Goal: Task Accomplishment & Management: Complete application form

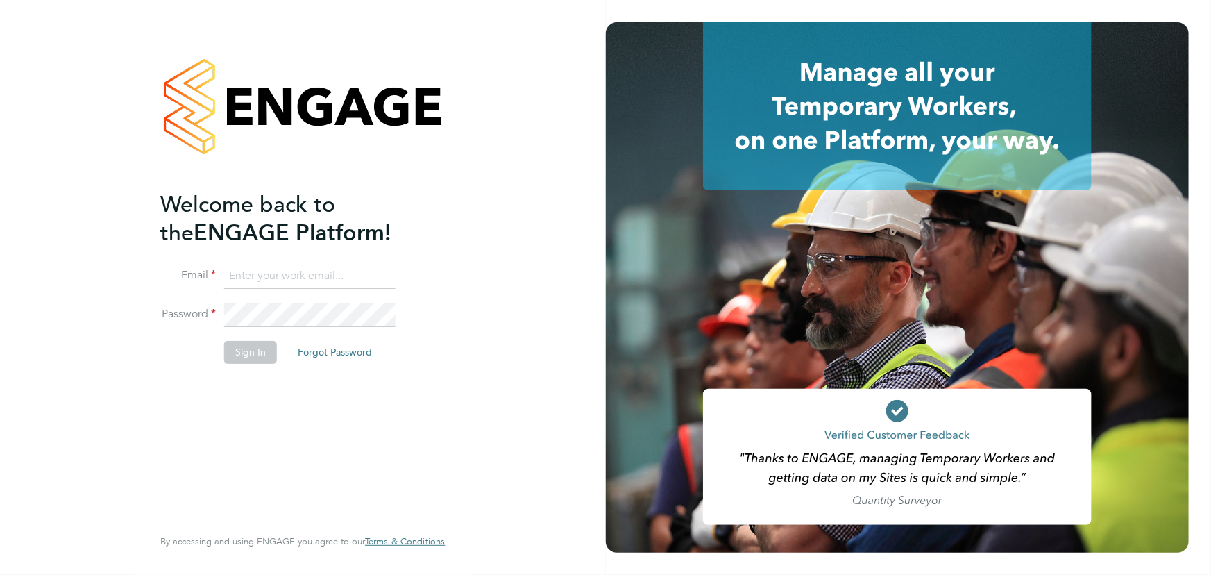
type input "jane.weitzman@mclarenresourcing.co.uk"
click at [227, 350] on button "Sign In" at bounding box center [250, 352] width 53 height 22
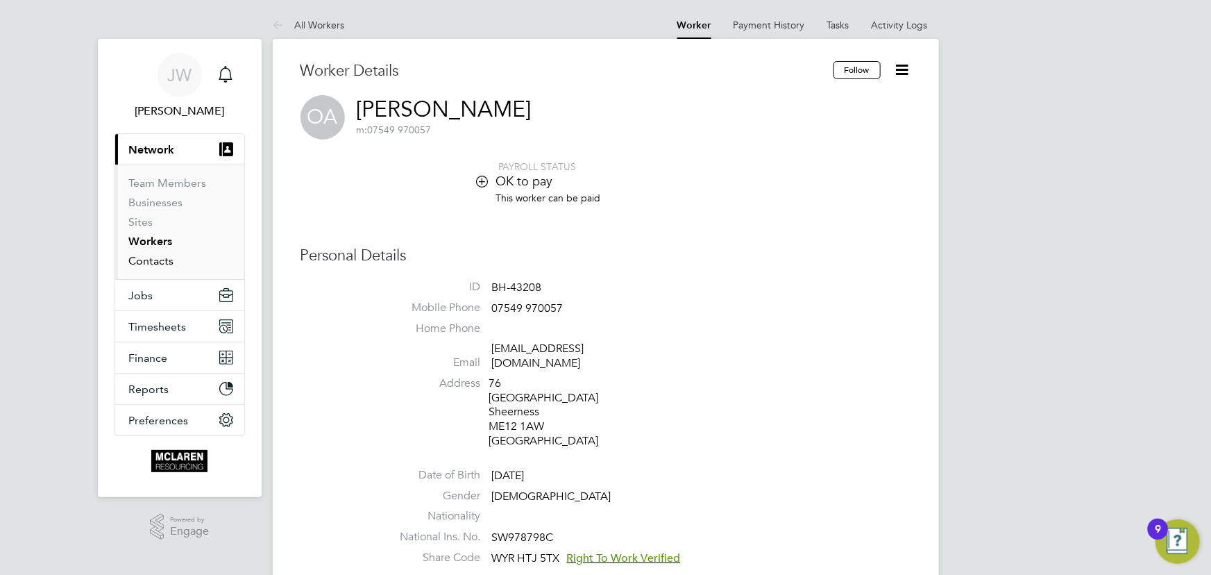
click at [159, 264] on link "Contacts" at bounding box center [151, 260] width 45 height 13
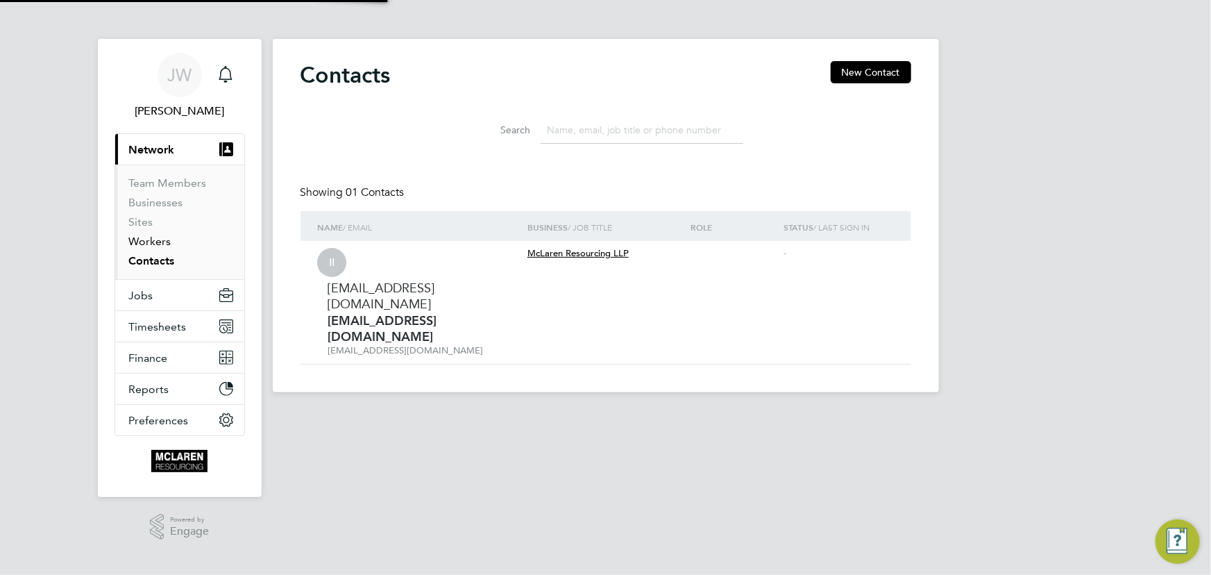
click at [153, 242] on link "Workers" at bounding box center [150, 241] width 42 height 13
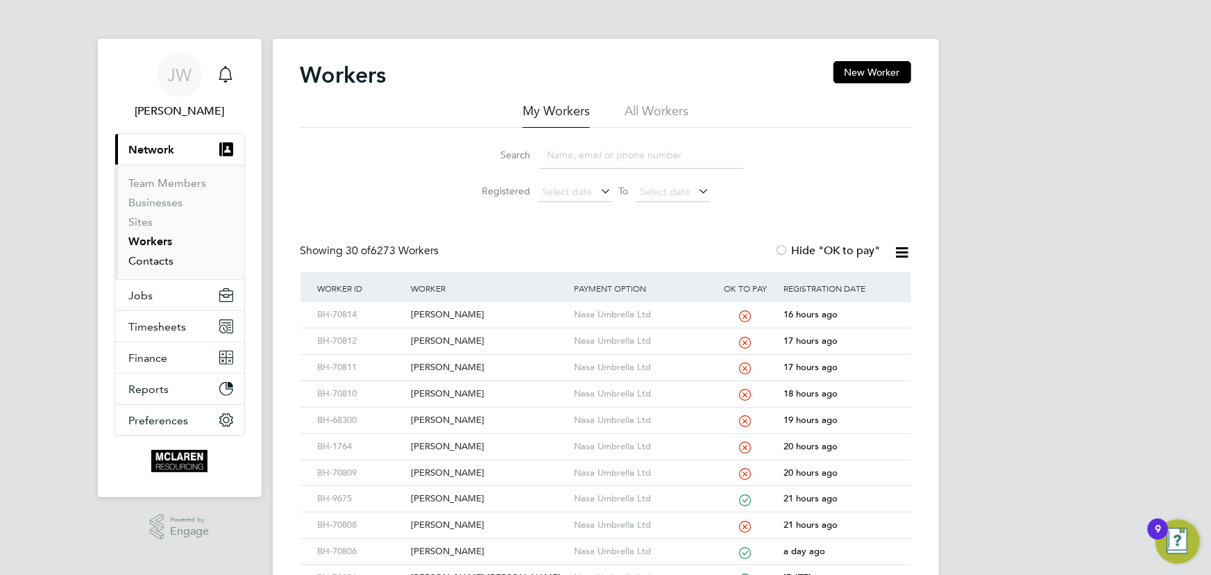
click at [151, 260] on link "Contacts" at bounding box center [151, 260] width 45 height 13
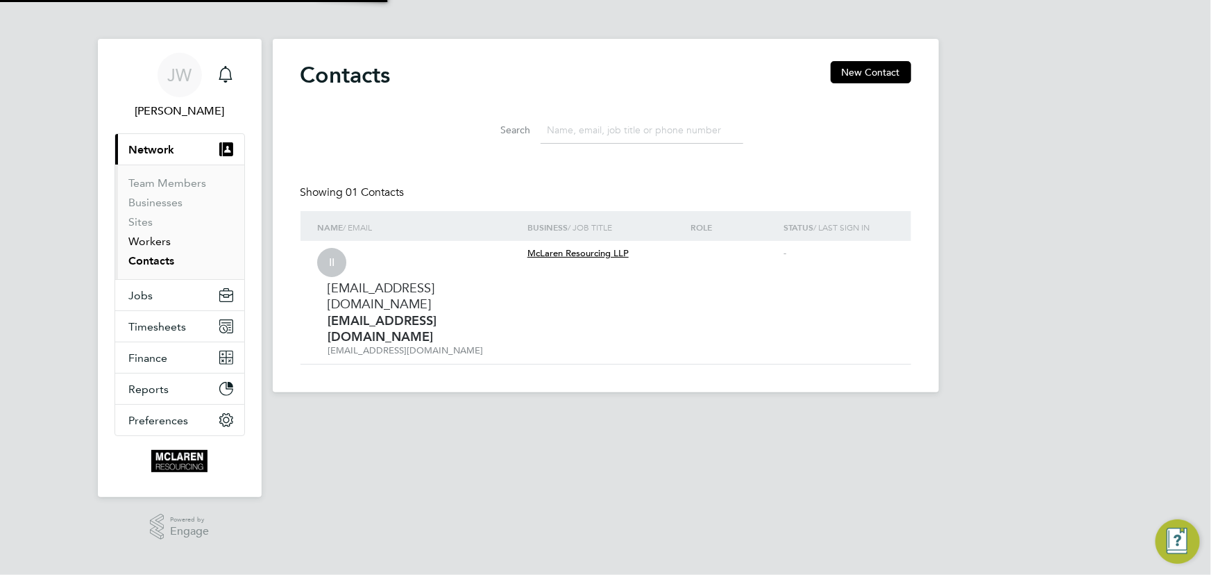
click at [146, 239] on link "Workers" at bounding box center [150, 241] width 42 height 13
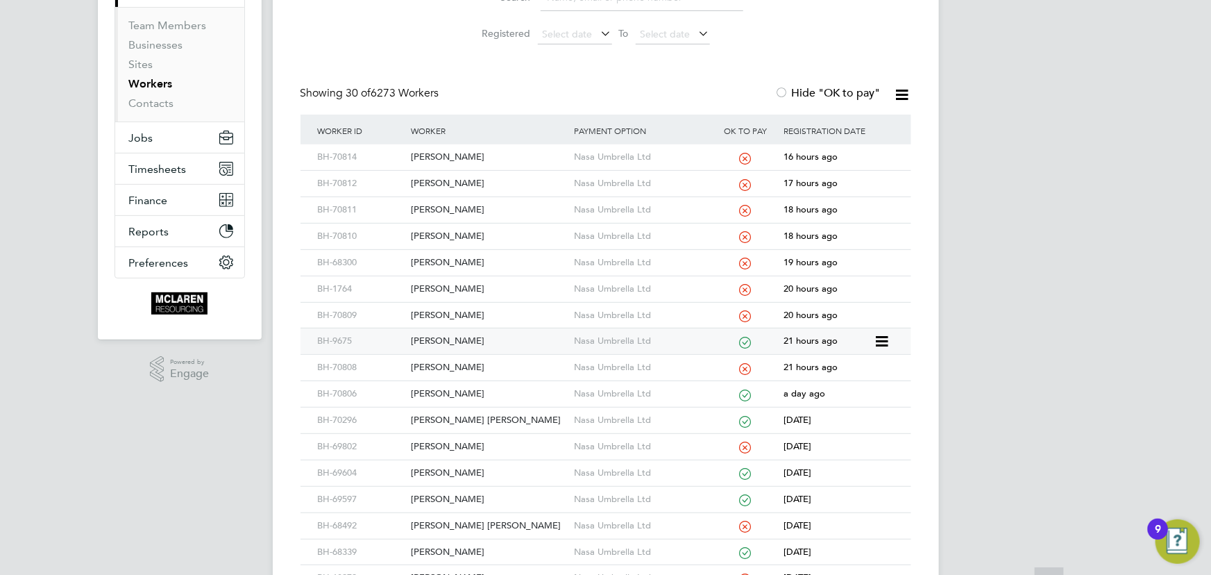
scroll to position [252, 0]
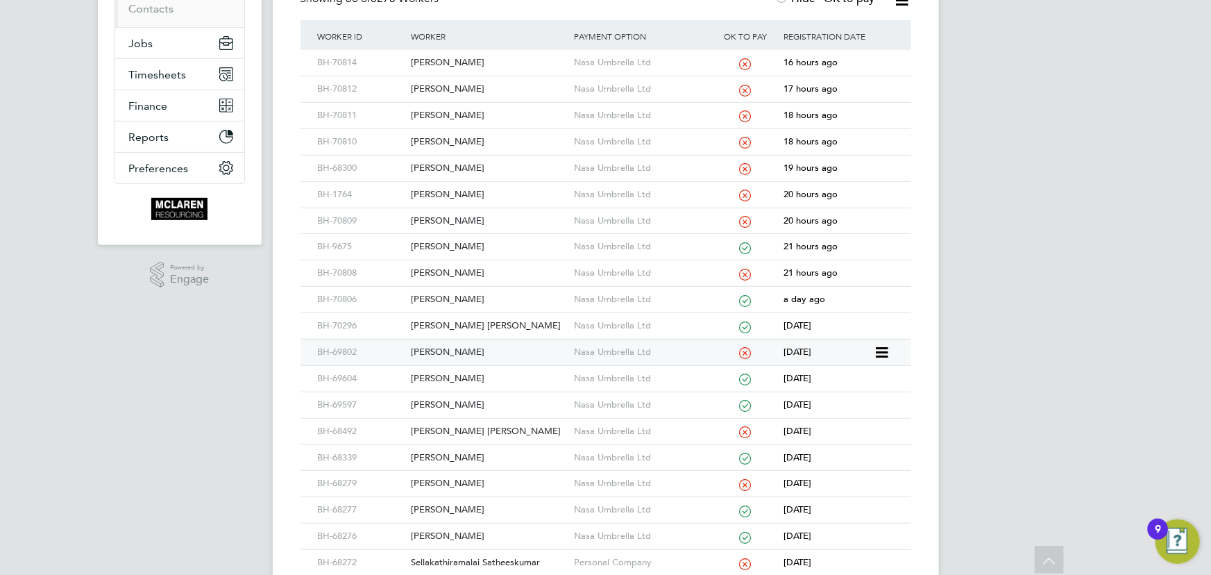
click at [454, 348] on div "Michael Edwards" at bounding box center [488, 352] width 163 height 26
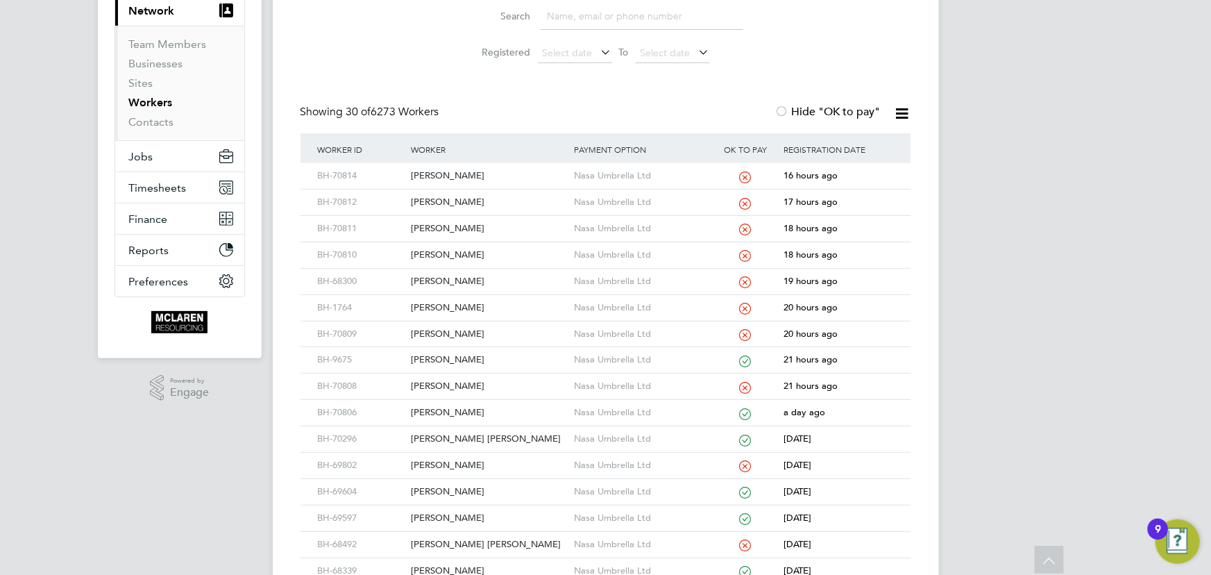
scroll to position [0, 0]
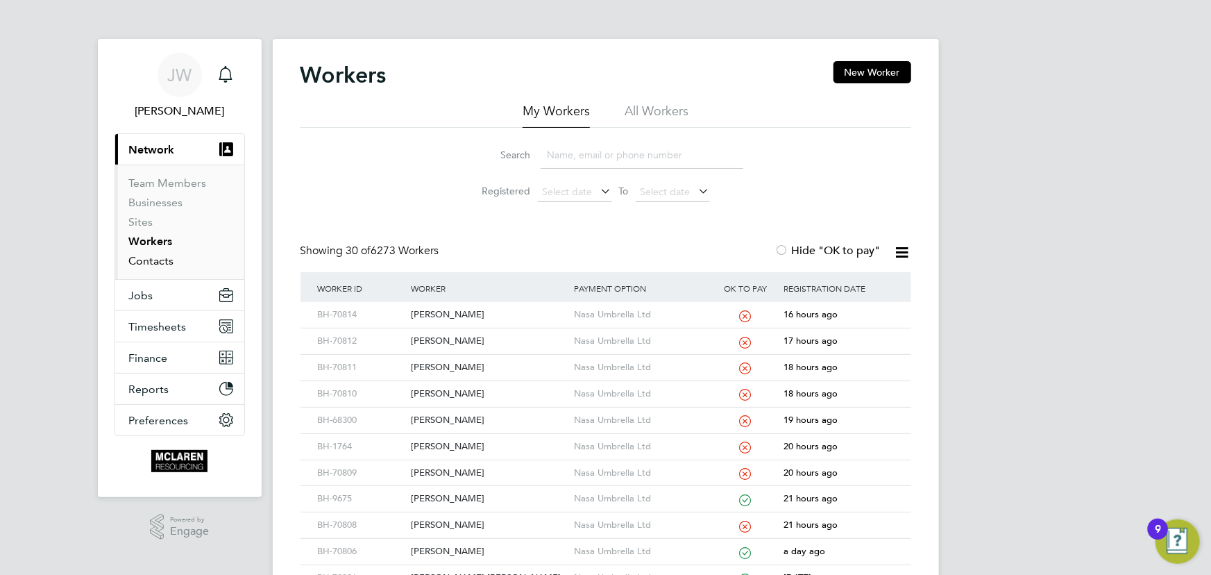
click at [167, 264] on link "Contacts" at bounding box center [151, 260] width 45 height 13
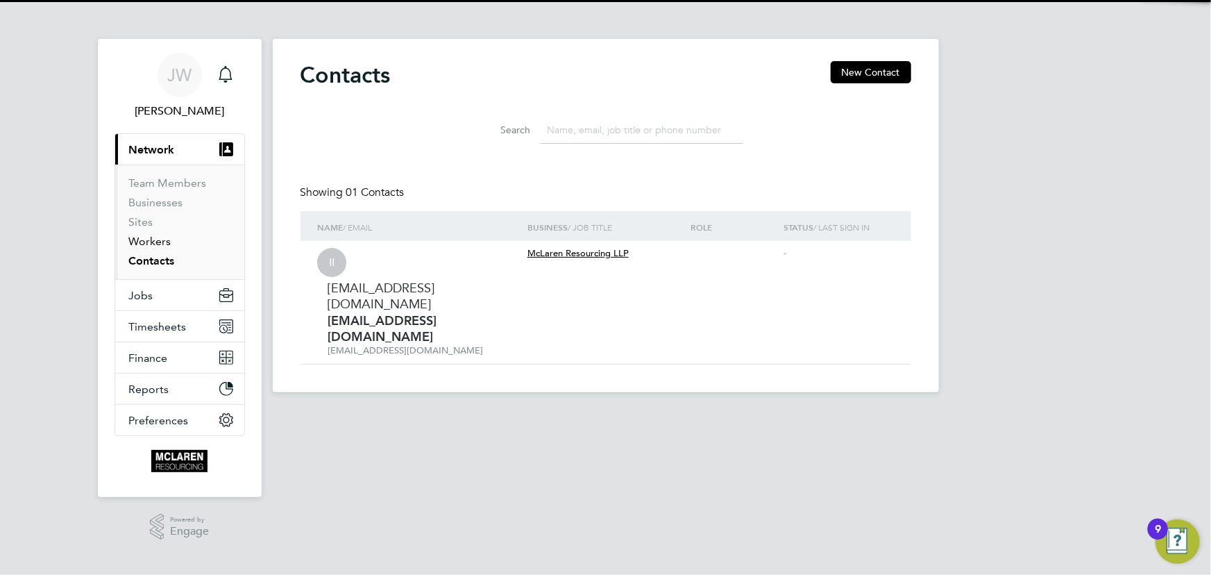
click at [151, 239] on link "Workers" at bounding box center [150, 241] width 42 height 13
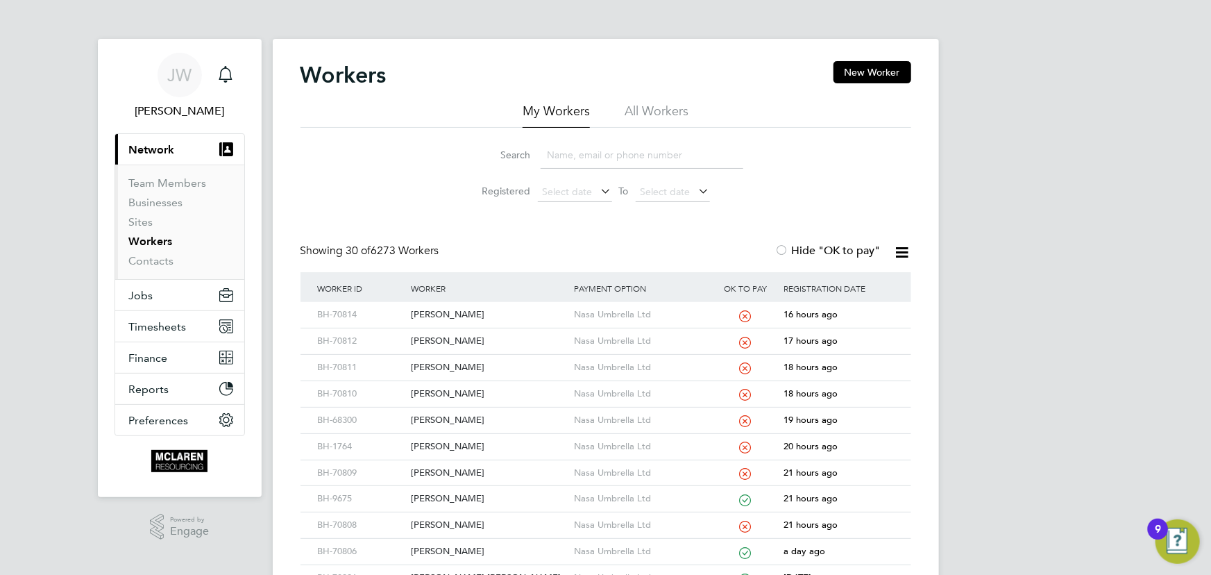
click at [588, 157] on input at bounding box center [642, 155] width 203 height 27
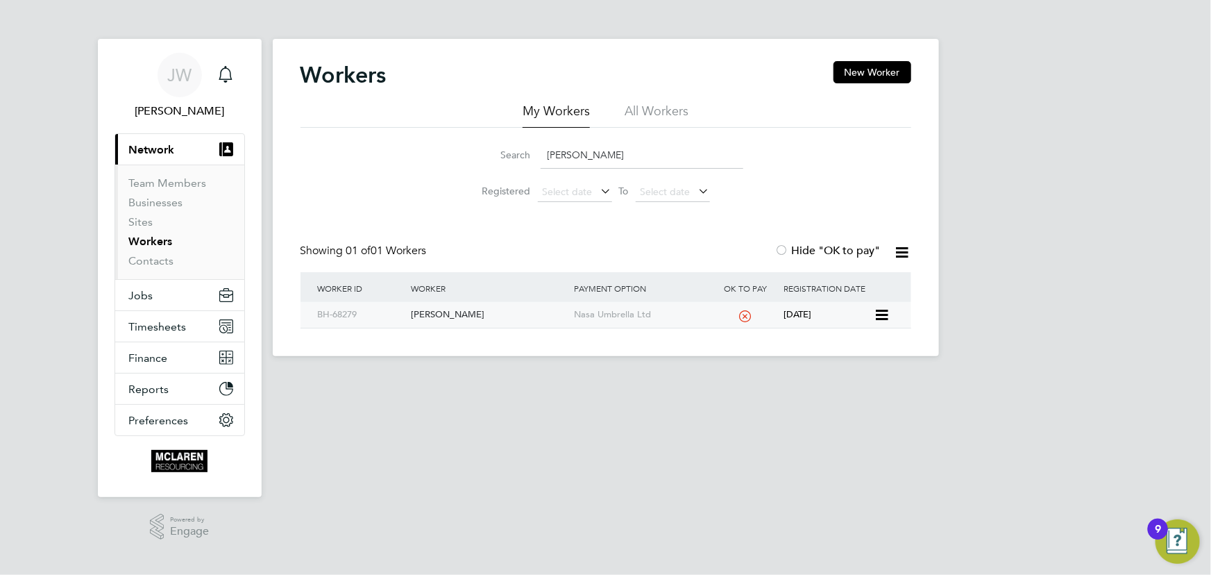
type input "ryan keggan"
click at [444, 317] on div "Ryan Keggan" at bounding box center [488, 315] width 163 height 26
click at [152, 262] on link "Contacts" at bounding box center [151, 260] width 45 height 13
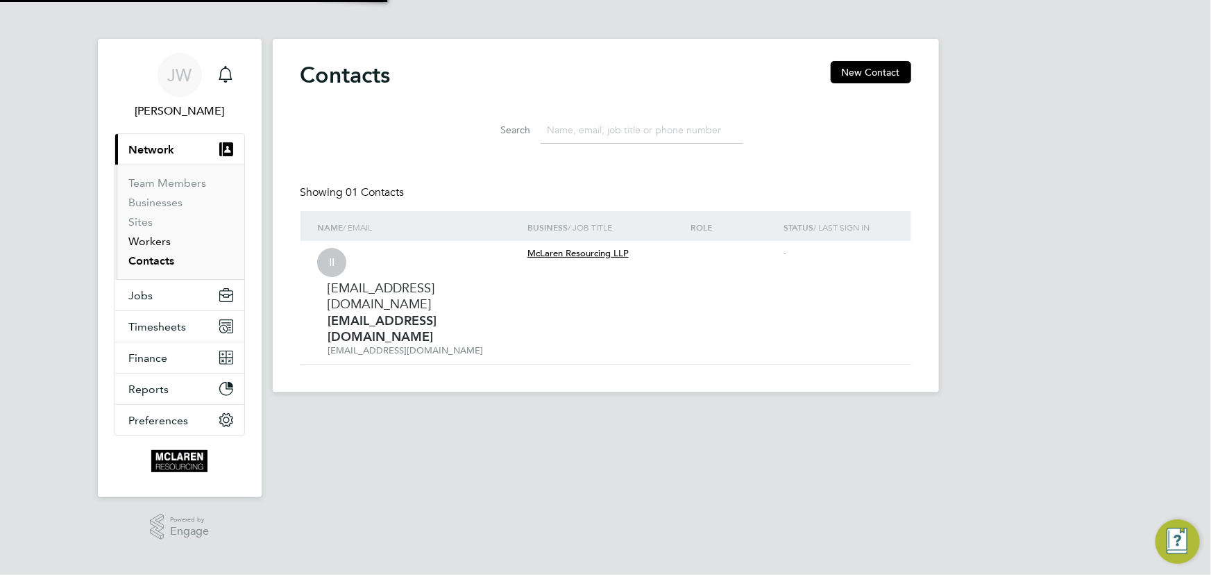
click at [151, 237] on link "Workers" at bounding box center [150, 241] width 42 height 13
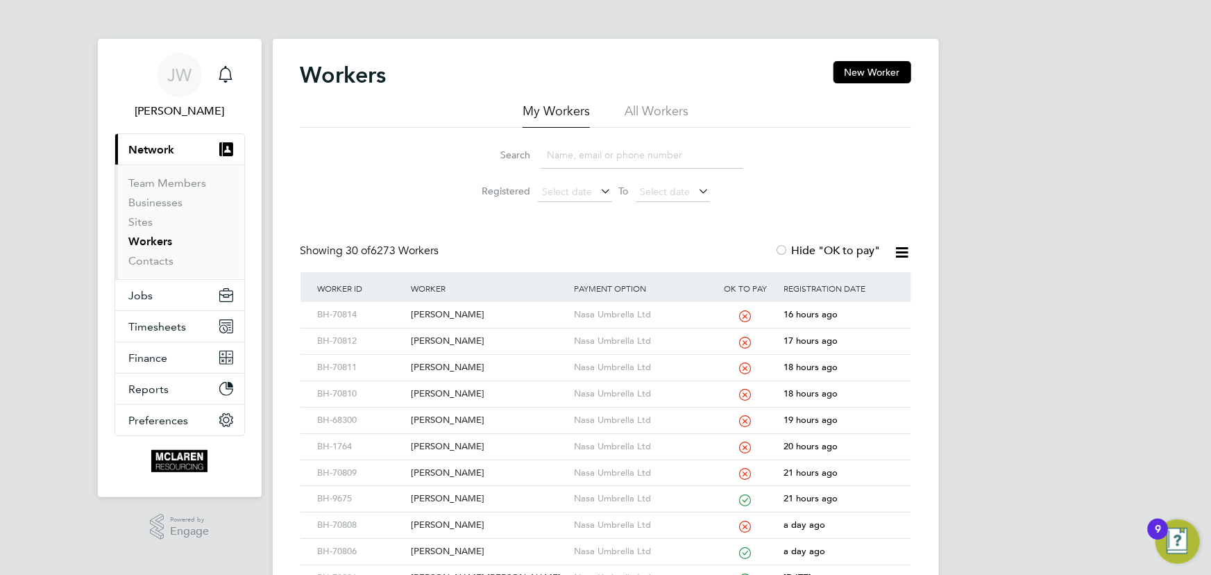
click at [618, 160] on input at bounding box center [642, 155] width 203 height 27
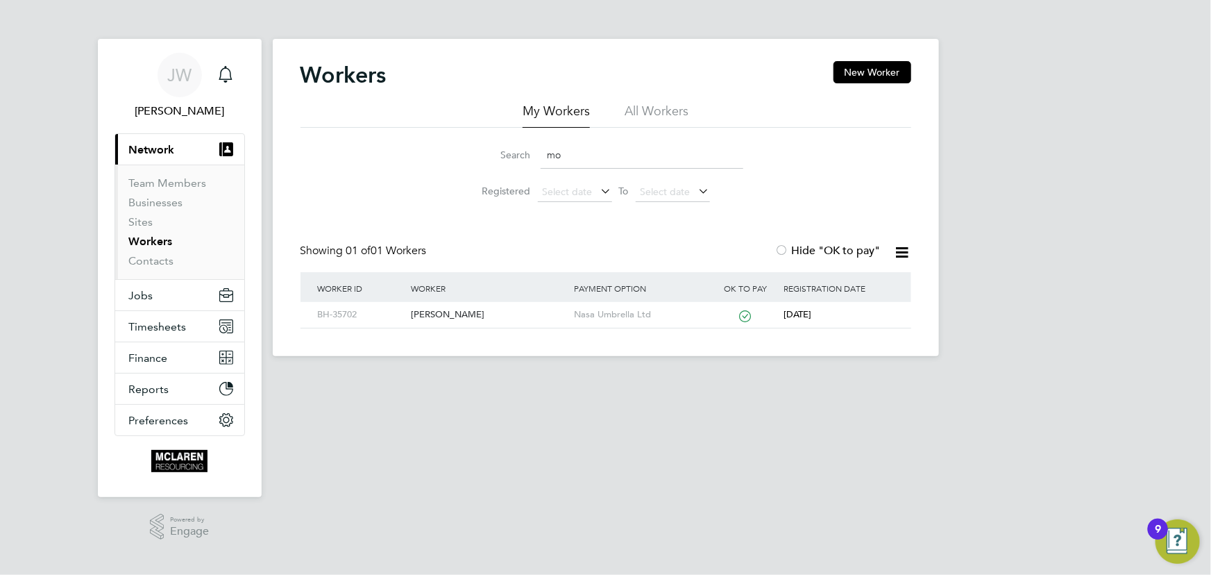
type input "m"
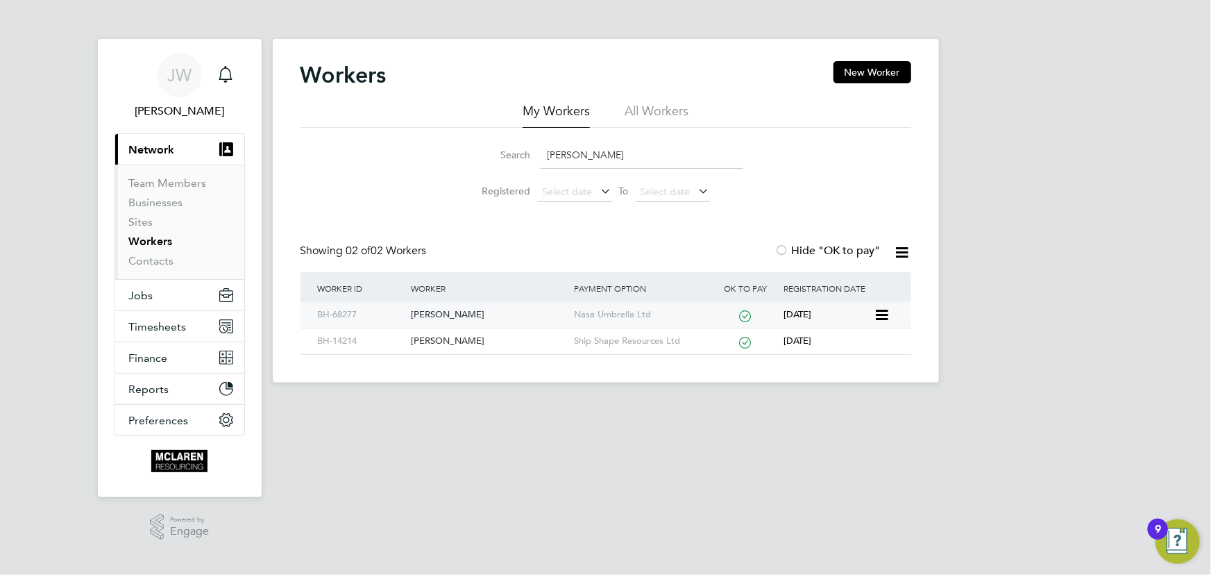
click at [451, 312] on div "[PERSON_NAME]" at bounding box center [488, 315] width 163 height 26
drag, startPoint x: 614, startPoint y: 149, endPoint x: 549, endPoint y: 169, distance: 68.1
click at [549, 169] on li "Search patrick m" at bounding box center [606, 155] width 310 height 41
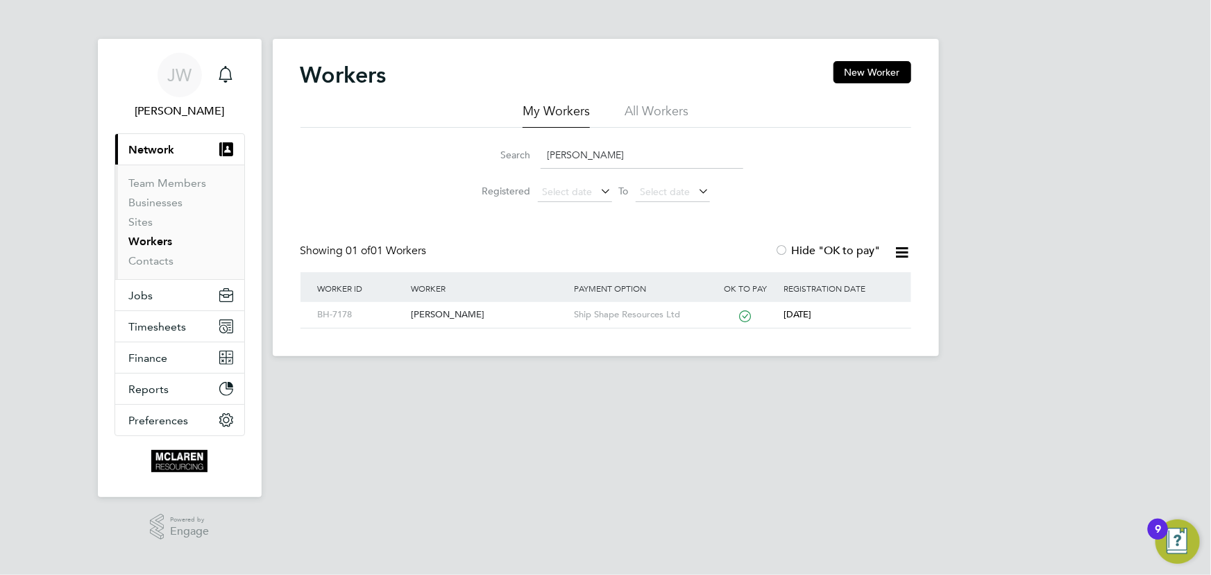
drag, startPoint x: 601, startPoint y: 158, endPoint x: 539, endPoint y: 158, distance: 61.8
click at [541, 158] on input "darren mac" at bounding box center [642, 155] width 203 height 27
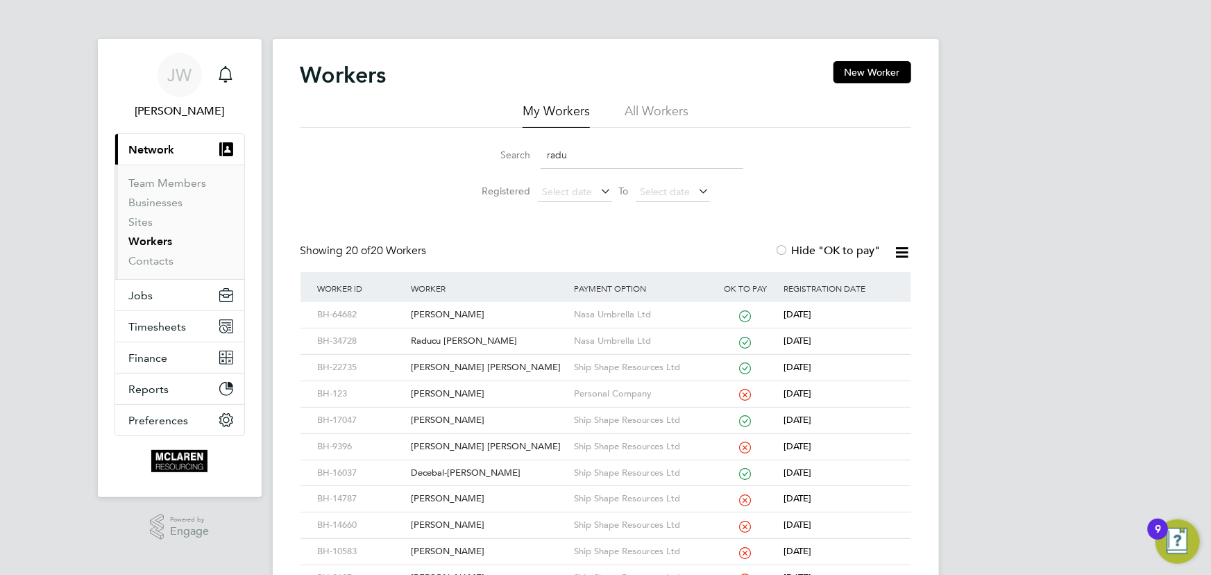
drag, startPoint x: 573, startPoint y: 150, endPoint x: 525, endPoint y: 154, distance: 47.4
click at [525, 154] on div "Search radu" at bounding box center [606, 155] width 275 height 27
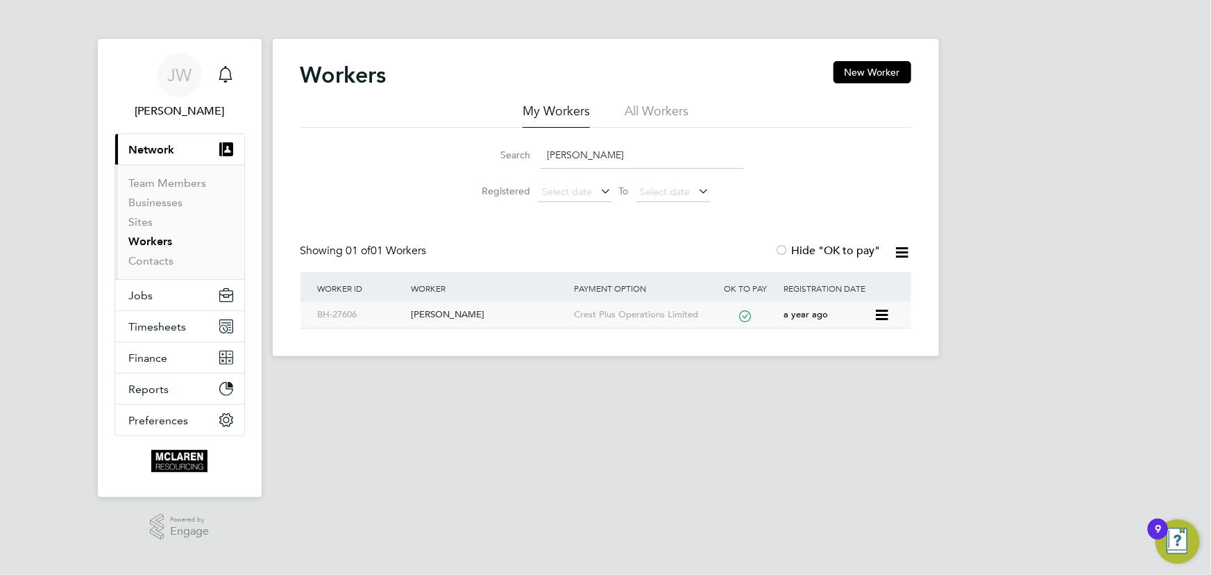
click at [469, 313] on div "Chukwuemeka Nweke" at bounding box center [488, 315] width 163 height 26
drag, startPoint x: 578, startPoint y: 162, endPoint x: 532, endPoint y: 159, distance: 45.9
click at [532, 159] on div "Search nweke" at bounding box center [606, 155] width 275 height 27
click at [484, 312] on div "Veaceslav Lazarenco" at bounding box center [488, 315] width 163 height 26
drag, startPoint x: 555, startPoint y: 159, endPoint x: 539, endPoint y: 159, distance: 16.7
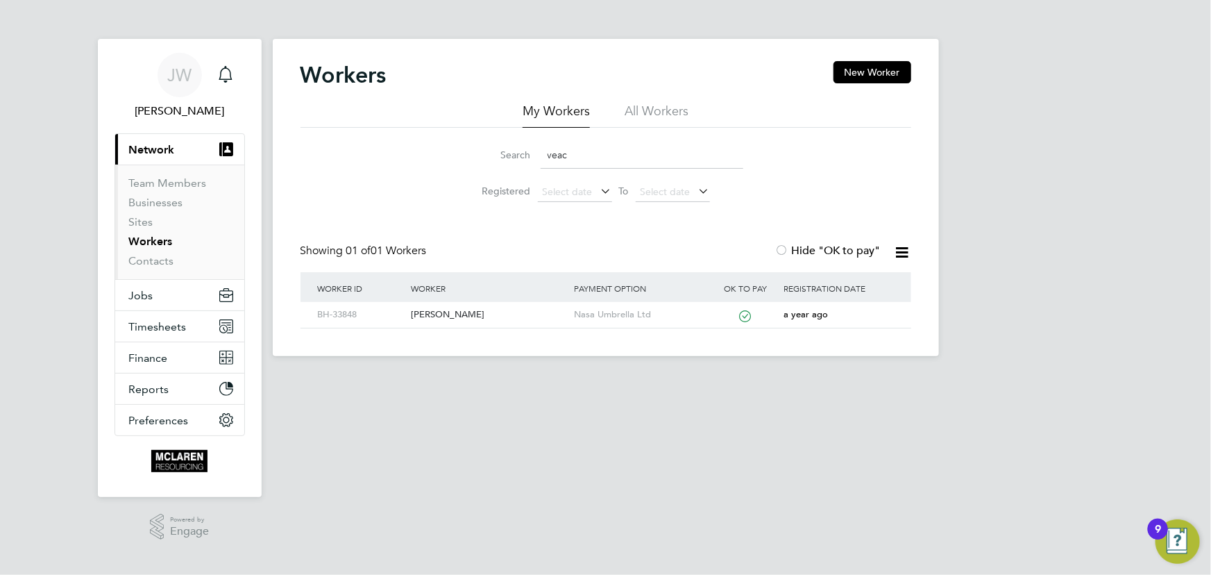
click at [539, 159] on div "Search veac" at bounding box center [606, 155] width 275 height 27
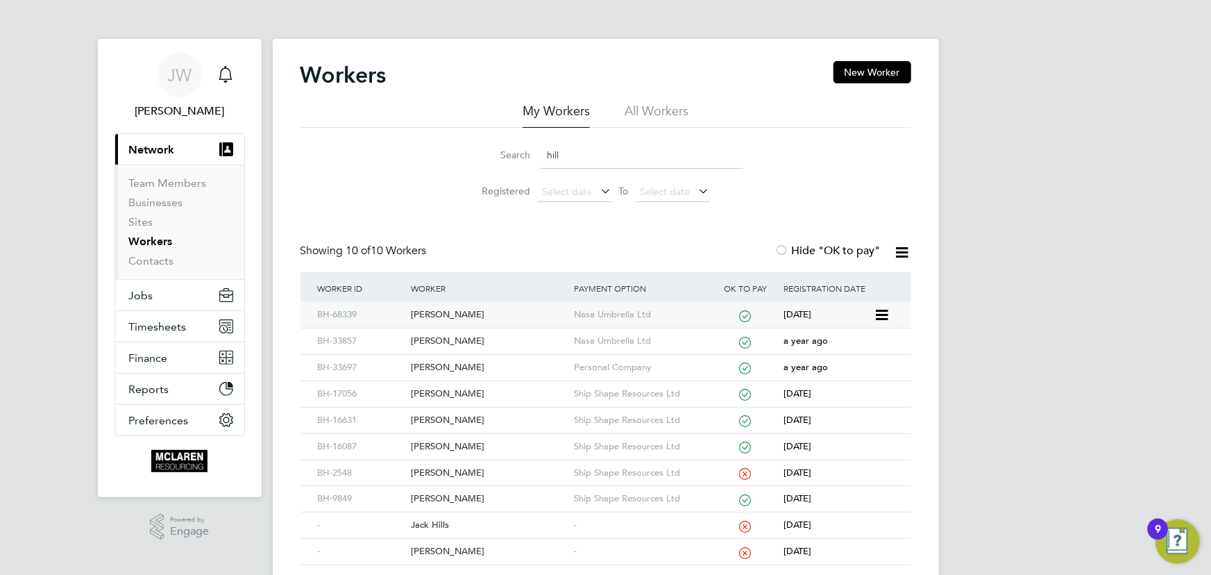
click at [424, 305] on div "[PERSON_NAME]" at bounding box center [488, 315] width 163 height 26
drag, startPoint x: 584, startPoint y: 157, endPoint x: 496, endPoint y: 161, distance: 87.6
click at [496, 161] on div "Search hill" at bounding box center [606, 155] width 275 height 27
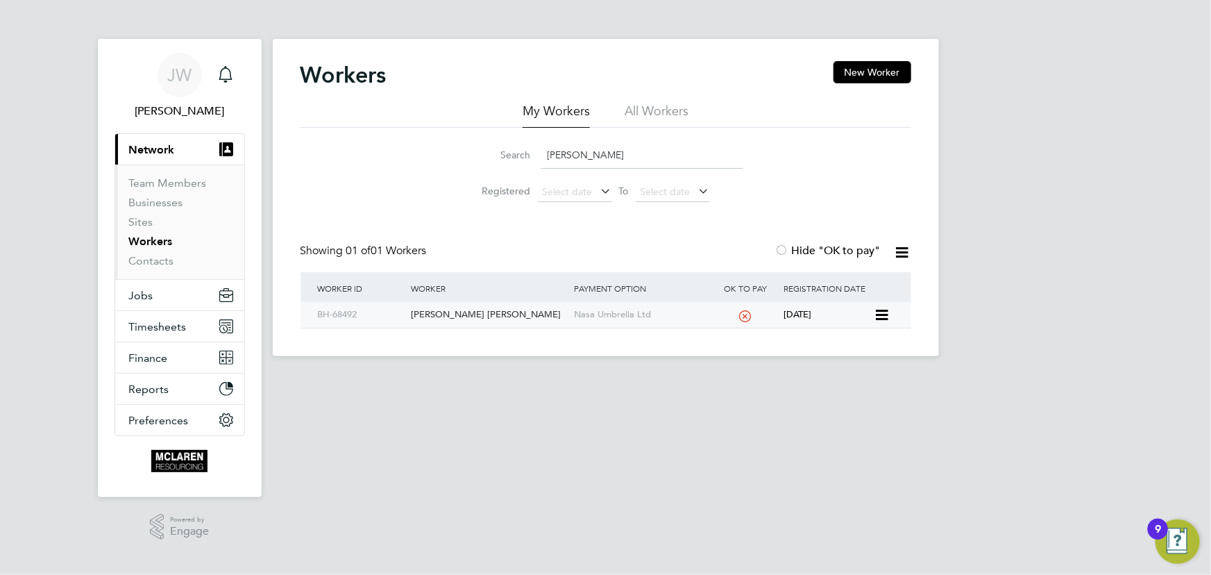
type input "gibson"
click at [434, 312] on div "[PERSON_NAME] [PERSON_NAME]" at bounding box center [488, 315] width 163 height 26
click at [148, 261] on link "Contacts" at bounding box center [151, 260] width 45 height 13
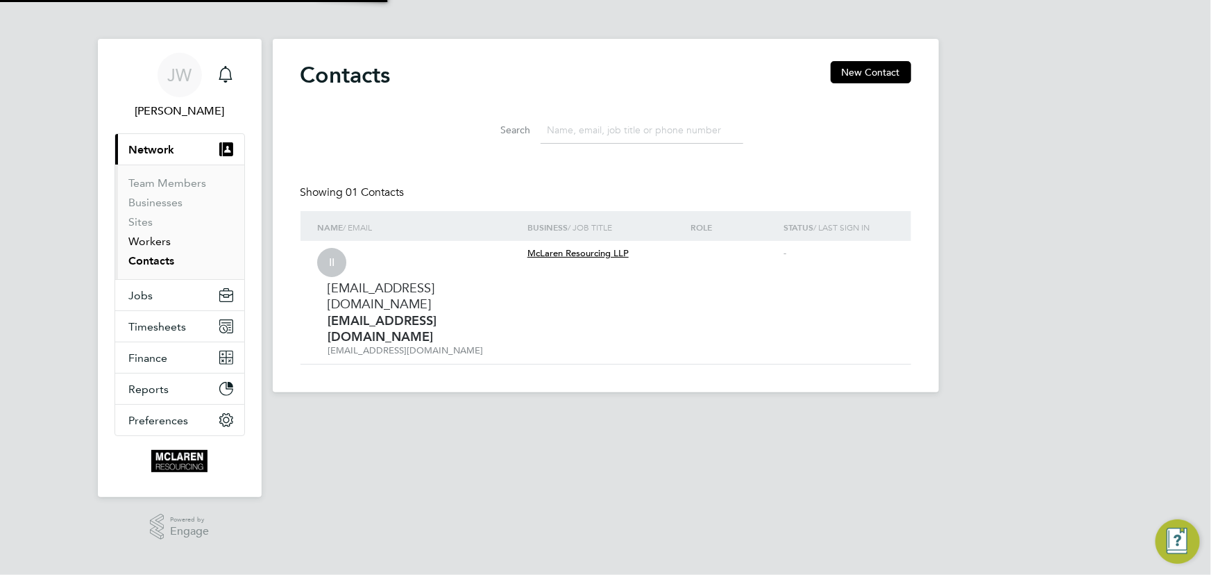
click at [144, 239] on link "Workers" at bounding box center [150, 241] width 42 height 13
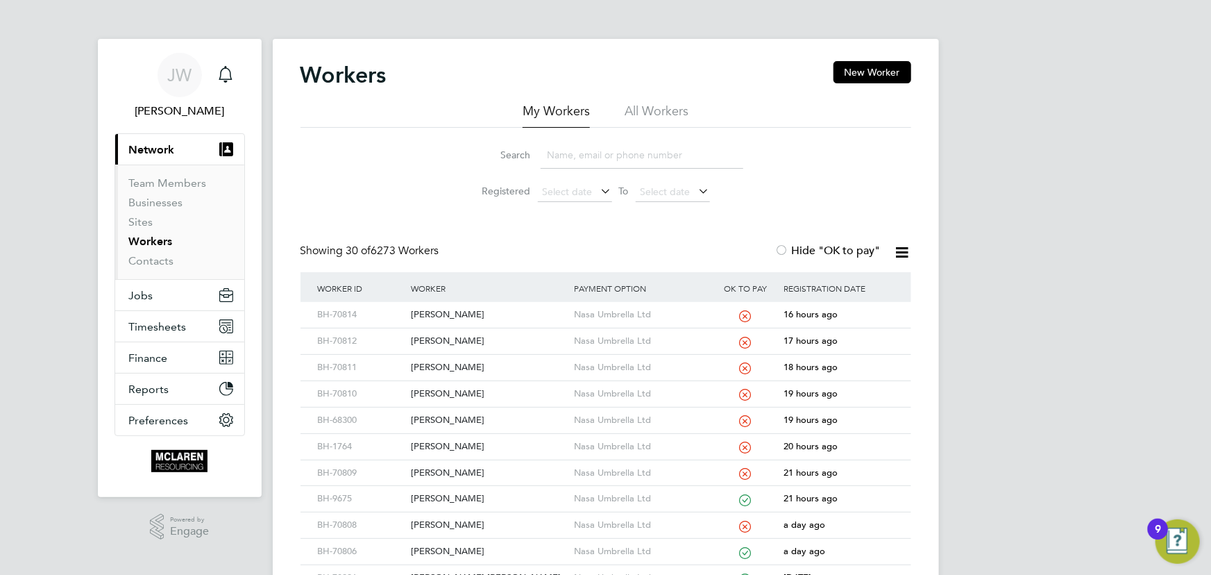
click at [556, 164] on input at bounding box center [642, 155] width 203 height 27
type input "d"
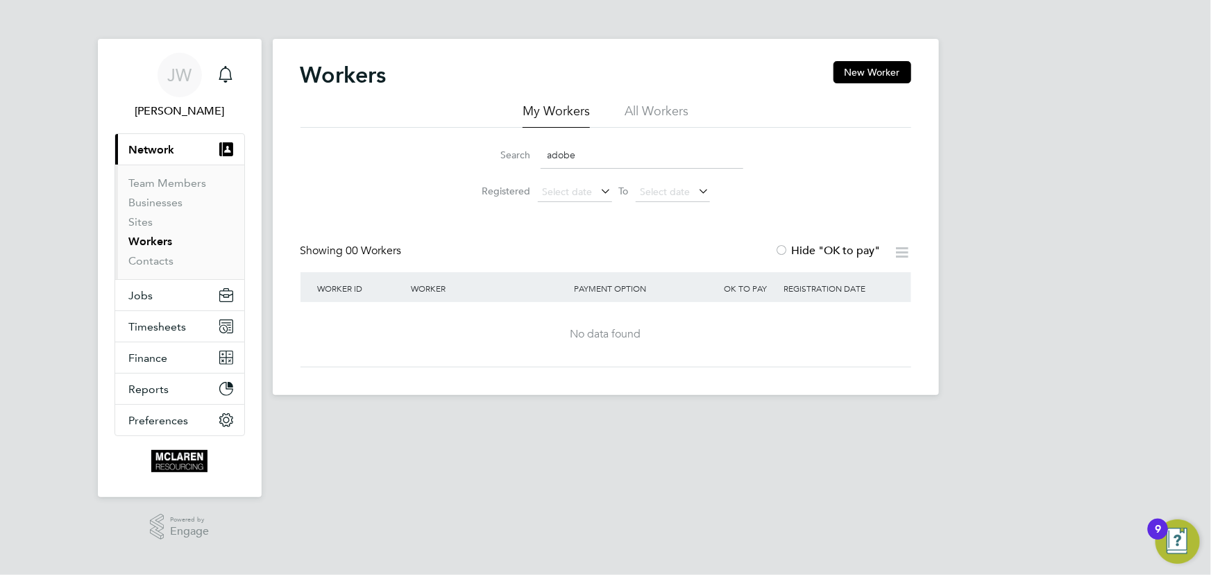
click at [548, 158] on input "adobe" at bounding box center [642, 155] width 203 height 27
type input "e"
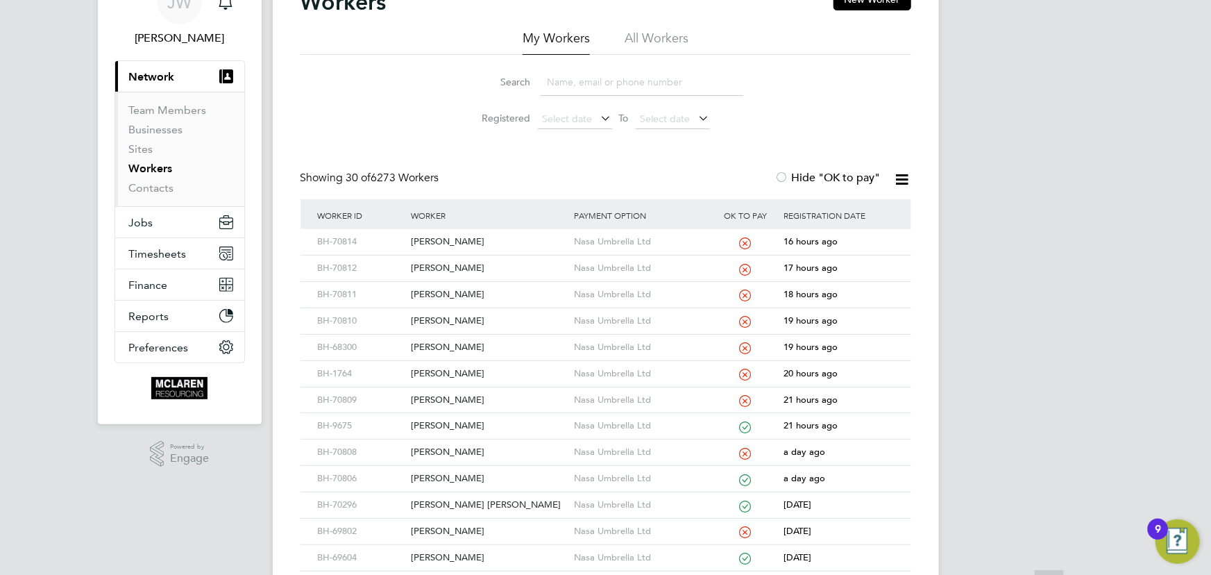
scroll to position [189, 0]
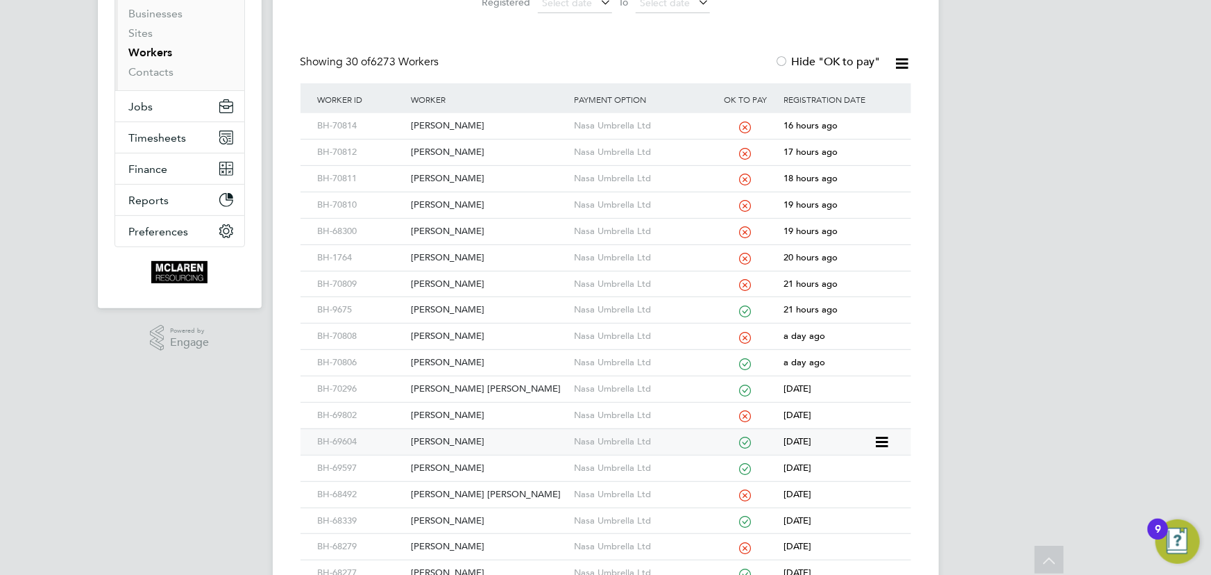
click at [468, 440] on div "Alexander Adoboe" at bounding box center [488, 442] width 163 height 26
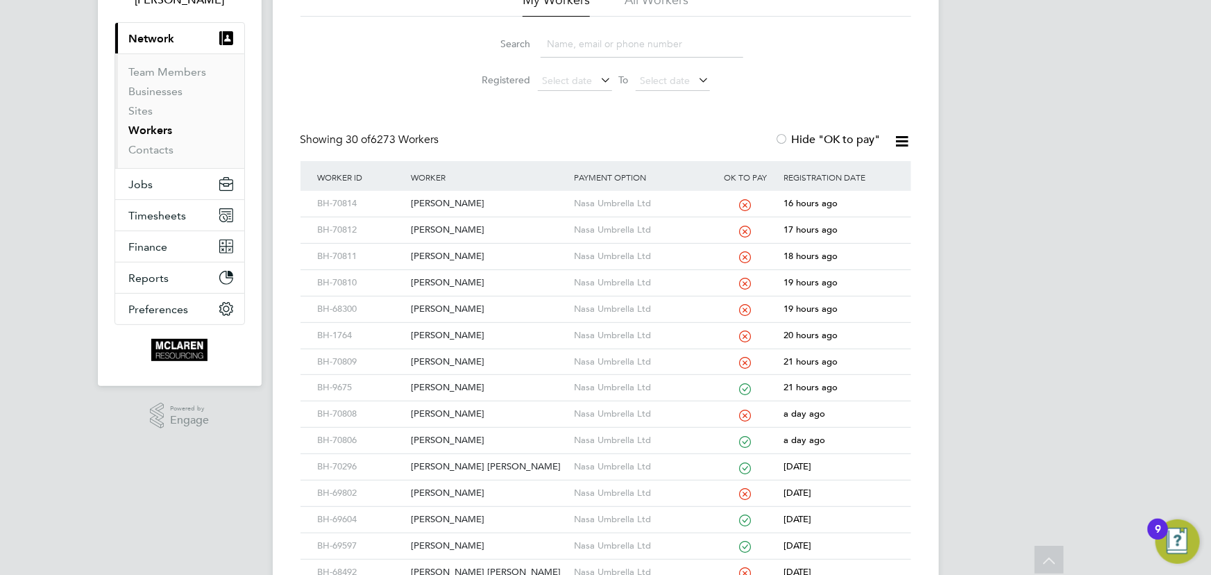
scroll to position [0, 0]
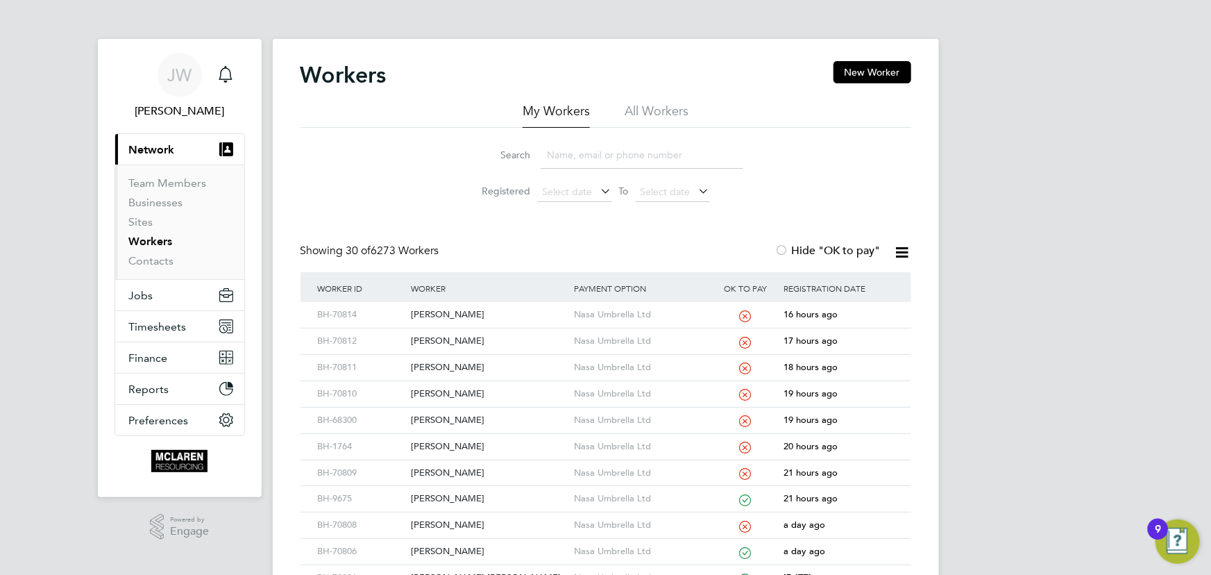
click at [575, 146] on input at bounding box center [642, 155] width 203 height 27
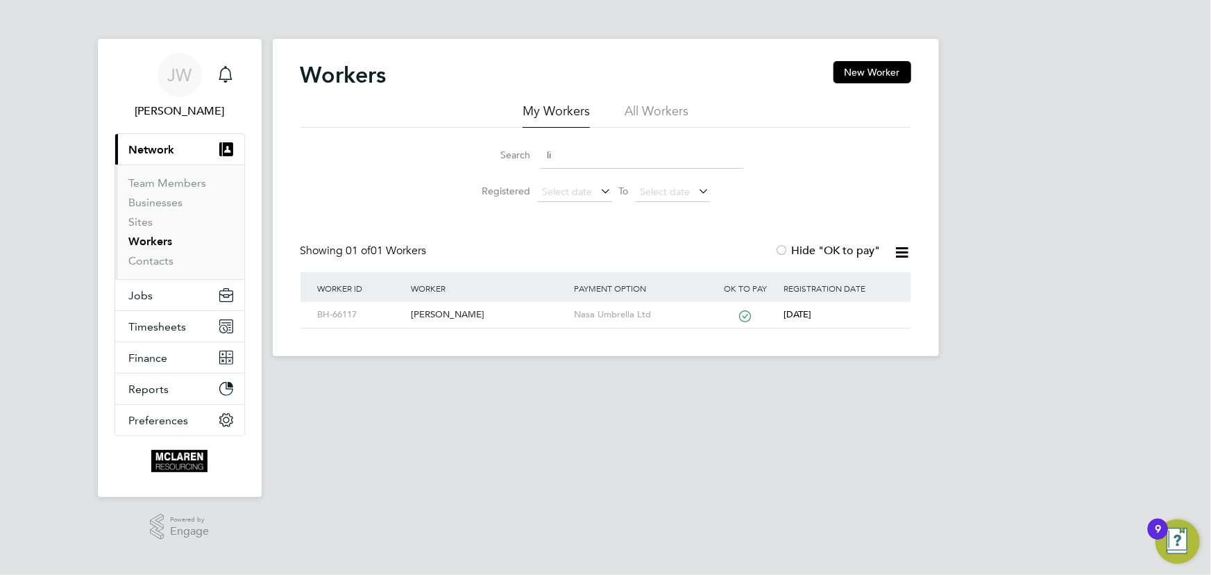
type input "l"
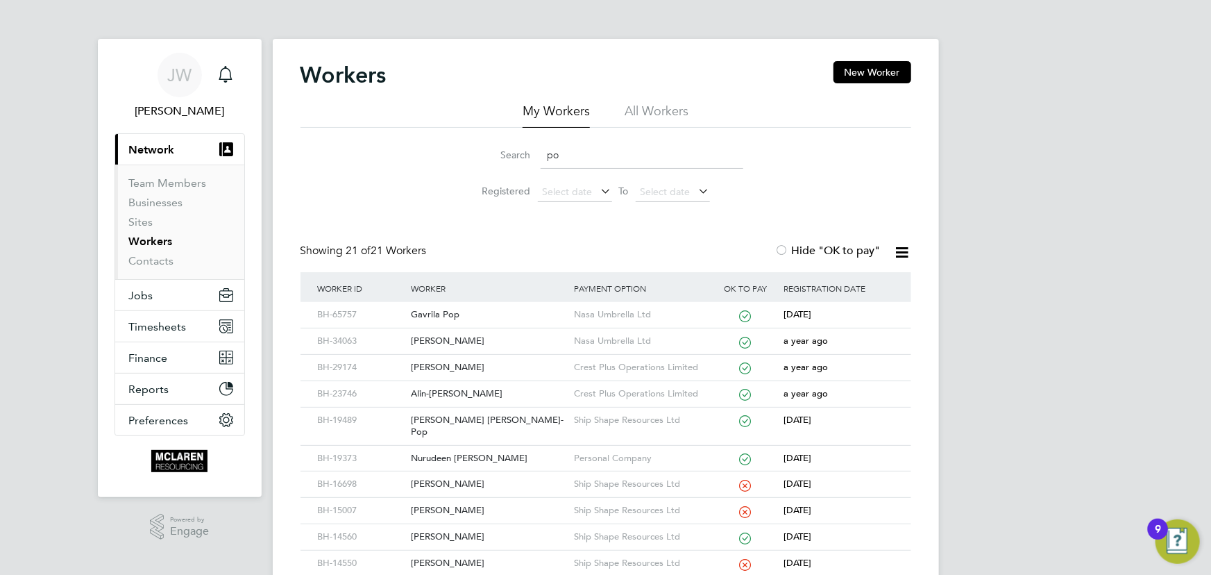
type input "p"
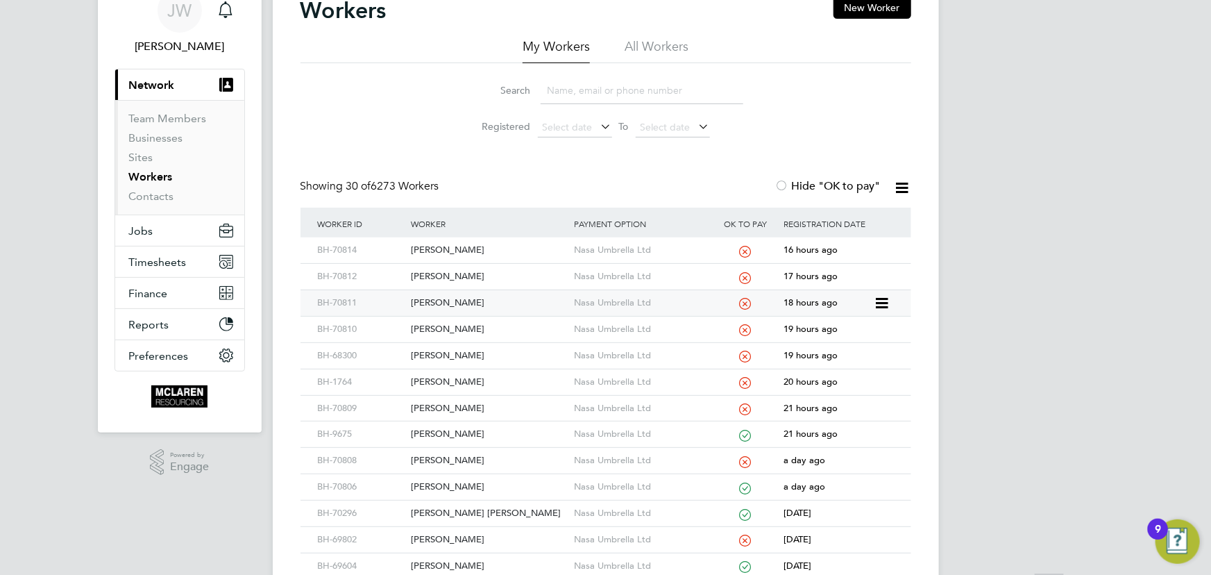
scroll to position [189, 0]
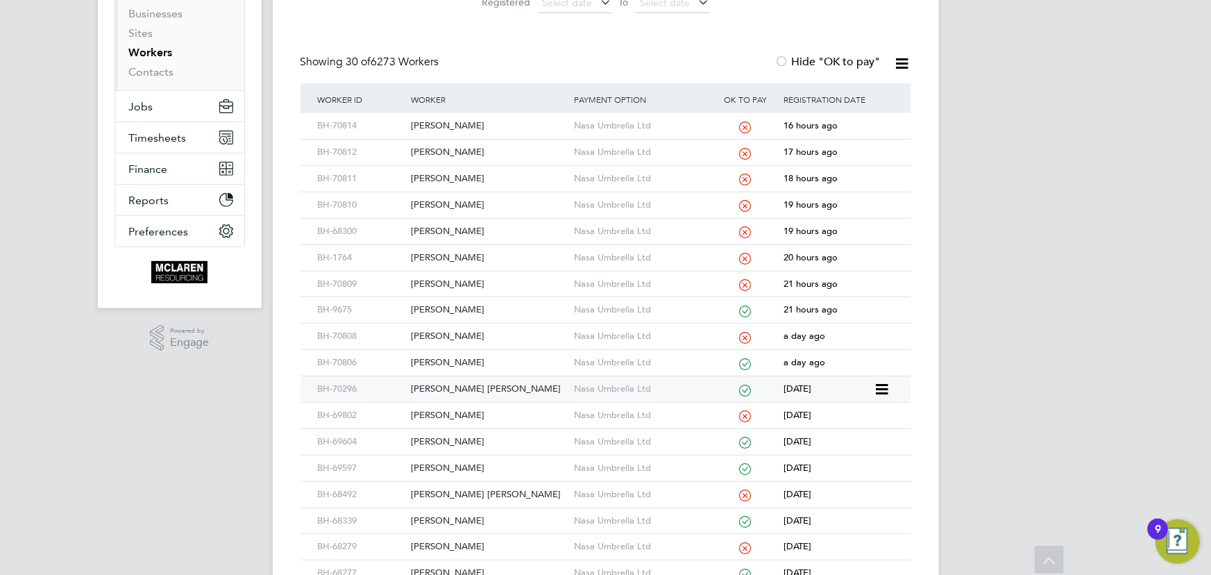
click at [489, 389] on div "Mohammed Junaid Rafique" at bounding box center [488, 389] width 163 height 26
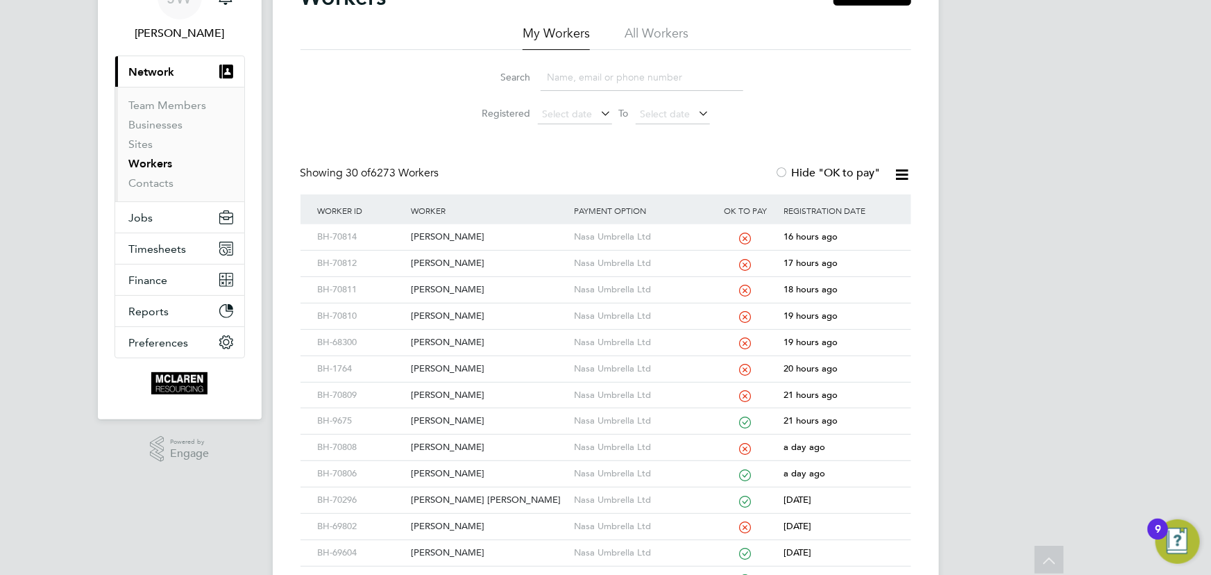
scroll to position [0, 0]
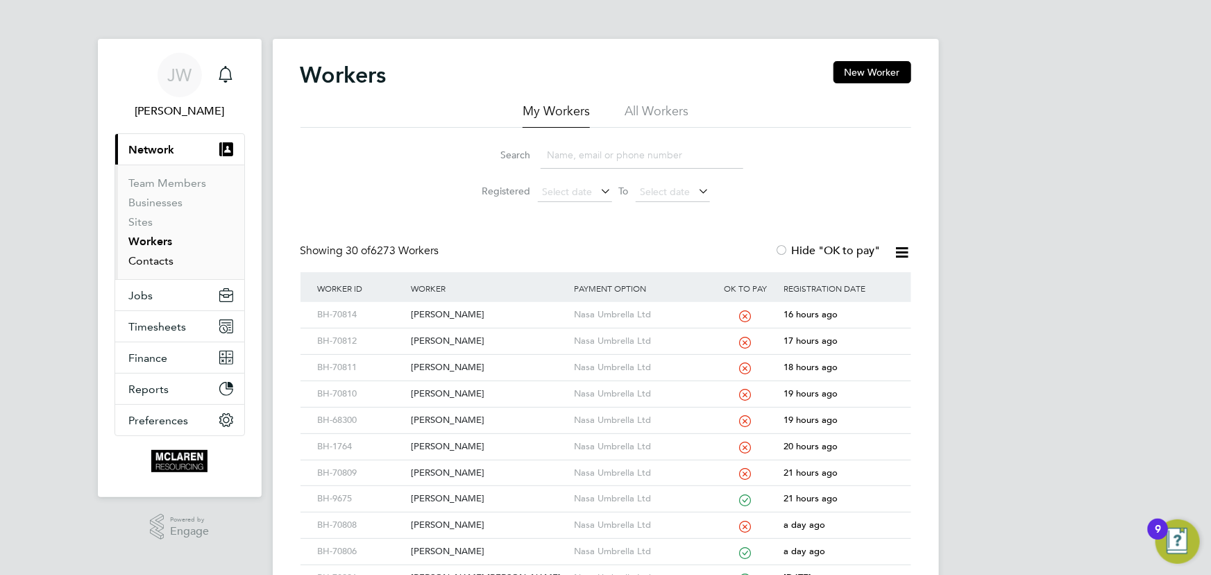
click at [155, 260] on link "Contacts" at bounding box center [151, 260] width 45 height 13
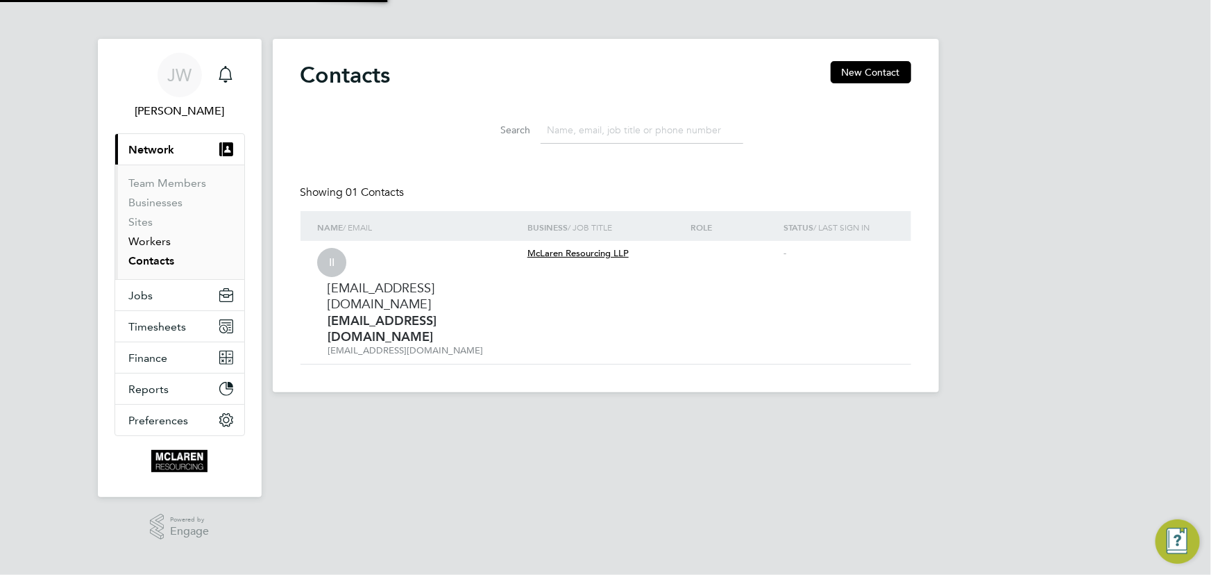
drag, startPoint x: 155, startPoint y: 240, endPoint x: 188, endPoint y: 232, distance: 34.3
click at [155, 240] on link "Workers" at bounding box center [150, 241] width 42 height 13
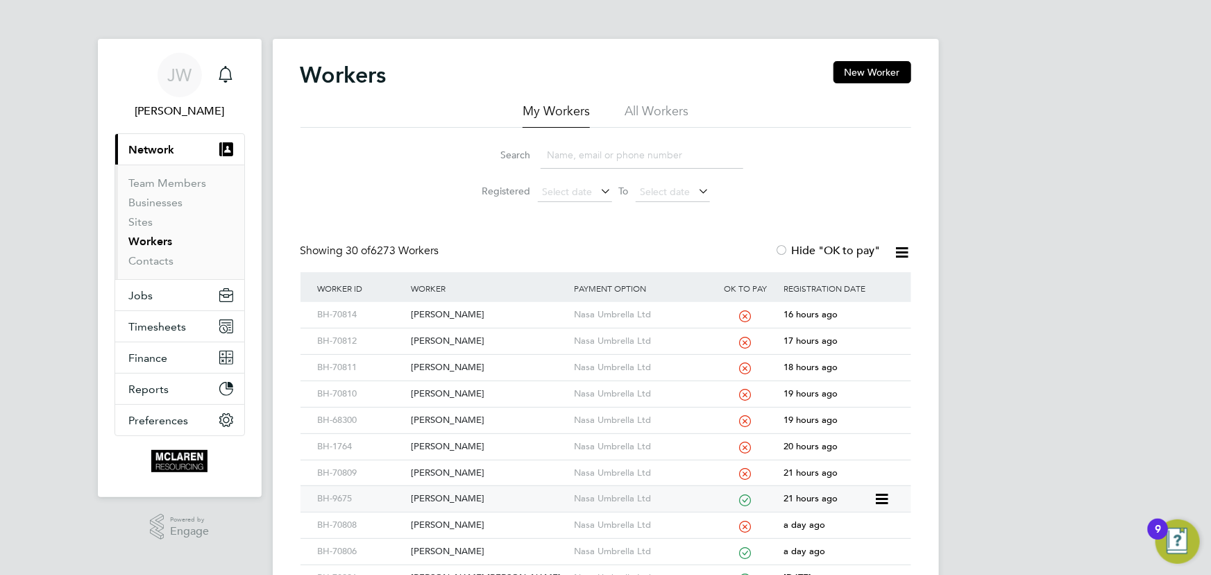
click at [470, 496] on div "Octavian Patrasc" at bounding box center [488, 499] width 163 height 26
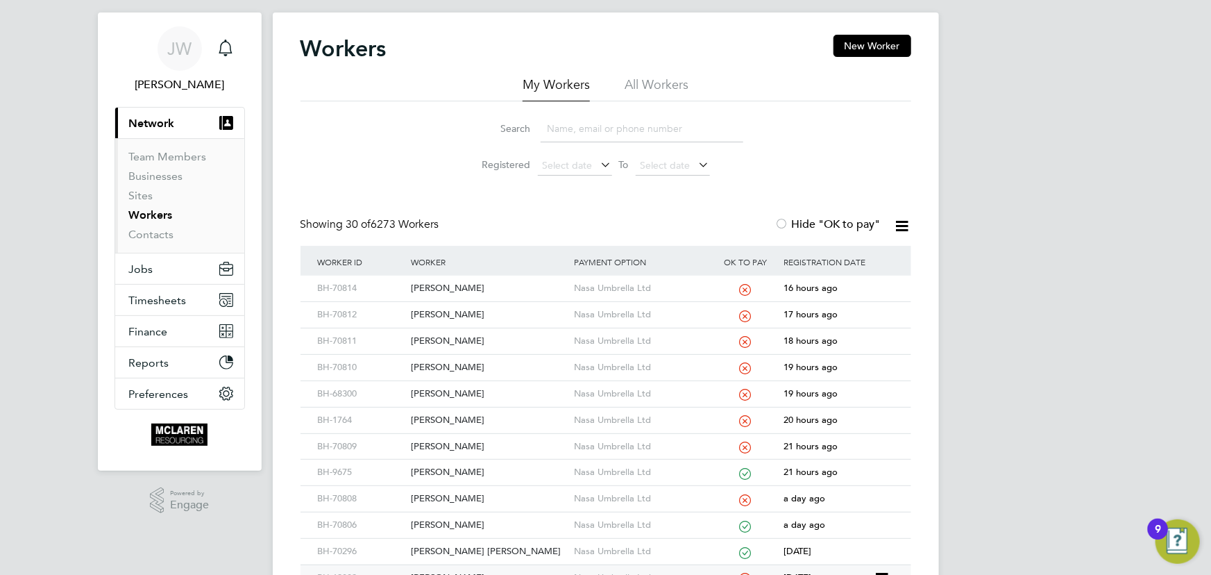
scroll to position [126, 0]
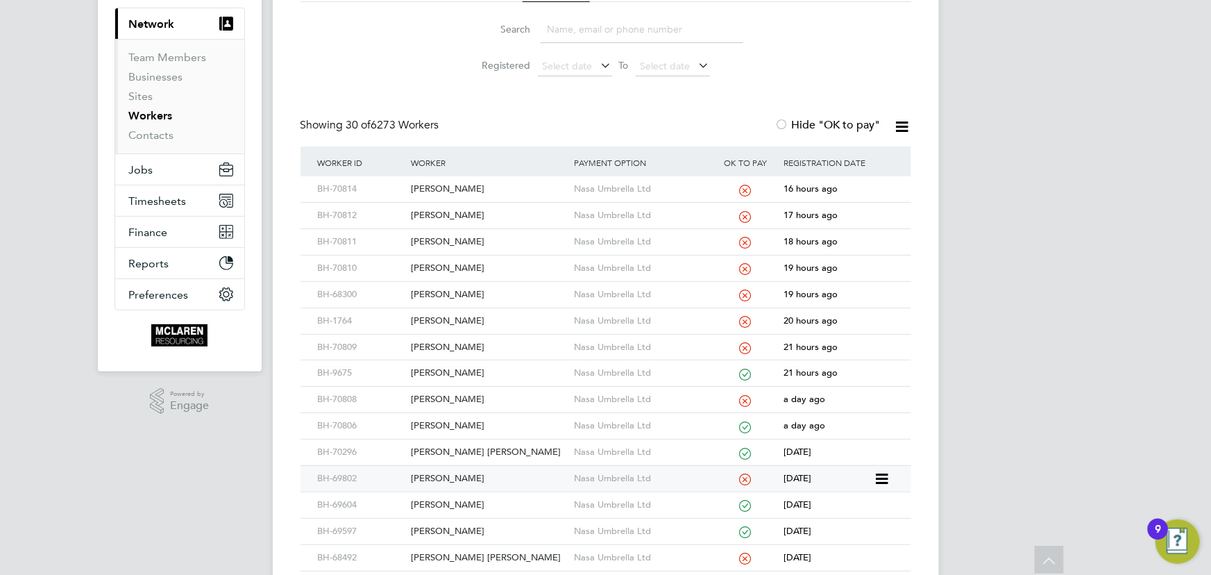
click at [459, 473] on div "[PERSON_NAME]" at bounding box center [488, 479] width 163 height 26
click at [159, 138] on link "Contacts" at bounding box center [151, 134] width 45 height 13
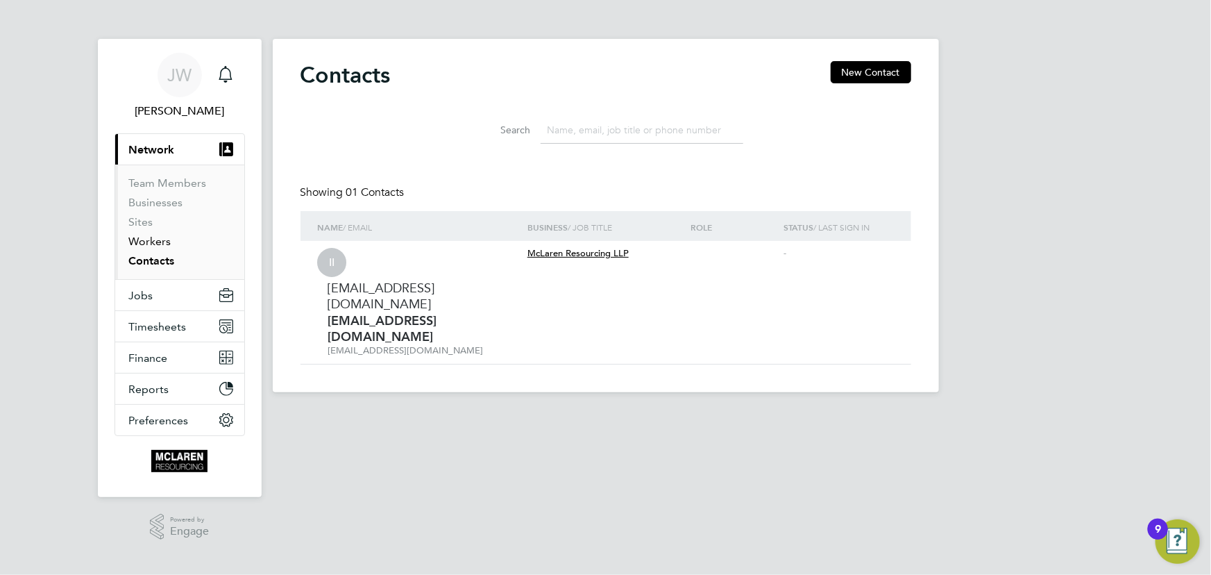
click at [164, 244] on link "Workers" at bounding box center [150, 241] width 42 height 13
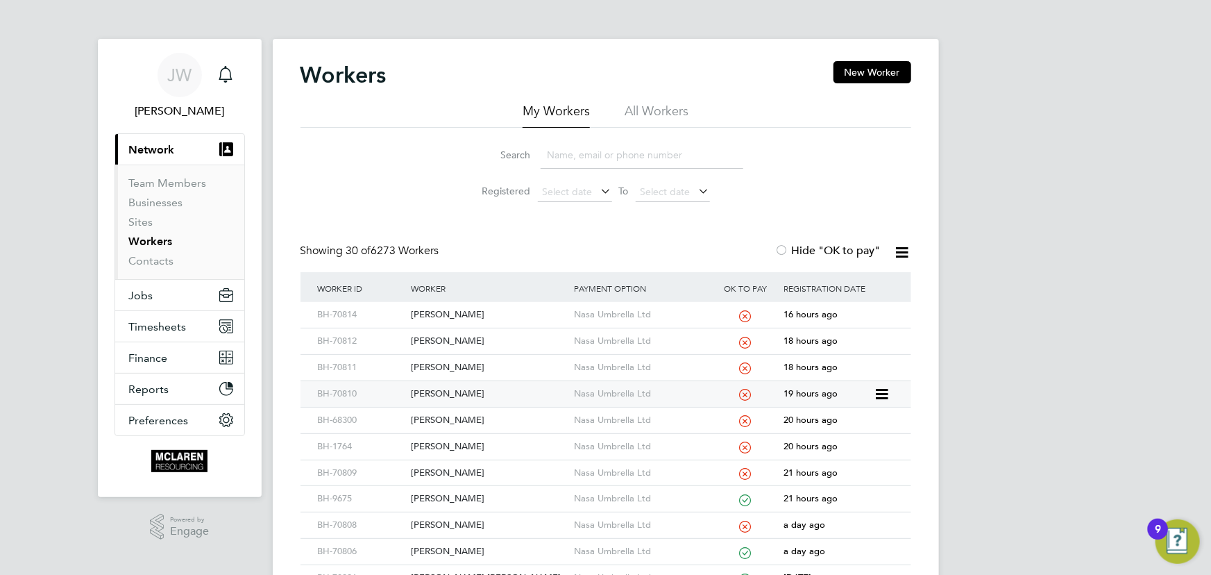
scroll to position [189, 0]
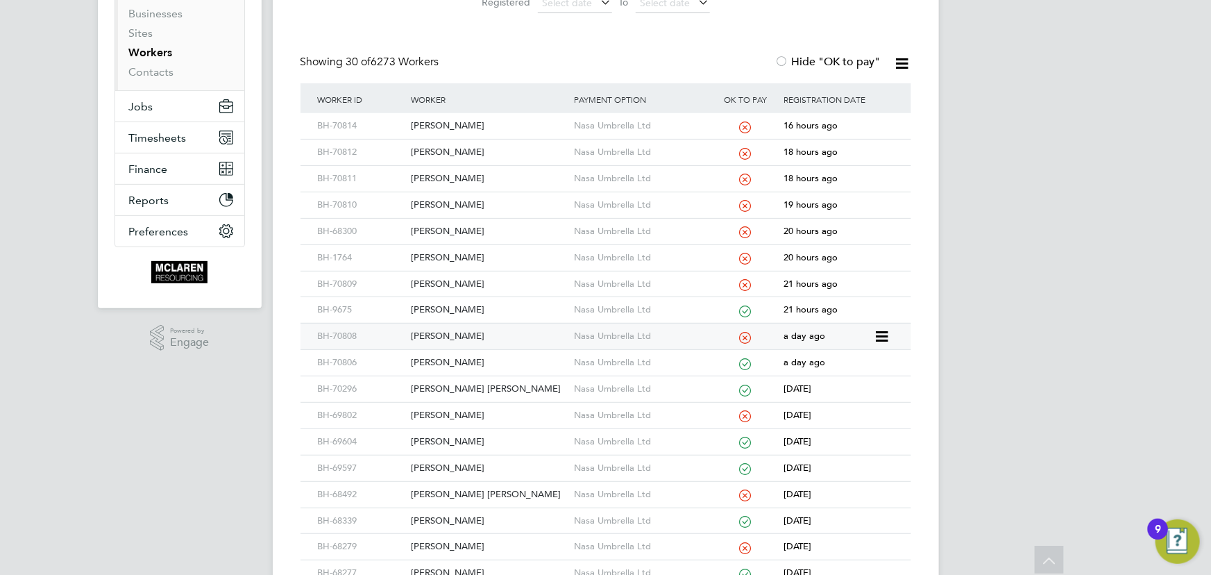
click at [448, 335] on div "[PERSON_NAME]" at bounding box center [488, 336] width 163 height 26
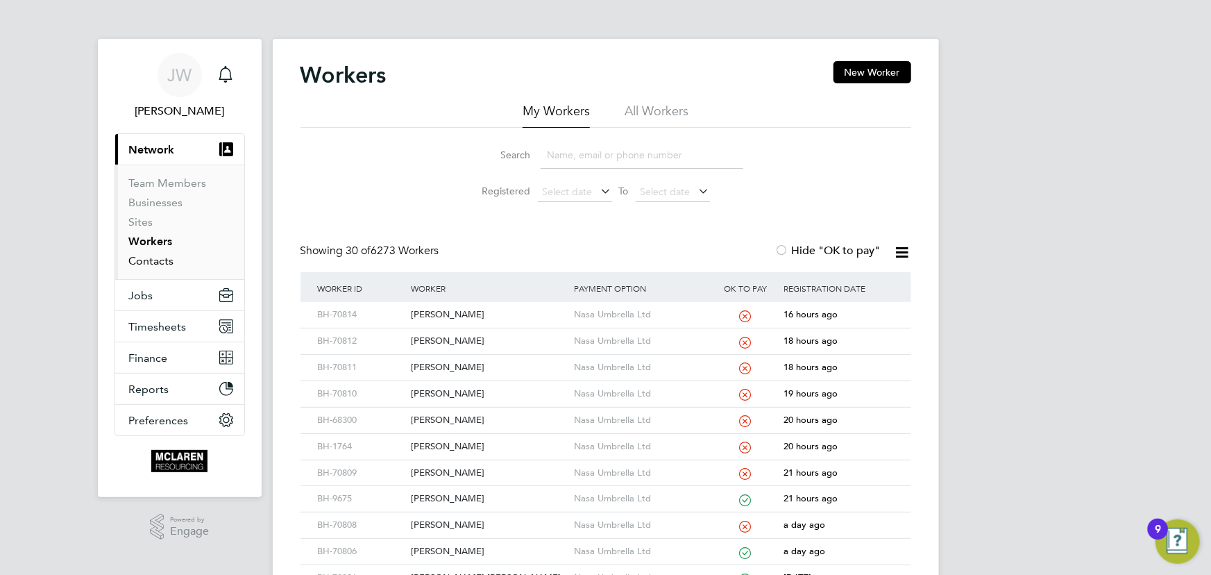
click at [142, 258] on link "Contacts" at bounding box center [151, 260] width 45 height 13
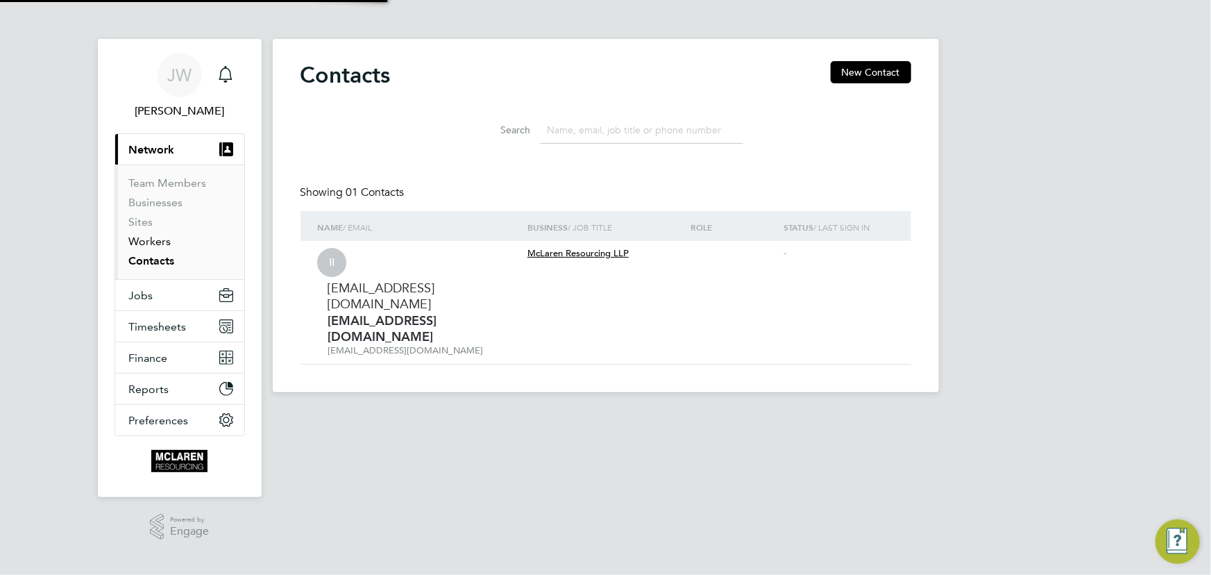
click at [143, 243] on link "Workers" at bounding box center [150, 241] width 42 height 13
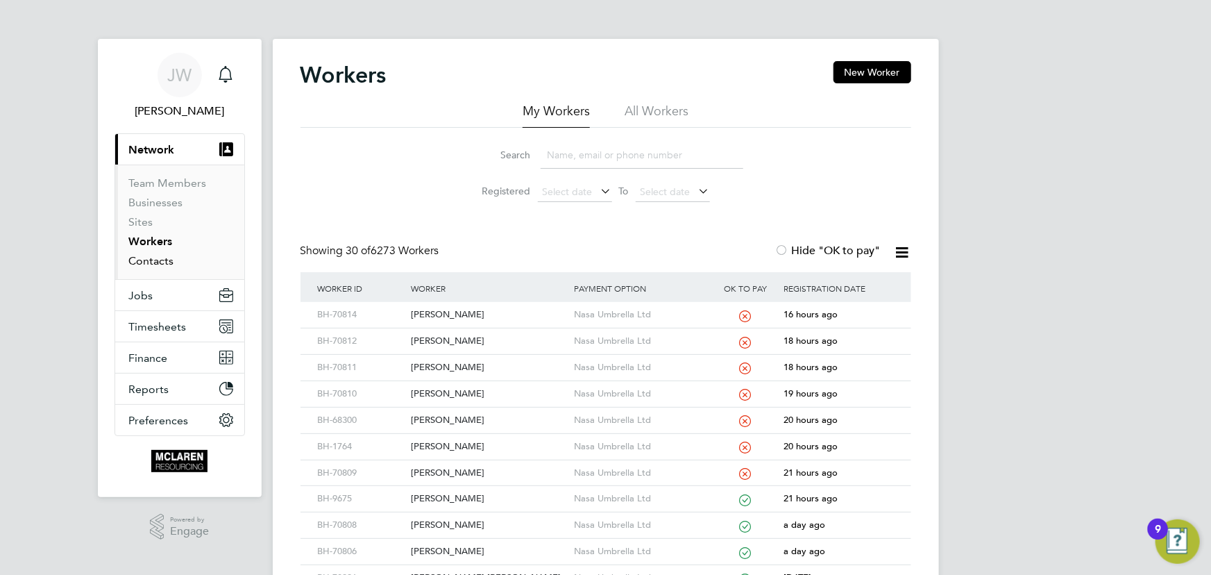
click at [145, 257] on link "Contacts" at bounding box center [151, 260] width 45 height 13
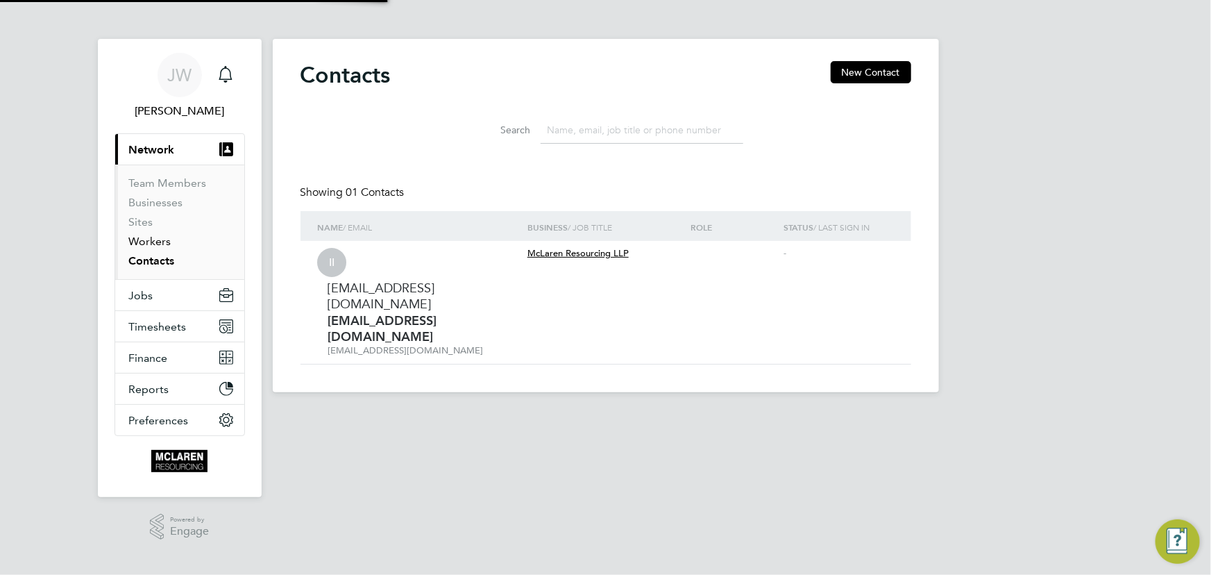
click at [149, 246] on link "Workers" at bounding box center [150, 241] width 42 height 13
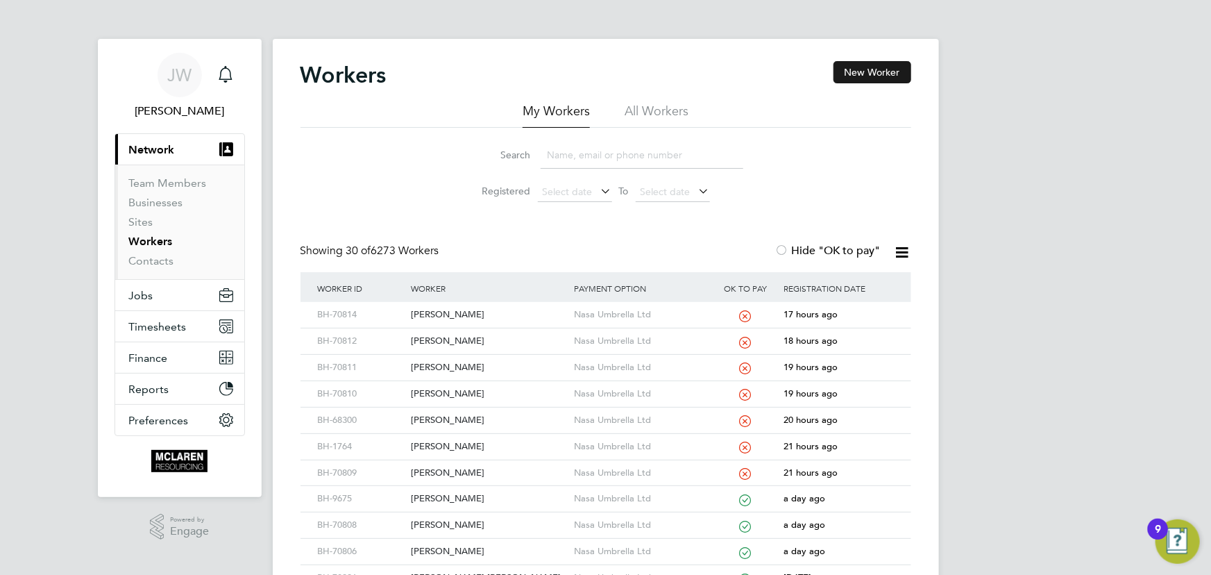
click at [873, 69] on button "New Worker" at bounding box center [873, 72] width 78 height 22
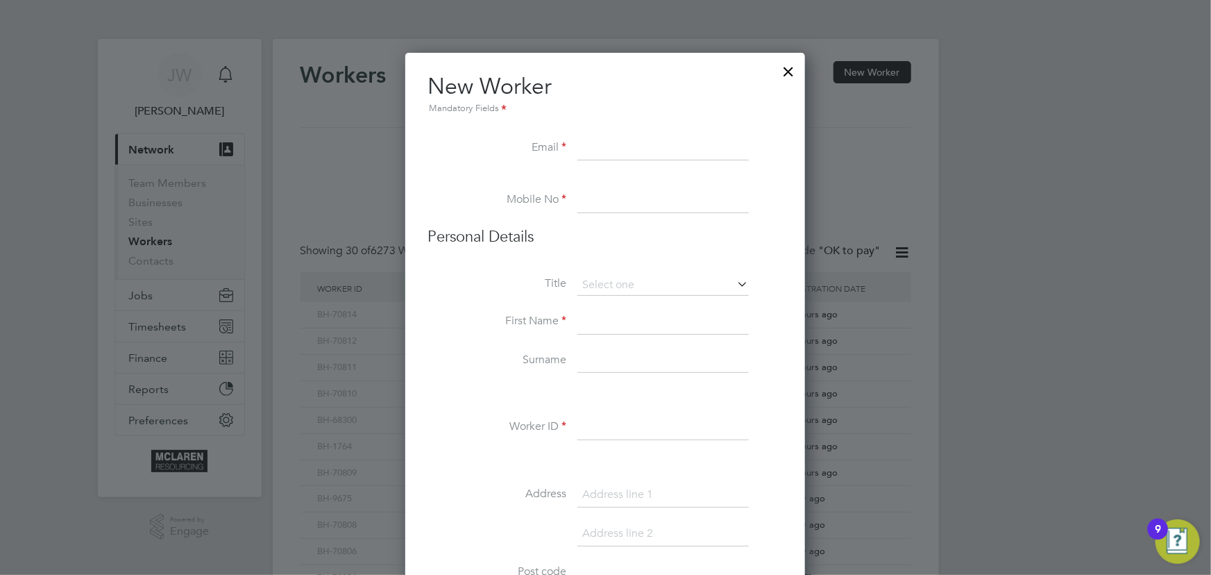
scroll to position [1578, 566]
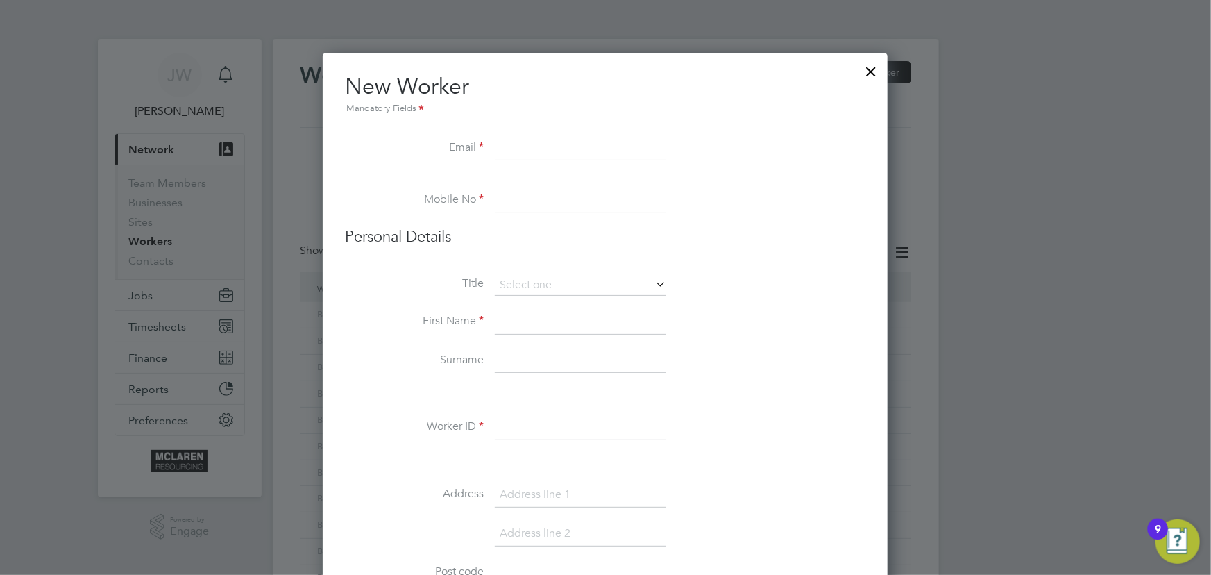
paste input "Kyleibbs2708@gmail.com"
type input "Kyleibbs2708@gmail.com"
click at [525, 315] on input at bounding box center [580, 322] width 171 height 25
paste input "07497 644868"
type input "07497 644868"
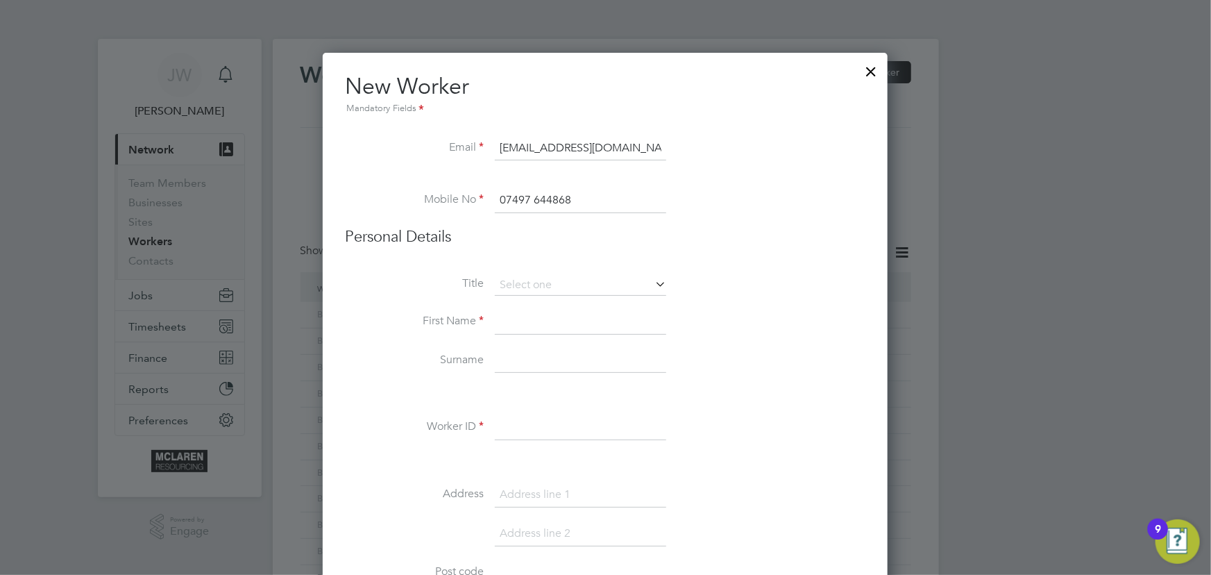
click at [537, 325] on input at bounding box center [580, 322] width 171 height 25
type input "Kyle"
click at [517, 355] on input at bounding box center [580, 360] width 171 height 25
type input "Ibbs"
drag, startPoint x: 532, startPoint y: 428, endPoint x: 530, endPoint y: 416, distance: 11.9
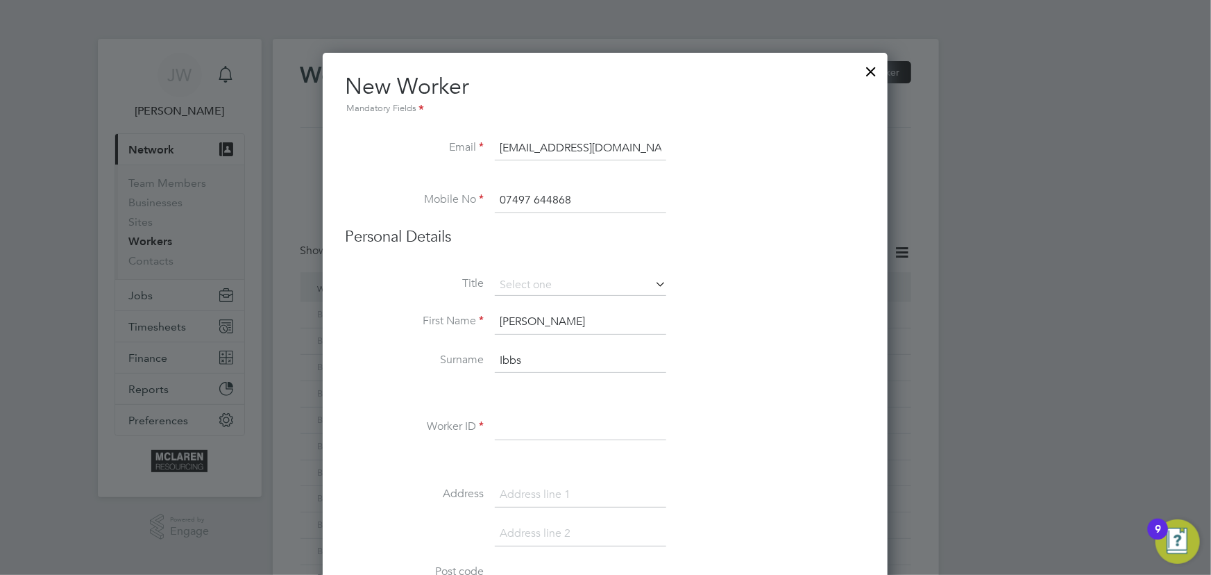
click at [532, 428] on input at bounding box center [580, 427] width 171 height 25
type input "BH-70817"
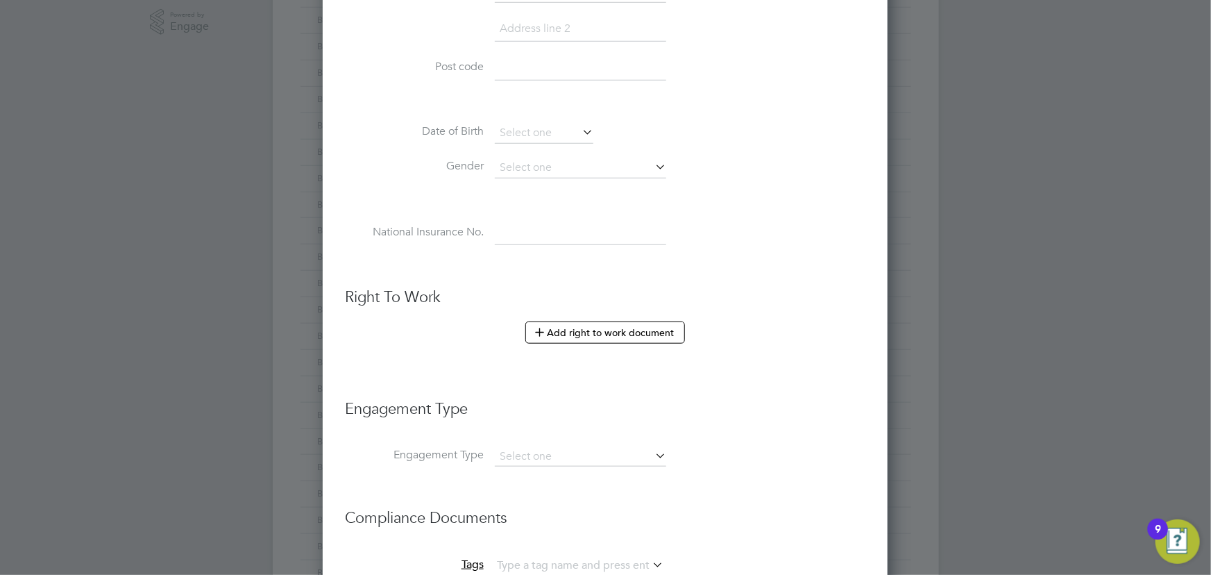
scroll to position [631, 0]
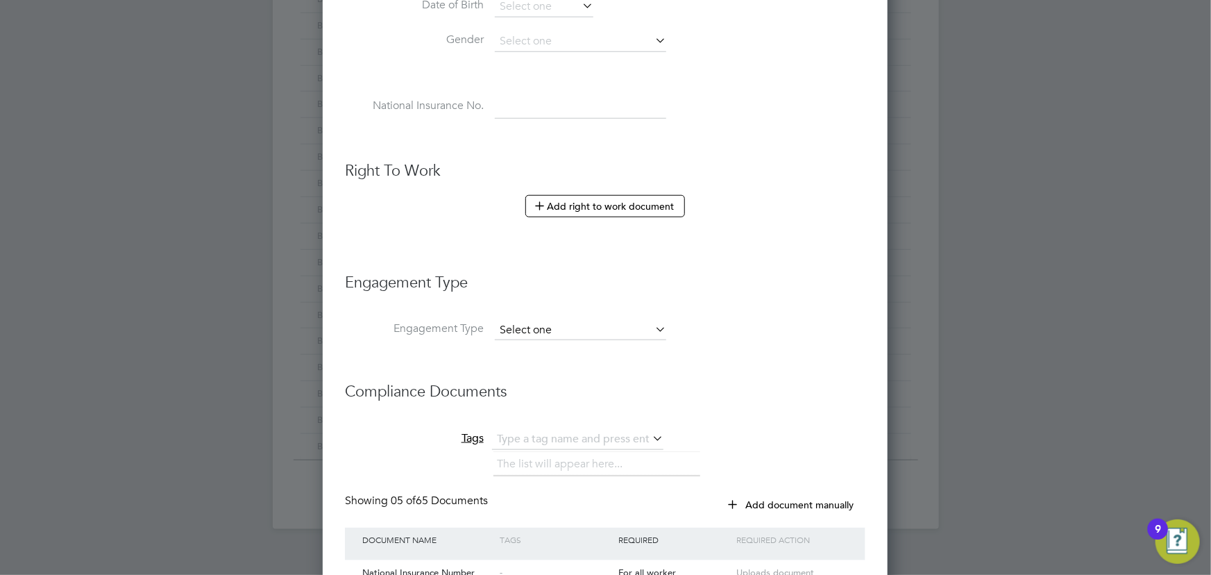
click at [533, 326] on input at bounding box center [580, 330] width 171 height 19
click at [530, 410] on li "Umbrella" at bounding box center [581, 407] width 172 height 20
type input "Umbrella"
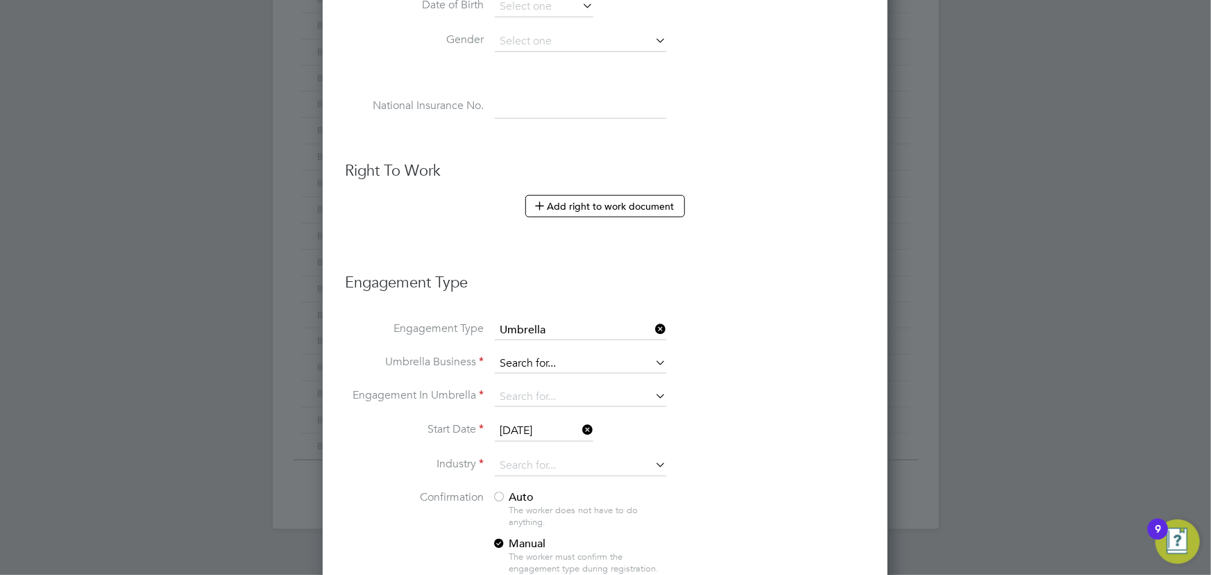
click at [514, 361] on input at bounding box center [580, 363] width 171 height 19
click at [518, 373] on b "Nasa" at bounding box center [513, 379] width 26 height 13
type input "Nasa Umbrella Ltd"
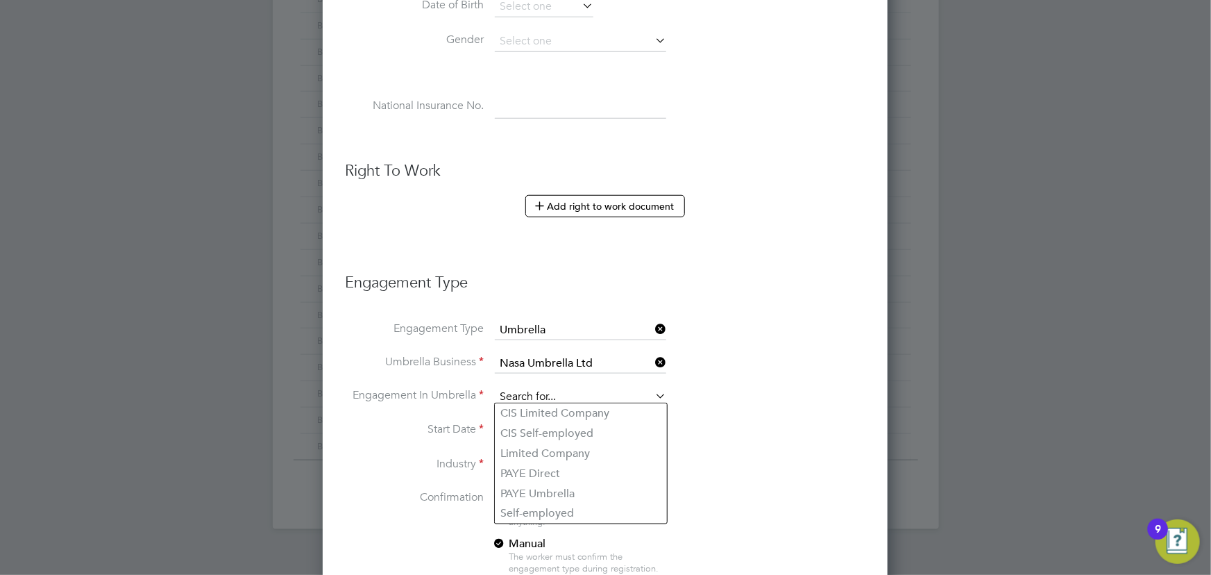
click at [525, 387] on input at bounding box center [580, 396] width 171 height 19
click at [539, 430] on li "CIS Self-employed" at bounding box center [581, 433] width 172 height 20
type input "CIS Self-employed"
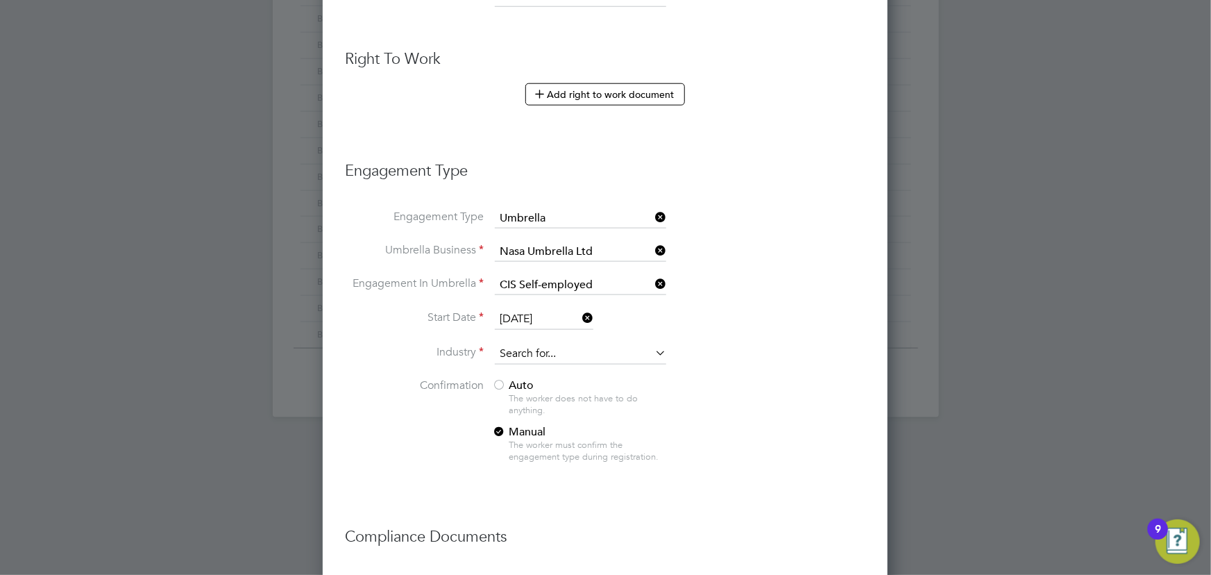
scroll to position [757, 0]
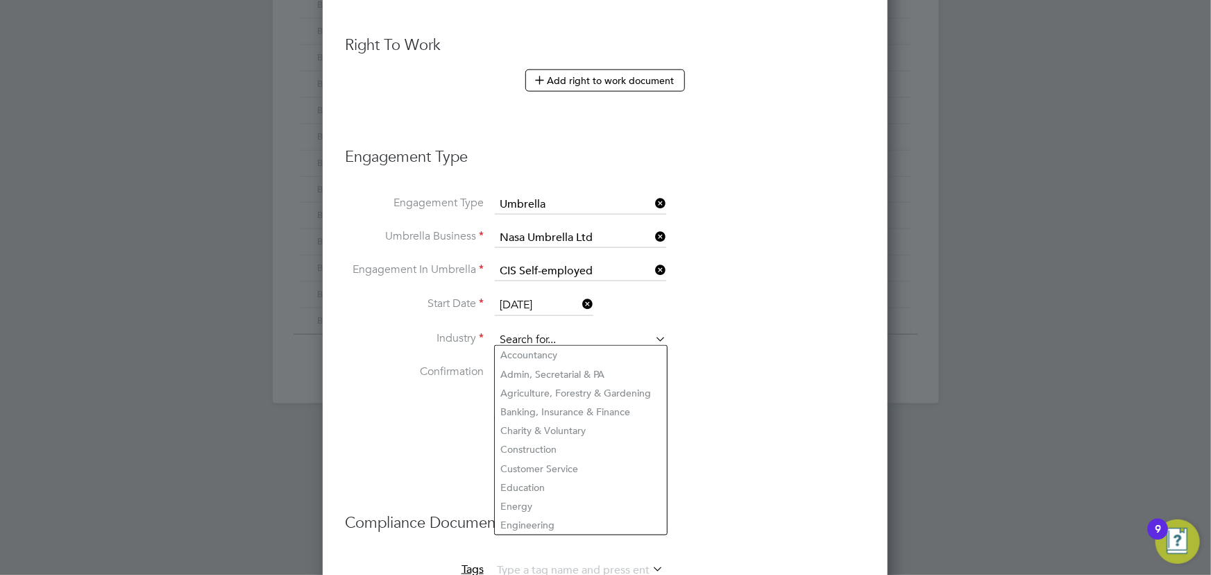
click at [577, 337] on input at bounding box center [580, 340] width 171 height 21
click at [549, 446] on li "Construction" at bounding box center [581, 449] width 172 height 19
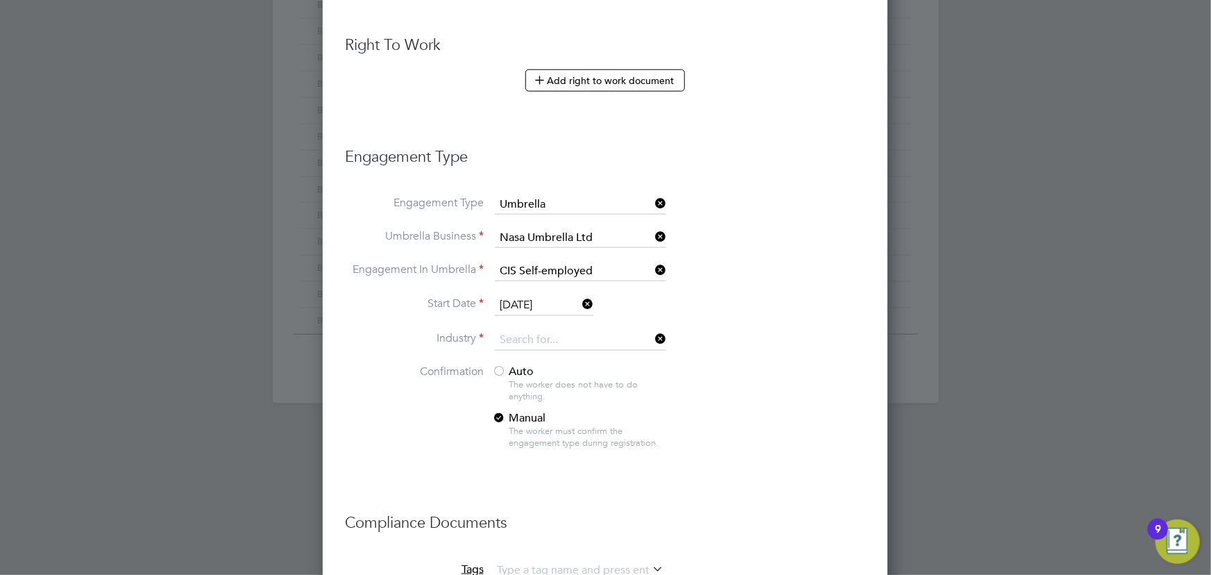
type input "Construction"
click at [505, 365] on div at bounding box center [499, 372] width 14 height 14
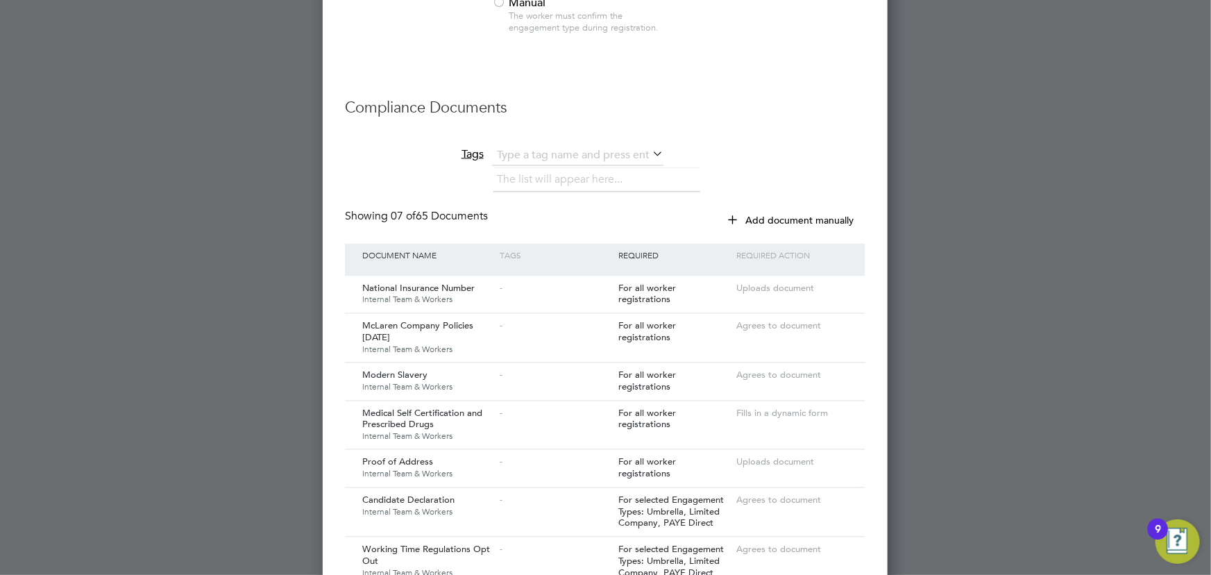
scroll to position [1410, 0]
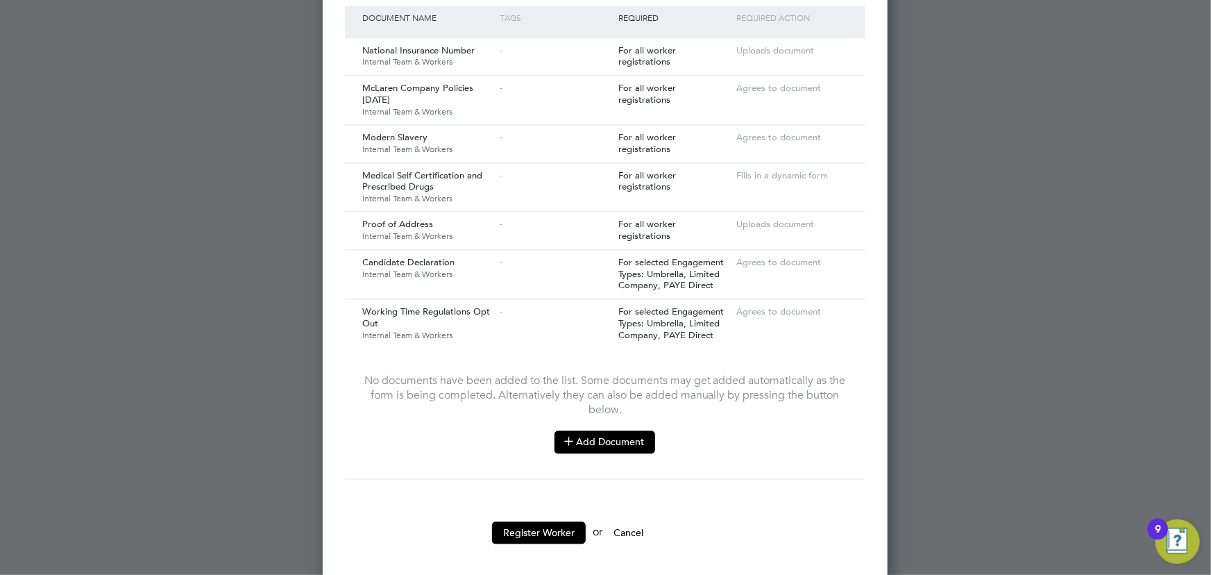
click at [623, 434] on button "Add Document" at bounding box center [605, 441] width 101 height 22
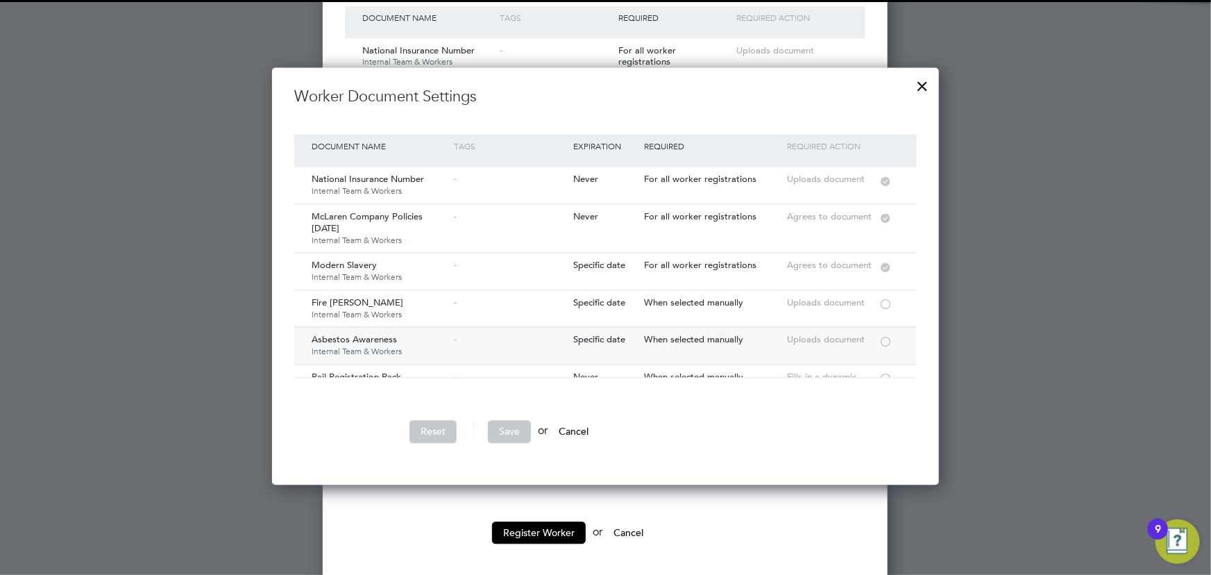
scroll to position [62, 0]
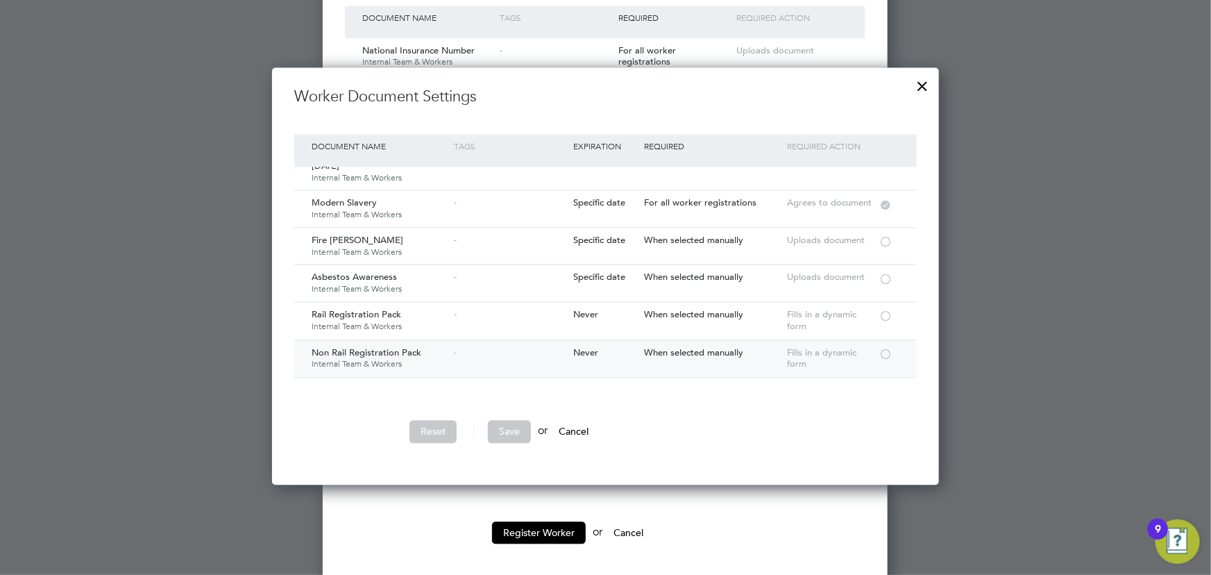
click at [884, 348] on div at bounding box center [886, 353] width 14 height 10
click at [521, 433] on button "Save" at bounding box center [509, 431] width 43 height 22
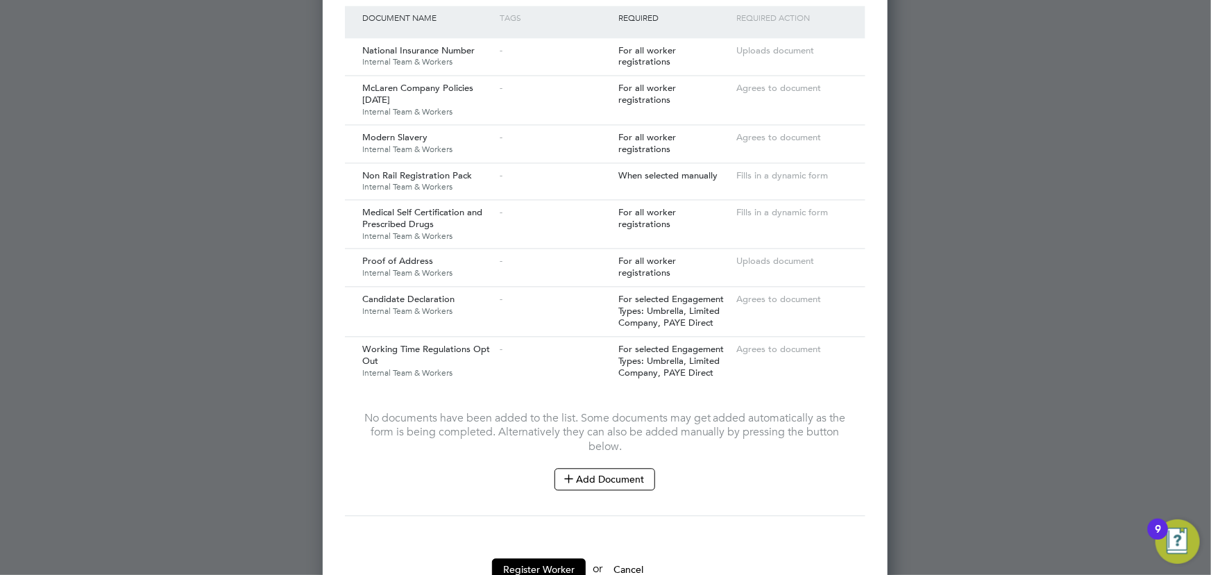
scroll to position [1970, 566]
click at [515, 559] on button "Register Worker" at bounding box center [539, 569] width 94 height 22
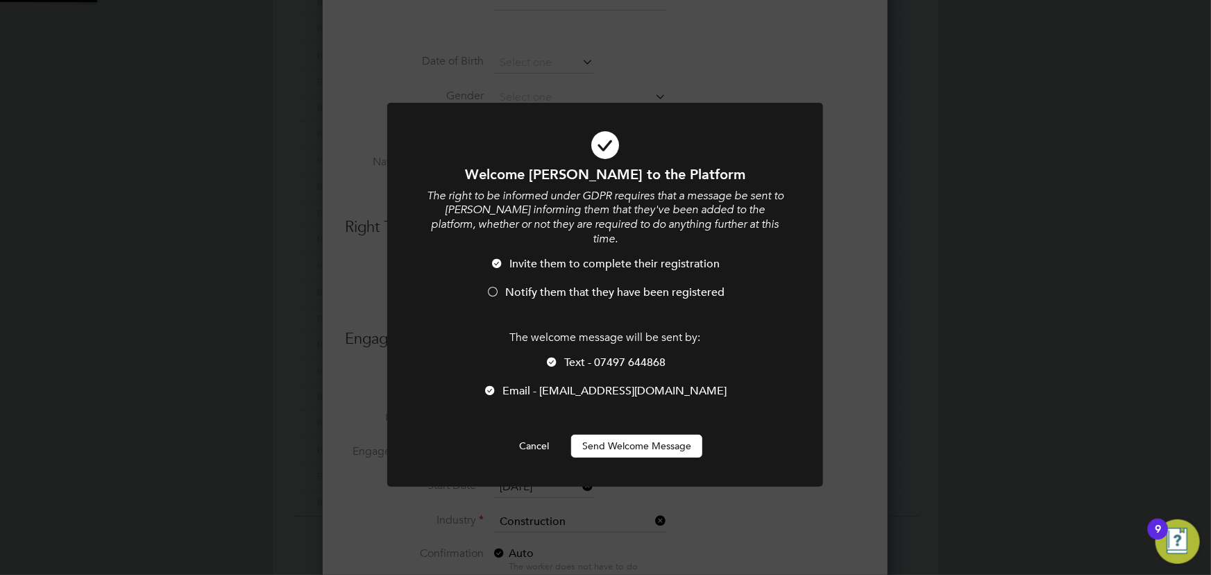
scroll to position [0, 0]
drag, startPoint x: 656, startPoint y: 423, endPoint x: 801, endPoint y: 404, distance: 146.3
click at [666, 434] on button "Send Welcome Message" at bounding box center [636, 445] width 131 height 22
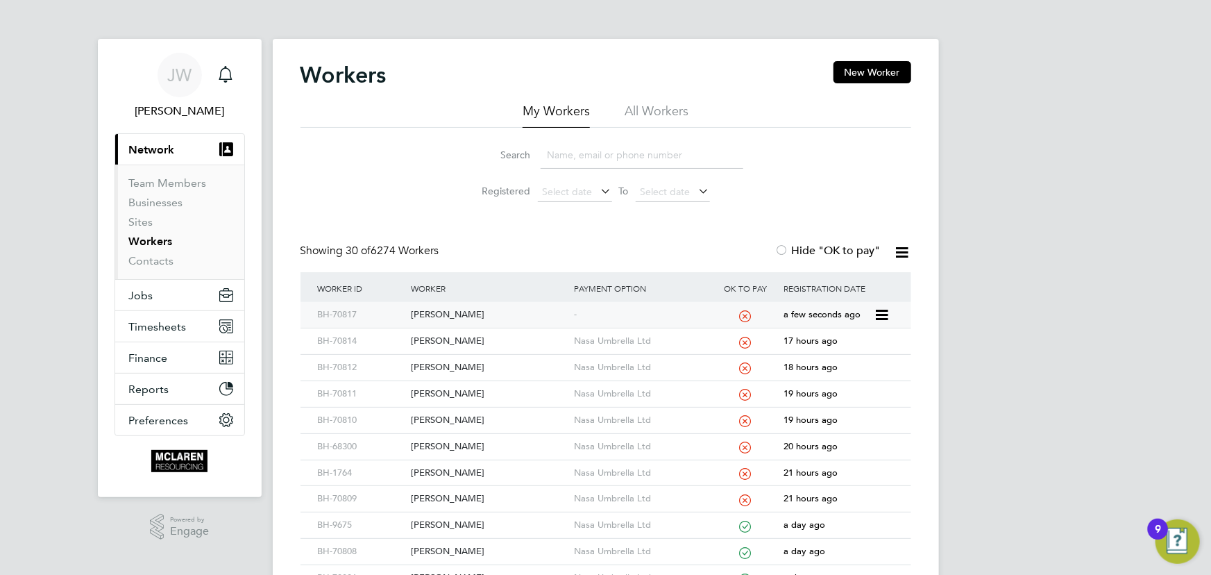
click at [428, 314] on div "Kyle Ibbs" at bounding box center [488, 315] width 163 height 26
click at [159, 258] on link "Contacts" at bounding box center [151, 260] width 45 height 13
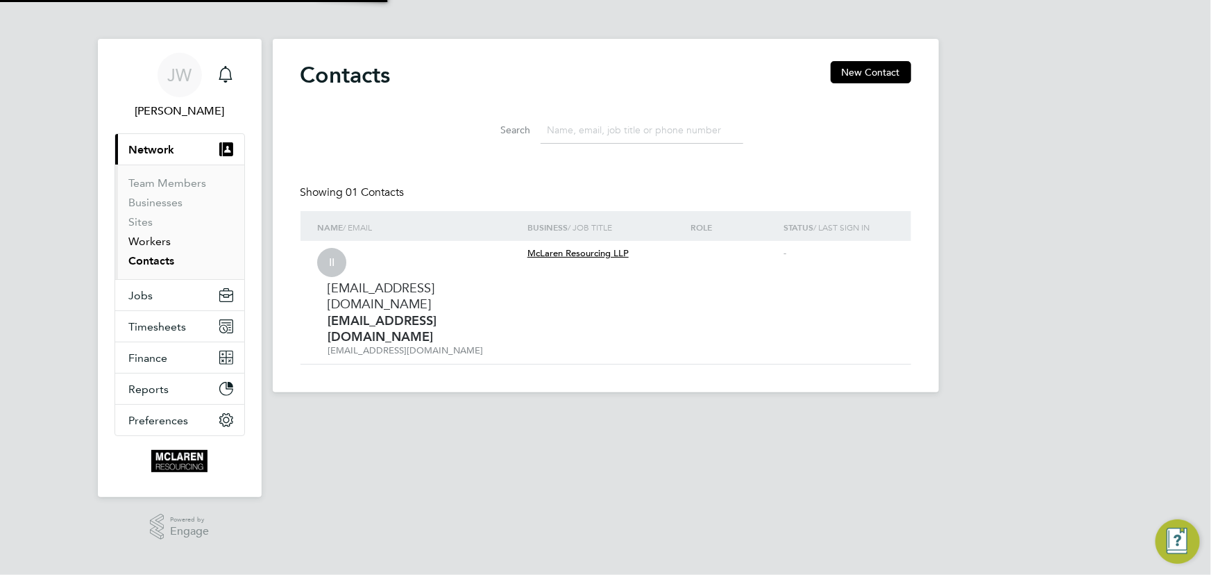
click at [155, 242] on link "Workers" at bounding box center [150, 241] width 42 height 13
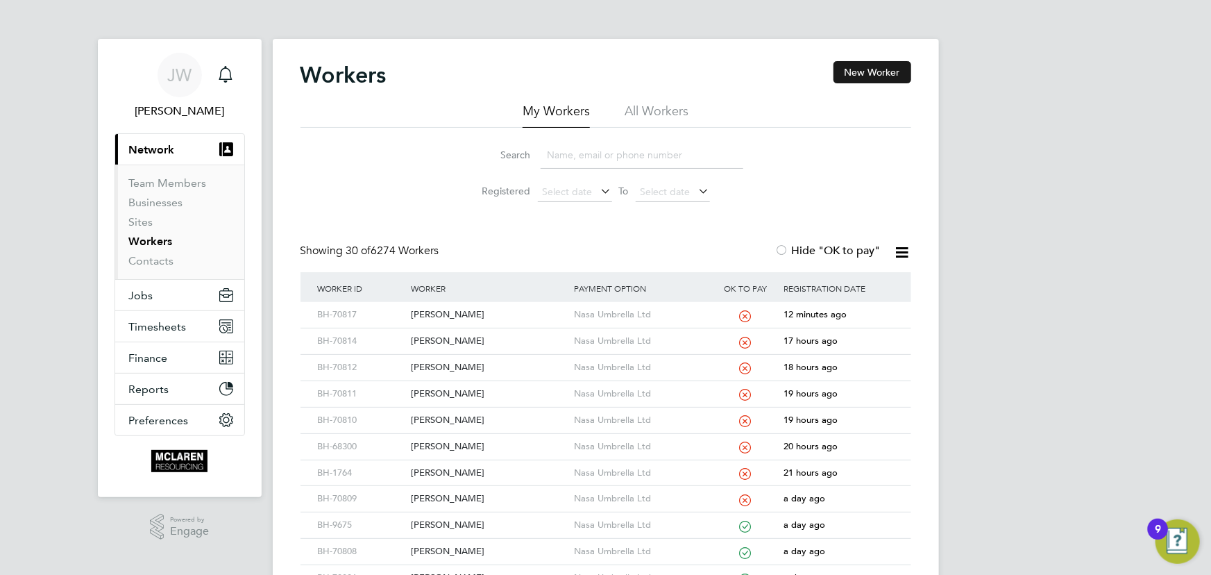
click at [861, 74] on button "New Worker" at bounding box center [873, 72] width 78 height 22
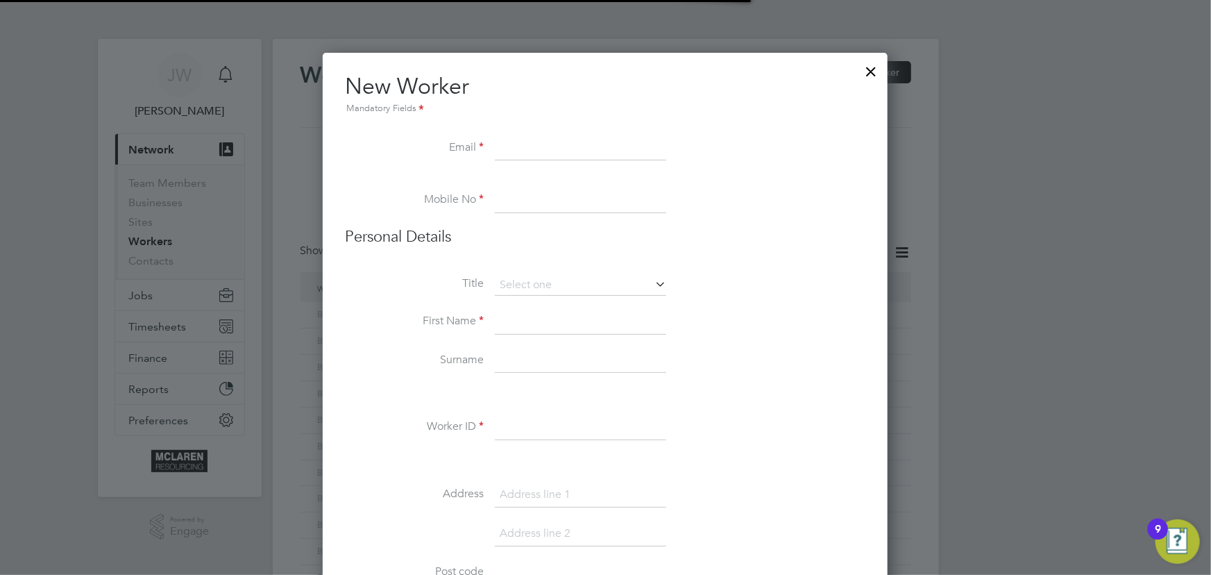
scroll to position [1578, 566]
paste input "Janekj1232@gmail.com"
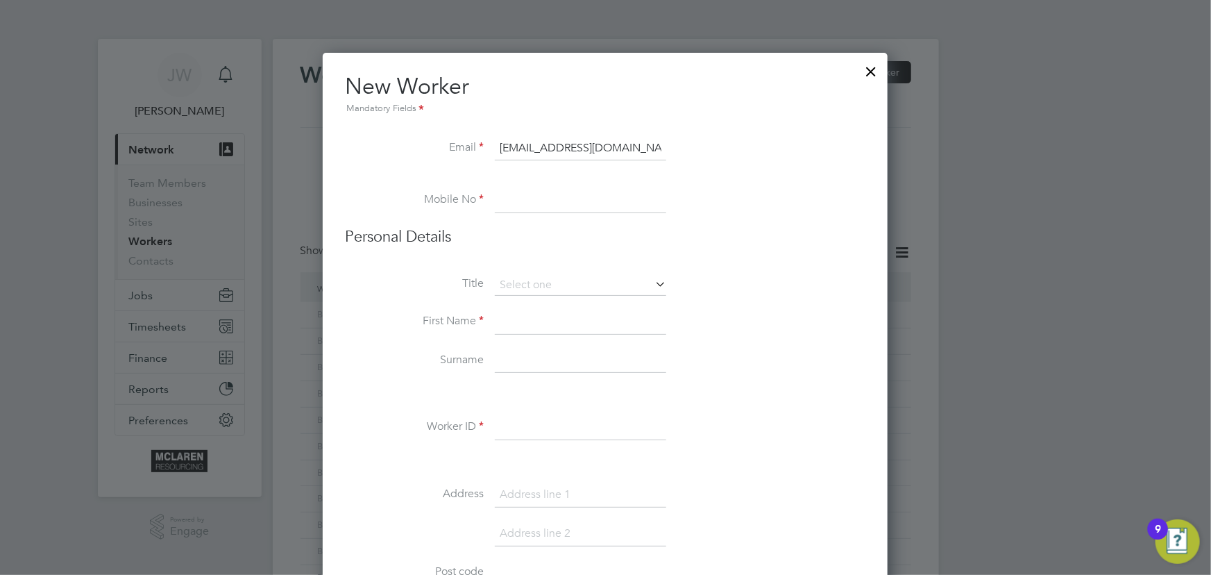
type input "Janekj1232@gmail.com"
click at [529, 360] on input at bounding box center [580, 360] width 171 height 25
click at [531, 208] on input at bounding box center [580, 200] width 171 height 25
click at [528, 320] on input at bounding box center [580, 322] width 171 height 25
paste input "07494 514755"
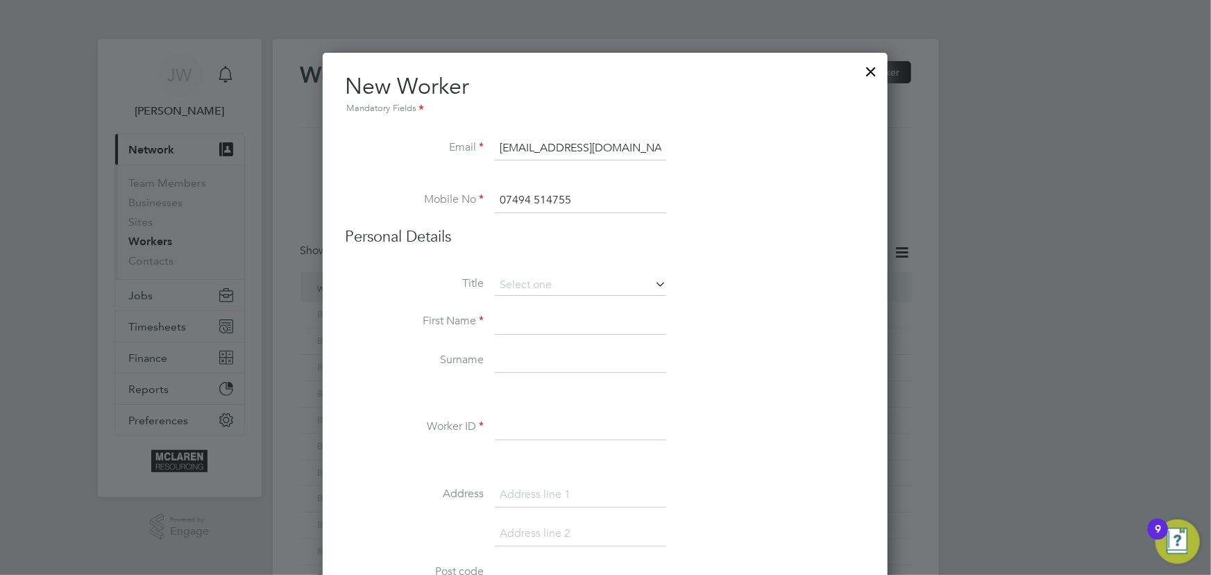
type input "07494 514755"
click at [543, 326] on input at bounding box center [580, 322] width 171 height 25
type input "Janek"
click at [527, 354] on input at bounding box center [580, 360] width 171 height 25
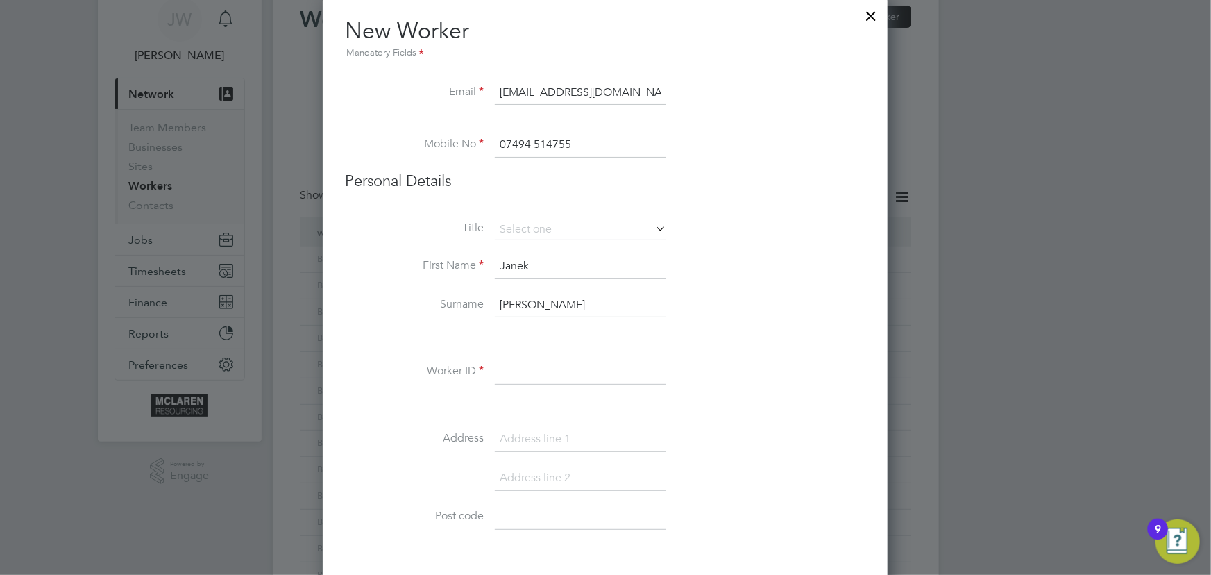
scroll to position [126, 0]
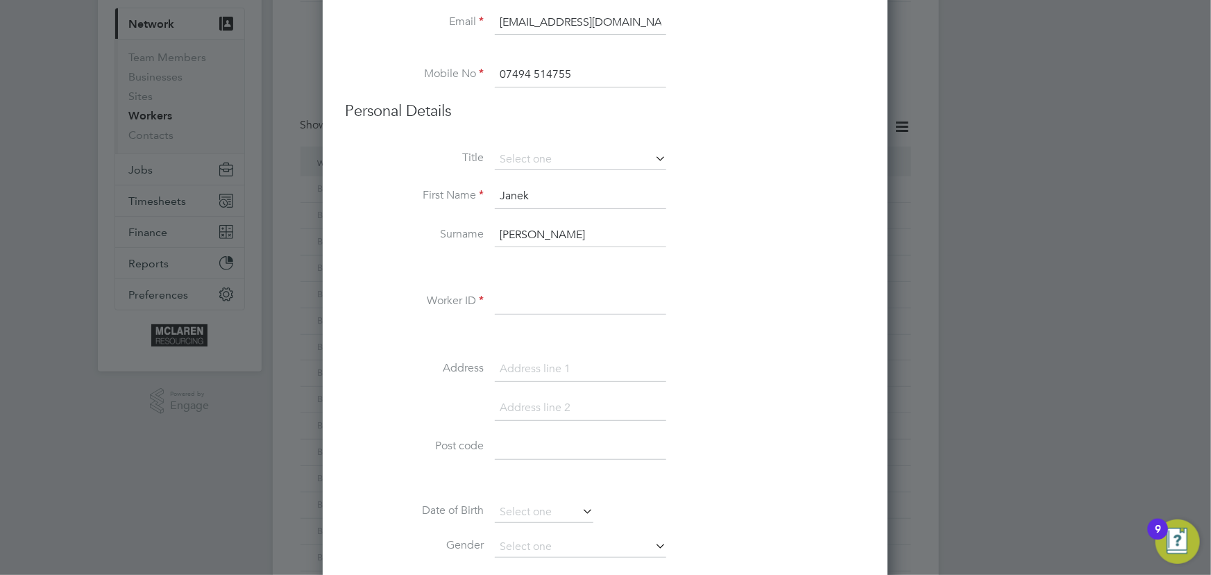
type input "Jeffery"
click at [534, 312] on input at bounding box center [580, 301] width 171 height 25
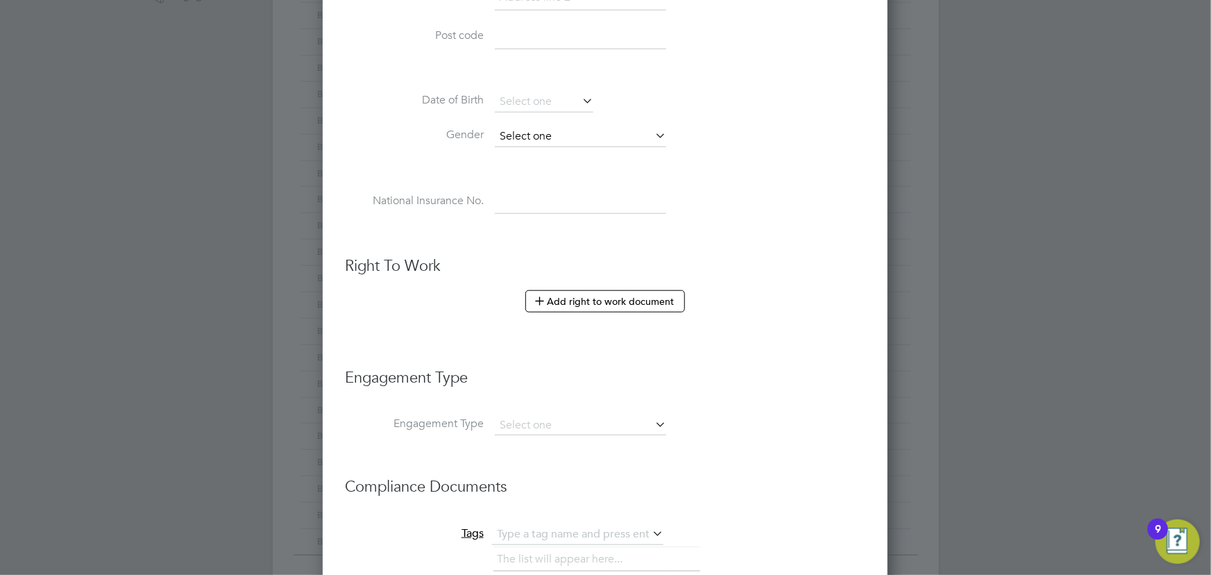
scroll to position [631, 0]
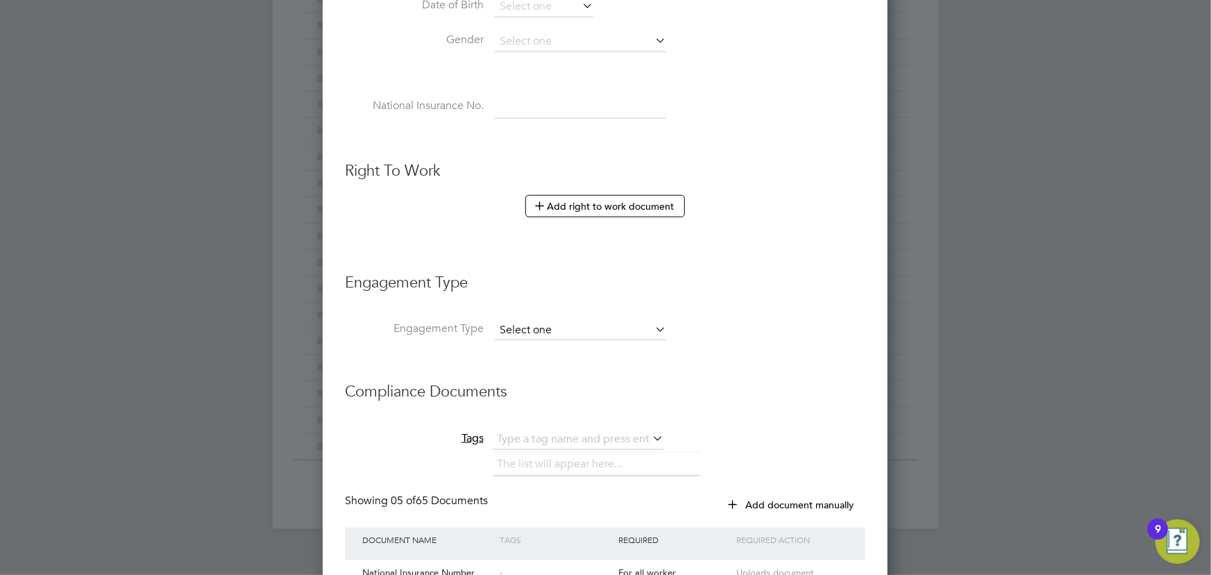
type input "BH-70818"
click at [522, 326] on input at bounding box center [580, 330] width 171 height 19
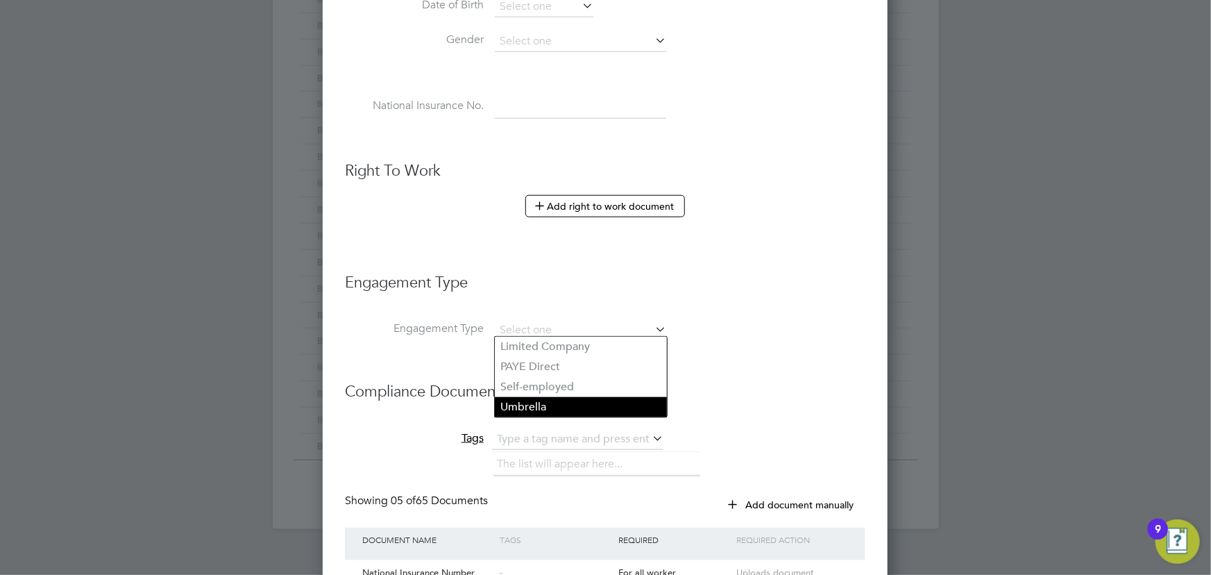
click at [526, 405] on li "Umbrella" at bounding box center [581, 407] width 172 height 20
type input "Umbrella"
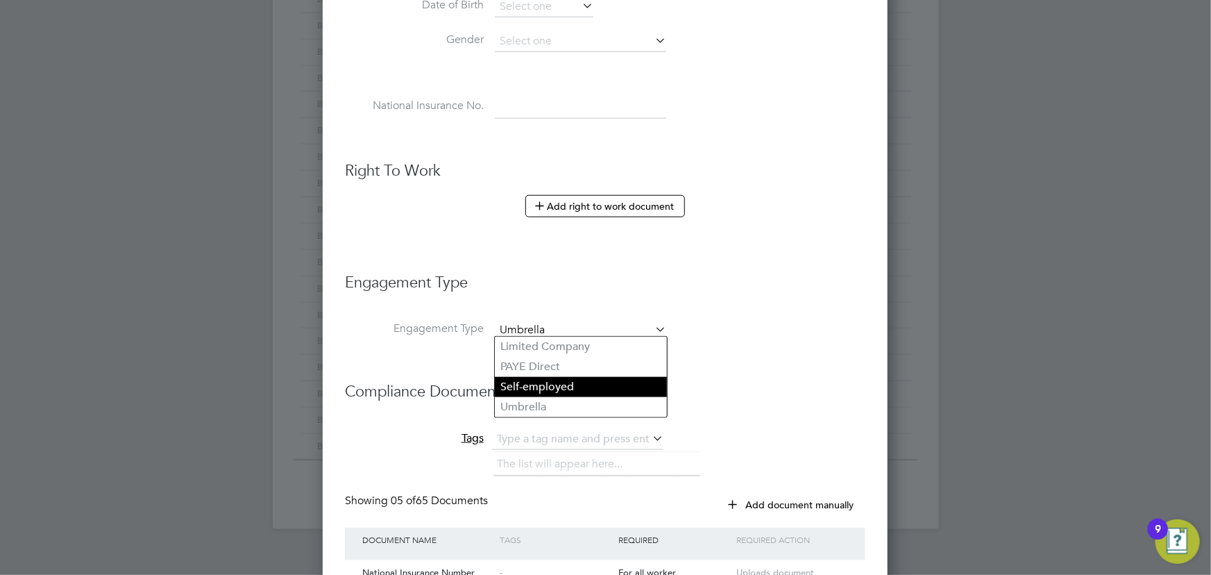
scroll to position [1933, 566]
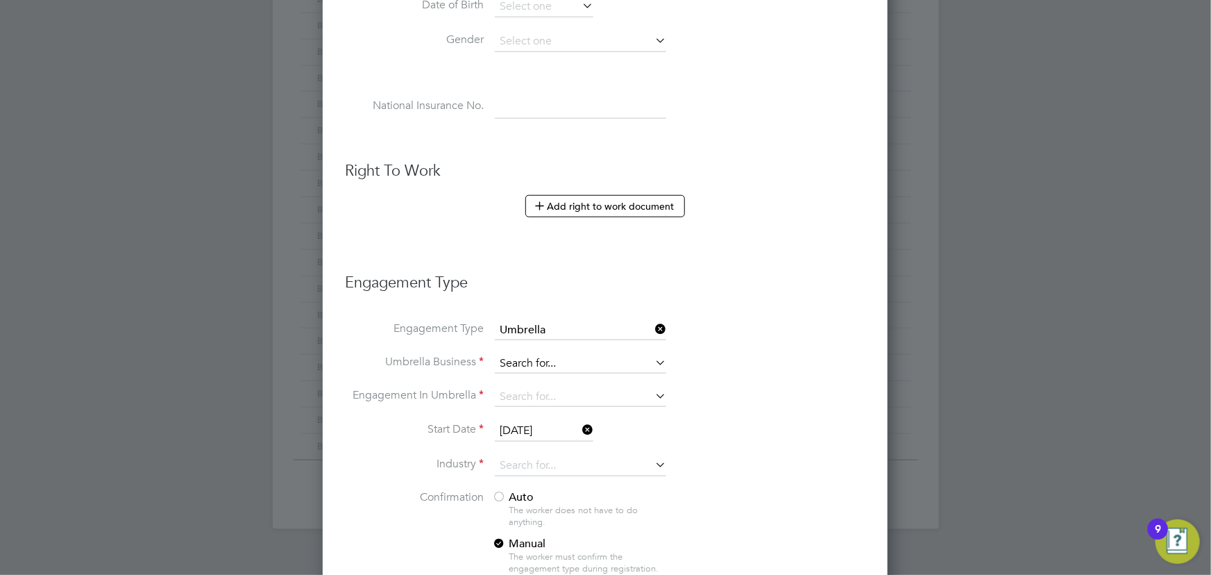
click at [518, 360] on input at bounding box center [580, 363] width 171 height 19
click at [521, 382] on b "Nasa" at bounding box center [513, 379] width 26 height 13
type input "Nasa Umbrella Ltd"
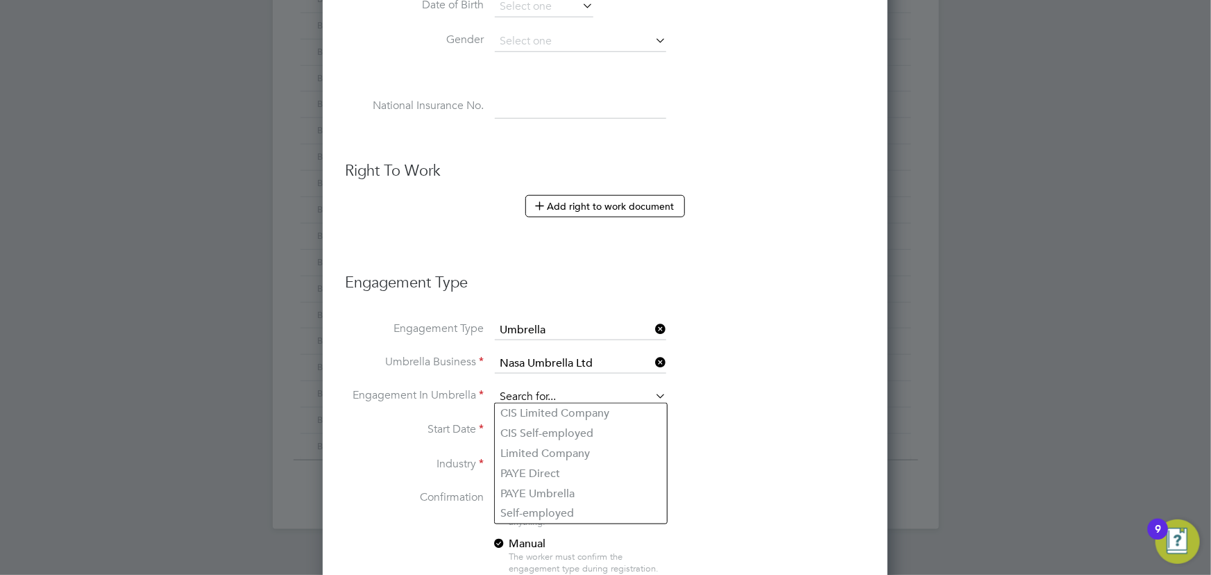
click at [539, 391] on input at bounding box center [580, 396] width 171 height 19
click at [562, 428] on li "CIS Self-employed" at bounding box center [581, 433] width 172 height 20
type input "CIS Self-employed"
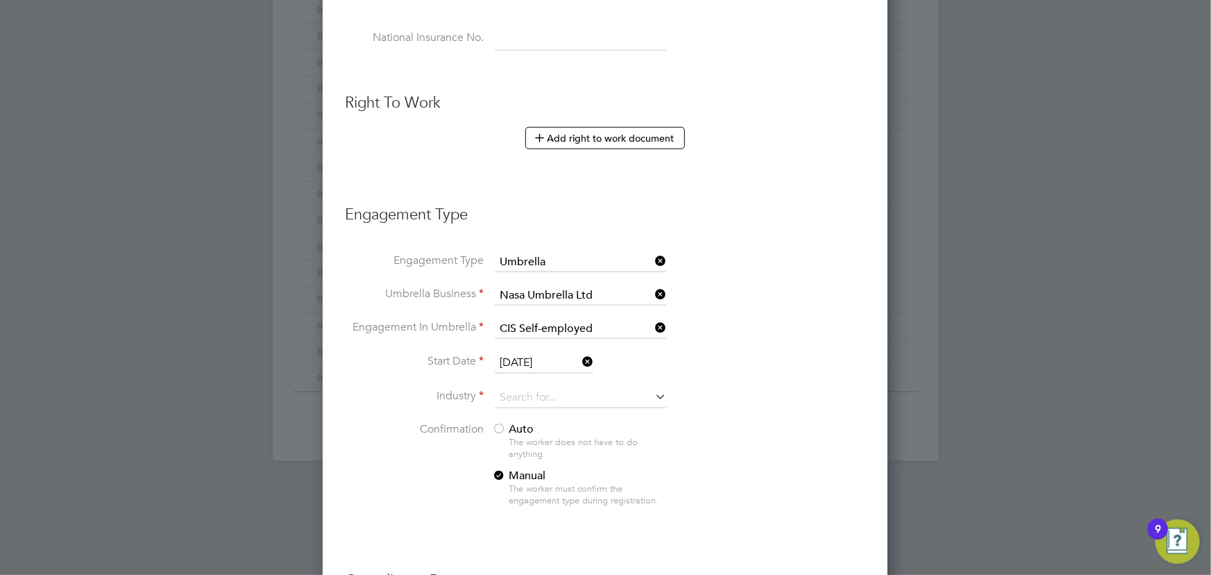
scroll to position [757, 0]
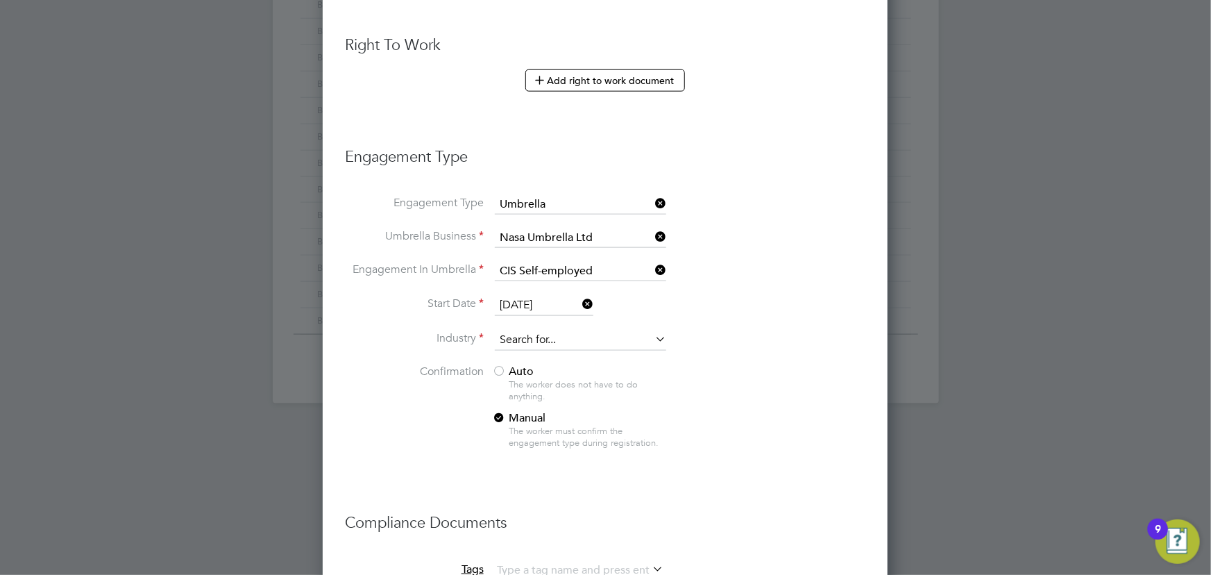
click at [556, 339] on input at bounding box center [580, 340] width 171 height 21
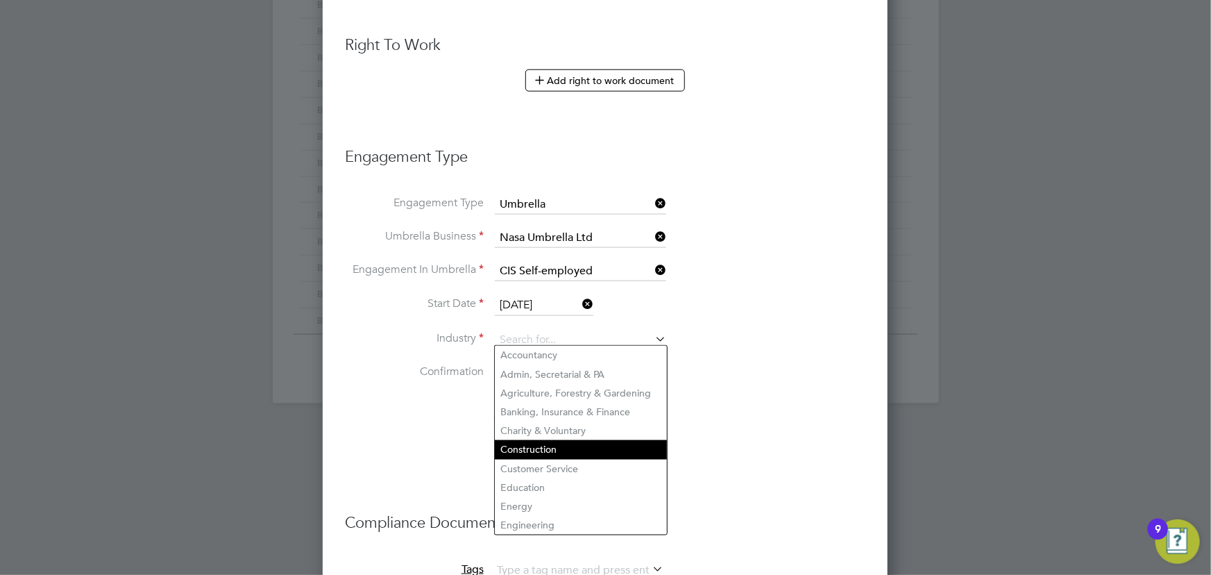
click at [531, 443] on li "Construction" at bounding box center [581, 449] width 172 height 19
type input "Construction"
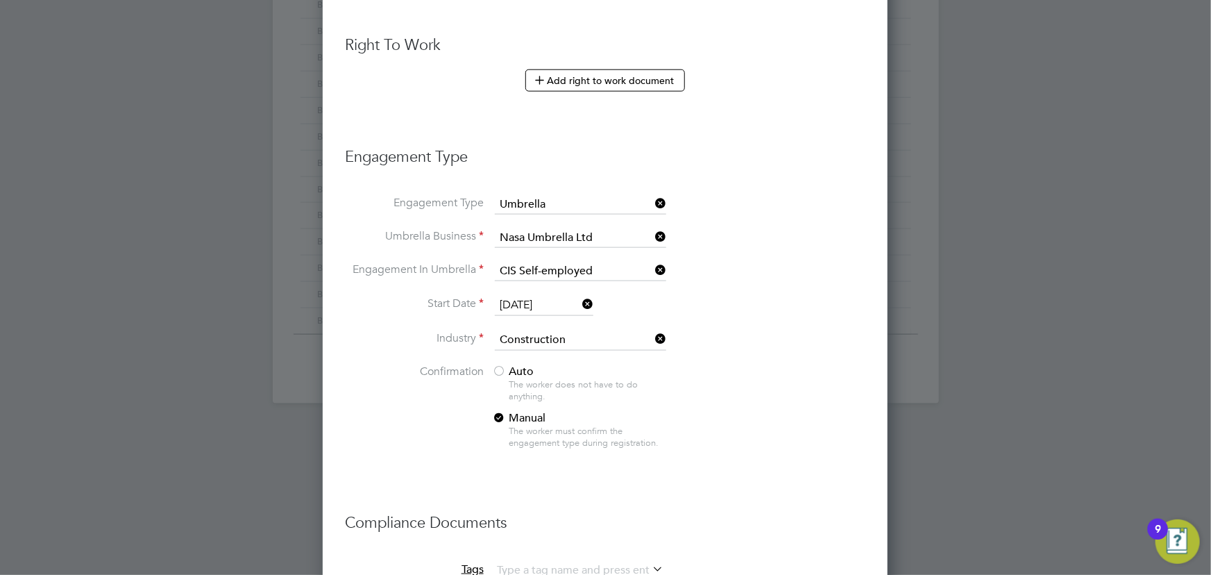
click at [515, 364] on span "Auto" at bounding box center [513, 371] width 42 height 14
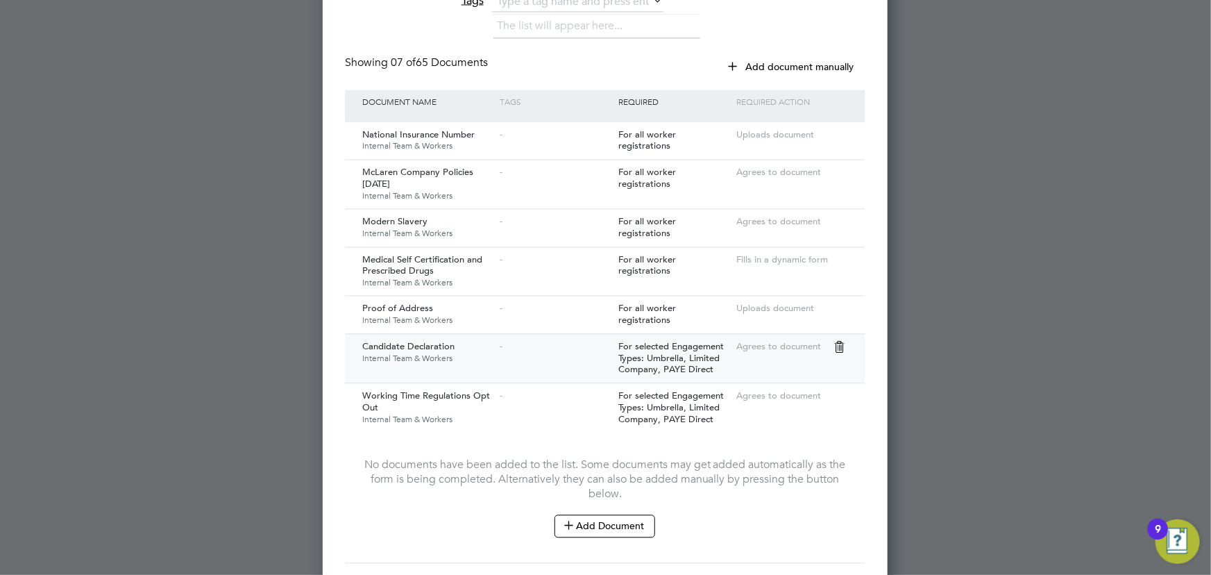
scroll to position [1410, 0]
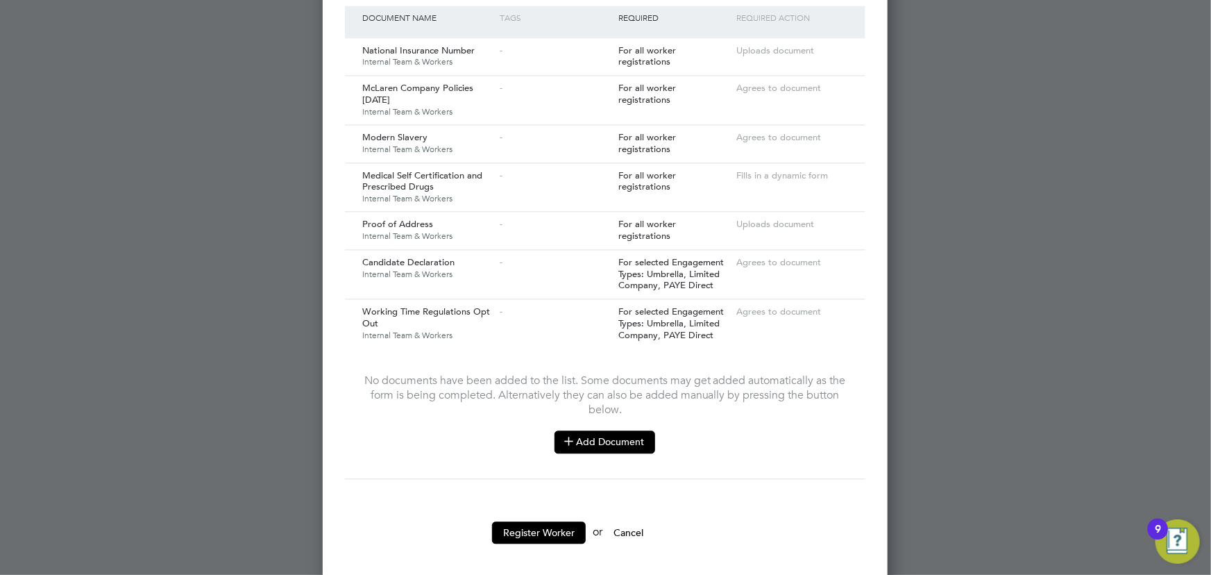
click at [625, 430] on button "Add Document" at bounding box center [605, 441] width 101 height 22
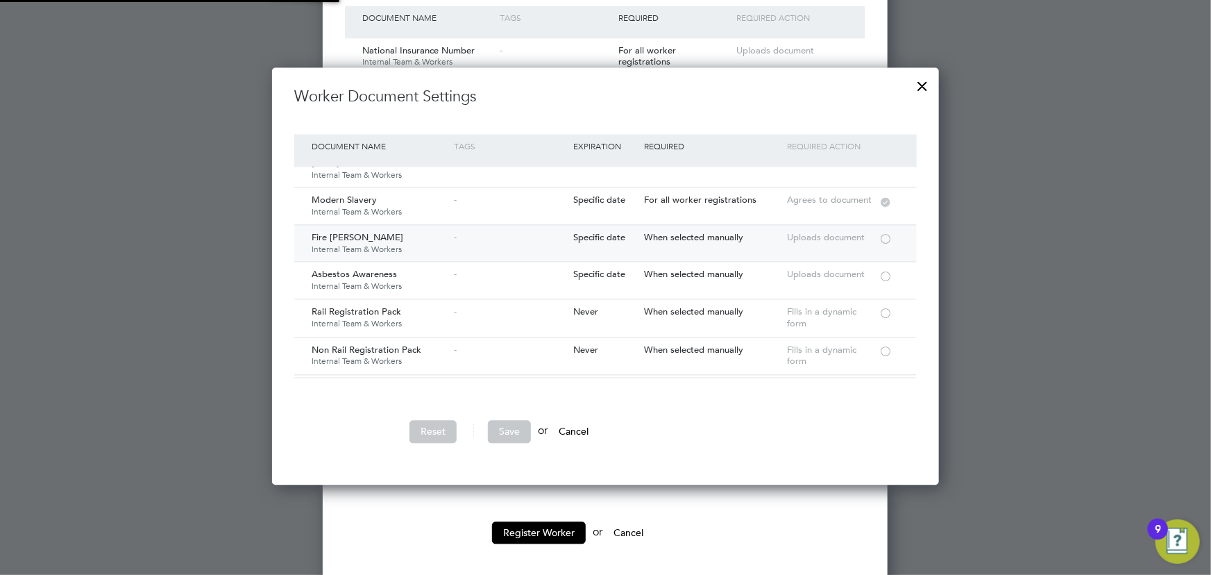
scroll to position [126, 0]
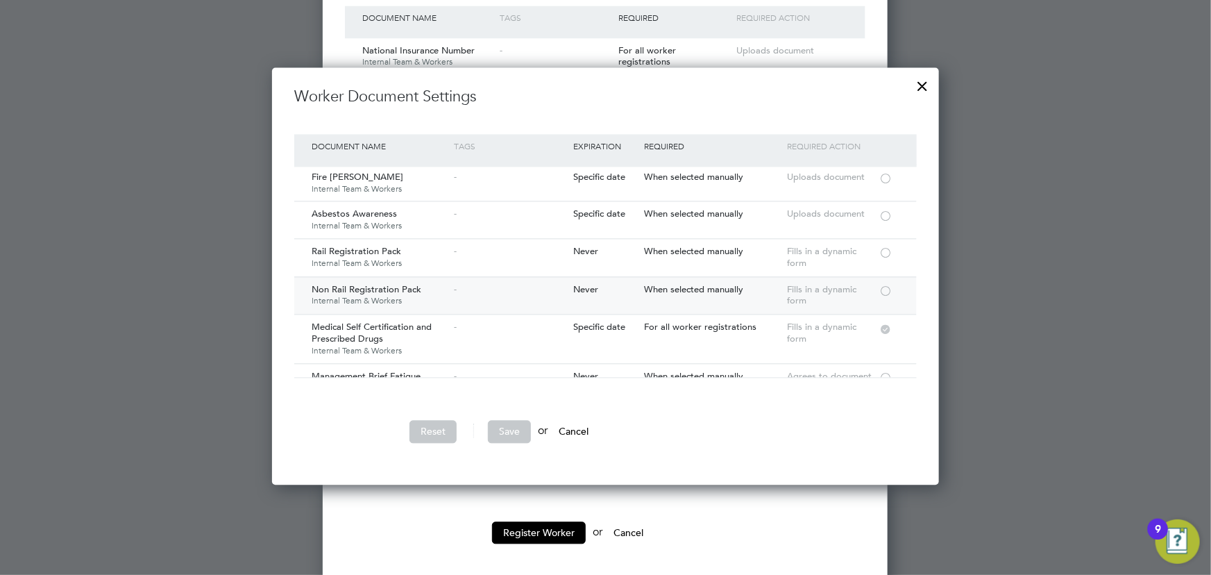
click at [891, 289] on div at bounding box center [886, 290] width 14 height 10
click at [505, 424] on button "Save" at bounding box center [509, 431] width 43 height 22
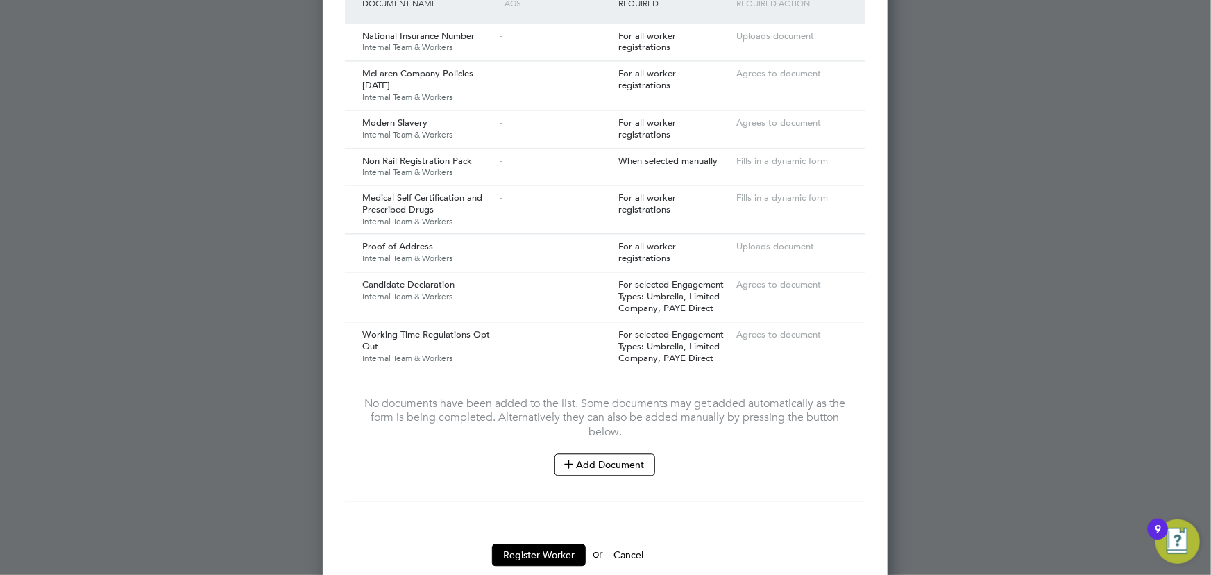
scroll to position [1447, 0]
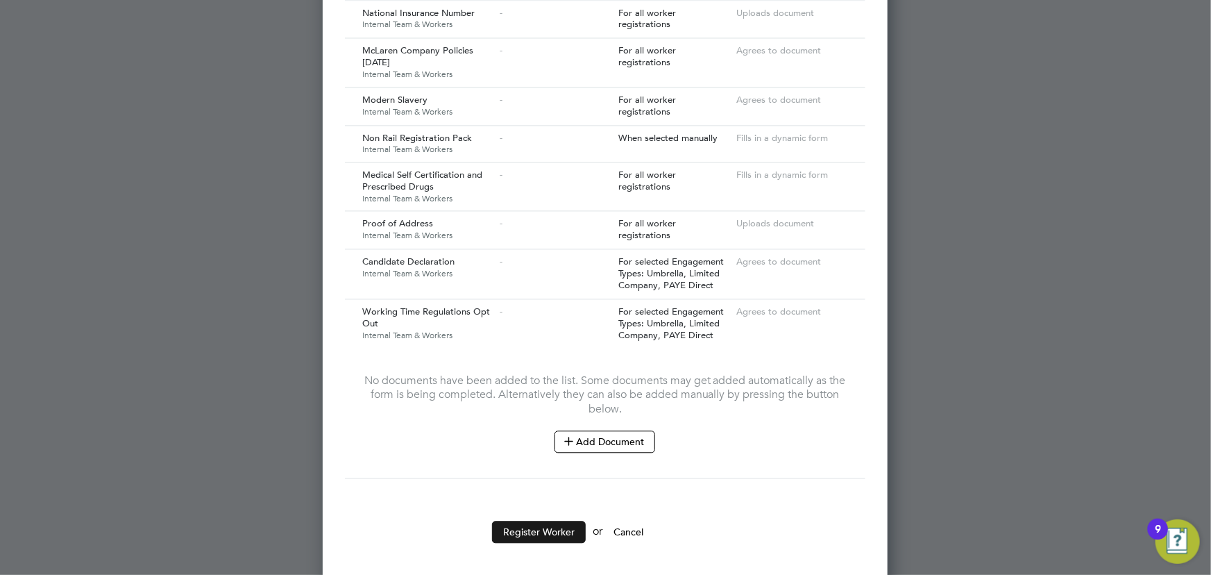
click at [548, 521] on button "Register Worker" at bounding box center [539, 532] width 94 height 22
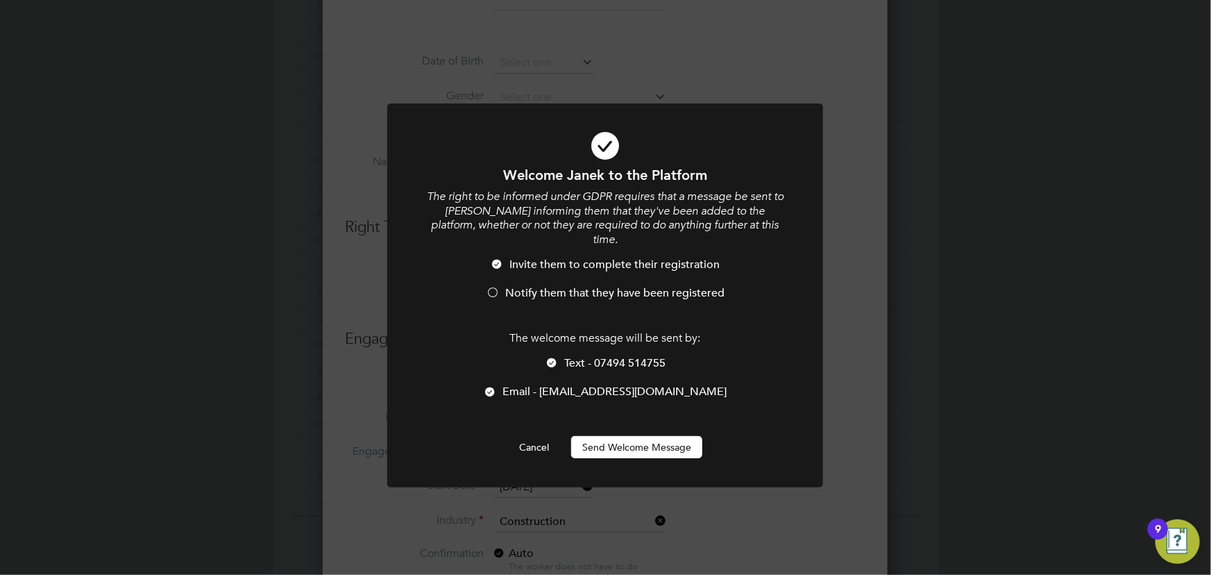
click at [659, 436] on button "Send Welcome Message" at bounding box center [636, 447] width 131 height 22
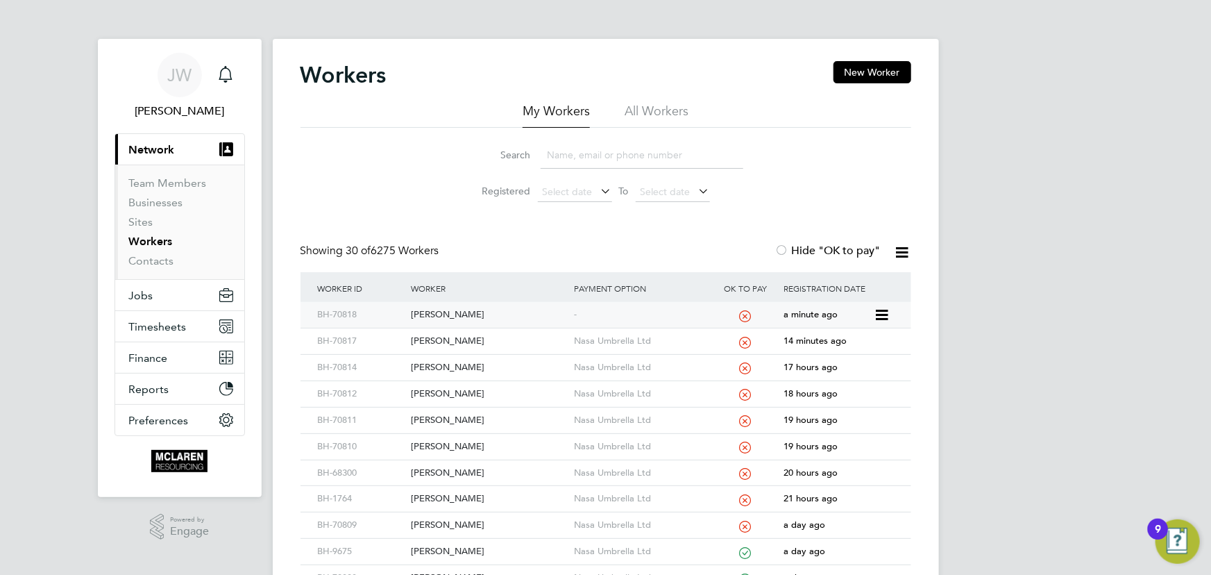
click at [436, 313] on div "Janek Jeffery" at bounding box center [488, 315] width 163 height 26
click at [146, 258] on link "Contacts" at bounding box center [151, 260] width 45 height 13
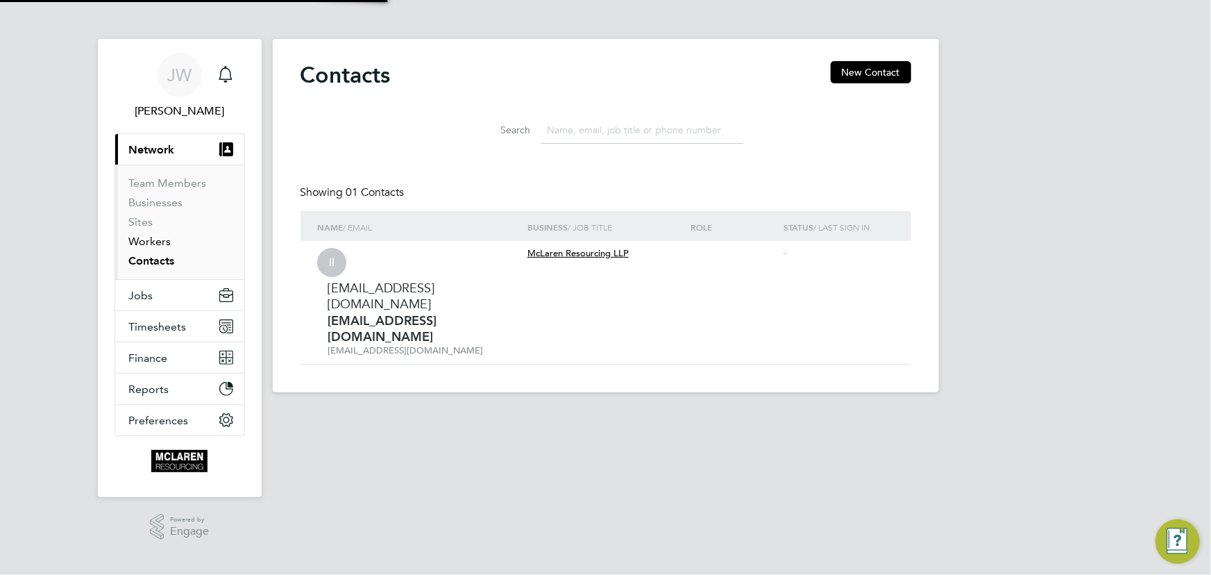
click at [151, 242] on link "Workers" at bounding box center [150, 241] width 42 height 13
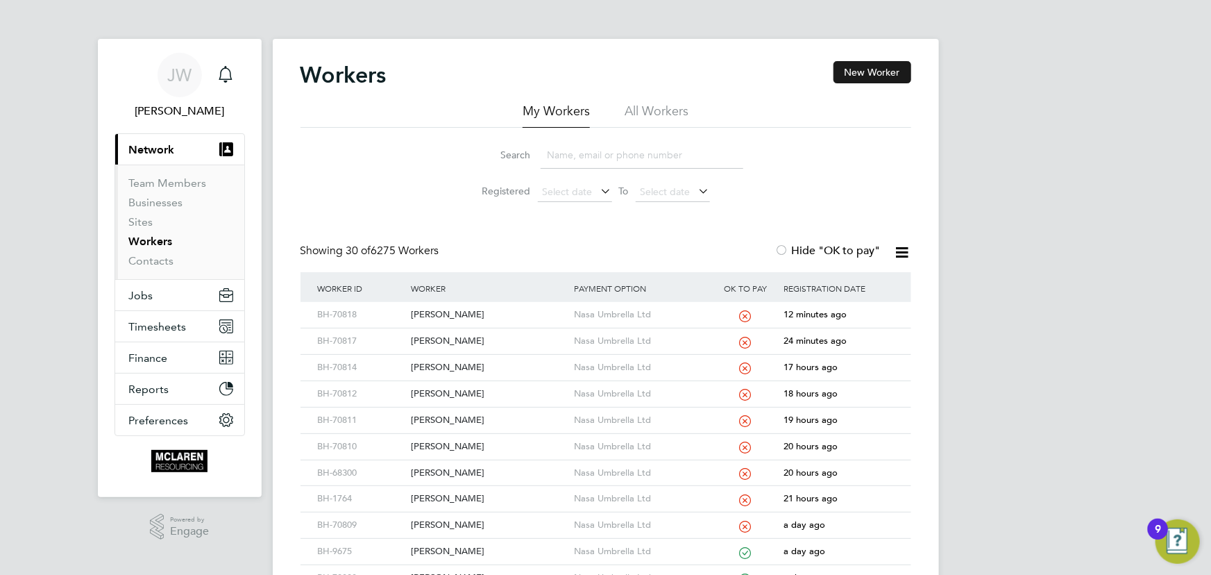
click at [859, 72] on button "New Worker" at bounding box center [873, 72] width 78 height 22
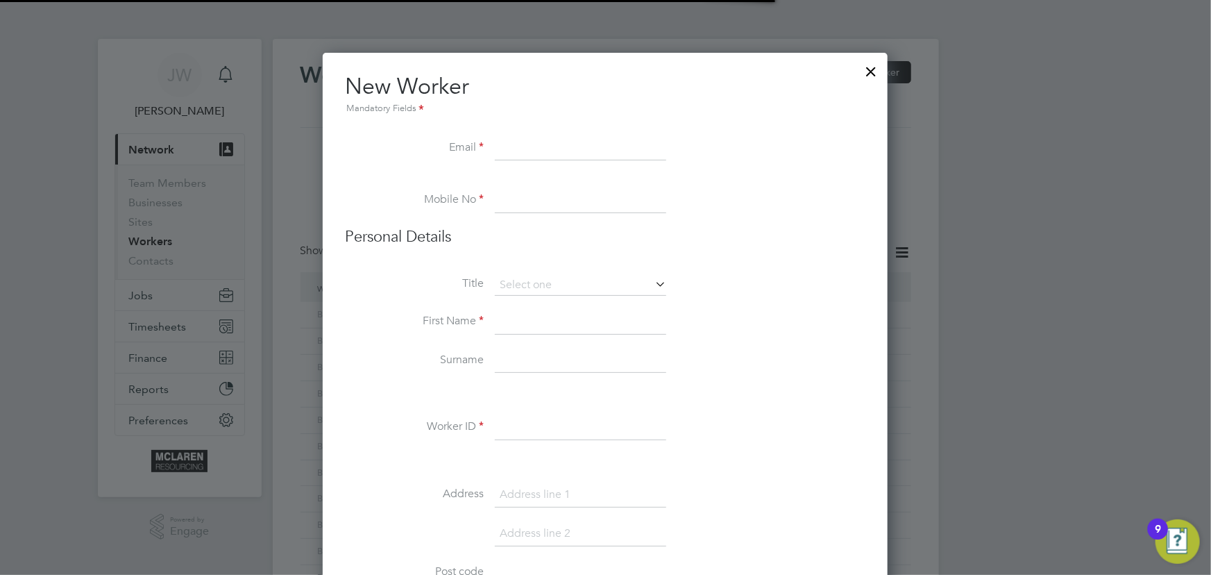
scroll to position [1578, 566]
paste input "sam.deacon5@gmail.com"
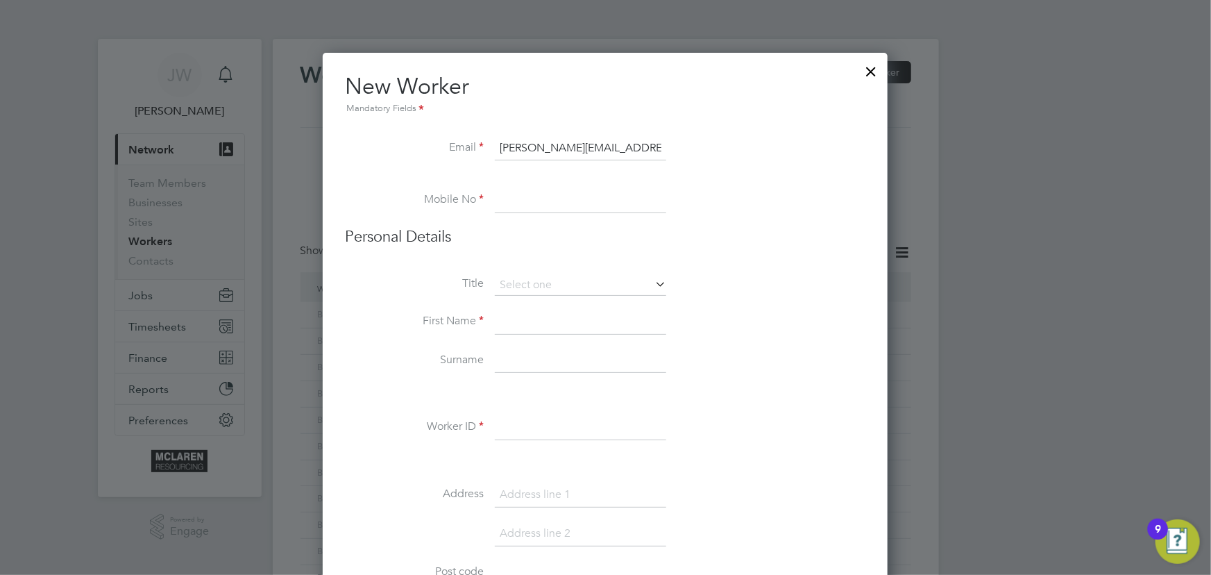
type input "sam.deacon5@gmail.com"
click at [521, 365] on input at bounding box center [580, 360] width 171 height 25
paste input "07514 784694"
type input "07514 784694"
click at [516, 323] on input at bounding box center [580, 322] width 171 height 25
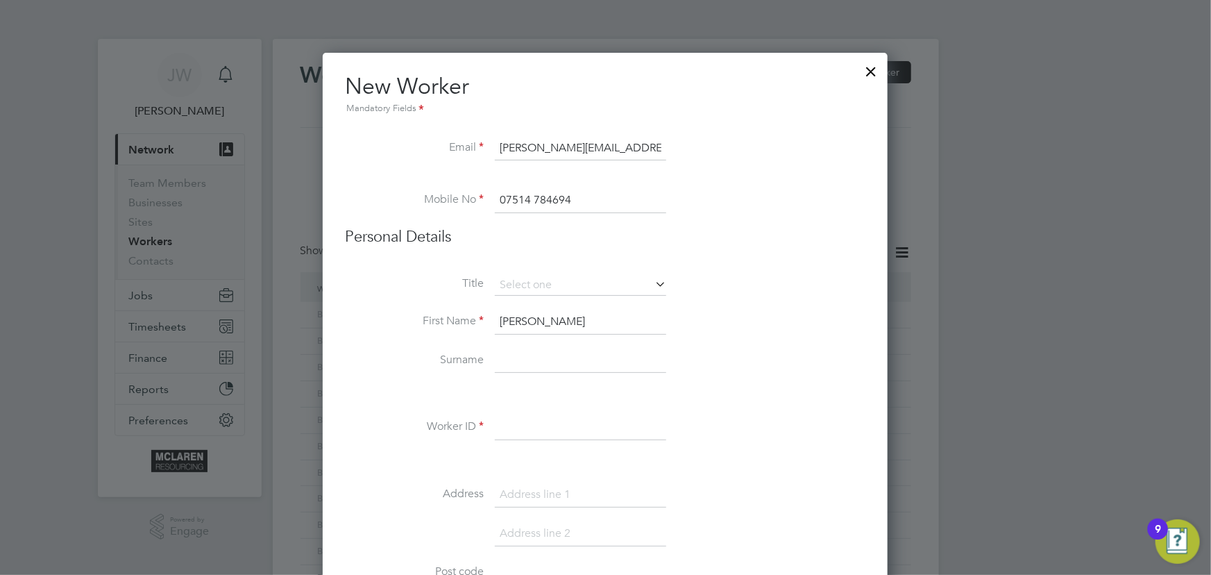
type input "Sam"
click at [511, 357] on input at bounding box center [580, 360] width 171 height 25
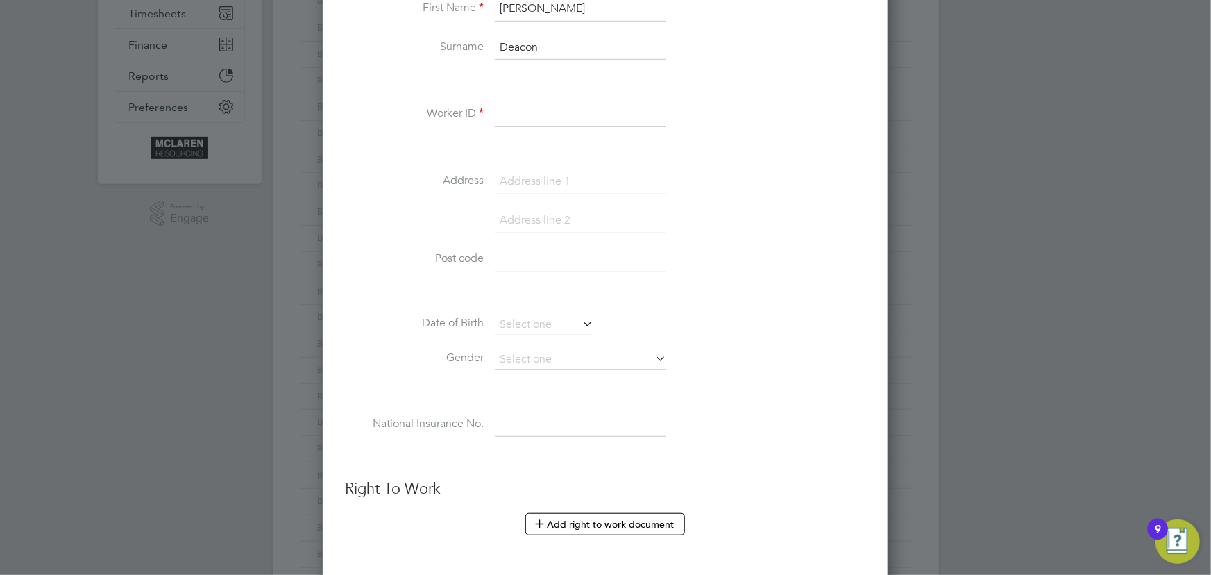
scroll to position [315, 0]
type input "Deacon"
click at [525, 111] on input at bounding box center [580, 112] width 171 height 25
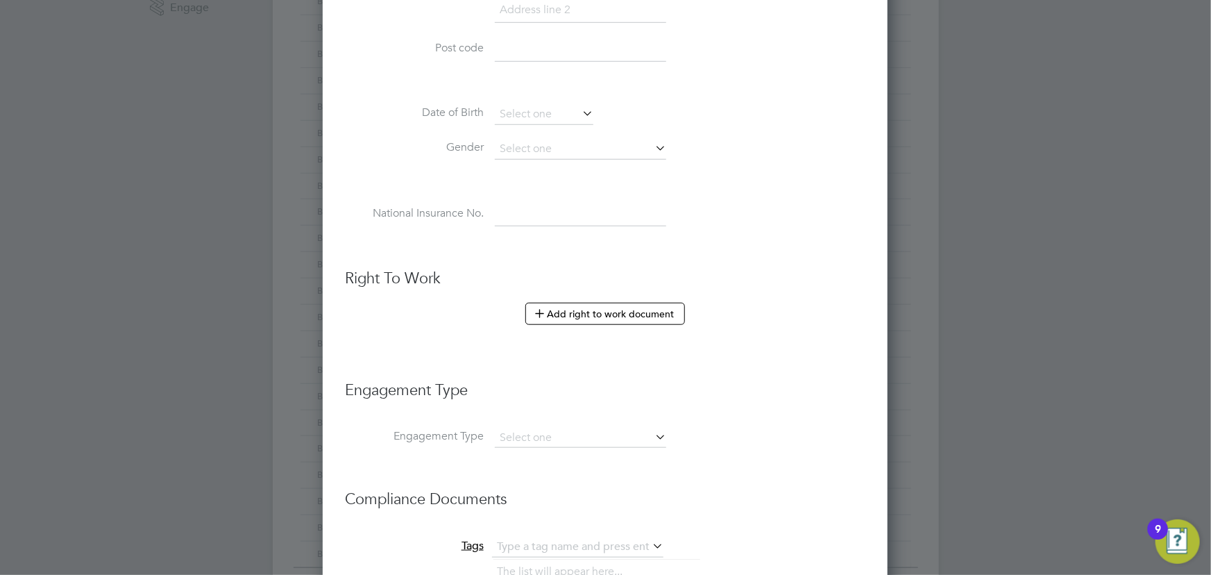
scroll to position [757, 0]
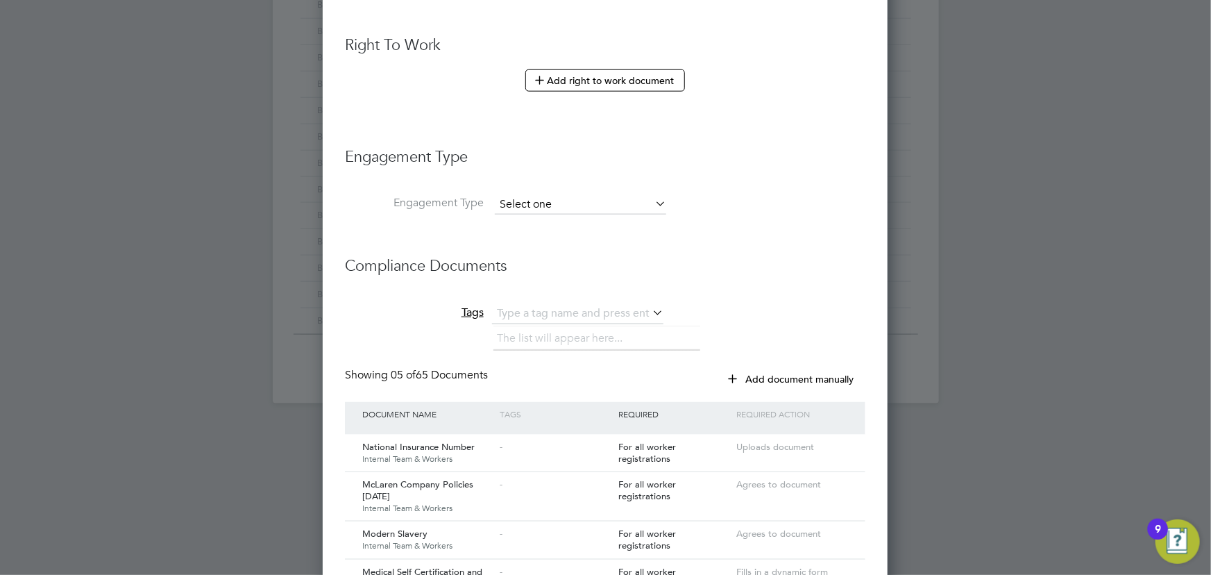
type input "BH-70819"
click at [512, 203] on input at bounding box center [580, 204] width 171 height 19
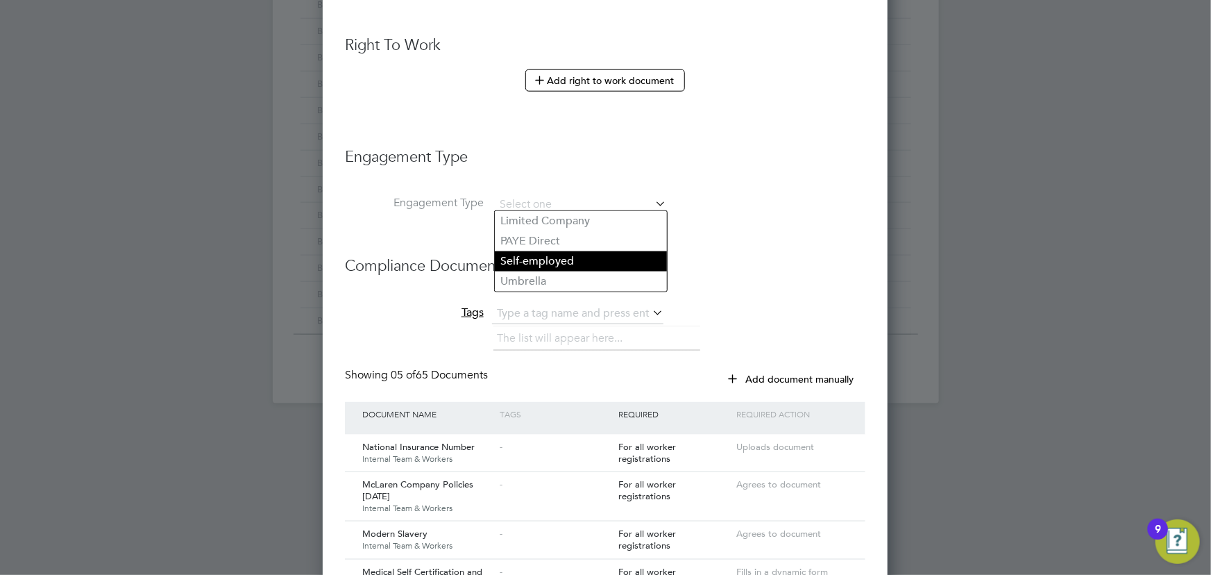
drag, startPoint x: 516, startPoint y: 274, endPoint x: 521, endPoint y: 264, distance: 11.5
click at [517, 274] on li "Umbrella" at bounding box center [581, 281] width 172 height 20
type input "Umbrella"
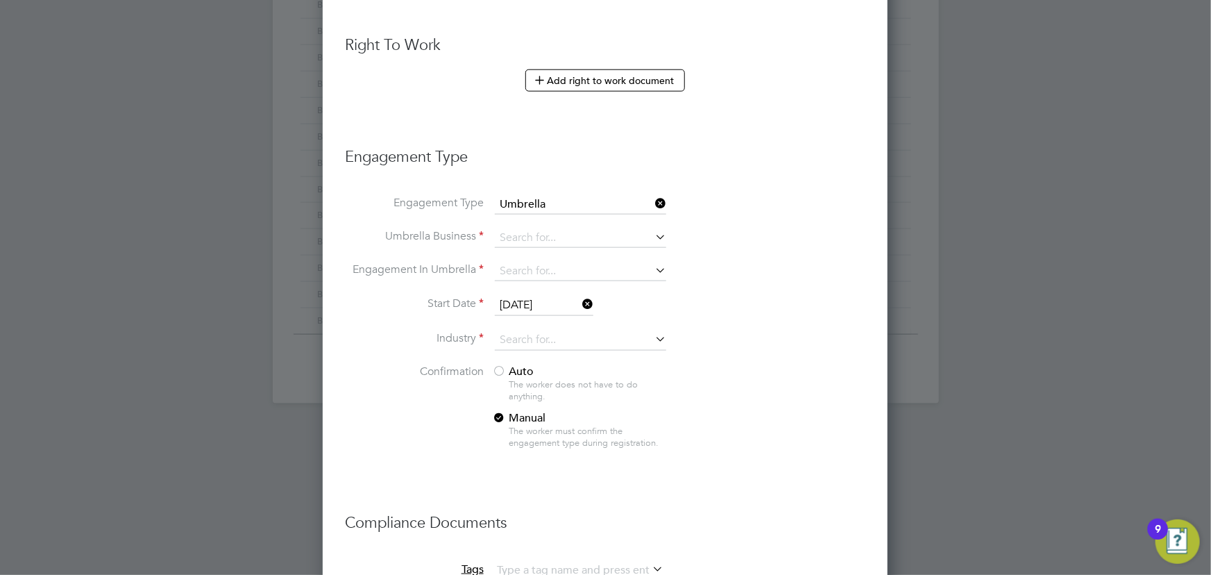
scroll to position [1933, 566]
click at [526, 231] on input at bounding box center [580, 237] width 171 height 19
click at [533, 249] on li "Nasa Umbrella Ltd" at bounding box center [581, 254] width 172 height 20
type input "Nasa Umbrella Ltd"
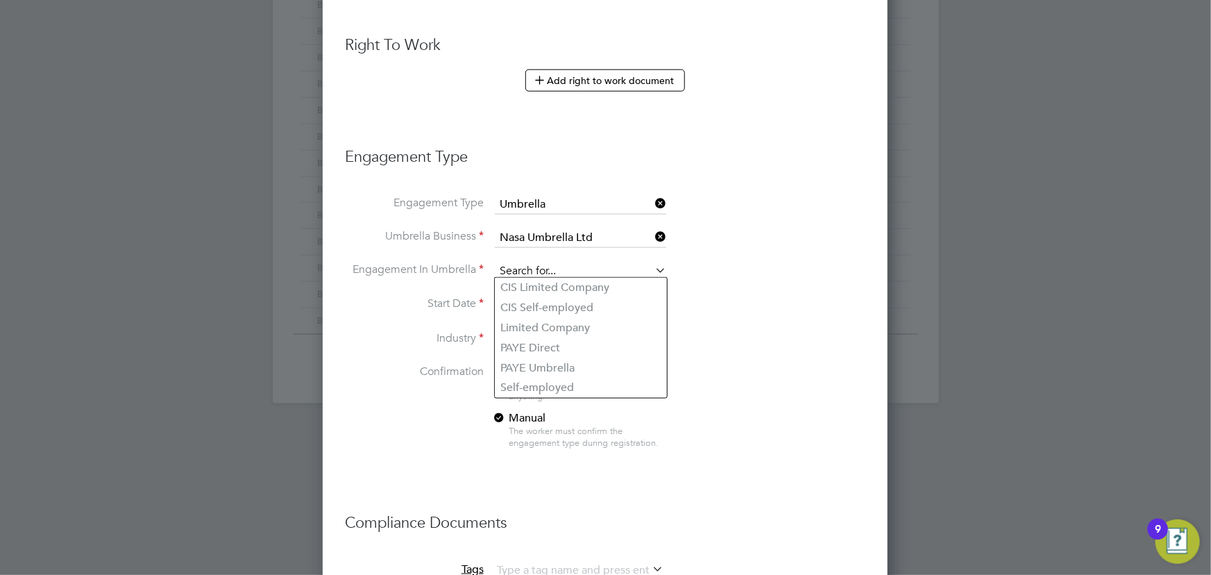
click at [524, 269] on input at bounding box center [580, 271] width 171 height 19
click at [541, 307] on li "CIS Self-employed" at bounding box center [581, 308] width 172 height 20
type input "CIS Self-employed"
click at [512, 337] on input at bounding box center [580, 340] width 171 height 21
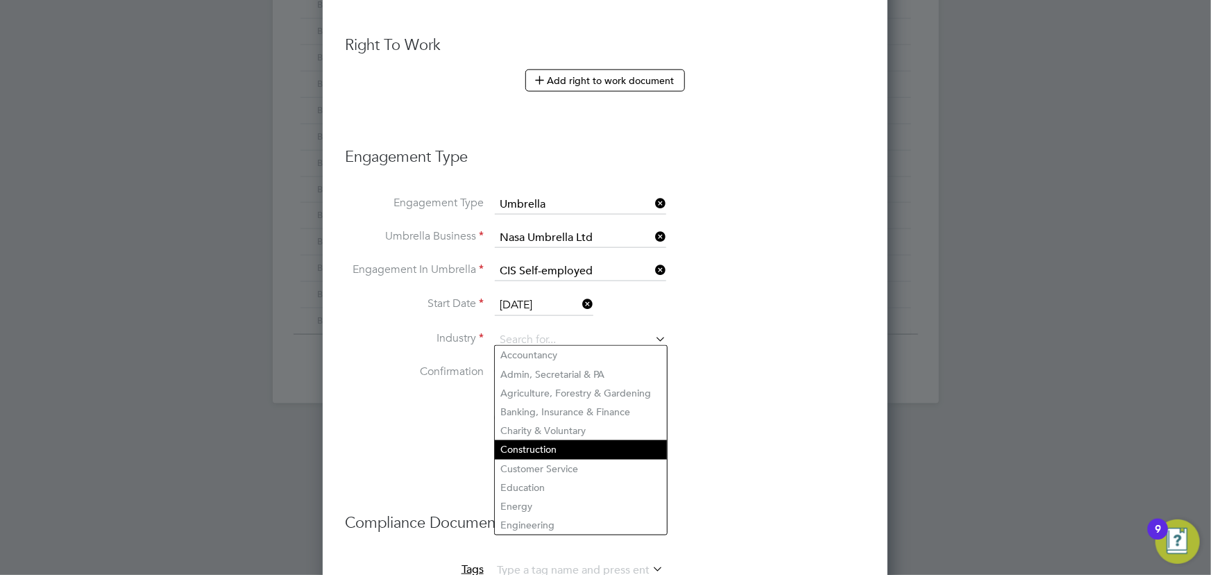
click at [530, 446] on li "Construction" at bounding box center [581, 449] width 172 height 19
type input "Construction"
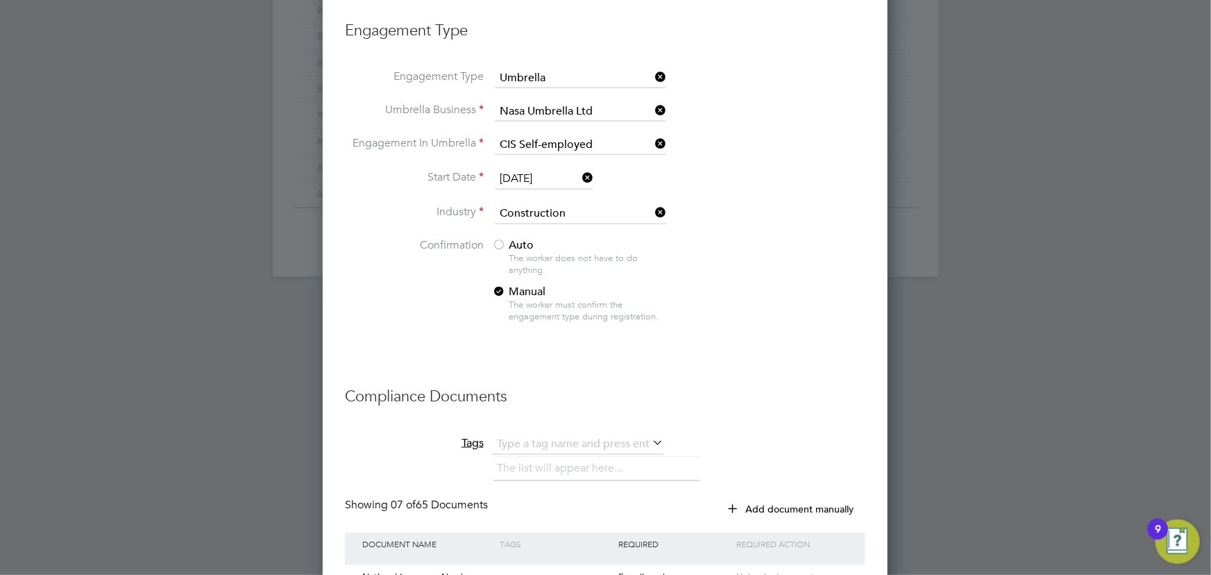
click at [504, 239] on div at bounding box center [499, 246] width 14 height 14
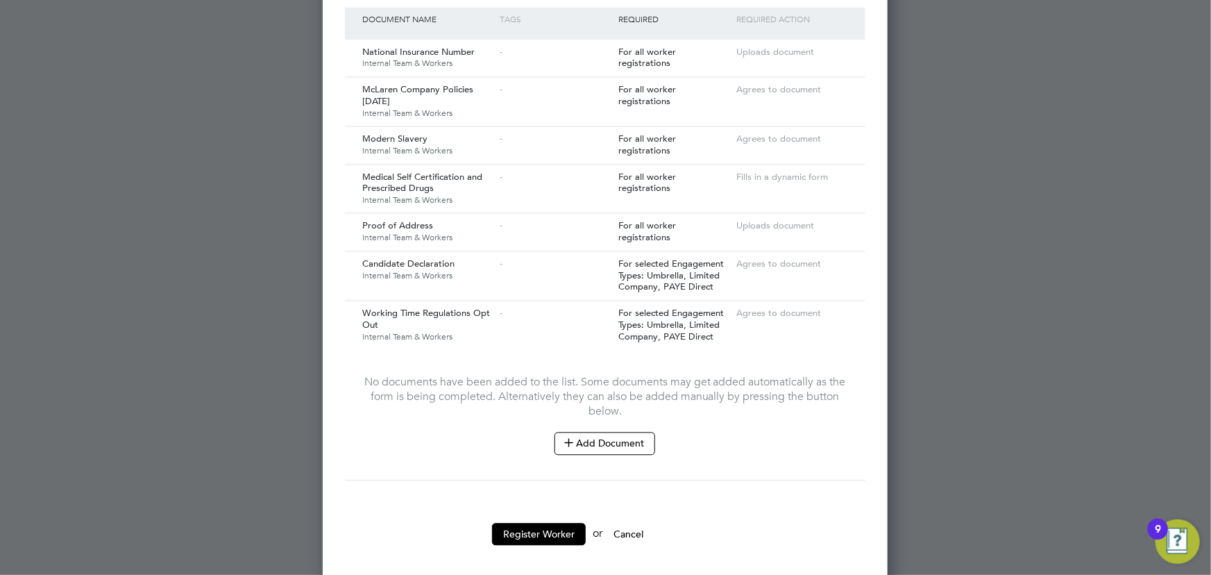
scroll to position [1410, 0]
click at [609, 430] on button "Add Document" at bounding box center [605, 441] width 101 height 22
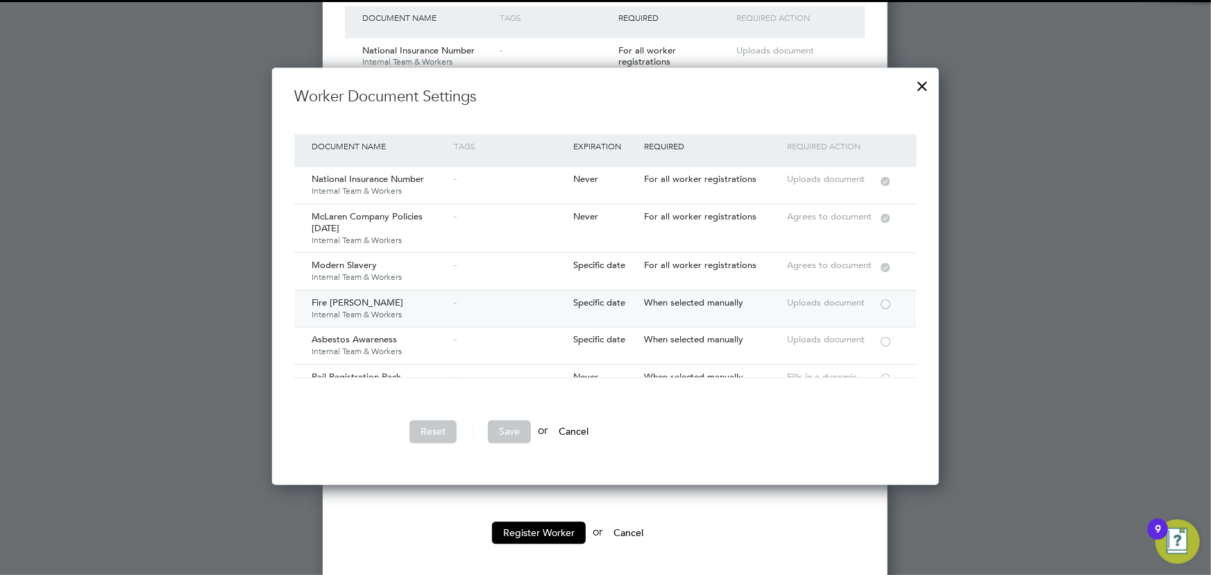
scroll to position [62, 0]
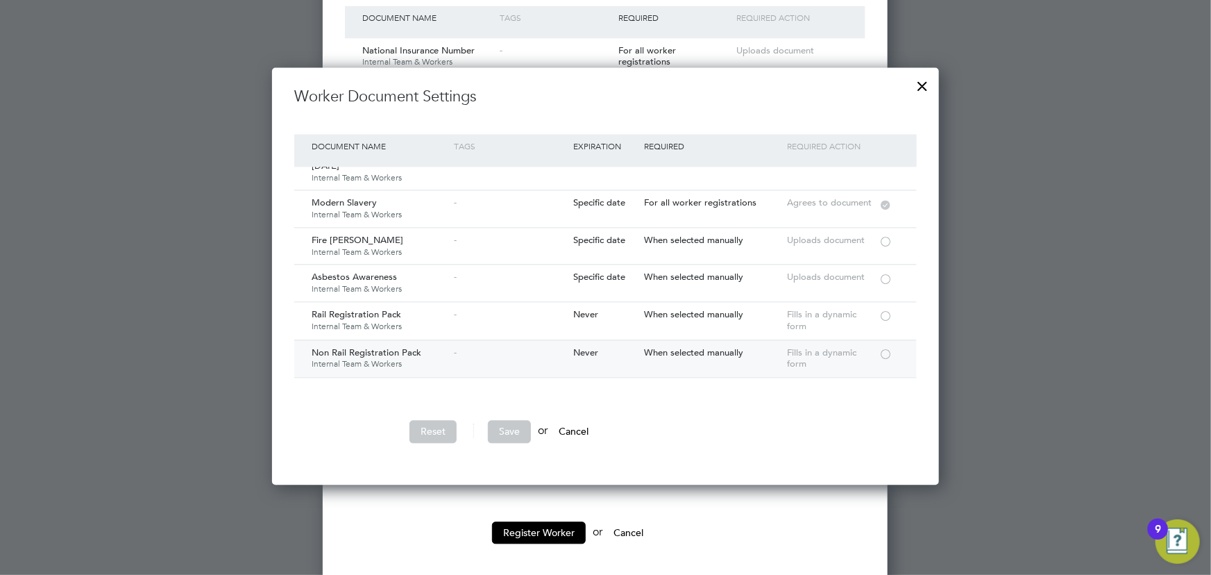
click at [883, 348] on div at bounding box center [886, 353] width 14 height 10
drag, startPoint x: 509, startPoint y: 427, endPoint x: 527, endPoint y: 419, distance: 20.5
click at [510, 425] on button "Save" at bounding box center [509, 431] width 43 height 22
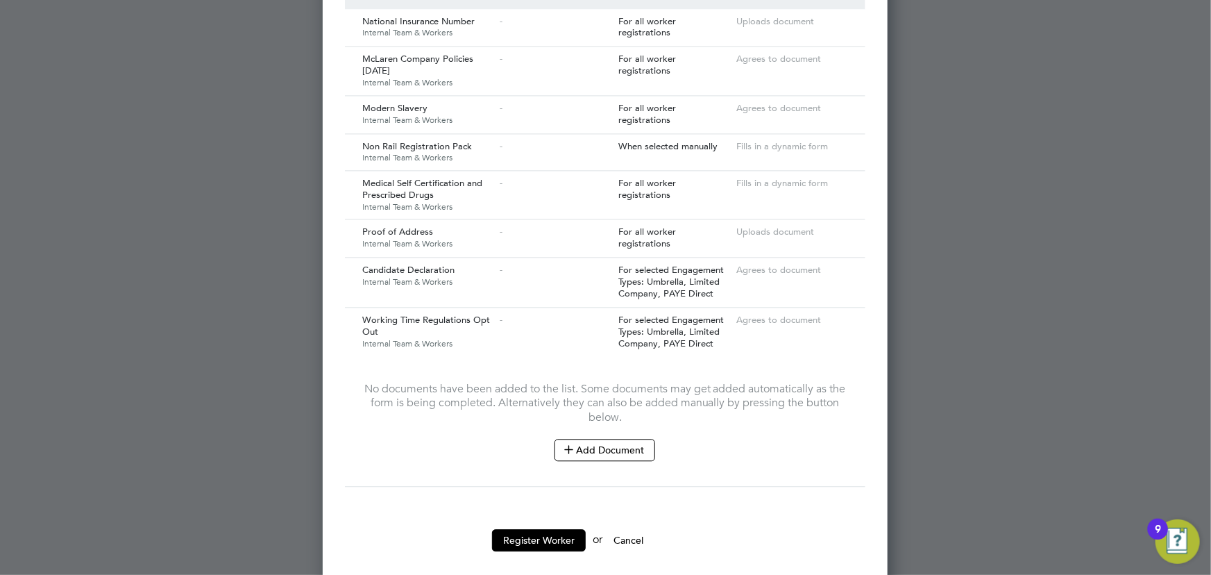
scroll to position [1447, 0]
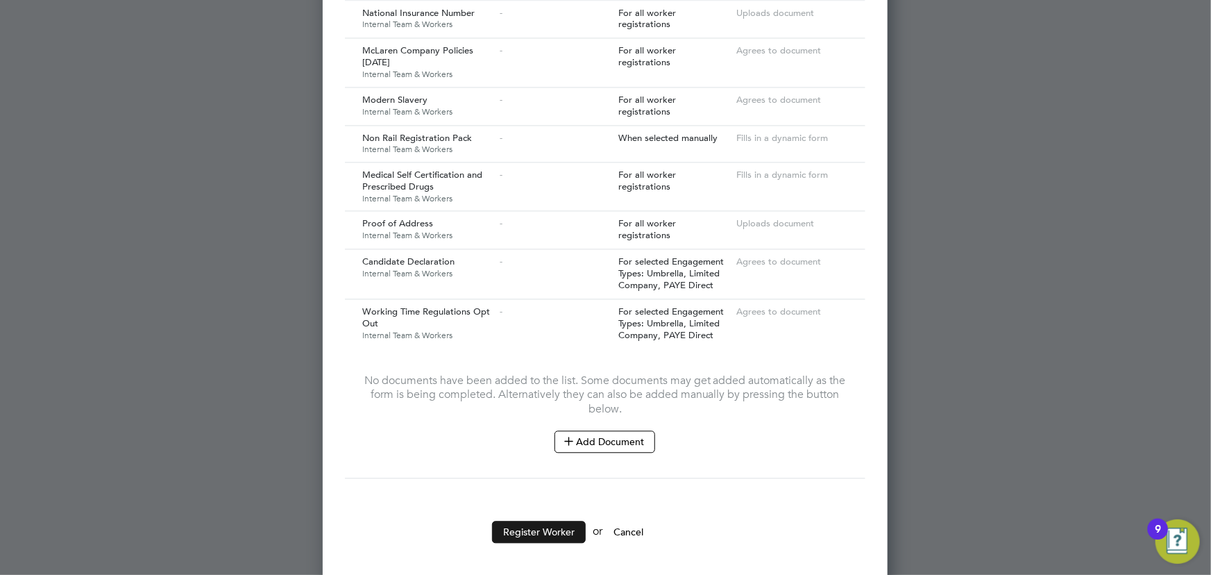
click at [552, 521] on button "Register Worker" at bounding box center [539, 532] width 94 height 22
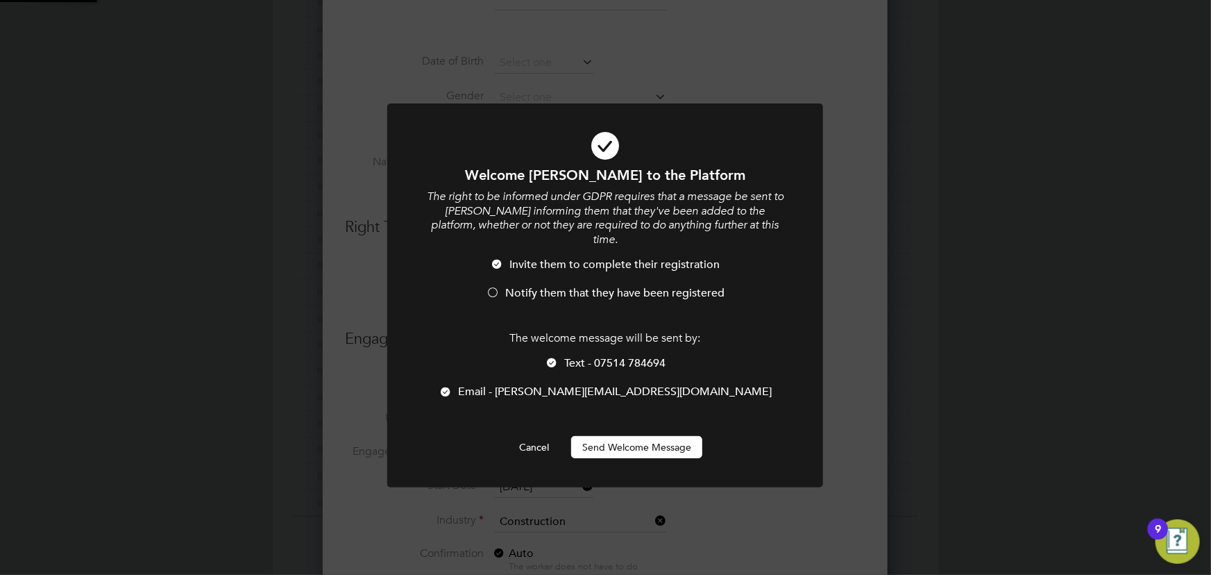
scroll to position [0, 0]
click at [659, 436] on button "Send Welcome Message" at bounding box center [636, 447] width 131 height 22
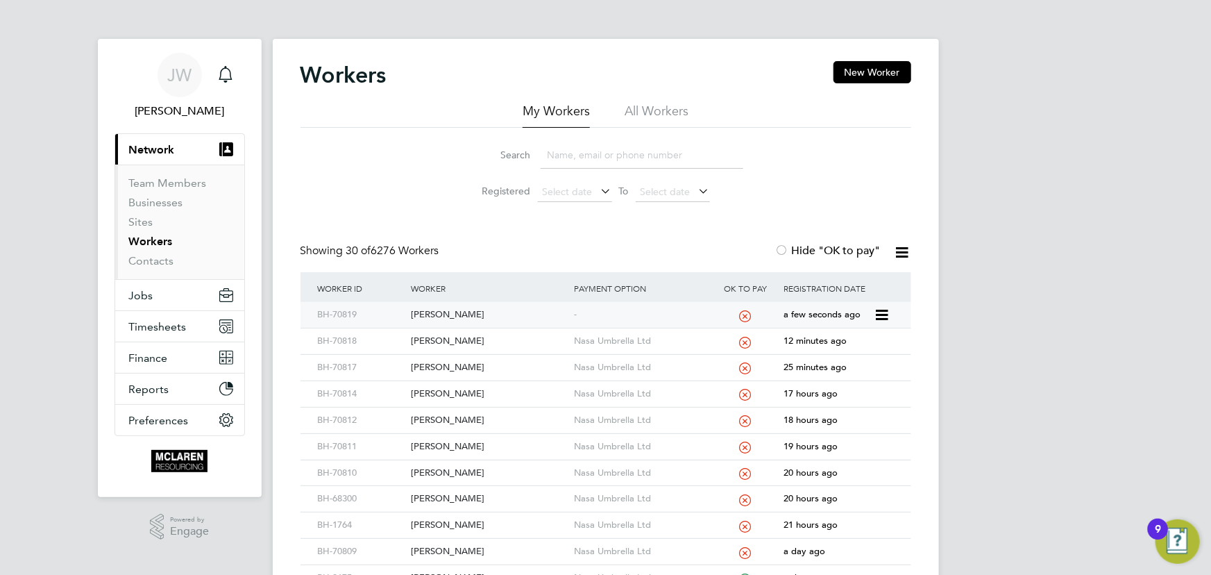
click at [423, 314] on div "Sam Deacon" at bounding box center [488, 315] width 163 height 26
click at [563, 167] on input at bounding box center [642, 155] width 203 height 27
type input "white"
drag, startPoint x: 441, startPoint y: 312, endPoint x: 452, endPoint y: 304, distance: 12.9
click at [441, 312] on div "Dylan White" at bounding box center [488, 315] width 163 height 26
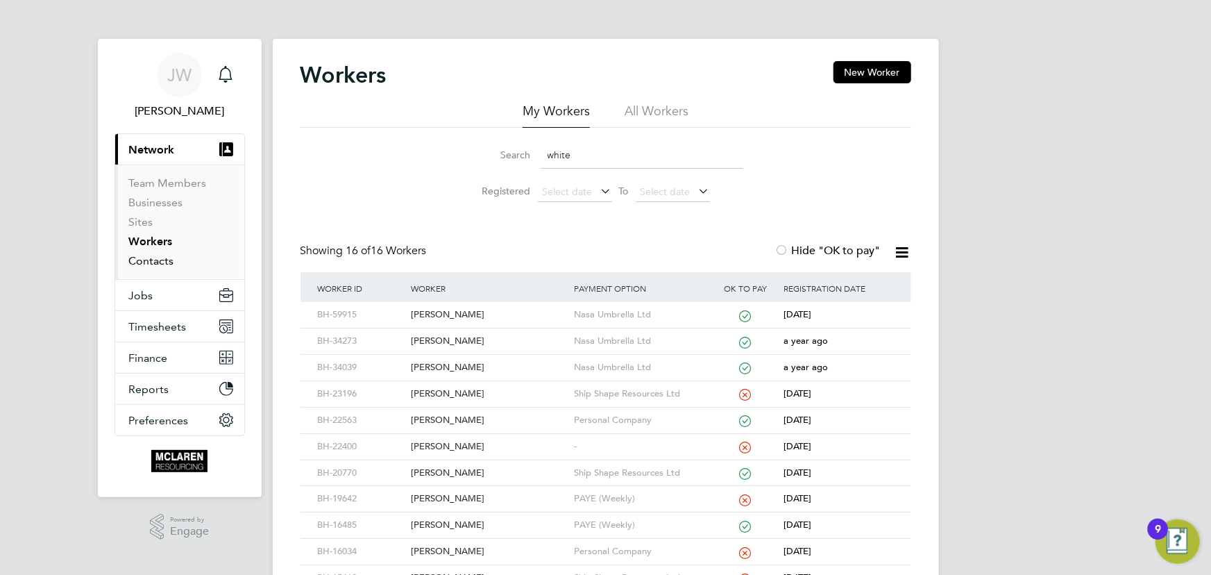
click at [155, 264] on link "Contacts" at bounding box center [151, 260] width 45 height 13
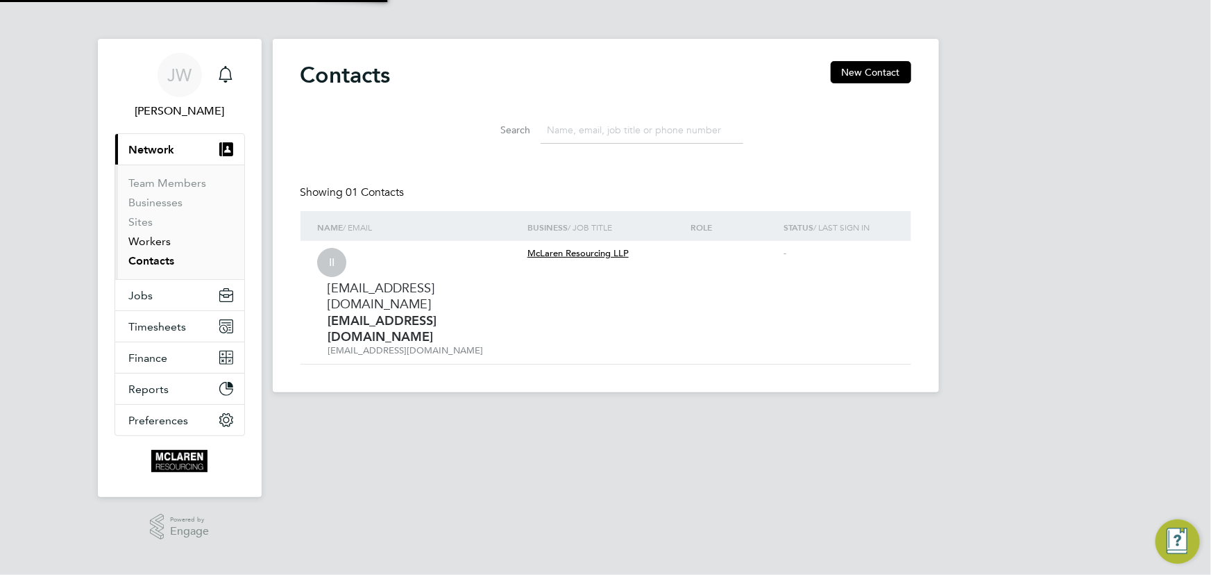
click at [153, 235] on link "Workers" at bounding box center [150, 241] width 42 height 13
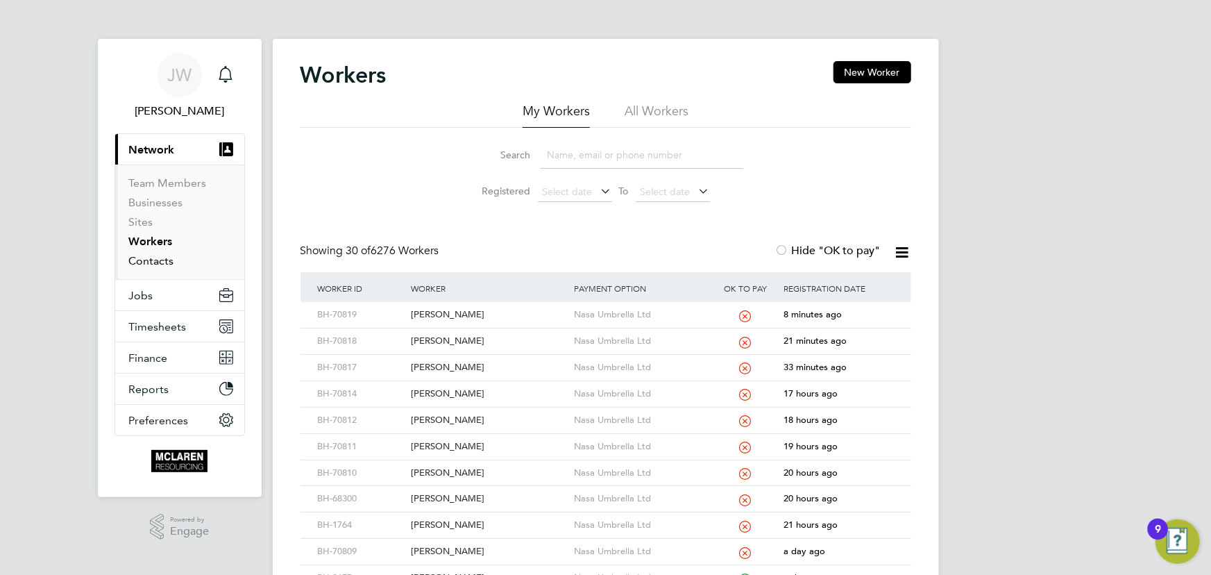
click at [156, 257] on link "Contacts" at bounding box center [151, 260] width 45 height 13
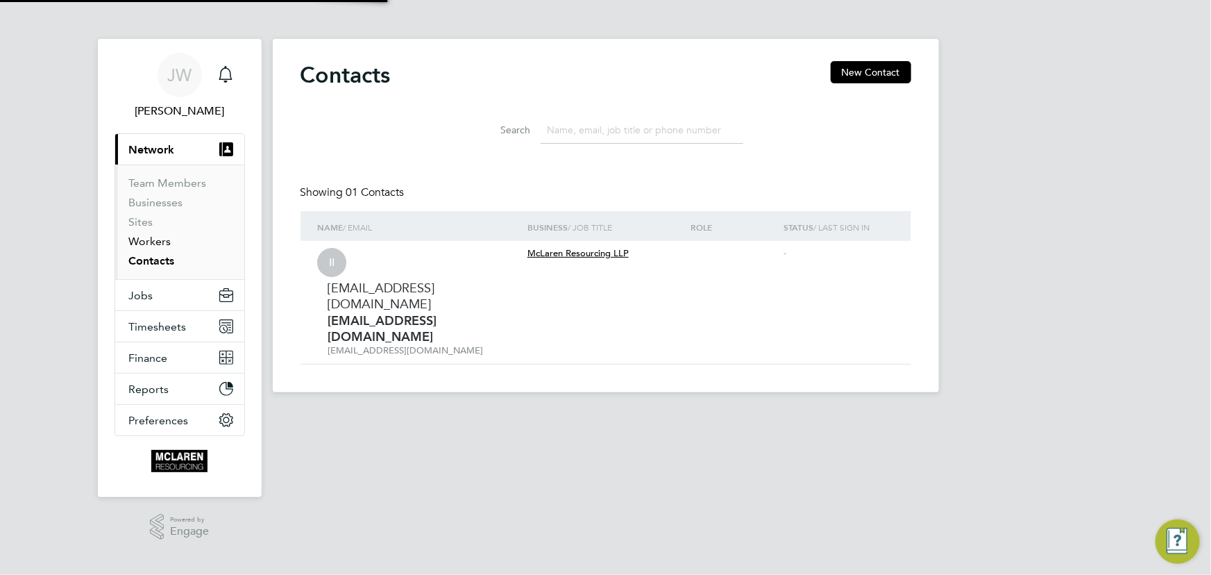
click at [158, 246] on link "Workers" at bounding box center [150, 241] width 42 height 13
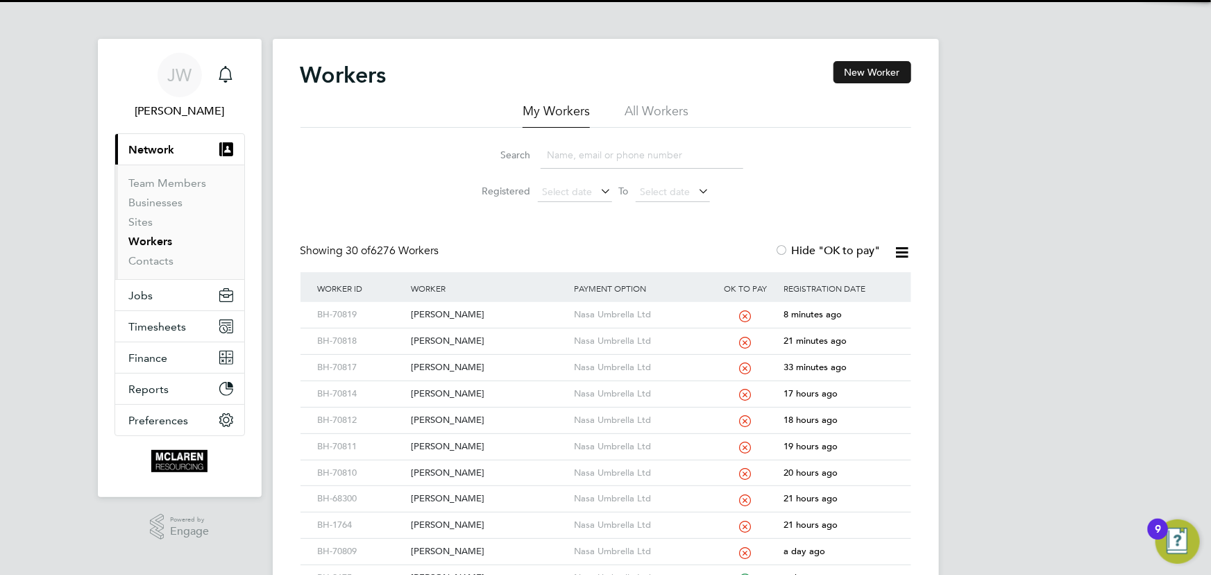
click at [892, 76] on button "New Worker" at bounding box center [873, 72] width 78 height 22
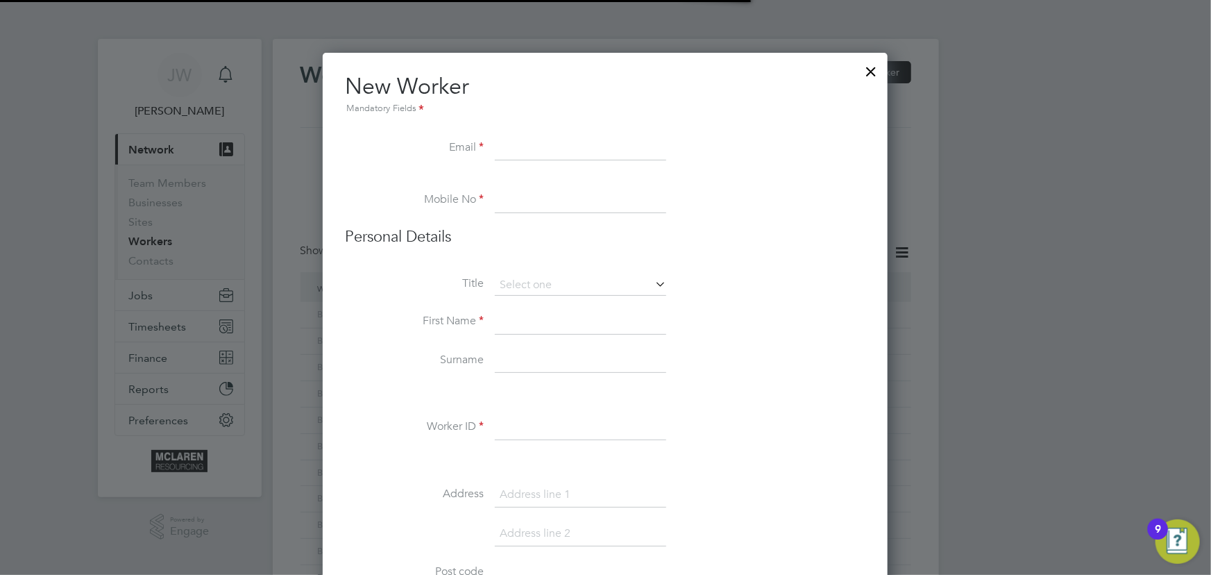
scroll to position [1578, 566]
paste input "Nattypalmer2@gmail.com"
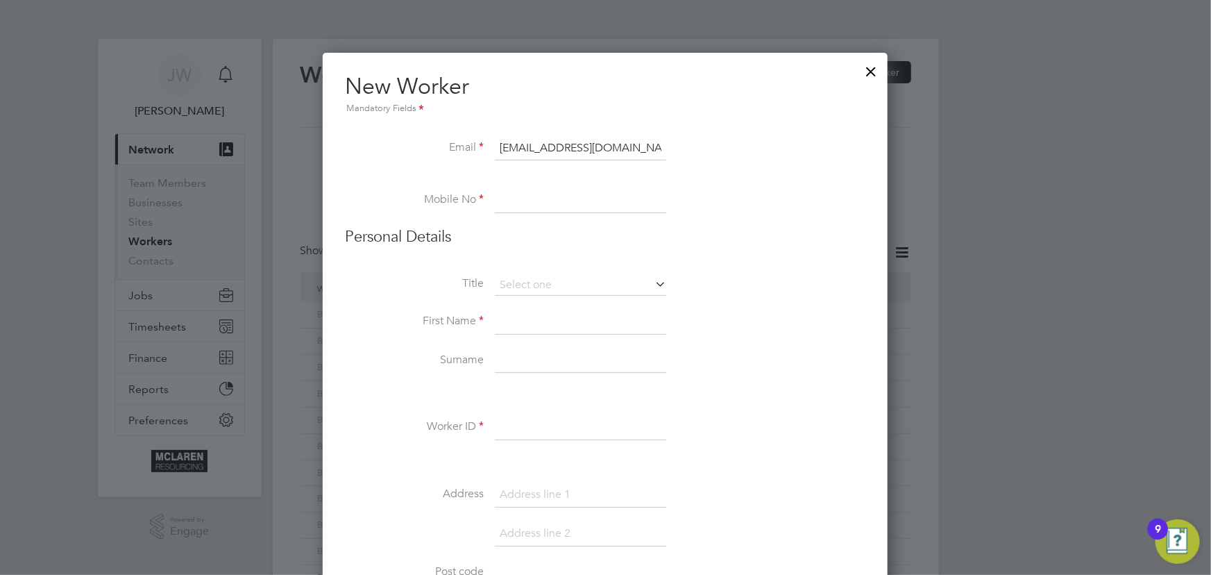
type input "Nattypalmer2@gmail.com"
click at [514, 196] on input at bounding box center [580, 200] width 171 height 25
click at [521, 359] on input at bounding box center [580, 360] width 171 height 25
paste input "07423 803007"
type input "07423 803007"
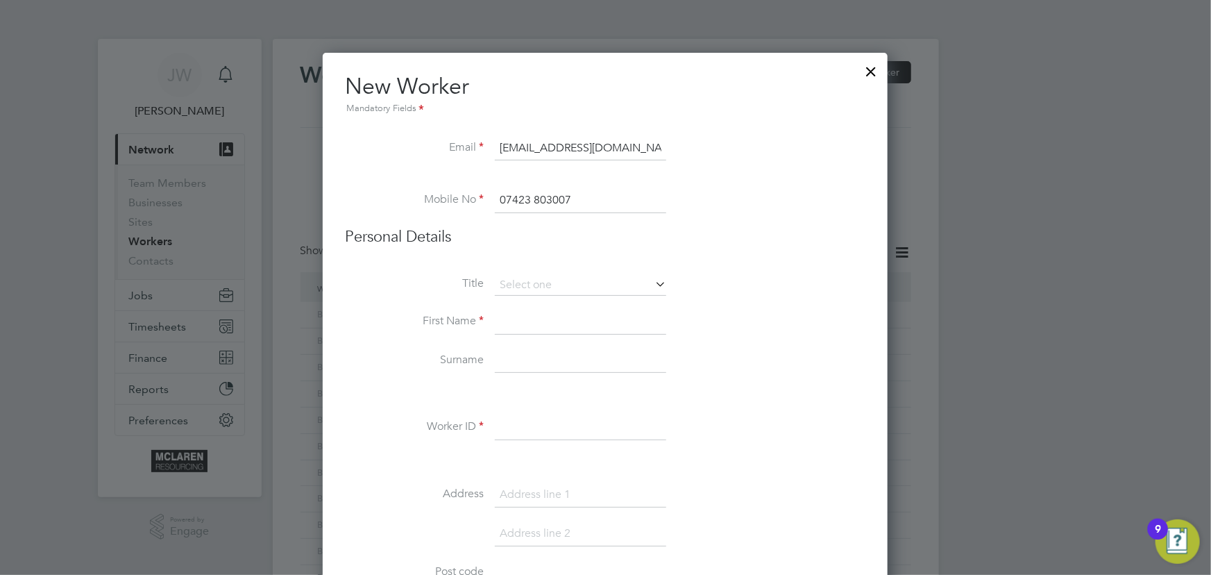
click at [535, 329] on input at bounding box center [580, 322] width 171 height 25
type input "Nathaniel"
drag, startPoint x: 528, startPoint y: 356, endPoint x: 532, endPoint y: 349, distance: 7.8
click at [528, 356] on input at bounding box center [580, 360] width 171 height 25
type input "o"
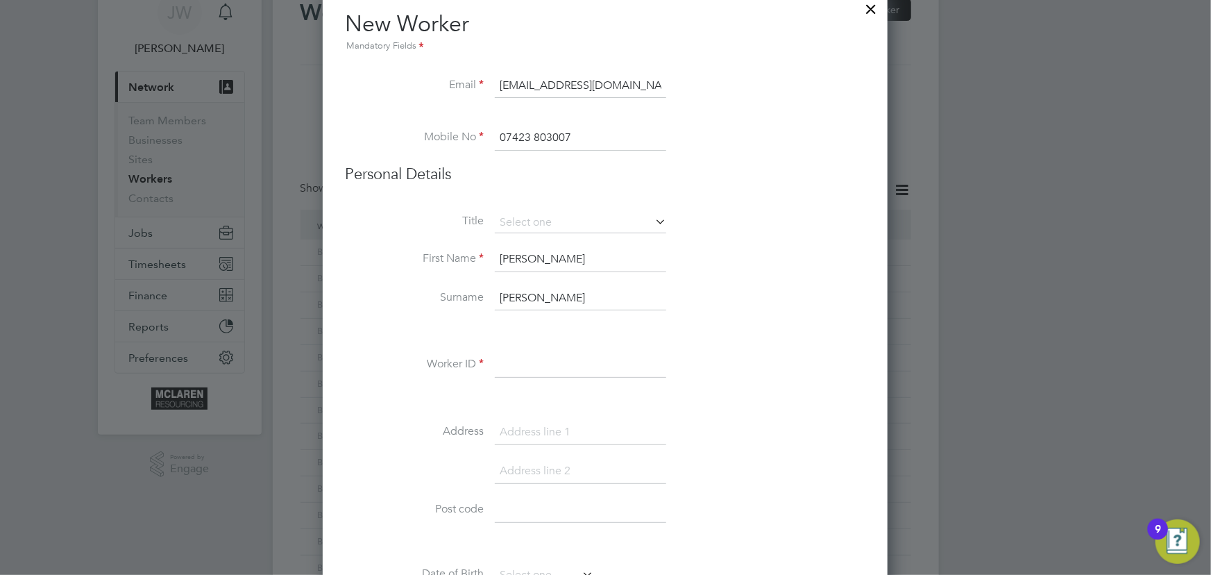
scroll to position [189, 0]
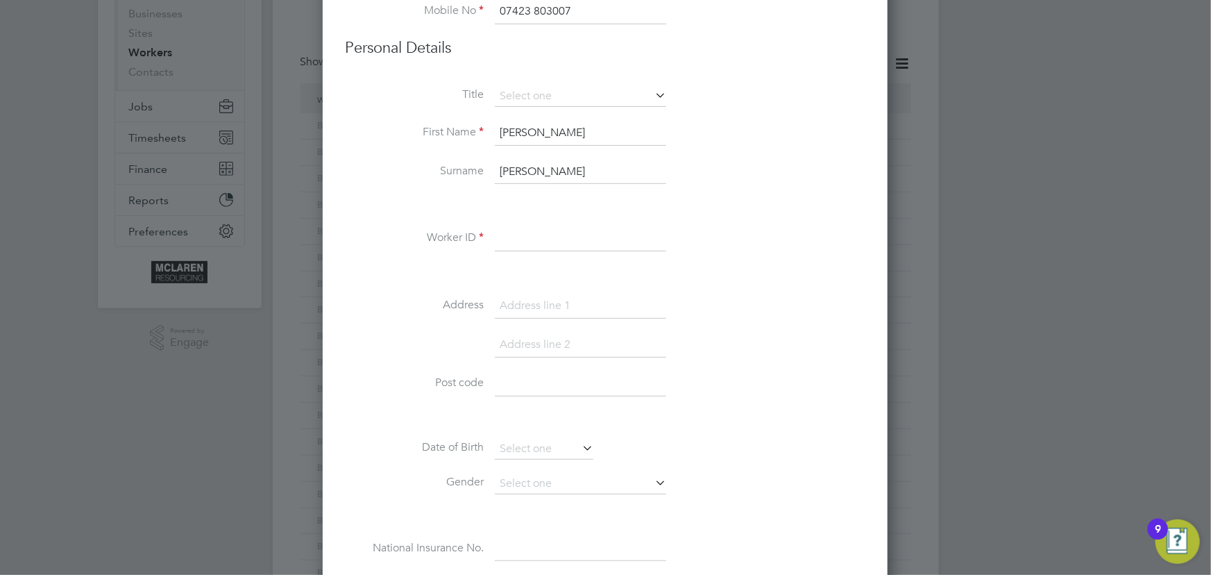
type input "Palmer"
click at [532, 238] on input at bounding box center [580, 238] width 171 height 25
type input "BH-70820"
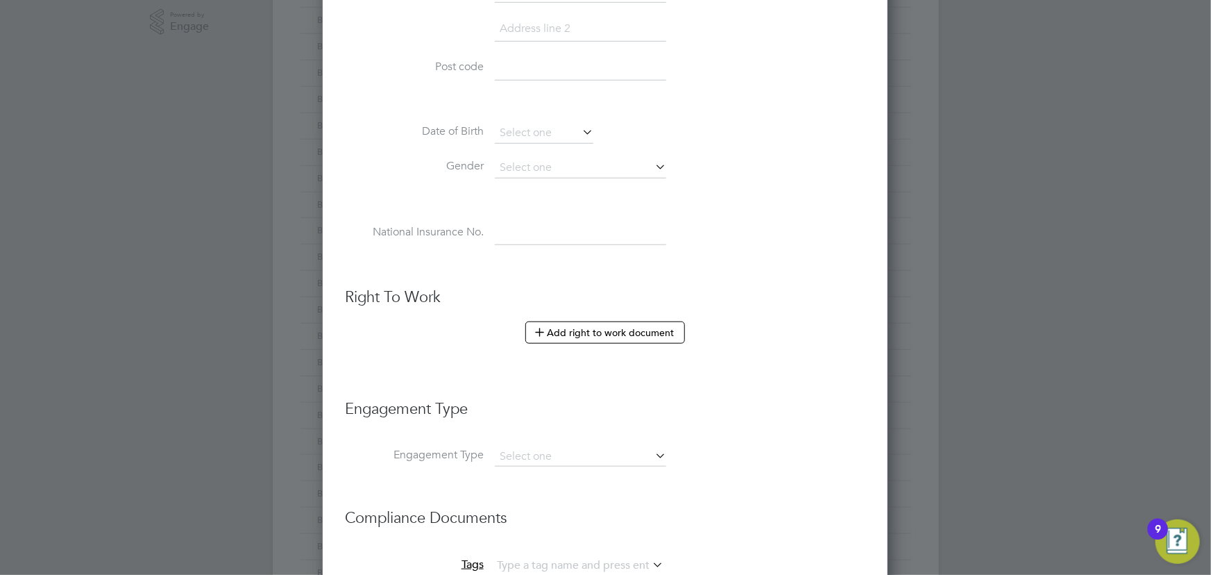
scroll to position [694, 0]
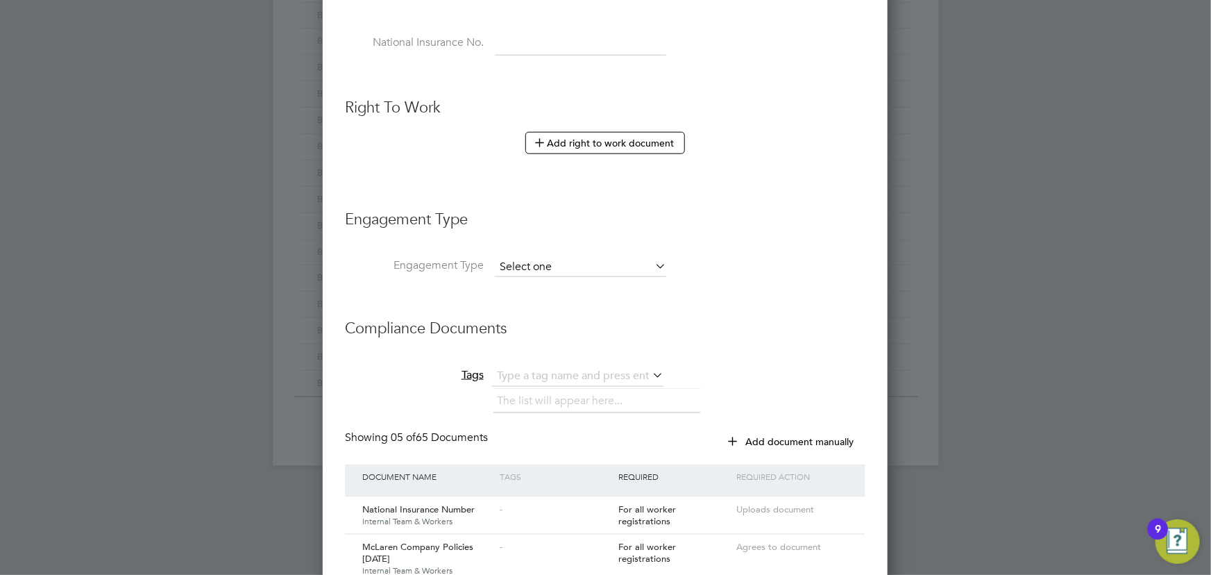
click at [548, 264] on input at bounding box center [580, 267] width 171 height 19
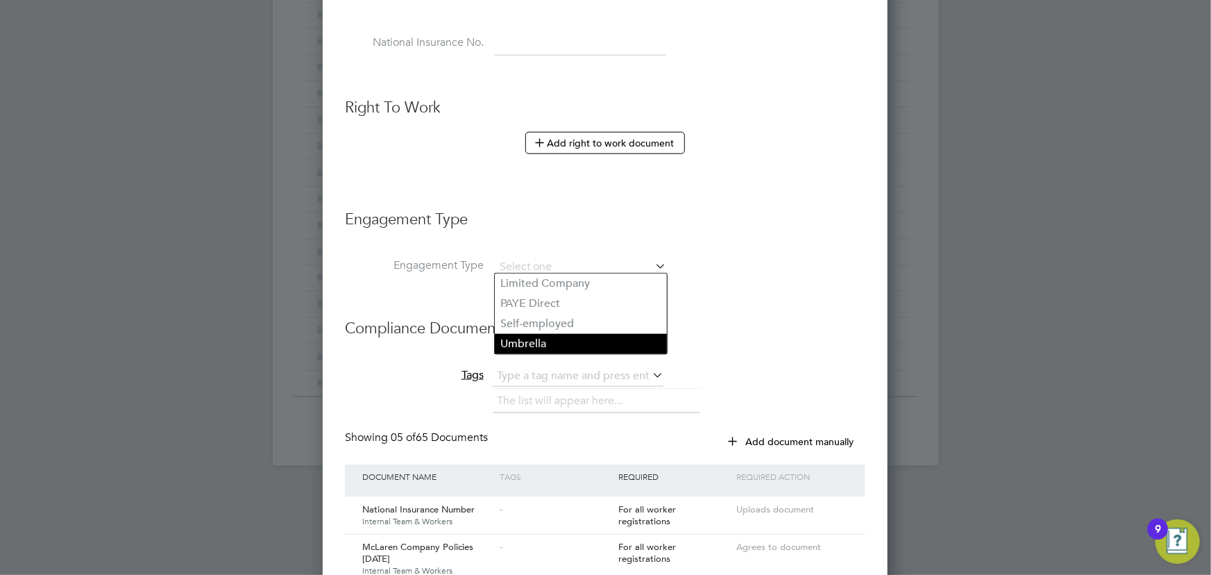
click at [541, 341] on li "Umbrella" at bounding box center [581, 344] width 172 height 20
type input "Umbrella"
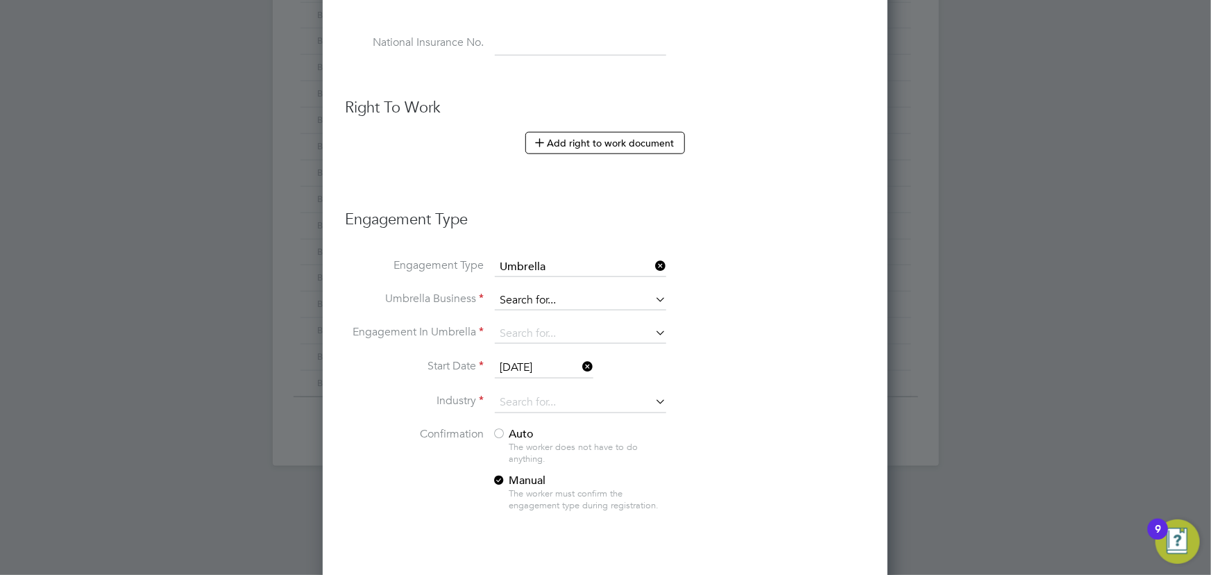
scroll to position [1933, 566]
click at [531, 295] on input at bounding box center [580, 300] width 171 height 19
click at [530, 308] on li "Nasa Umbrella Ltd" at bounding box center [581, 317] width 172 height 20
type input "Nasa Umbrella Ltd"
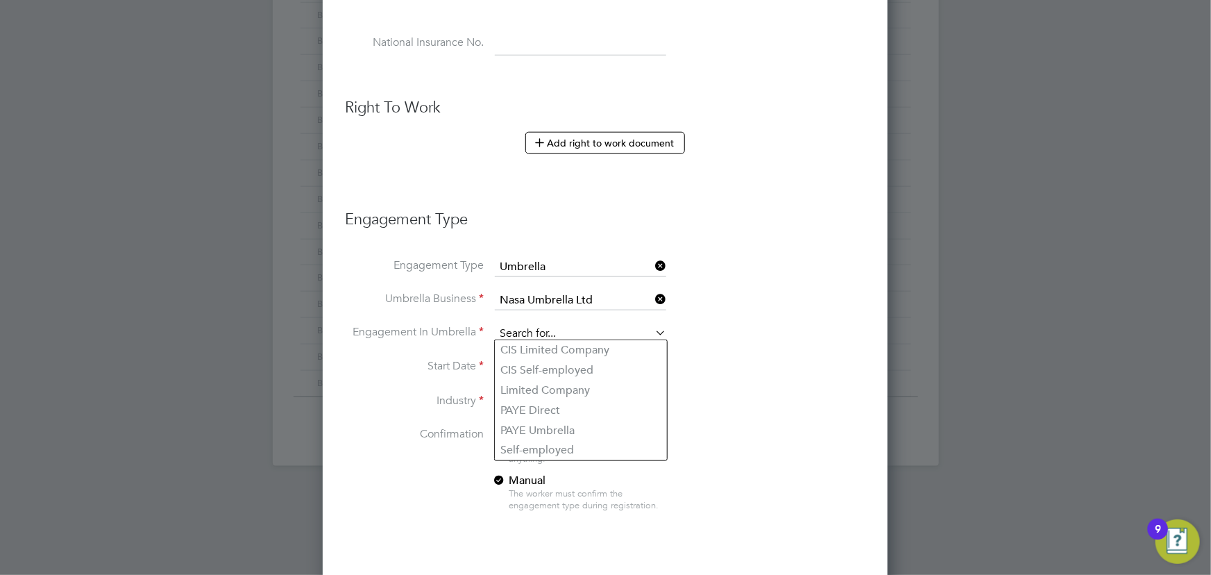
click at [530, 326] on input at bounding box center [580, 333] width 171 height 19
click at [536, 365] on li "CIS Self-employed" at bounding box center [581, 370] width 172 height 20
type input "CIS Self-employed"
click at [514, 397] on input at bounding box center [580, 402] width 171 height 21
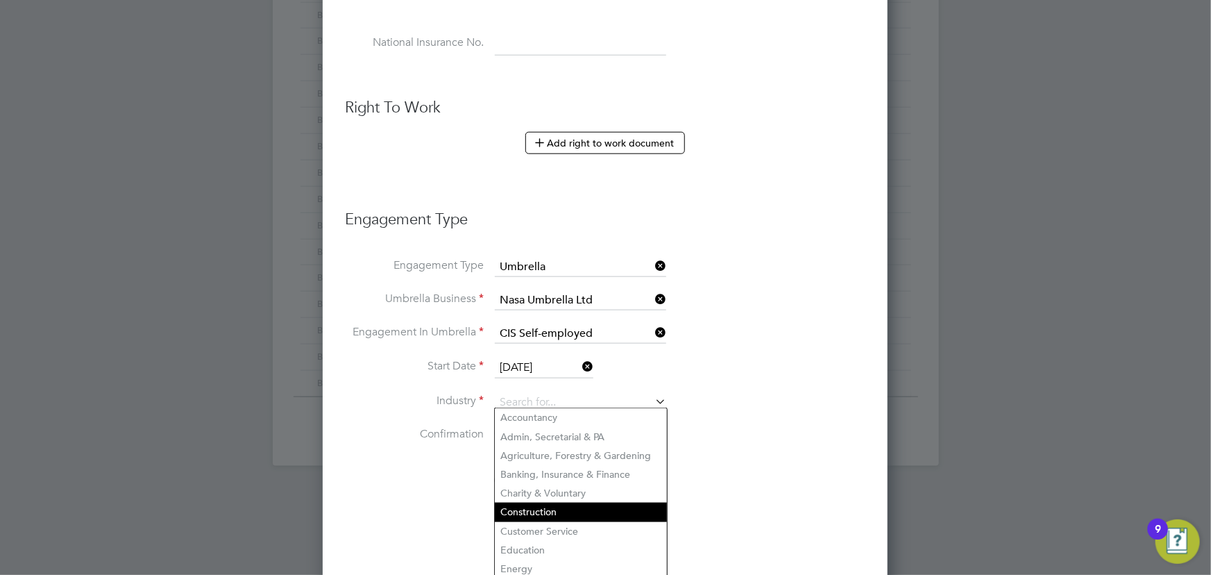
click at [521, 505] on li "Construction" at bounding box center [581, 512] width 172 height 19
type input "Construction"
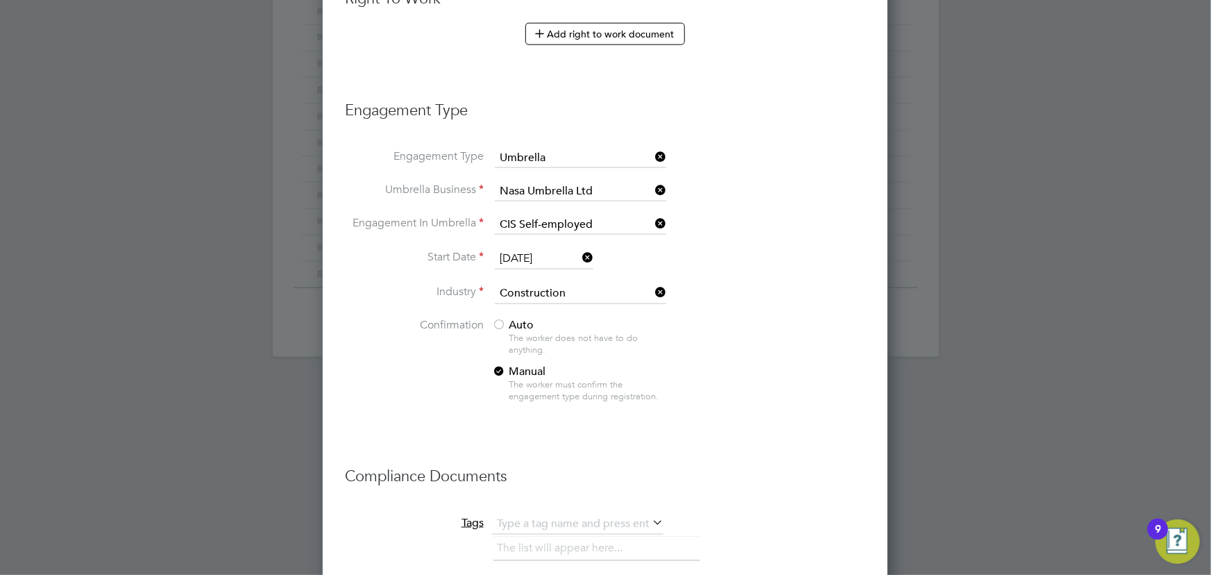
scroll to position [946, 0]
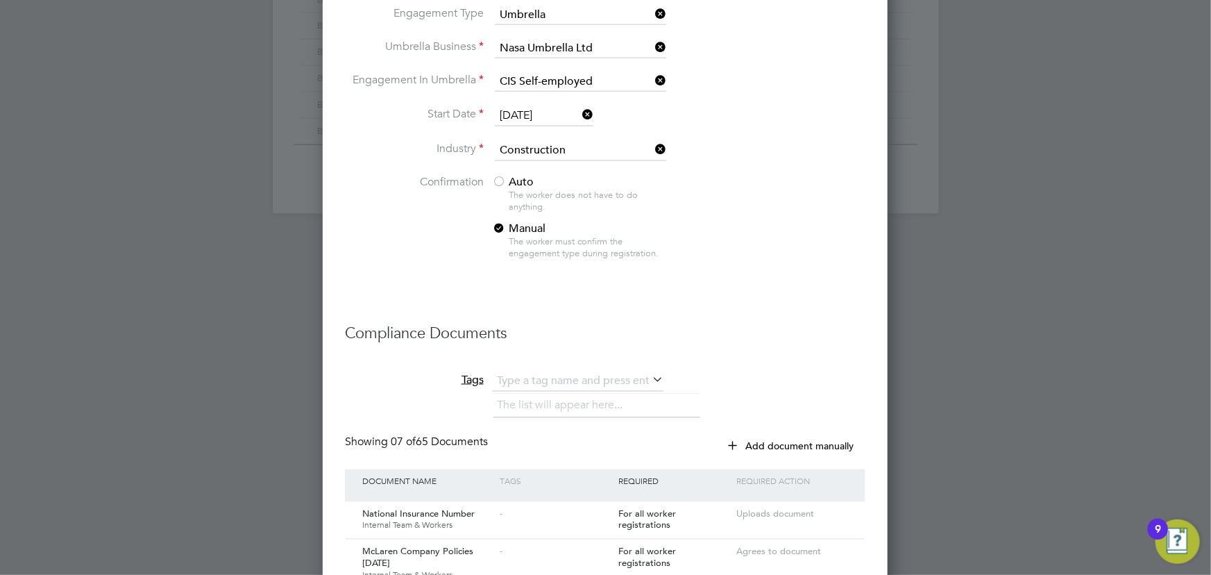
click at [504, 176] on div at bounding box center [499, 183] width 14 height 14
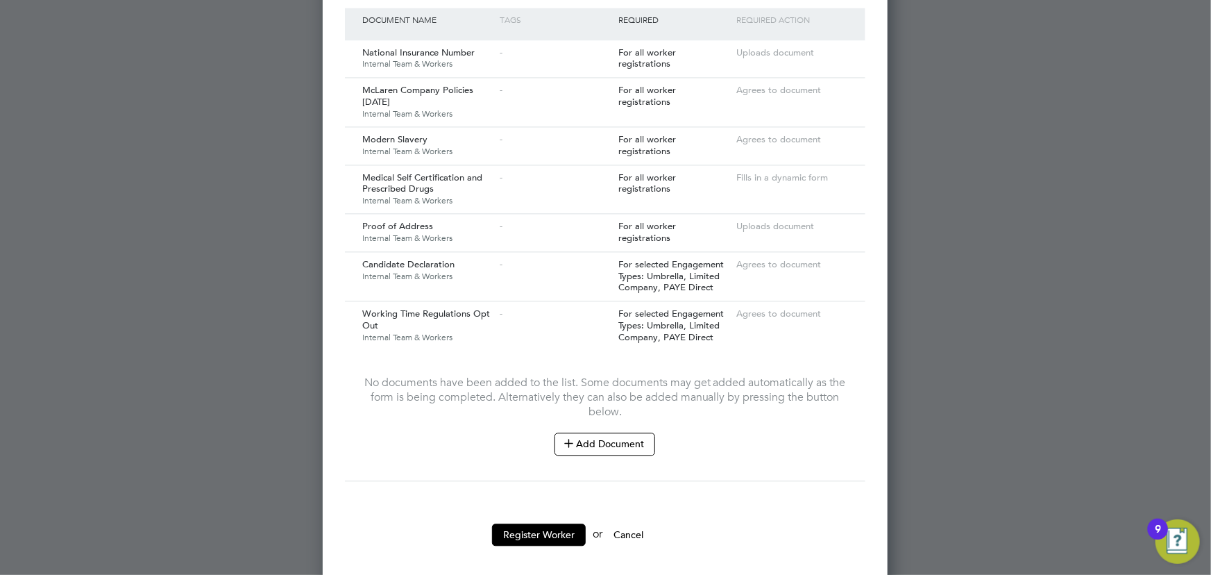
scroll to position [1410, 0]
click at [643, 439] on button "Add Document" at bounding box center [605, 441] width 101 height 22
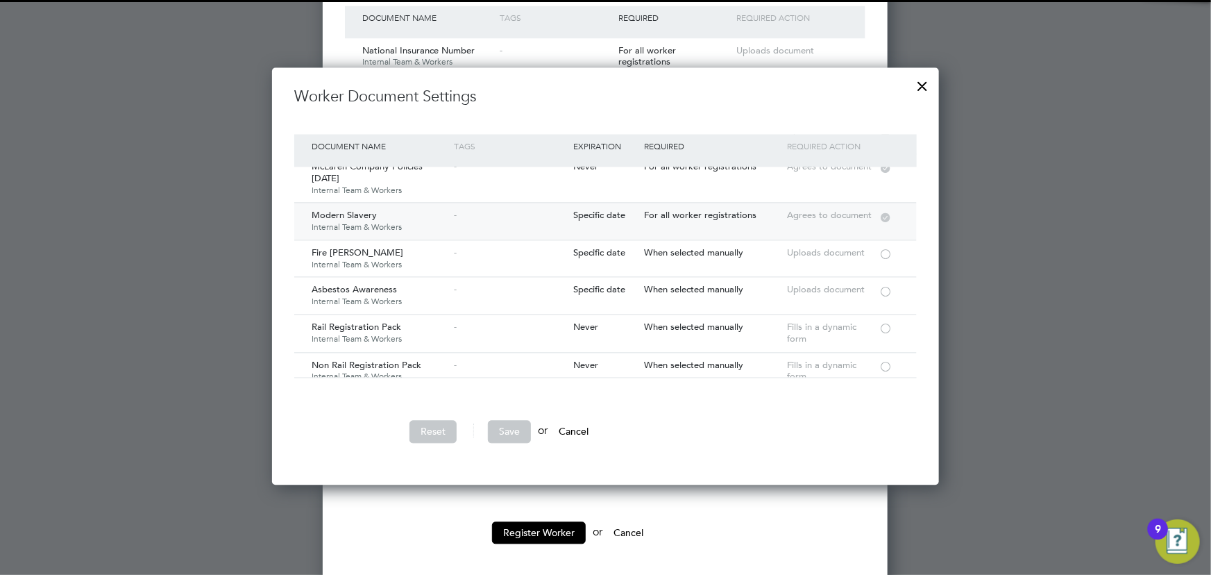
scroll to position [126, 0]
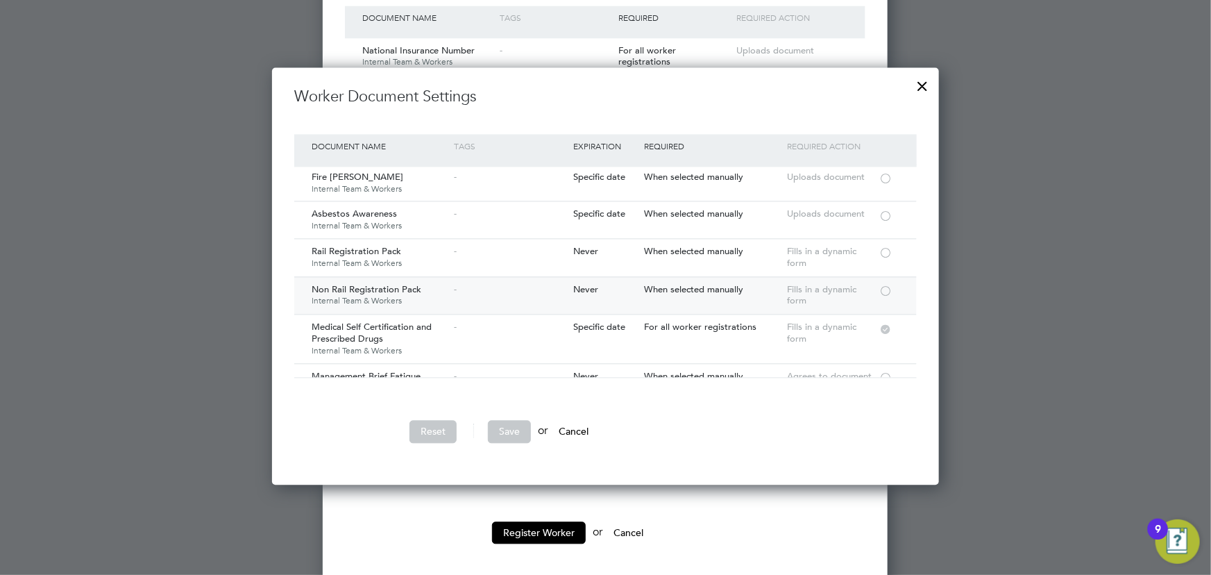
click at [886, 289] on div at bounding box center [886, 290] width 14 height 10
click at [509, 431] on button "Save" at bounding box center [509, 431] width 43 height 22
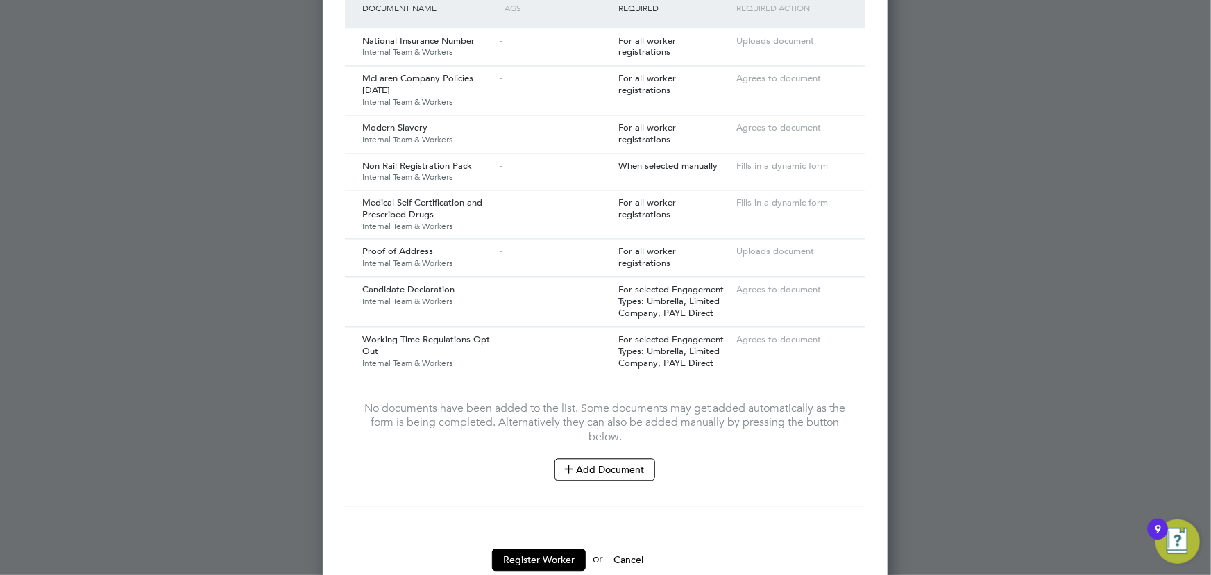
scroll to position [1447, 0]
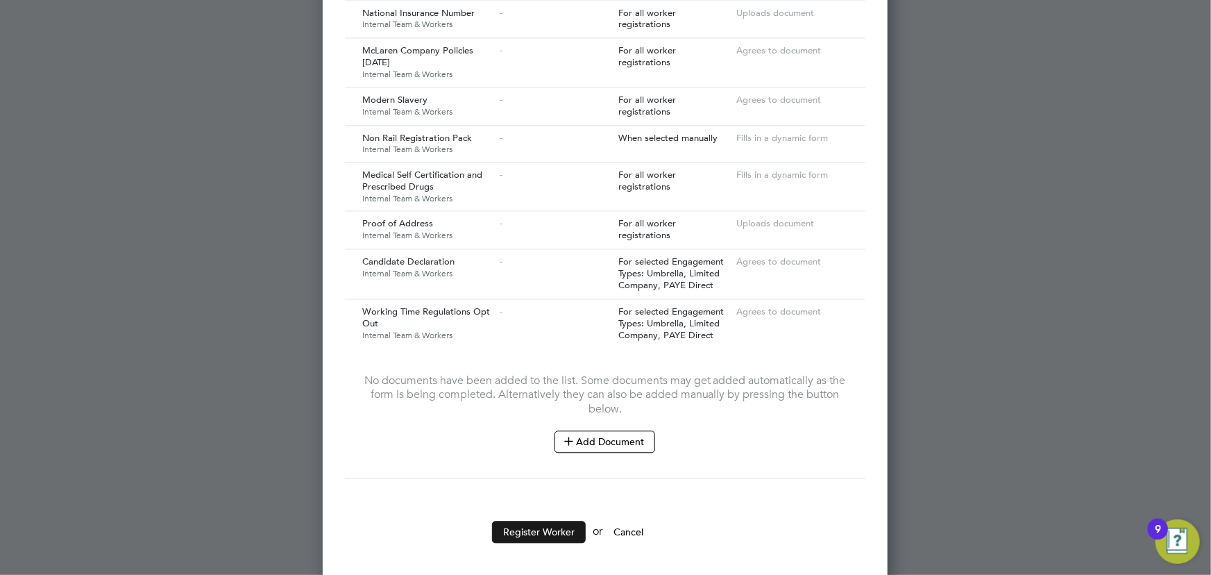
click at [546, 521] on button "Register Worker" at bounding box center [539, 532] width 94 height 22
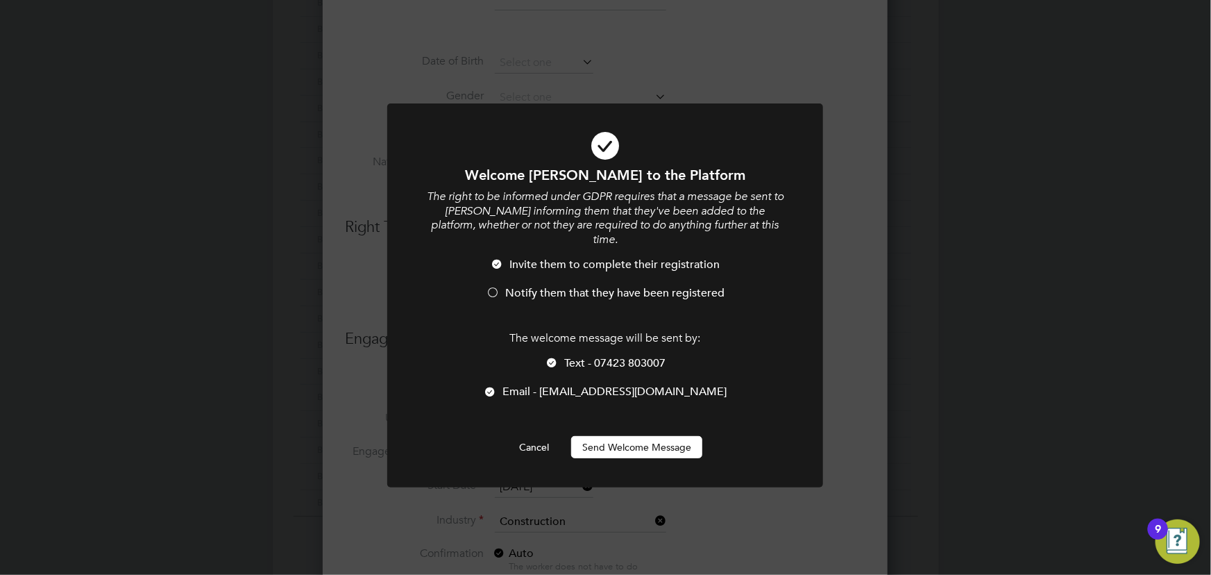
click at [679, 437] on button "Send Welcome Message" at bounding box center [636, 447] width 131 height 22
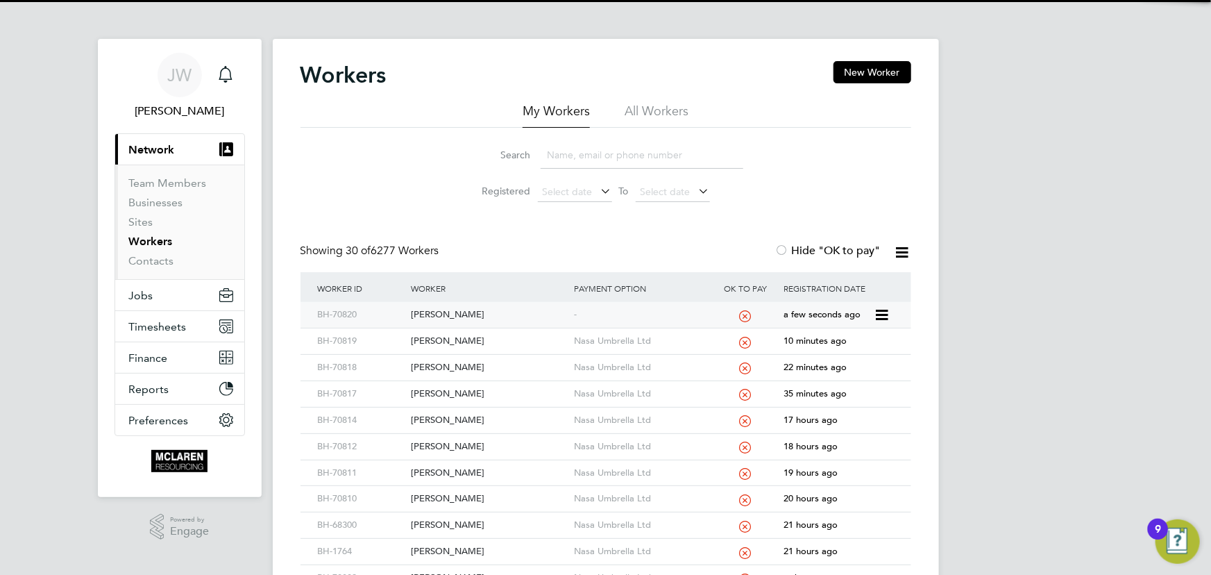
click at [457, 313] on div "Nathaniel Palmer" at bounding box center [488, 315] width 163 height 26
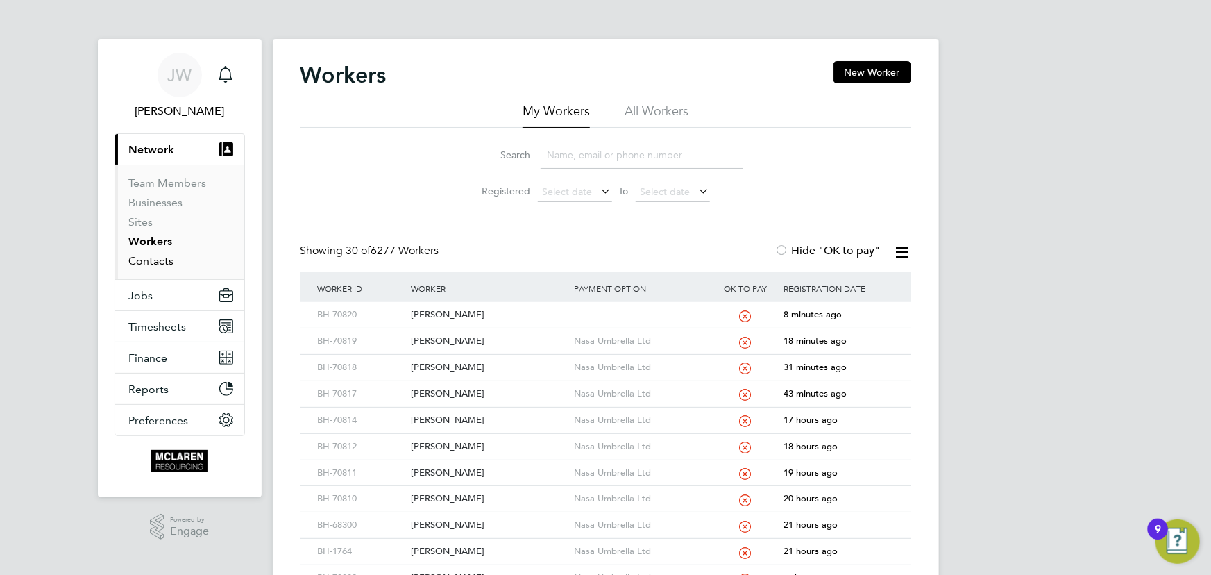
click at [158, 258] on link "Contacts" at bounding box center [151, 260] width 45 height 13
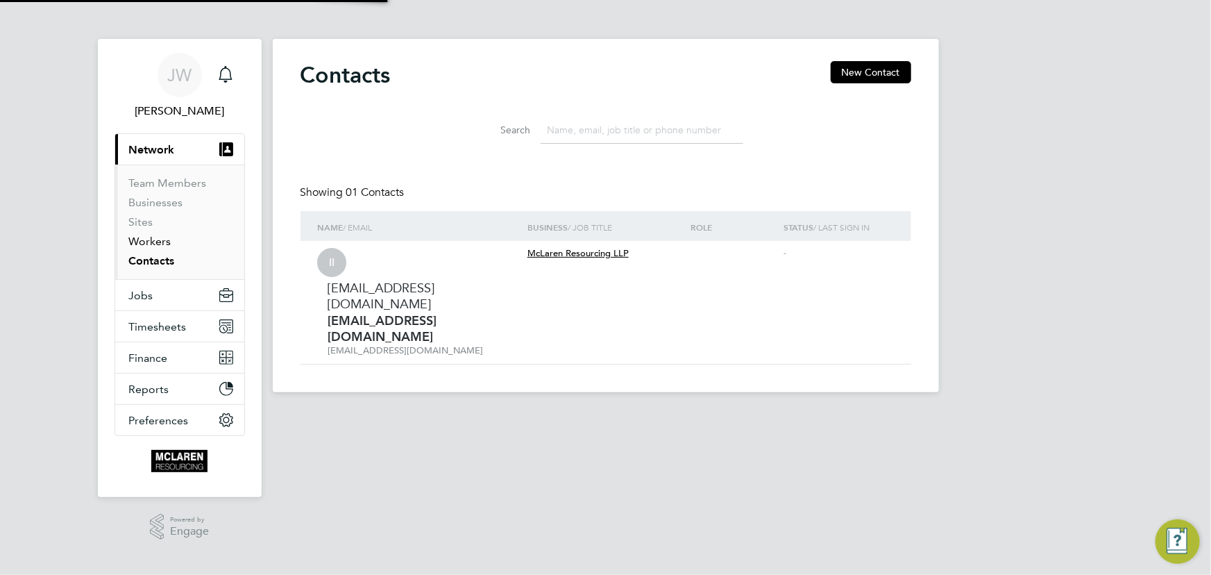
click at [157, 241] on link "Workers" at bounding box center [150, 241] width 42 height 13
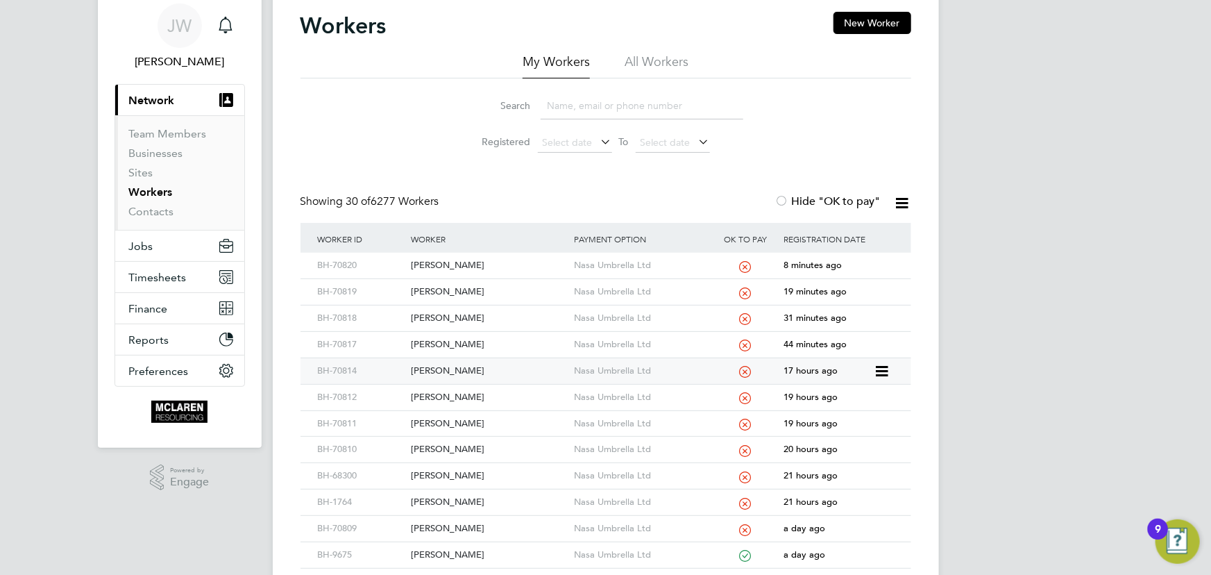
scroll to position [126, 0]
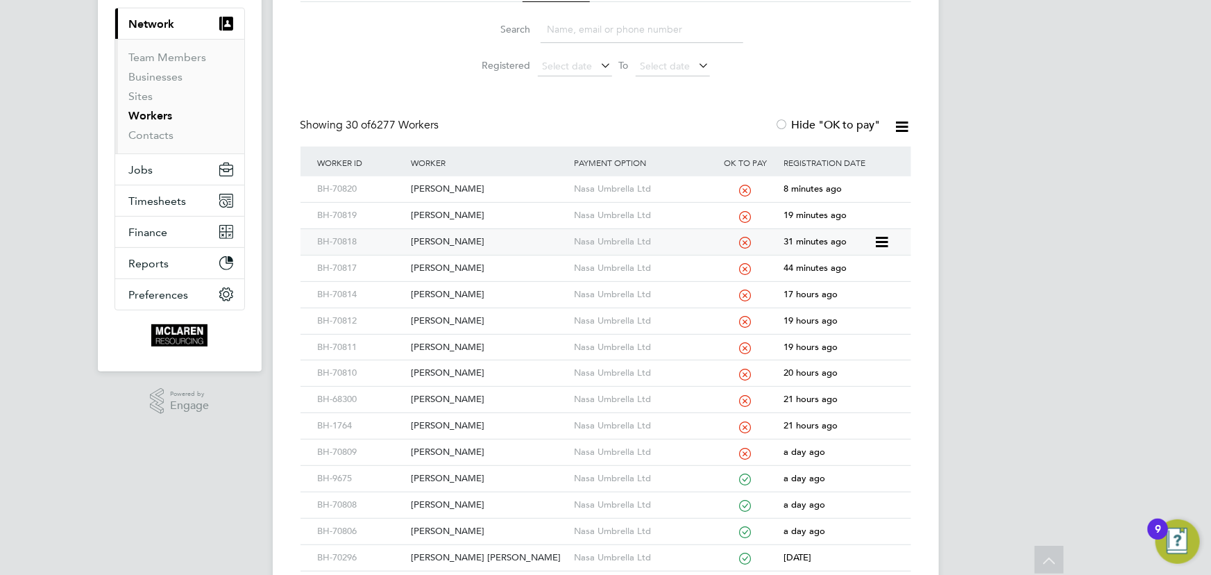
click at [445, 242] on div "Janek Jeffery" at bounding box center [488, 242] width 163 height 26
click at [143, 135] on link "Contacts" at bounding box center [151, 134] width 45 height 13
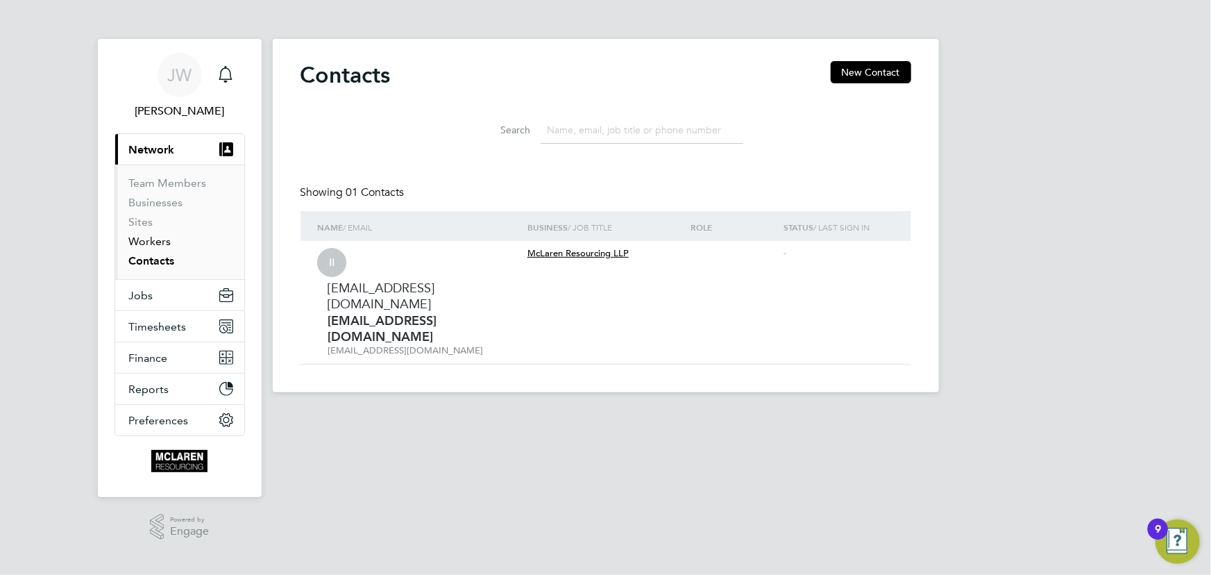
click at [154, 240] on link "Workers" at bounding box center [150, 241] width 42 height 13
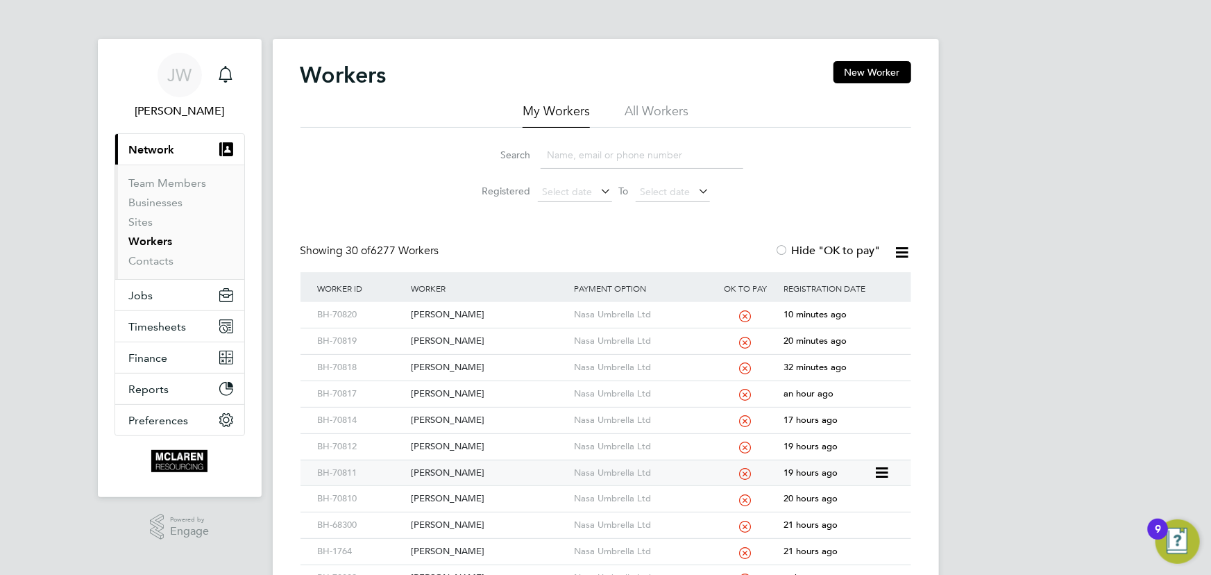
click at [444, 468] on div "Jordan Smith" at bounding box center [488, 473] width 163 height 26
click at [149, 258] on link "Contacts" at bounding box center [151, 260] width 45 height 13
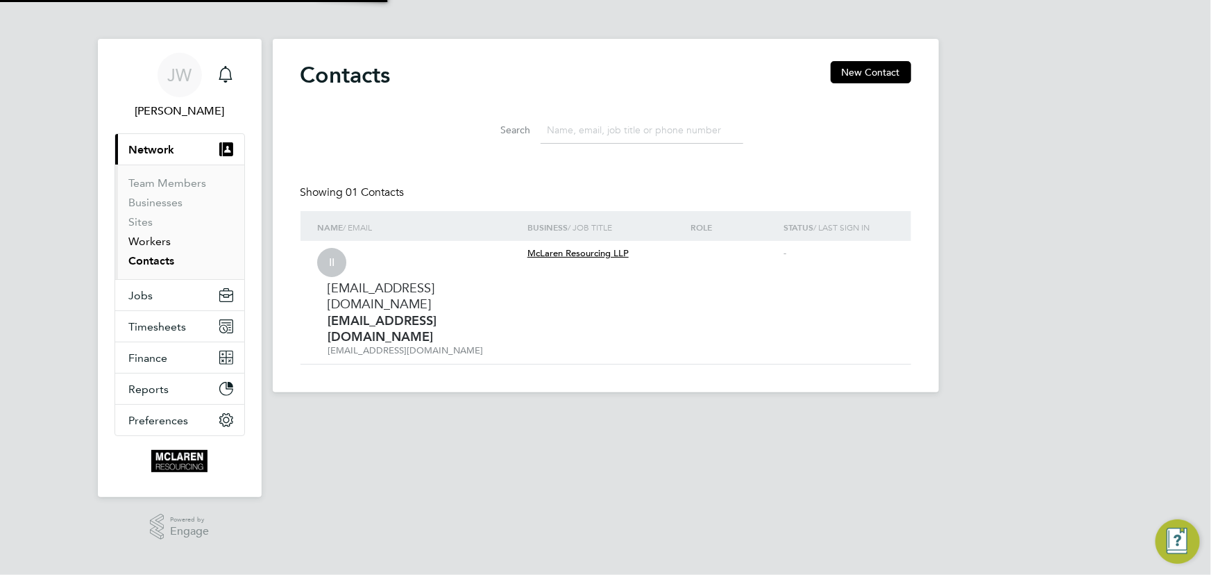
click at [149, 240] on link "Workers" at bounding box center [150, 241] width 42 height 13
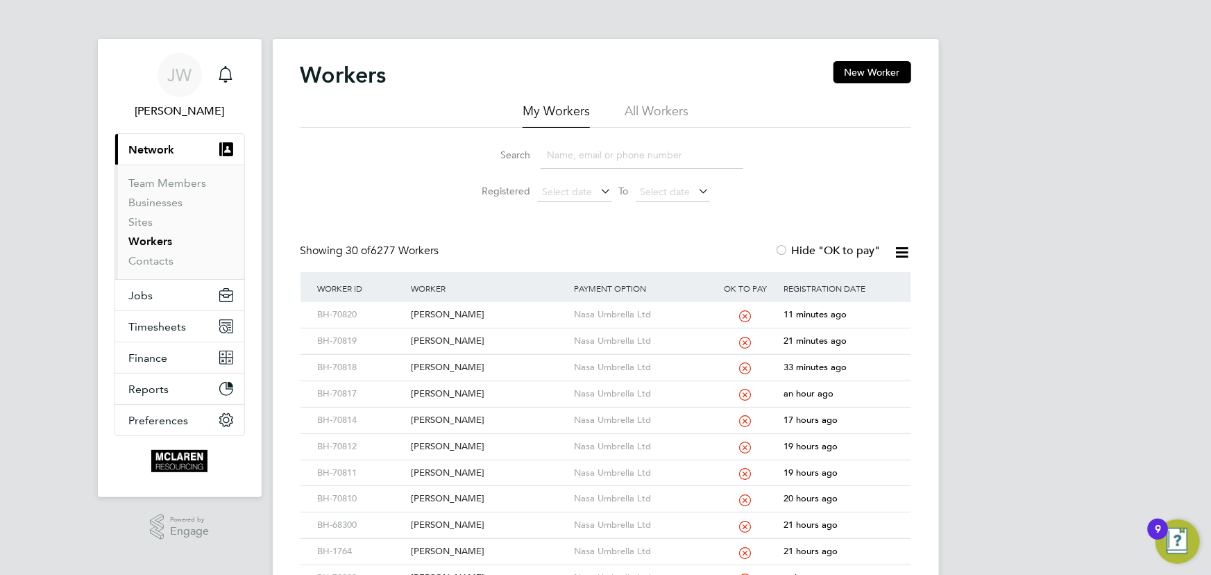
click at [590, 157] on input at bounding box center [642, 155] width 203 height 27
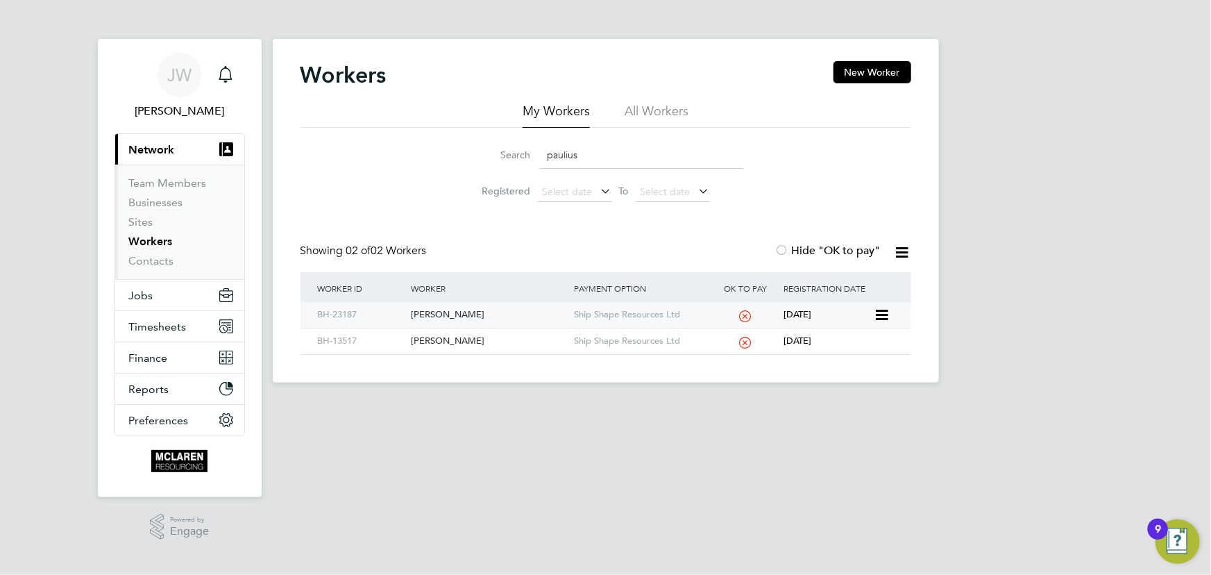
type input "paulius"
click at [465, 316] on div "Paulius Puzerauskas" at bounding box center [488, 315] width 163 height 26
click at [168, 262] on link "Contacts" at bounding box center [151, 260] width 45 height 13
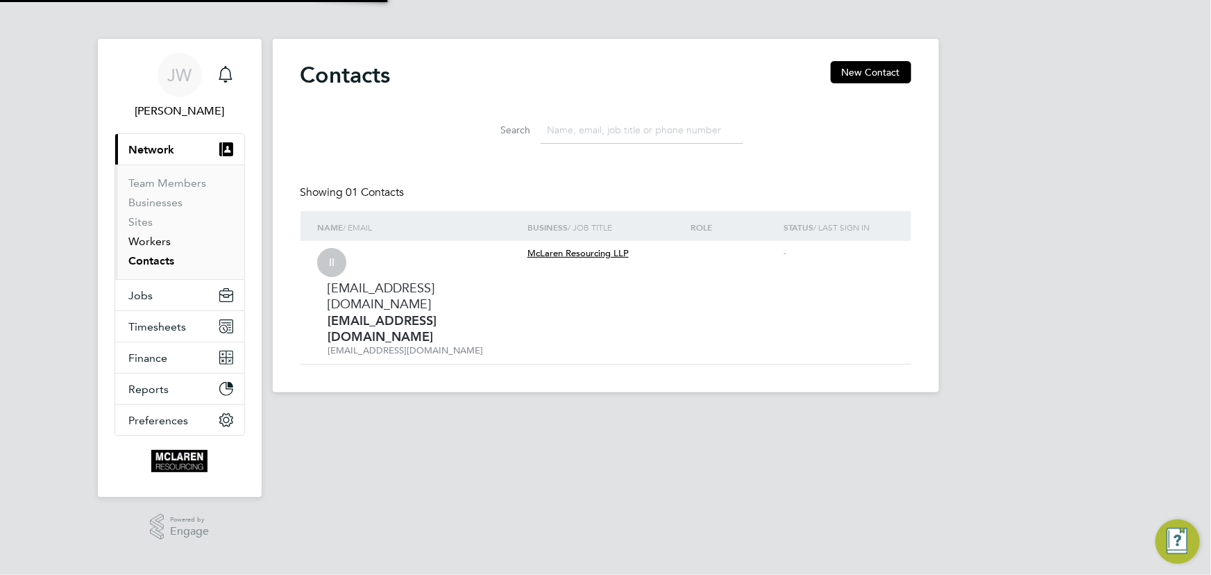
click at [165, 241] on link "Workers" at bounding box center [150, 241] width 42 height 13
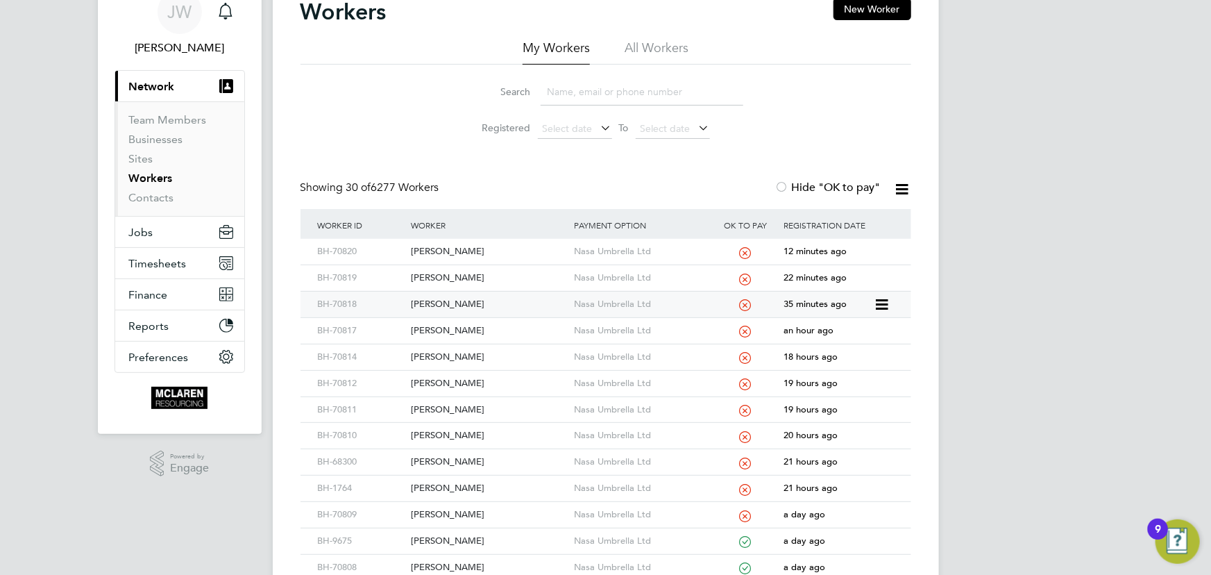
scroll to position [189, 0]
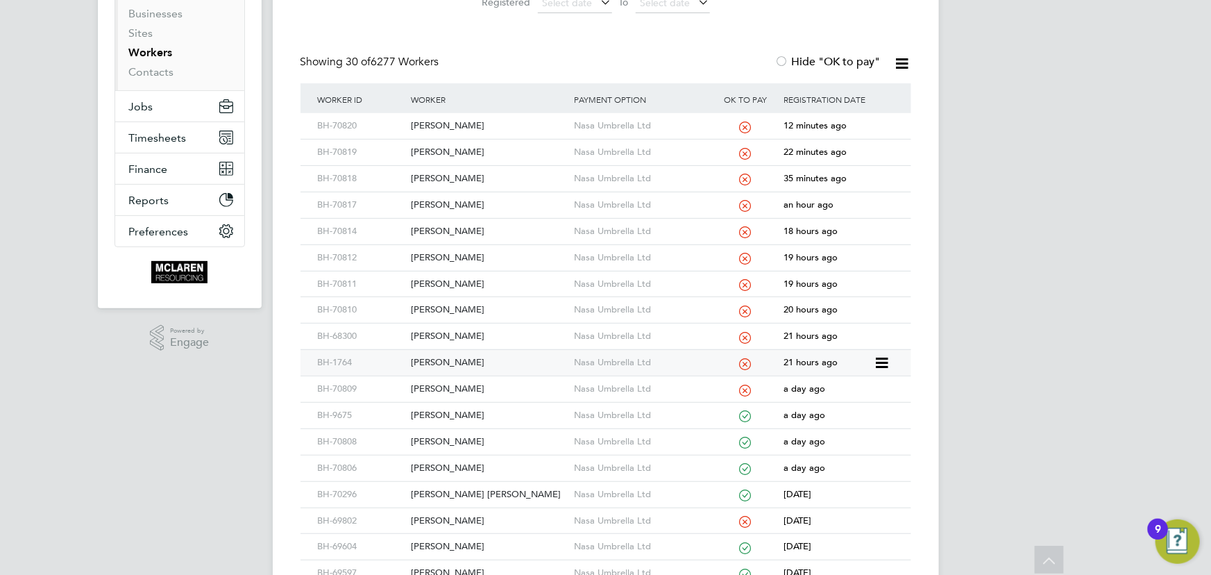
click at [416, 355] on div "Paul Price" at bounding box center [488, 363] width 163 height 26
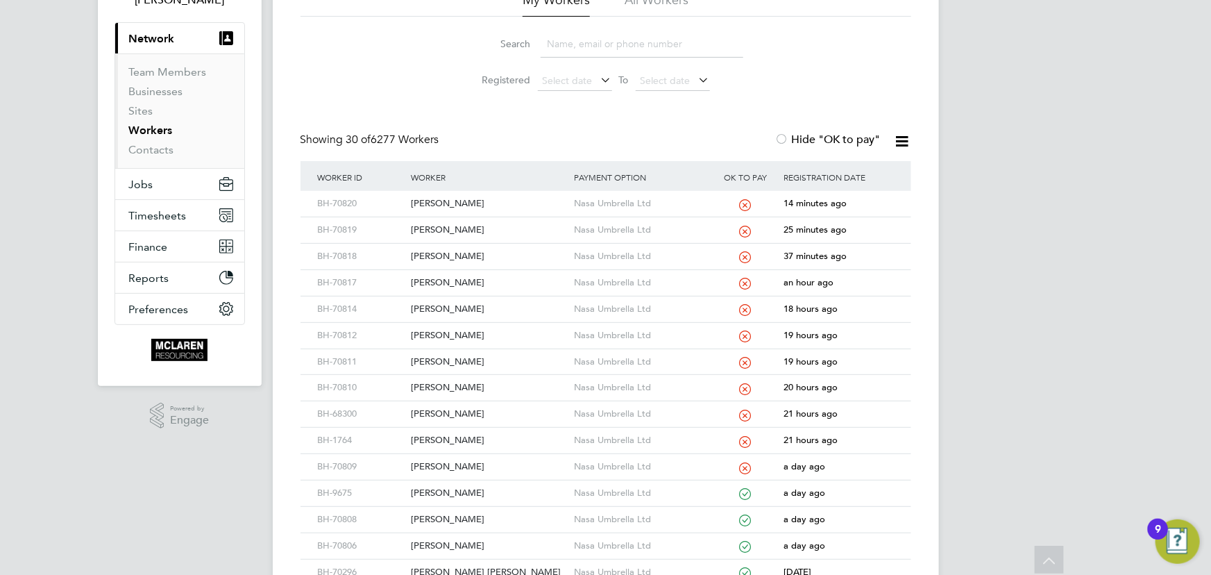
scroll to position [0, 0]
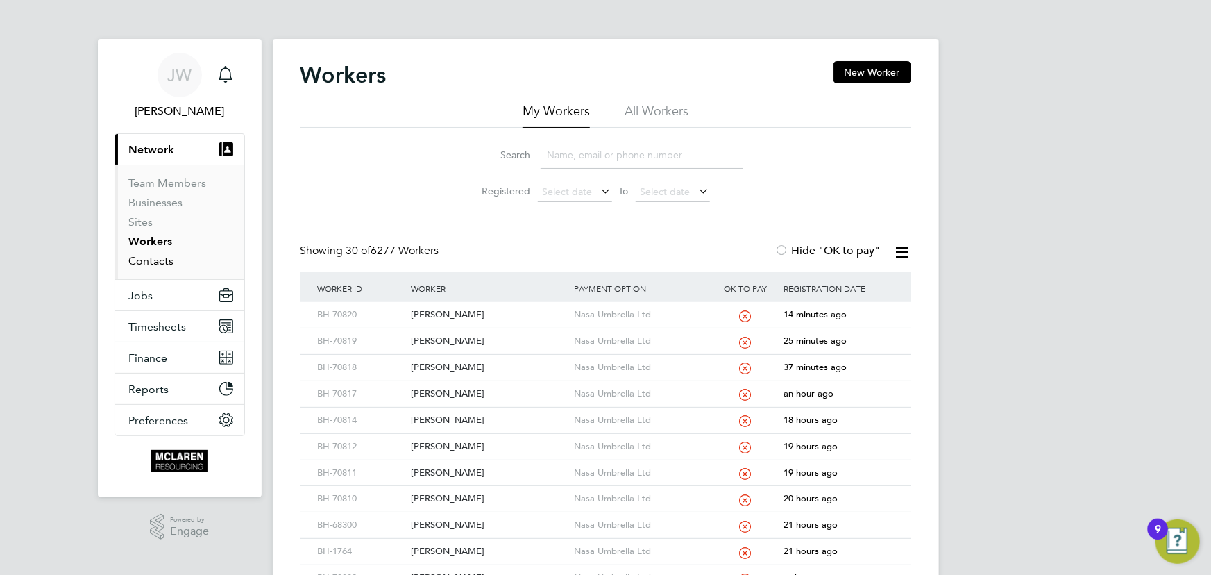
click at [144, 258] on link "Contacts" at bounding box center [151, 260] width 45 height 13
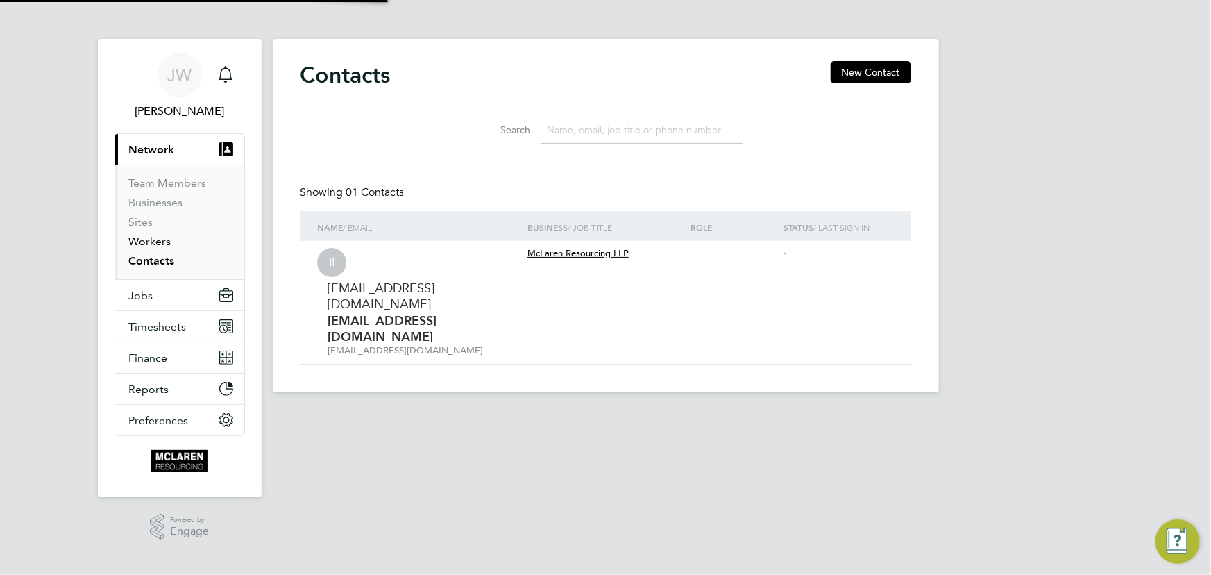
drag, startPoint x: 144, startPoint y: 244, endPoint x: 250, endPoint y: 249, distance: 105.6
click at [145, 244] on link "Workers" at bounding box center [150, 241] width 42 height 13
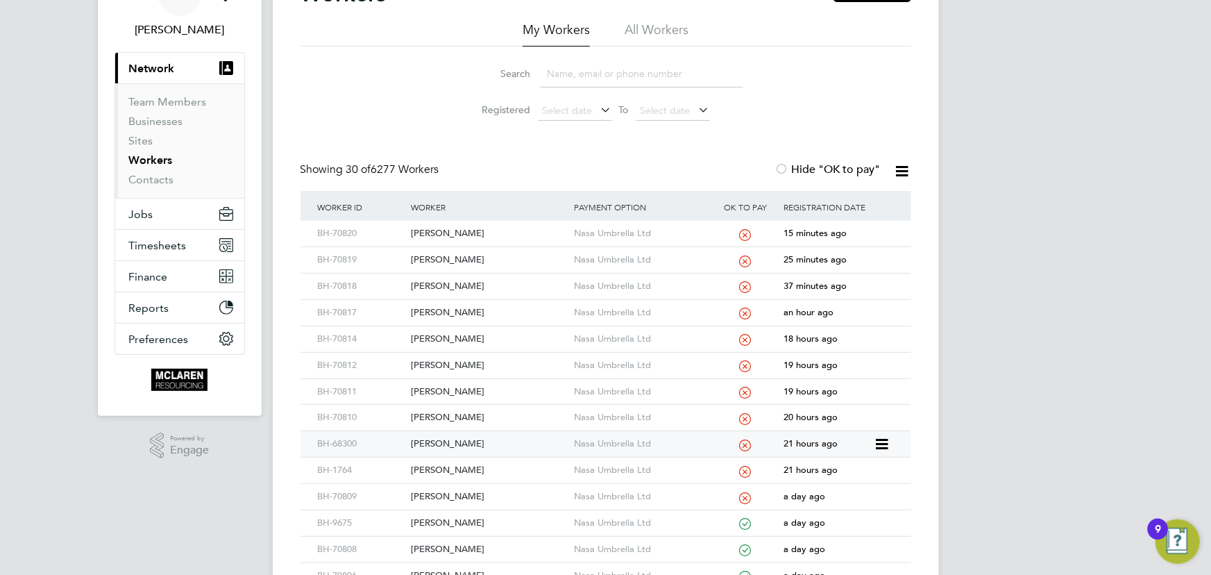
scroll to position [252, 0]
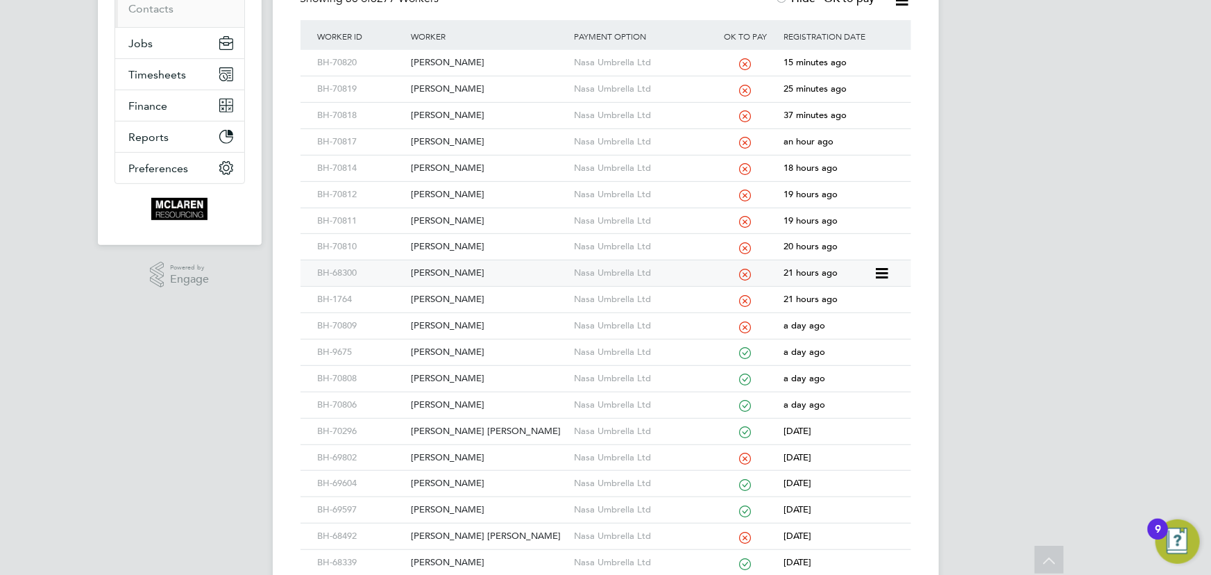
click at [450, 267] on div "Liam Mccole" at bounding box center [488, 273] width 163 height 26
click at [448, 346] on div "Octavian Patrasc" at bounding box center [488, 352] width 163 height 26
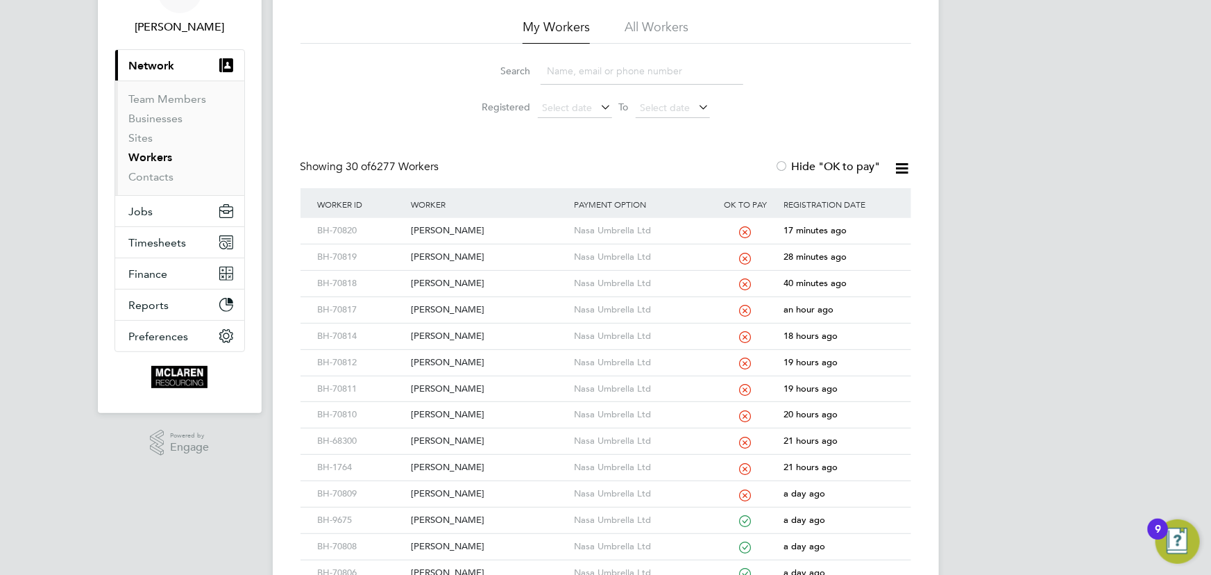
scroll to position [189, 0]
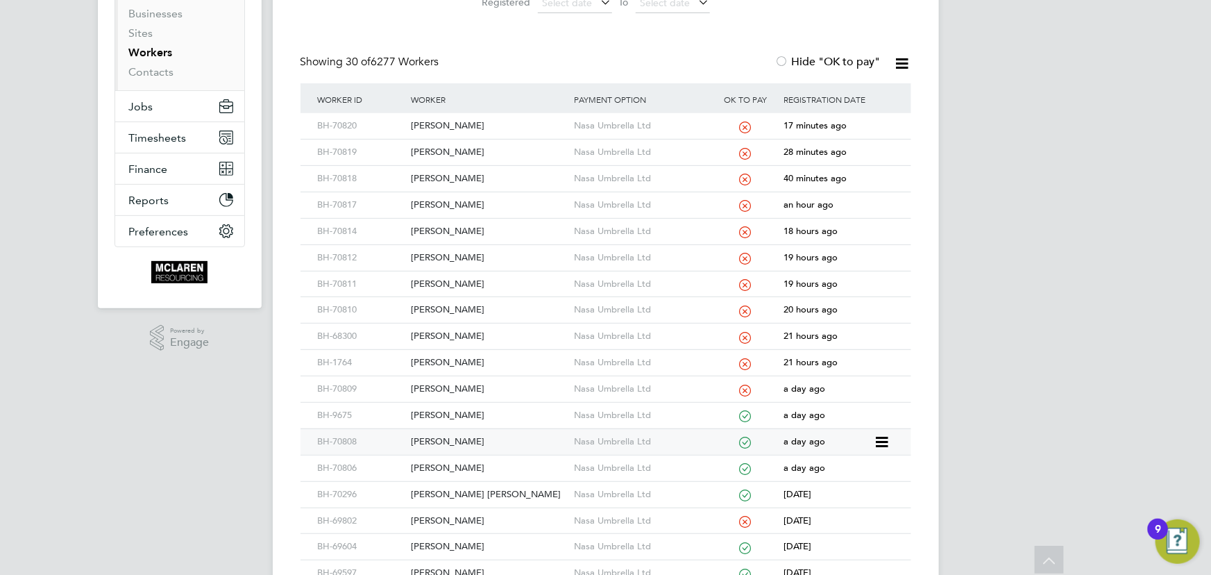
click at [464, 439] on div "[PERSON_NAME]" at bounding box center [488, 442] width 163 height 26
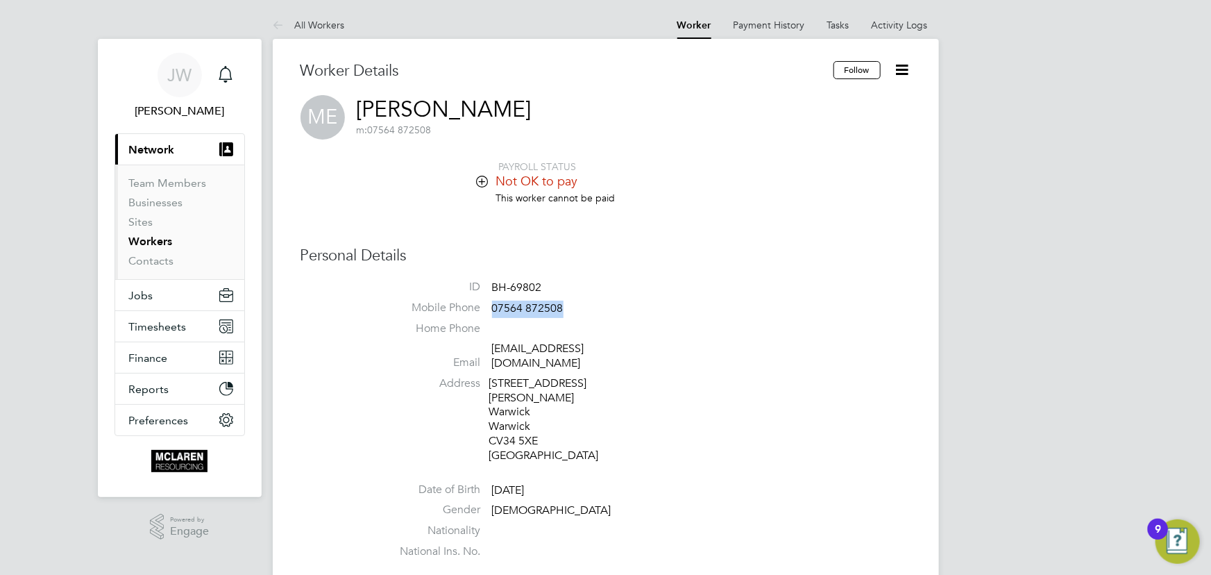
drag, startPoint x: 493, startPoint y: 312, endPoint x: 568, endPoint y: 310, distance: 75.7
click at [568, 310] on li "Mobile Phone 07564 872508" at bounding box center [647, 311] width 527 height 21
click at [905, 29] on link "Activity Logs" at bounding box center [900, 25] width 56 height 12
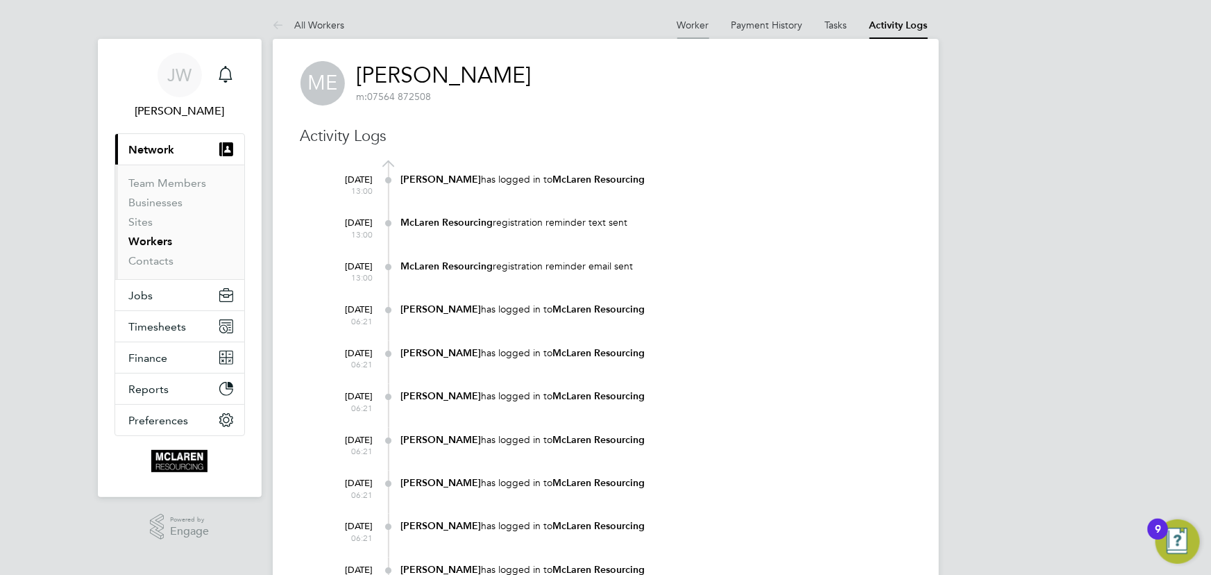
click at [704, 23] on link "Worker" at bounding box center [693, 25] width 32 height 12
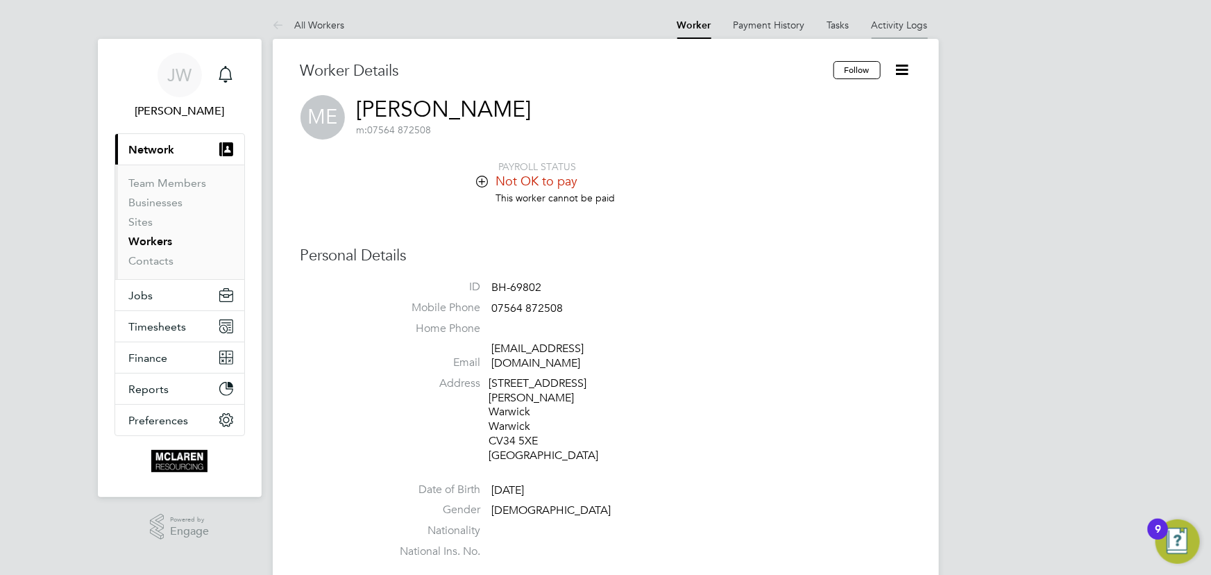
click at [892, 17] on li "Activity Logs" at bounding box center [900, 25] width 56 height 28
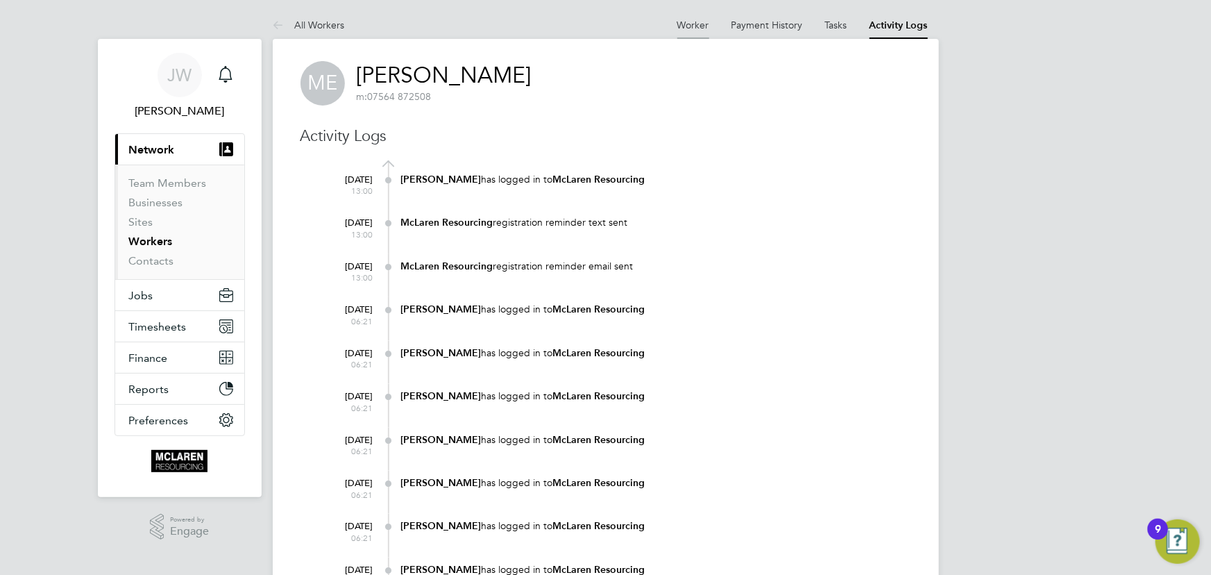
click at [688, 19] on link "Worker" at bounding box center [693, 25] width 32 height 12
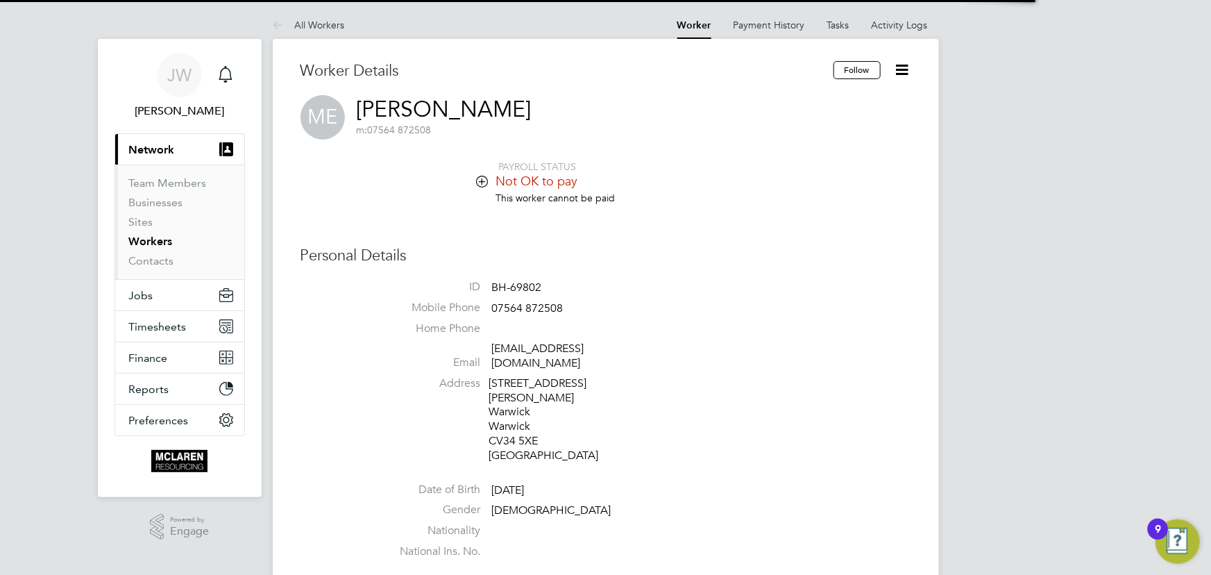
click at [902, 69] on icon at bounding box center [902, 69] width 17 height 17
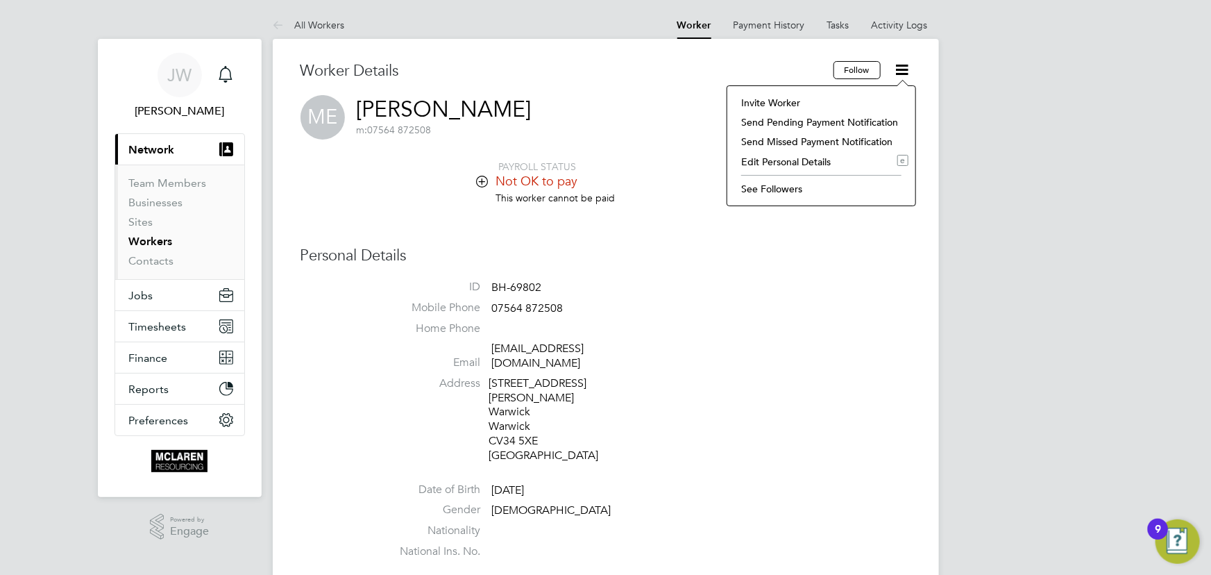
click at [797, 105] on li "Invite Worker" at bounding box center [821, 102] width 174 height 19
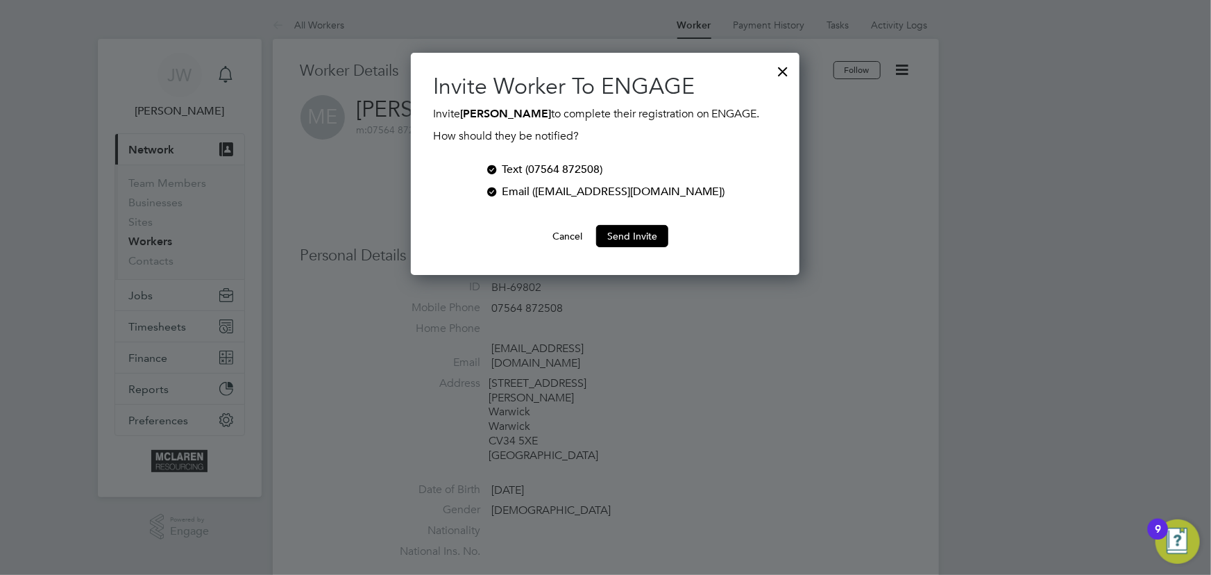
scroll to position [222, 389]
click at [628, 239] on button "Send Invite" at bounding box center [632, 236] width 72 height 22
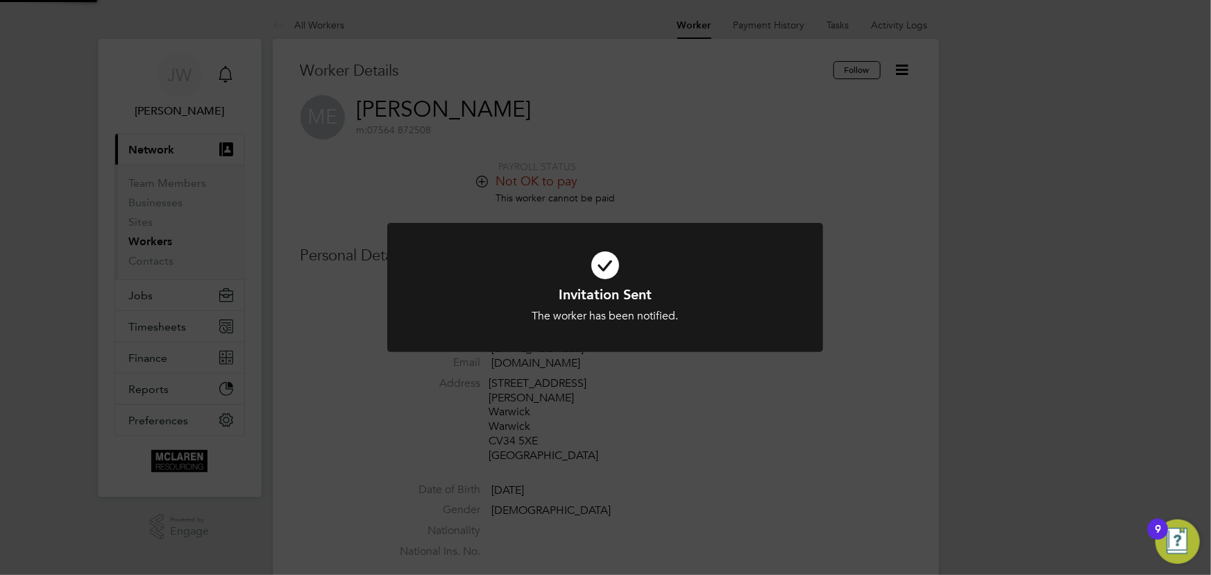
click at [1070, 221] on div "Invitation Sent The worker has been notified. Cancel Okay" at bounding box center [605, 287] width 1211 height 575
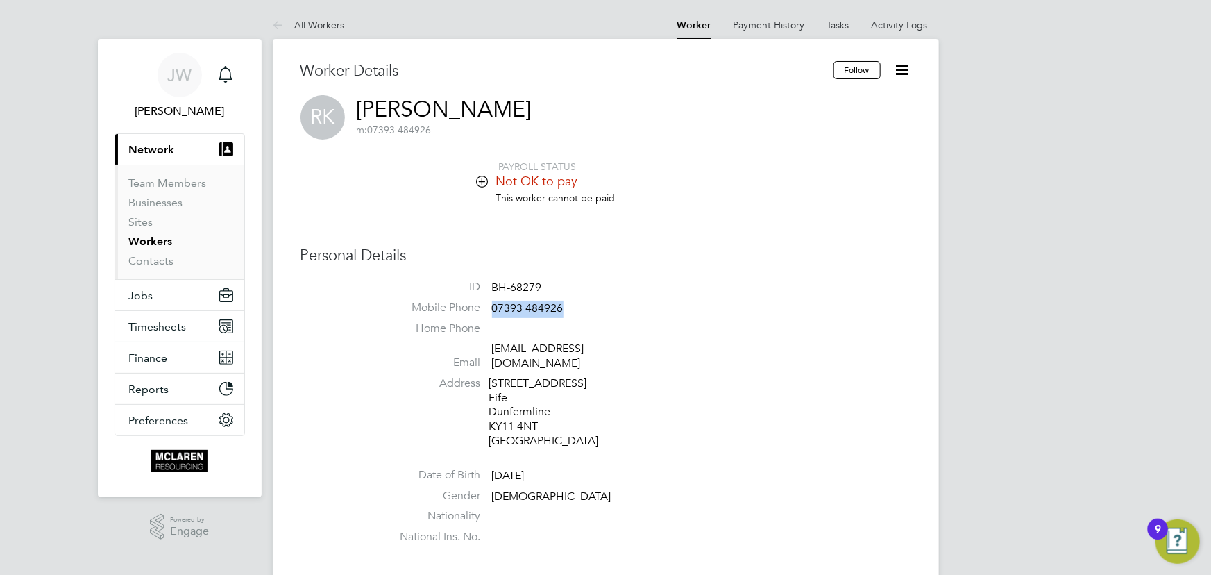
drag, startPoint x: 492, startPoint y: 310, endPoint x: 584, endPoint y: 307, distance: 92.4
click at [584, 307] on li "Mobile Phone 07393 484926" at bounding box center [647, 311] width 527 height 21
copy span "07393 484926"
click at [897, 28] on link "Activity Logs" at bounding box center [900, 25] width 56 height 12
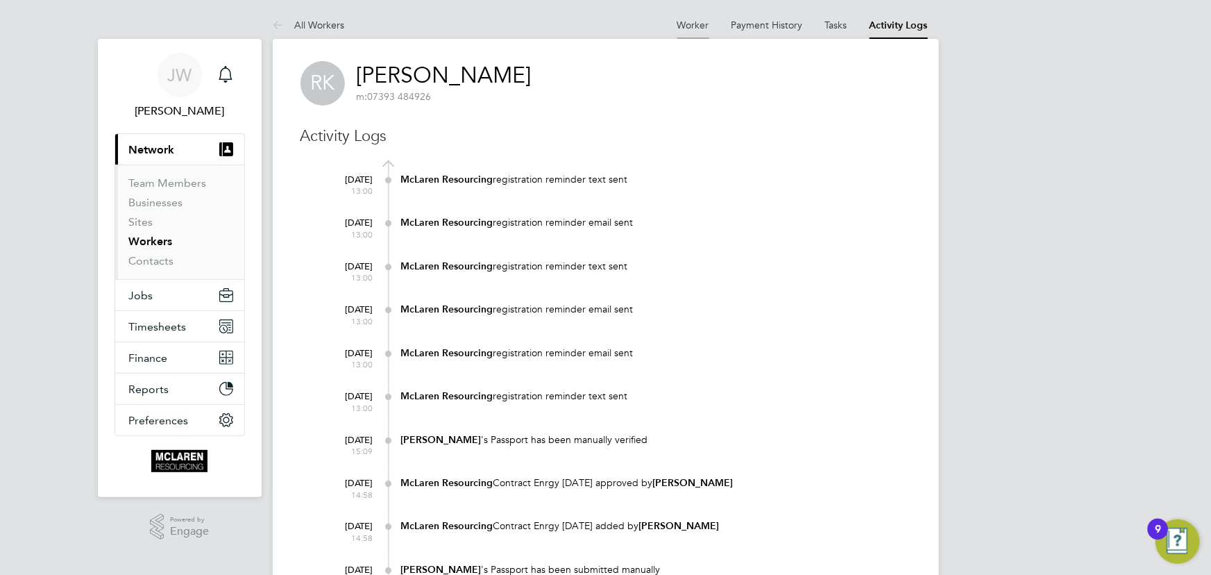
click at [692, 18] on li "Worker" at bounding box center [693, 25] width 32 height 28
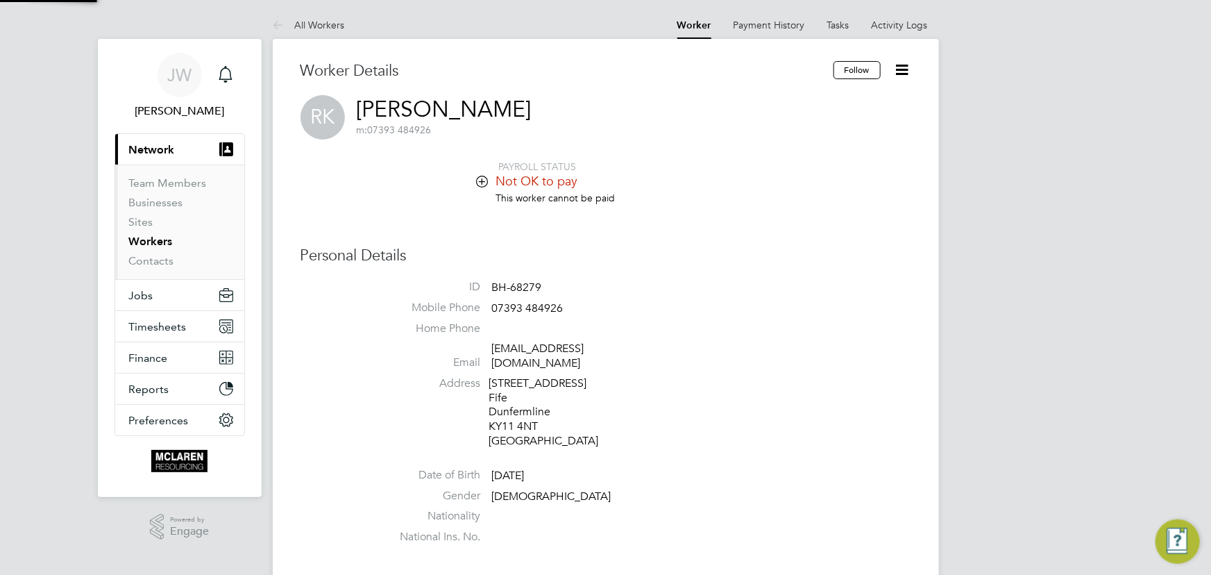
click at [904, 65] on icon at bounding box center [902, 69] width 17 height 17
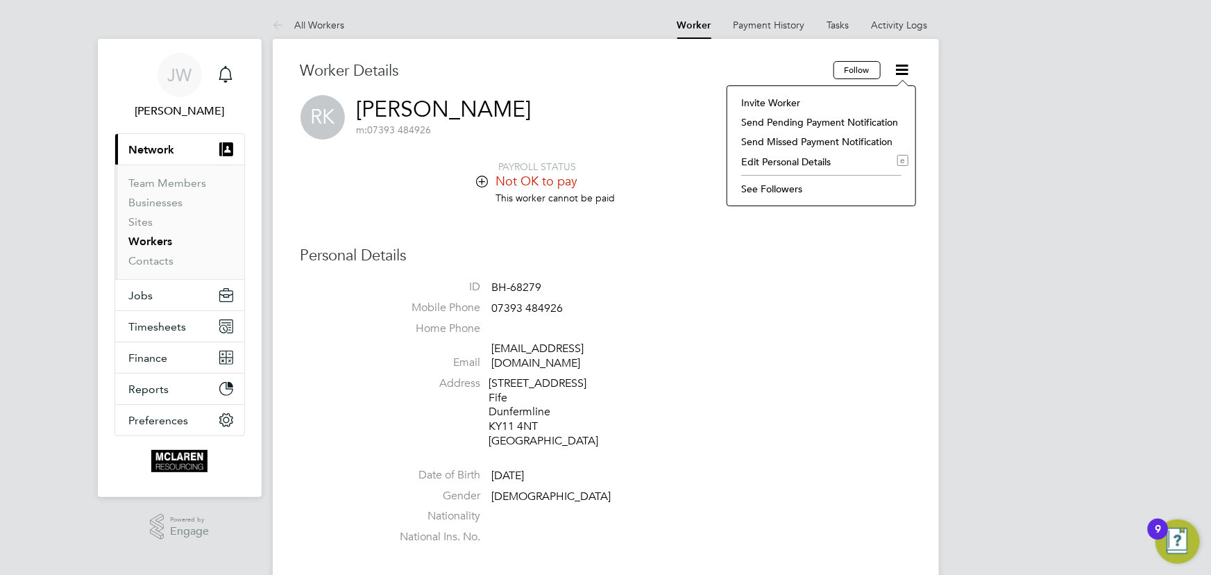
click at [797, 98] on li "Invite Worker" at bounding box center [821, 102] width 174 height 19
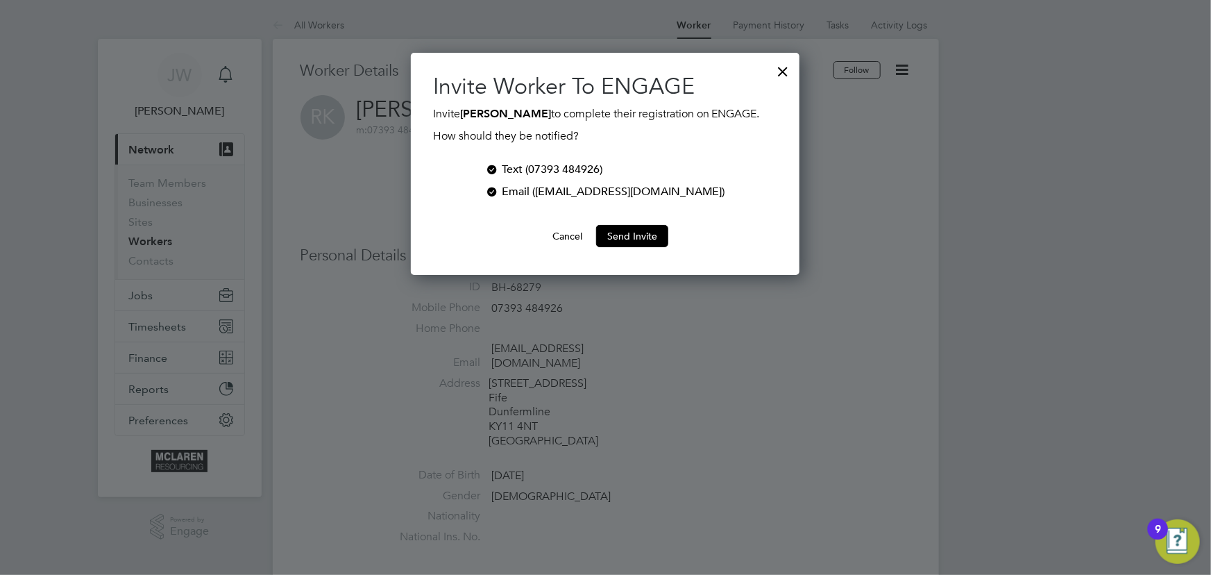
scroll to position [222, 389]
click at [648, 232] on button "Send Invite" at bounding box center [632, 236] width 72 height 22
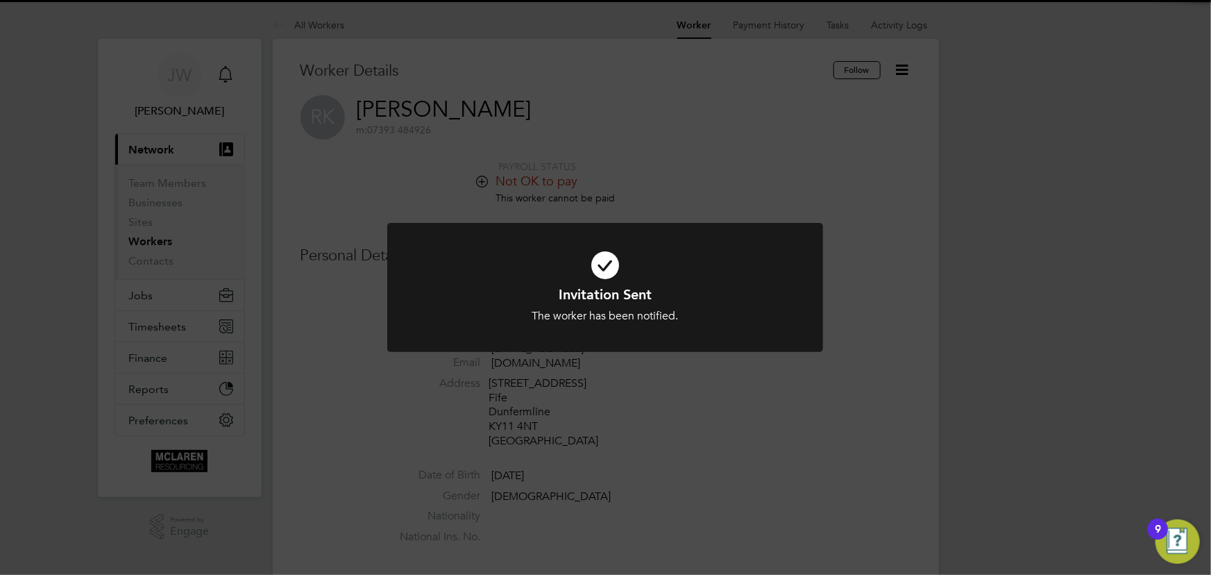
click at [971, 203] on div "Invitation Sent The worker has been notified. Cancel Okay" at bounding box center [605, 287] width 1211 height 575
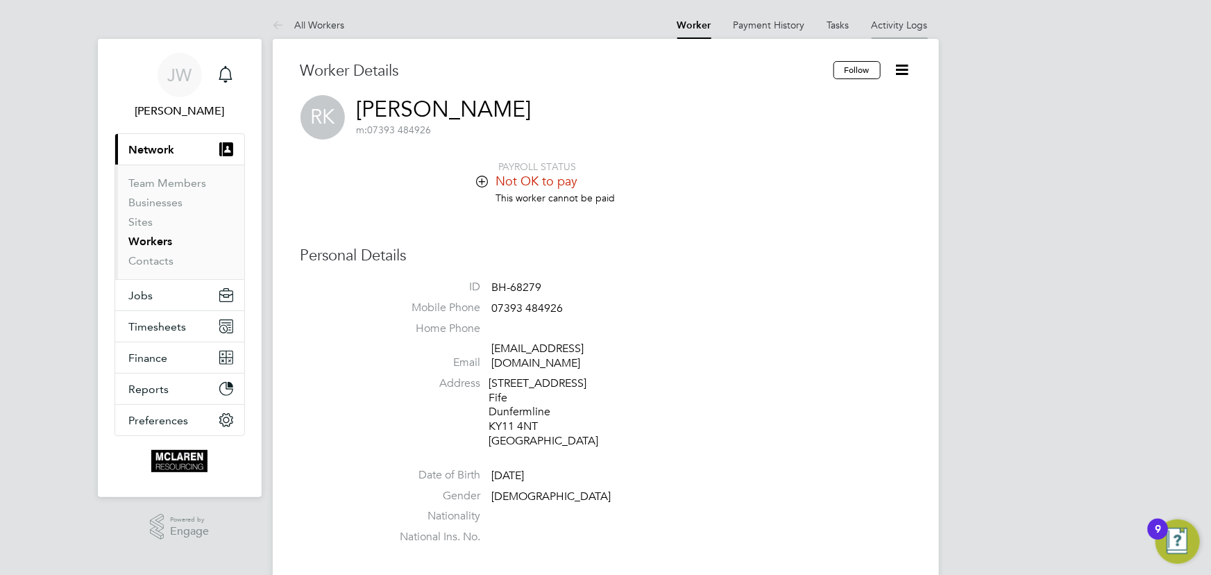
click at [893, 27] on link "Activity Logs" at bounding box center [900, 25] width 56 height 12
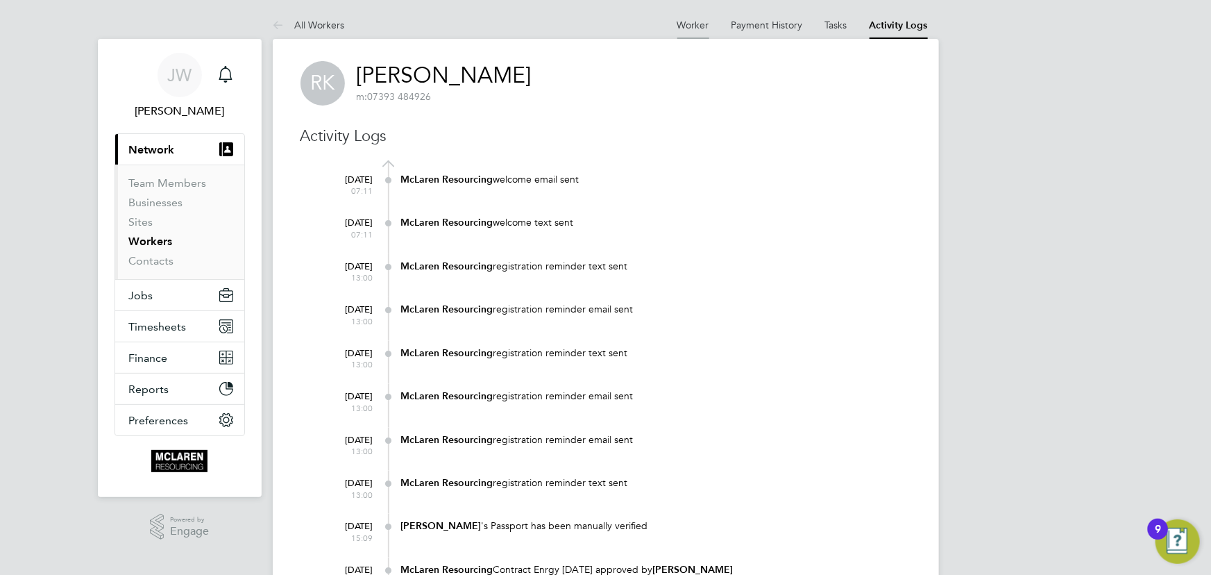
click at [689, 19] on link "Worker" at bounding box center [693, 25] width 32 height 12
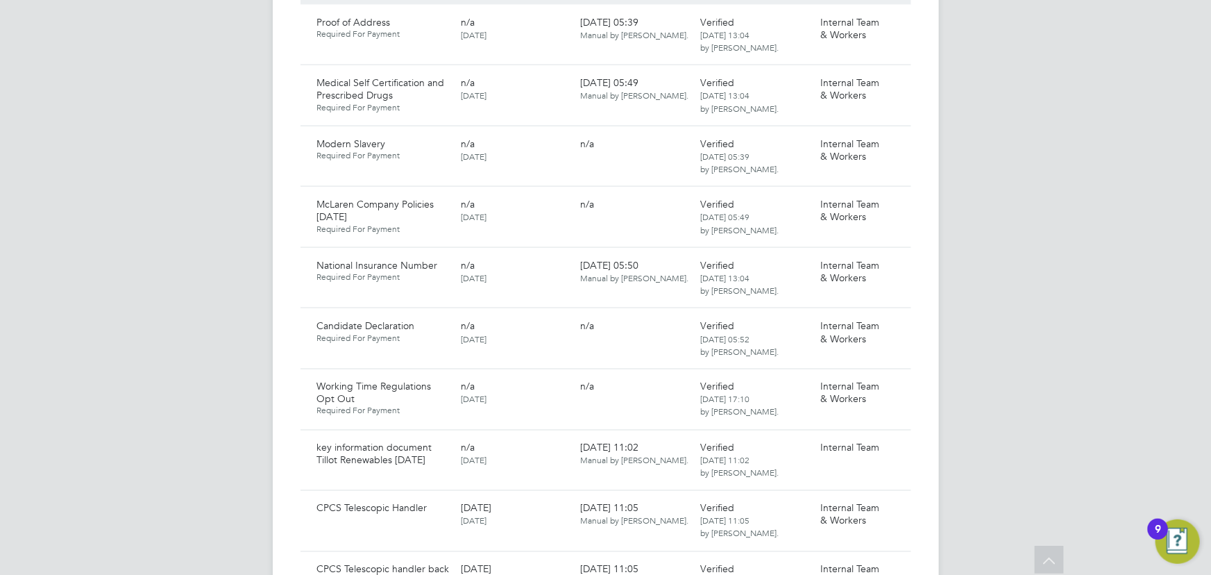
scroll to position [1262, 0]
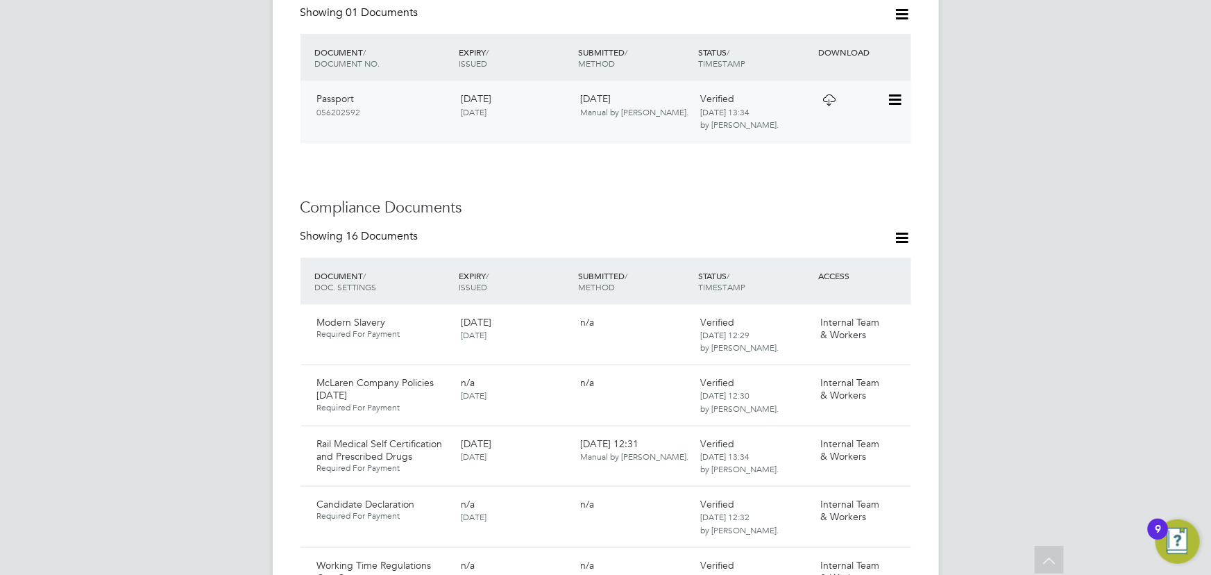
scroll to position [568, 0]
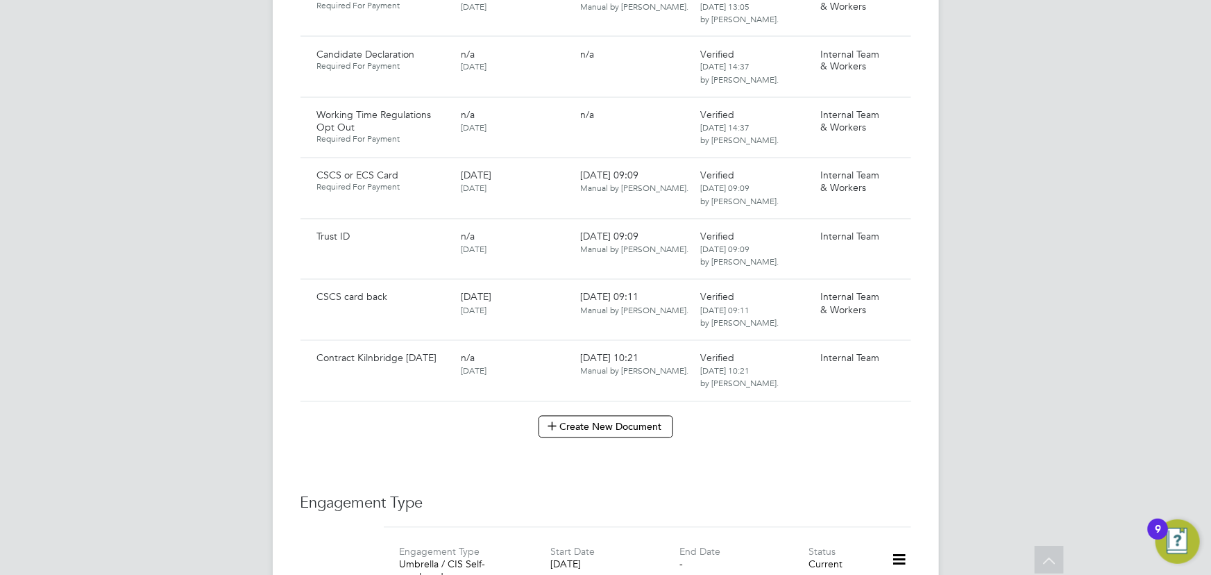
scroll to position [1136, 0]
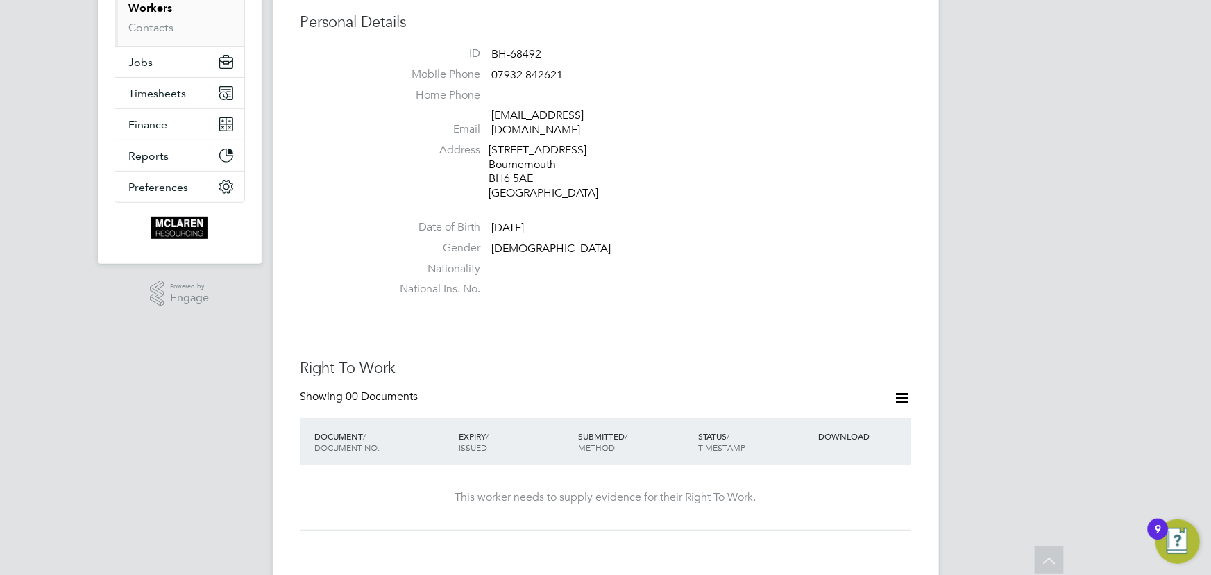
scroll to position [62, 0]
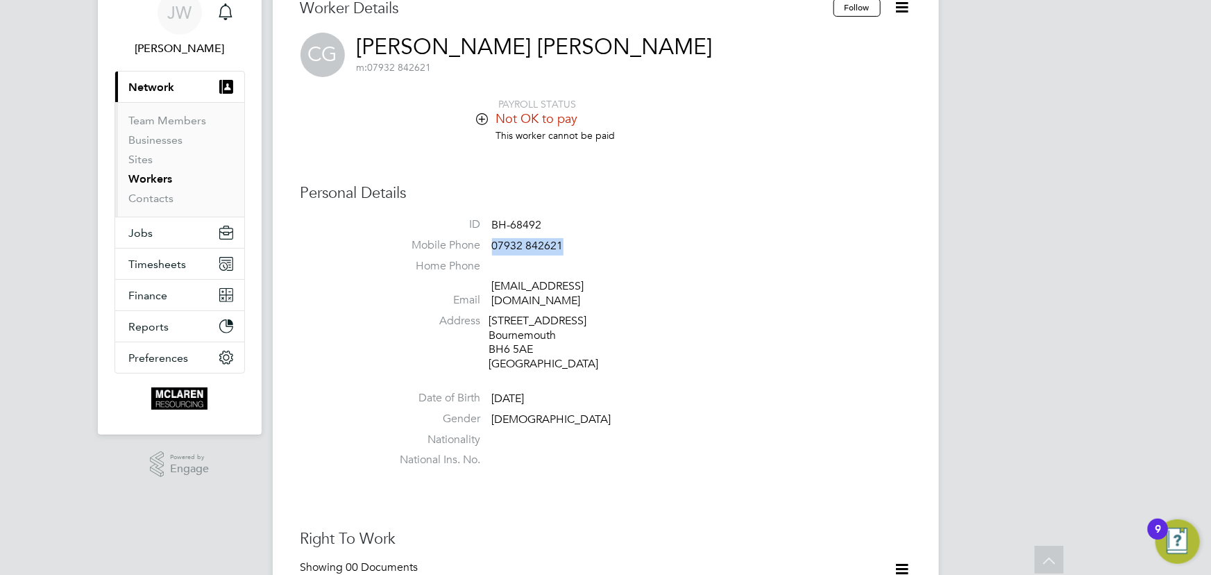
drag, startPoint x: 491, startPoint y: 247, endPoint x: 575, endPoint y: 245, distance: 84.0
click at [575, 245] on li "Mobile Phone [PHONE_NUMBER]" at bounding box center [647, 248] width 527 height 21
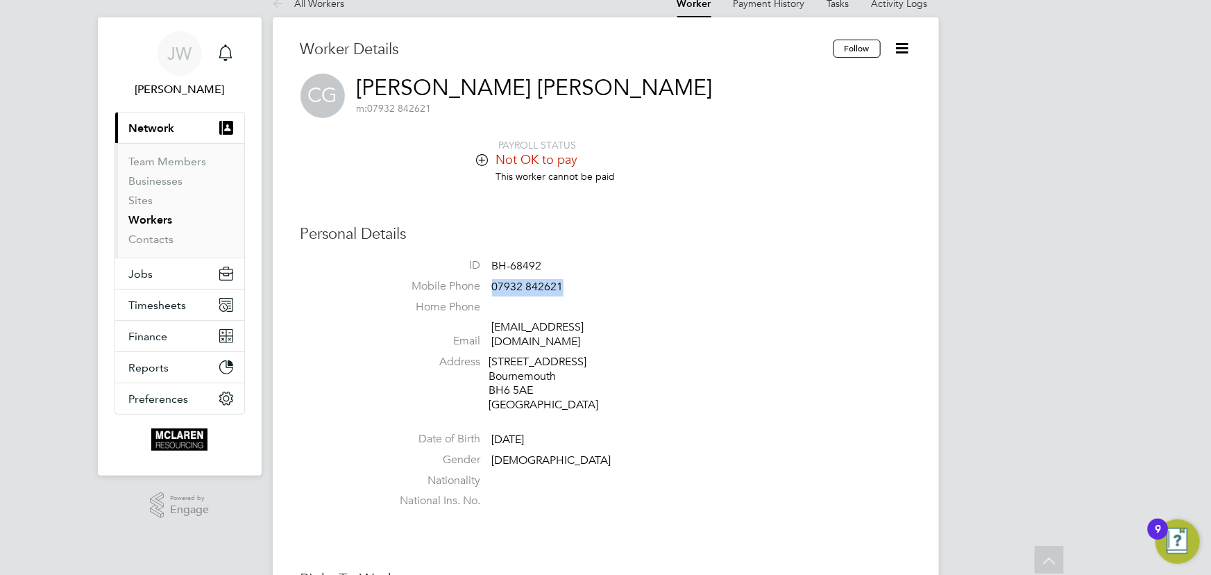
scroll to position [0, 0]
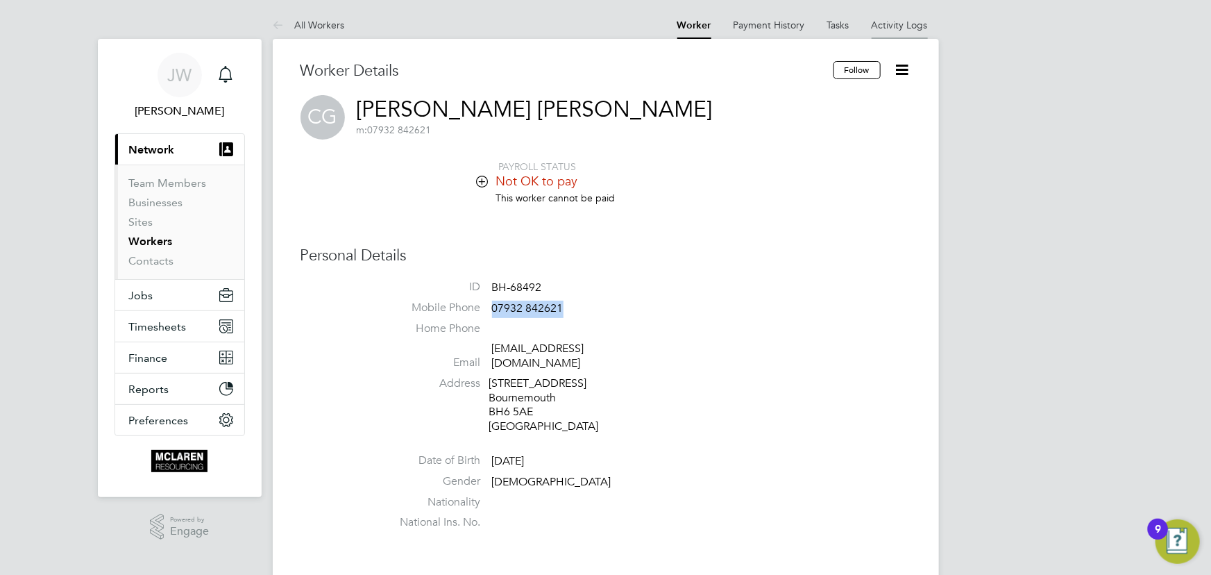
click at [915, 24] on link "Activity Logs" at bounding box center [900, 25] width 56 height 12
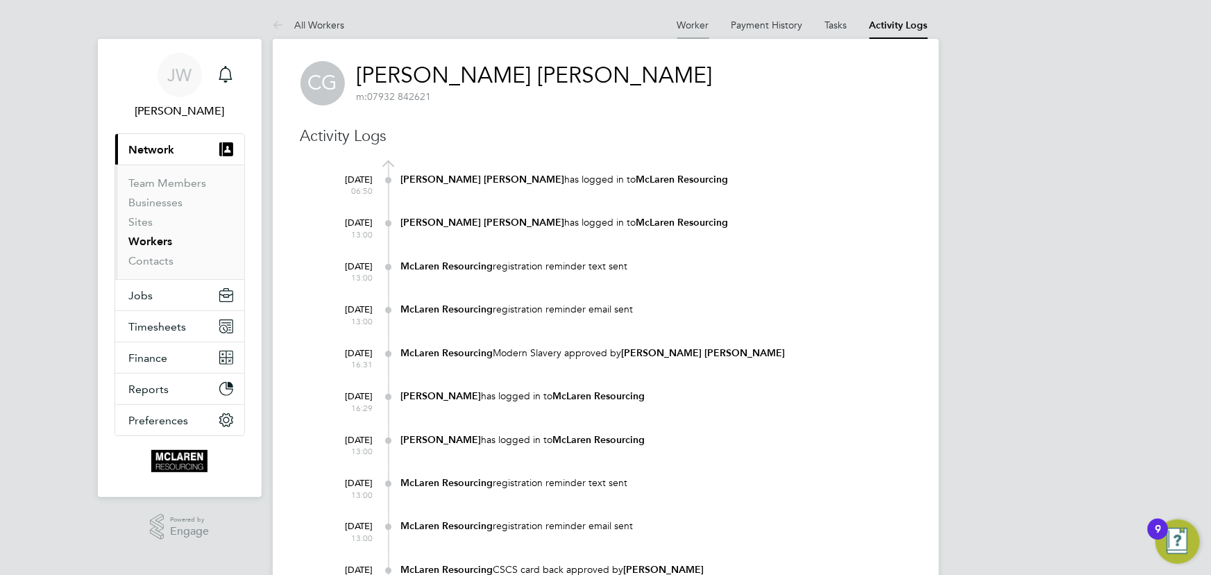
click at [695, 24] on link "Worker" at bounding box center [693, 25] width 32 height 12
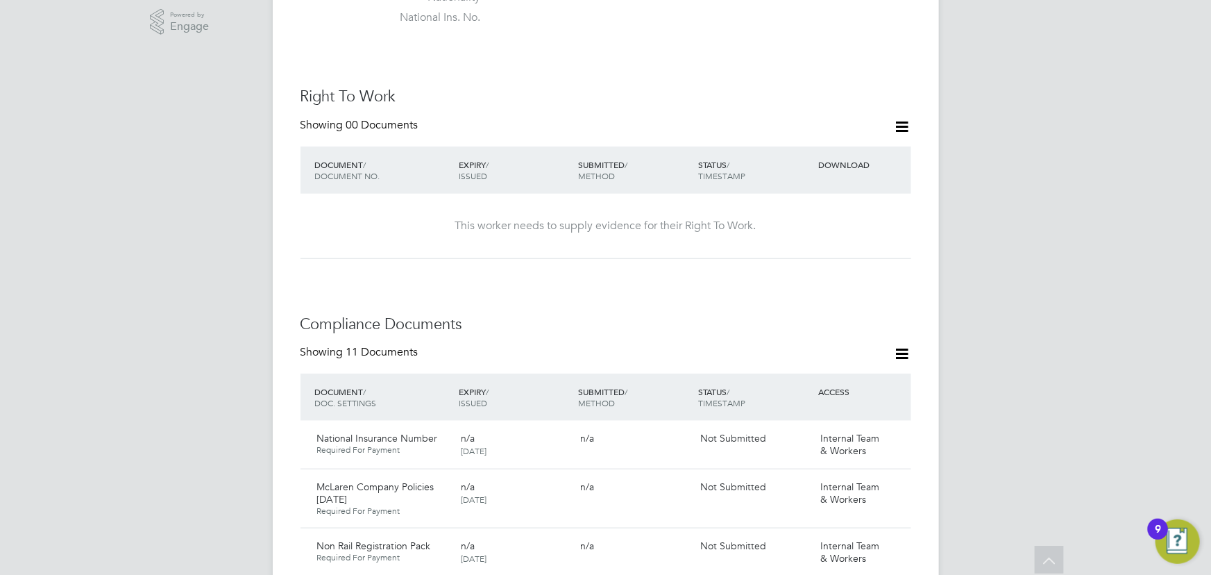
scroll to position [126, 0]
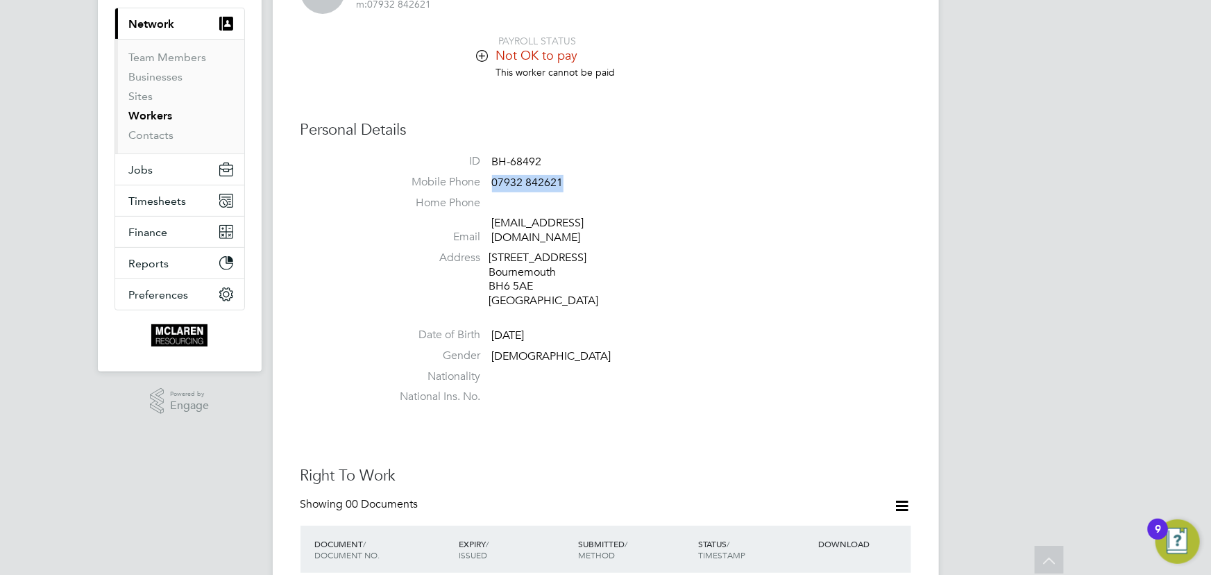
drag, startPoint x: 498, startPoint y: 180, endPoint x: 593, endPoint y: 180, distance: 95.1
click at [593, 180] on li "Mobile Phone 07932 842621" at bounding box center [647, 185] width 527 height 21
copy span "07932 842621"
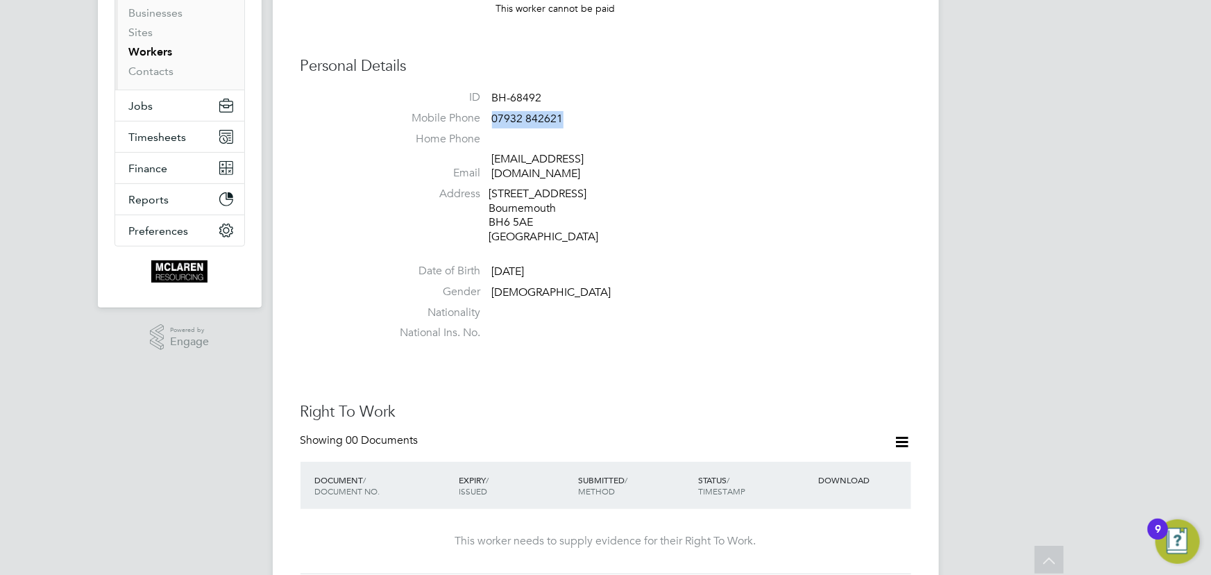
scroll to position [0, 0]
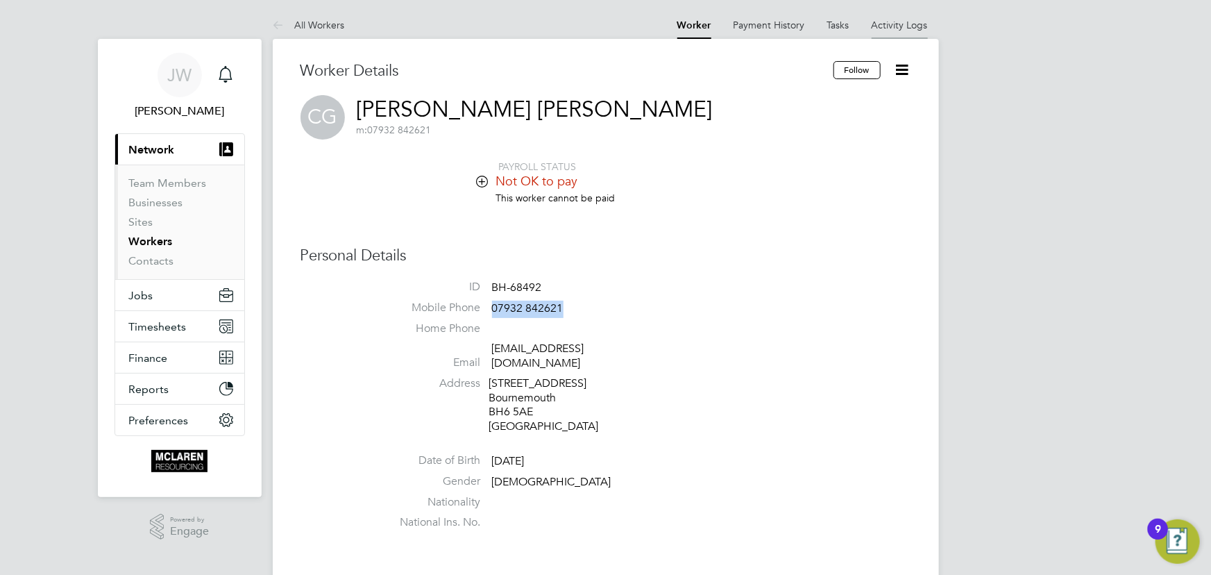
click at [875, 20] on link "Activity Logs" at bounding box center [900, 25] width 56 height 12
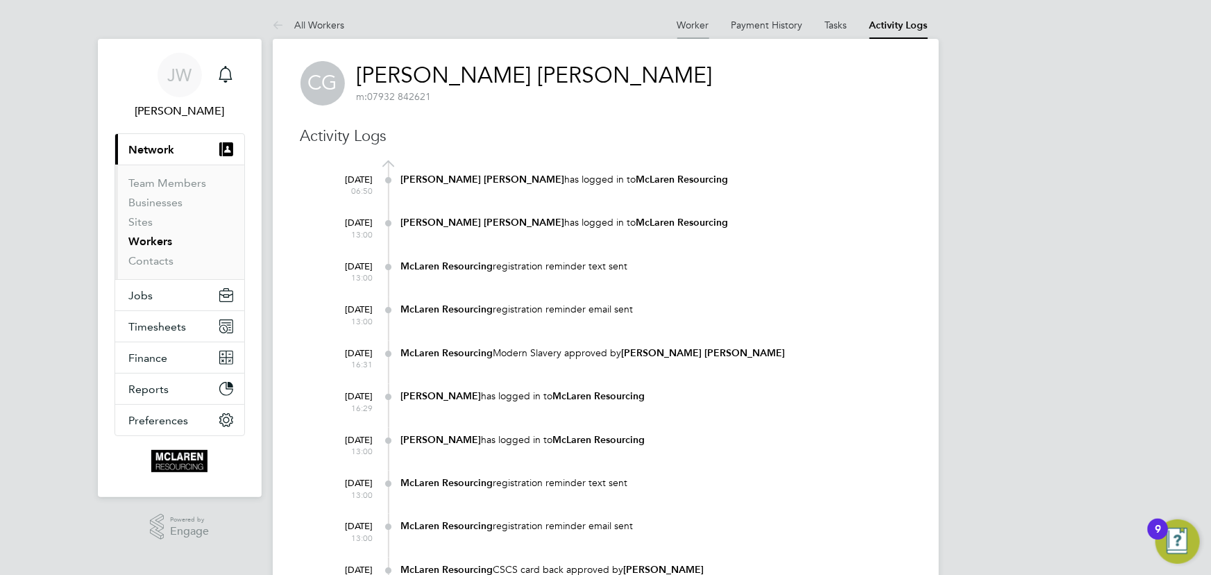
click at [693, 22] on link "Worker" at bounding box center [693, 25] width 32 height 12
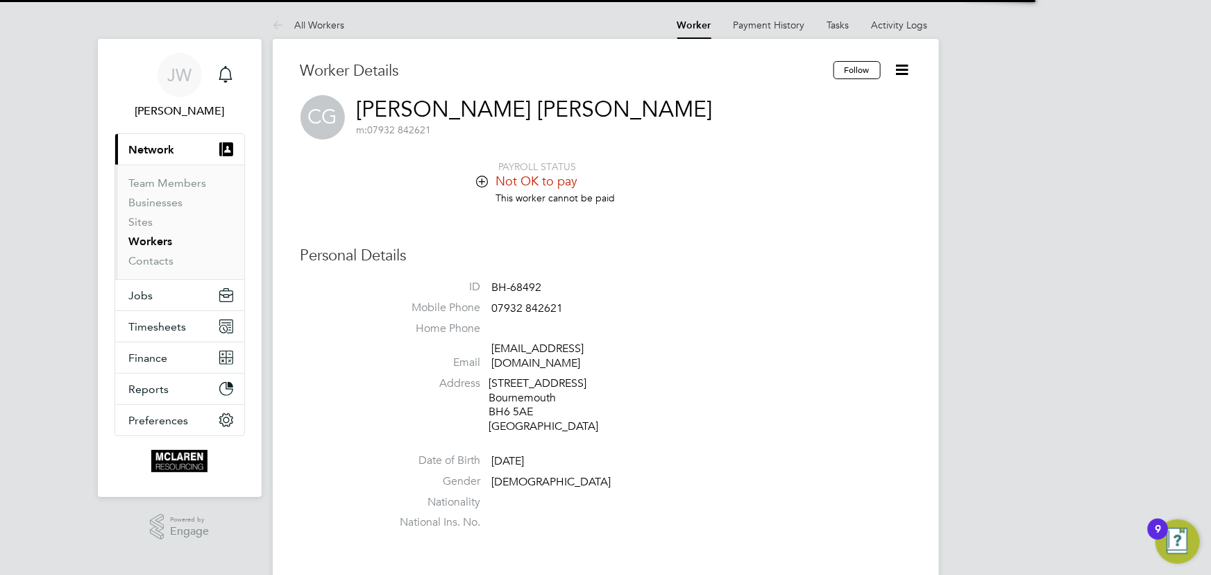
click at [911, 71] on icon at bounding box center [902, 69] width 17 height 17
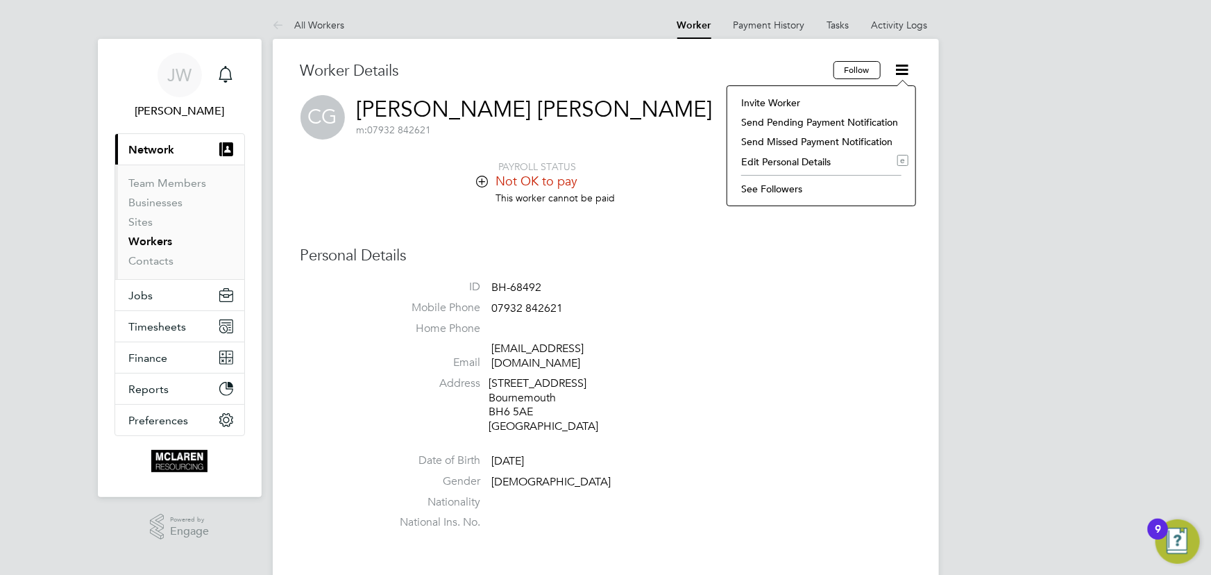
click at [790, 101] on li "Invite Worker" at bounding box center [821, 102] width 174 height 19
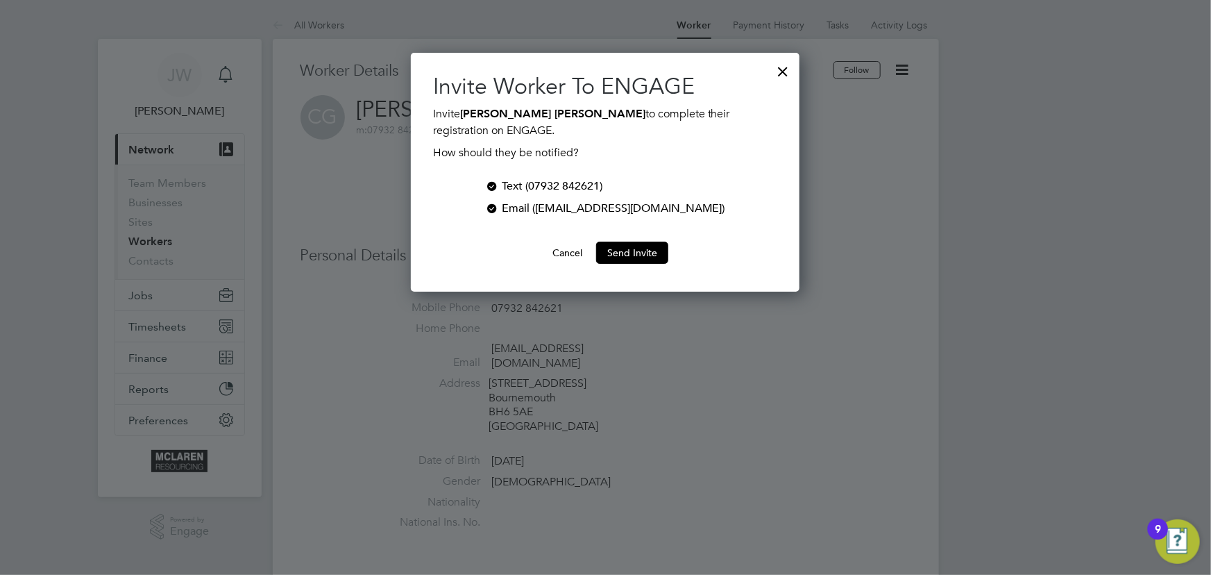
scroll to position [239, 389]
click at [648, 251] on button "Send Invite" at bounding box center [632, 253] width 72 height 22
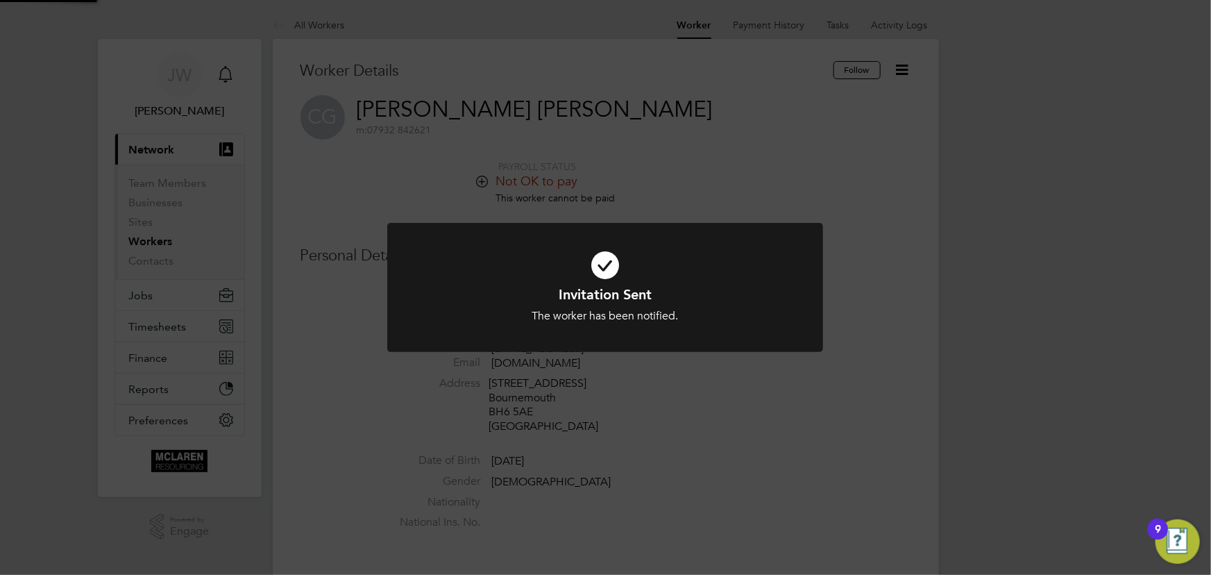
click at [1001, 239] on div "Invitation Sent The worker has been notified. Cancel Okay" at bounding box center [605, 287] width 1211 height 575
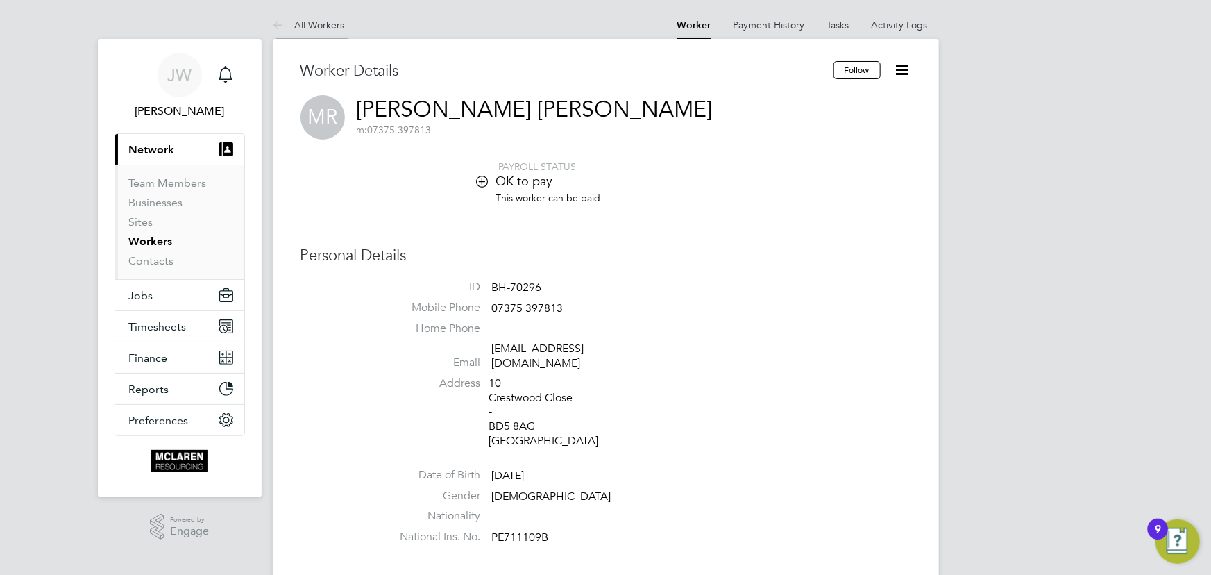
click at [327, 17] on li "All Workers" at bounding box center [309, 25] width 72 height 28
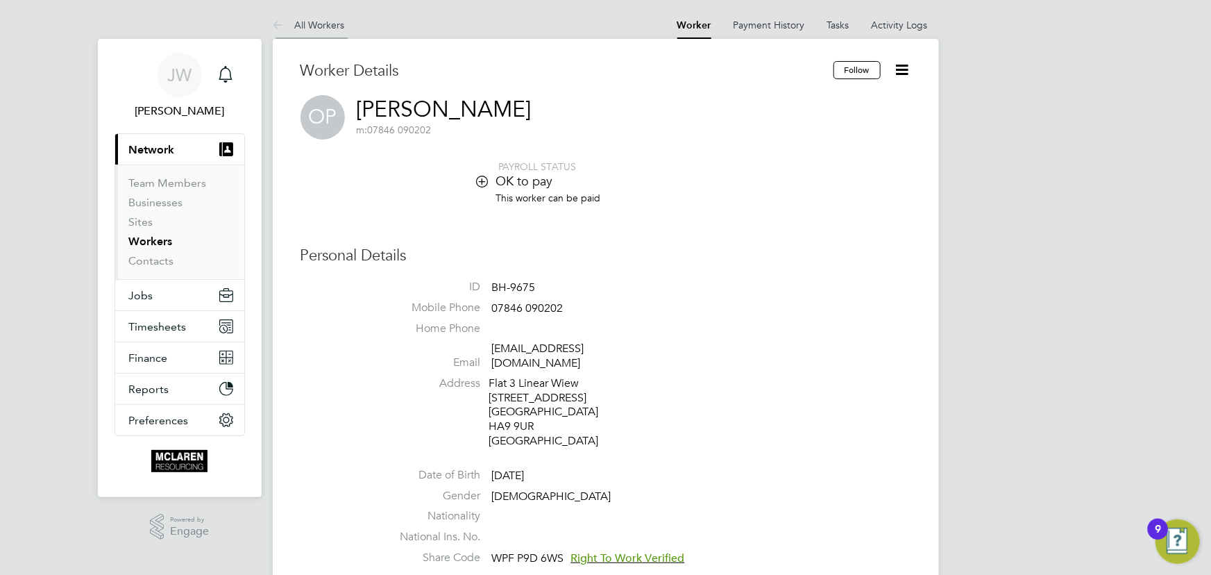
click at [307, 15] on li "All Workers" at bounding box center [309, 25] width 72 height 28
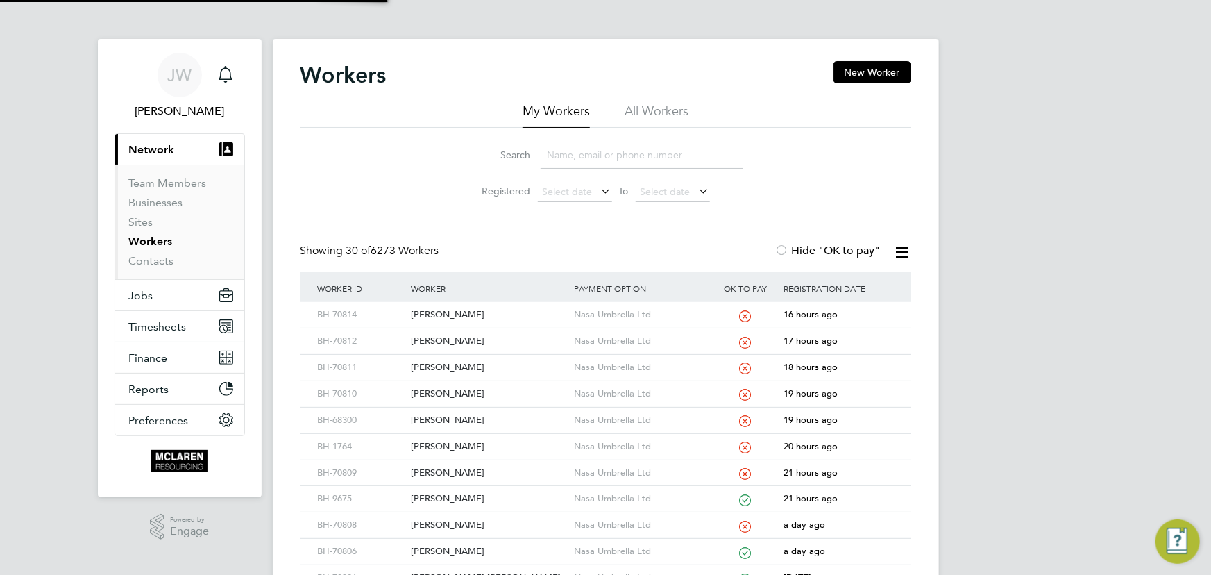
click at [601, 154] on input at bounding box center [642, 155] width 203 height 27
type input "s"
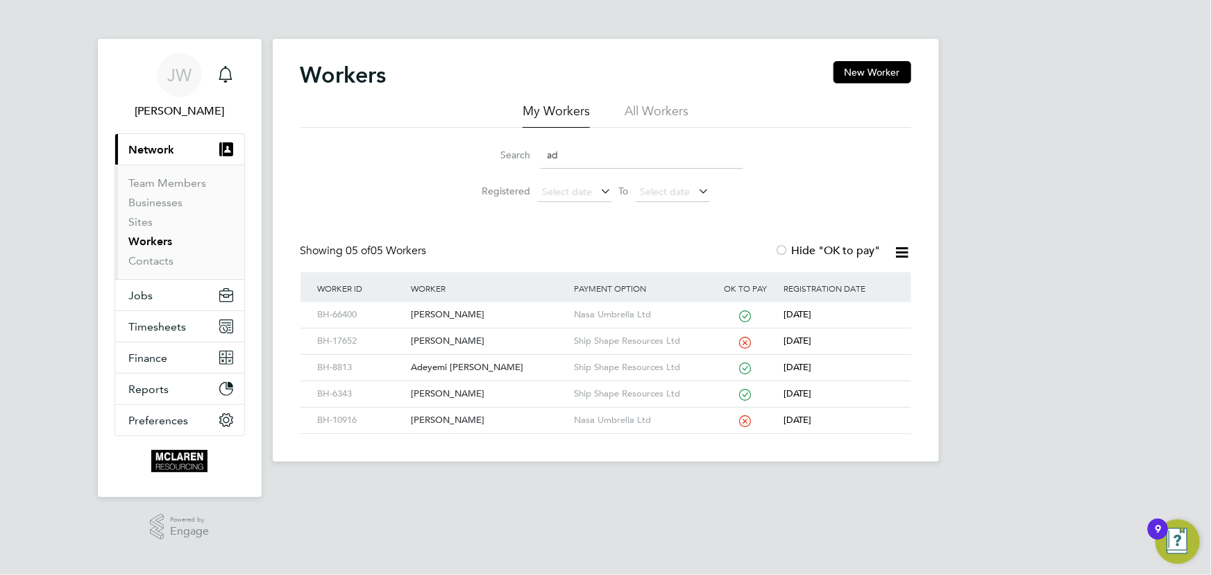
type input "a"
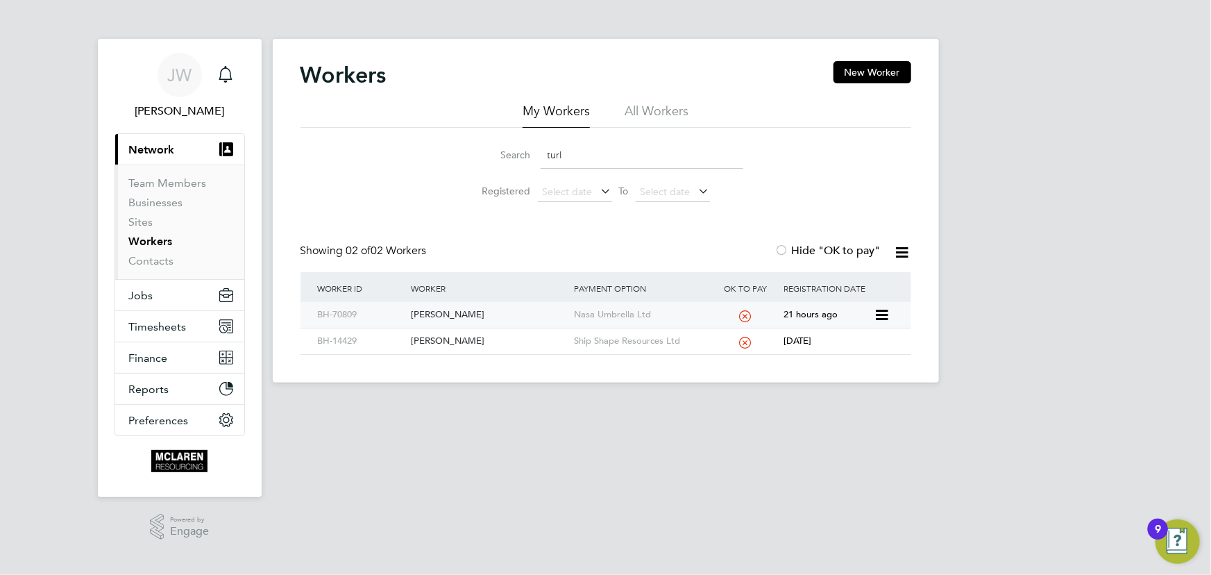
type input "turl"
click at [455, 312] on div "Gabriel Turlan" at bounding box center [488, 315] width 163 height 26
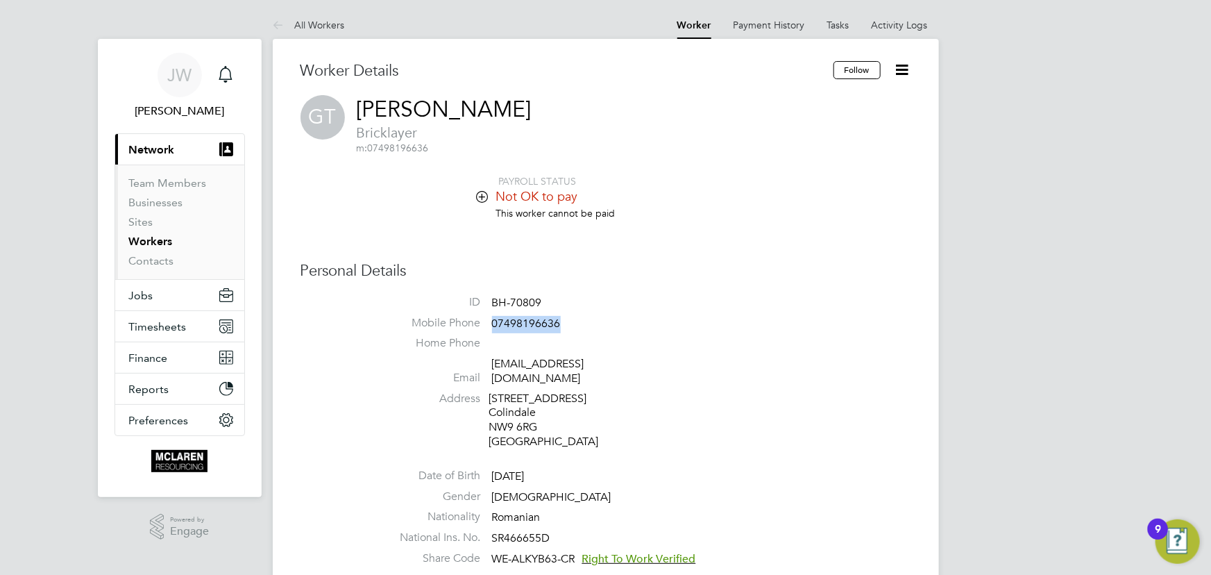
drag, startPoint x: 493, startPoint y: 319, endPoint x: 609, endPoint y: 319, distance: 115.9
click at [609, 319] on li "Mobile Phone [PHONE_NUMBER]" at bounding box center [647, 326] width 527 height 21
copy span "07498196636"
click at [883, 29] on link "Activity Logs" at bounding box center [900, 25] width 56 height 12
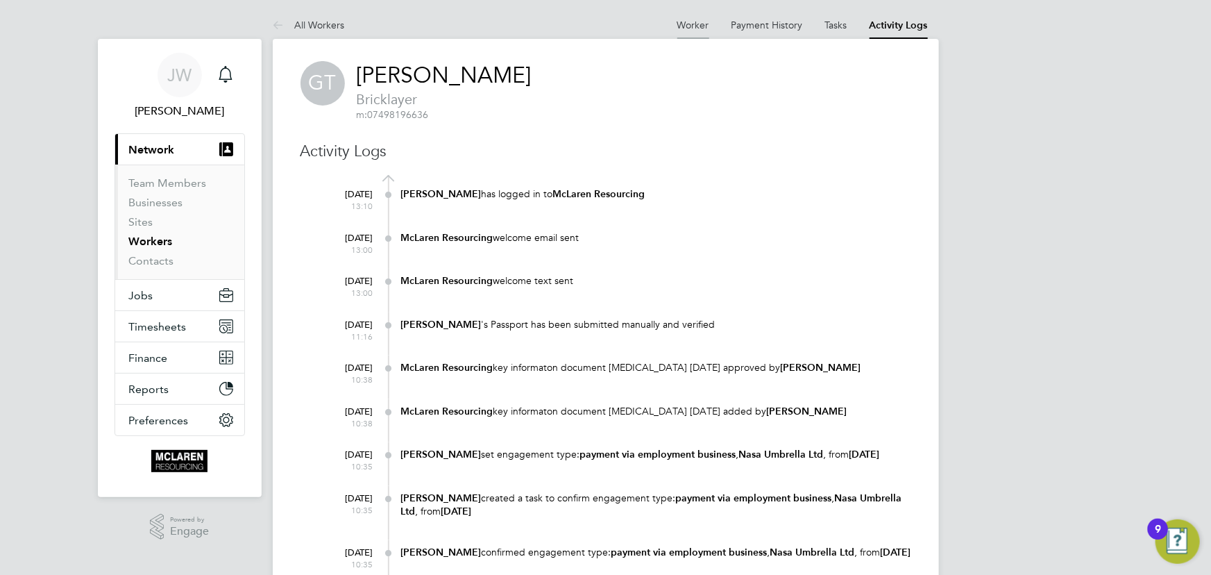
click at [698, 27] on link "Worker" at bounding box center [693, 25] width 32 height 12
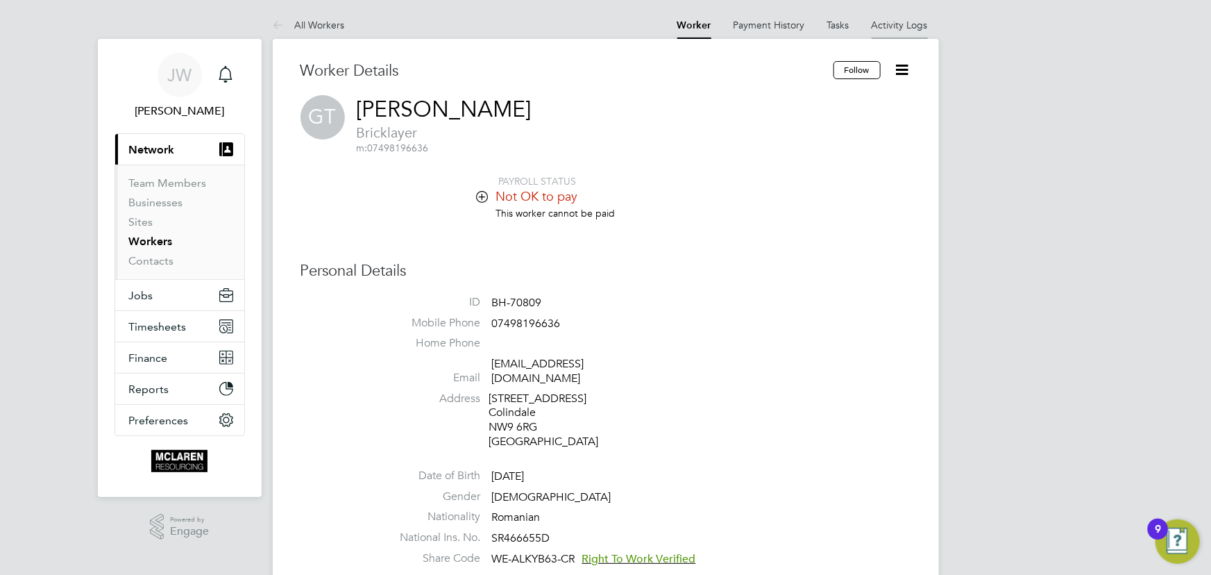
click at [902, 30] on link "Activity Logs" at bounding box center [900, 25] width 56 height 12
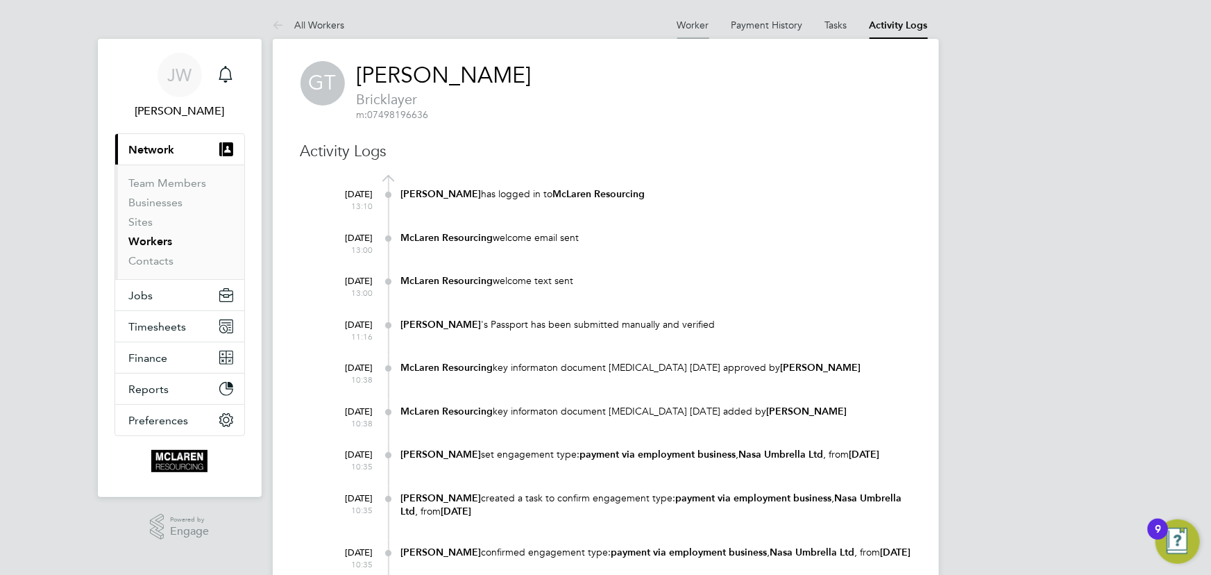
click at [700, 28] on link "Worker" at bounding box center [693, 25] width 32 height 12
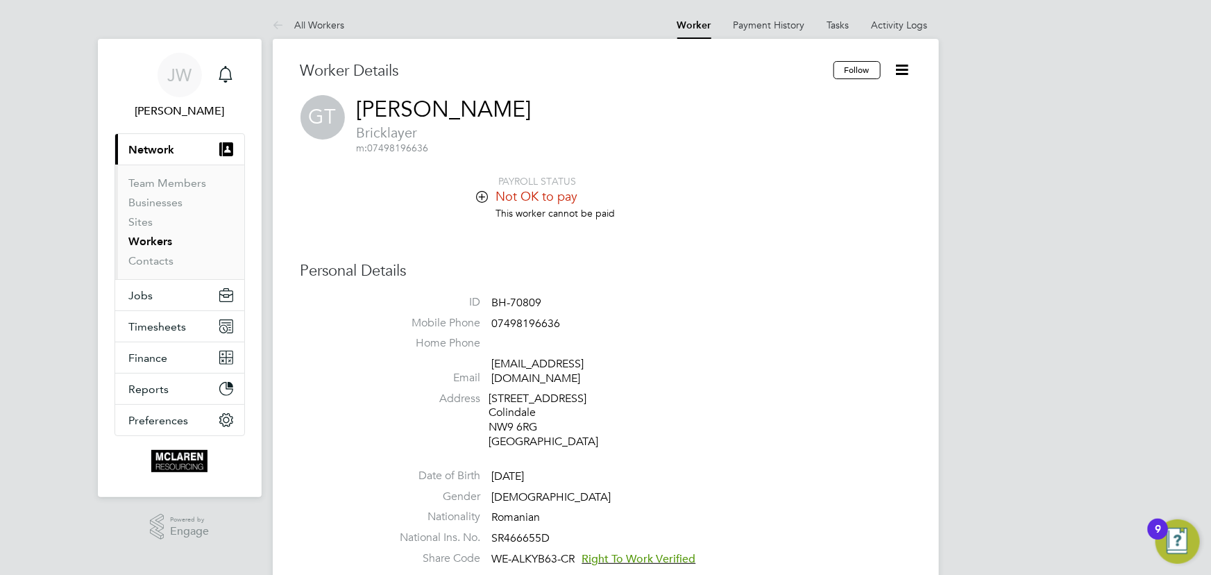
click at [900, 72] on icon at bounding box center [902, 69] width 17 height 17
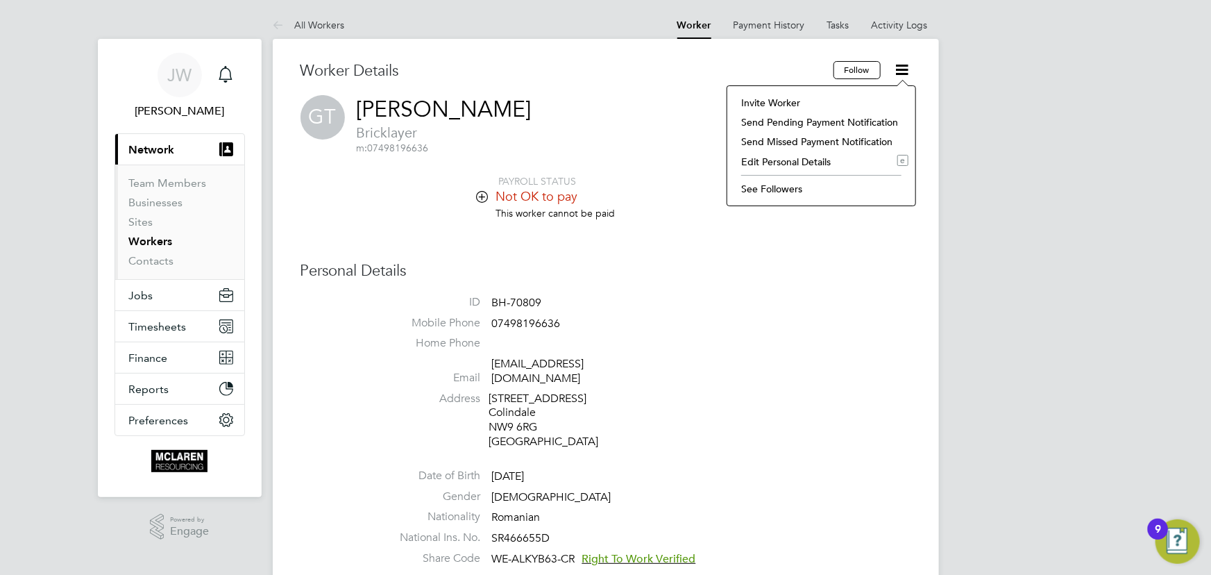
click at [779, 102] on li "Invite Worker" at bounding box center [821, 102] width 174 height 19
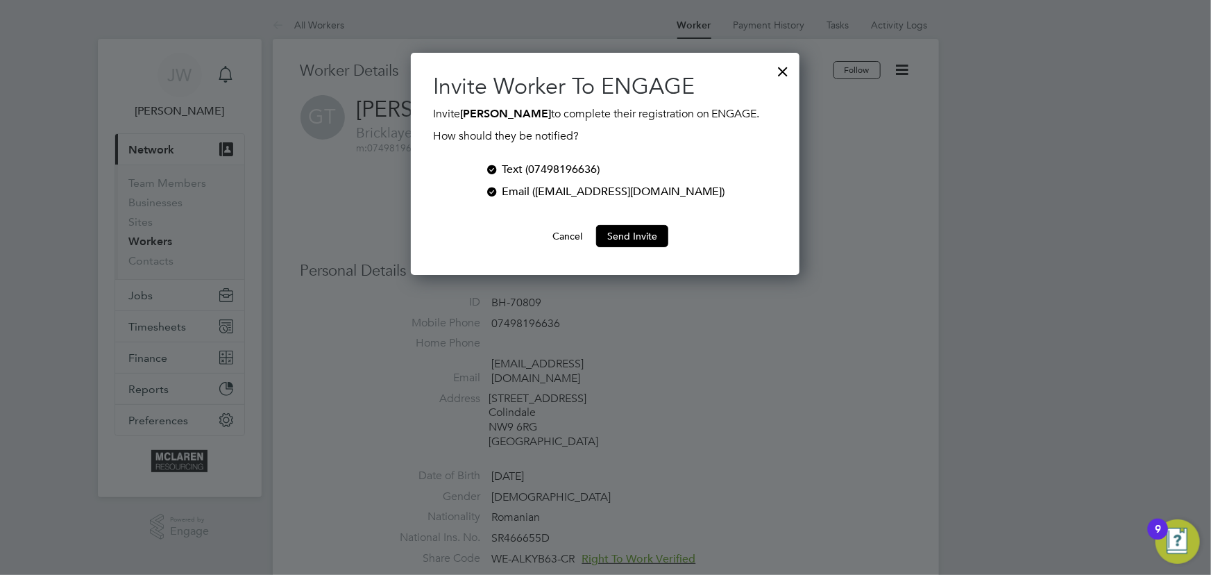
scroll to position [222, 389]
click at [657, 238] on button "Send Invite" at bounding box center [632, 236] width 72 height 22
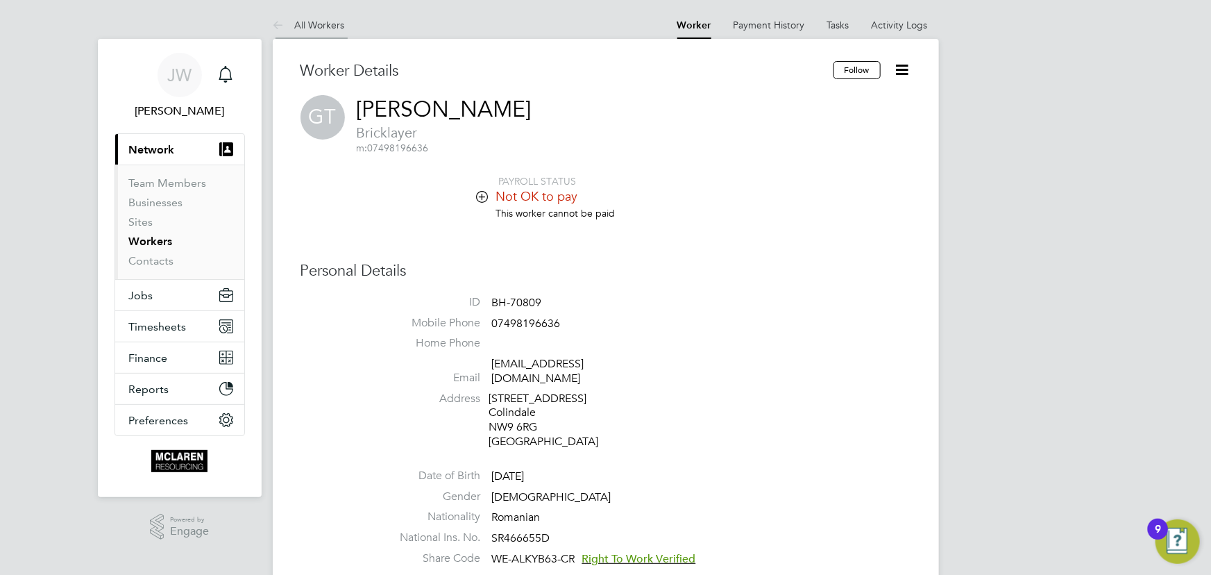
click at [319, 17] on li "All Workers" at bounding box center [309, 25] width 72 height 28
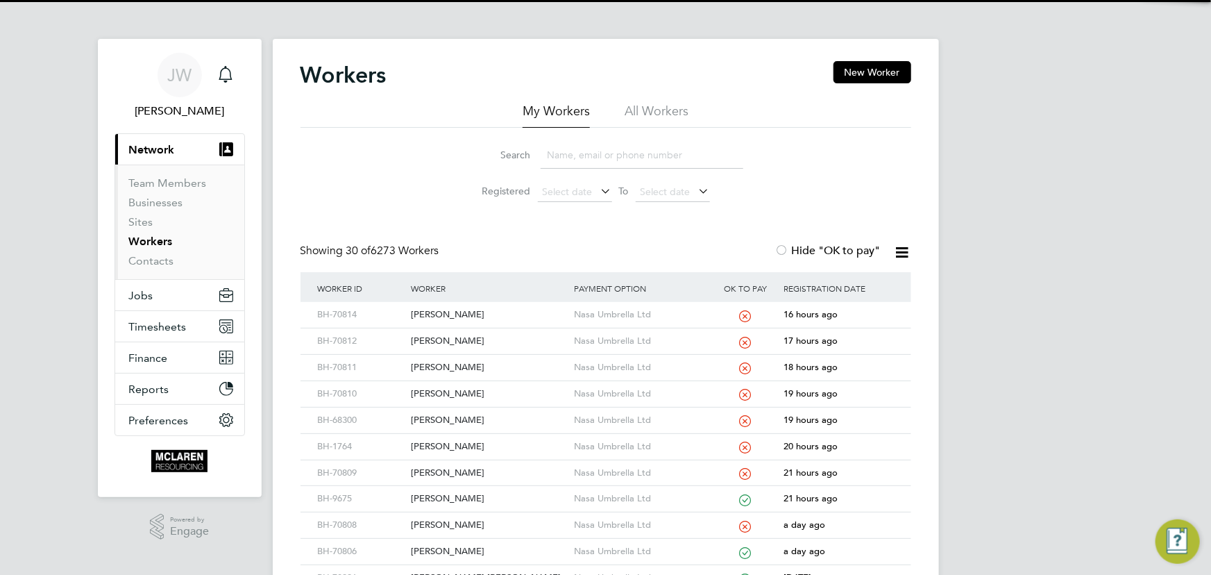
click at [589, 155] on input at bounding box center [642, 155] width 203 height 27
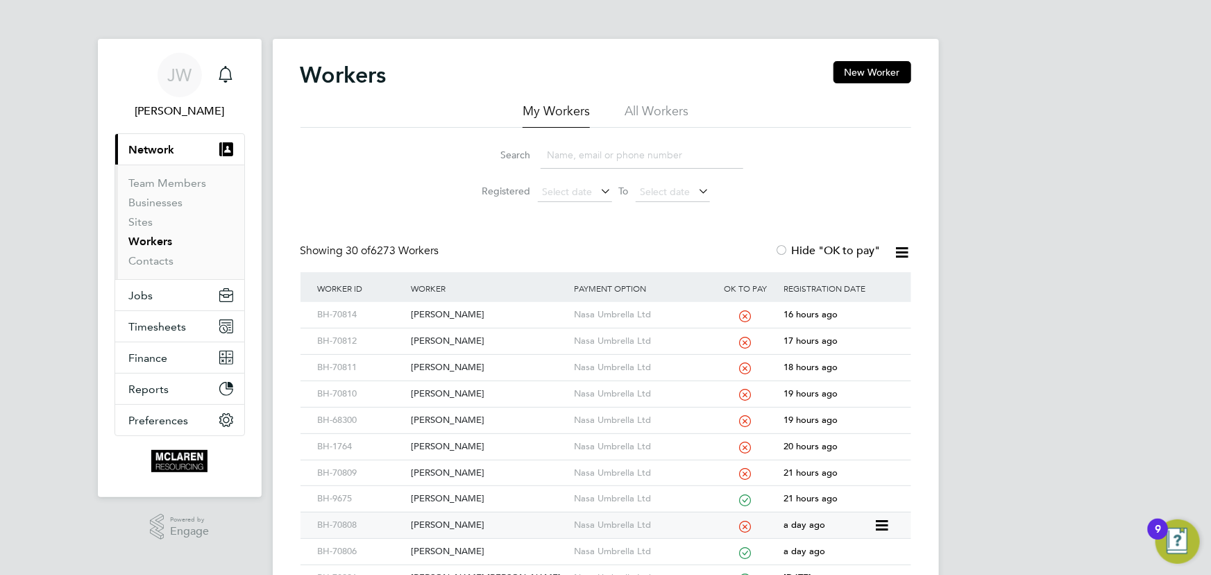
click at [464, 525] on div "Mohamed Haji" at bounding box center [488, 525] width 163 height 26
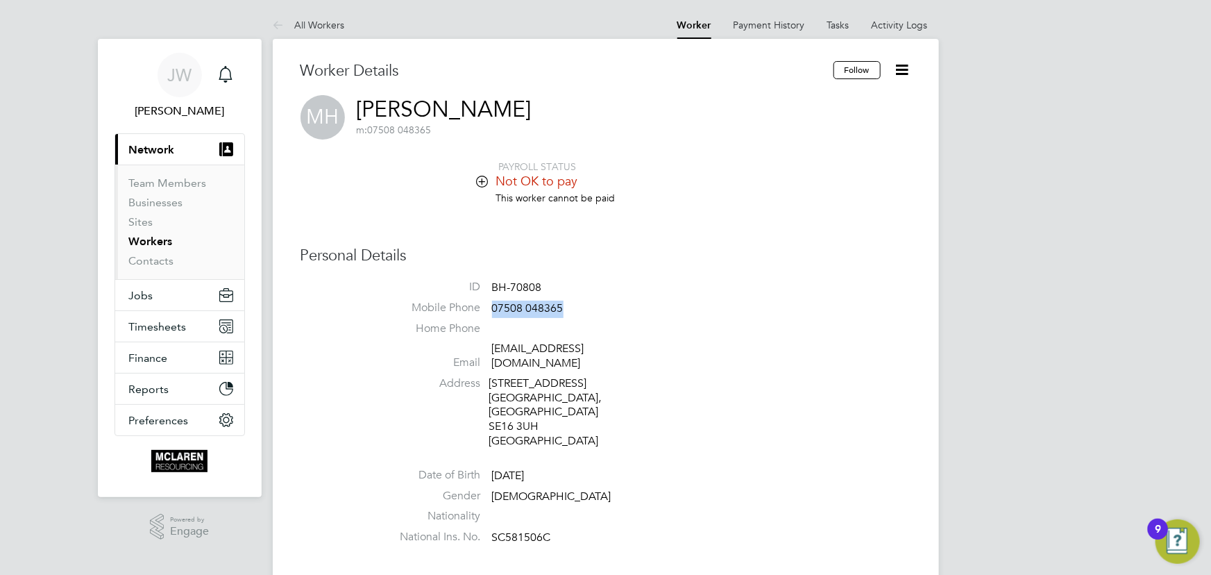
drag, startPoint x: 496, startPoint y: 309, endPoint x: 566, endPoint y: 307, distance: 70.1
click at [566, 307] on li "Mobile Phone [PHONE_NUMBER]" at bounding box center [647, 311] width 527 height 21
drag, startPoint x: 543, startPoint y: 310, endPoint x: 714, endPoint y: 251, distance: 181.1
click at [714, 251] on h3 "Personal Details" at bounding box center [606, 256] width 611 height 20
click at [902, 19] on link "Activity Logs" at bounding box center [900, 25] width 56 height 12
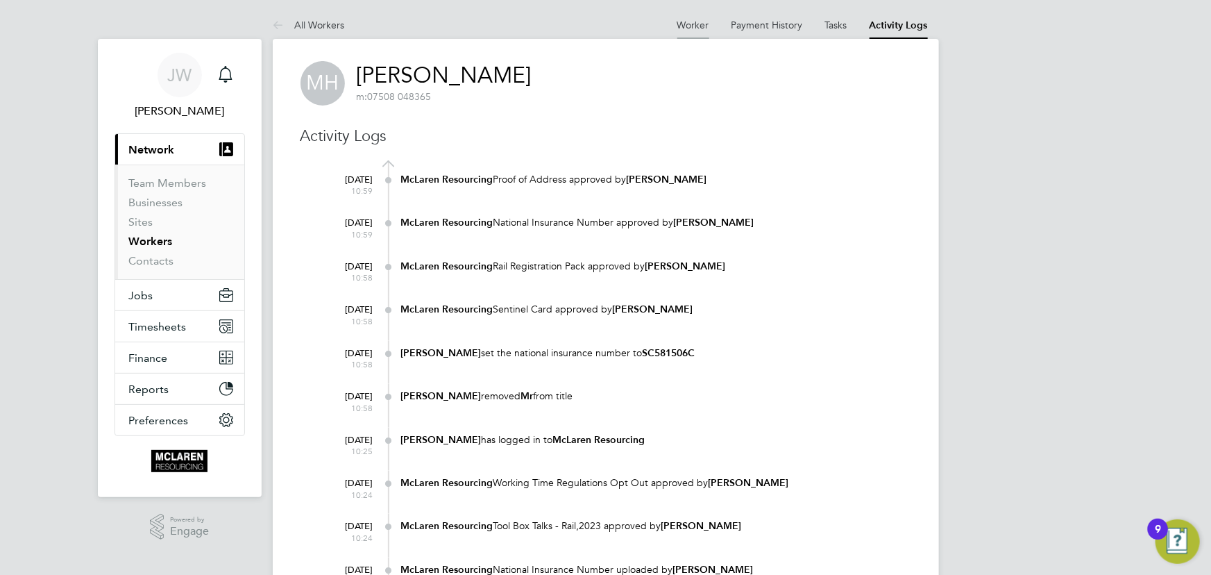
click at [688, 23] on link "Worker" at bounding box center [693, 25] width 32 height 12
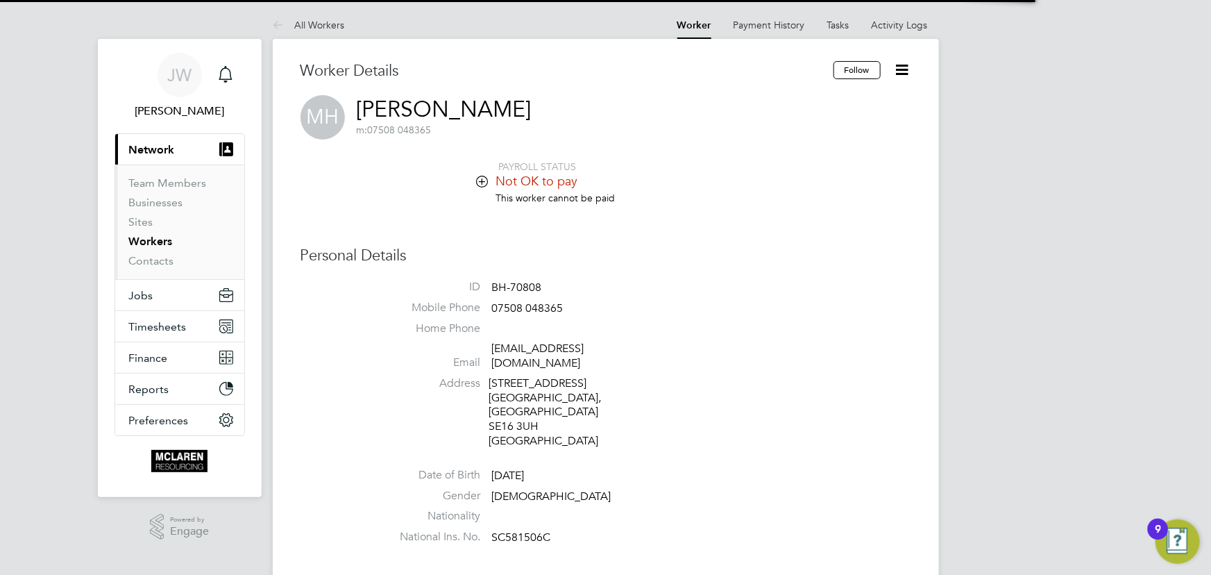
click at [896, 65] on icon at bounding box center [902, 69] width 17 height 17
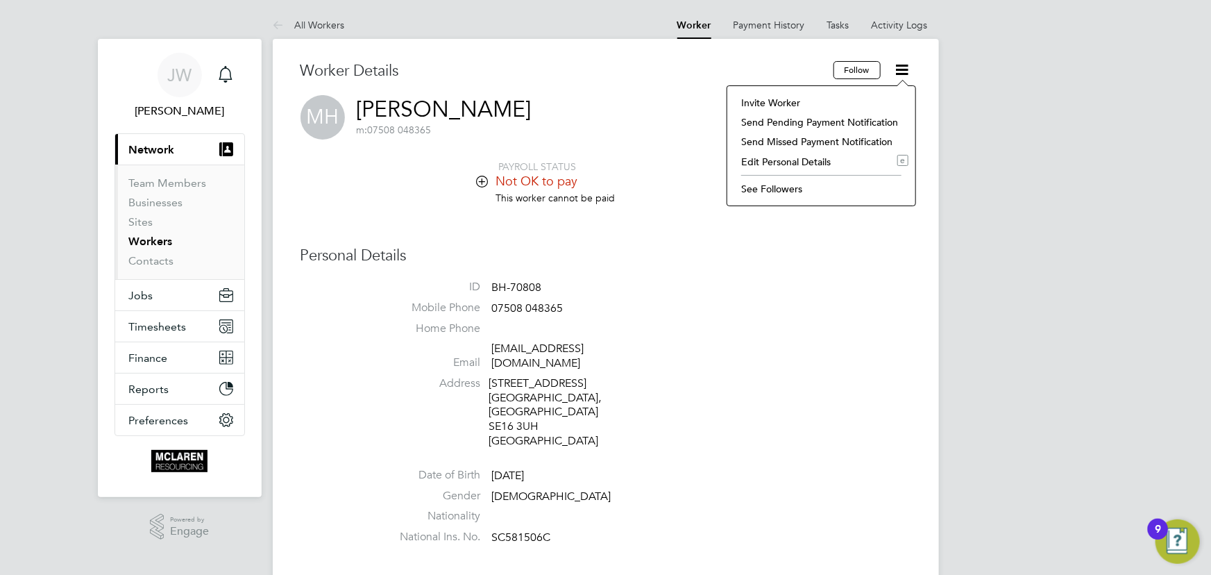
click at [763, 98] on li "Invite Worker" at bounding box center [821, 102] width 174 height 19
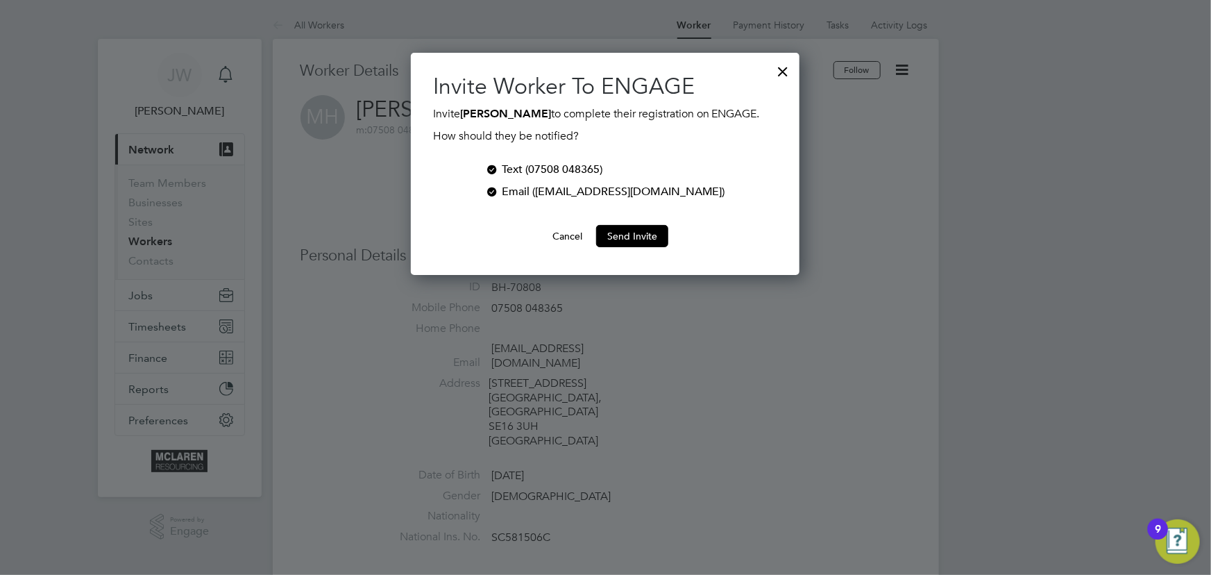
scroll to position [222, 389]
click at [643, 239] on button "Send Invite" at bounding box center [632, 236] width 72 height 22
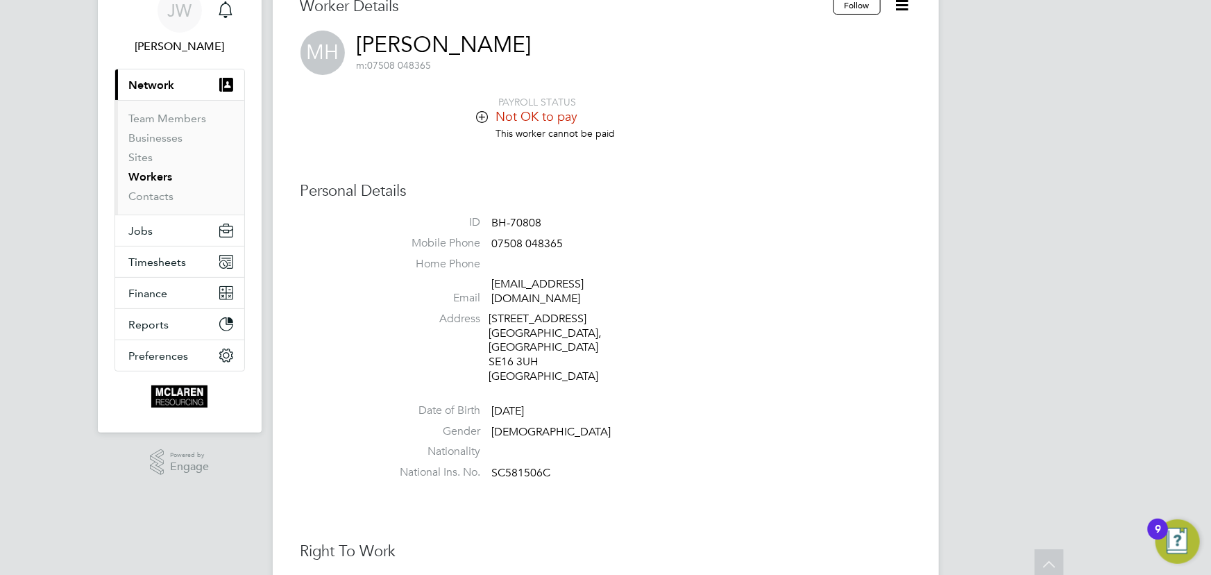
scroll to position [0, 0]
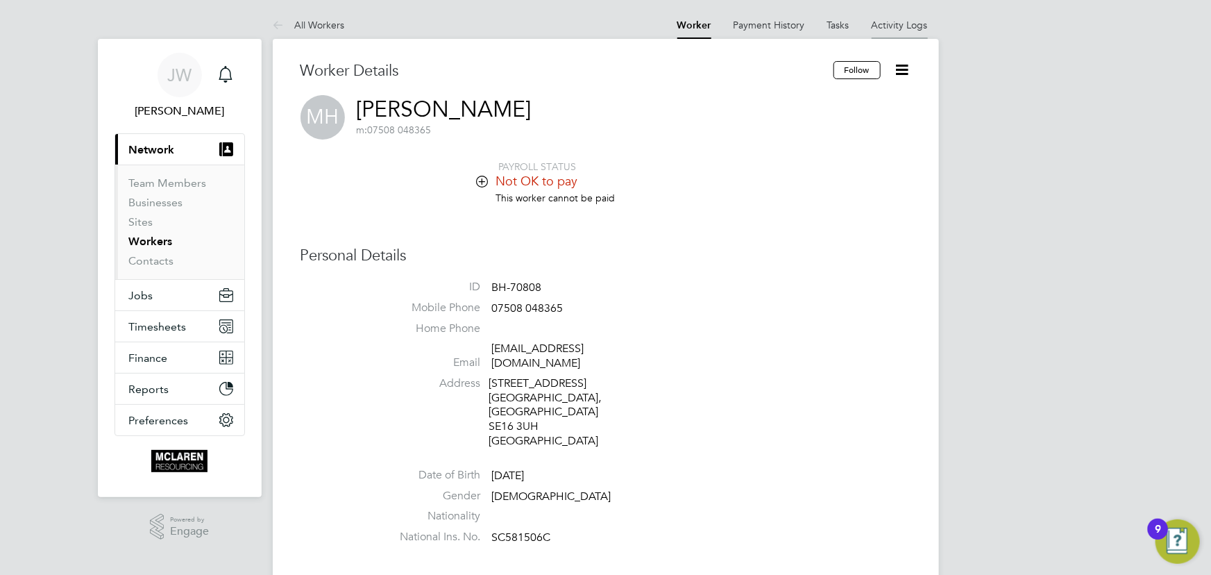
click at [884, 29] on link "Activity Logs" at bounding box center [900, 25] width 56 height 12
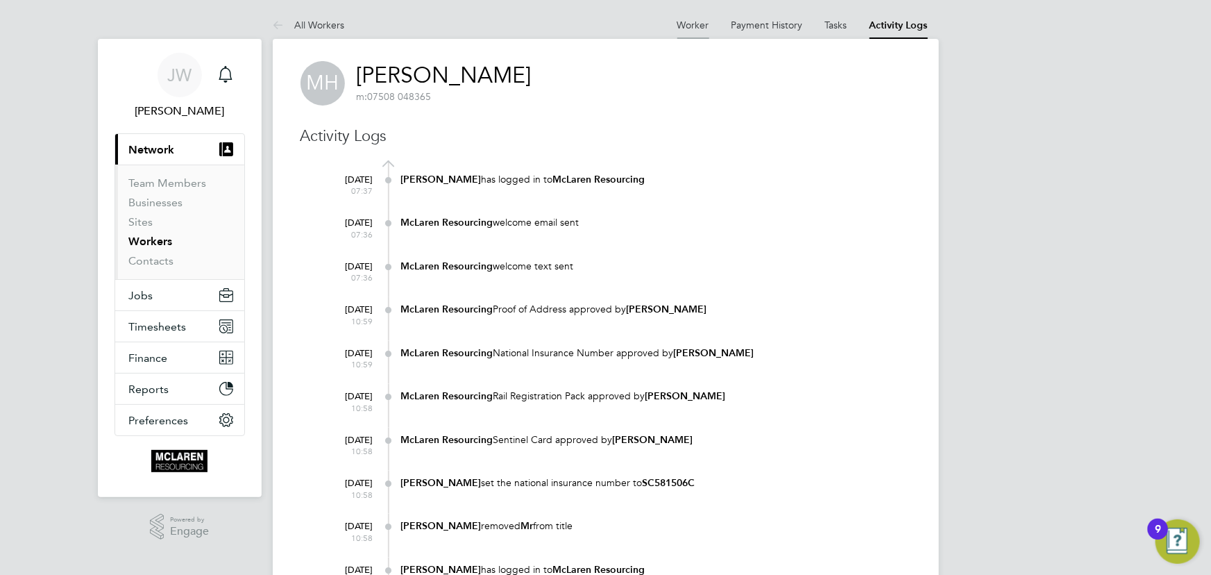
click at [698, 24] on link "Worker" at bounding box center [693, 25] width 32 height 12
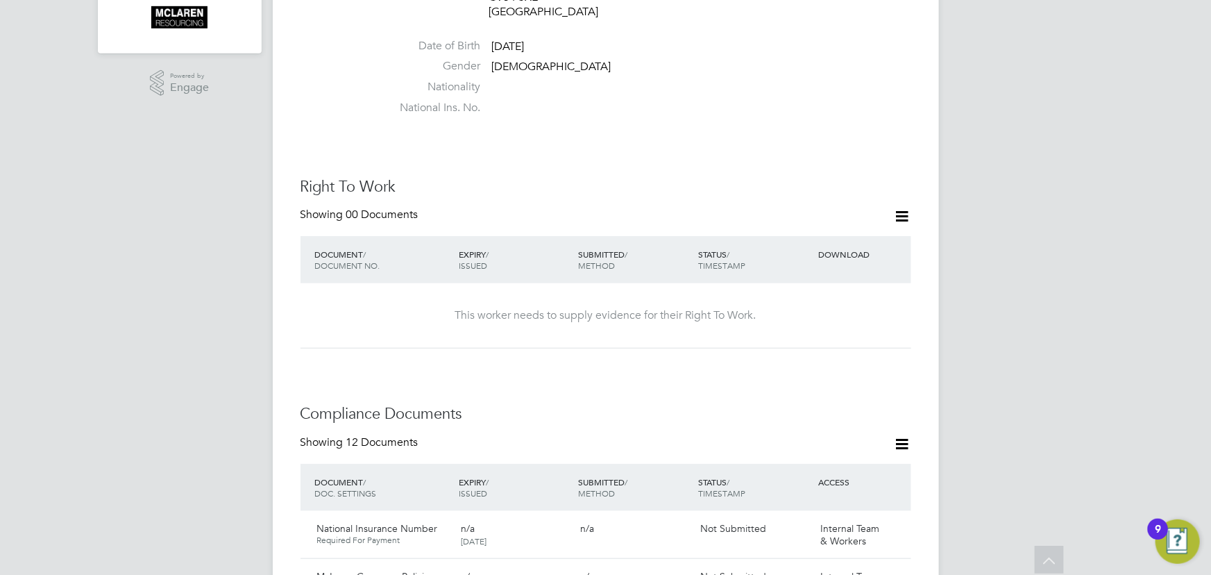
scroll to position [378, 0]
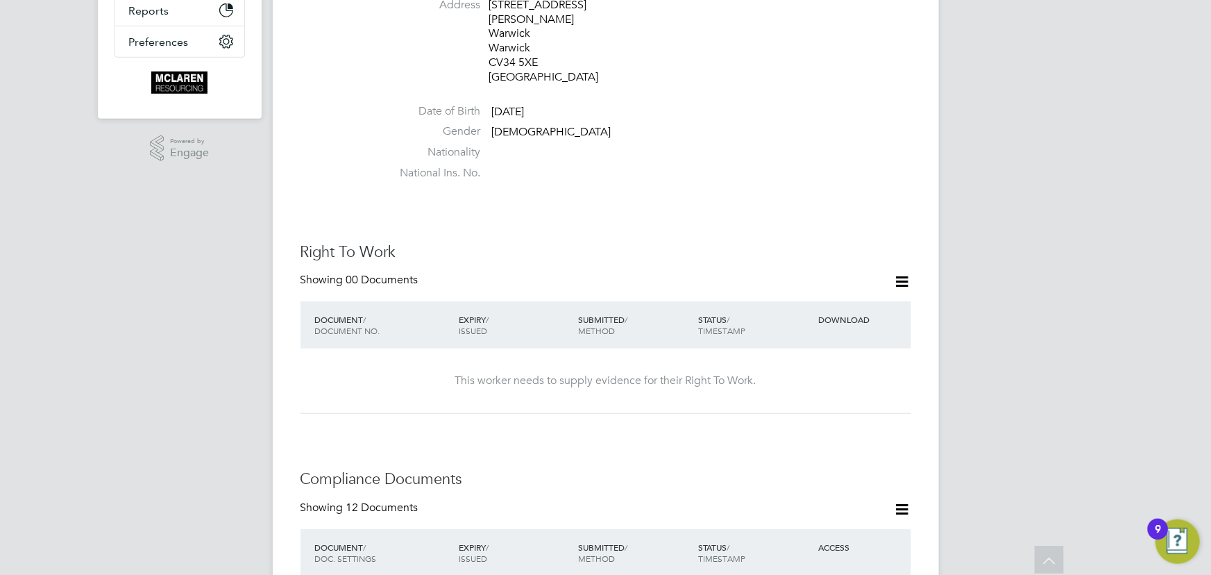
click at [900, 273] on icon at bounding box center [902, 281] width 17 height 17
click at [773, 287] on li "Add Right To Work Document" at bounding box center [825, 286] width 167 height 19
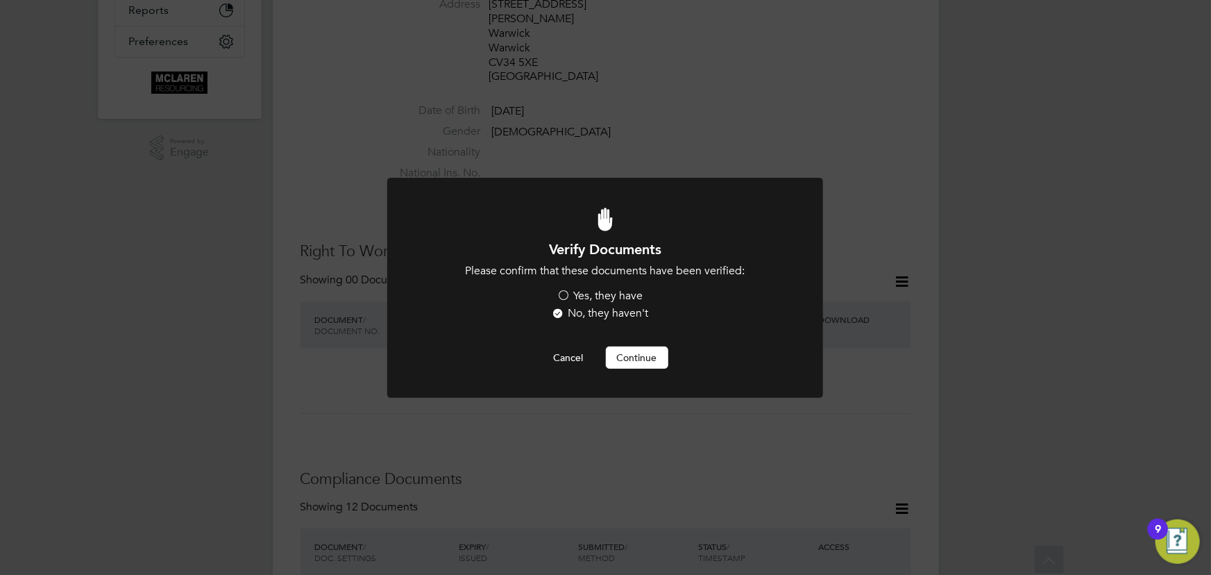
scroll to position [0, 0]
click at [630, 293] on label "Yes, they have" at bounding box center [600, 296] width 86 height 15
click at [0, 0] on input "Yes, they have" at bounding box center [0, 0] width 0 height 0
click at [641, 358] on button "Continue" at bounding box center [637, 357] width 62 height 22
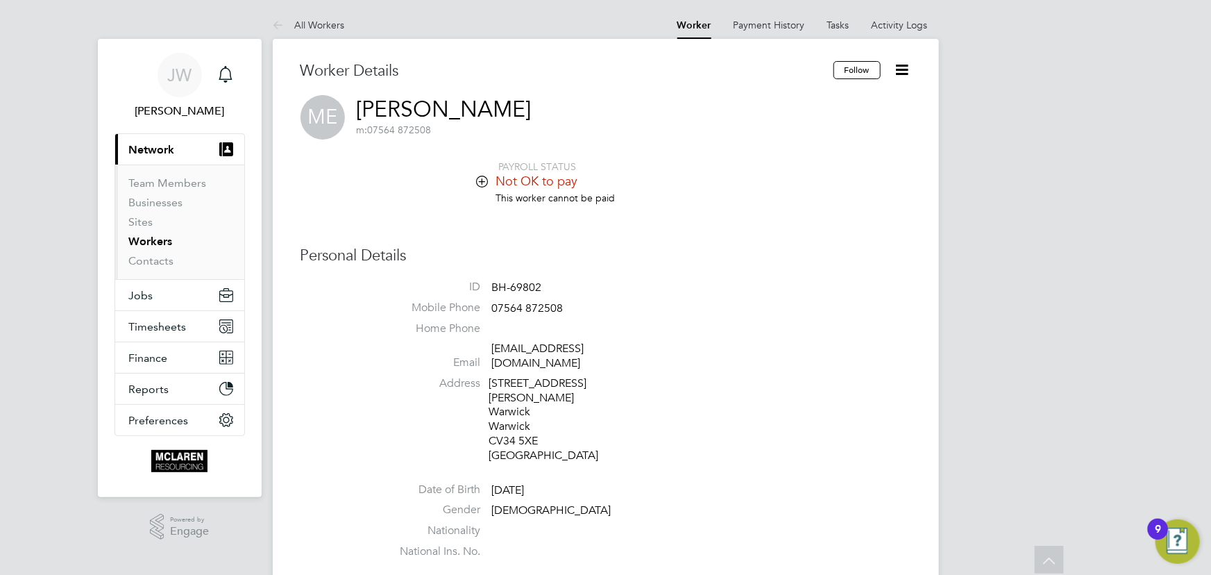
scroll to position [378, 0]
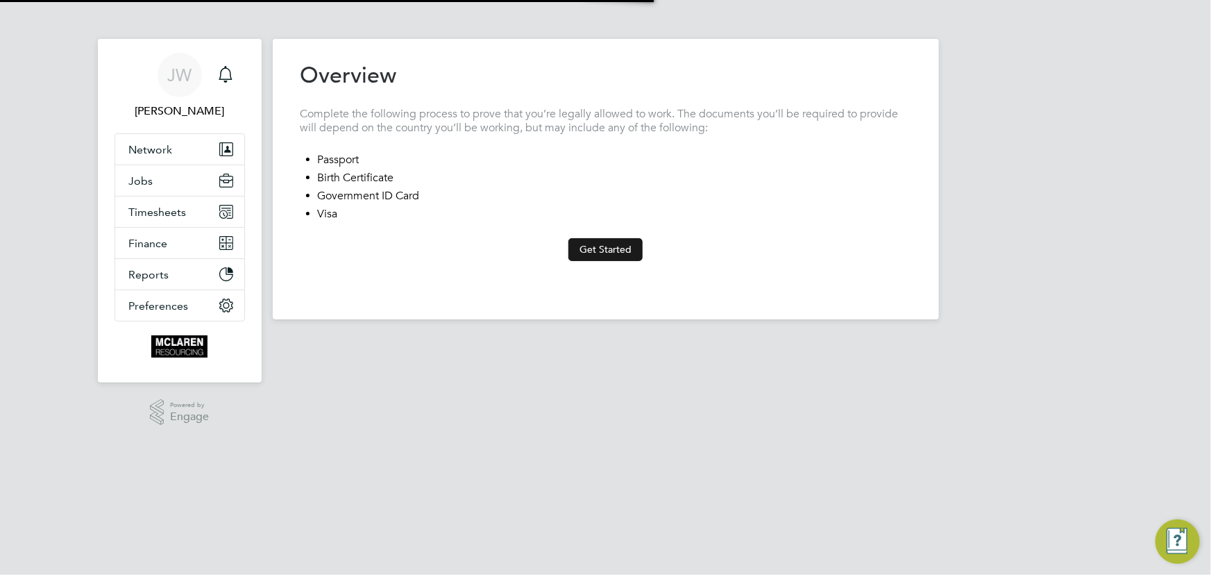
click at [609, 247] on button "Get Started" at bounding box center [605, 249] width 74 height 22
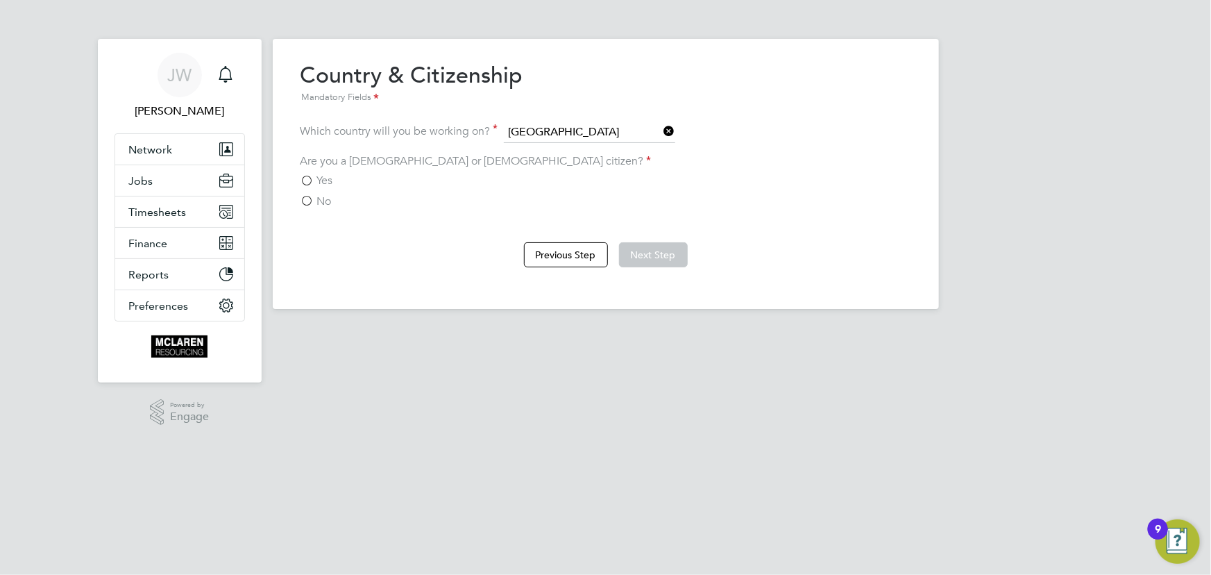
click at [326, 180] on span "Yes" at bounding box center [325, 181] width 16 height 14
click at [0, 0] on input "Yes" at bounding box center [0, 0] width 0 height 0
click at [645, 251] on button "Next Step" at bounding box center [653, 254] width 69 height 25
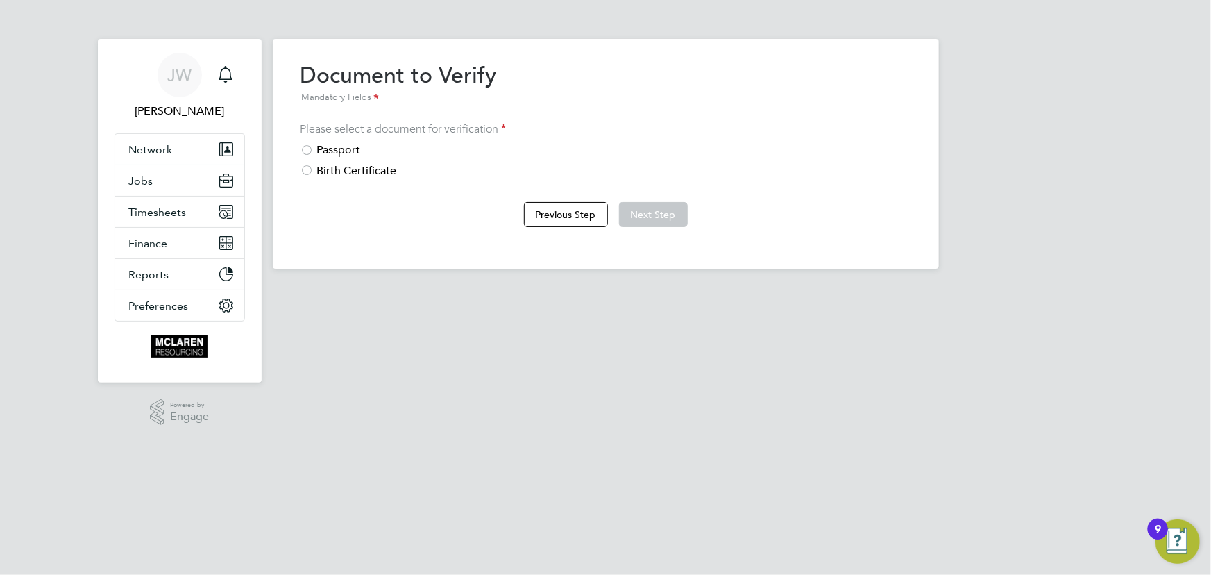
click at [339, 149] on div "Passport" at bounding box center [606, 150] width 611 height 15
click at [670, 212] on button "Next Step" at bounding box center [653, 214] width 69 height 25
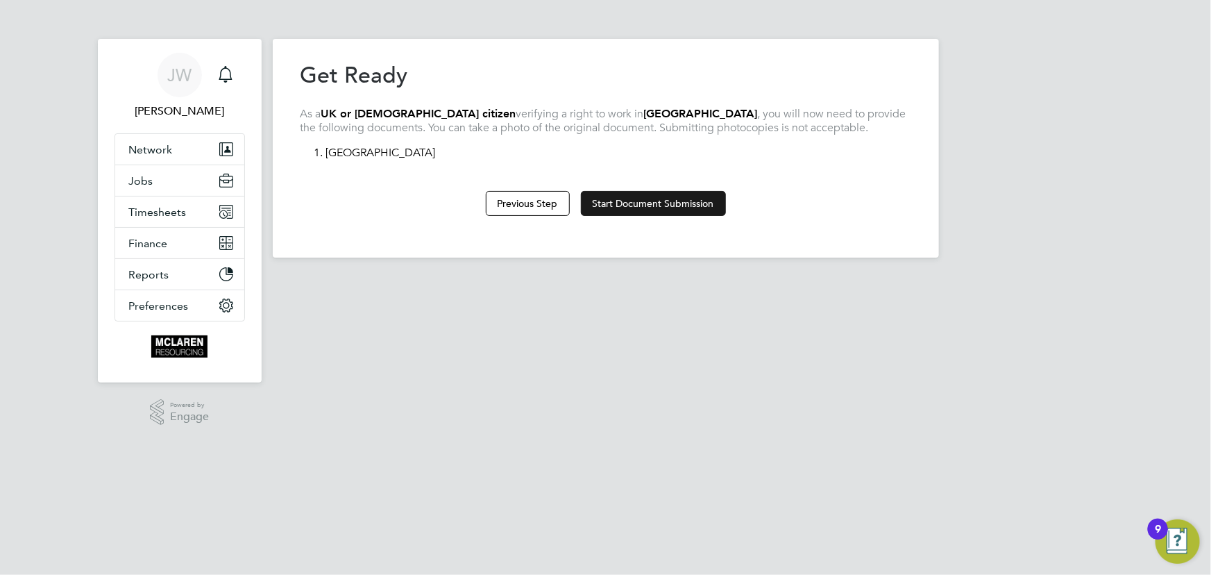
click at [684, 205] on button "Start Document Submission" at bounding box center [653, 203] width 145 height 25
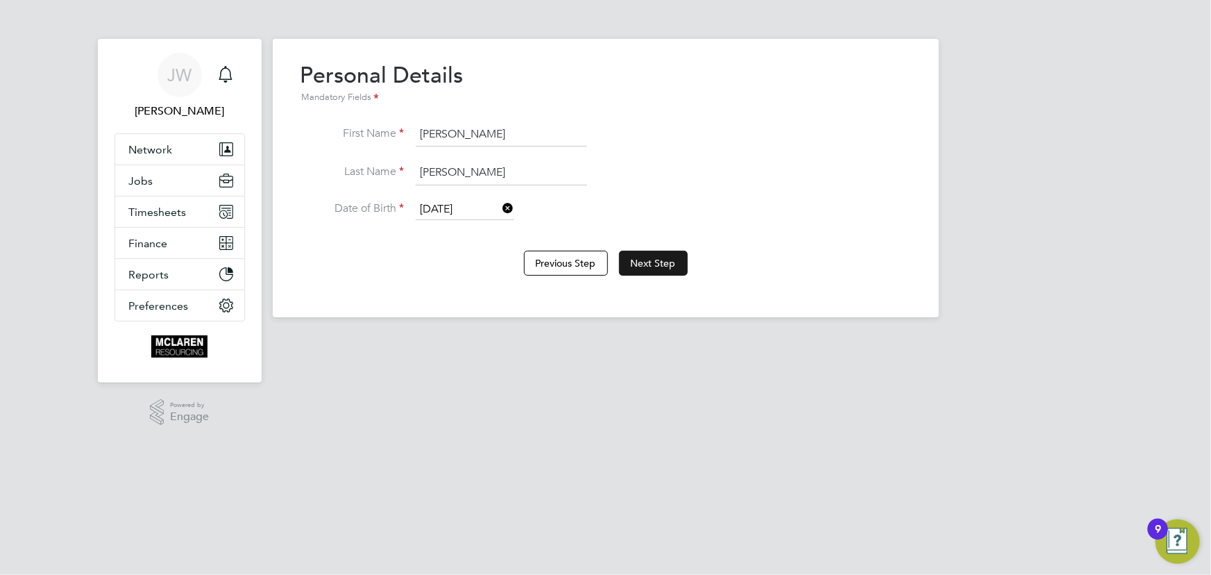
click at [660, 256] on button "Next Step" at bounding box center [653, 263] width 69 height 25
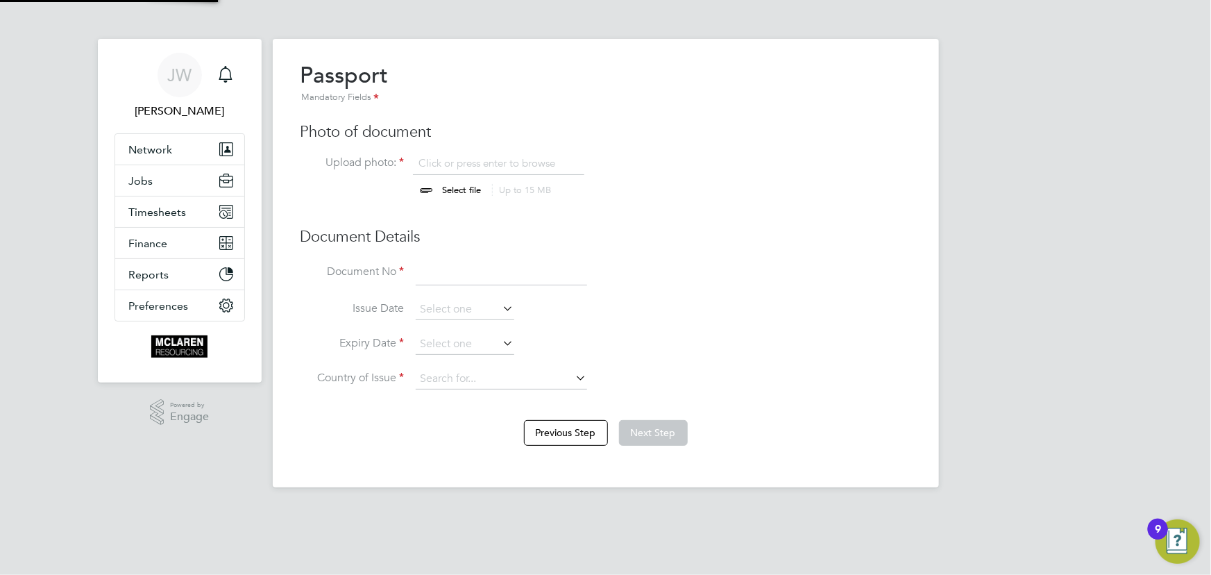
scroll to position [19, 172]
click at [471, 187] on input "file" at bounding box center [475, 177] width 218 height 42
type input "C:\fakepath\michael edwards passport .jpg"
click at [500, 280] on input at bounding box center [501, 273] width 171 height 25
click at [426, 273] on input at bounding box center [501, 273] width 171 height 25
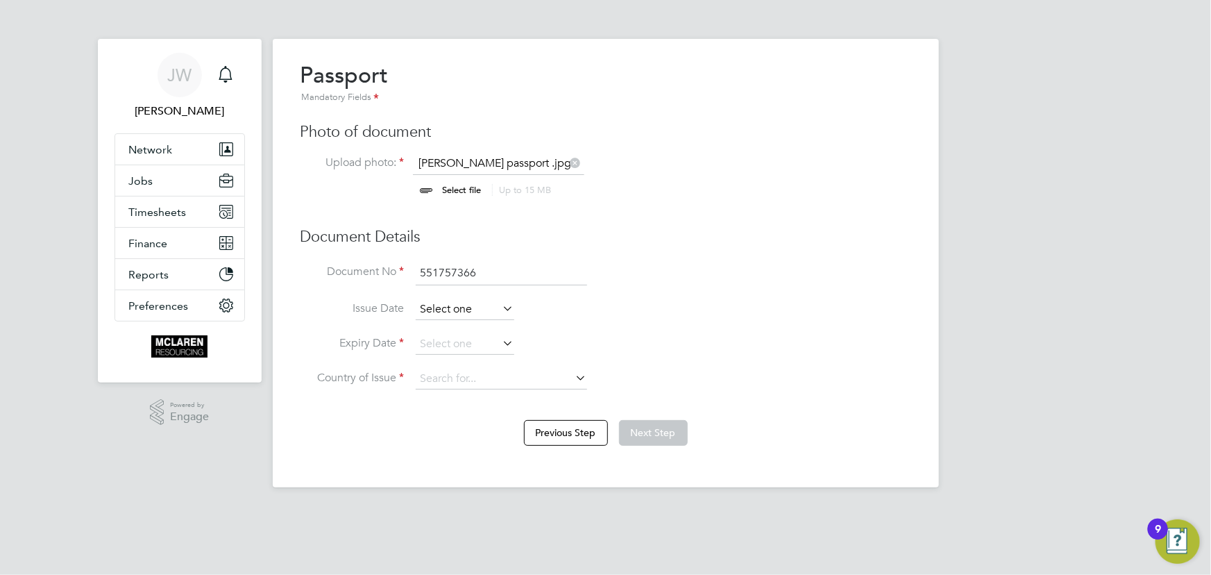
type input "551757366"
click at [460, 314] on input at bounding box center [465, 309] width 99 height 21
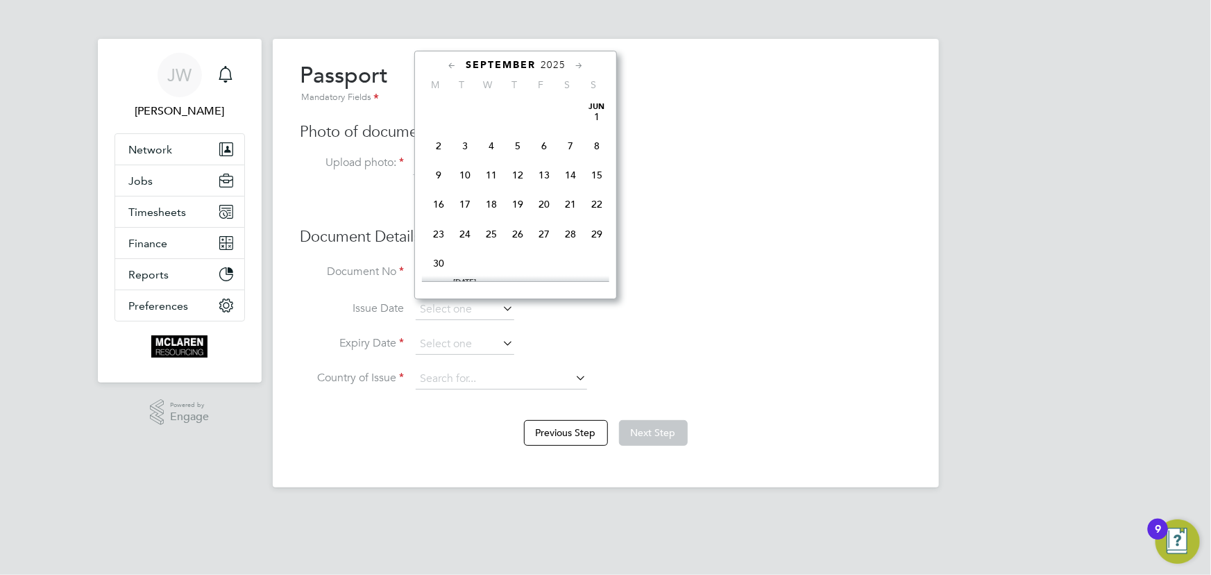
scroll to position [414, 0]
click at [542, 62] on span "2025" at bounding box center [553, 65] width 25 height 12
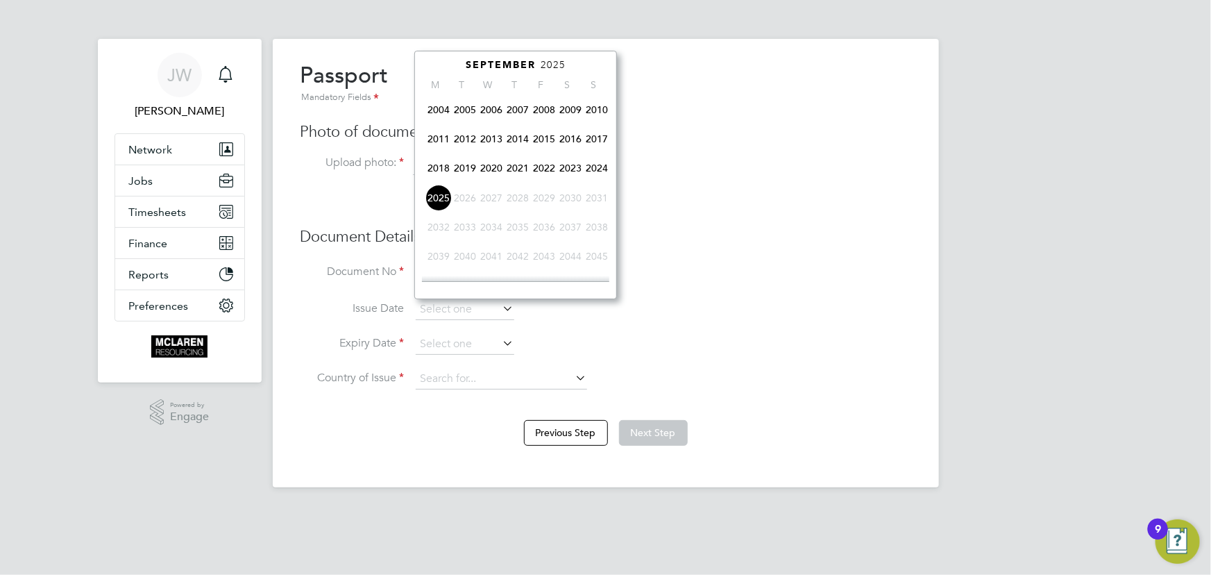
click at [437, 168] on span "2018" at bounding box center [438, 168] width 26 height 26
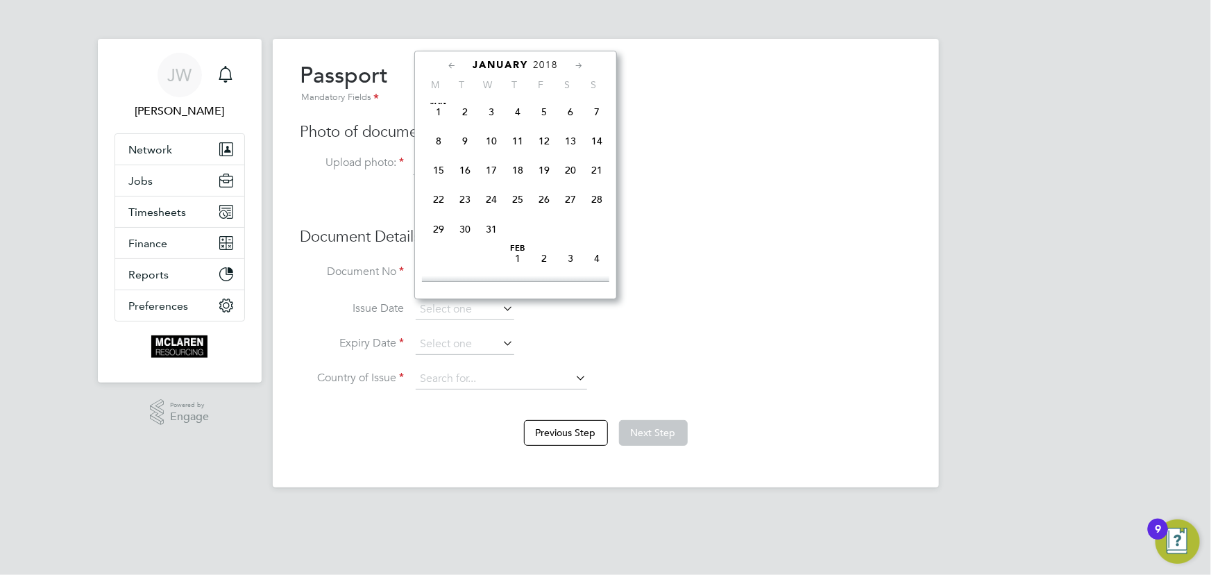
scroll to position [147, 0]
click at [542, 144] on span "12" at bounding box center [544, 145] width 26 height 26
type input "12 Jan 2018"
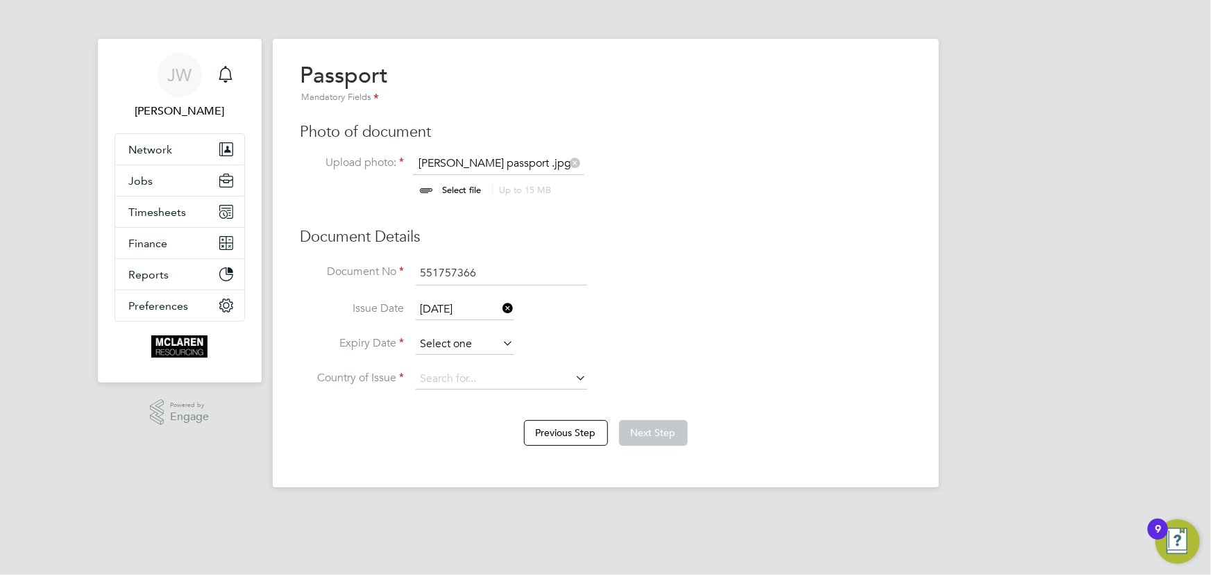
click at [457, 348] on input at bounding box center [465, 344] width 99 height 21
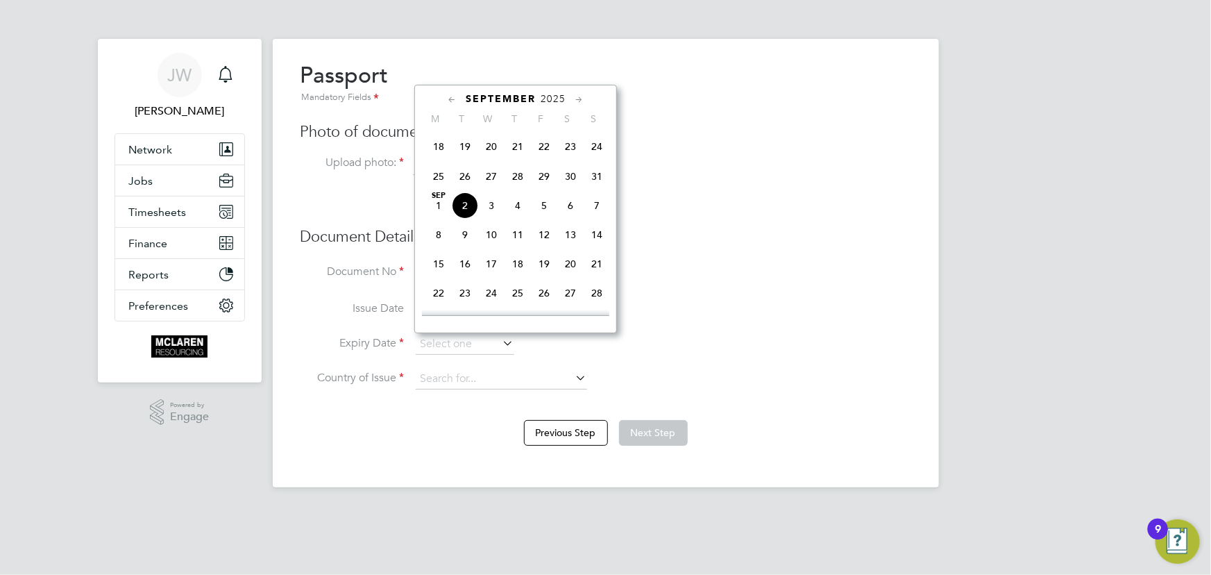
click at [560, 101] on span "2025" at bounding box center [553, 99] width 25 height 12
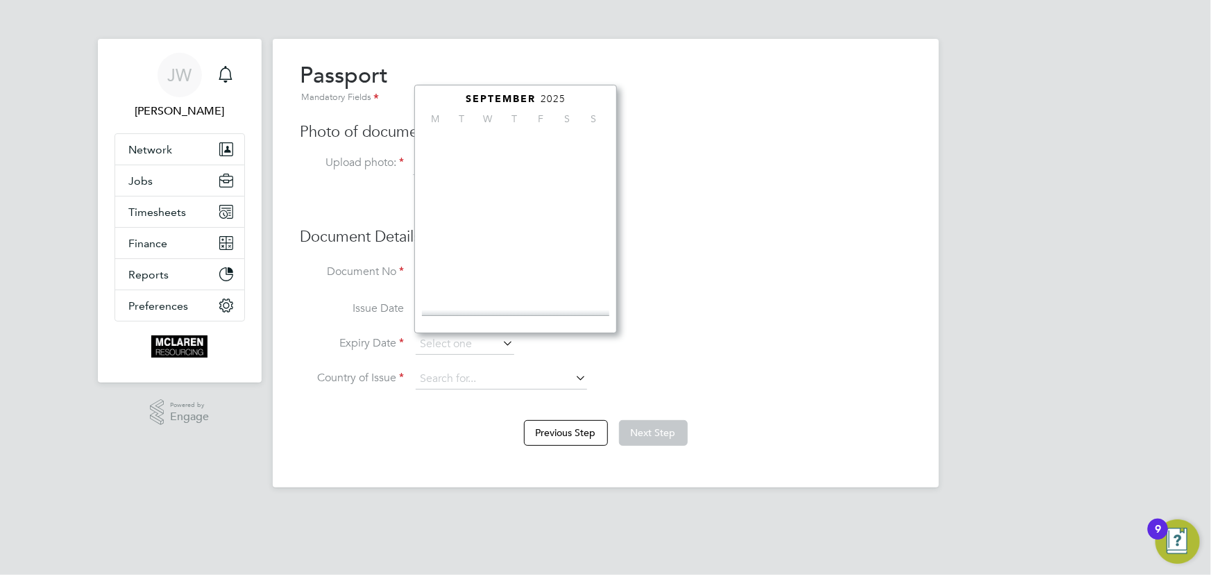
scroll to position [358, 0]
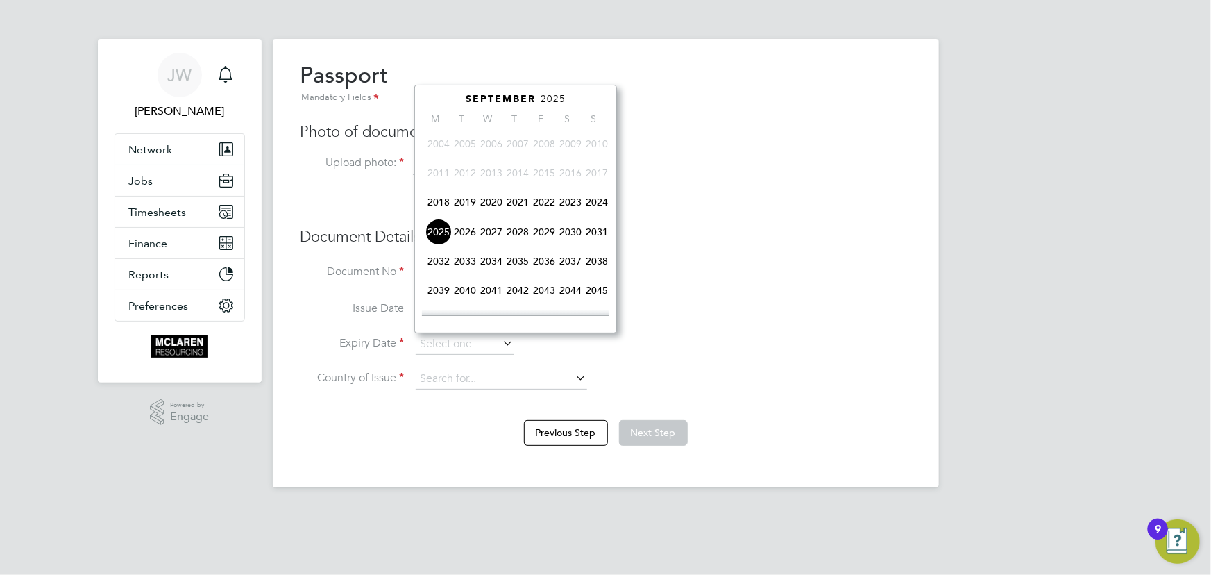
click at [514, 232] on span "2028" at bounding box center [518, 232] width 26 height 26
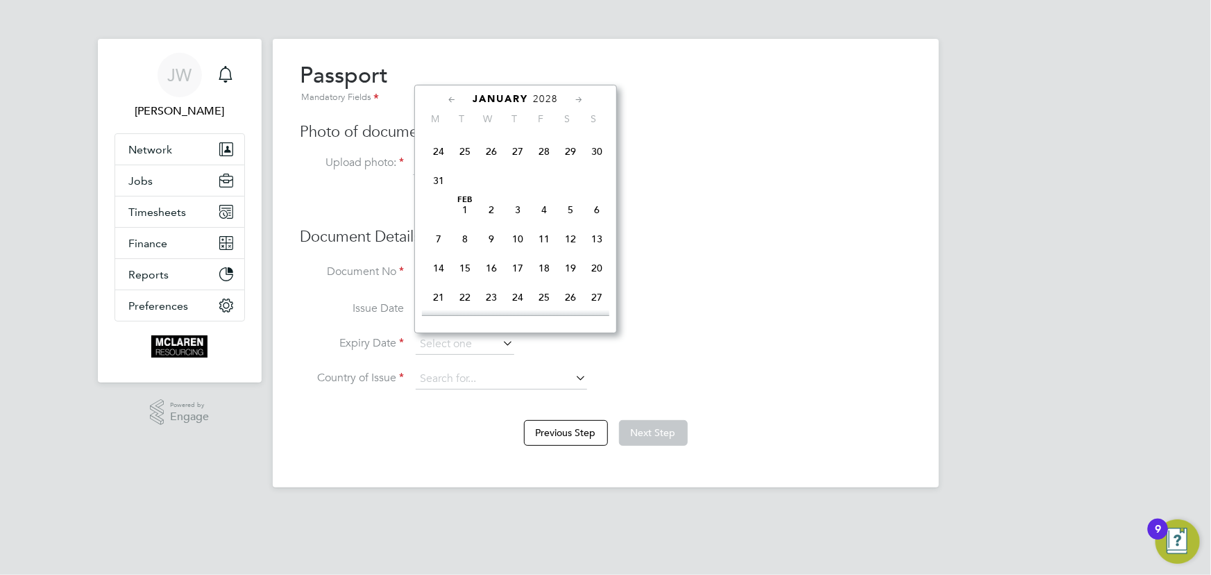
scroll to position [147, 0]
click at [491, 208] on span "12" at bounding box center [491, 208] width 26 height 26
type input "12 Jan 2028"
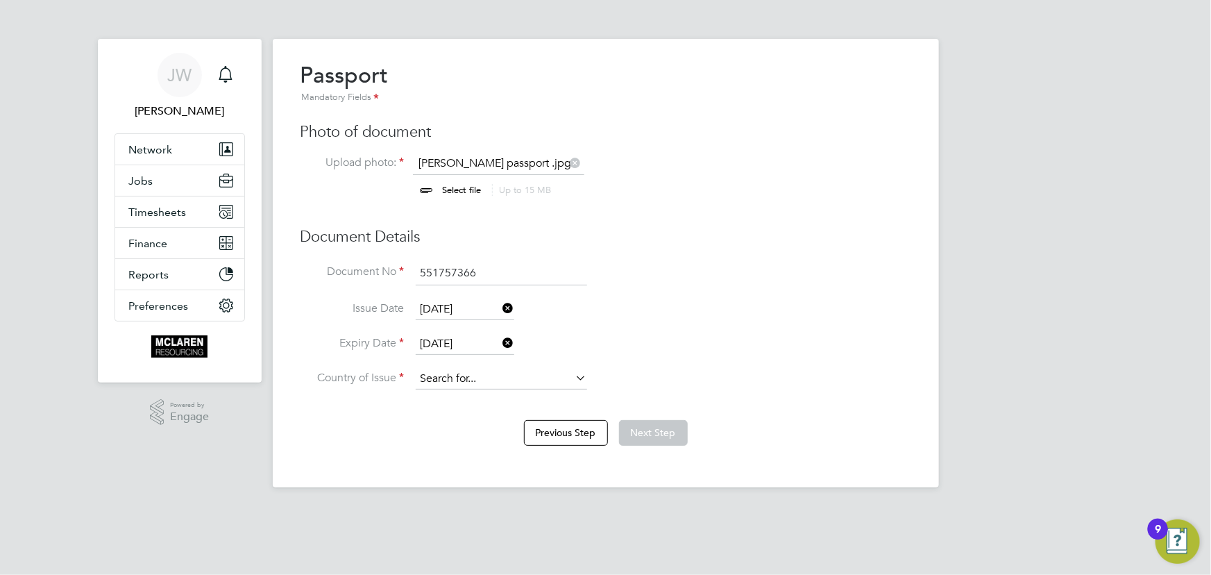
click at [486, 380] on input at bounding box center [501, 379] width 171 height 21
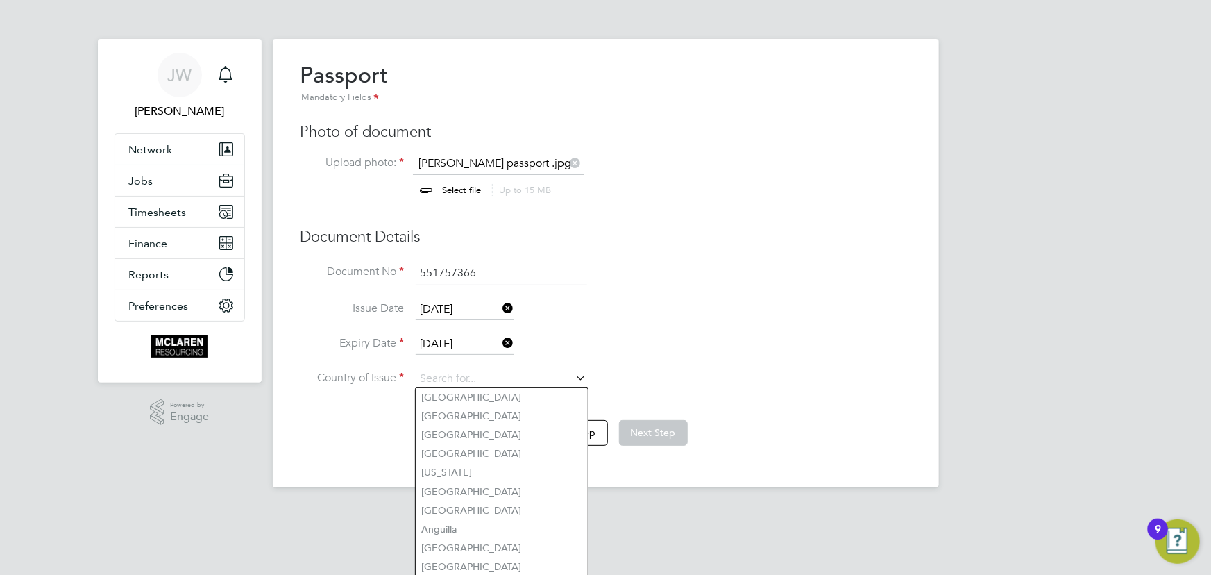
type input "United Kingdom"
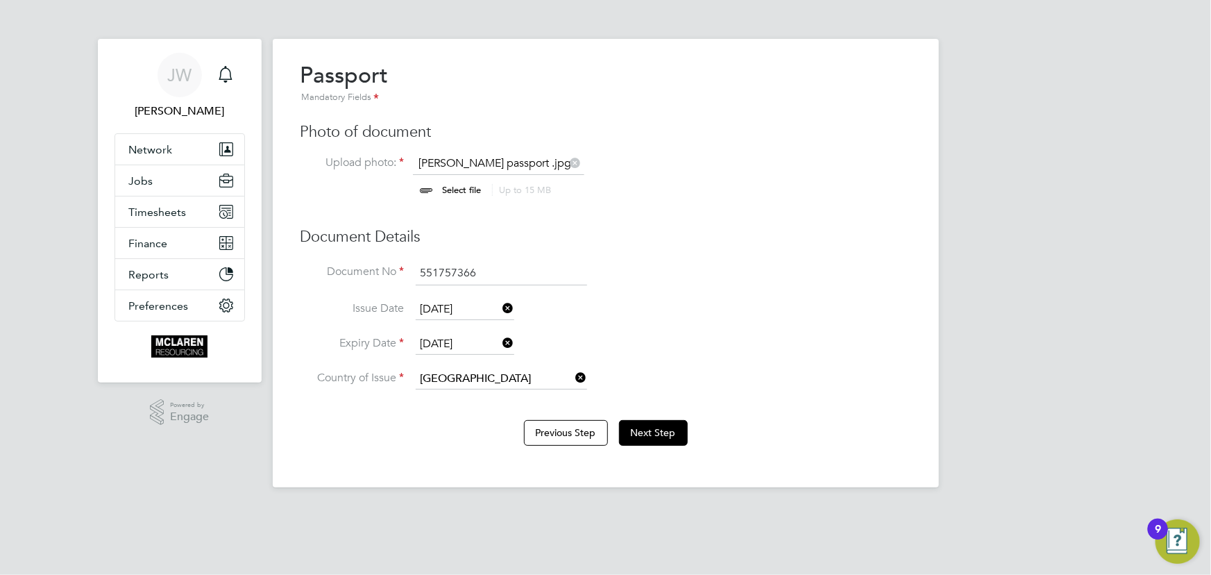
click at [497, 391] on li "United Kingdom" at bounding box center [502, 397] width 172 height 19
click at [664, 425] on button "Next Step" at bounding box center [653, 432] width 69 height 25
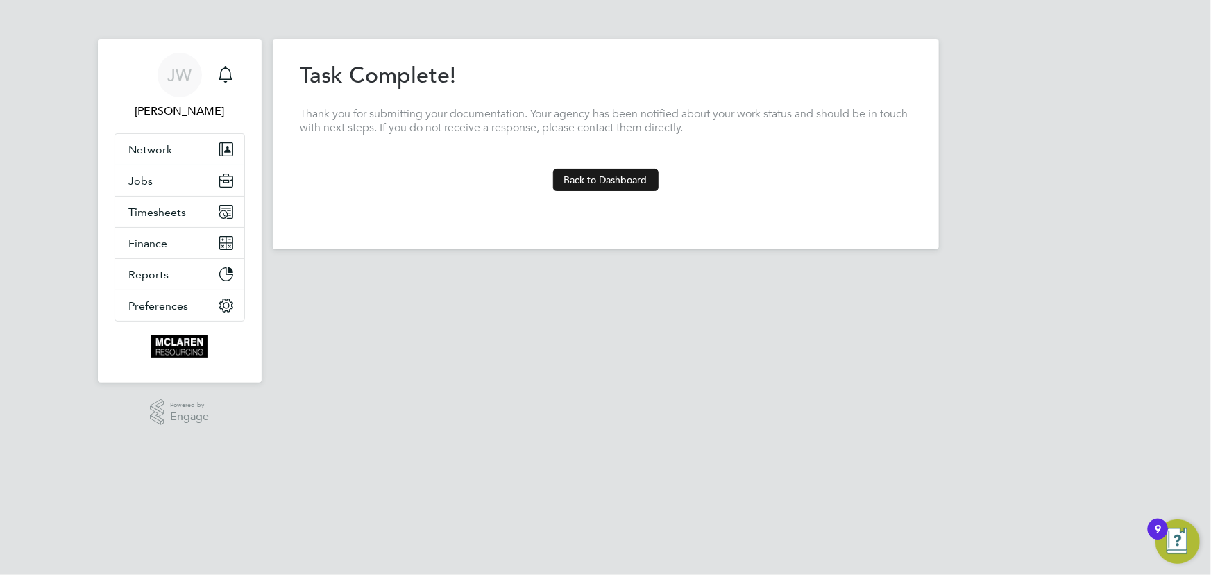
click at [582, 182] on button "Back to Dashboard" at bounding box center [605, 180] width 105 height 22
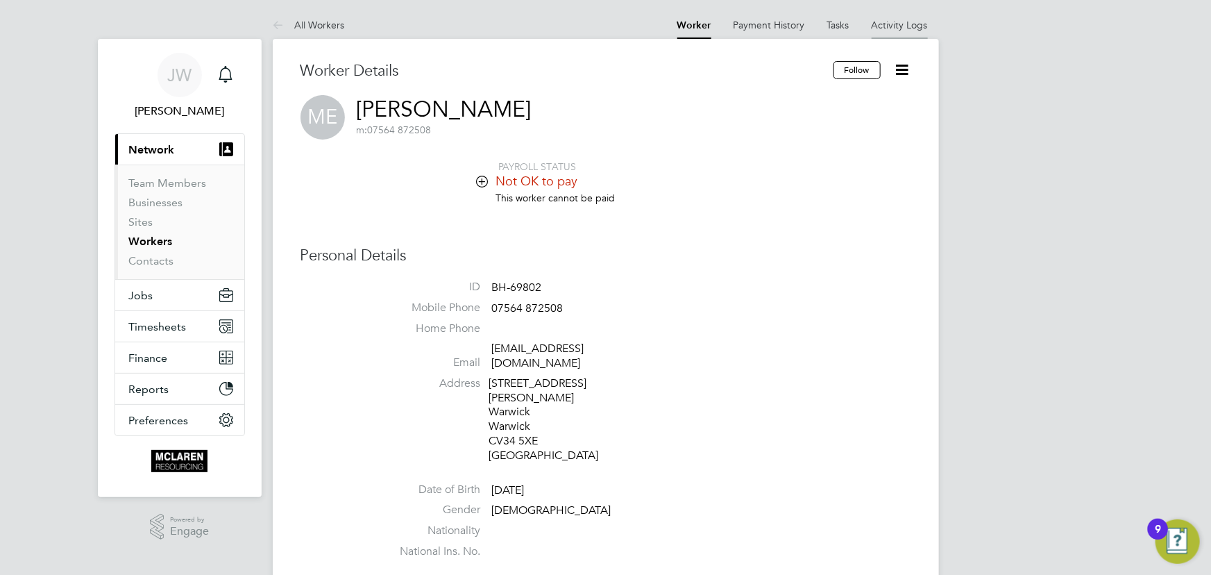
click at [888, 25] on link "Activity Logs" at bounding box center [900, 25] width 56 height 12
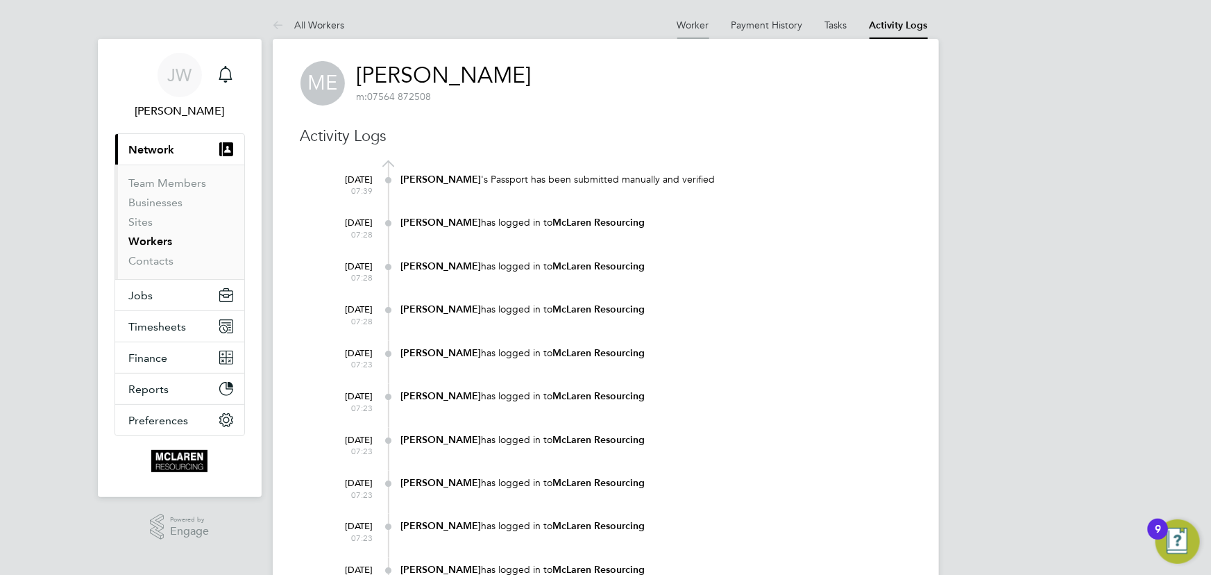
click at [695, 22] on link "Worker" at bounding box center [693, 25] width 32 height 12
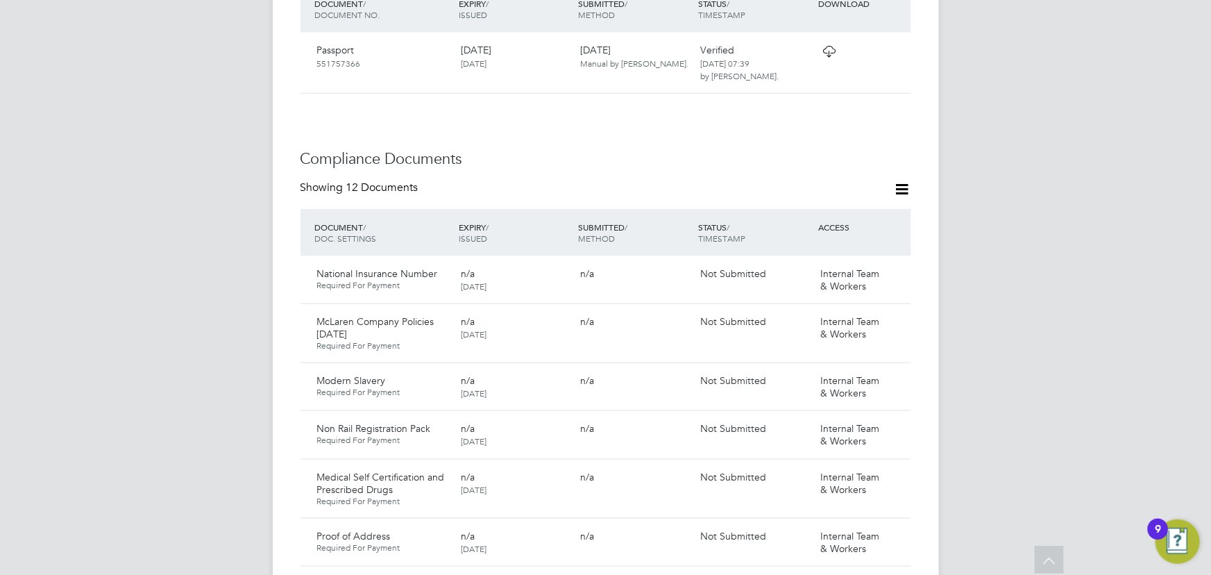
scroll to position [378, 0]
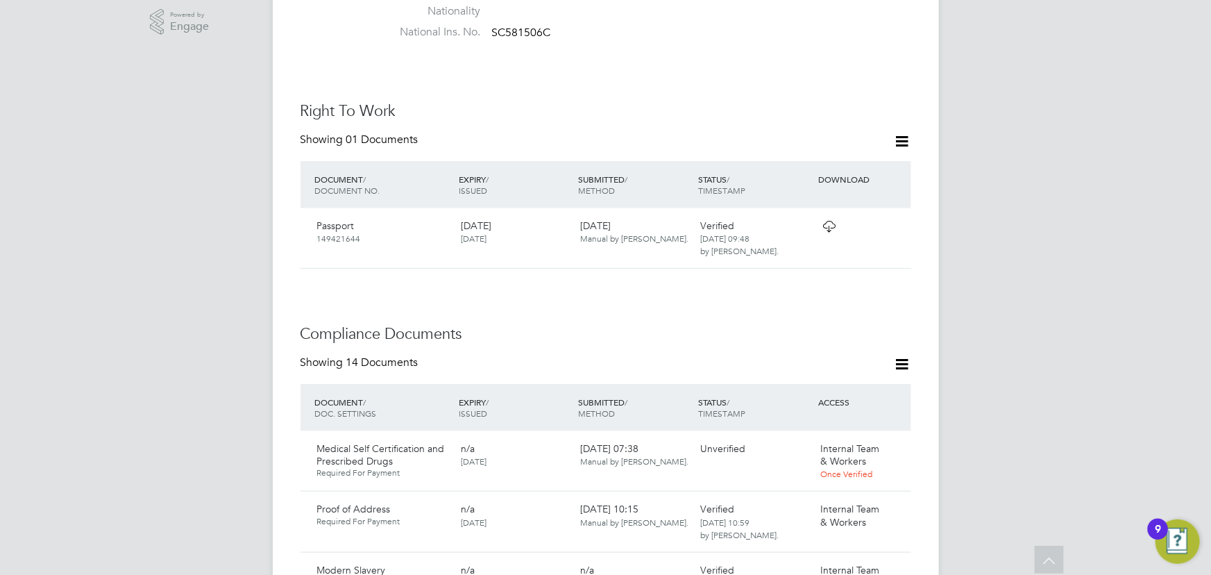
scroll to position [820, 0]
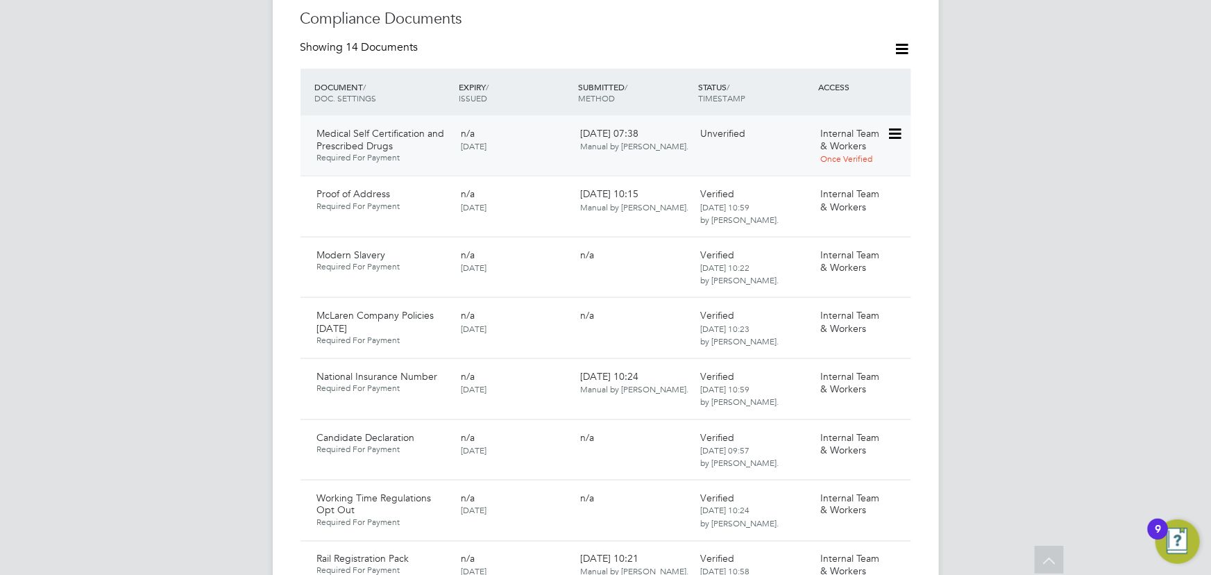
click at [900, 126] on icon at bounding box center [894, 134] width 14 height 17
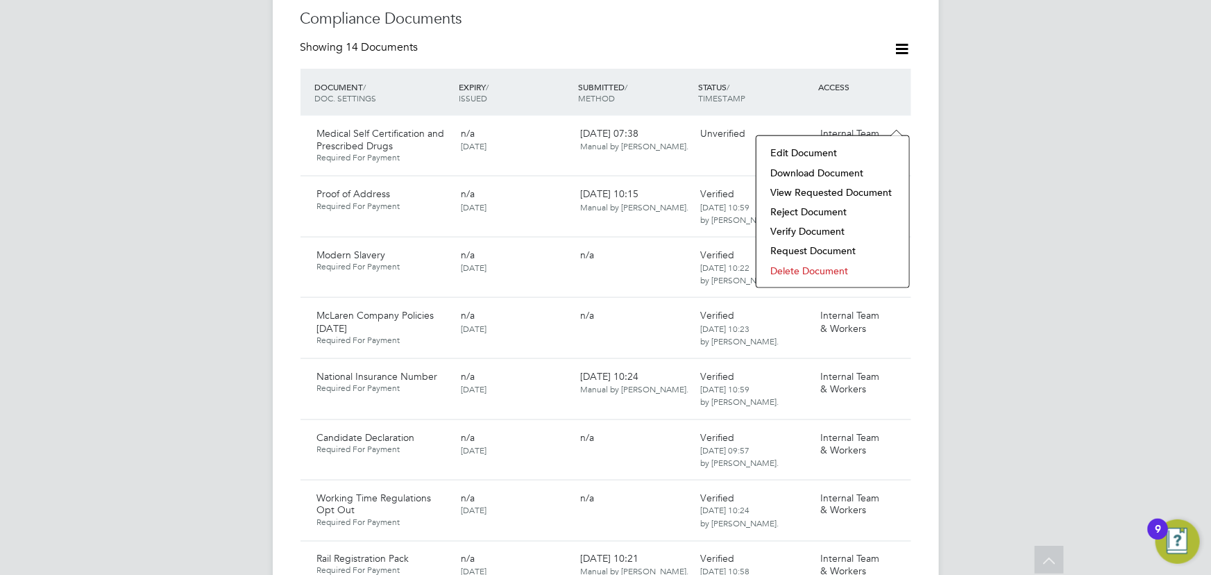
click at [830, 172] on li "Download Document" at bounding box center [832, 172] width 139 height 19
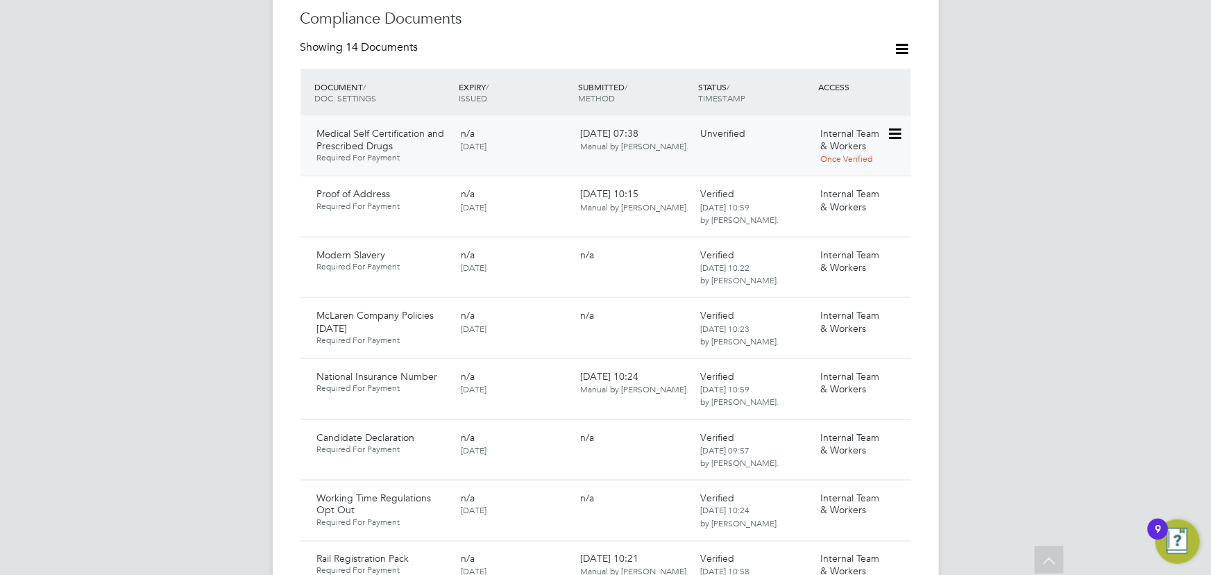
click at [886, 121] on div "Internal Team & Workers Once Verified" at bounding box center [851, 145] width 72 height 49
click at [888, 126] on icon at bounding box center [894, 134] width 14 height 17
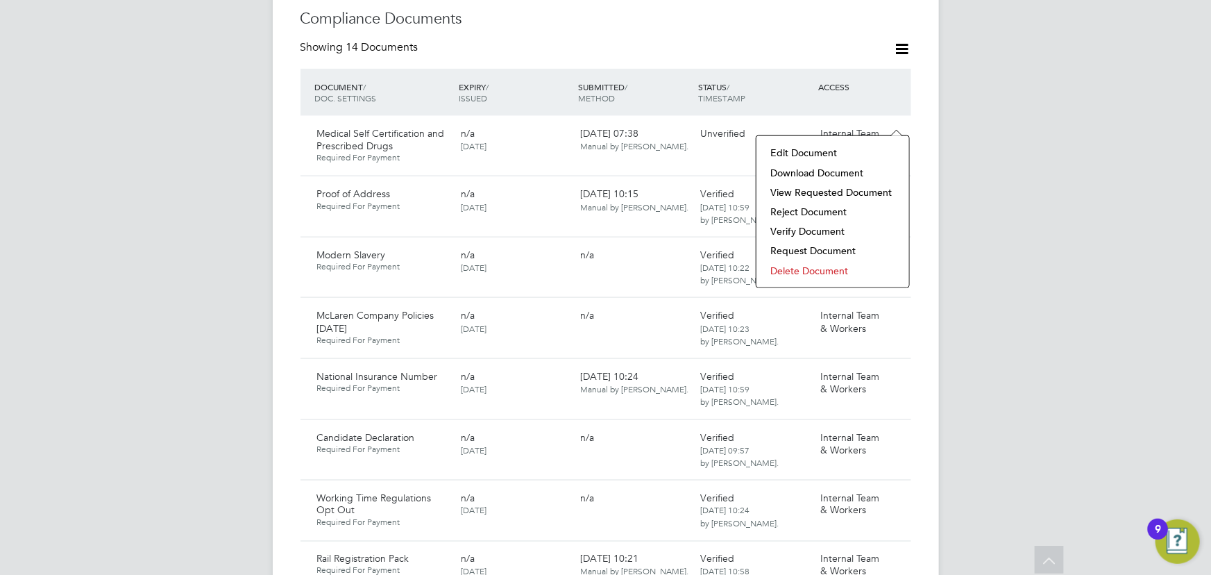
click at [820, 230] on li "Verify Document" at bounding box center [832, 230] width 139 height 19
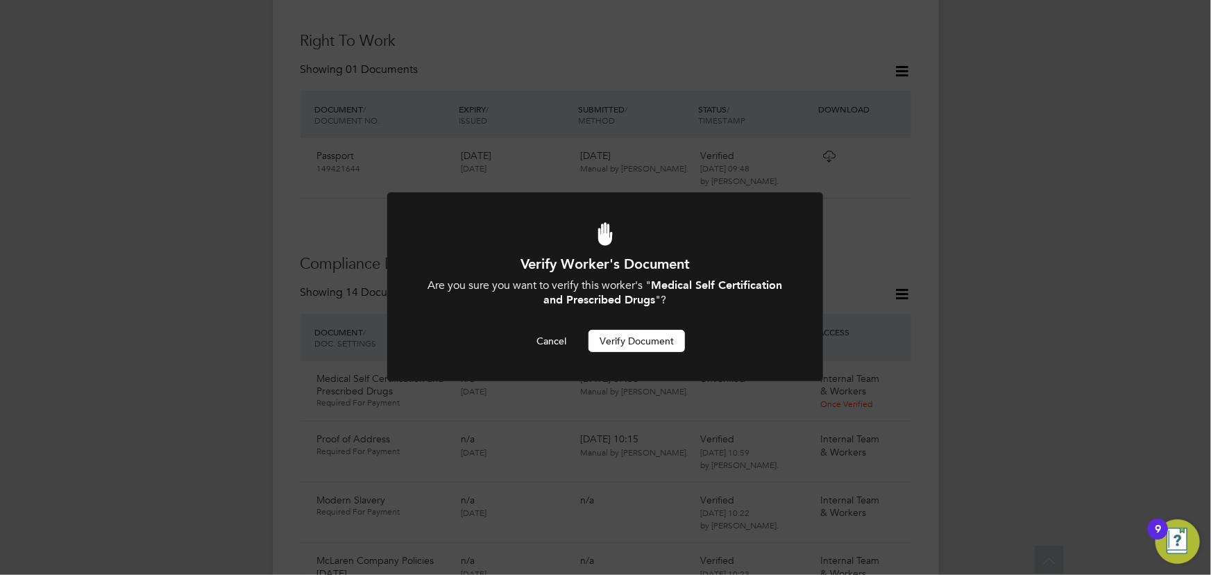
click at [645, 333] on button "Verify Document" at bounding box center [637, 341] width 96 height 22
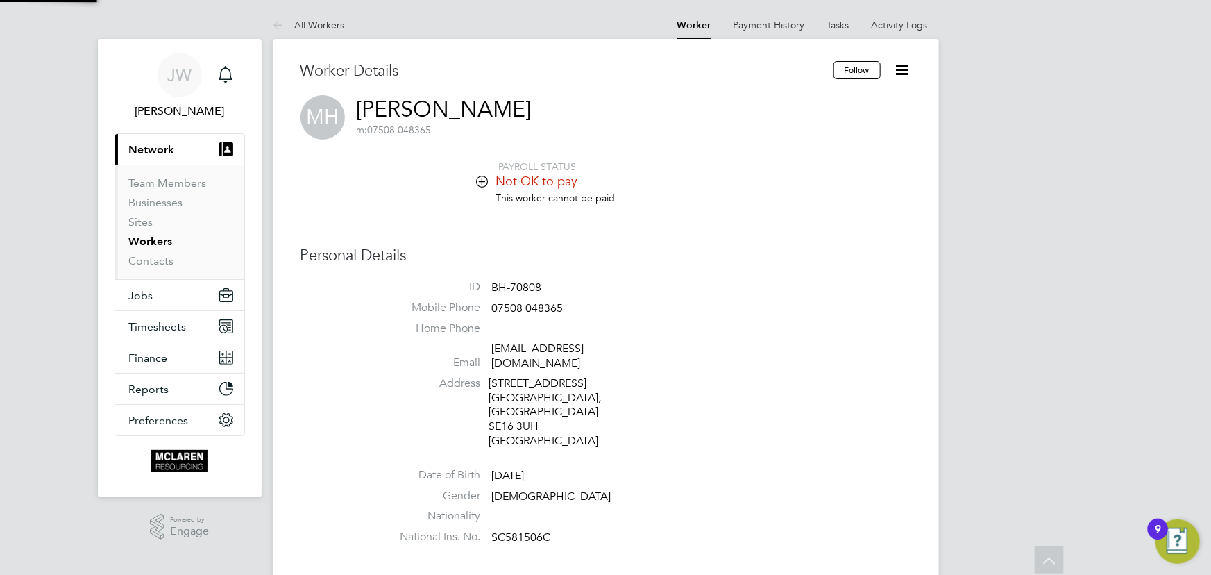
scroll to position [575, 0]
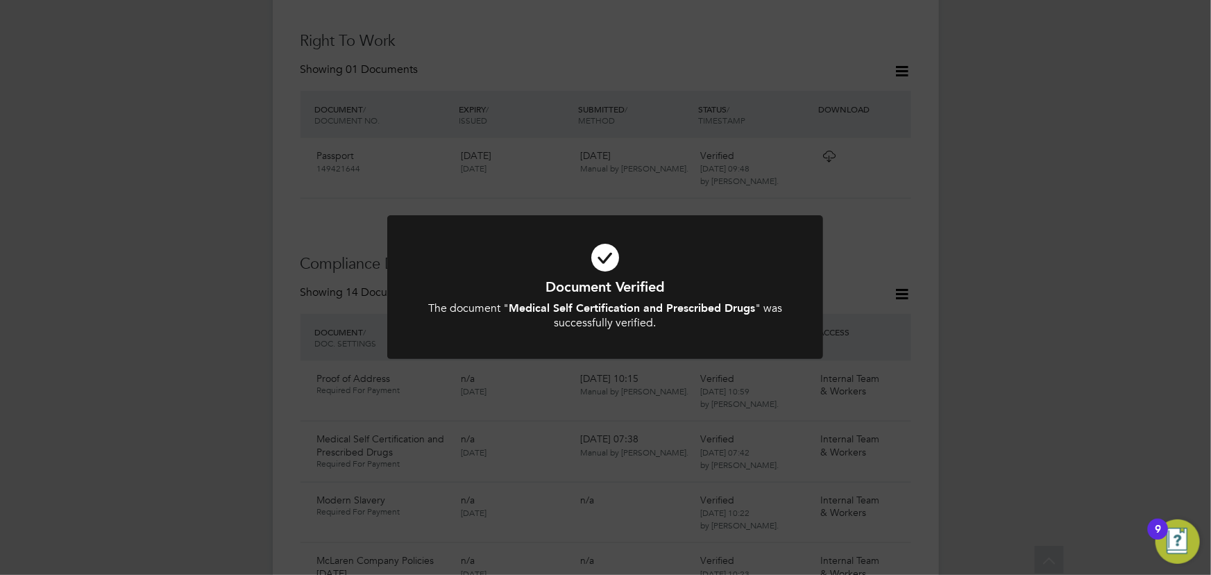
click at [1118, 251] on div "Document Verified The document " Medical Self Certification and Prescribed Drug…" at bounding box center [605, 287] width 1211 height 575
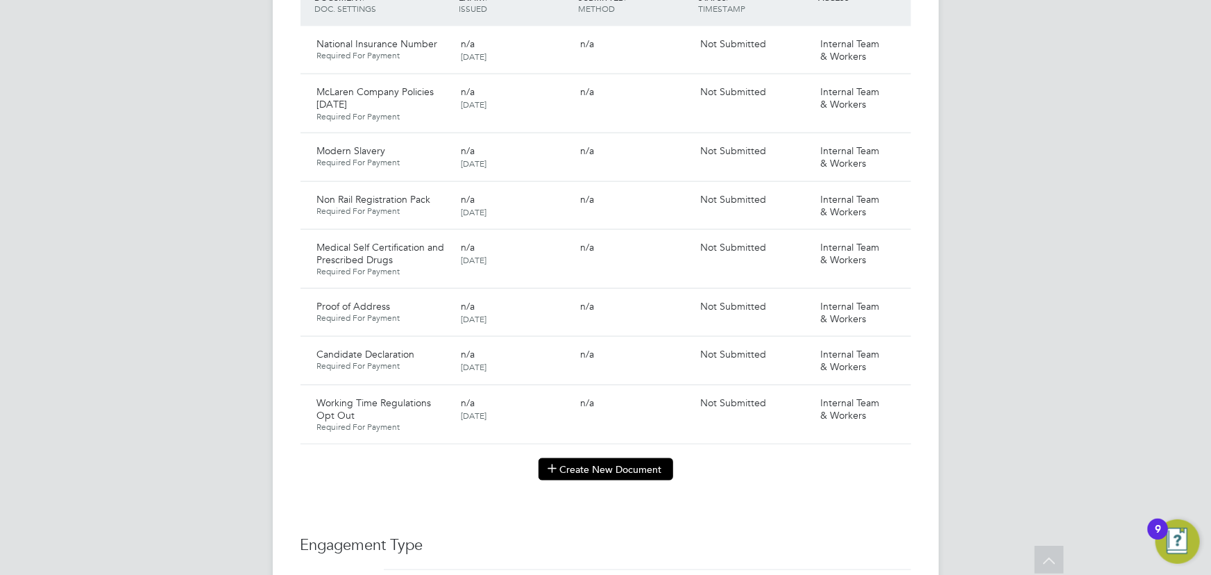
scroll to position [1036, 0]
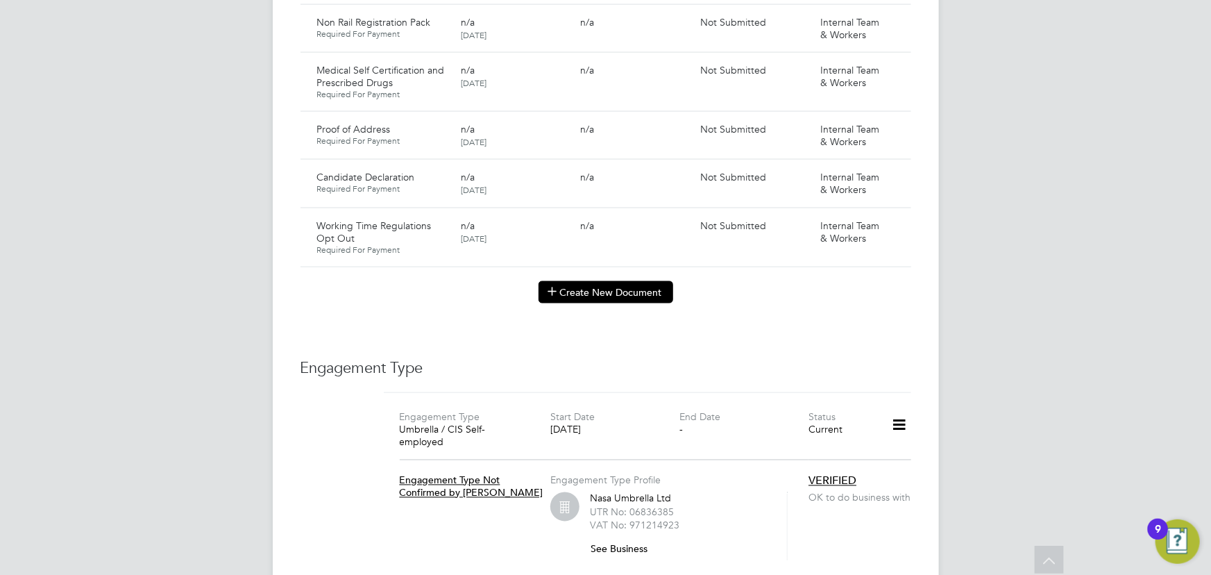
click at [578, 283] on button "Create New Document" at bounding box center [606, 292] width 135 height 22
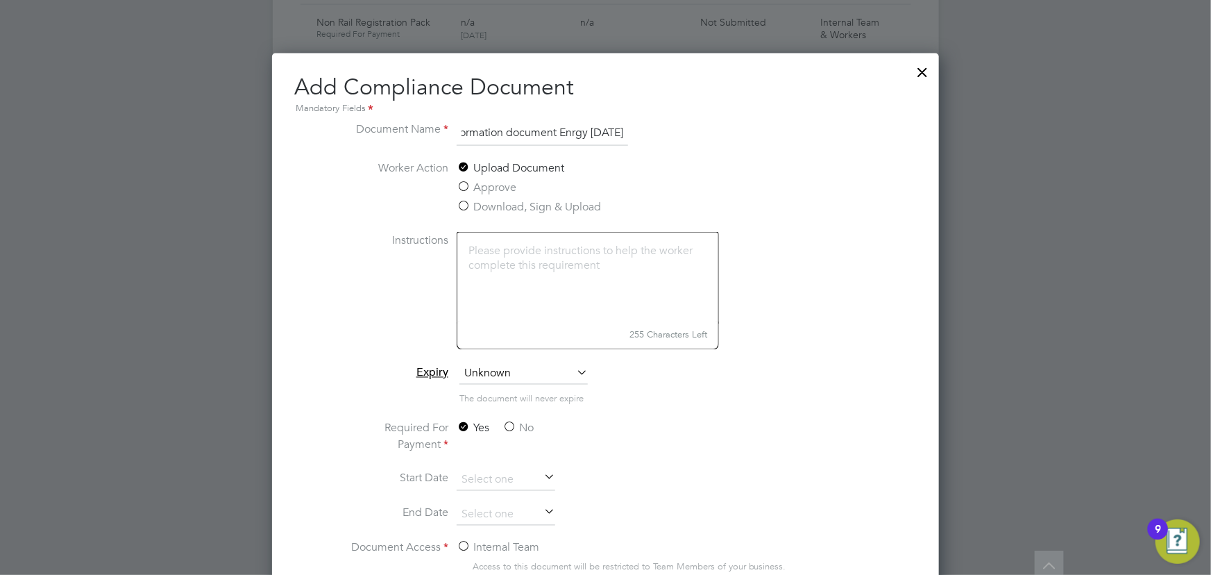
scroll to position [1327, 0]
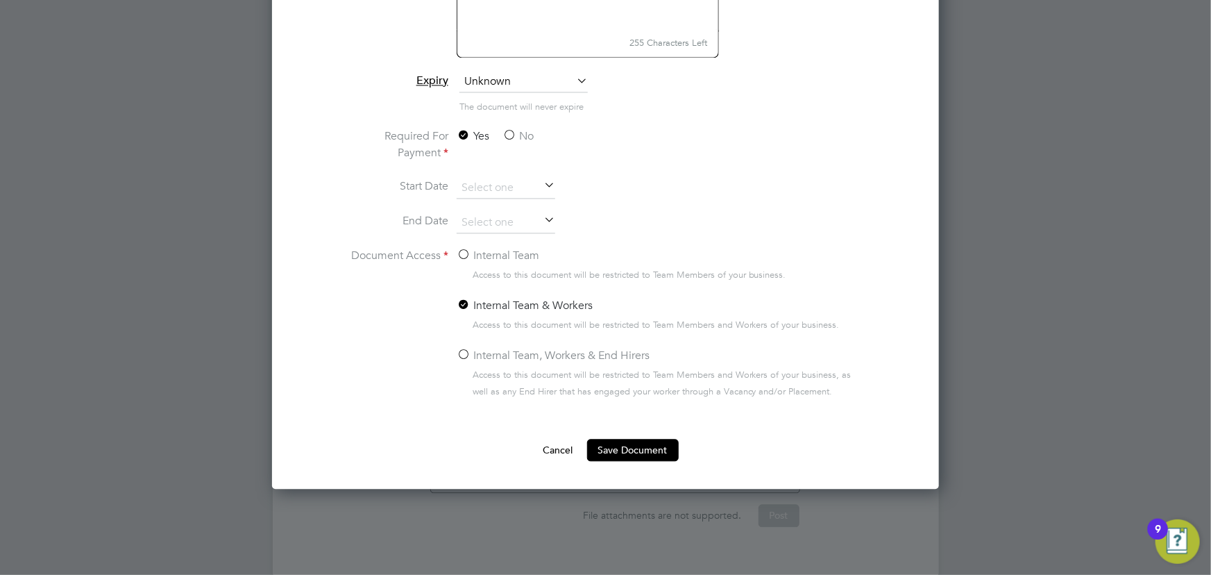
type input "Key information document Enrgy 01.09.25"
click at [530, 128] on label "No" at bounding box center [518, 136] width 31 height 17
click at [0, 0] on input "No" at bounding box center [0, 0] width 0 height 0
click at [507, 260] on label "Internal Team" at bounding box center [498, 256] width 83 height 17
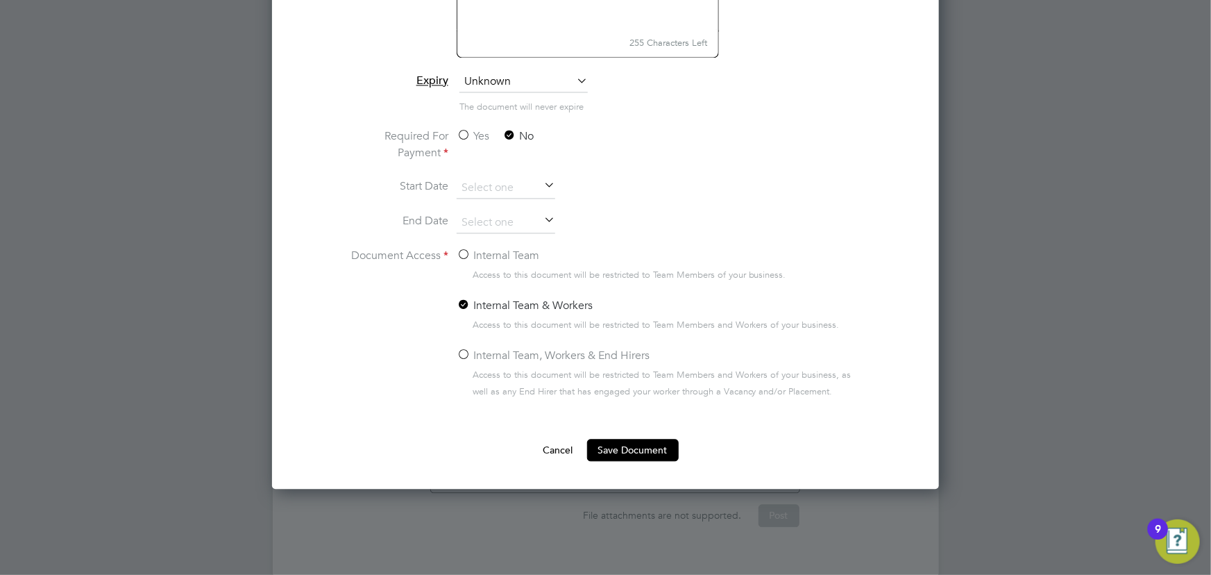
click at [0, 0] on input "Internal Team" at bounding box center [0, 0] width 0 height 0
drag, startPoint x: 627, startPoint y: 453, endPoint x: 988, endPoint y: 352, distance: 374.7
click at [627, 453] on button "Save Document" at bounding box center [633, 450] width 92 height 22
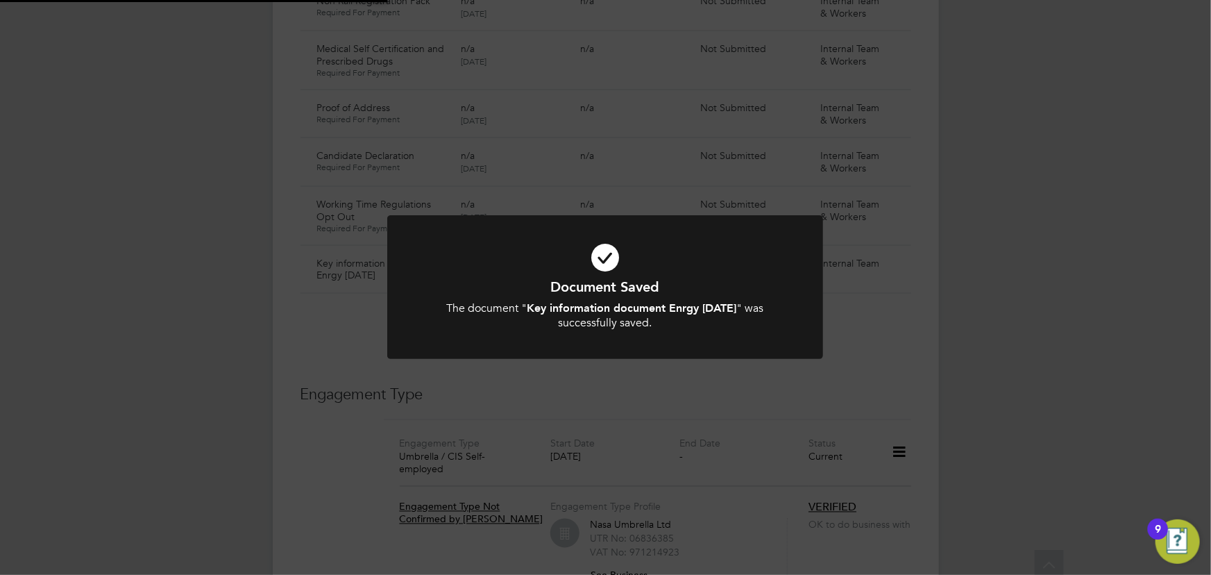
scroll to position [1036, 0]
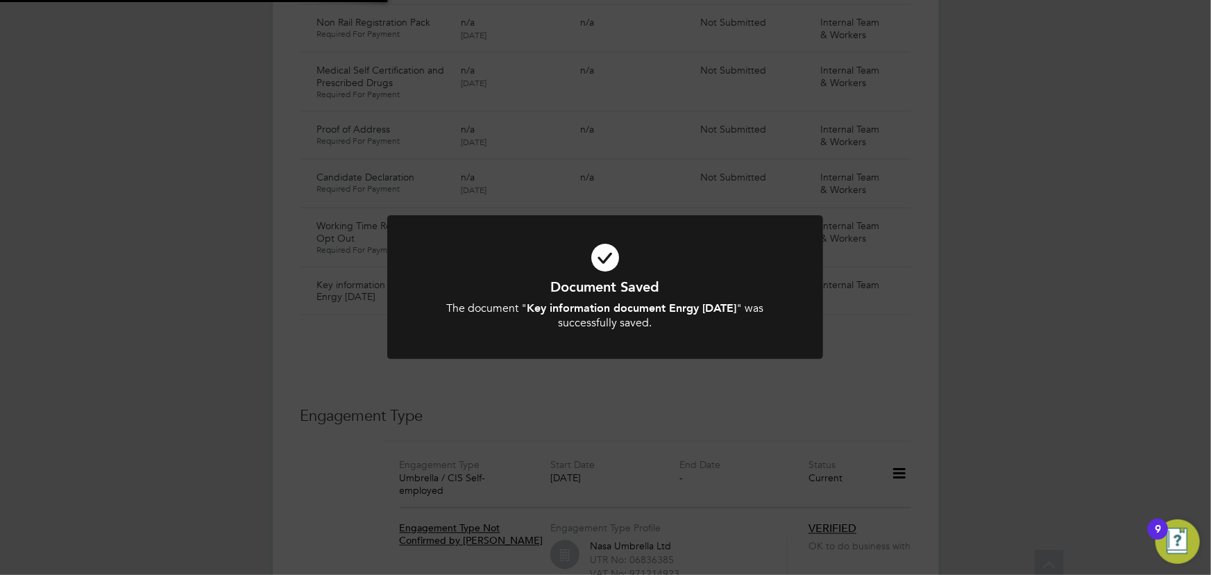
click at [1113, 308] on div "Document Saved The document " Key information document Enrgy 01.09.25 " was suc…" at bounding box center [605, 287] width 1211 height 575
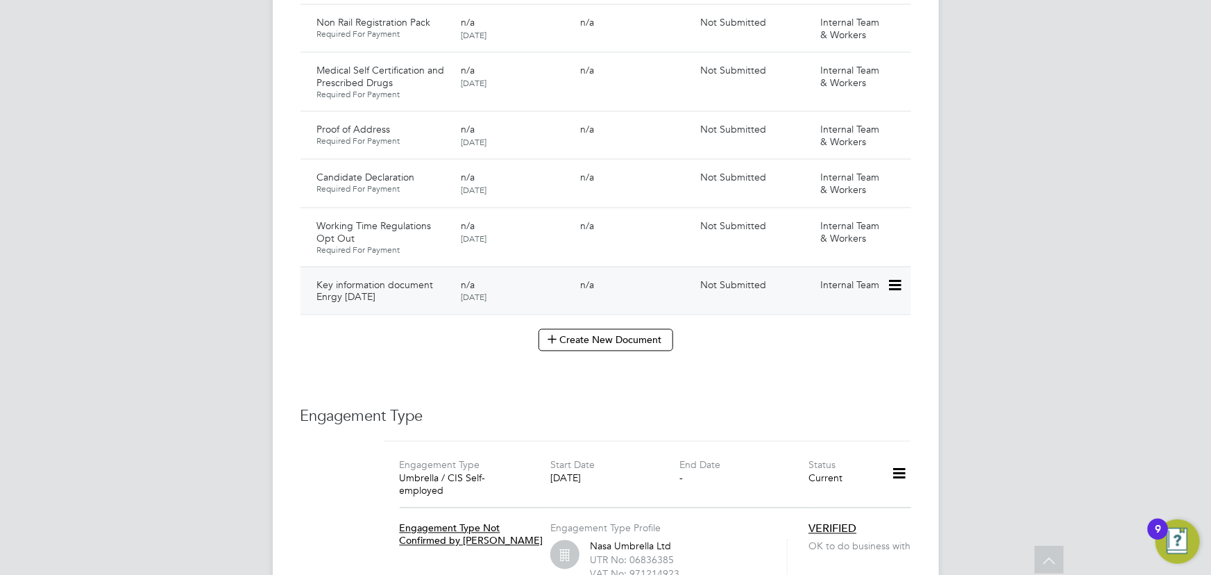
click at [890, 277] on icon at bounding box center [894, 285] width 14 height 17
click at [845, 312] on li "Edit Document" at bounding box center [852, 303] width 97 height 19
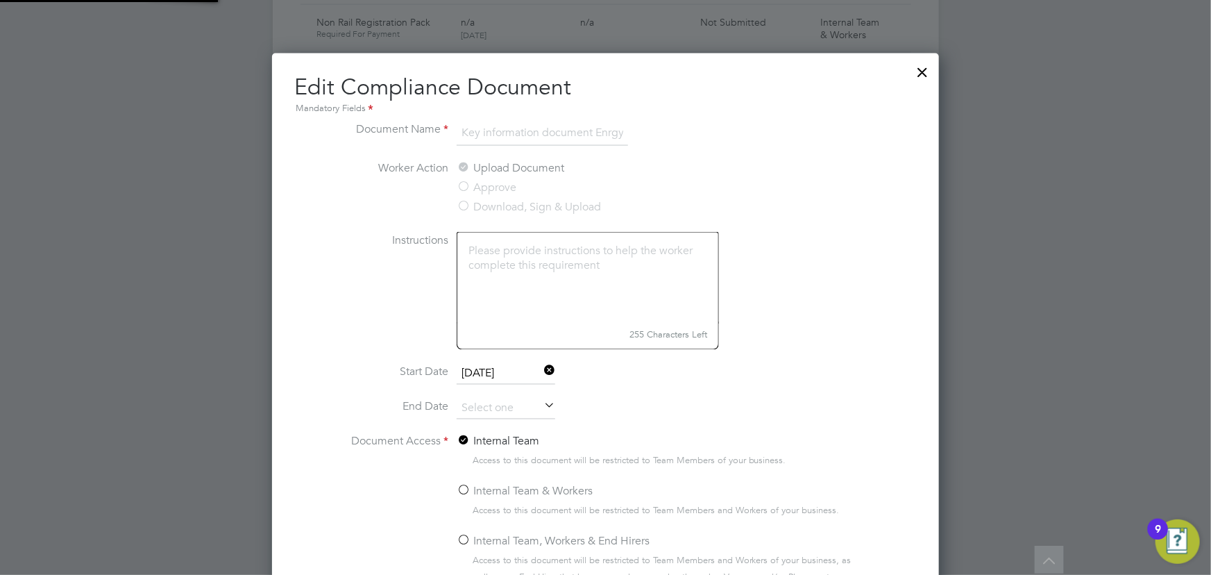
scroll to position [620, 667]
click at [918, 73] on div at bounding box center [923, 68] width 25 height 25
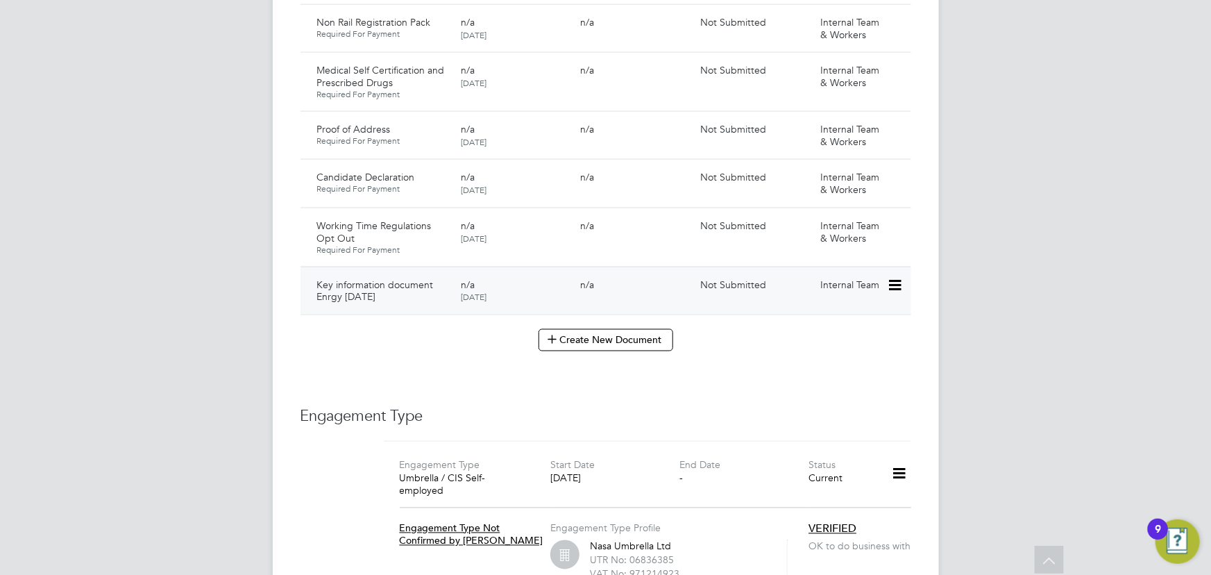
click at [894, 277] on icon at bounding box center [894, 285] width 14 height 17
click at [854, 319] on li "Submit Document" at bounding box center [852, 323] width 97 height 19
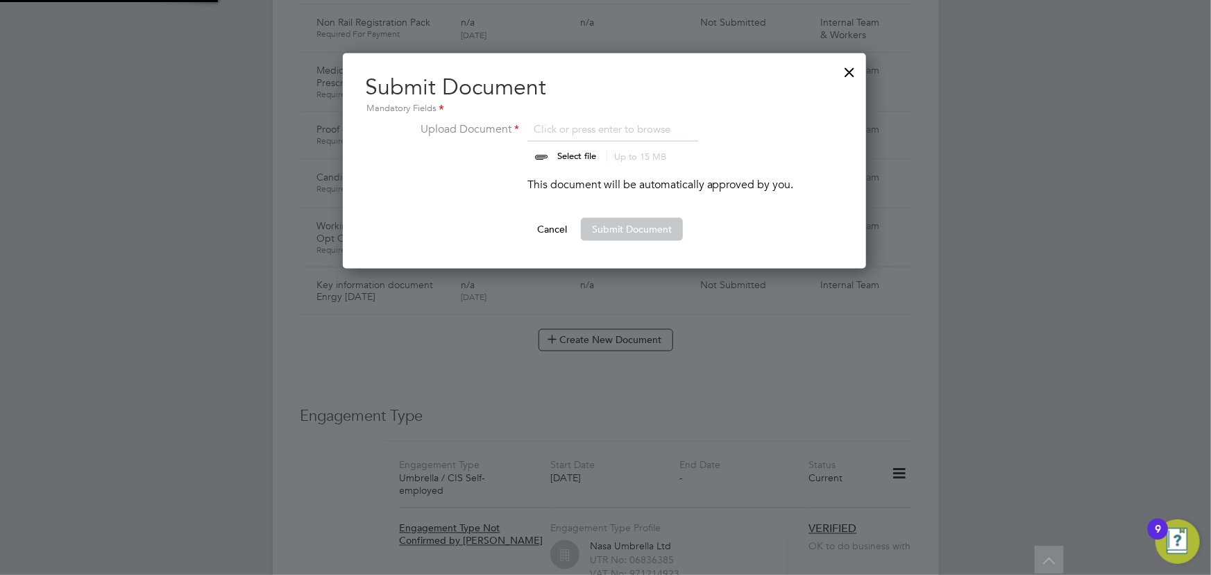
scroll to position [215, 525]
click at [586, 152] on input "file" at bounding box center [590, 142] width 218 height 42
type input "C:\fakepath\Key Information Document (Self Employed-CIS) 3 Kyle Ibbs Enrgy Ltd …"
click at [653, 229] on button "Submit Document" at bounding box center [632, 229] width 102 height 22
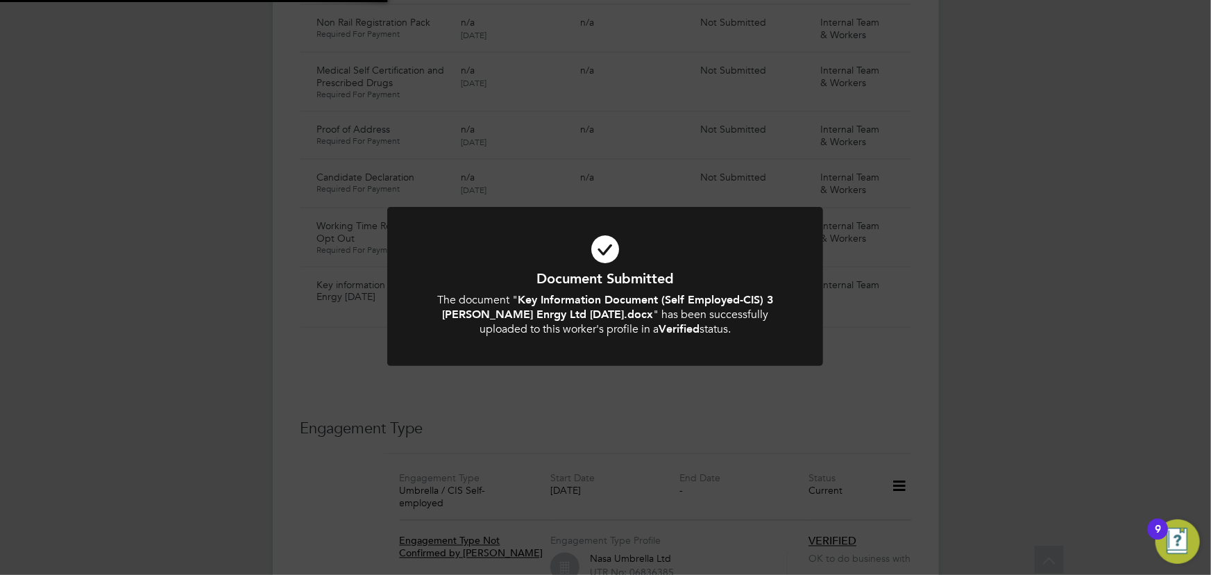
click at [1014, 252] on div "Document Submitted The document " Key Information Document (Self Employed-CIS) …" at bounding box center [605, 287] width 1211 height 575
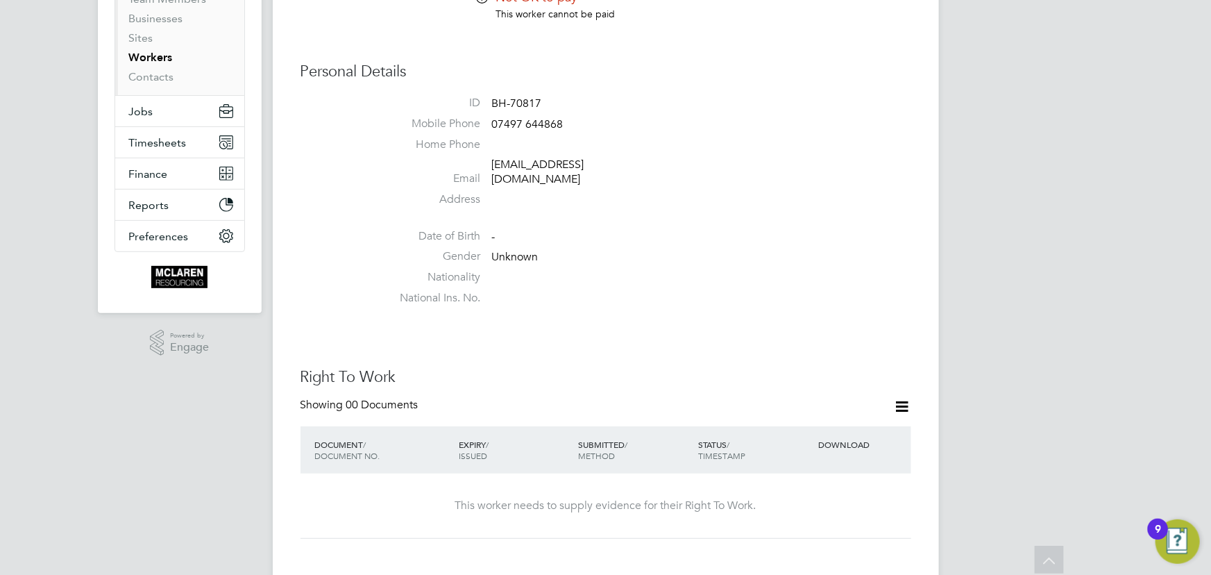
scroll to position [90, 0]
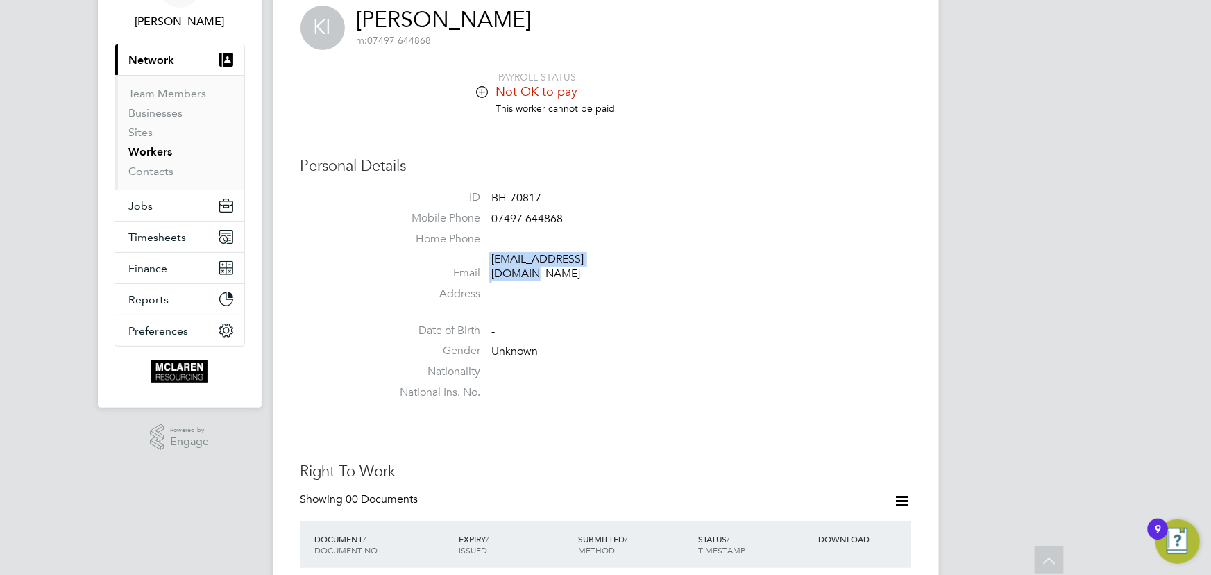
drag, startPoint x: 489, startPoint y: 257, endPoint x: 666, endPoint y: 257, distance: 177.7
click at [666, 257] on li "Email kyleibbs2708@gmail.com" at bounding box center [647, 269] width 527 height 34
copy li "kyleibbs2708@gmail.com"
drag, startPoint x: 493, startPoint y: 218, endPoint x: 565, endPoint y: 215, distance: 72.2
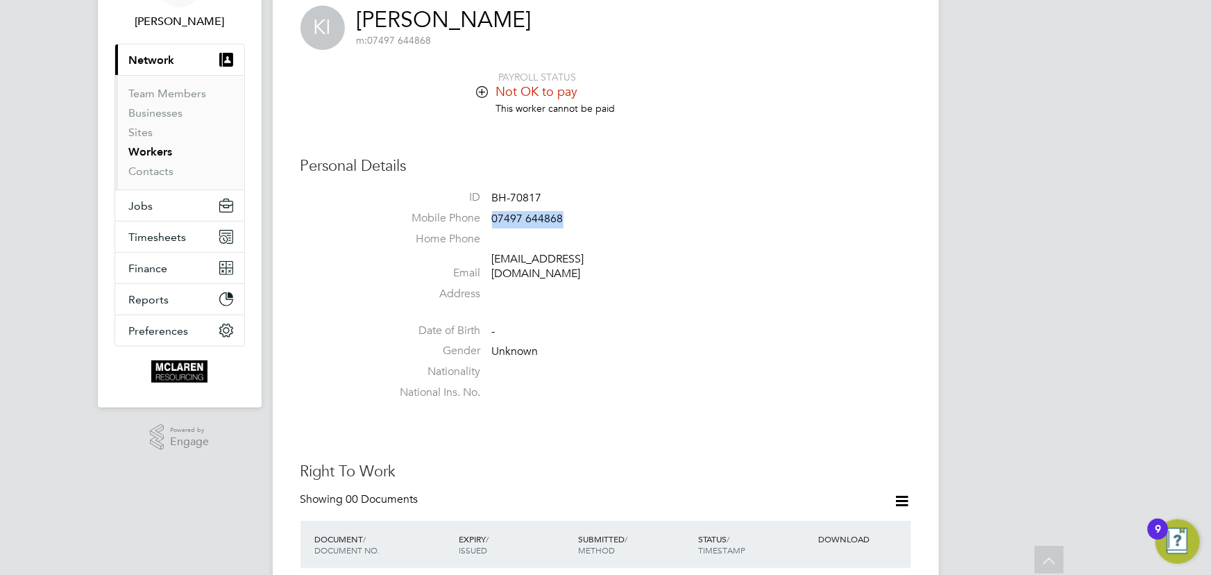
click at [599, 216] on li "Mobile Phone 07497 644868" at bounding box center [647, 221] width 527 height 21
copy span "07497 644868"
drag, startPoint x: 485, startPoint y: 260, endPoint x: 670, endPoint y: 256, distance: 185.4
click at [670, 256] on li "Email kyleibbs2708@gmail.com" at bounding box center [647, 269] width 527 height 34
copy li "kyleibbs2708@gmail.com"
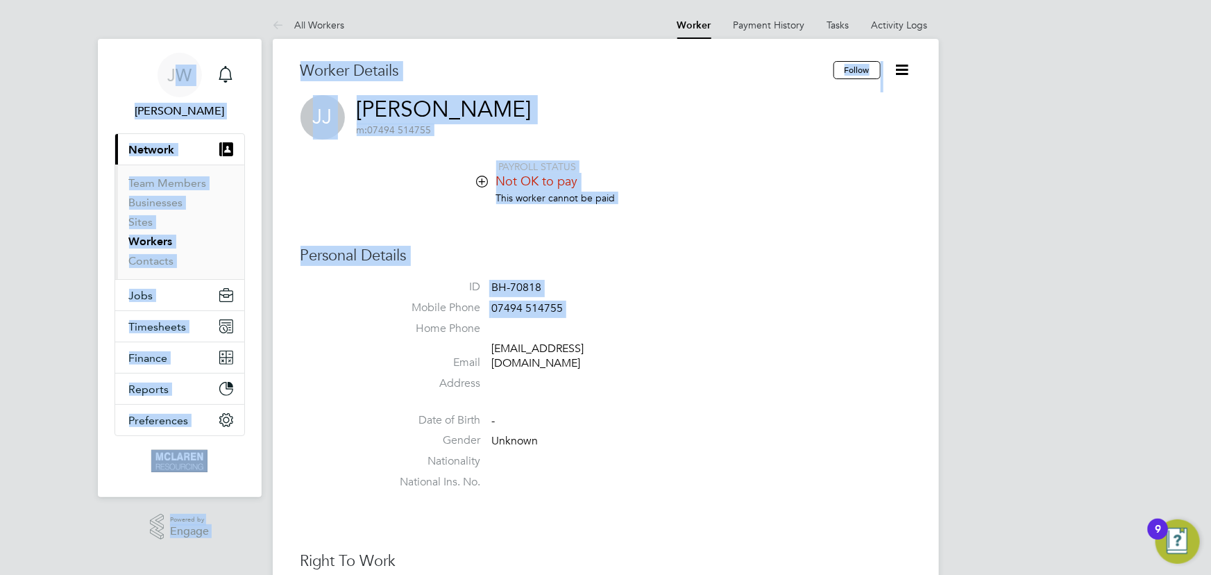
click at [695, 286] on li "ID BH-70818" at bounding box center [647, 290] width 527 height 21
drag, startPoint x: 1138, startPoint y: 244, endPoint x: 1042, endPoint y: 257, distance: 97.4
click at [581, 261] on h3 "Personal Details" at bounding box center [606, 256] width 611 height 20
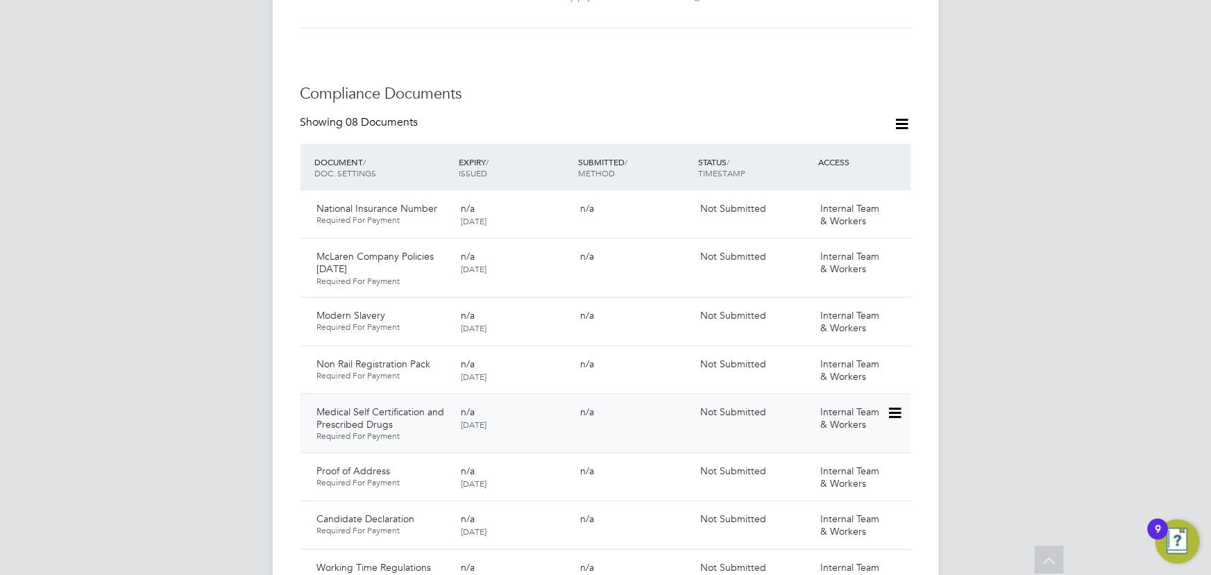
scroll to position [1009, 0]
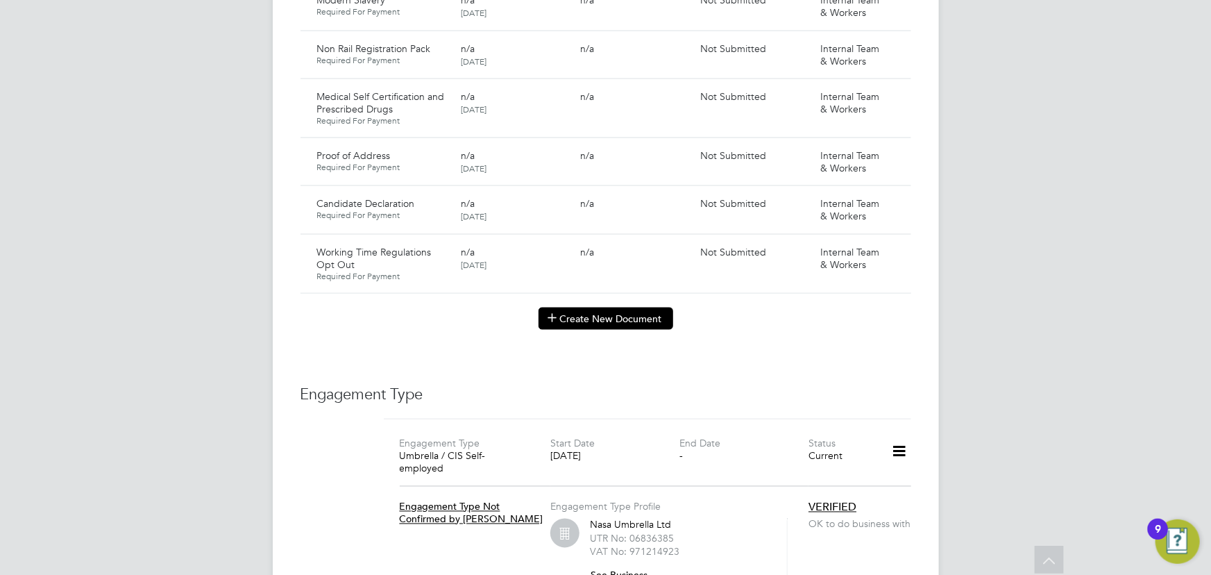
click at [590, 307] on button "Create New Document" at bounding box center [606, 318] width 135 height 22
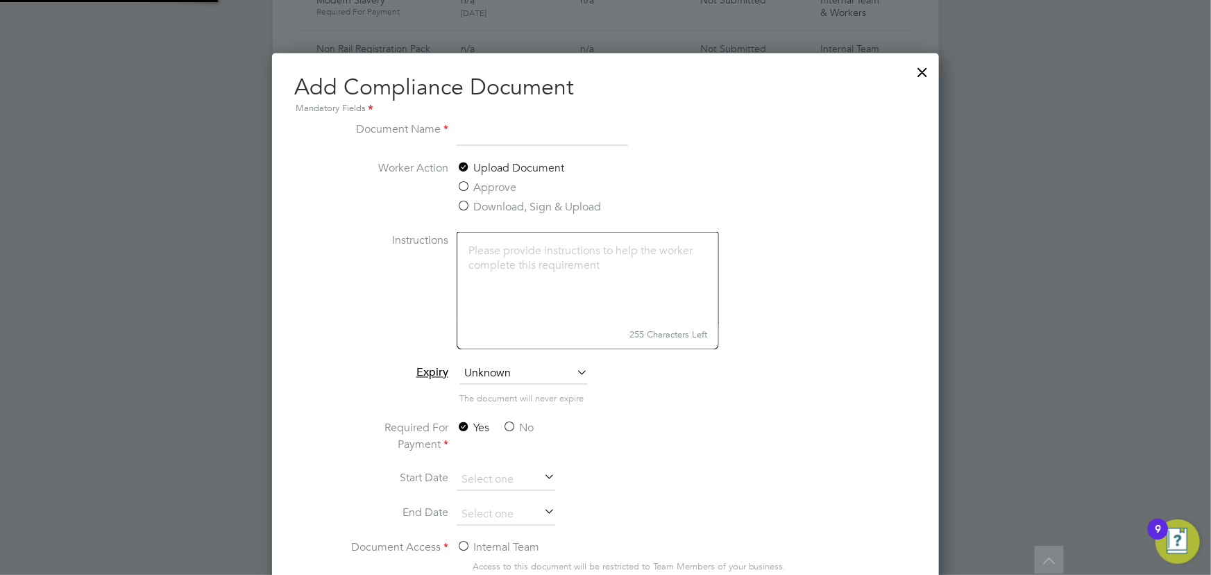
scroll to position [726, 667]
click at [603, 130] on input "key information document" at bounding box center [542, 133] width 171 height 25
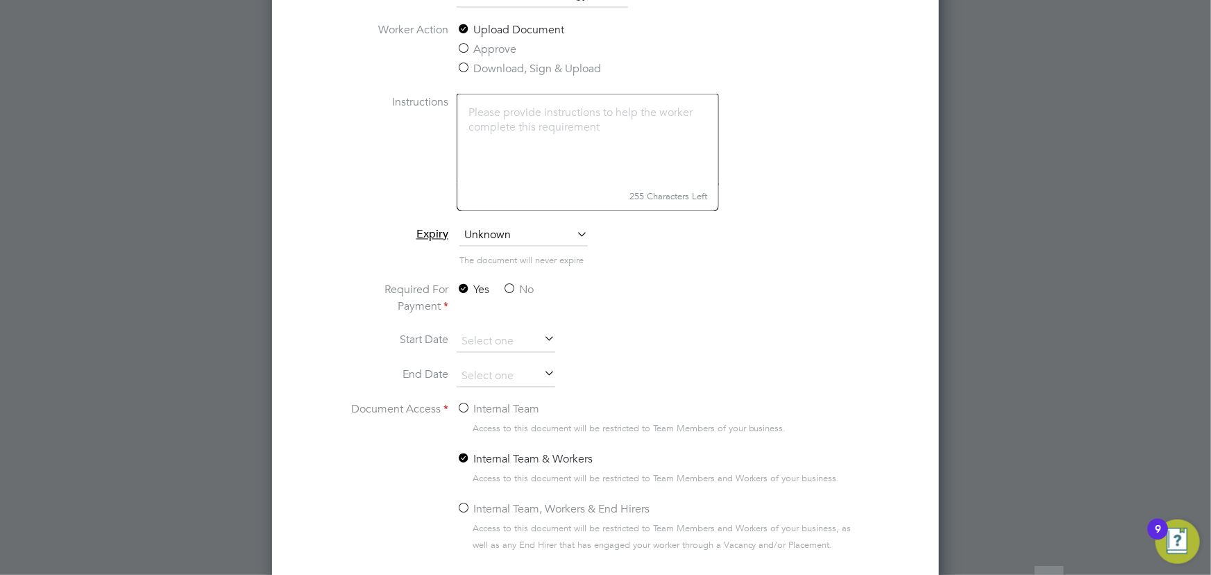
scroll to position [1262, 0]
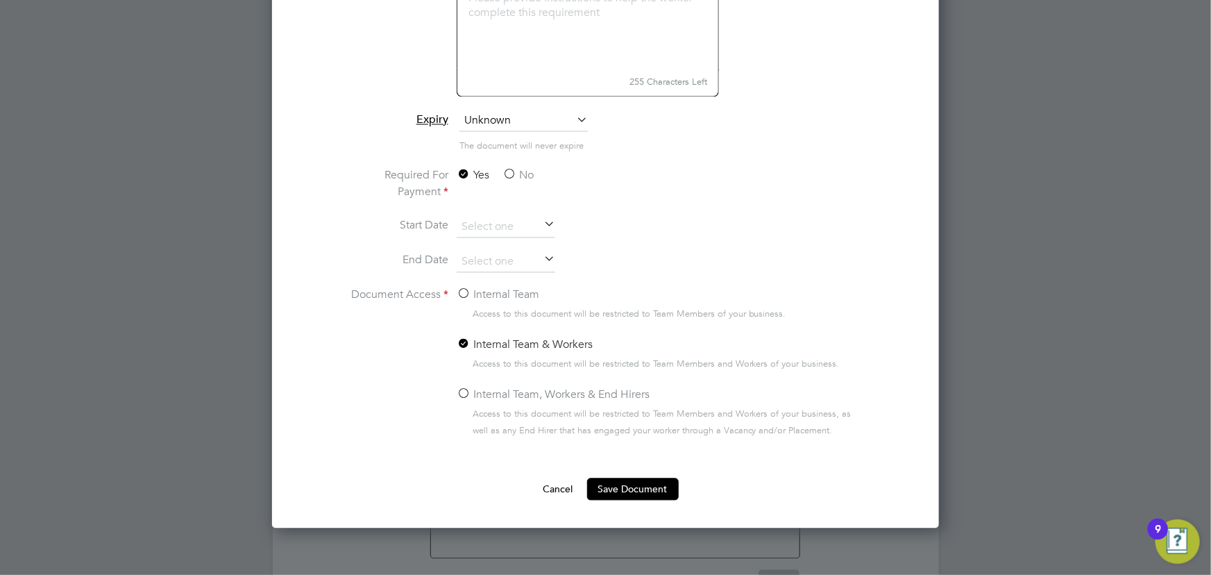
type input "key information document Enrgy [DATE]"
click at [512, 178] on label "No" at bounding box center [518, 175] width 31 height 17
click at [0, 0] on input "No" at bounding box center [0, 0] width 0 height 0
click at [479, 293] on label "Internal Team" at bounding box center [498, 295] width 83 height 17
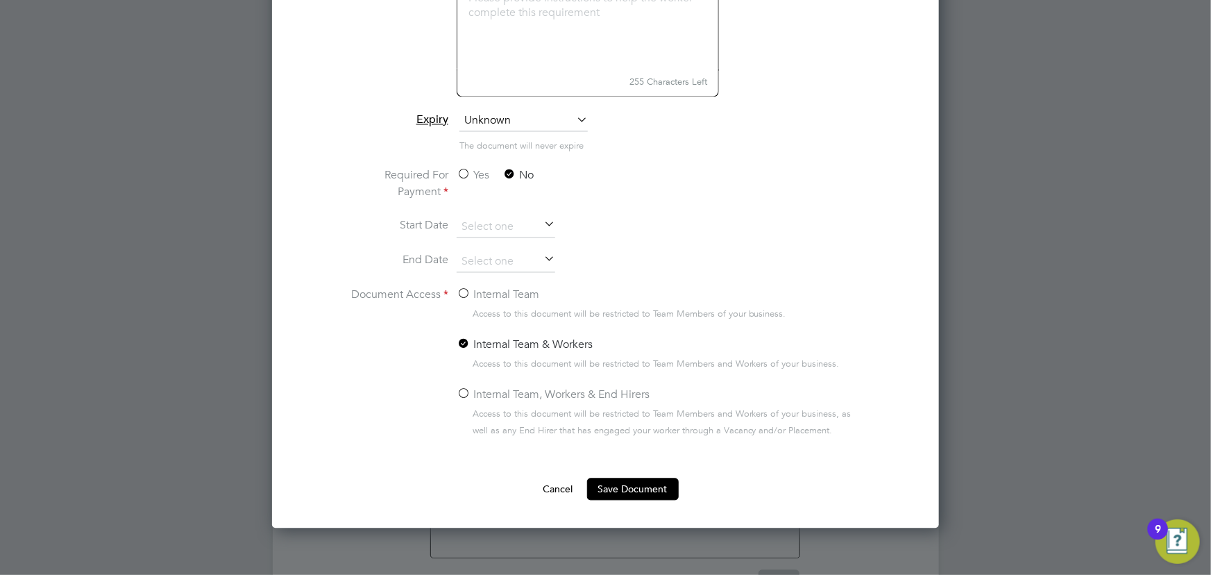
click at [0, 0] on input "Internal Team" at bounding box center [0, 0] width 0 height 0
click at [638, 493] on button "Save Document" at bounding box center [633, 489] width 92 height 22
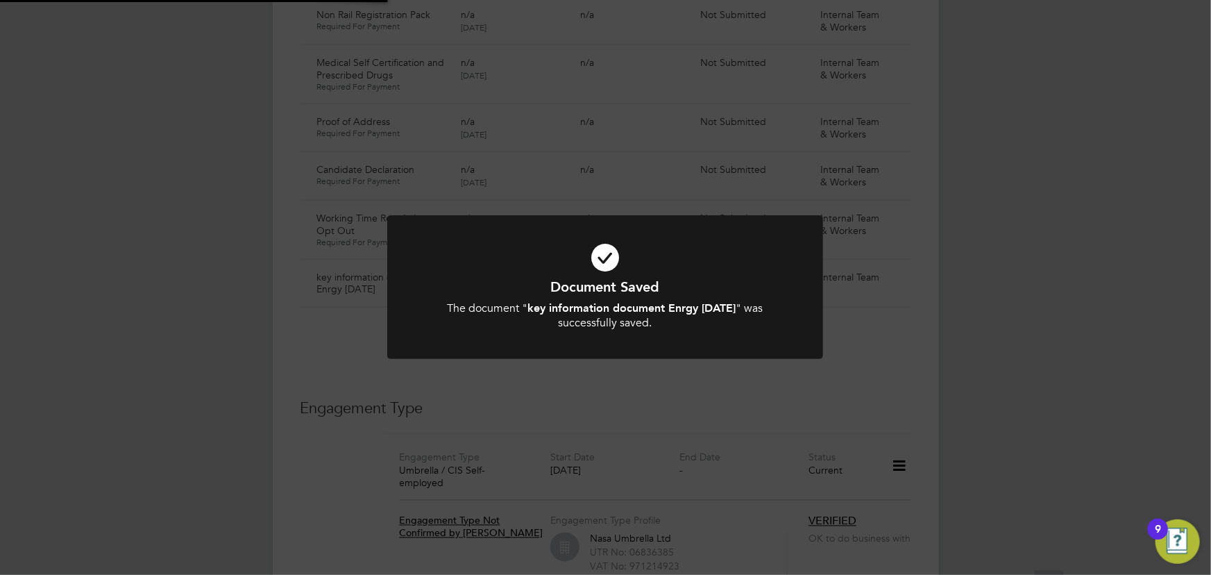
scroll to position [1009, 0]
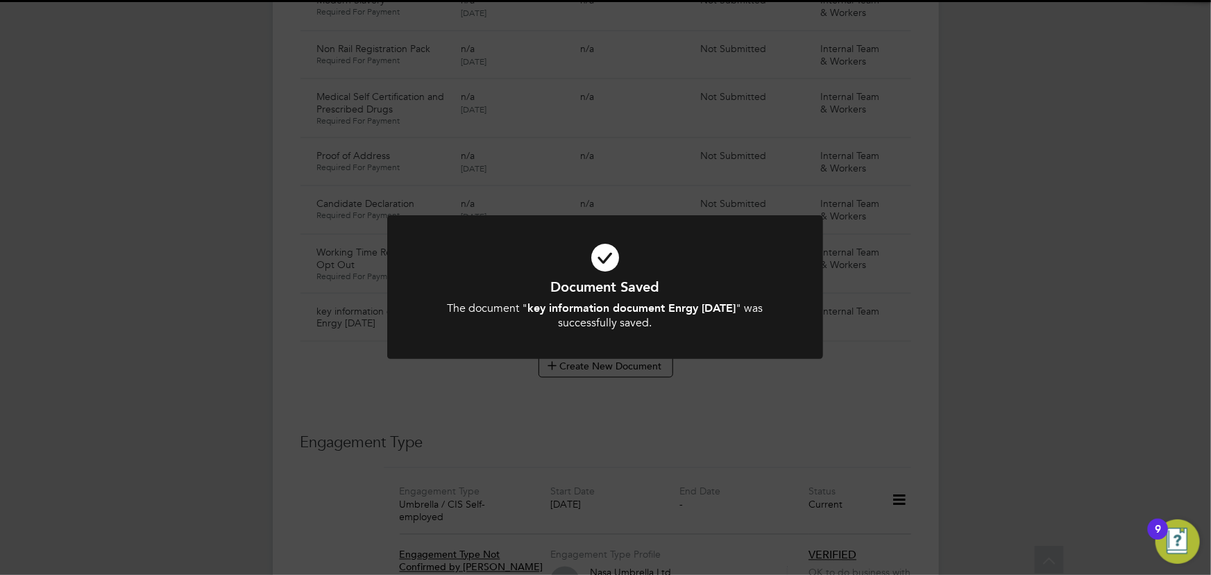
click at [1046, 363] on div "Document Saved The document " key information document Enrgy [DATE] " was succe…" at bounding box center [605, 287] width 1211 height 575
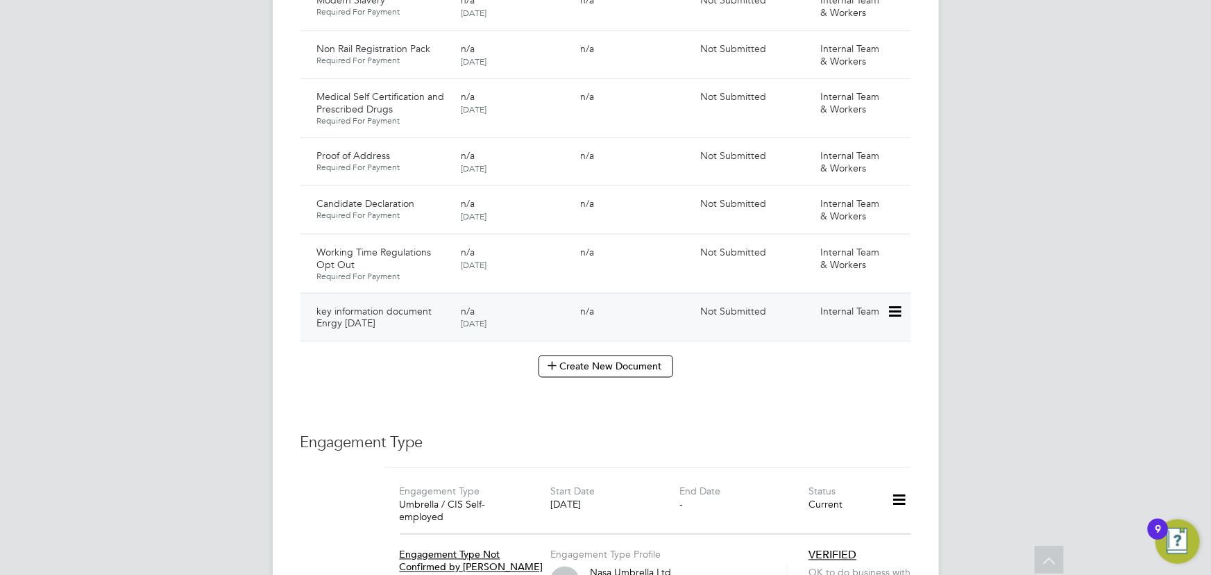
click at [901, 303] on icon at bounding box center [894, 311] width 14 height 17
click at [844, 344] on li "Submit Document" at bounding box center [852, 349] width 97 height 19
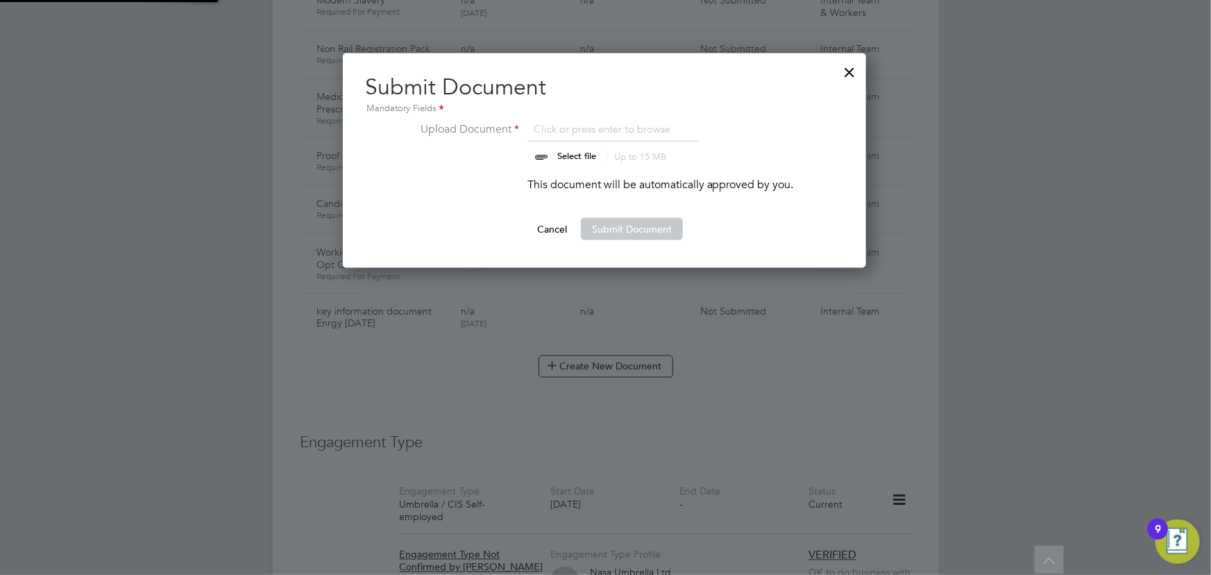
scroll to position [215, 525]
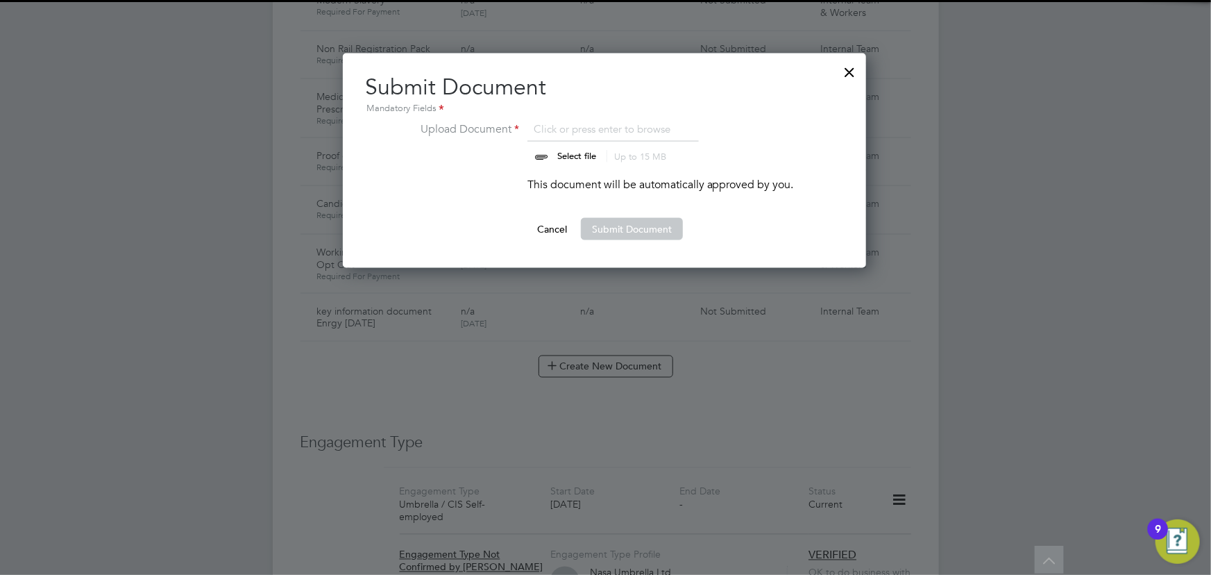
click at [589, 154] on input "file" at bounding box center [590, 142] width 218 height 42
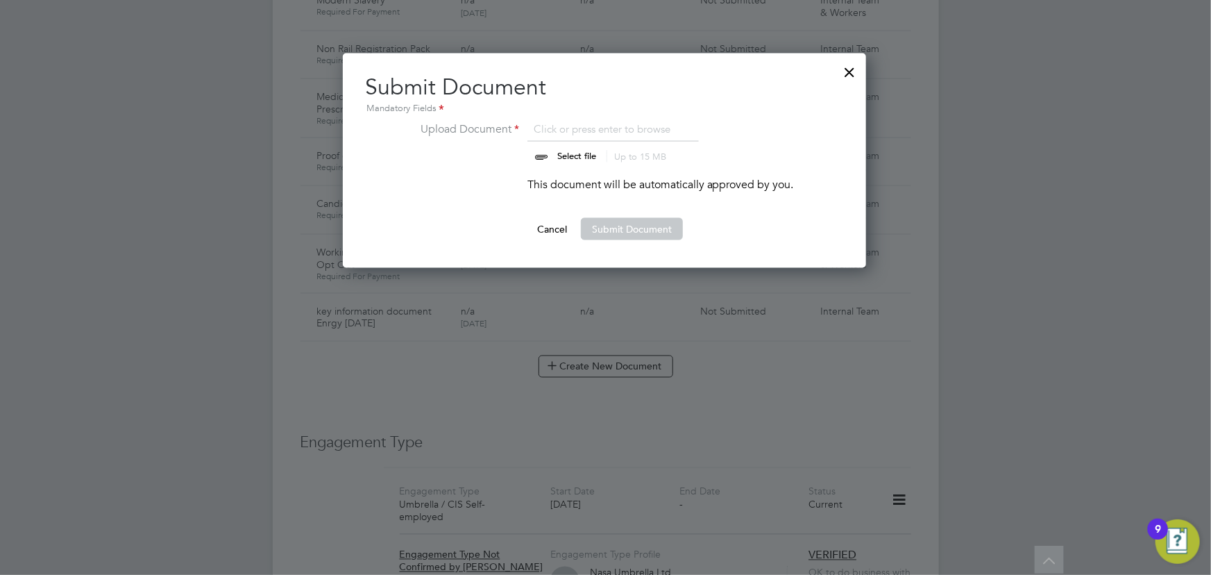
type input "C:\fakepath\Key Information Document (Self Employed-CIS) 3 [PERSON_NAME] Enrgy …"
click at [642, 235] on button "Submit Document" at bounding box center [632, 229] width 102 height 22
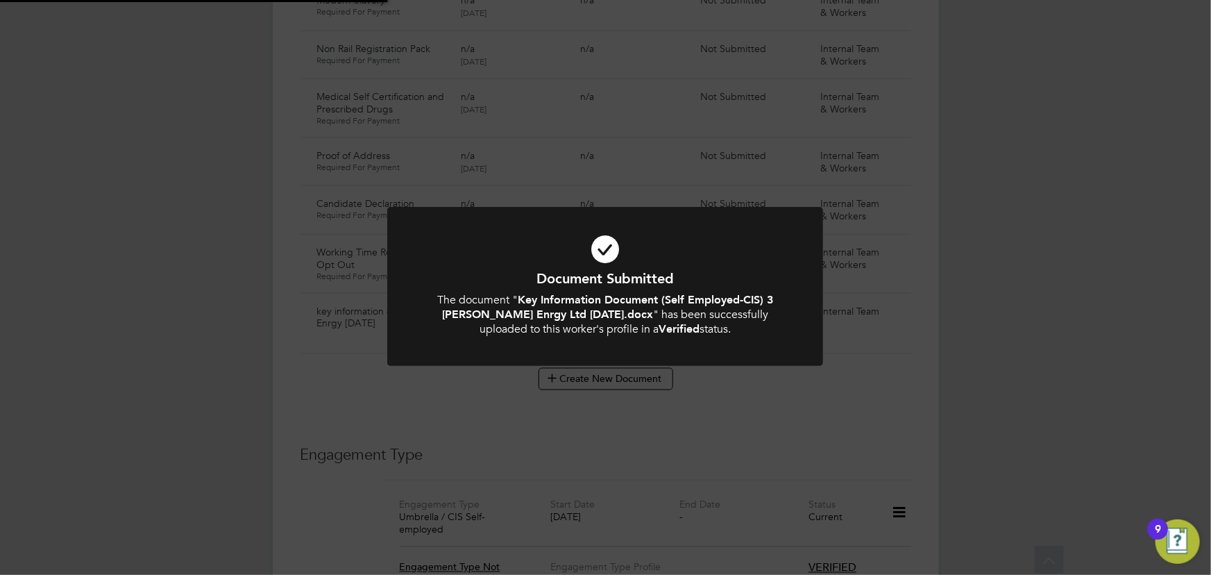
click at [1094, 278] on div "Document Submitted The document " Key Information Document (Self Employed-CIS) …" at bounding box center [605, 287] width 1211 height 575
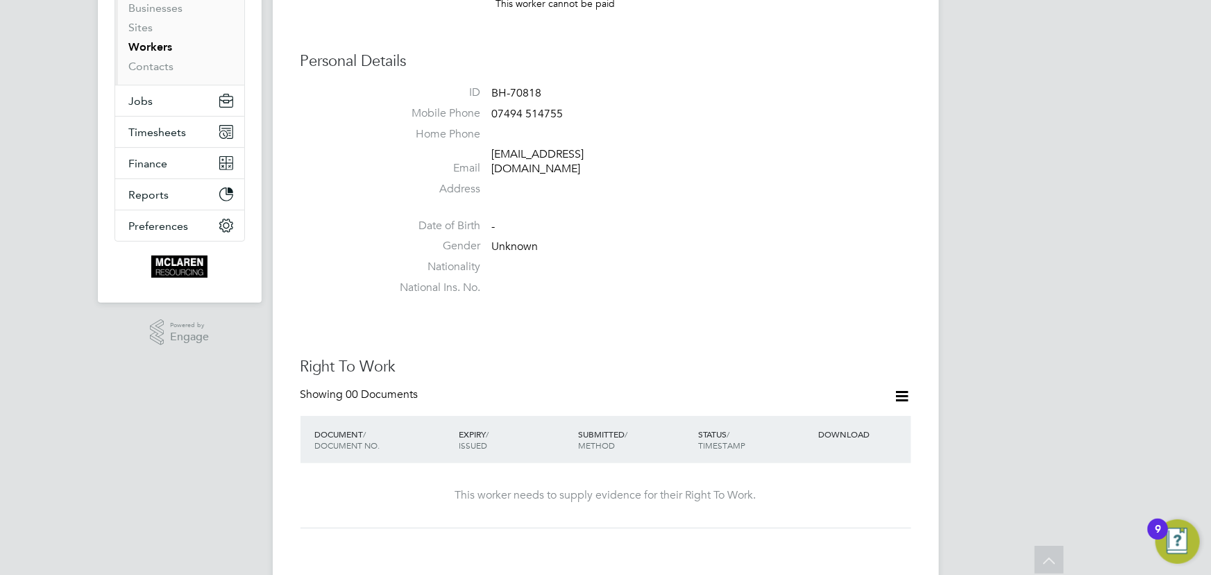
scroll to position [126, 0]
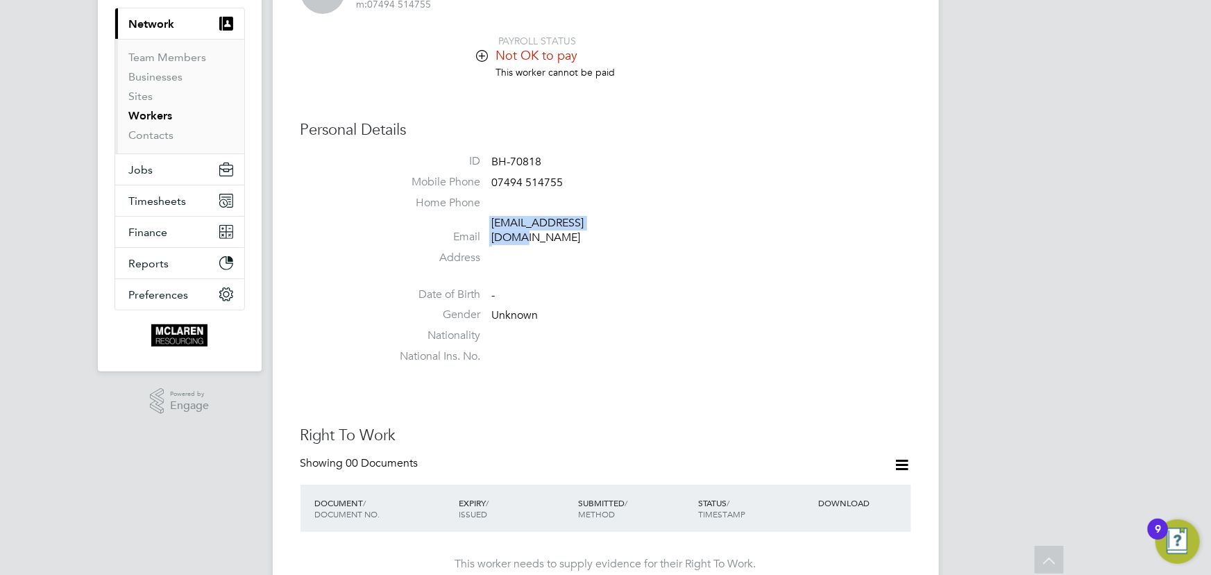
drag, startPoint x: 487, startPoint y: 225, endPoint x: 652, endPoint y: 229, distance: 165.2
click at [653, 229] on li "Email [EMAIL_ADDRESS][DOMAIN_NAME]" at bounding box center [647, 233] width 527 height 34
copy li "[EMAIL_ADDRESS][DOMAIN_NAME]"
drag, startPoint x: 488, startPoint y: 181, endPoint x: 560, endPoint y: 177, distance: 72.3
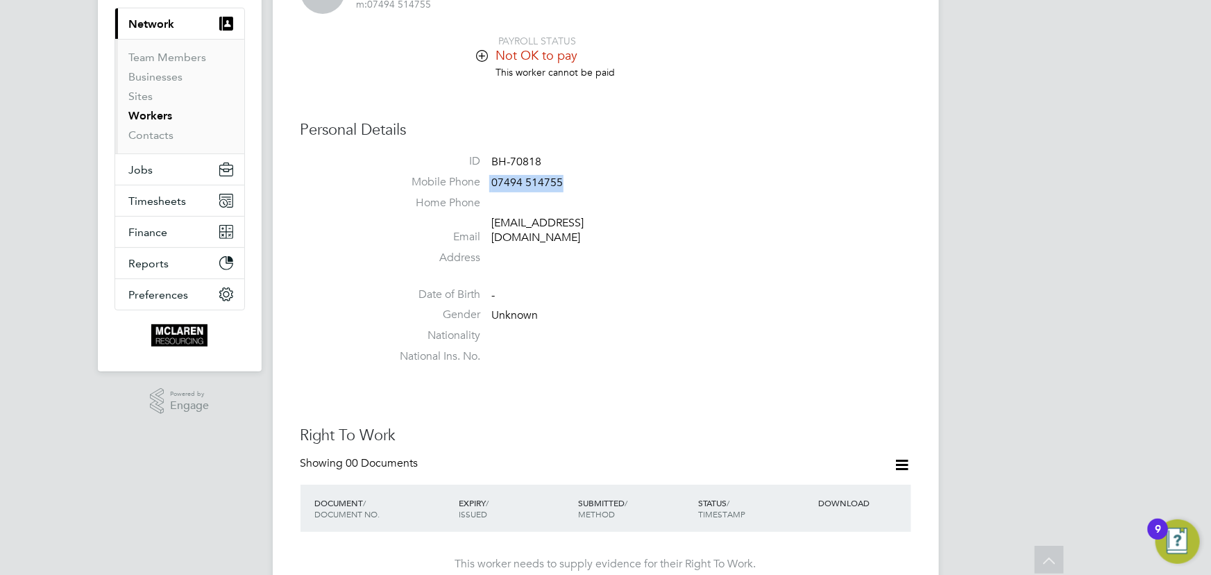
click at [560, 177] on li "Mobile Phone [PHONE_NUMBER]" at bounding box center [647, 185] width 527 height 21
copy li "07494 514755"
drag, startPoint x: 482, startPoint y: 222, endPoint x: 617, endPoint y: 222, distance: 135.3
click at [617, 222] on li "Email janekj1232@gmail.com" at bounding box center [647, 233] width 527 height 34
copy li "janekj1232@gmail.com"
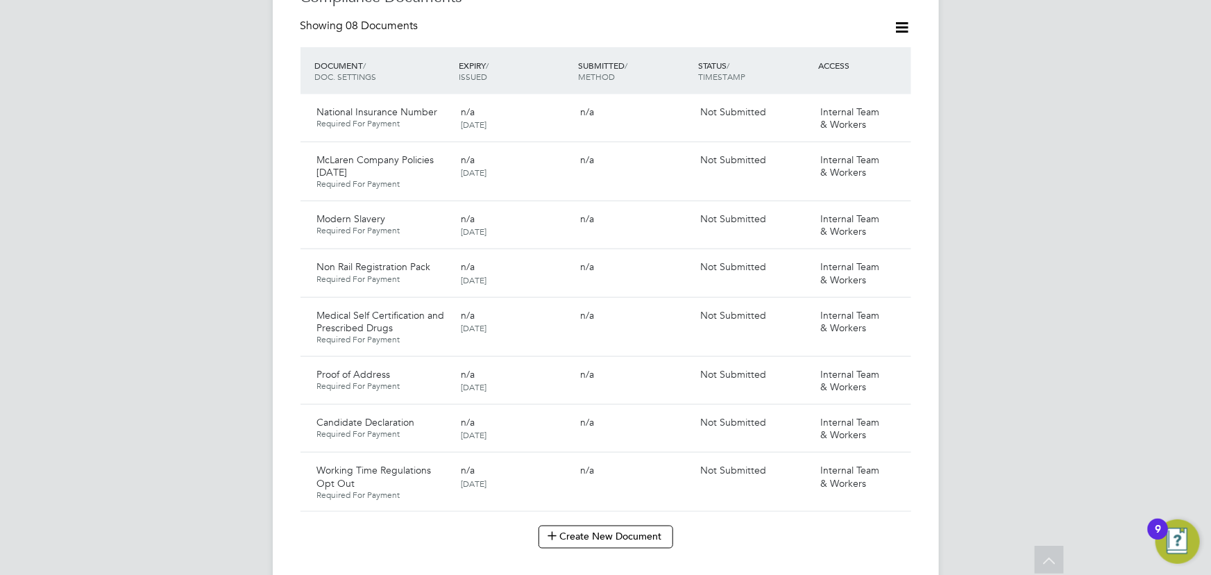
scroll to position [1009, 0]
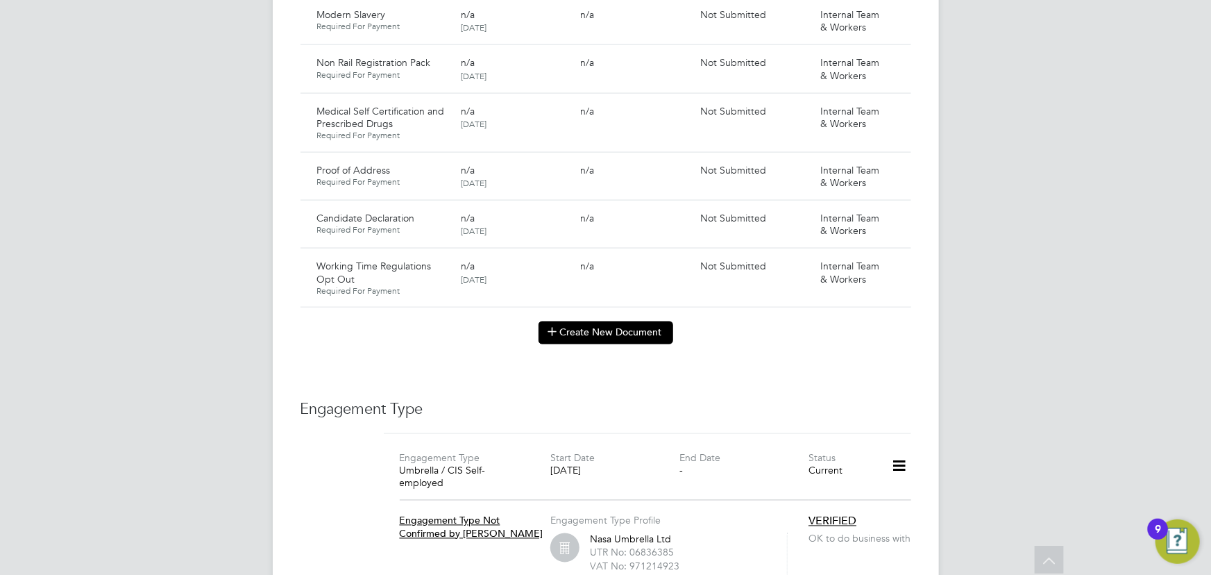
click at [634, 321] on button "Create New Document" at bounding box center [606, 332] width 135 height 22
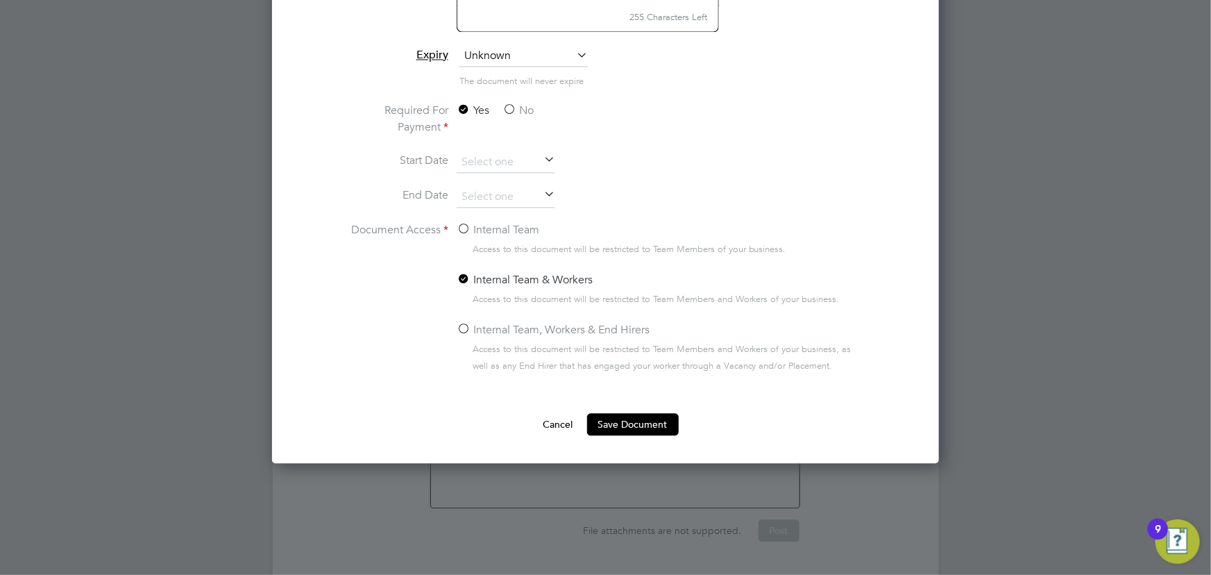
scroll to position [1327, 0]
type input "key information document Enrgy [DATE]"
click at [521, 103] on label "No" at bounding box center [518, 110] width 31 height 17
click at [0, 0] on input "No" at bounding box center [0, 0] width 0 height 0
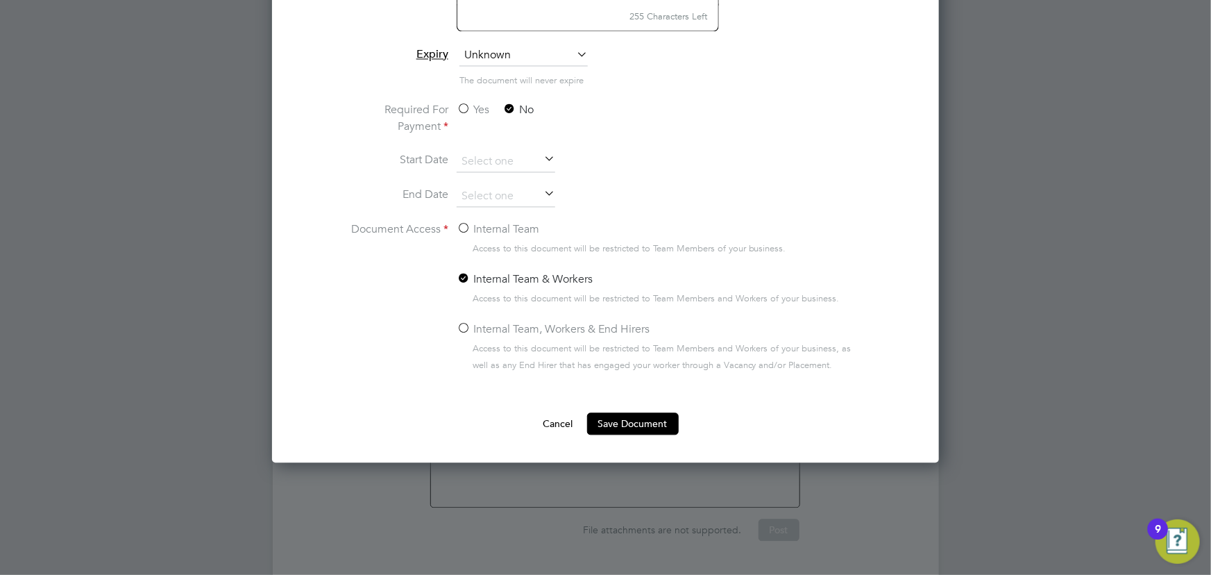
click at [503, 225] on label "Internal Team" at bounding box center [498, 229] width 83 height 17
click at [0, 0] on input "Internal Team" at bounding box center [0, 0] width 0 height 0
click at [609, 423] on button "Save Document" at bounding box center [633, 424] width 92 height 22
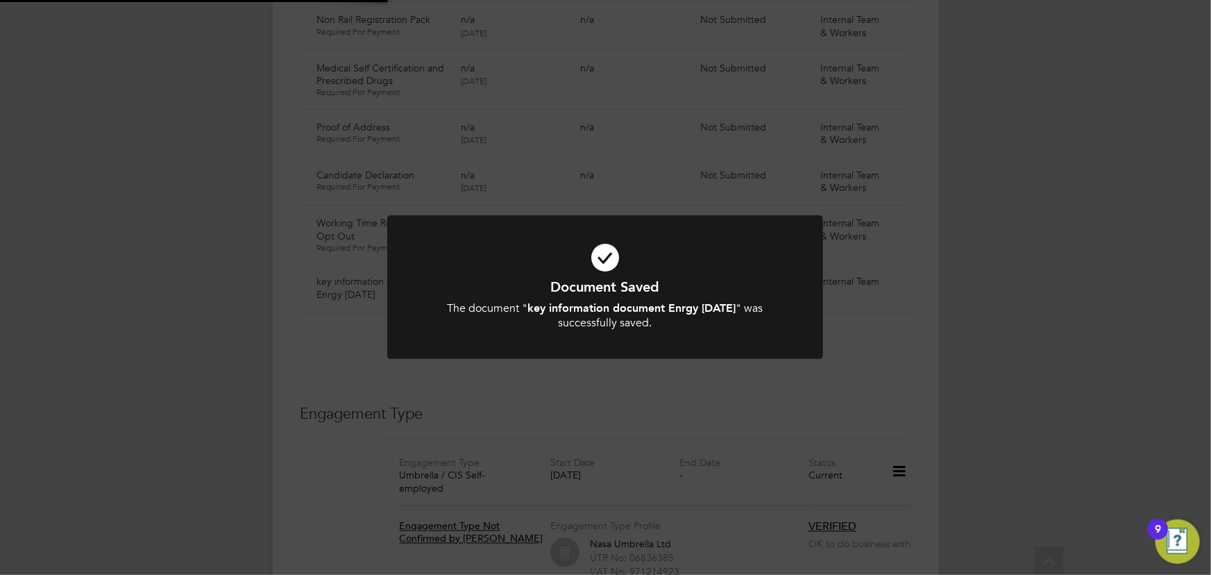
scroll to position [1009, 0]
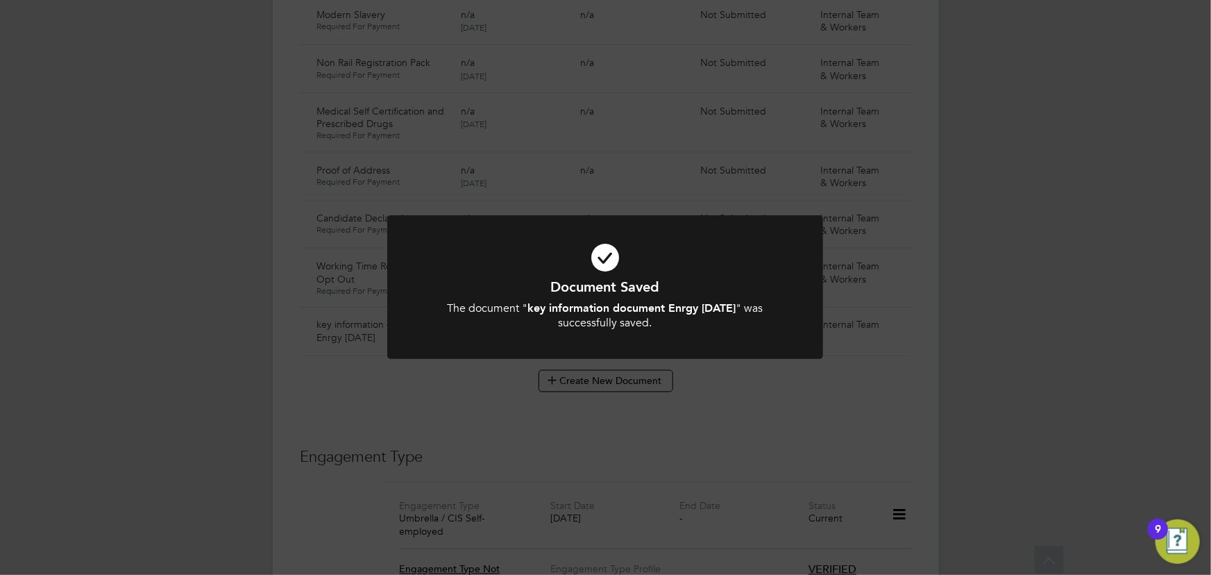
click at [1045, 258] on div "Document Saved The document " key information document Enrgy 01.09.25 " was suc…" at bounding box center [605, 287] width 1211 height 575
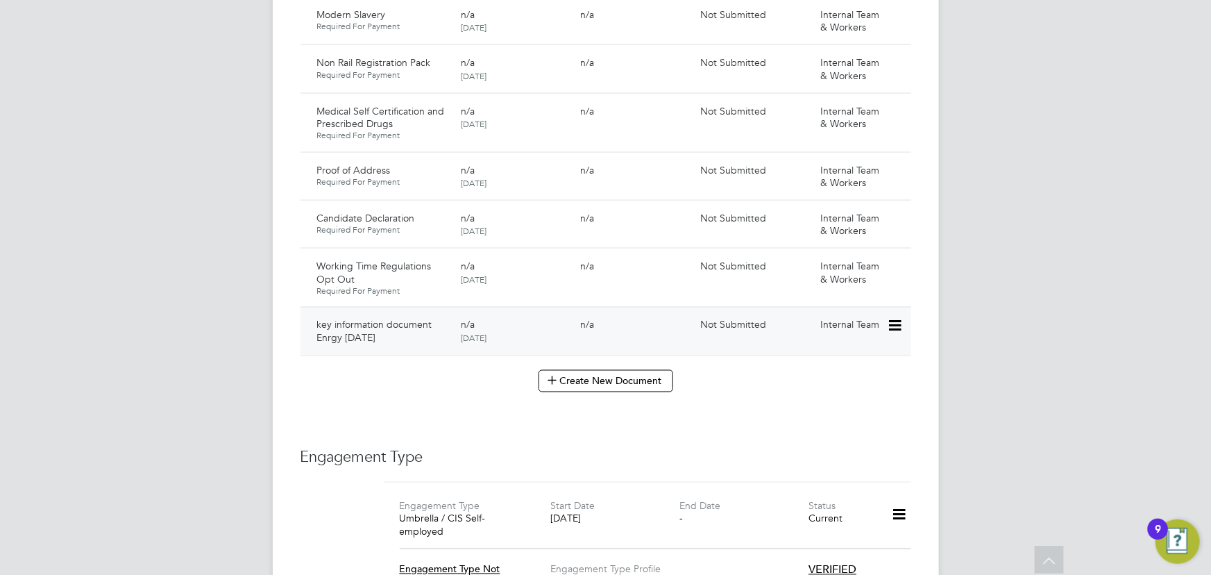
click at [897, 318] on icon at bounding box center [894, 326] width 14 height 17
click at [835, 348] on li "Submit Document" at bounding box center [852, 349] width 97 height 19
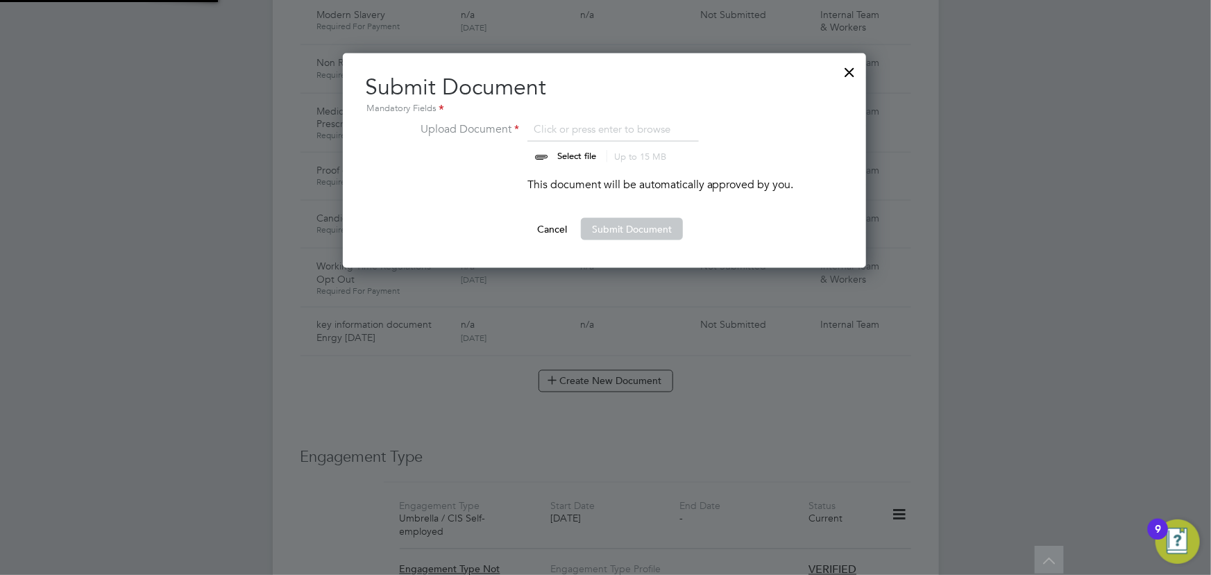
scroll to position [215, 525]
click at [576, 154] on input "file" at bounding box center [590, 142] width 218 height 42
type input "C:\fakepath\Key Information Document (Self Employed-CIS) 3 Sam Deacon Enrgy Ltd…"
click at [644, 217] on ng-form "Upload Document Key Information Document (Self Employed-CIS) 3 Sam Deacon Enrgy…" at bounding box center [604, 180] width 479 height 119
click at [621, 225] on button "Submit Document" at bounding box center [632, 229] width 102 height 22
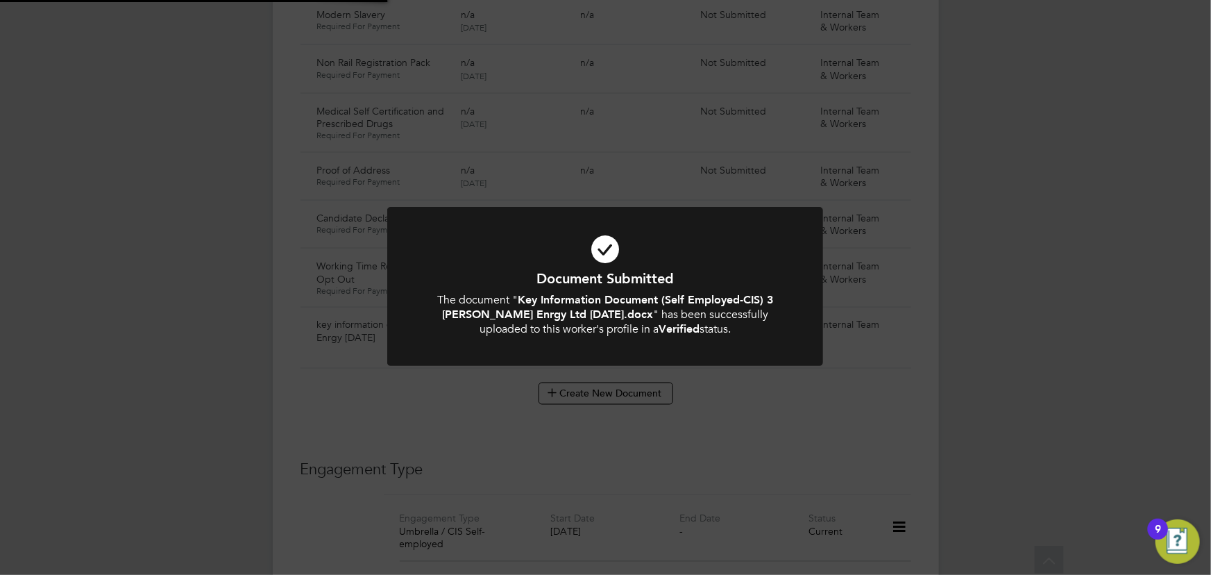
drag, startPoint x: 1009, startPoint y: 223, endPoint x: 1006, endPoint y: 242, distance: 18.9
click at [1009, 223] on div "Document Submitted The document " Key Information Document (Self Employed-CIS) …" at bounding box center [605, 287] width 1211 height 575
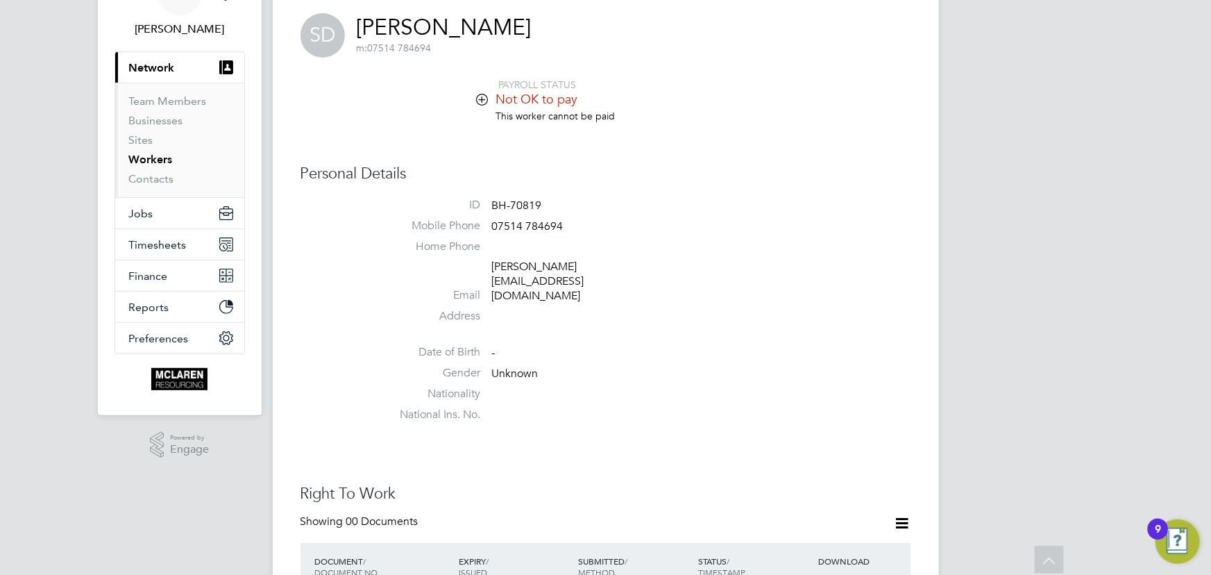
scroll to position [0, 0]
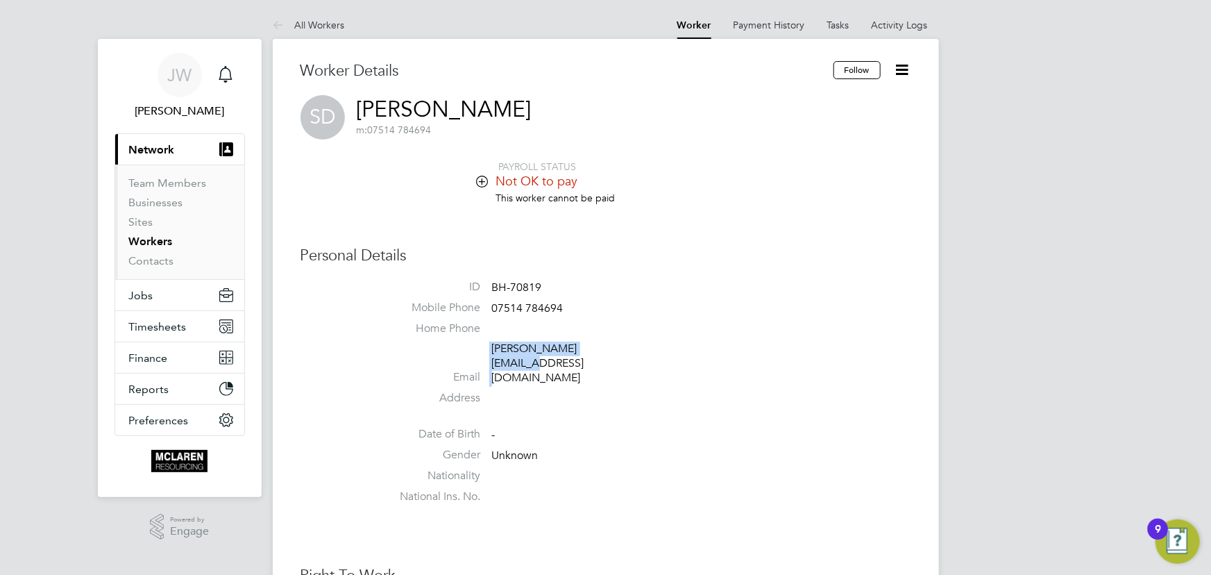
drag, startPoint x: 487, startPoint y: 348, endPoint x: 643, endPoint y: 350, distance: 156.2
click at [643, 350] on li "Email sam.deacon5@gmail.com" at bounding box center [647, 365] width 527 height 49
copy li "sam.deacon5@gmail.com"
drag, startPoint x: 491, startPoint y: 306, endPoint x: 543, endPoint y: 312, distance: 53.0
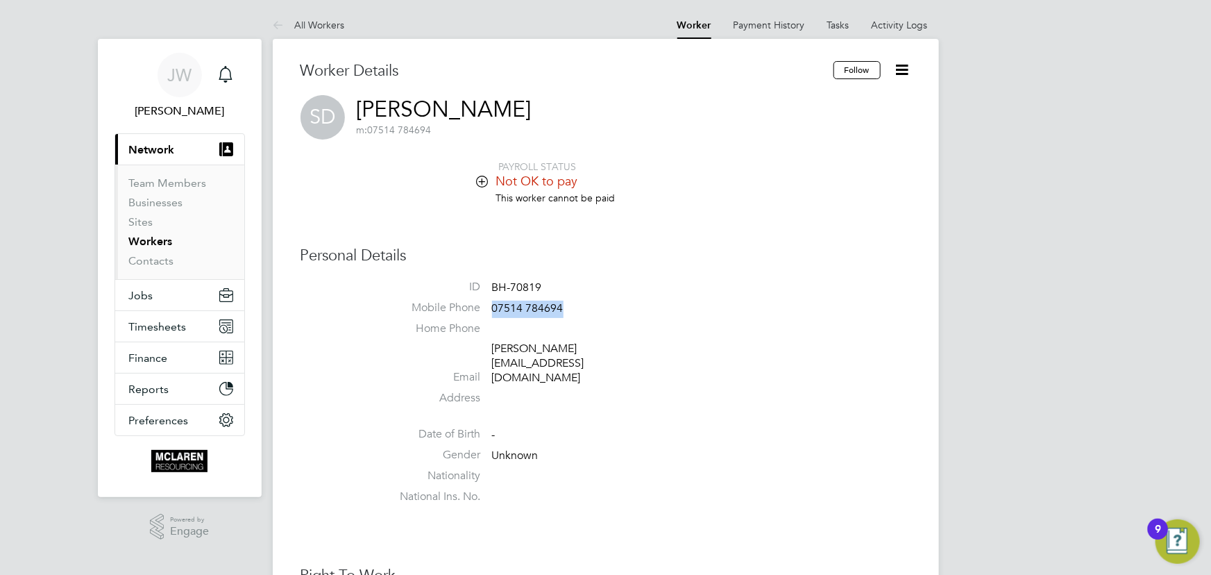
click at [620, 308] on li "Mobile Phone 07514 784694" at bounding box center [647, 311] width 527 height 21
copy span "07514 784694"
drag, startPoint x: 486, startPoint y: 347, endPoint x: 626, endPoint y: 344, distance: 140.2
click at [626, 344] on li "Email sam.deacon5@gmail.com" at bounding box center [647, 365] width 527 height 49
copy li "sam.deacon5@gmail.com"
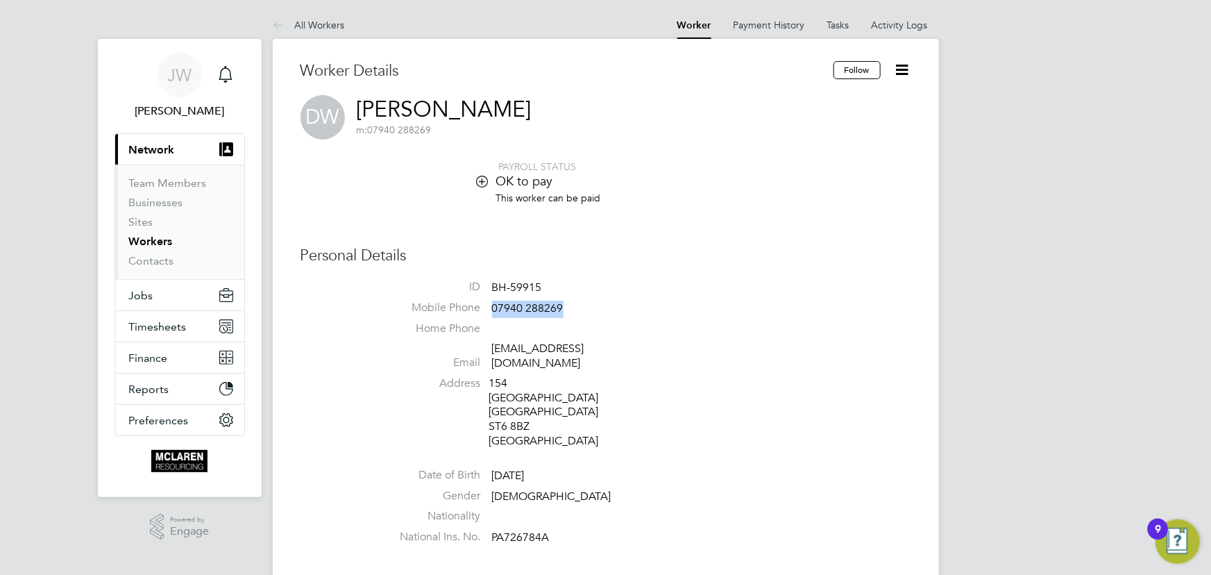
drag, startPoint x: 493, startPoint y: 307, endPoint x: 513, endPoint y: 317, distance: 22.0
click at [650, 309] on li "Mobile Phone [PHONE_NUMBER]" at bounding box center [647, 311] width 527 height 21
copy span "07940 288269"
drag, startPoint x: 491, startPoint y: 344, endPoint x: 594, endPoint y: 349, distance: 103.5
click at [594, 349] on li "Email [EMAIL_ADDRESS][DOMAIN_NAME]" at bounding box center [647, 358] width 527 height 34
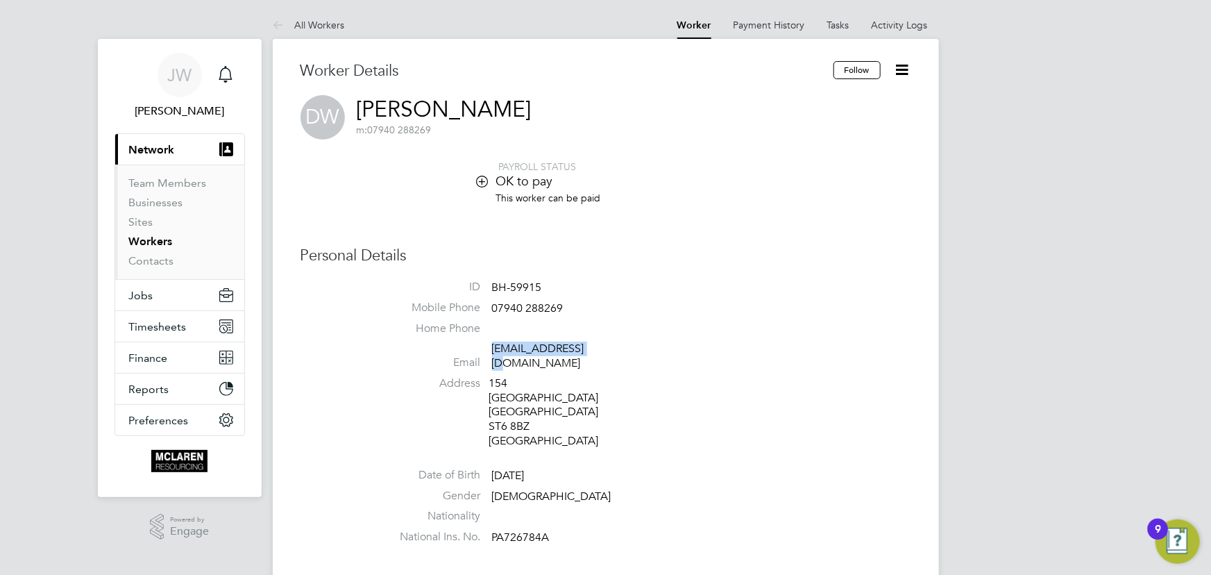
copy link "[EMAIL_ADDRESS][DOMAIN_NAME]"
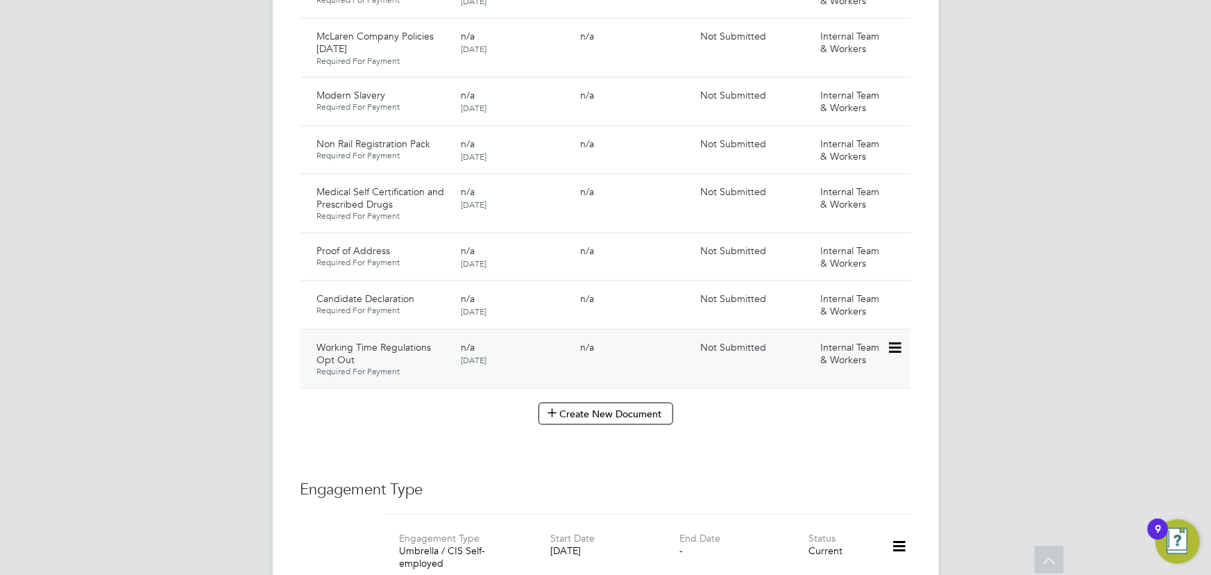
scroll to position [1009, 0]
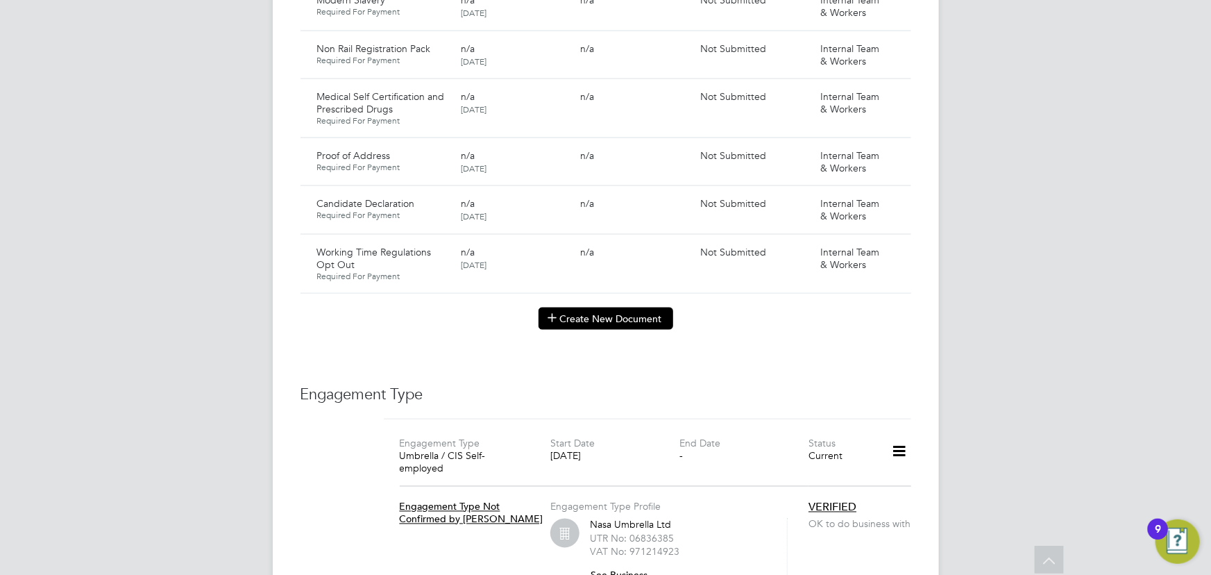
click at [644, 307] on button "Create New Document" at bounding box center [606, 318] width 135 height 22
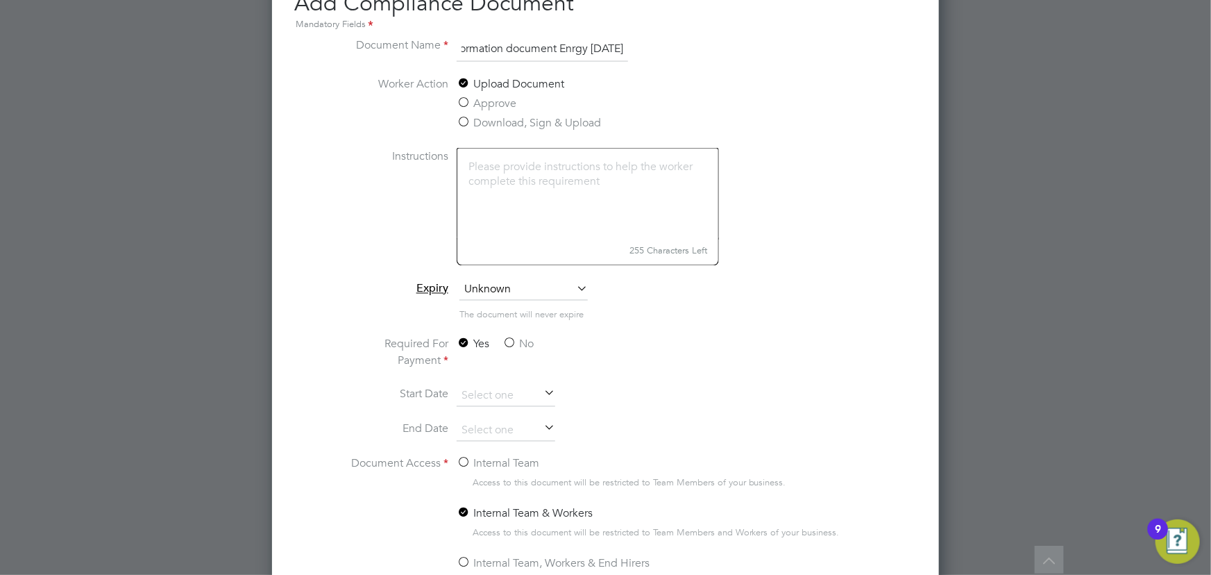
scroll to position [1262, 0]
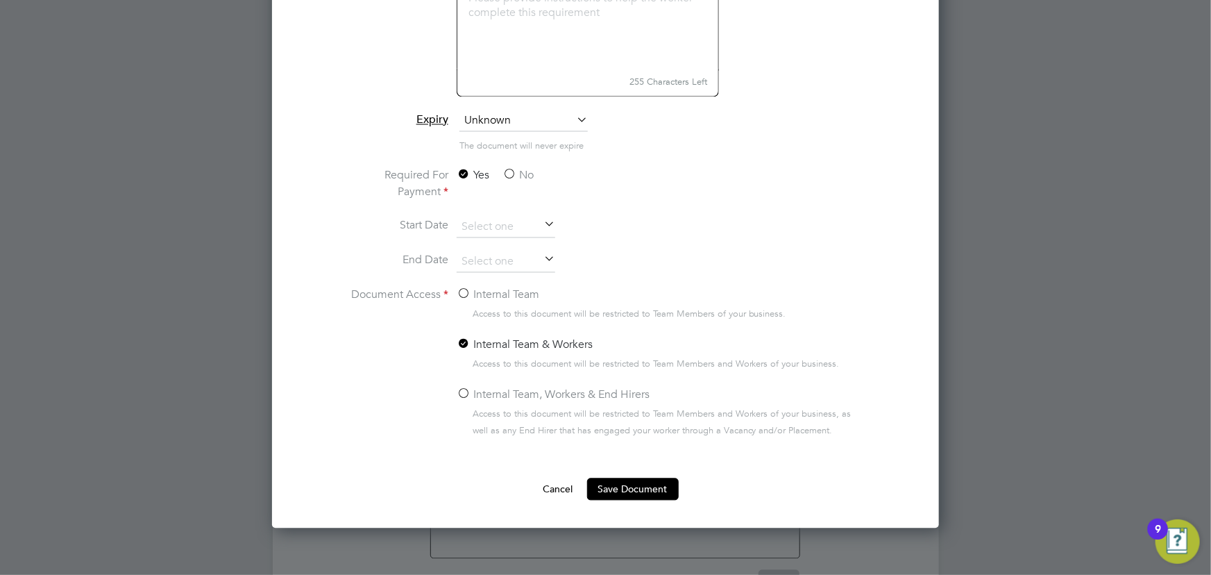
type input "key information document Enrgy [DATE]"
click at [521, 176] on label "No" at bounding box center [518, 175] width 31 height 17
click at [0, 0] on input "No" at bounding box center [0, 0] width 0 height 0
click at [500, 293] on label "Internal Team" at bounding box center [498, 295] width 83 height 17
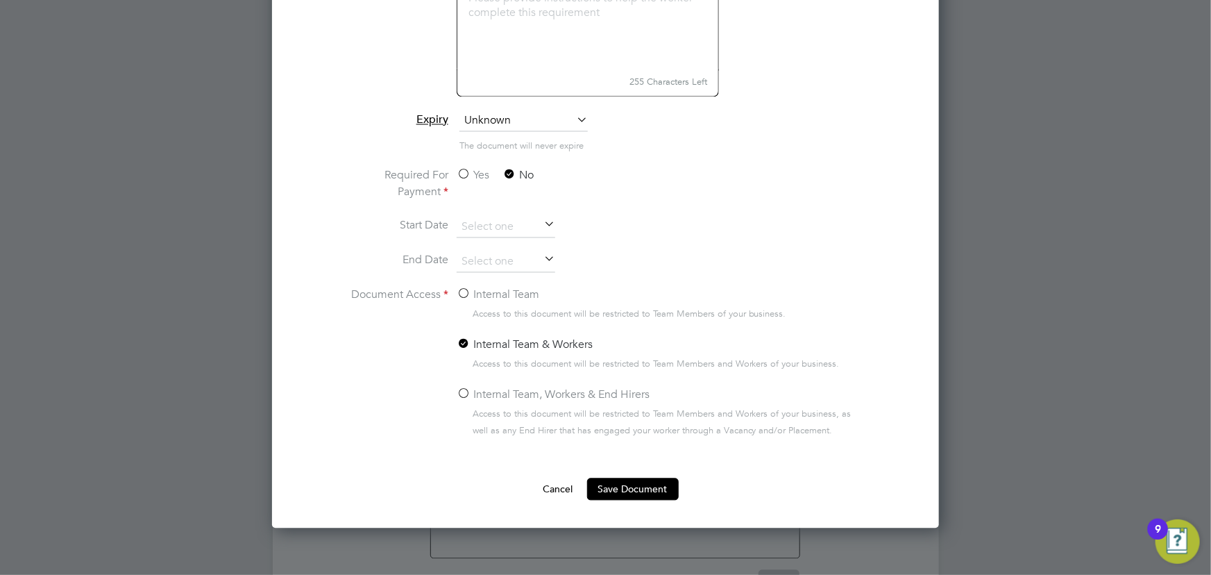
click at [0, 0] on input "Internal Team" at bounding box center [0, 0] width 0 height 0
click at [623, 483] on button "Save Document" at bounding box center [633, 489] width 92 height 22
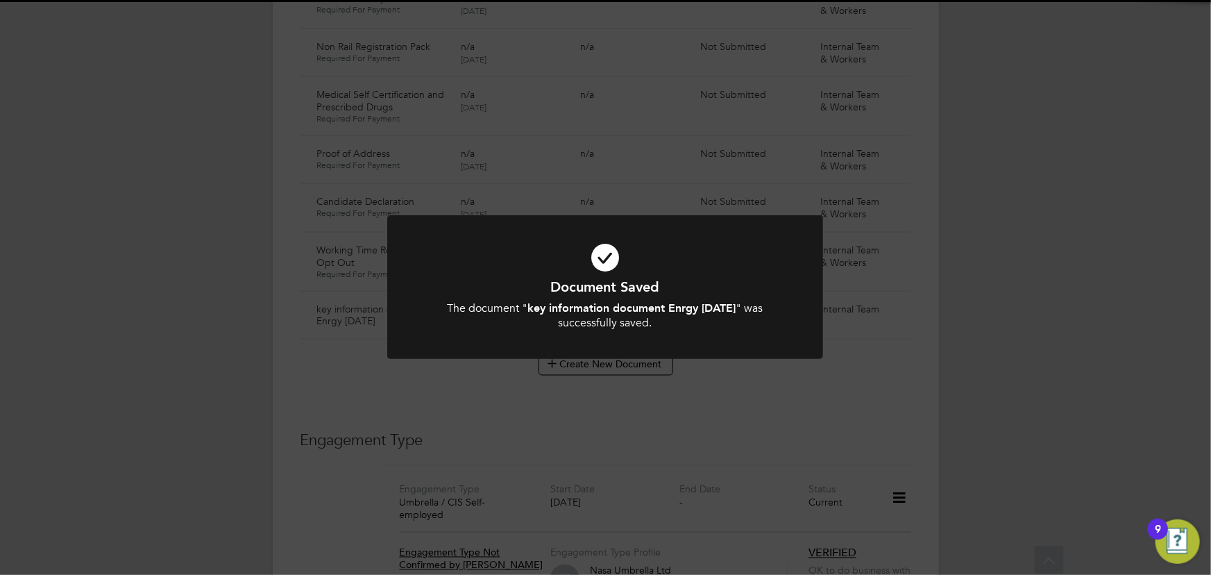
scroll to position [1009, 0]
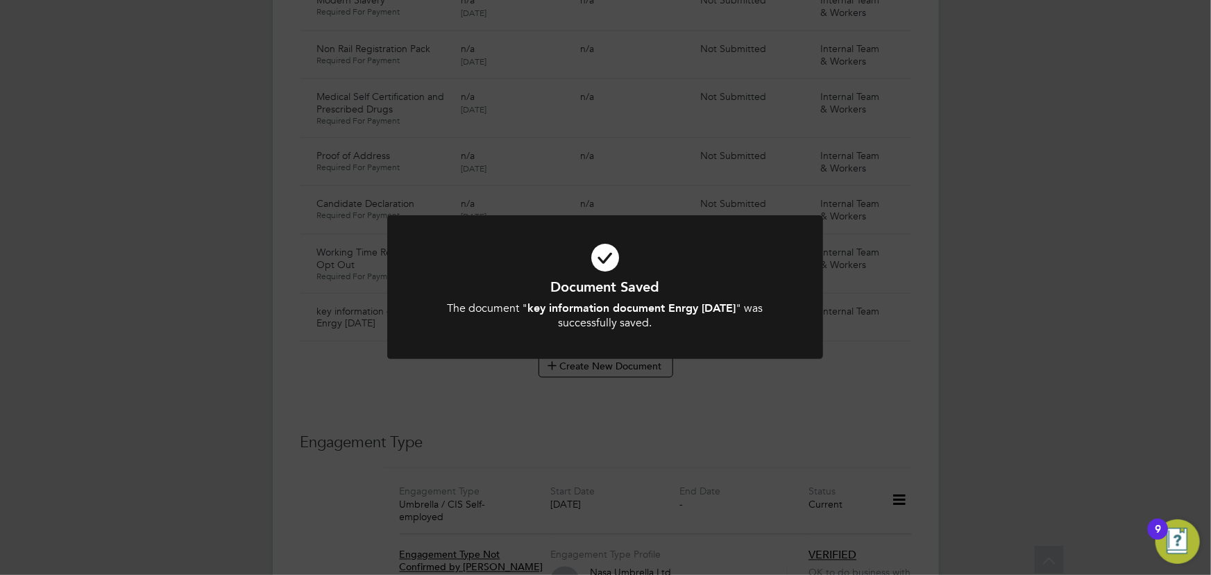
click at [1102, 409] on div "Document Saved The document " key information document Enrgy 01.09.25 " was suc…" at bounding box center [605, 287] width 1211 height 575
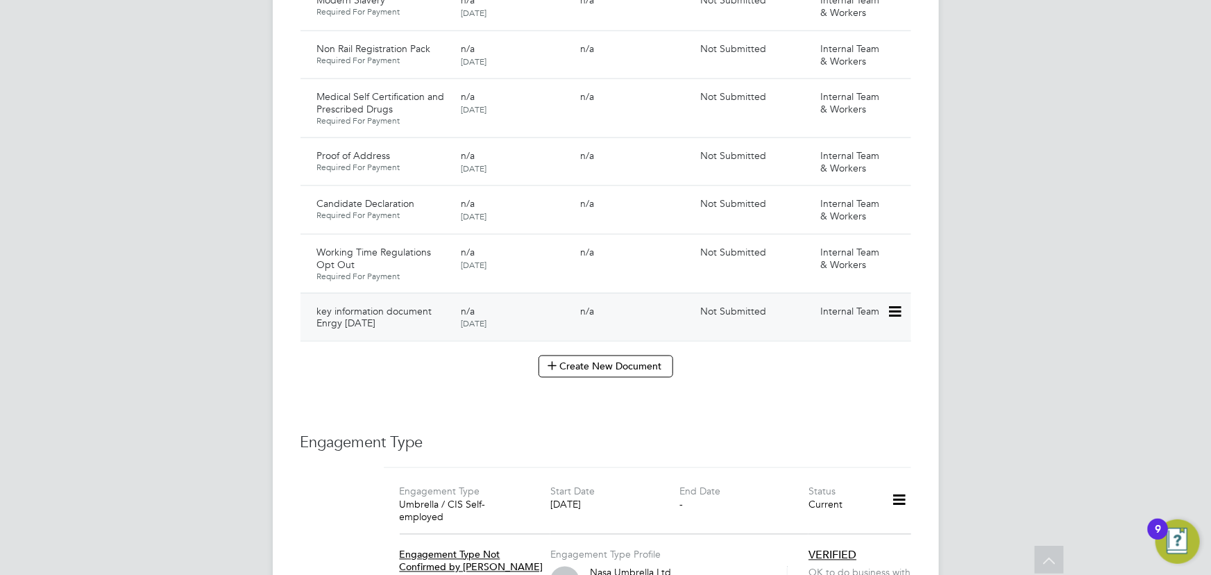
click at [888, 303] on icon at bounding box center [894, 311] width 14 height 17
click at [850, 348] on li "Submit Document" at bounding box center [852, 349] width 97 height 19
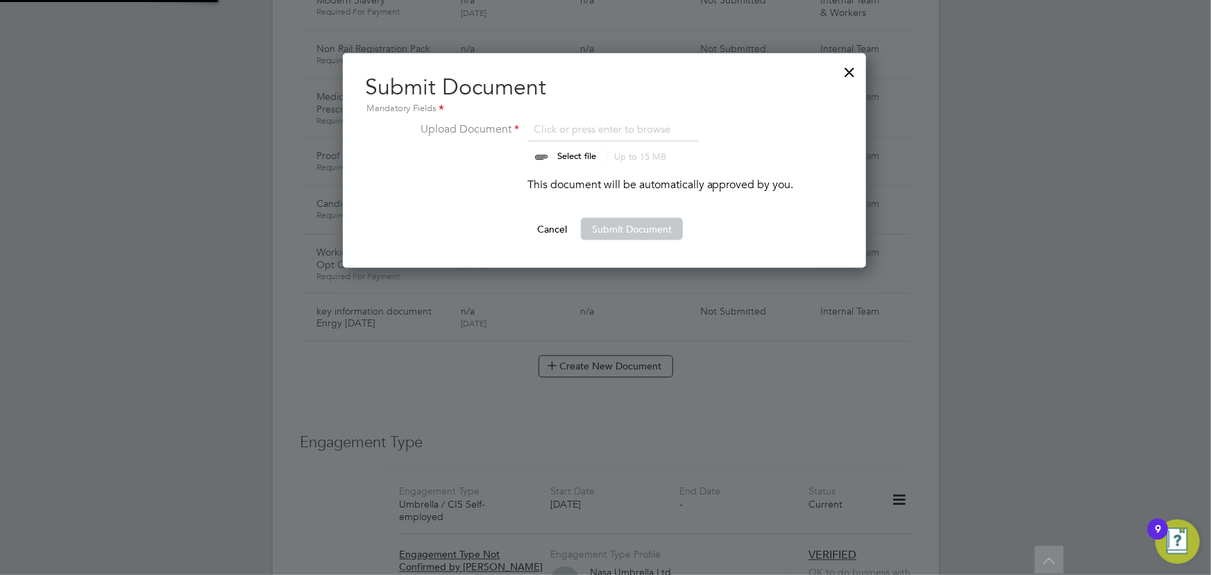
scroll to position [215, 525]
click at [573, 153] on input "file" at bounding box center [590, 142] width 218 height 42
type input "C:\fakepath\Key Information Document (Self Employed-CIS) 3 Nathaniel Palmer Enr…"
click at [652, 230] on button "Submit Document" at bounding box center [632, 229] width 102 height 22
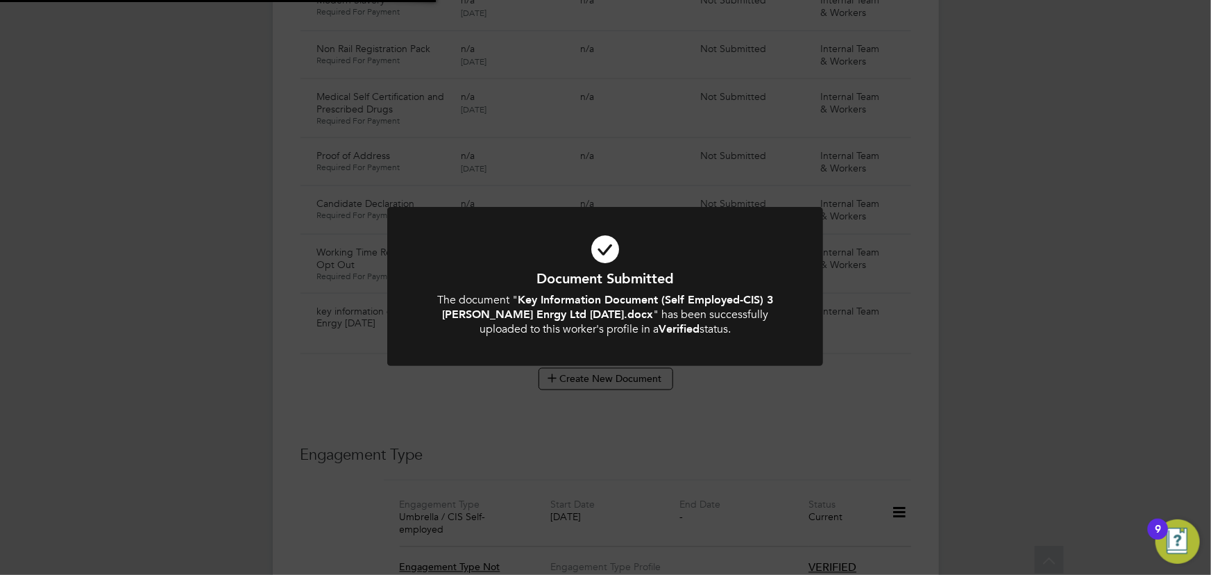
click at [1006, 232] on div "Document Submitted The document " Key Information Document (Self Employed-CIS) …" at bounding box center [605, 287] width 1211 height 575
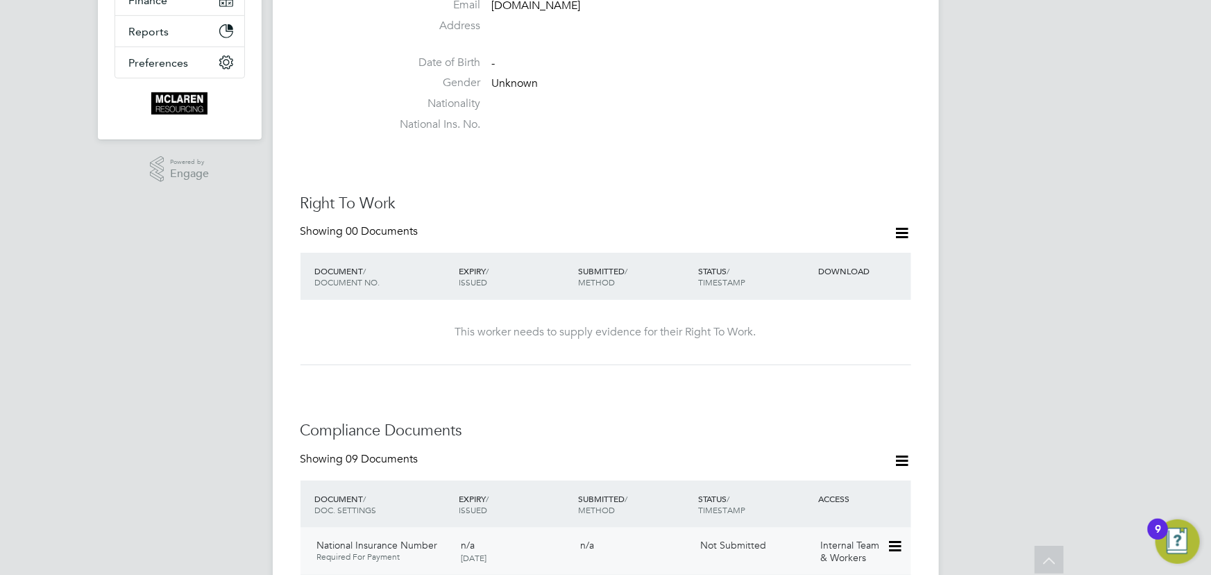
scroll to position [189, 0]
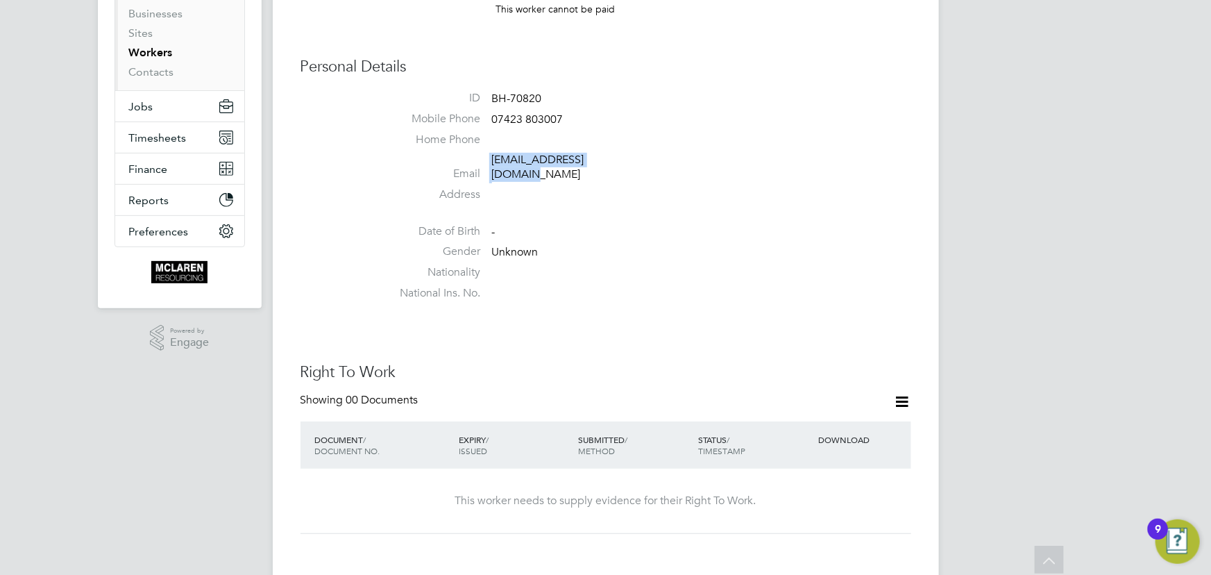
drag, startPoint x: 489, startPoint y: 160, endPoint x: 621, endPoint y: 163, distance: 131.2
click at [621, 163] on li "Email nattypalmer2@gmail.com" at bounding box center [647, 170] width 527 height 34
copy li "nattypalmer2@gmail.com"
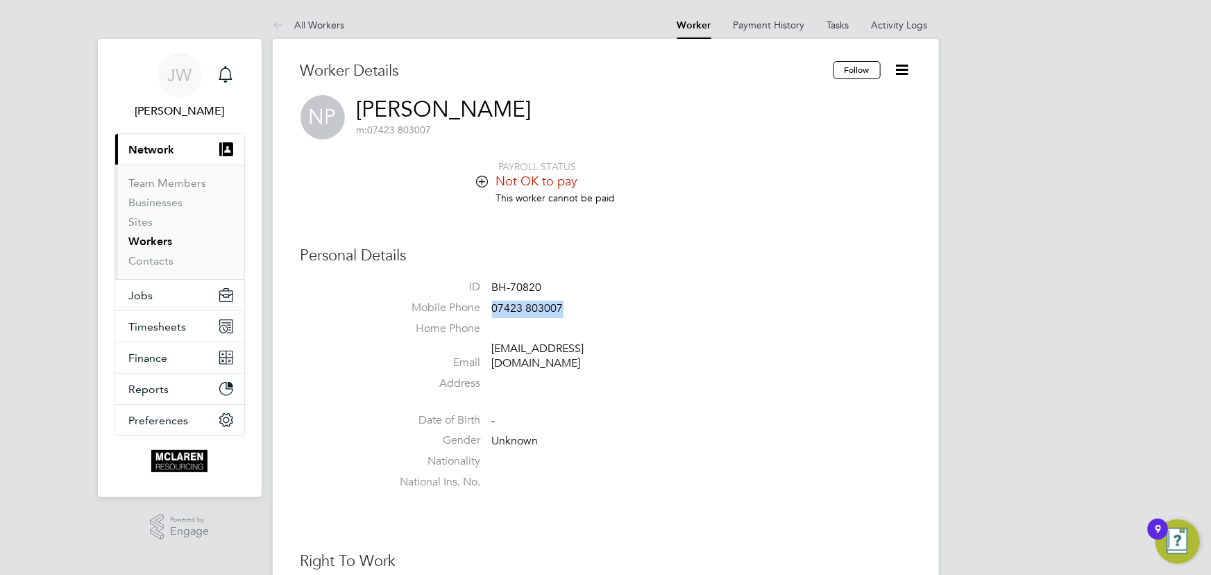
drag, startPoint x: 493, startPoint y: 305, endPoint x: 573, endPoint y: 304, distance: 79.8
click at [573, 304] on li "Mobile Phone 07423 803007" at bounding box center [647, 311] width 527 height 21
copy span "07423 803007"
drag, startPoint x: 488, startPoint y: 353, endPoint x: 649, endPoint y: 347, distance: 161.1
click at [649, 347] on li "Email nattypalmer2@gmail.com" at bounding box center [647, 358] width 527 height 34
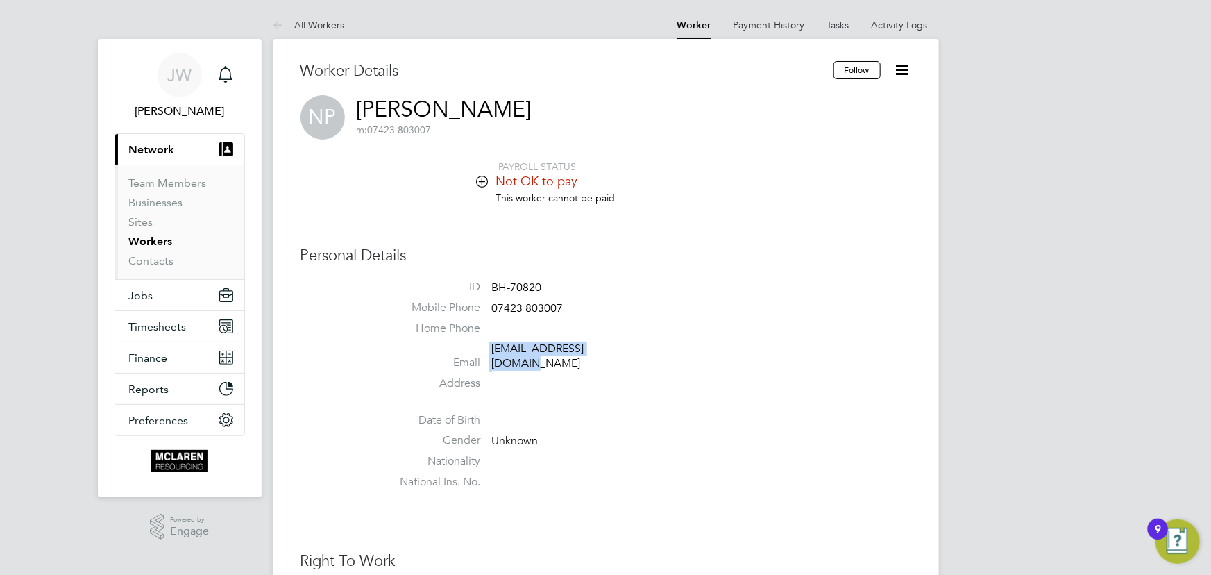
copy li "nattypalmer2@gmail.com"
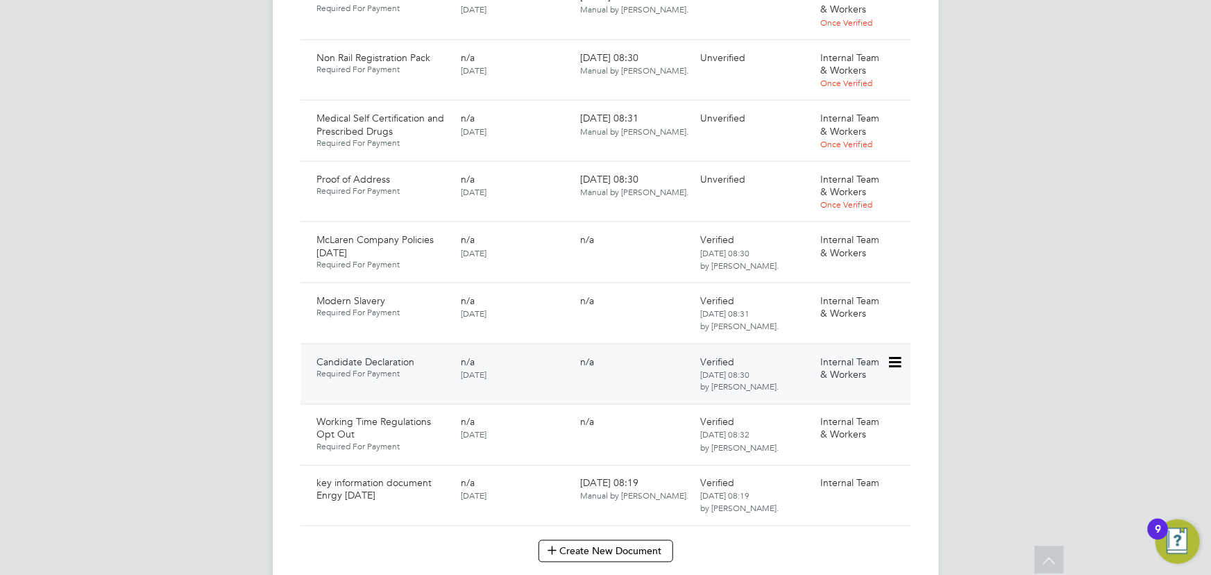
scroll to position [1072, 0]
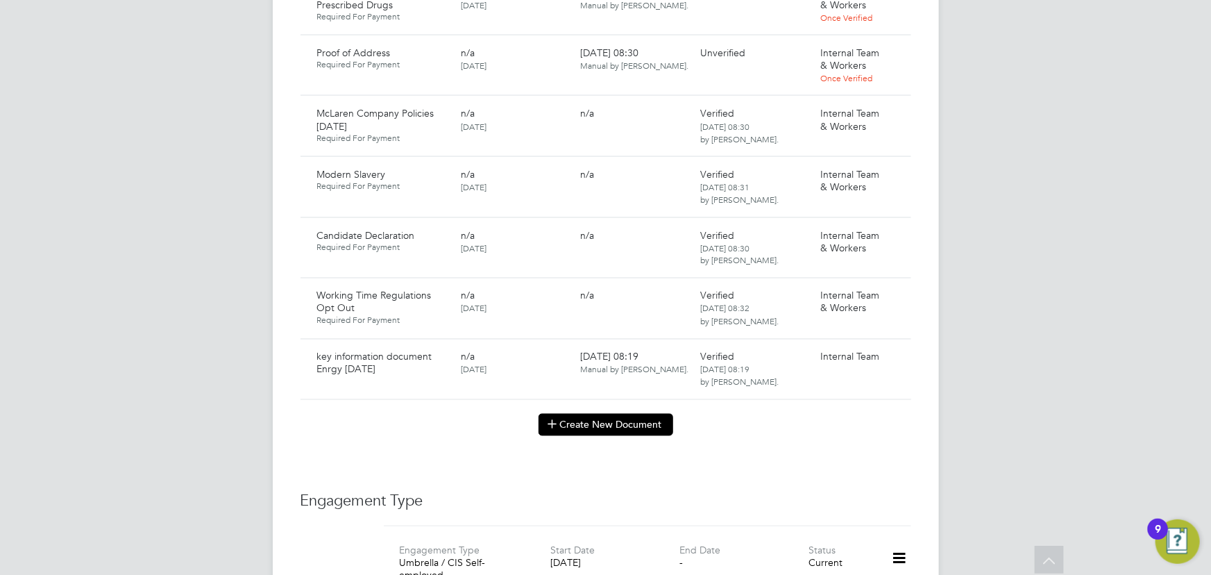
click at [609, 414] on button "Create New Document" at bounding box center [606, 425] width 135 height 22
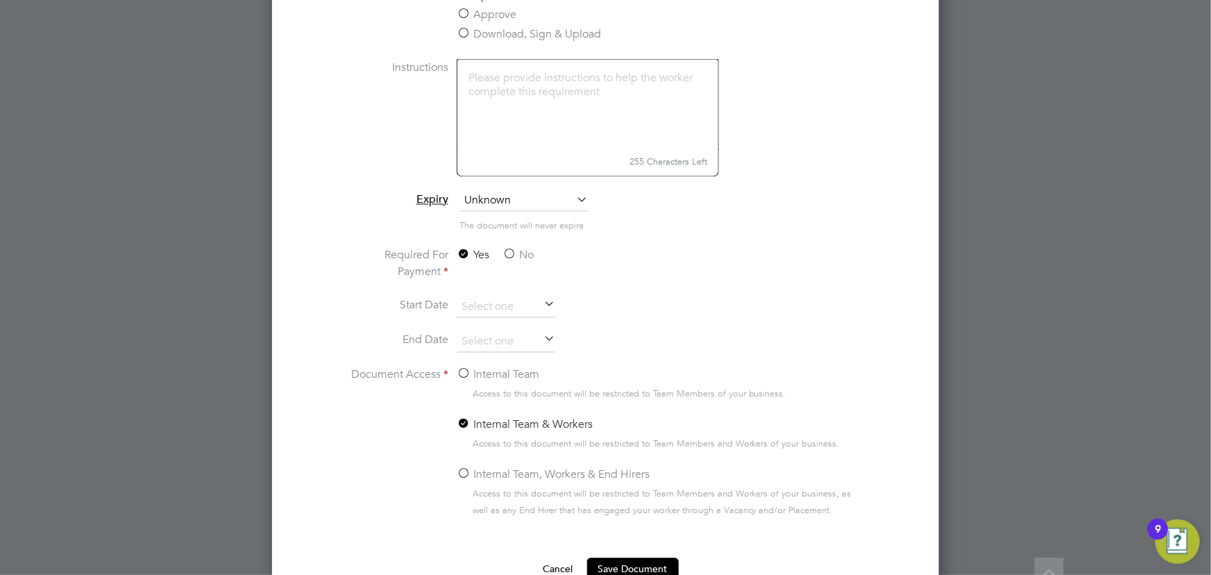
scroll to position [1262, 0]
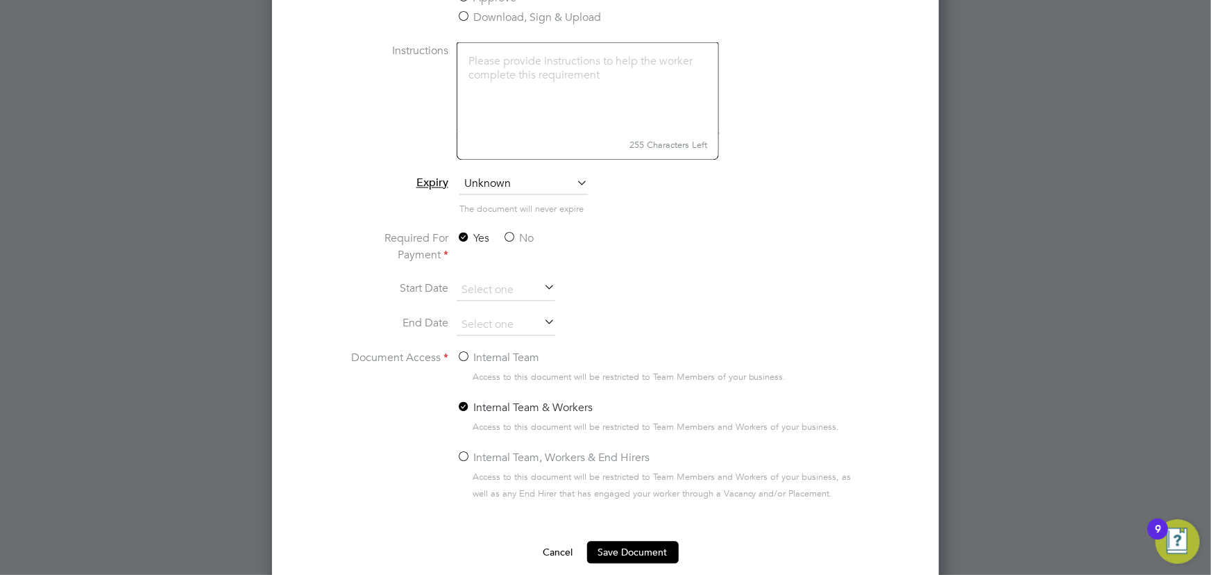
type input "Contract Enrgy [DATE]"
click at [527, 238] on label "No" at bounding box center [518, 238] width 31 height 17
click at [0, 0] on input "No" at bounding box center [0, 0] width 0 height 0
click at [495, 350] on label "Internal Team" at bounding box center [498, 358] width 83 height 17
click at [0, 0] on input "Internal Team" at bounding box center [0, 0] width 0 height 0
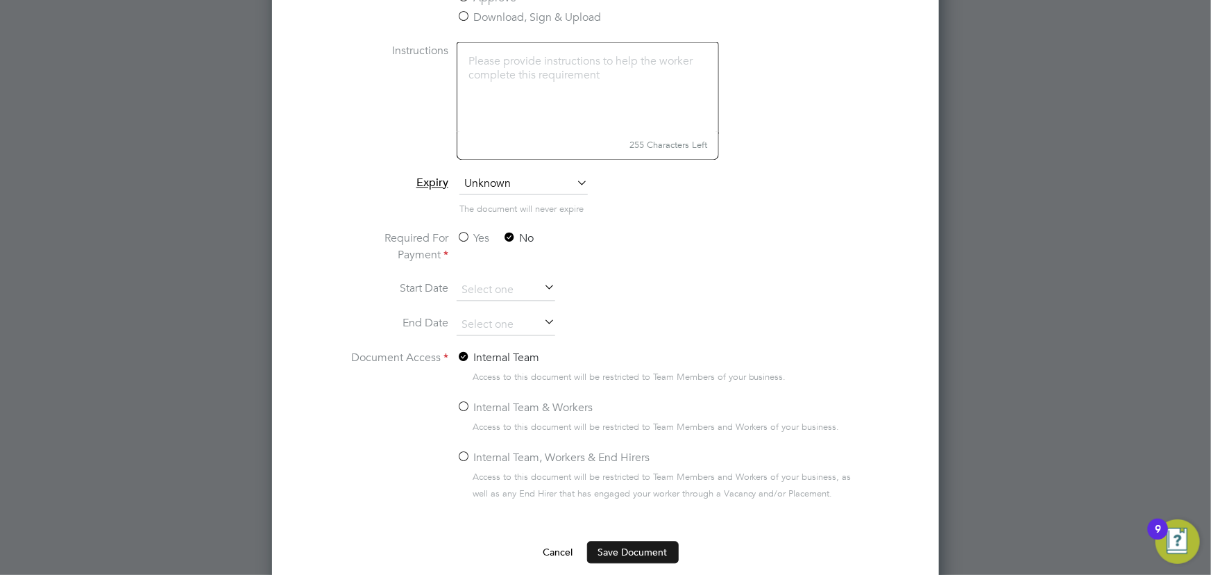
click at [621, 543] on button "Save Document" at bounding box center [633, 552] width 92 height 22
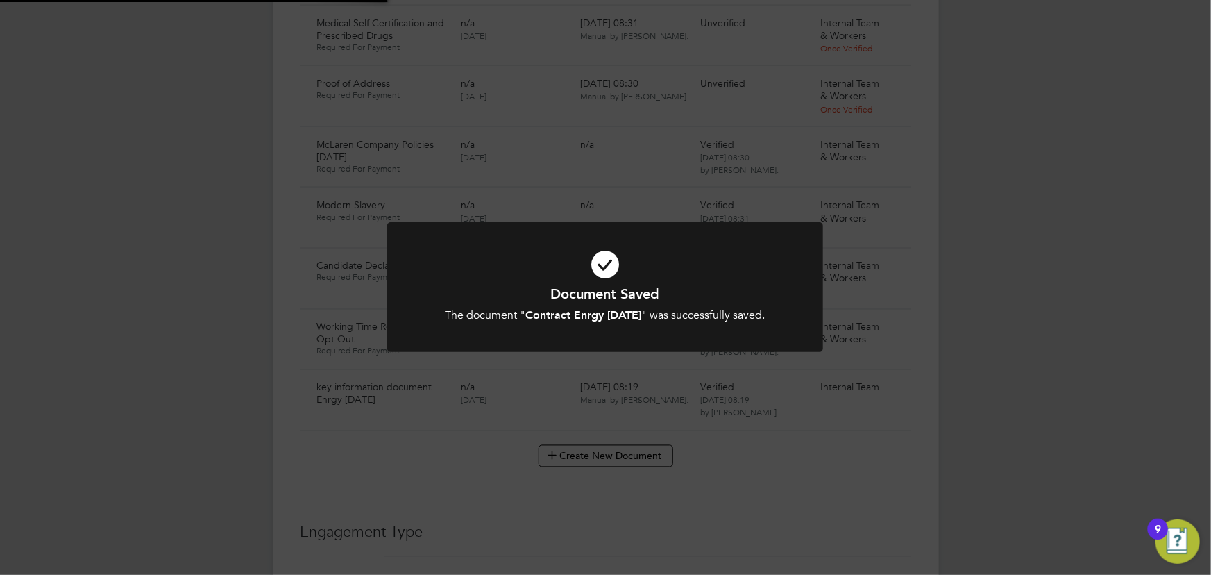
scroll to position [1072, 0]
click at [985, 392] on div "Document Saved The document " Contract Enrgy [DATE] " was successfully saved. C…" at bounding box center [605, 287] width 1211 height 575
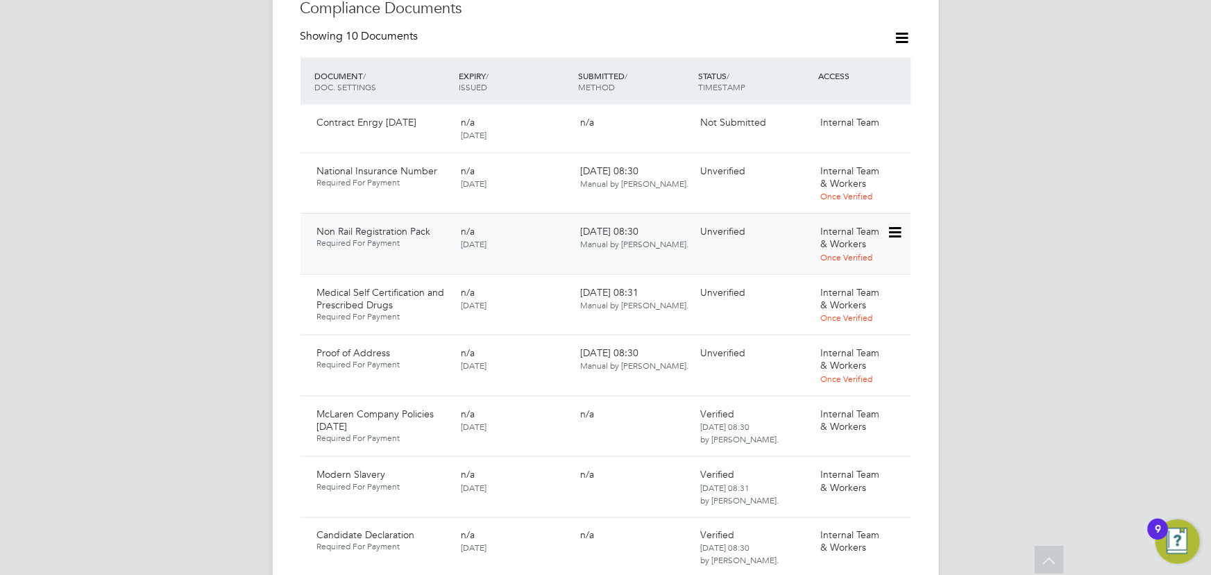
scroll to position [820, 0]
click at [897, 116] on icon at bounding box center [894, 124] width 14 height 17
click at [850, 159] on li "Submit Document" at bounding box center [852, 162] width 97 height 19
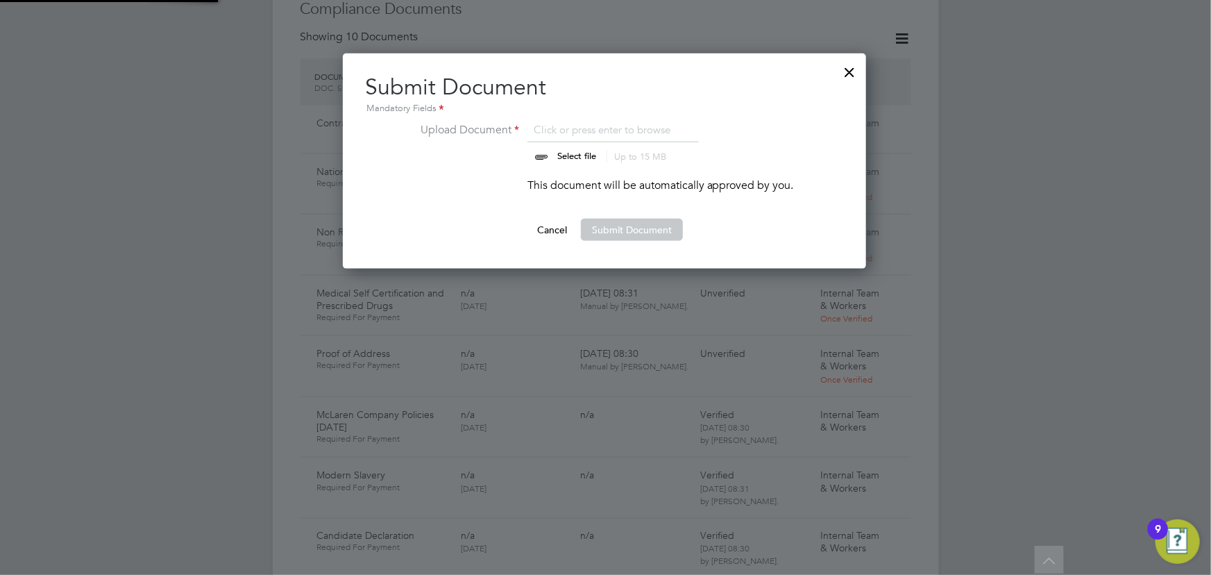
scroll to position [215, 525]
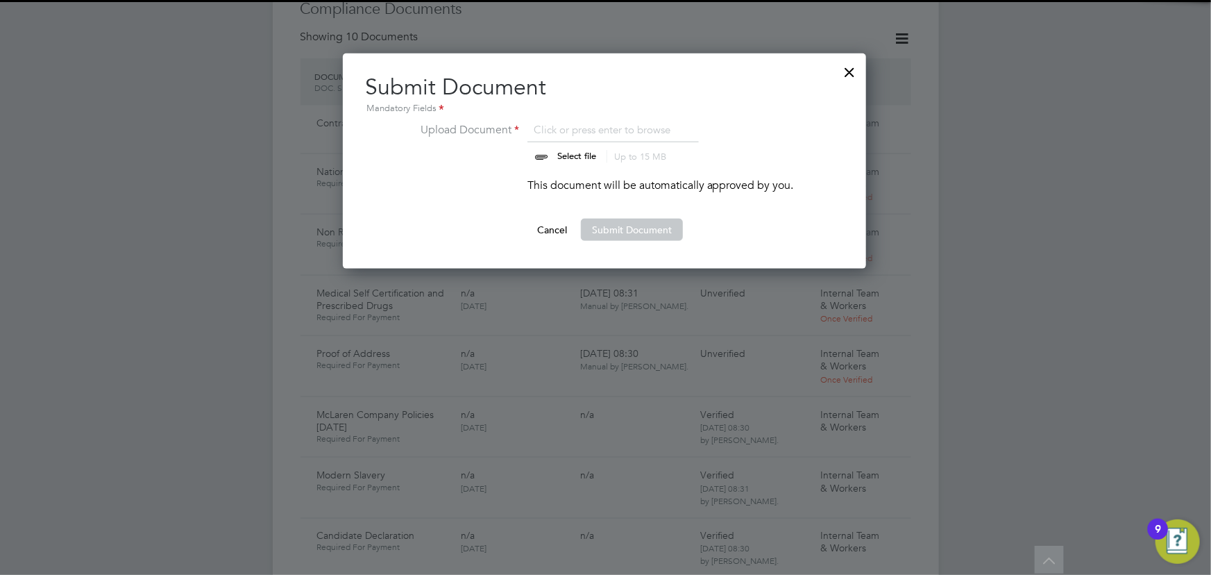
click at [583, 155] on input "file" at bounding box center [590, 142] width 218 height 42
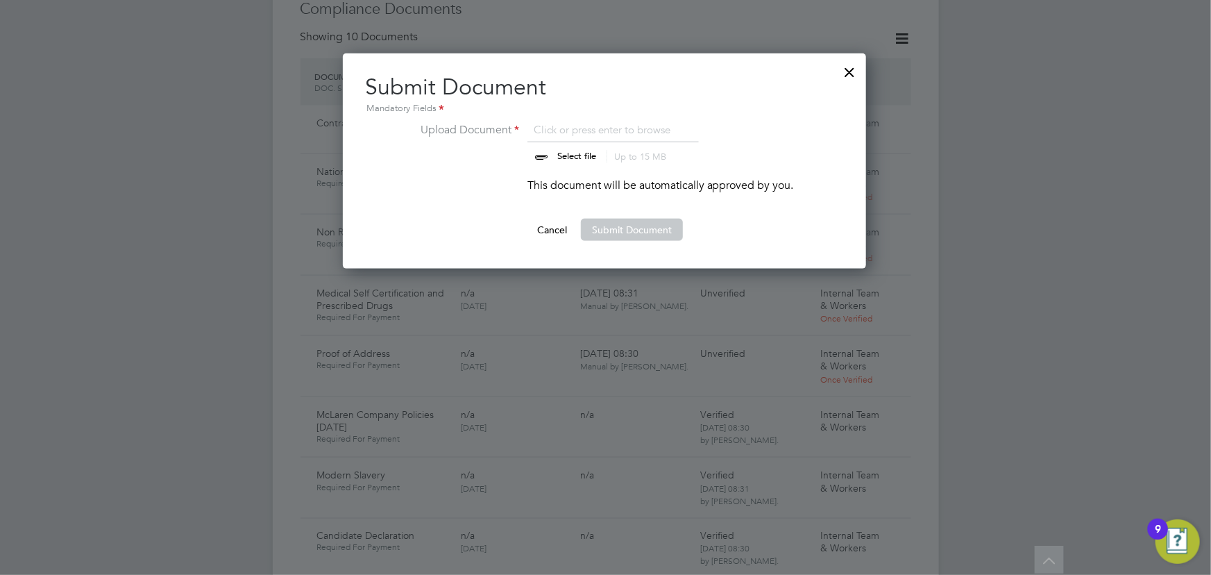
type input "C:\fakepath\Complete_with_Docusign_Candidate_Terms_CIS_J (8).pdf"
click at [658, 233] on button "Submit Document" at bounding box center [632, 230] width 102 height 22
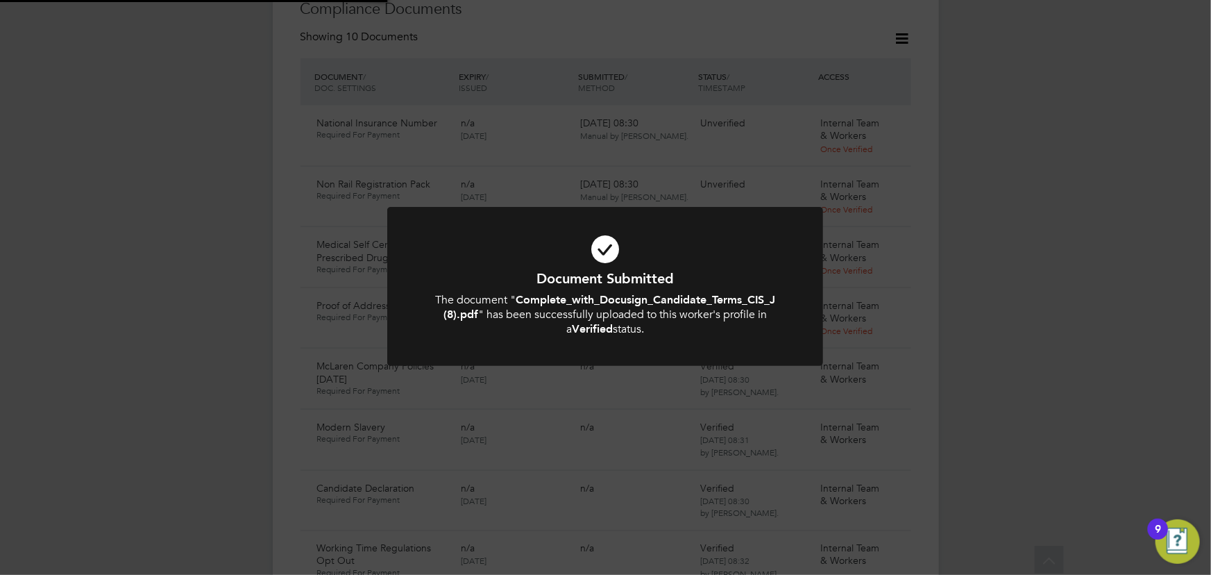
click at [968, 262] on div "Document Submitted The document " Complete_with_Docusign_Candidate_Terms_CIS_J …" at bounding box center [605, 287] width 1211 height 575
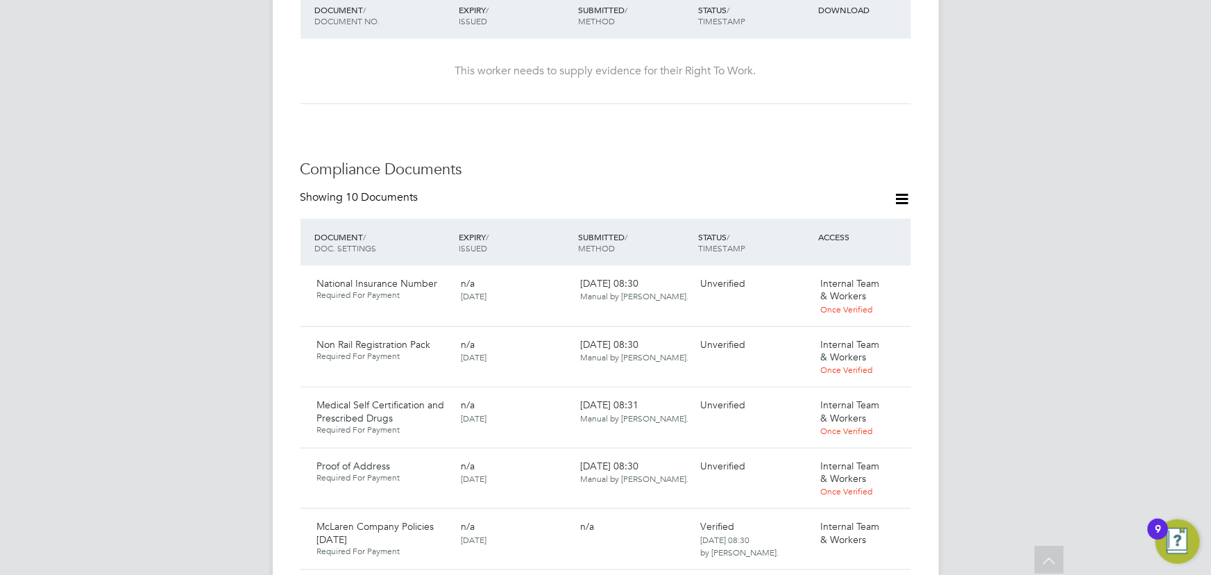
scroll to position [631, 0]
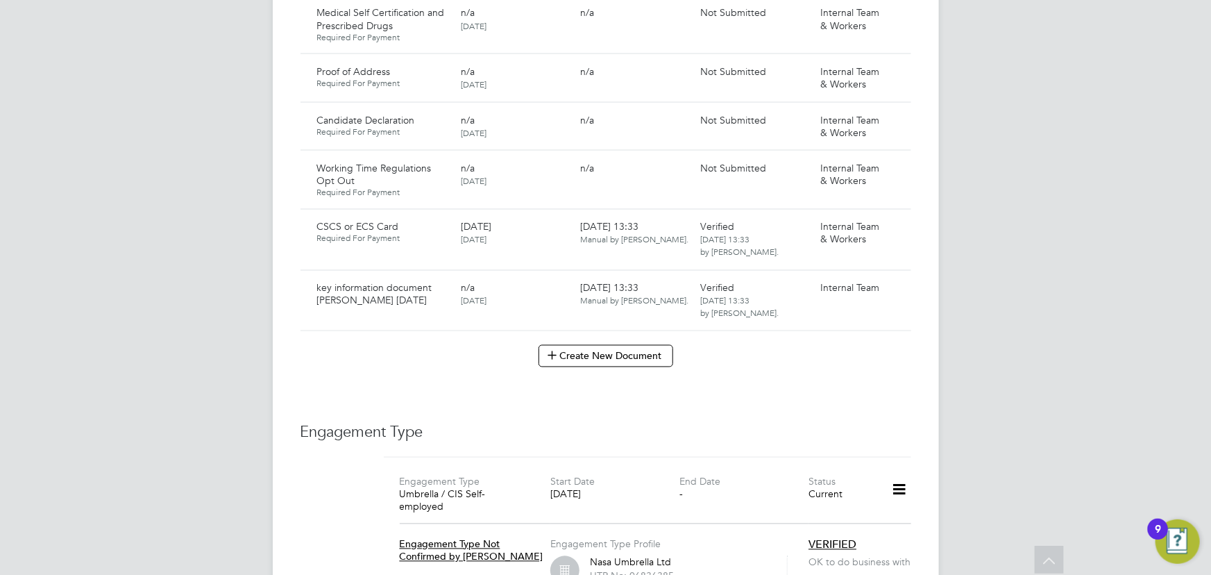
scroll to position [1136, 0]
click at [586, 344] on button "Create New Document" at bounding box center [606, 354] width 135 height 22
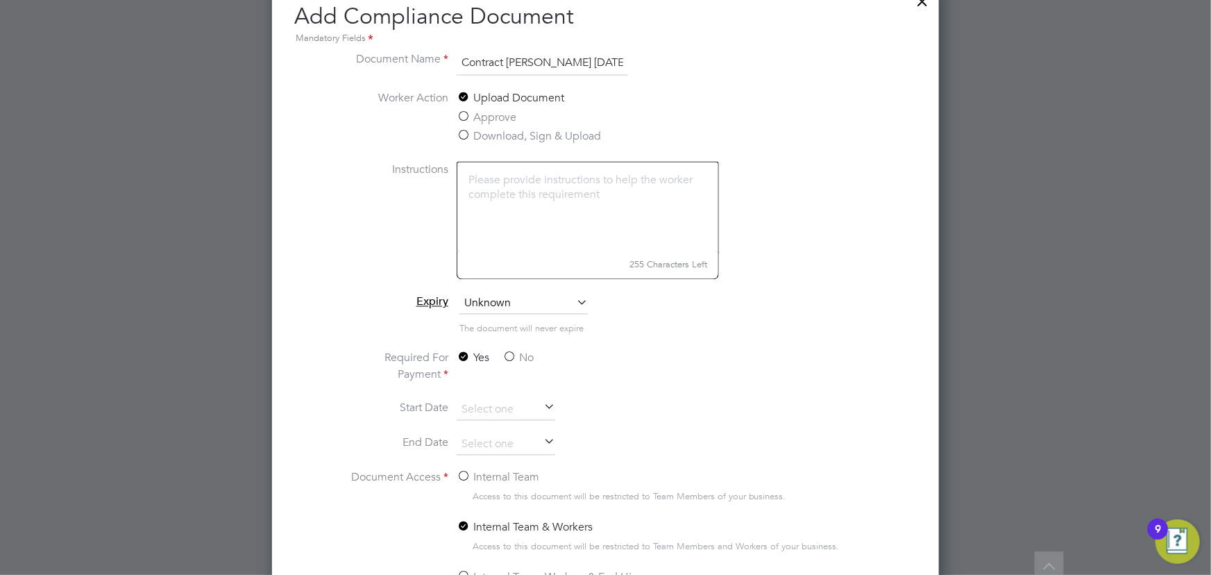
scroll to position [1325, 0]
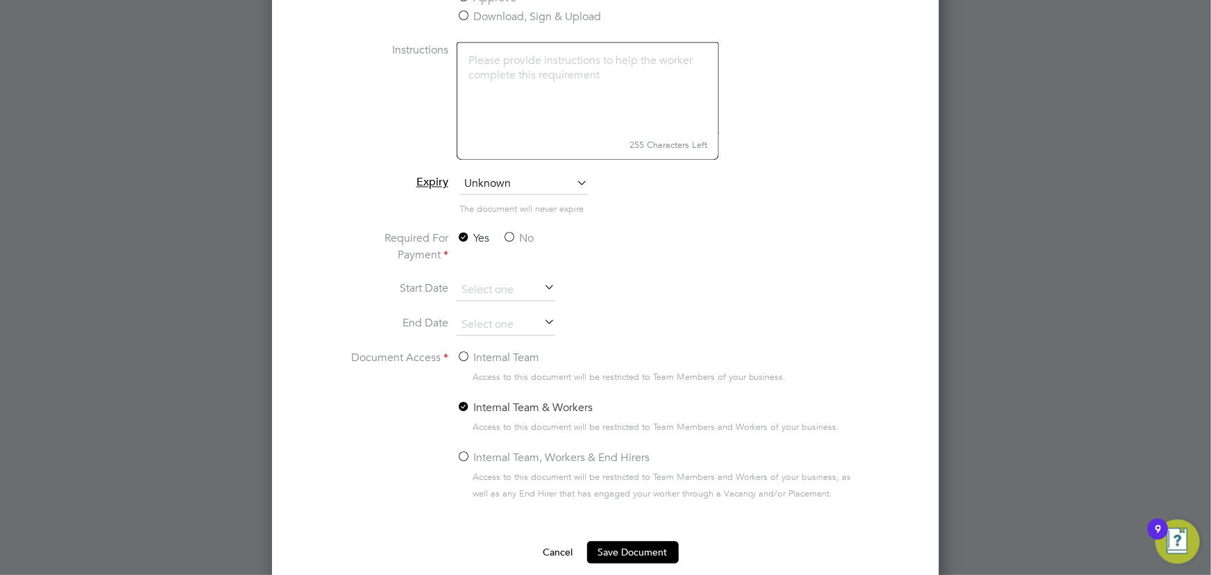
type input "Contract [PERSON_NAME] [DATE]"
click at [525, 234] on label "No" at bounding box center [518, 238] width 31 height 17
click at [0, 0] on input "No" at bounding box center [0, 0] width 0 height 0
click at [487, 350] on label "Internal Team" at bounding box center [498, 358] width 83 height 17
click at [0, 0] on input "Internal Team" at bounding box center [0, 0] width 0 height 0
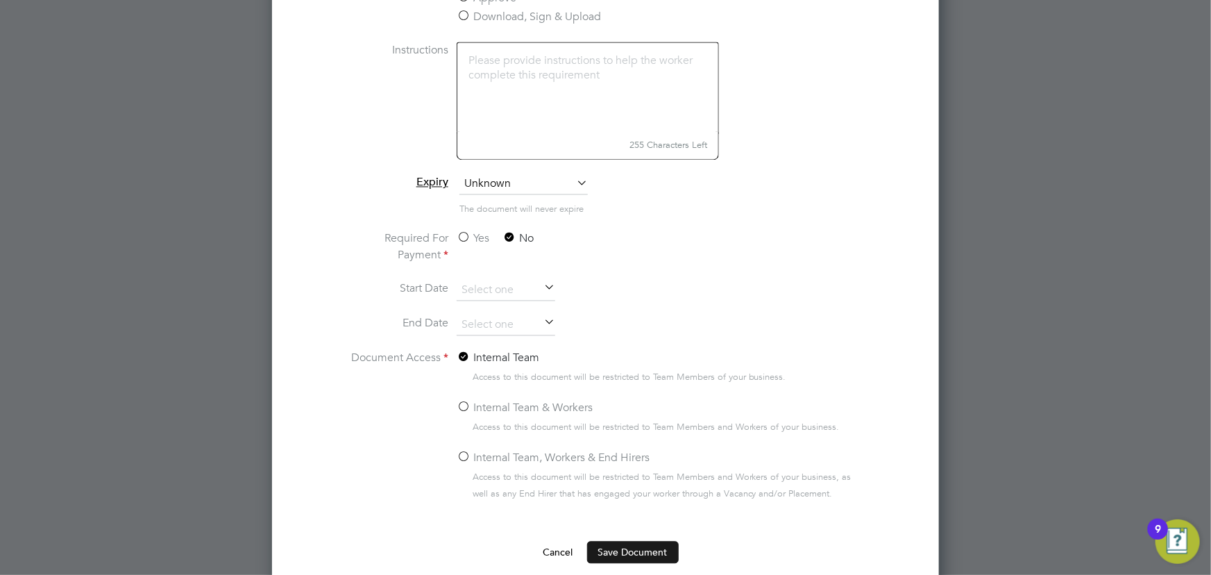
click at [639, 548] on button "Save Document" at bounding box center [633, 552] width 92 height 22
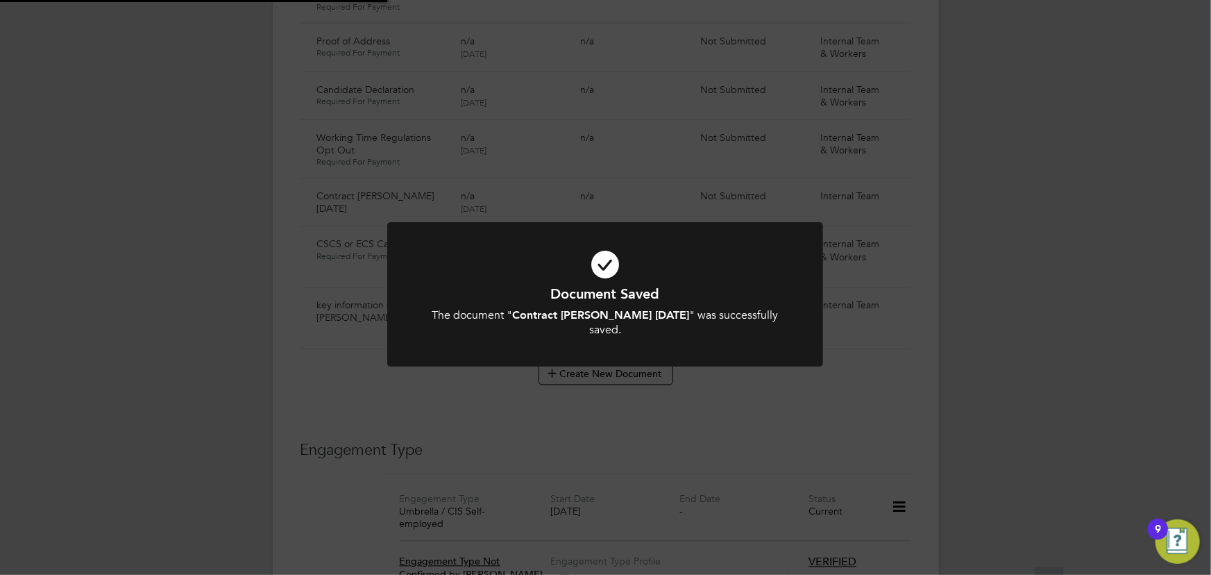
scroll to position [1136, 0]
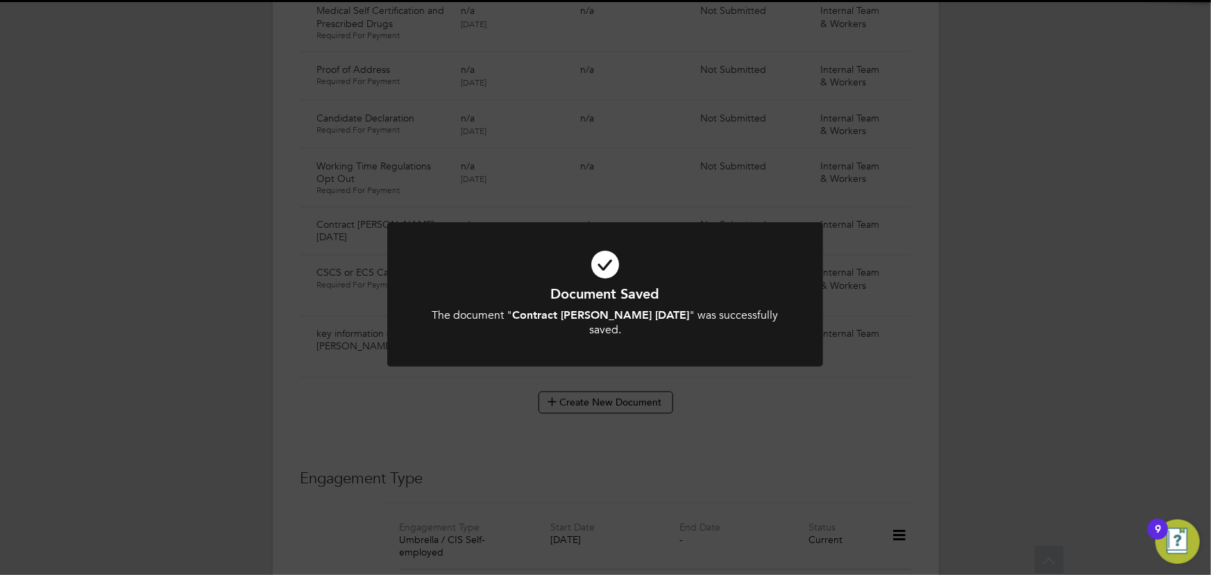
drag, startPoint x: 1130, startPoint y: 396, endPoint x: 1106, endPoint y: 364, distance: 39.7
click at [1130, 396] on div "Document Saved The document " Contract [PERSON_NAME] [DATE] " was successfully …" at bounding box center [605, 287] width 1211 height 575
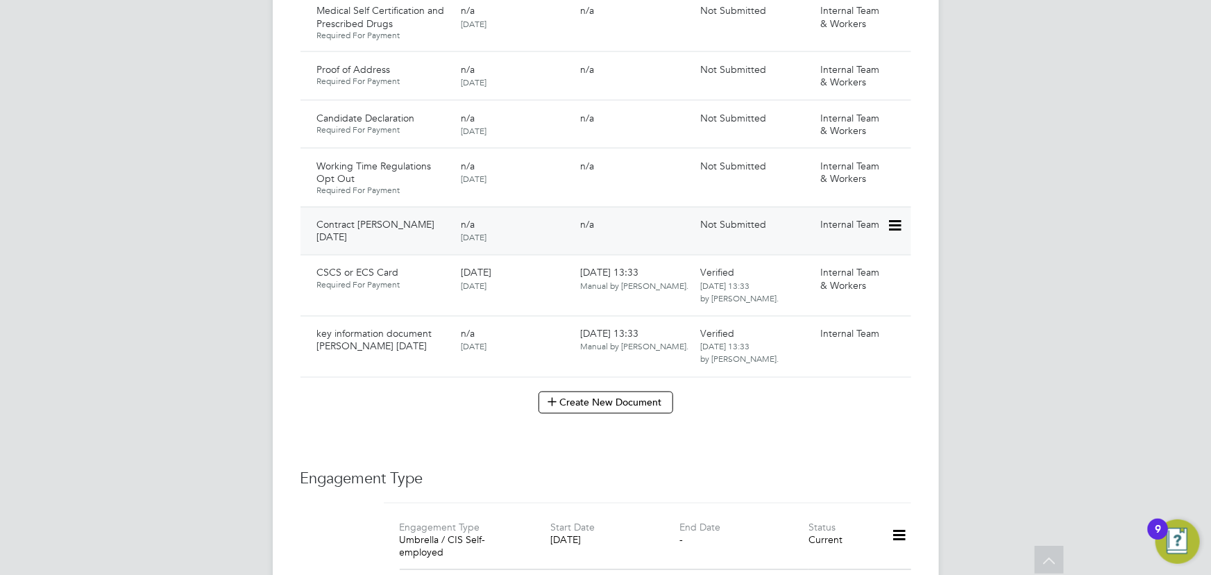
click at [897, 218] on icon at bounding box center [894, 226] width 14 height 17
click at [841, 266] on li "Submit Document" at bounding box center [852, 263] width 97 height 19
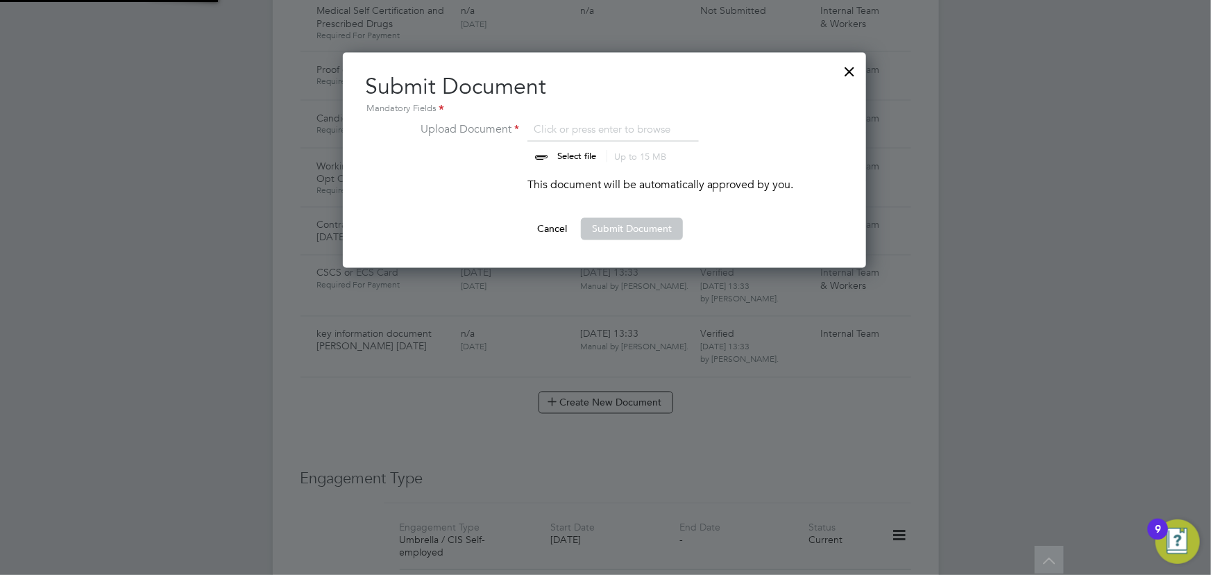
scroll to position [215, 525]
click at [571, 154] on input "file" at bounding box center [590, 142] width 218 height 42
type input "C:\fakepath\Complete_with_Docusign_Candidate_Terms_CIS_J (9).pdf"
click at [663, 236] on button "Submit Document" at bounding box center [632, 229] width 102 height 22
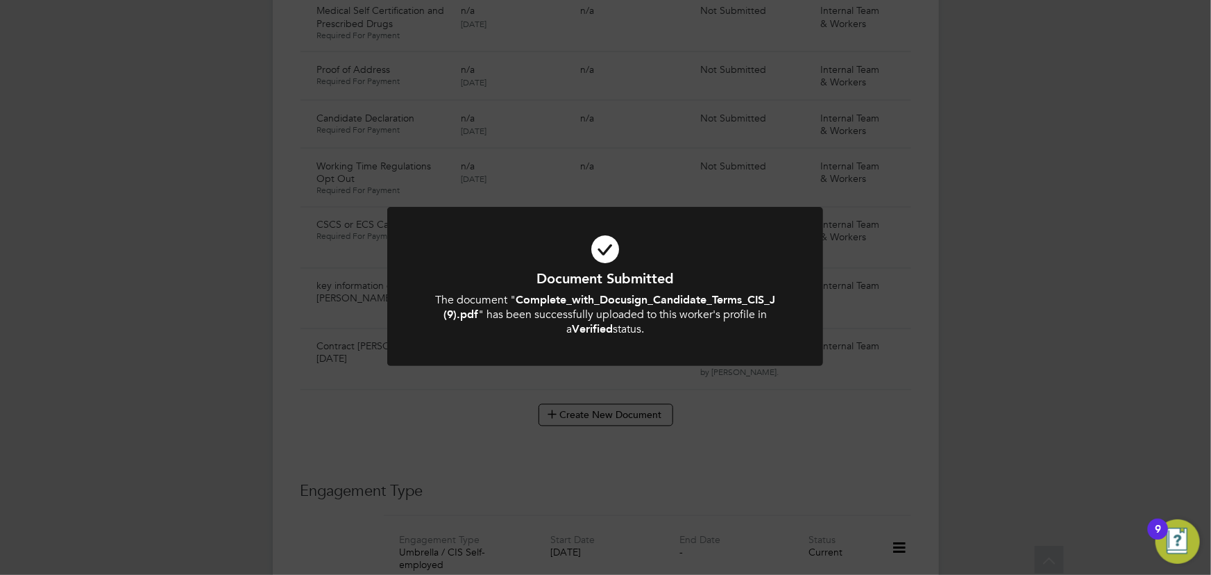
click at [1038, 244] on div "Document Submitted The document " Complete_with_Docusign_Candidate_Terms_CIS_J …" at bounding box center [605, 287] width 1211 height 575
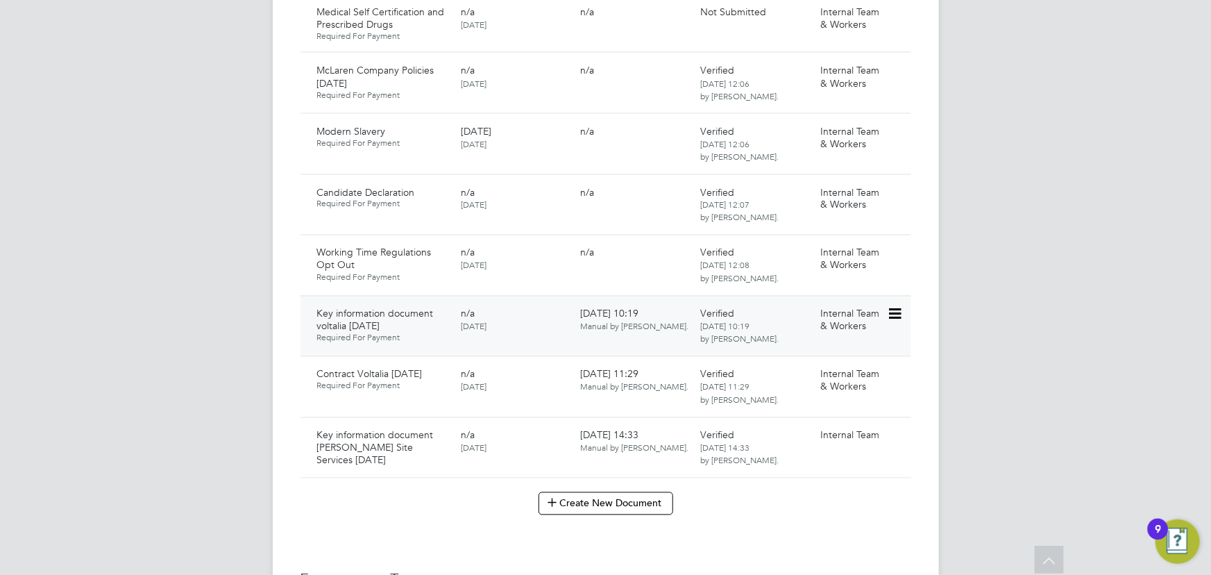
scroll to position [1451, 0]
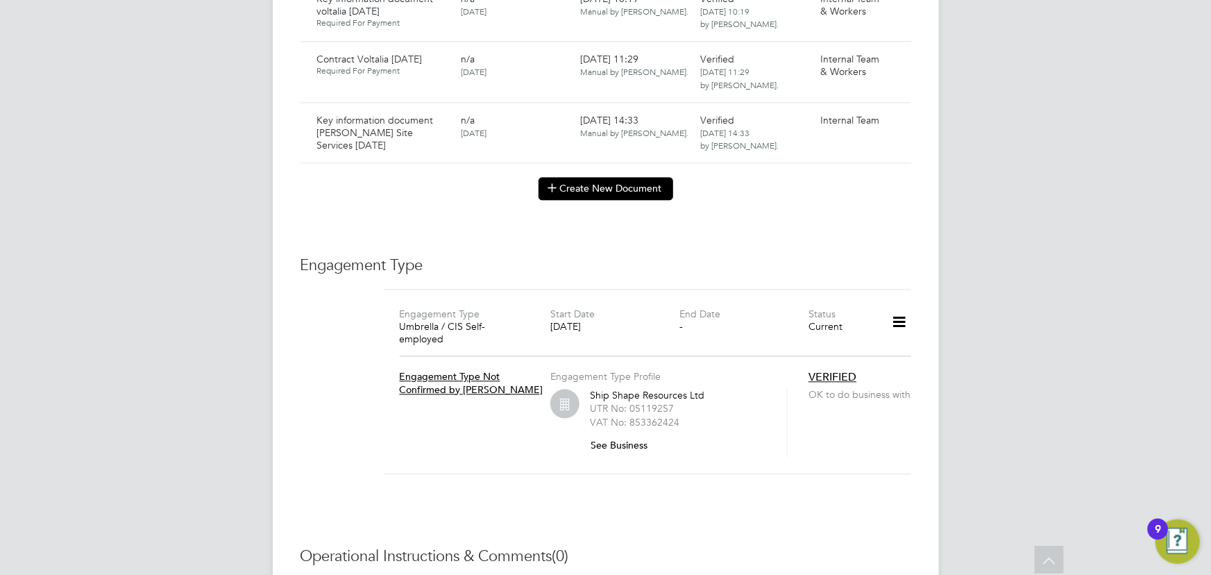
click at [611, 177] on button "Create New Document" at bounding box center [606, 188] width 135 height 22
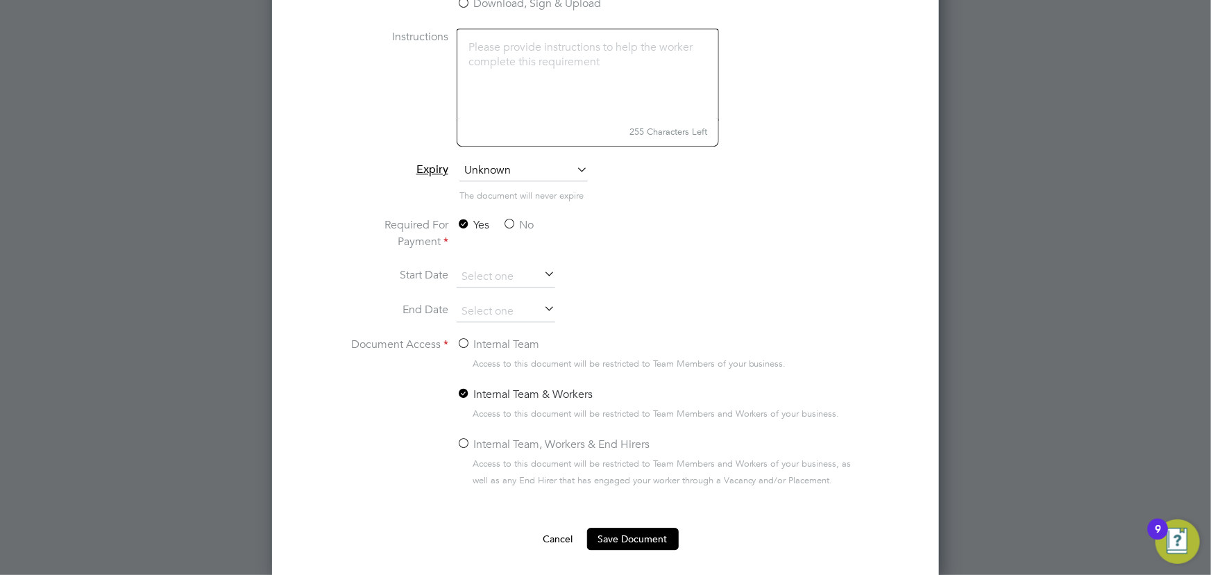
scroll to position [1655, 0]
type input "Contrac [PERSON_NAME] [DATE]"
click at [518, 222] on label "No" at bounding box center [518, 224] width 31 height 17
click at [0, 0] on input "No" at bounding box center [0, 0] width 0 height 0
click at [499, 338] on label "Internal Team" at bounding box center [498, 343] width 83 height 17
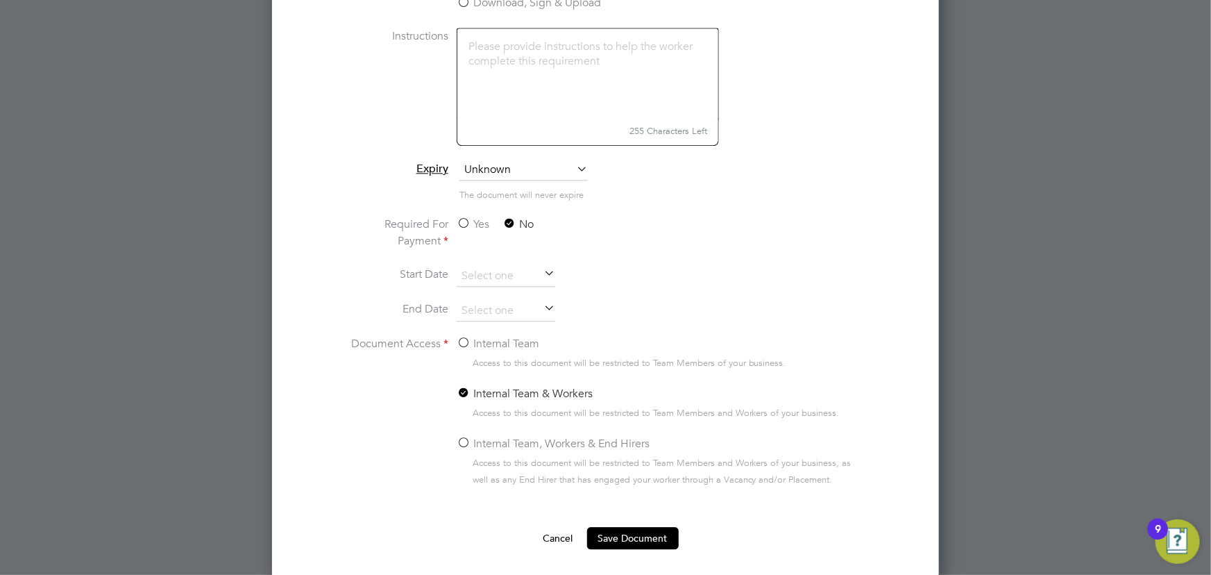
click at [0, 0] on input "Internal Team" at bounding box center [0, 0] width 0 height 0
click at [630, 537] on button "Save Document" at bounding box center [633, 538] width 92 height 22
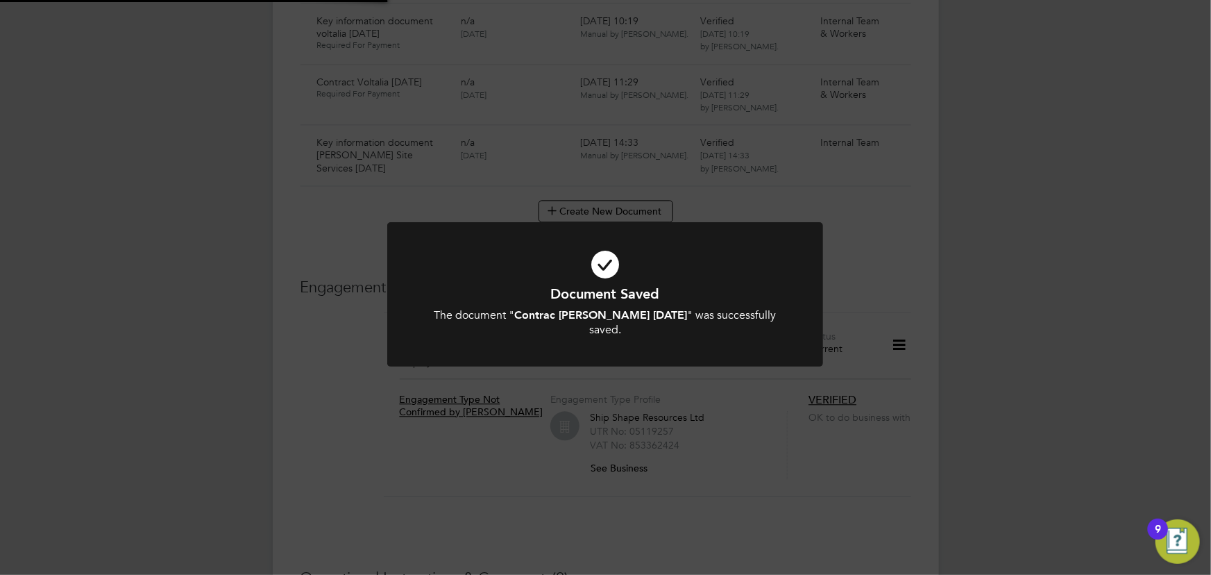
scroll to position [1451, 0]
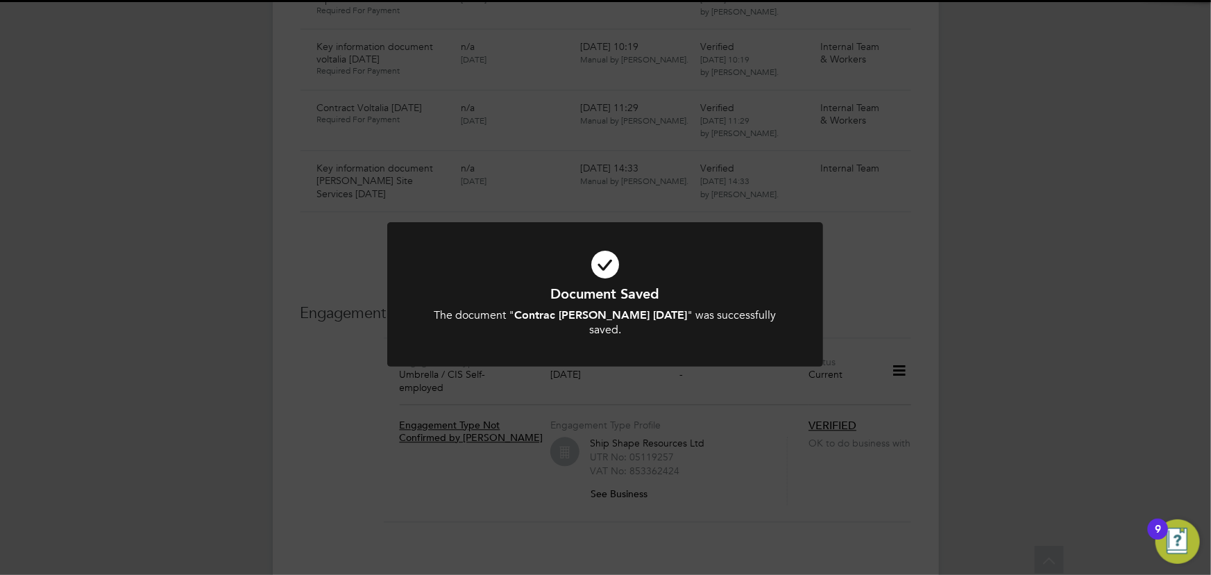
drag, startPoint x: 1076, startPoint y: 375, endPoint x: 1080, endPoint y: 234, distance: 141.0
click at [1081, 370] on div "Document Saved The document " Contrac Bottomley 01.09.25 " was successfully sav…" at bounding box center [605, 287] width 1211 height 575
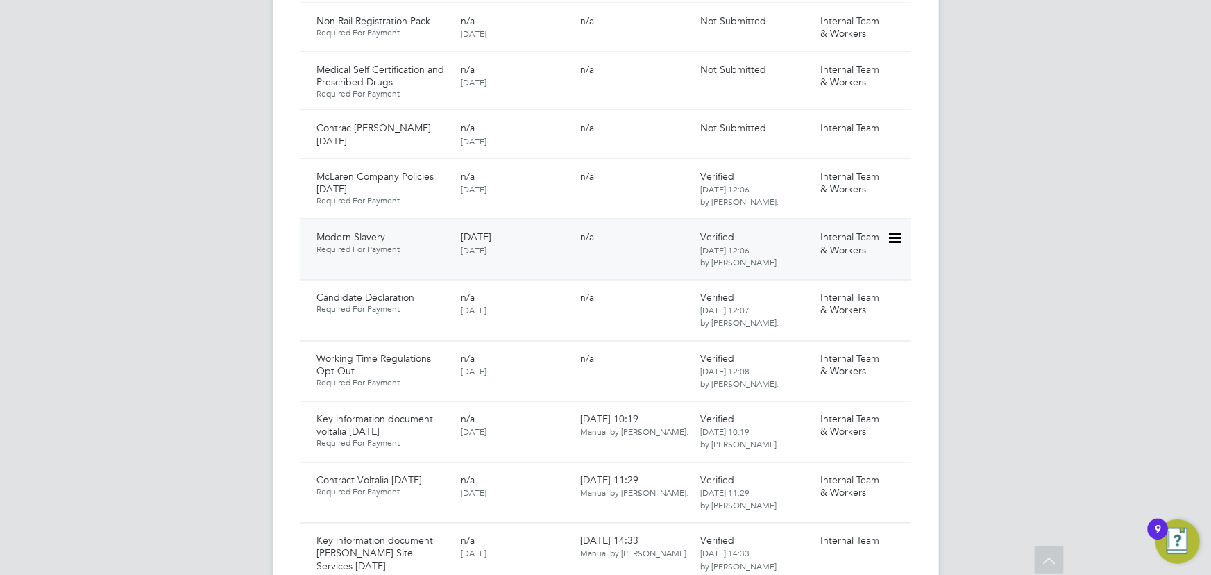
scroll to position [1072, 0]
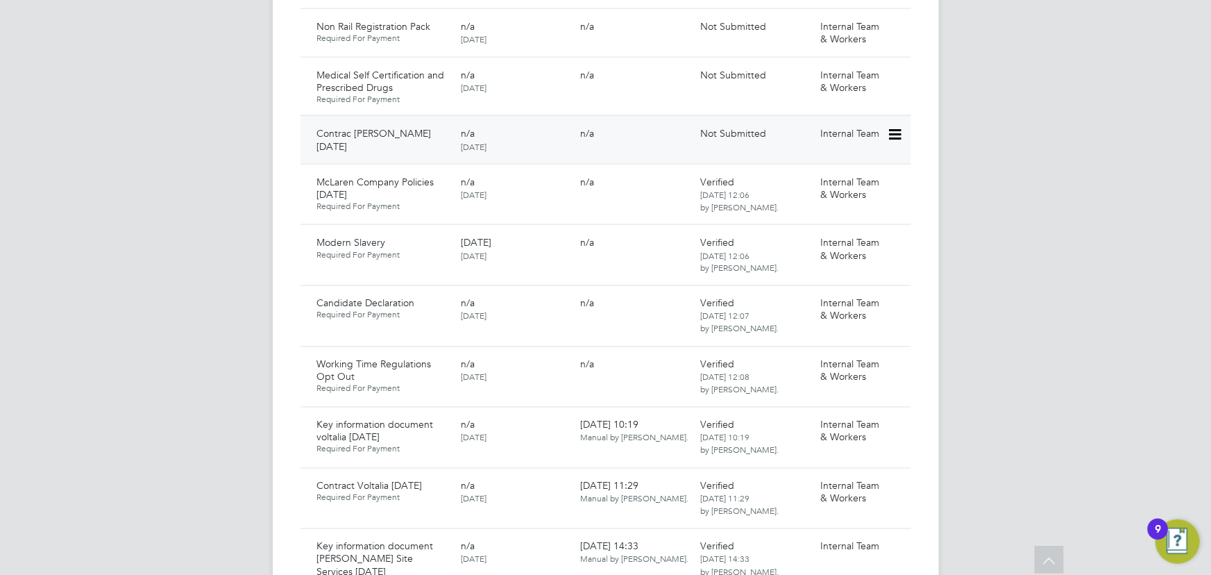
click at [901, 126] on icon at bounding box center [894, 134] width 14 height 17
click at [847, 170] on li "Submit Document" at bounding box center [852, 171] width 97 height 19
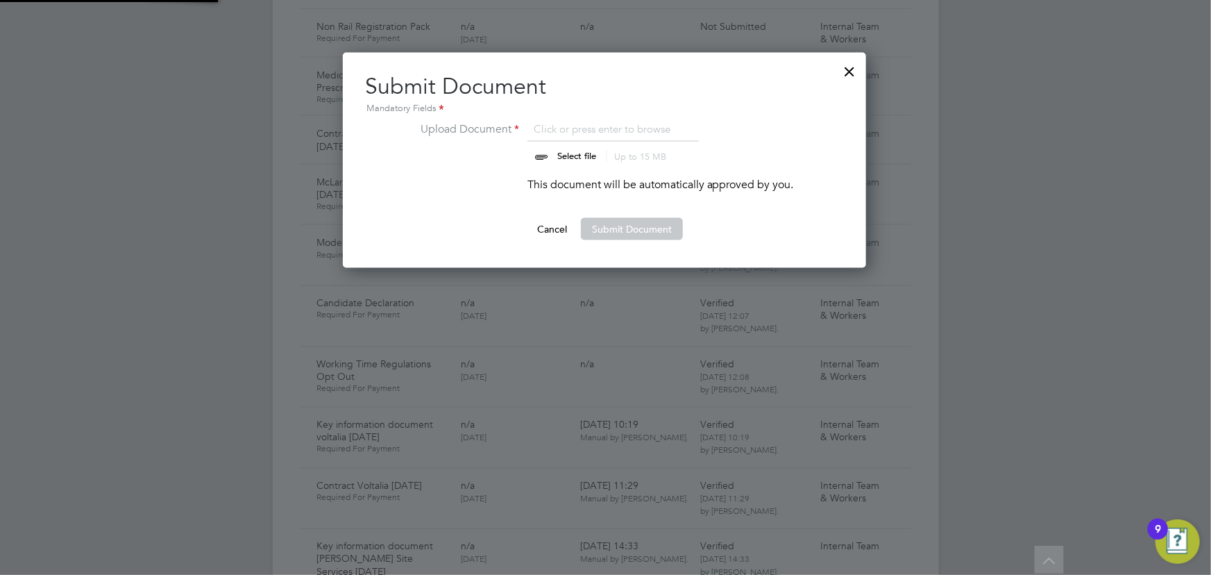
scroll to position [215, 525]
click at [576, 146] on input "file" at bounding box center [590, 142] width 218 height 42
type input "C:\fakepath\Complete_with_Docusign_Candidate_Terms_CIS_P (4).pdf"
click at [634, 223] on button "Submit Document" at bounding box center [632, 229] width 102 height 22
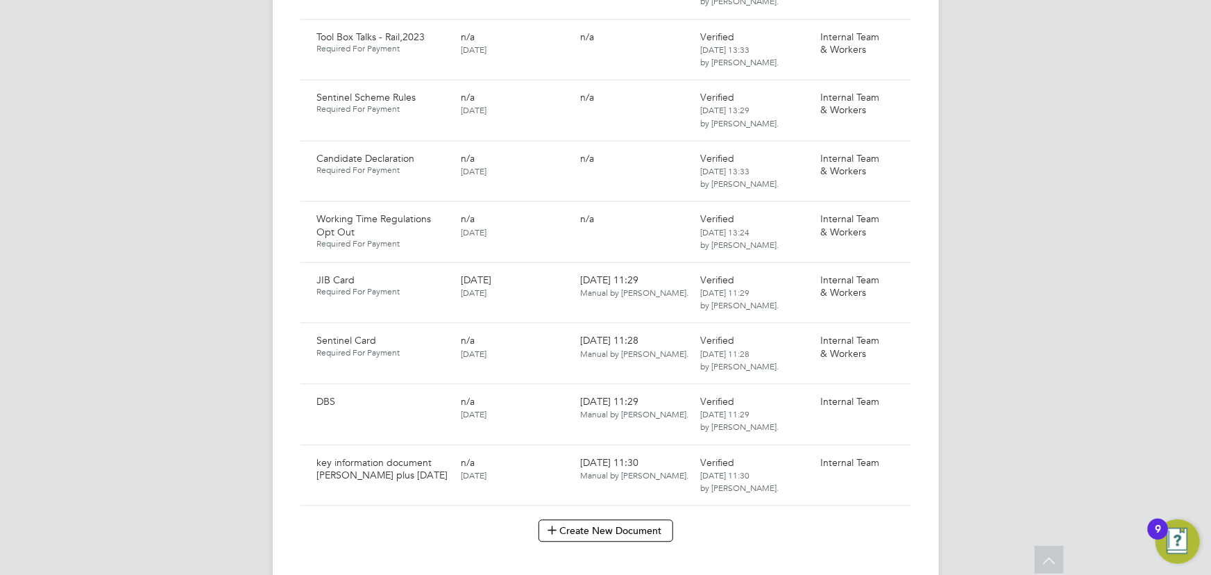
scroll to position [1640, 0]
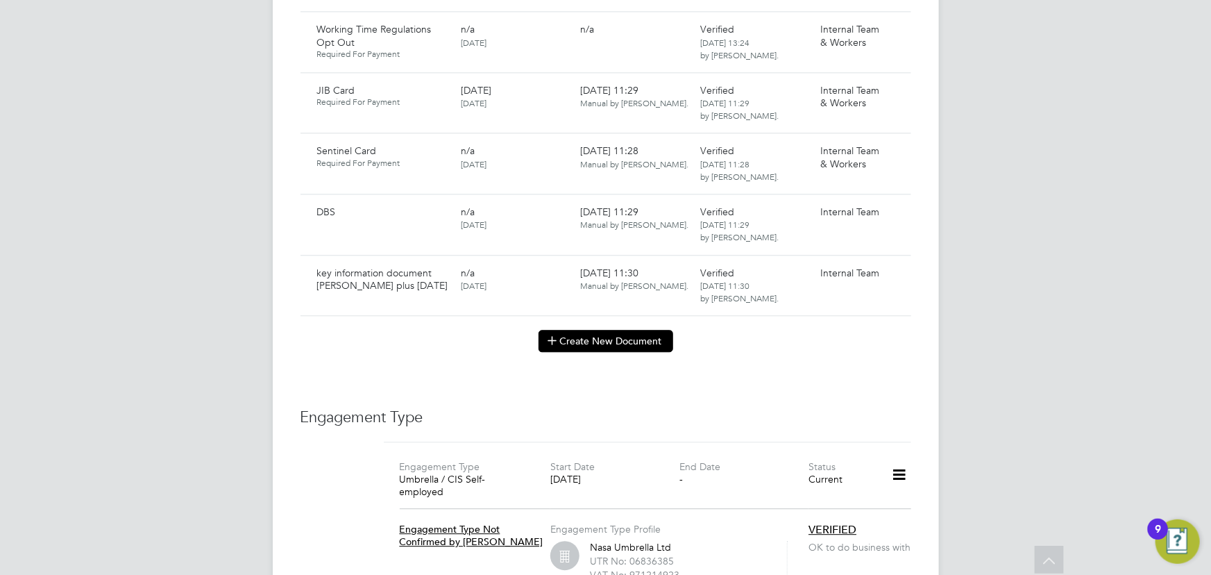
click at [618, 334] on button "Create New Document" at bounding box center [606, 341] width 135 height 22
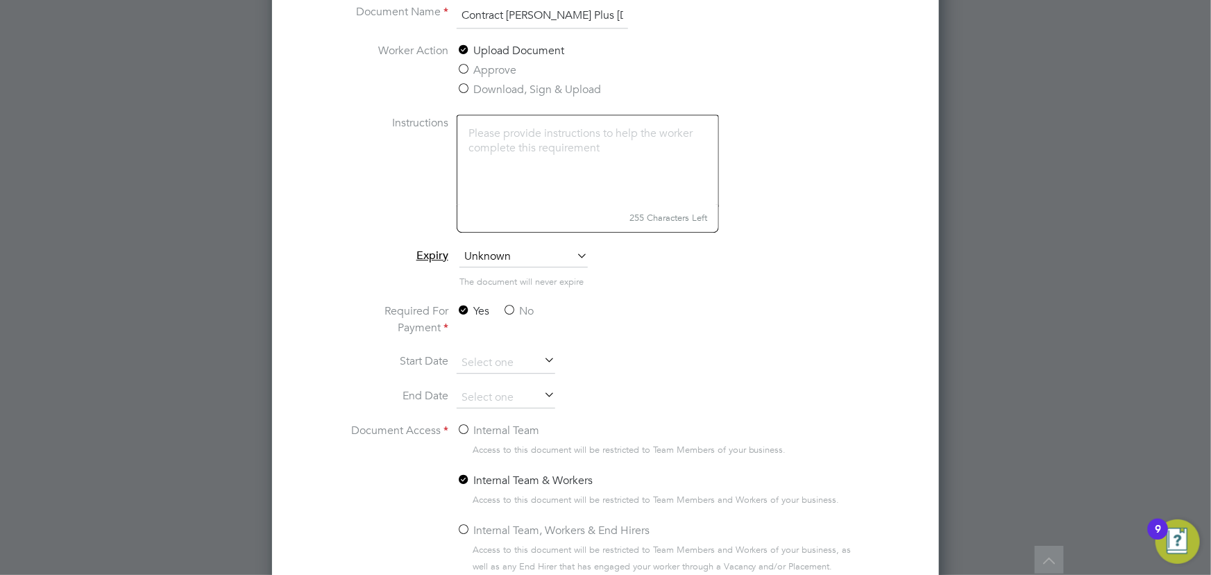
scroll to position [1893, 0]
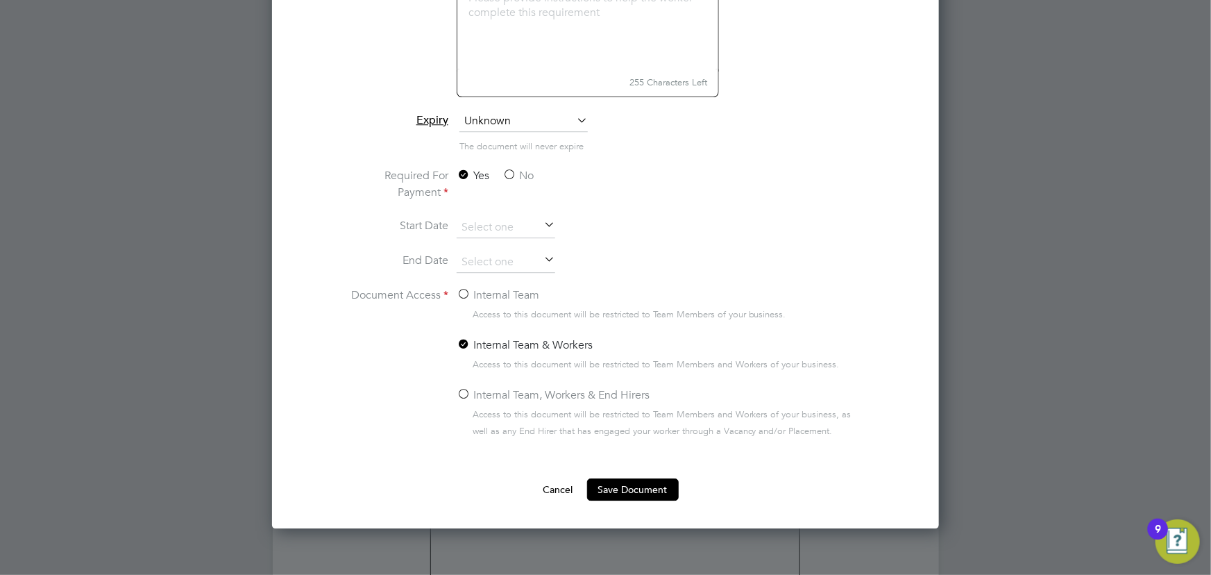
type input "Contract Tew Plus 31.08.25"
click at [523, 173] on label "No" at bounding box center [518, 175] width 31 height 17
click at [0, 0] on input "No" at bounding box center [0, 0] width 0 height 0
click at [491, 289] on label "Internal Team" at bounding box center [498, 295] width 83 height 17
click at [0, 0] on input "Internal Team" at bounding box center [0, 0] width 0 height 0
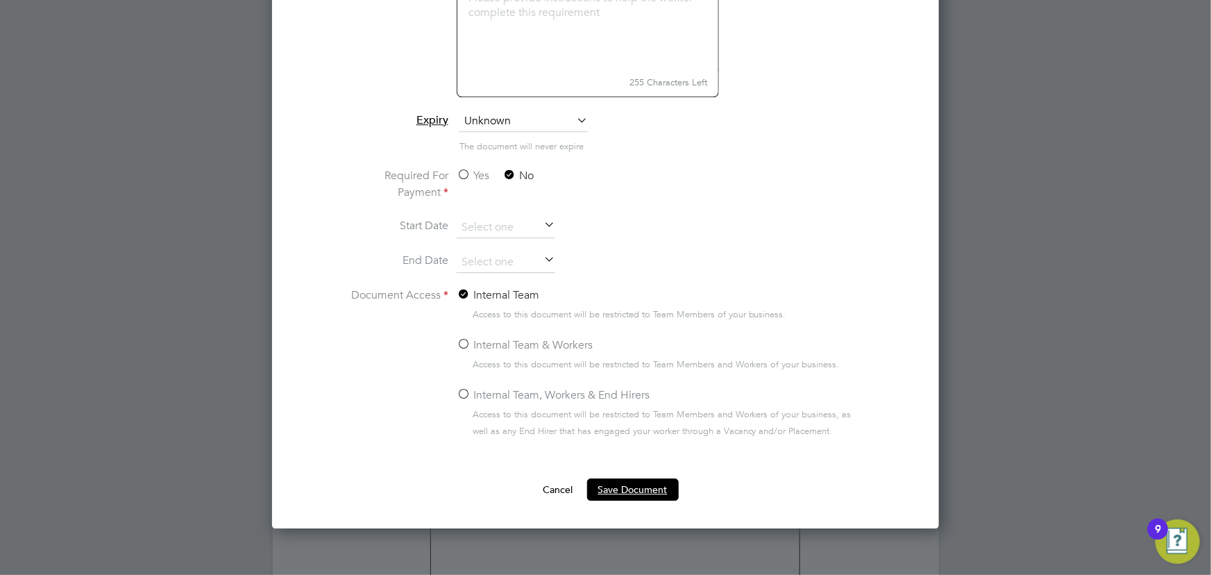
click at [632, 486] on button "Save Document" at bounding box center [633, 489] width 92 height 22
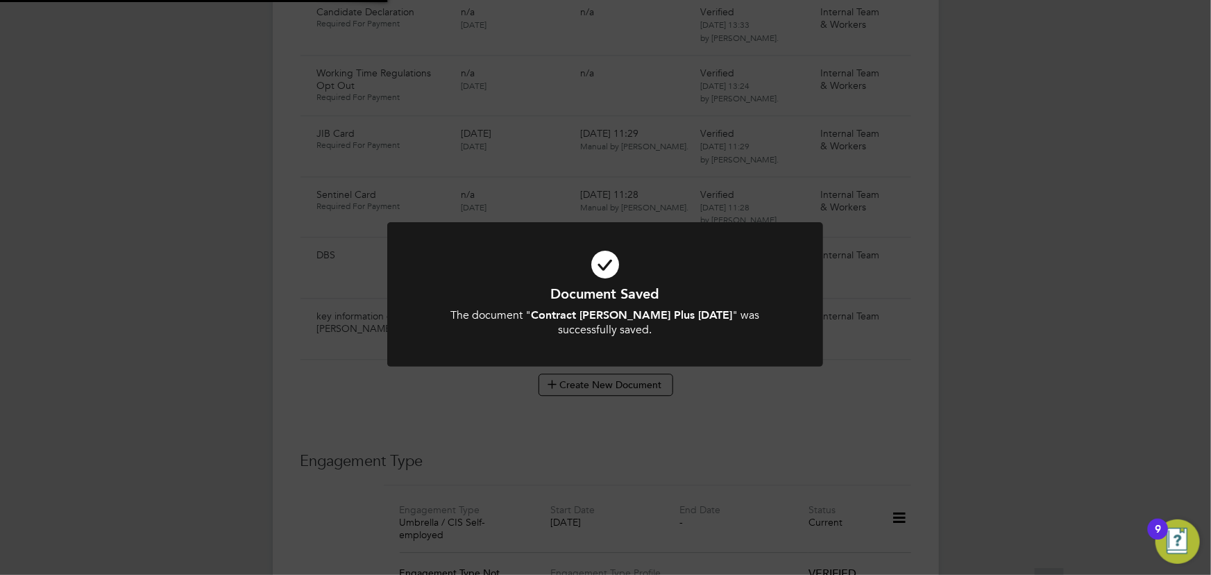
scroll to position [1640, 0]
click at [1047, 375] on div "Document Saved The document " Contract Tew Plus 31.08.25 " was successfully sav…" at bounding box center [605, 287] width 1211 height 575
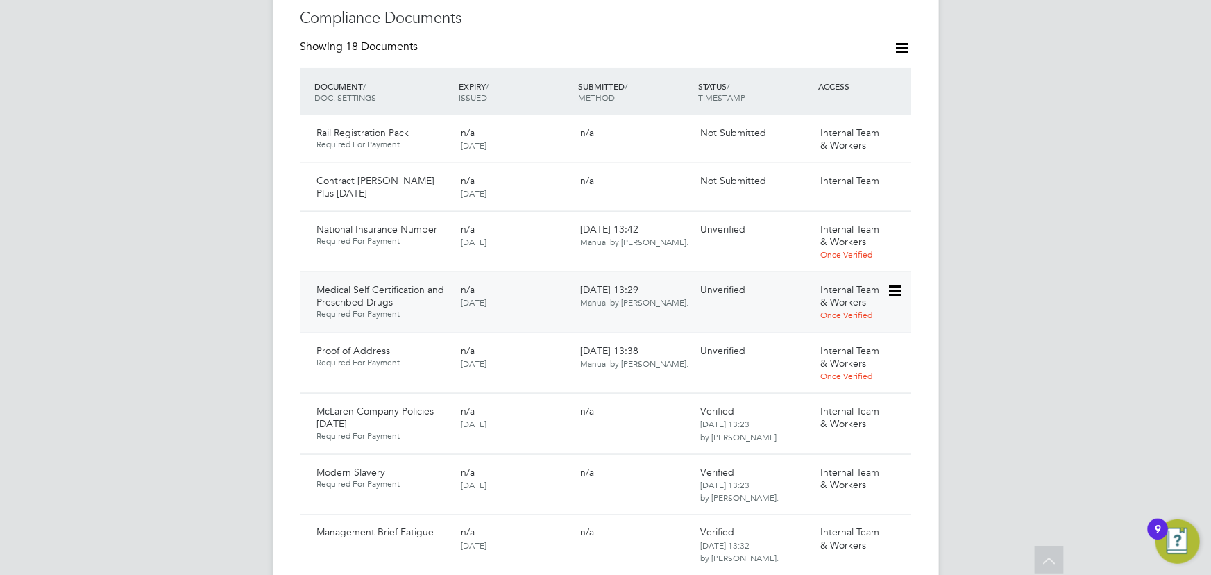
scroll to position [820, 0]
click at [893, 174] on icon at bounding box center [894, 182] width 14 height 17
click at [853, 221] on li "Submit Document" at bounding box center [852, 220] width 97 height 19
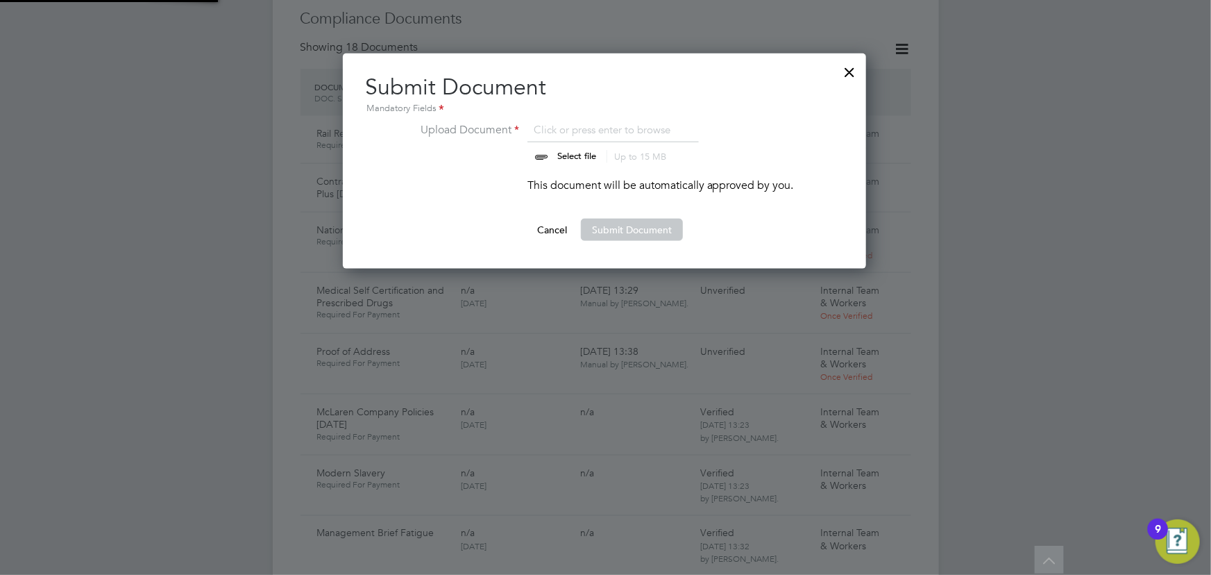
scroll to position [215, 525]
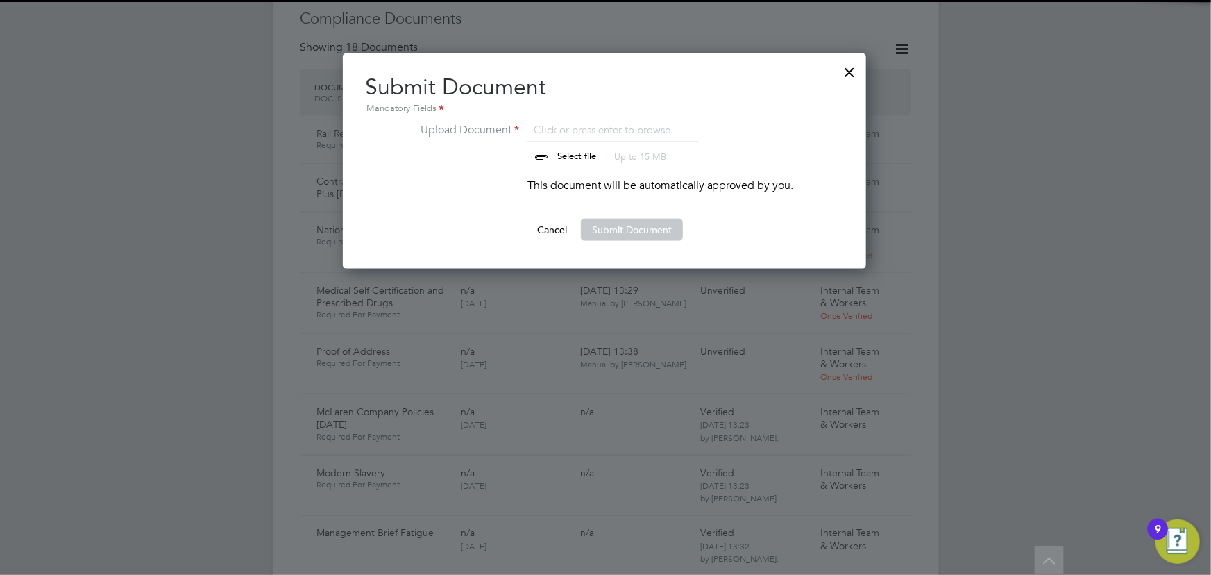
click at [564, 156] on input "file" at bounding box center [590, 142] width 218 height 42
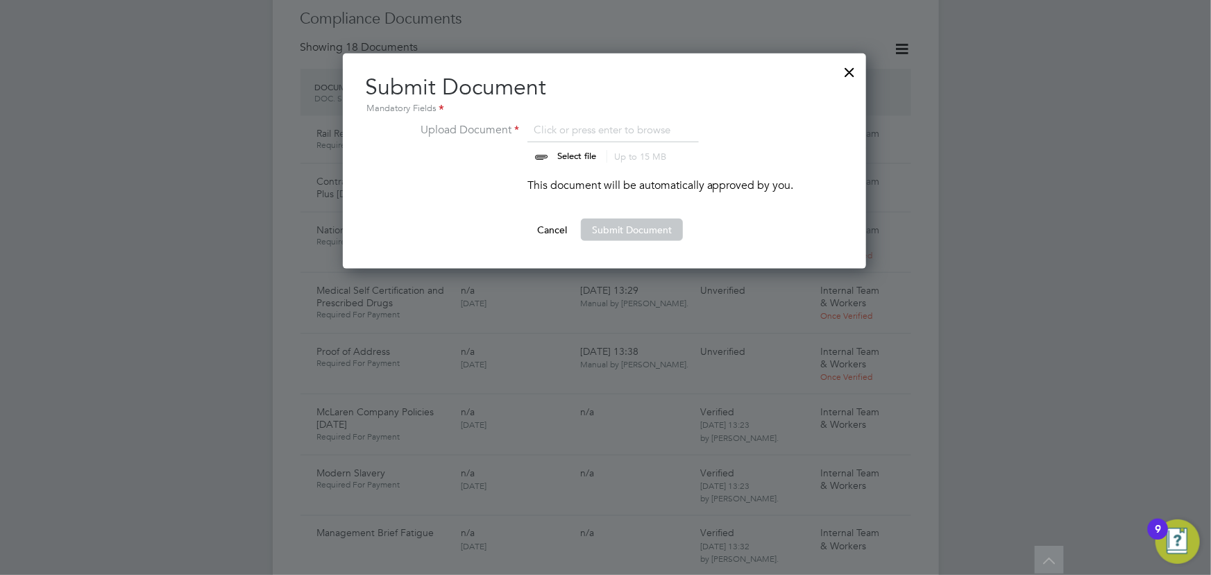
type input "C:\fakepath\Complete_with_Docusign_Candidate_Terms_CIS_P (5).pdf"
click at [630, 230] on button "Submit Document" at bounding box center [632, 230] width 102 height 22
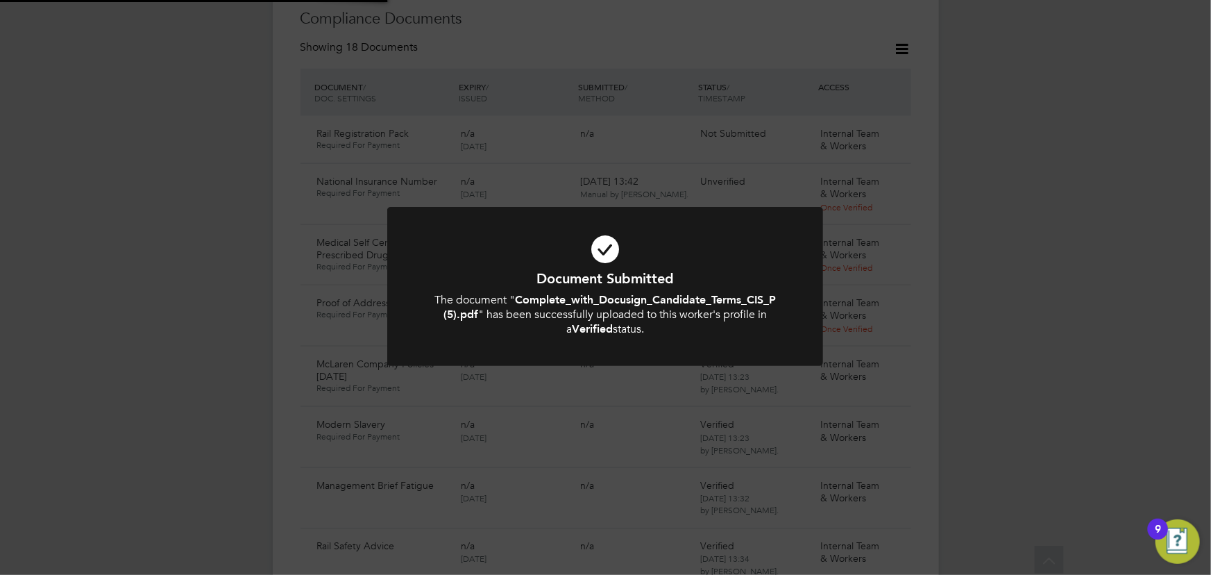
click at [1037, 285] on div "Document Submitted The document " Complete_with_Docusign_Candidate_Terms_CIS_P …" at bounding box center [605, 287] width 1211 height 575
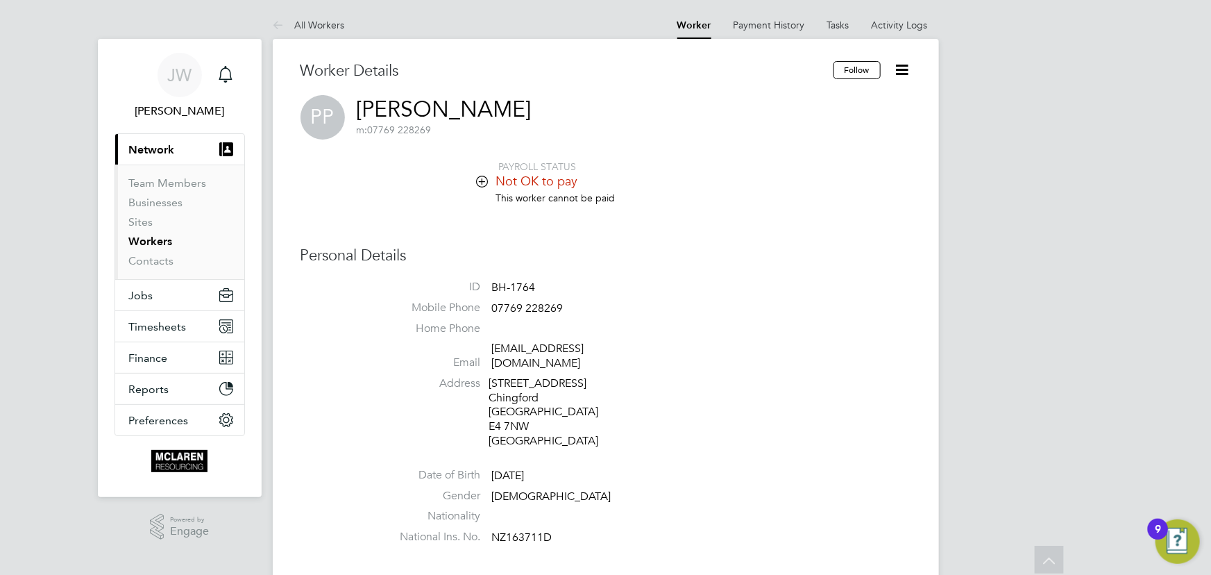
scroll to position [0, 0]
click at [162, 256] on link "Contacts" at bounding box center [151, 260] width 45 height 13
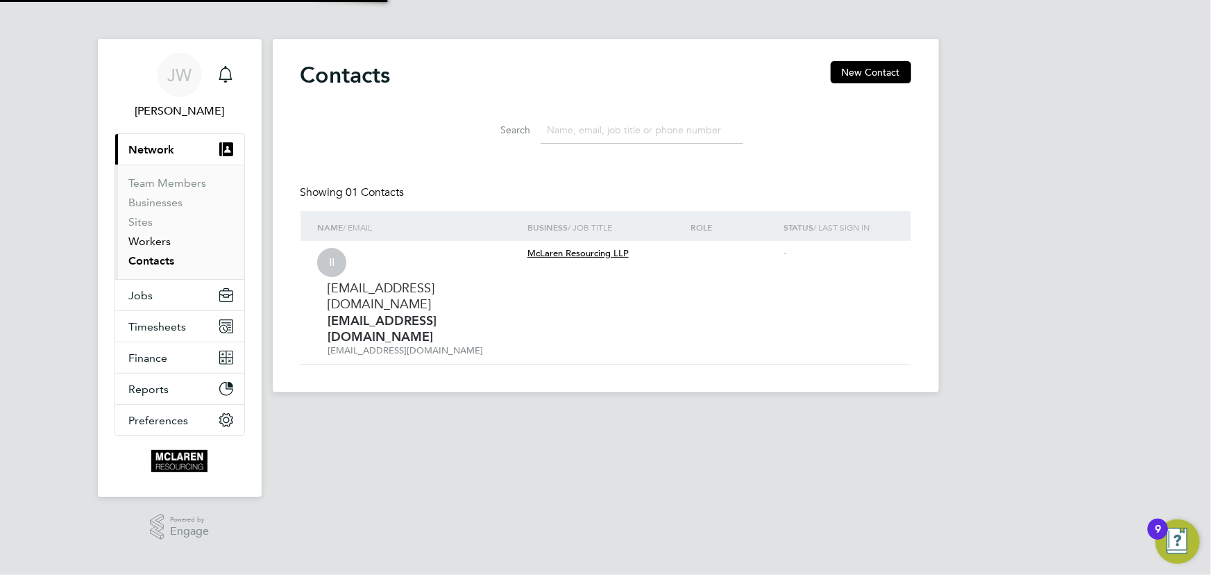
click at [155, 239] on link "Workers" at bounding box center [150, 241] width 42 height 13
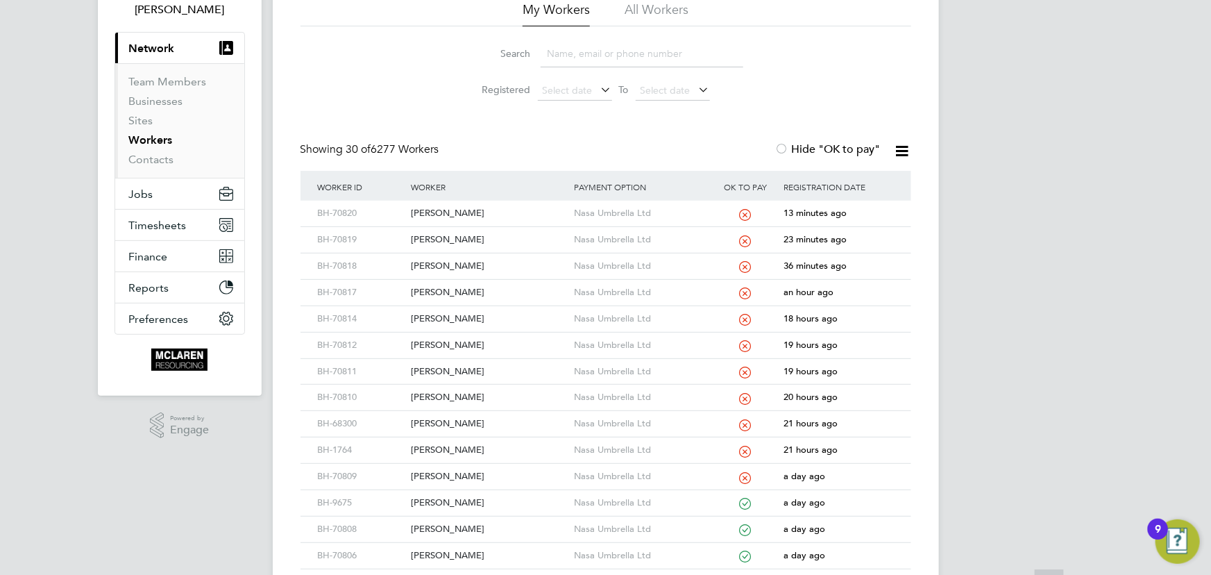
scroll to position [189, 0]
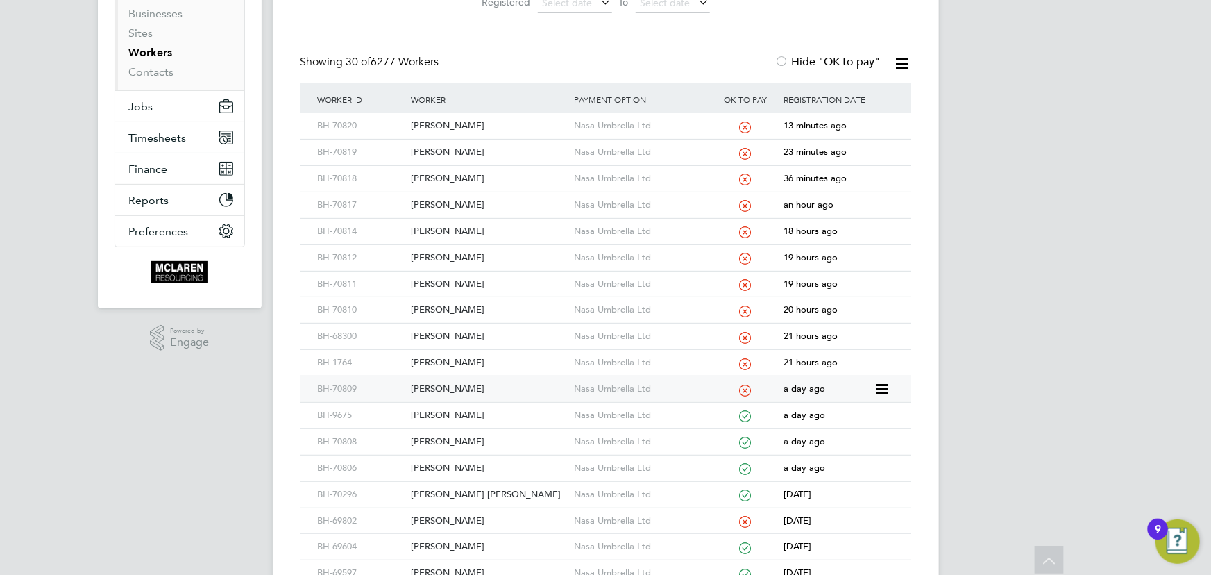
click at [473, 387] on div "Gabriel Turlan" at bounding box center [488, 389] width 163 height 26
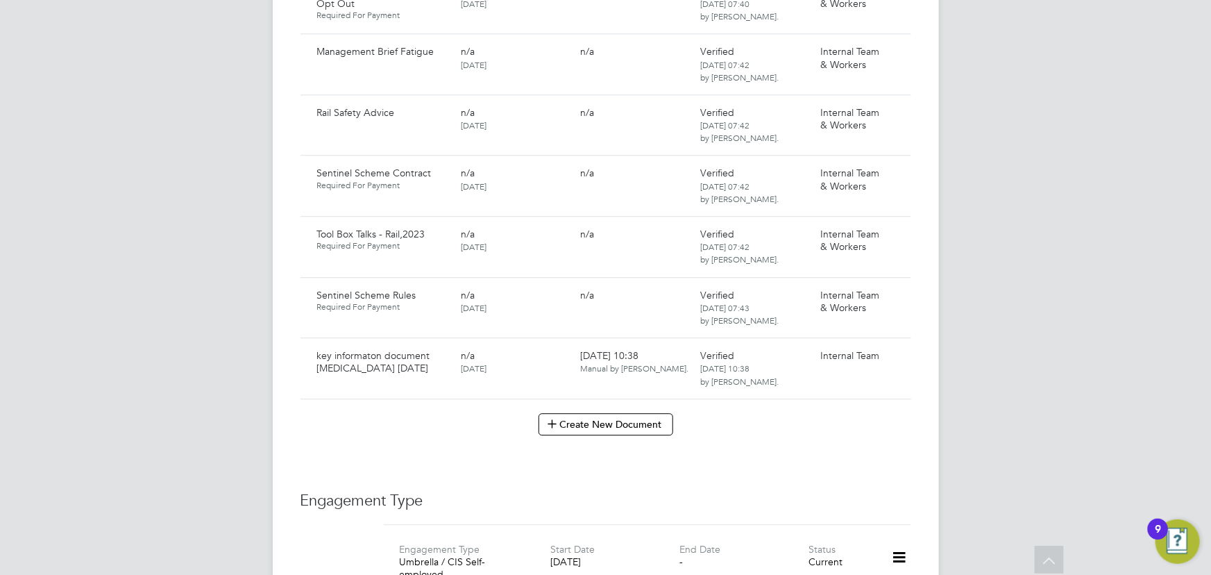
scroll to position [1830, 0]
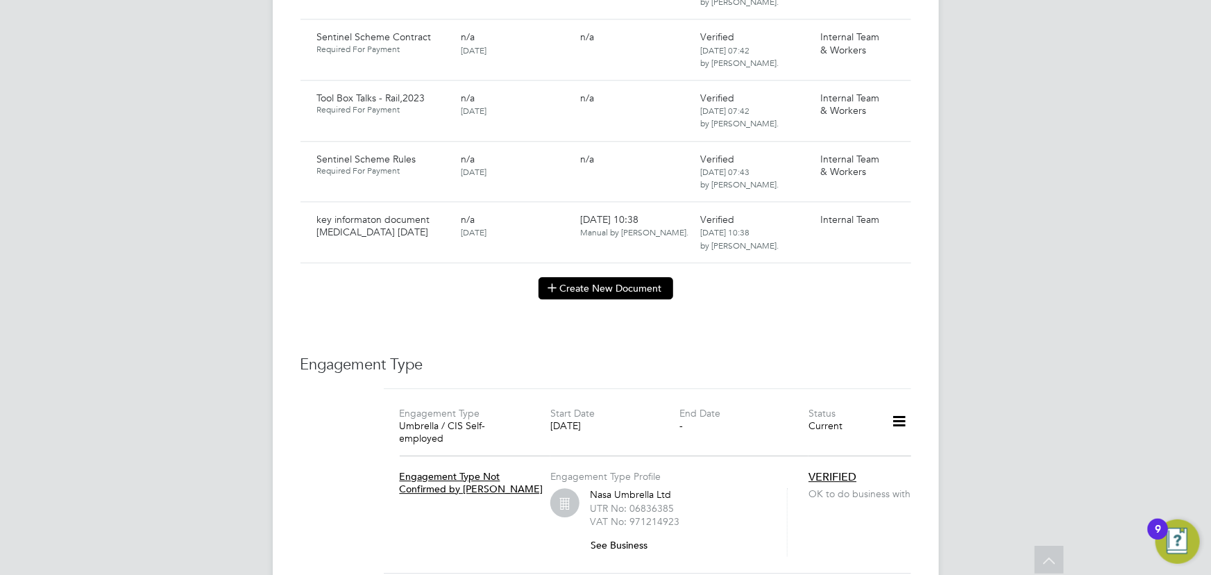
click at [633, 277] on button "Create New Document" at bounding box center [606, 288] width 135 height 22
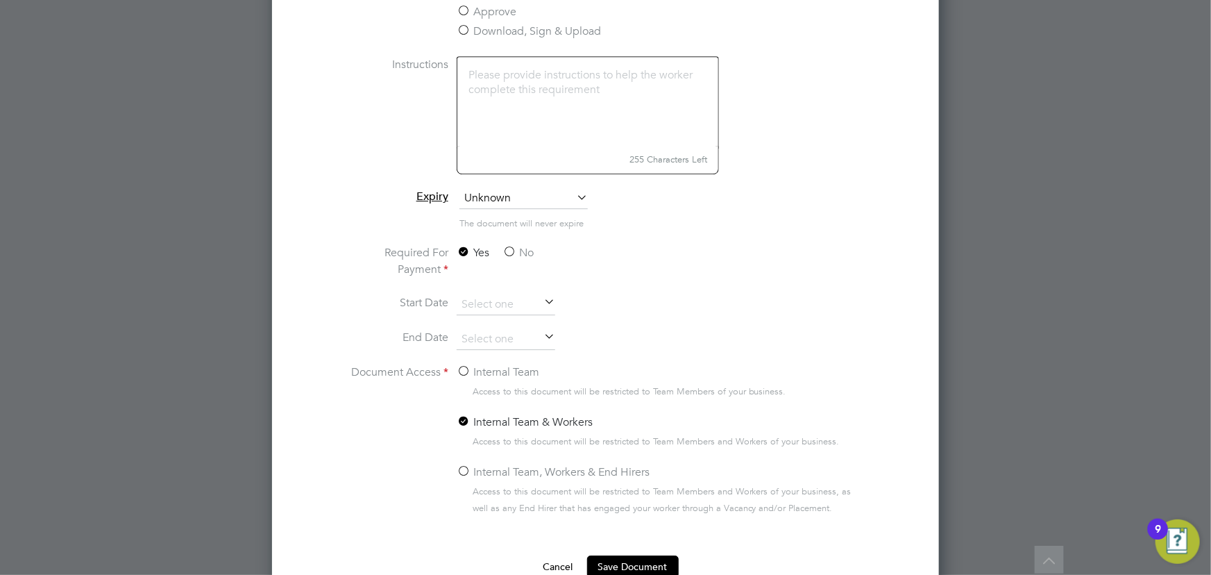
scroll to position [2119, 0]
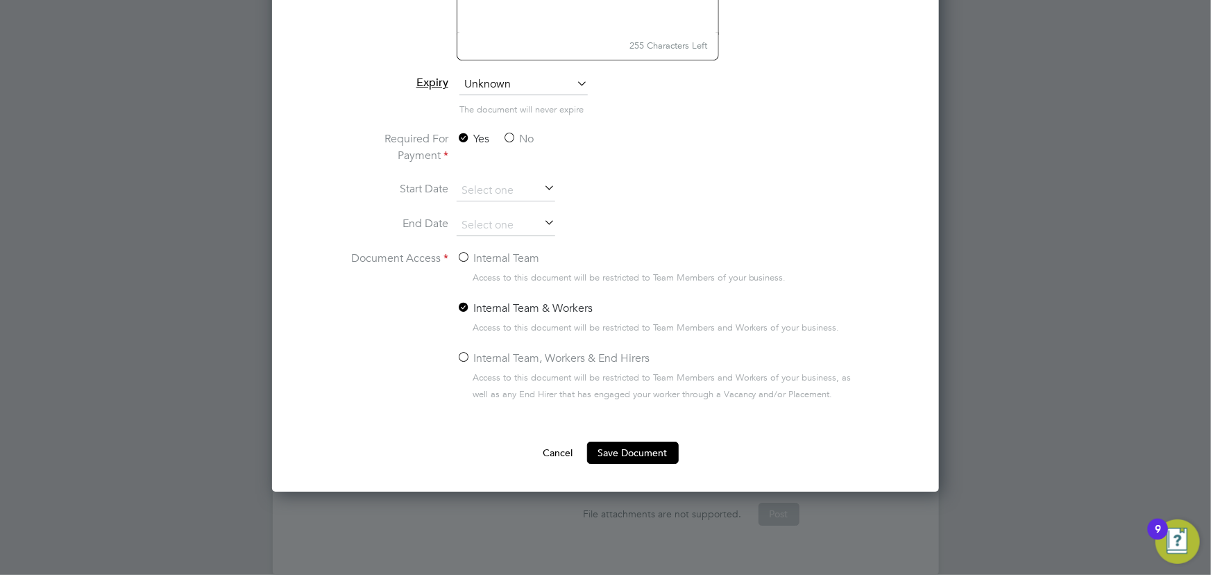
type input "Contract [MEDICAL_DATA] [DATE]"
drag, startPoint x: 529, startPoint y: 130, endPoint x: 548, endPoint y: 168, distance: 41.9
click at [529, 131] on label "No" at bounding box center [518, 138] width 31 height 17
click at [0, 0] on input "No" at bounding box center [0, 0] width 0 height 0
click at [491, 264] on label "Internal Team" at bounding box center [498, 258] width 83 height 17
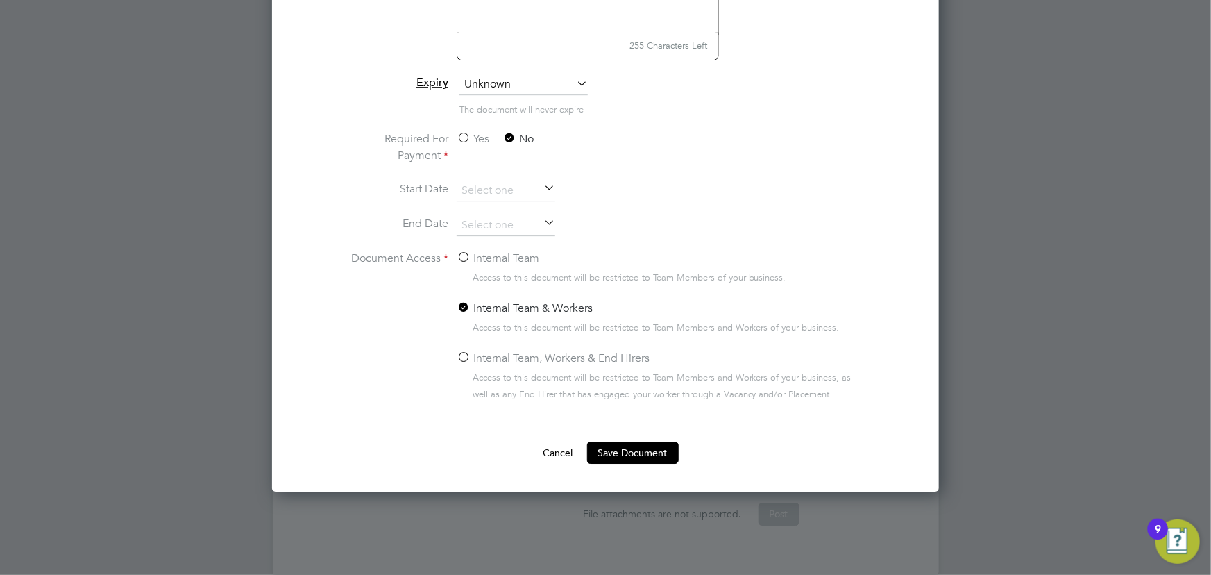
click at [0, 0] on input "Internal Team" at bounding box center [0, 0] width 0 height 0
click at [633, 447] on button "Save Document" at bounding box center [633, 452] width 92 height 22
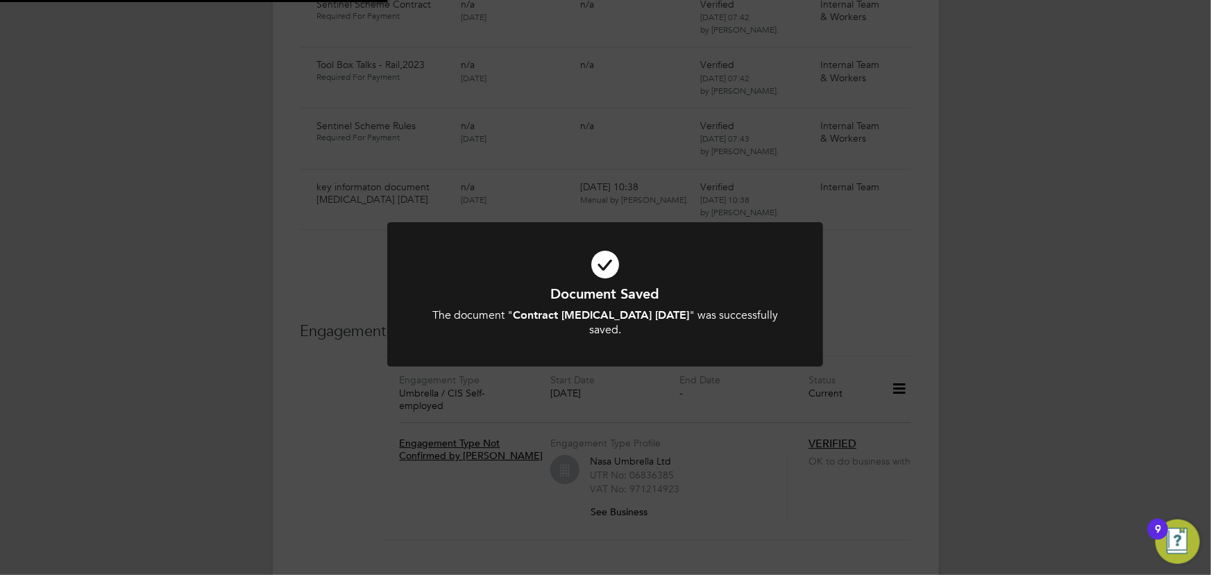
scroll to position [1830, 0]
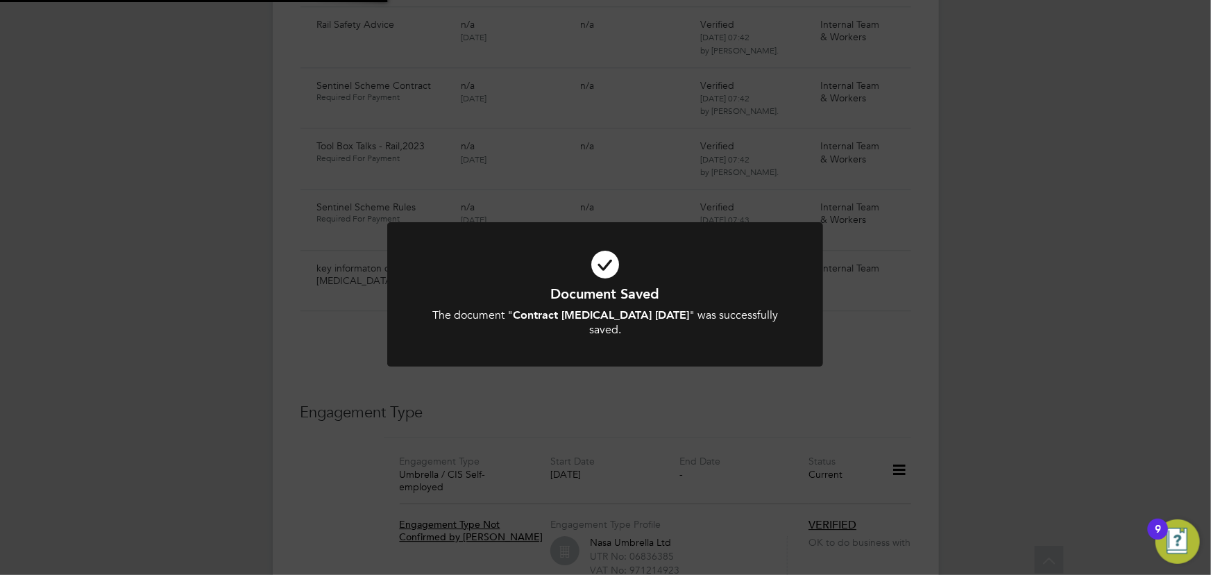
click at [1126, 351] on div "Document Saved The document " Contract [MEDICAL_DATA] [DATE] " was successfully…" at bounding box center [605, 287] width 1211 height 575
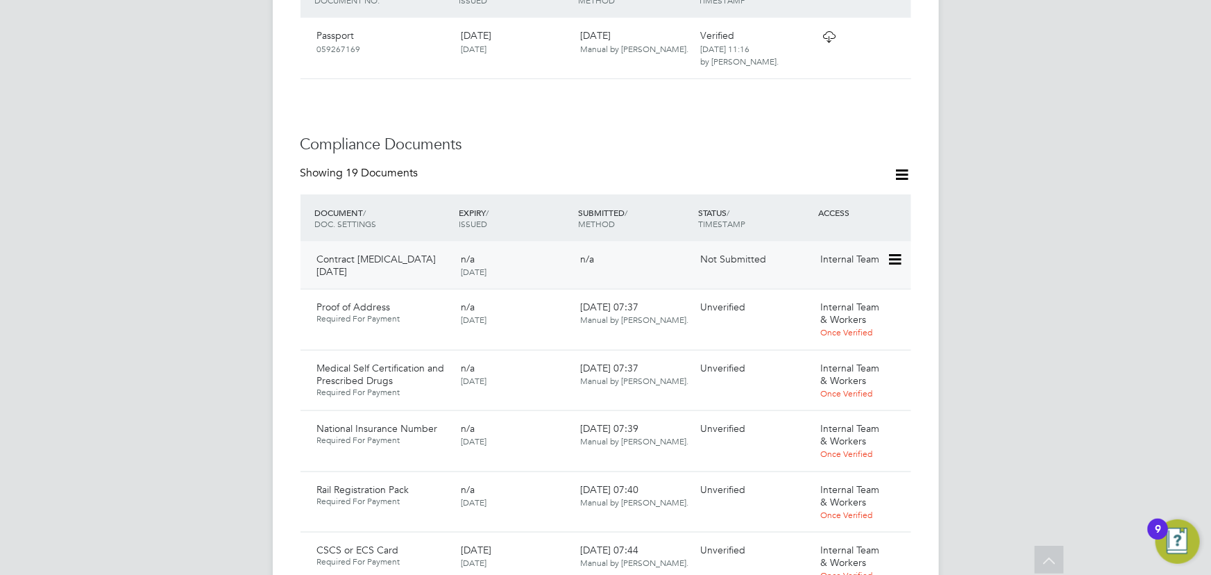
scroll to position [757, 0]
click at [895, 252] on icon at bounding box center [894, 260] width 14 height 17
click at [859, 289] on li "Submit Document" at bounding box center [852, 297] width 97 height 19
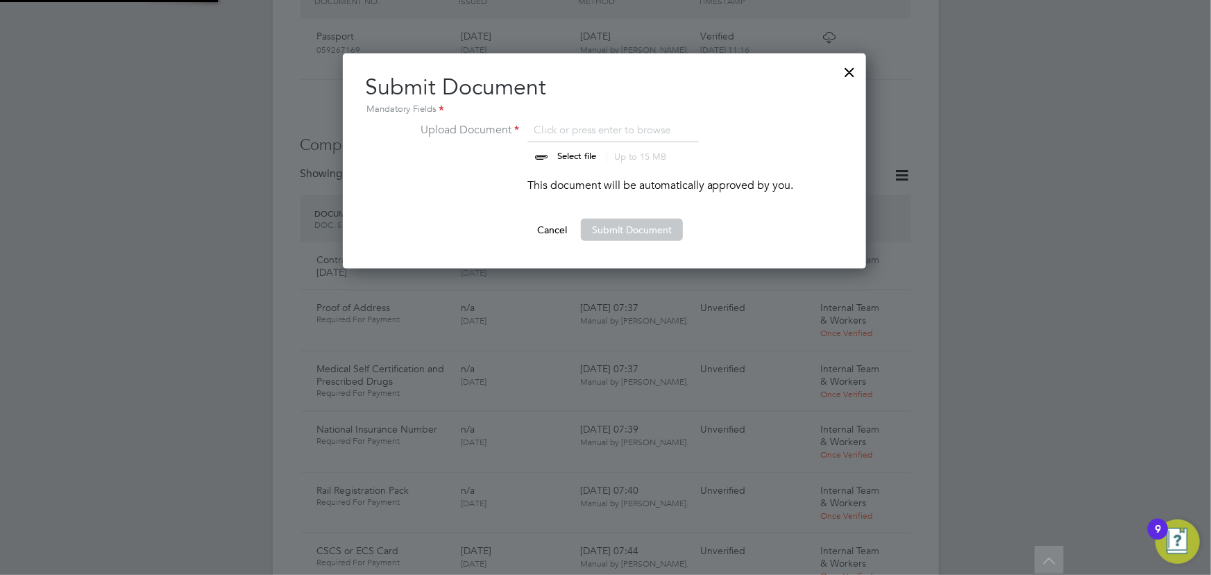
scroll to position [215, 525]
click at [576, 154] on input "file" at bounding box center [590, 142] width 218 height 42
type input "C:\fakepath\Complete_with_Docusign_Candidate_Terms_CIS_G (1).pdf"
click at [633, 223] on button "Submit Document" at bounding box center [632, 230] width 102 height 22
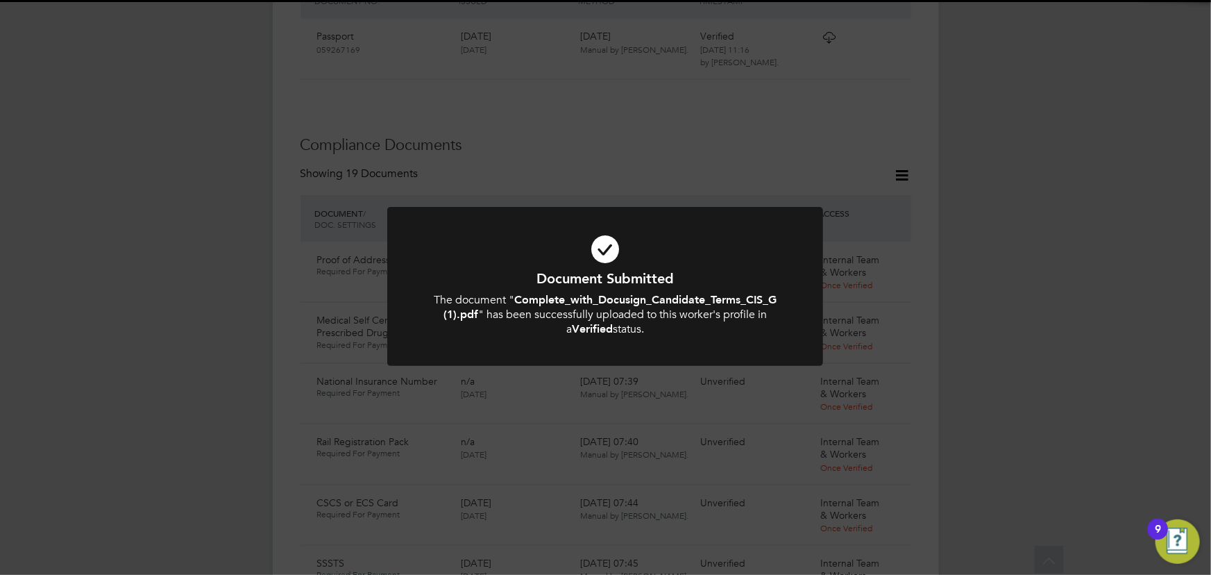
drag, startPoint x: 1073, startPoint y: 319, endPoint x: 966, endPoint y: 304, distance: 107.9
click at [1074, 319] on div "Document Submitted The document " Complete_with_Docusign_Candidate_Terms_CIS_G …" at bounding box center [605, 287] width 1211 height 575
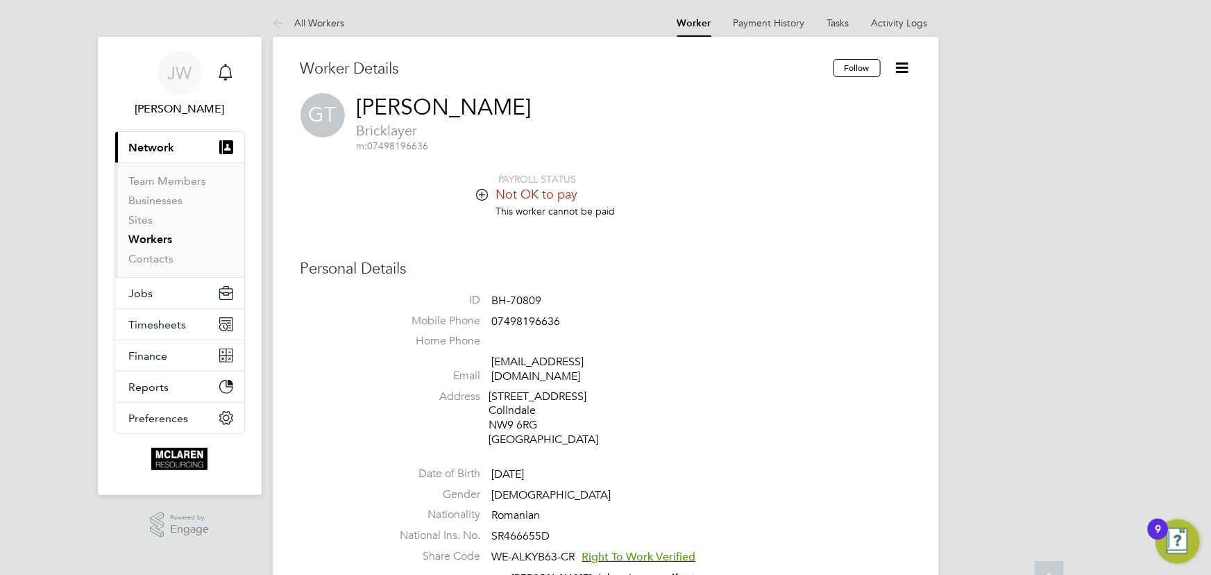
scroll to position [0, 0]
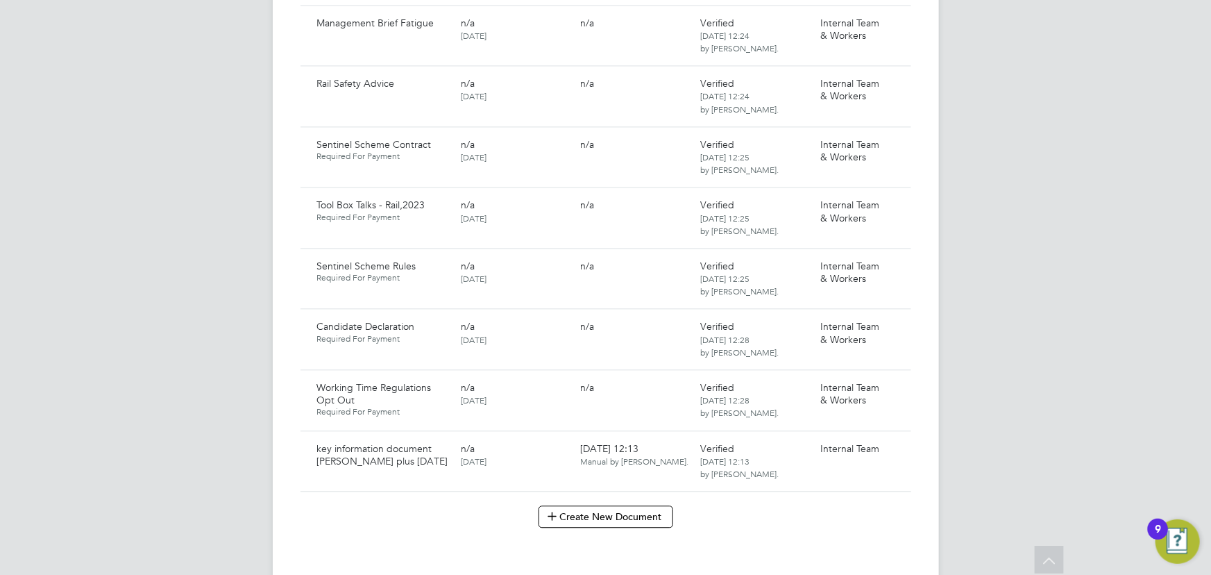
scroll to position [1766, 0]
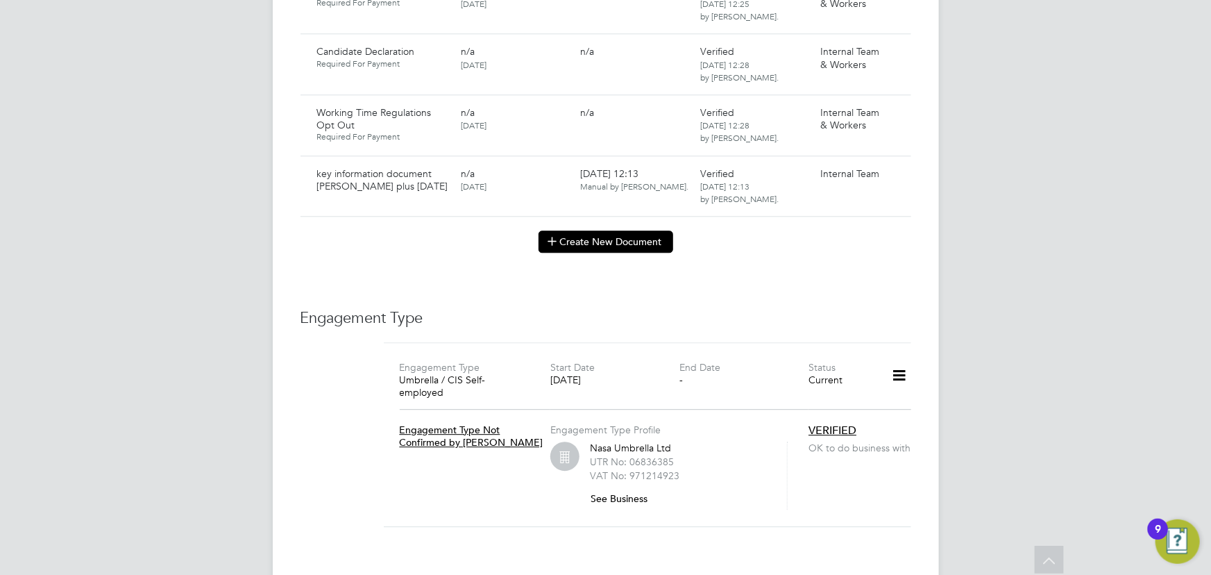
drag, startPoint x: 604, startPoint y: 212, endPoint x: 589, endPoint y: 204, distance: 16.8
click at [603, 230] on button "Create New Document" at bounding box center [606, 241] width 135 height 22
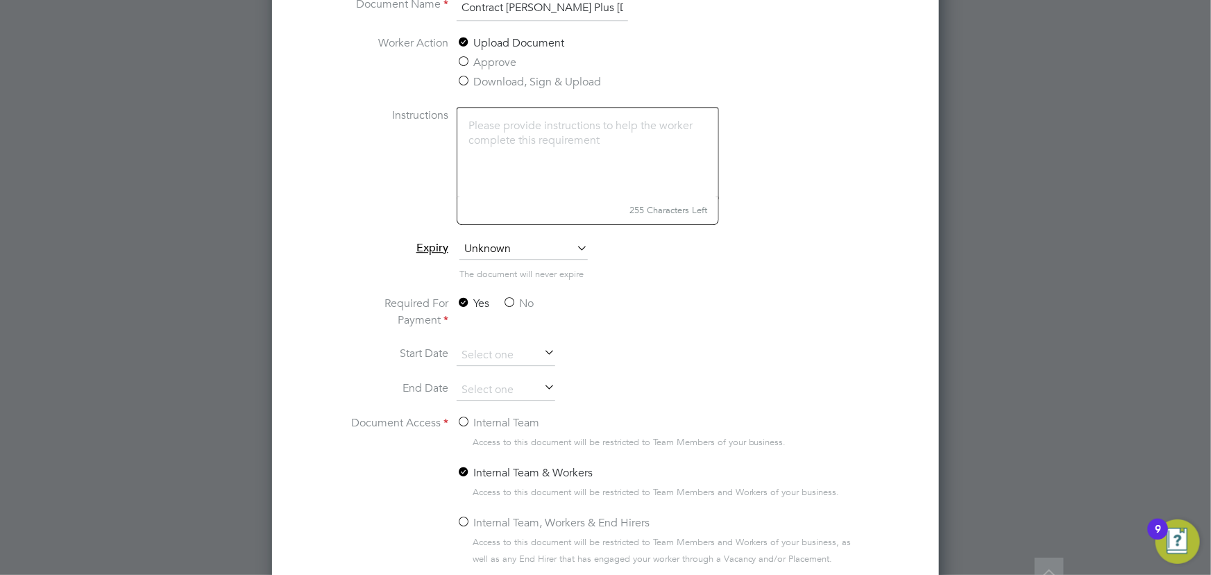
scroll to position [1893, 0]
type input "Contract Tew Plus 31.08.25"
click at [523, 305] on label "No" at bounding box center [518, 302] width 31 height 17
click at [0, 0] on input "No" at bounding box center [0, 0] width 0 height 0
drag, startPoint x: 489, startPoint y: 429, endPoint x: 666, endPoint y: 366, distance: 187.0
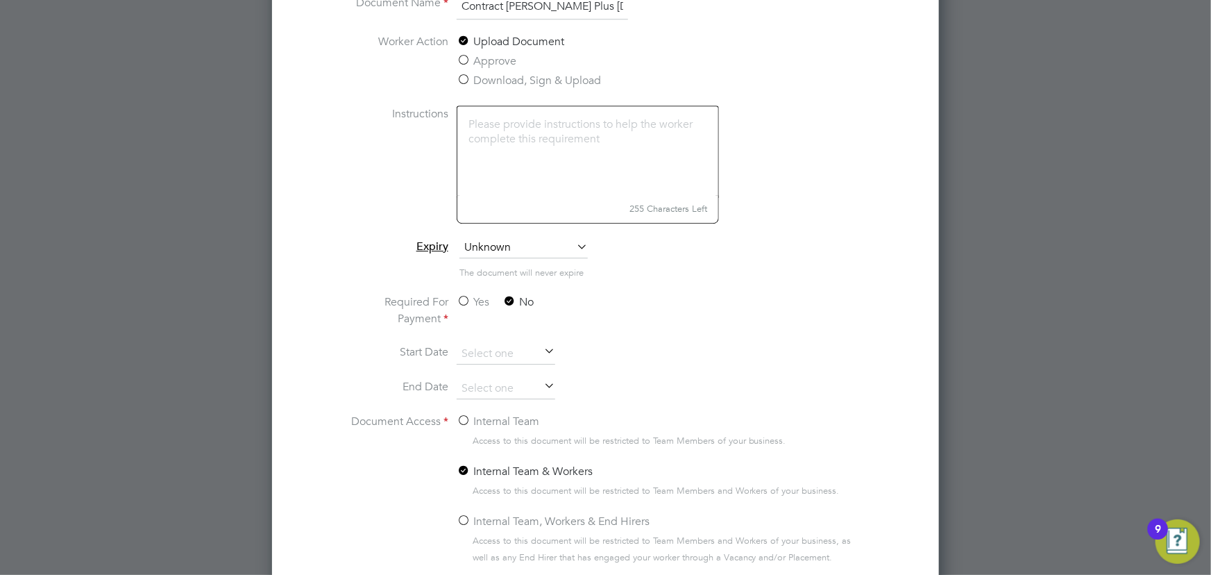
click at [489, 429] on div "Internal Team" at bounding box center [662, 422] width 410 height 19
click at [496, 413] on label "Internal Team" at bounding box center [498, 421] width 83 height 17
click at [0, 0] on input "Internal Team" at bounding box center [0, 0] width 0 height 0
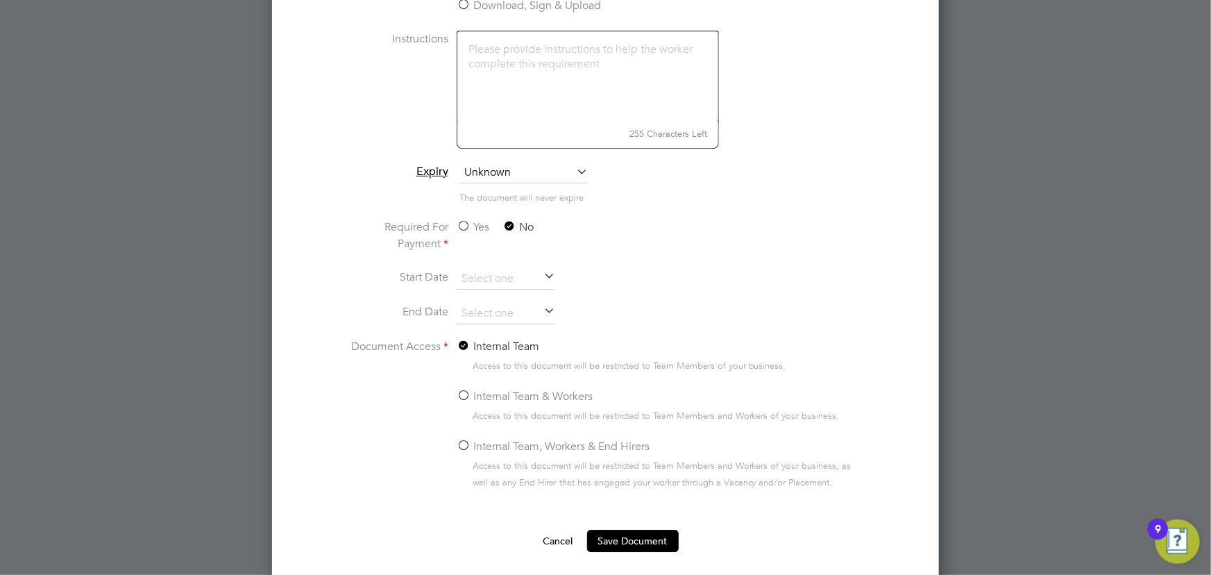
scroll to position [1995, 0]
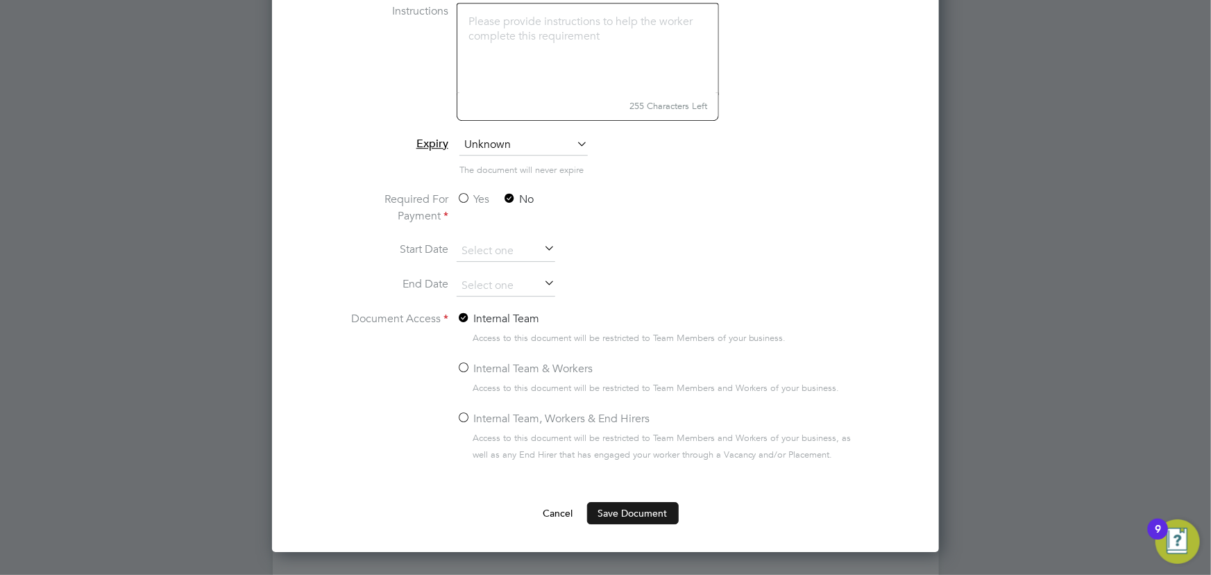
click at [641, 502] on button "Save Document" at bounding box center [633, 513] width 92 height 22
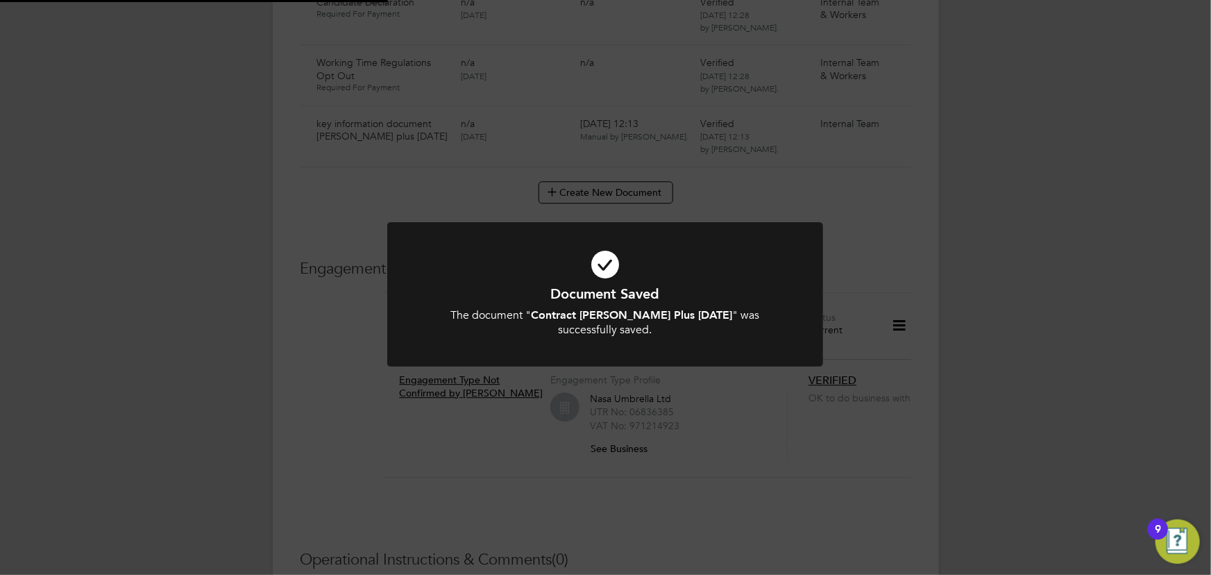
scroll to position [1766, 0]
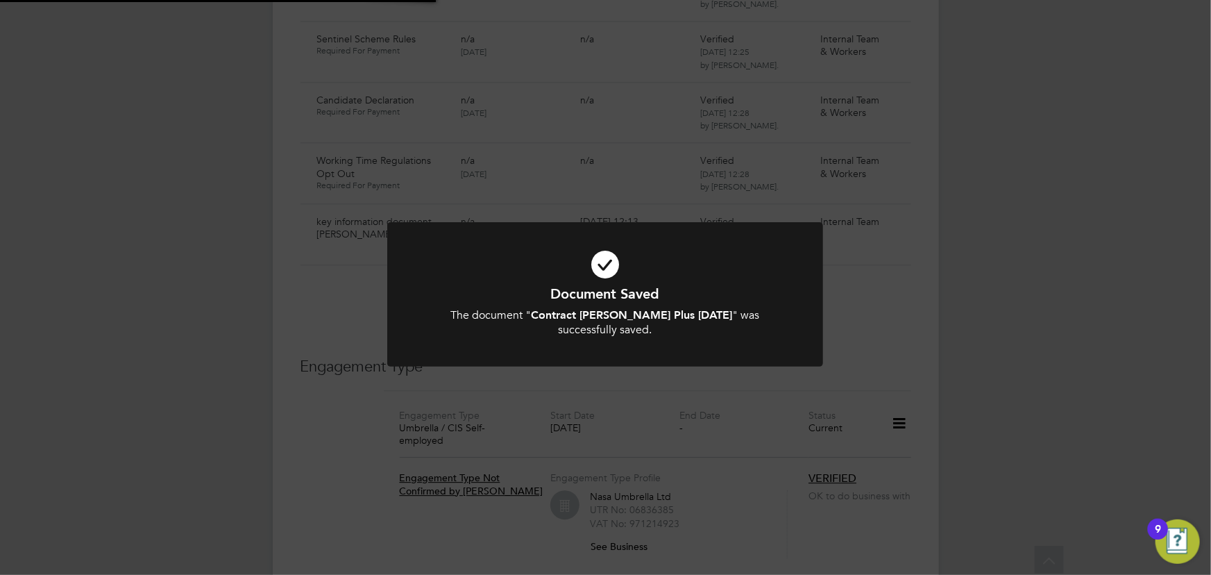
click at [1079, 328] on div "Document Saved The document " Contract Tew Plus 31.08.25 " was successfully sav…" at bounding box center [605, 287] width 1211 height 575
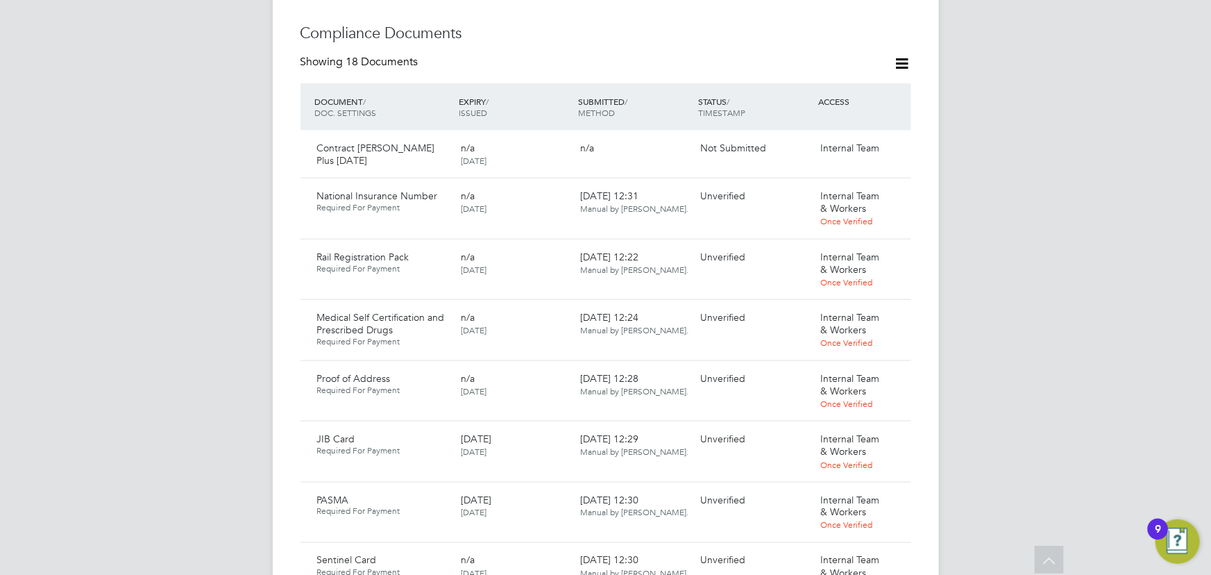
scroll to position [568, 0]
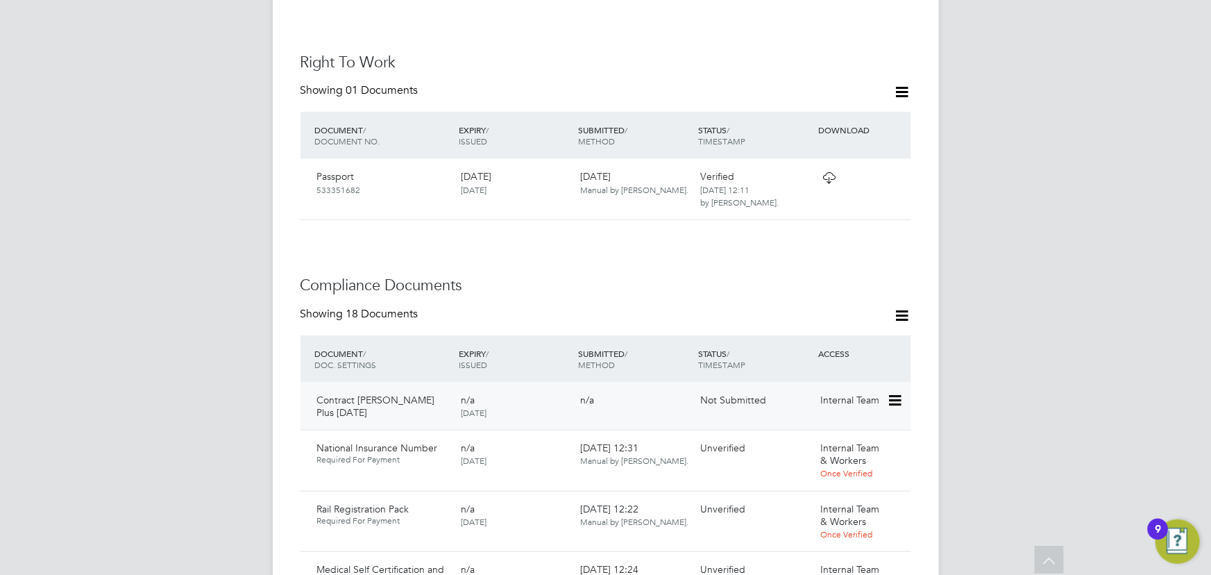
click at [893, 392] on icon at bounding box center [894, 400] width 14 height 17
click at [832, 422] on li "Submit Document" at bounding box center [852, 424] width 97 height 19
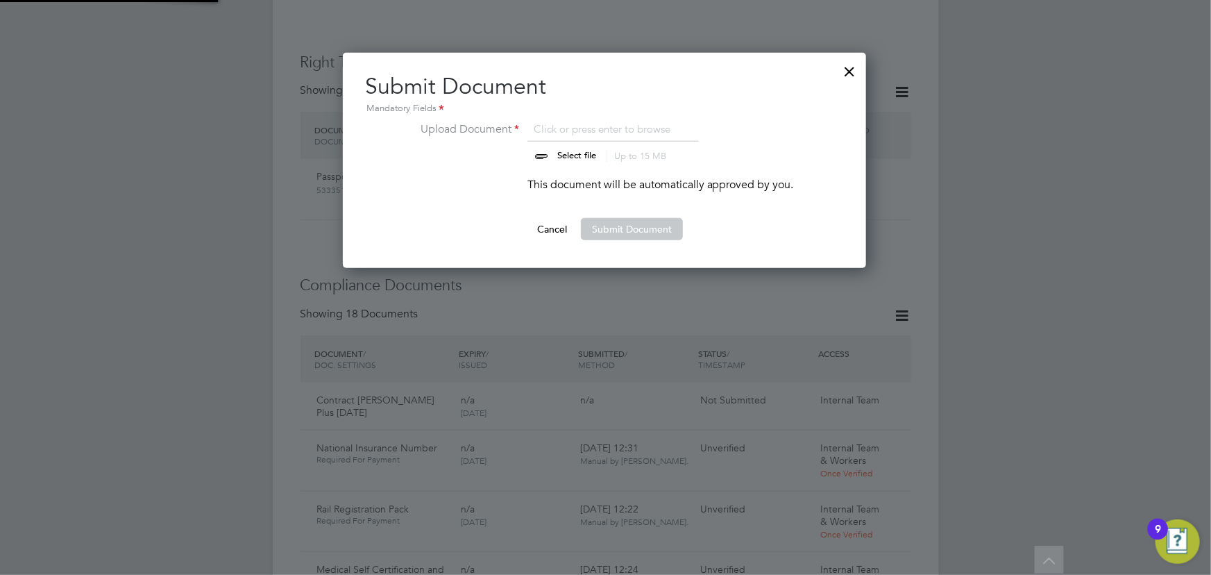
scroll to position [215, 525]
click at [565, 149] on input "file" at bounding box center [590, 142] width 218 height 42
type input "C:\fakepath\Complete_with_Docusign_Candidate_Terms_CIS_L (9).pdf"
click at [618, 229] on button "Submit Document" at bounding box center [632, 229] width 102 height 22
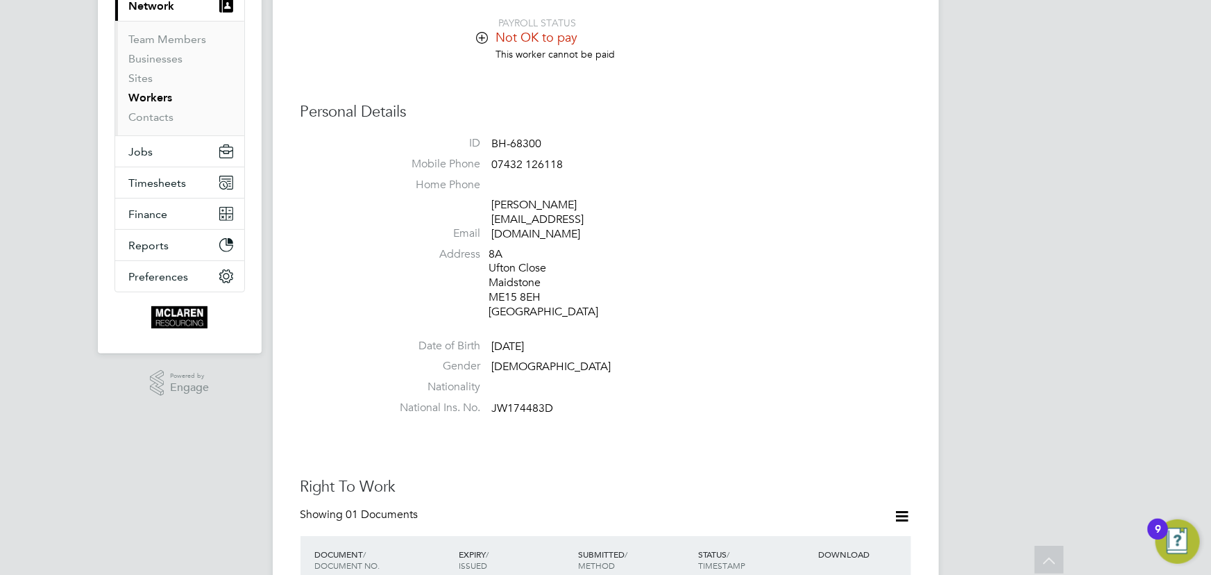
scroll to position [0, 0]
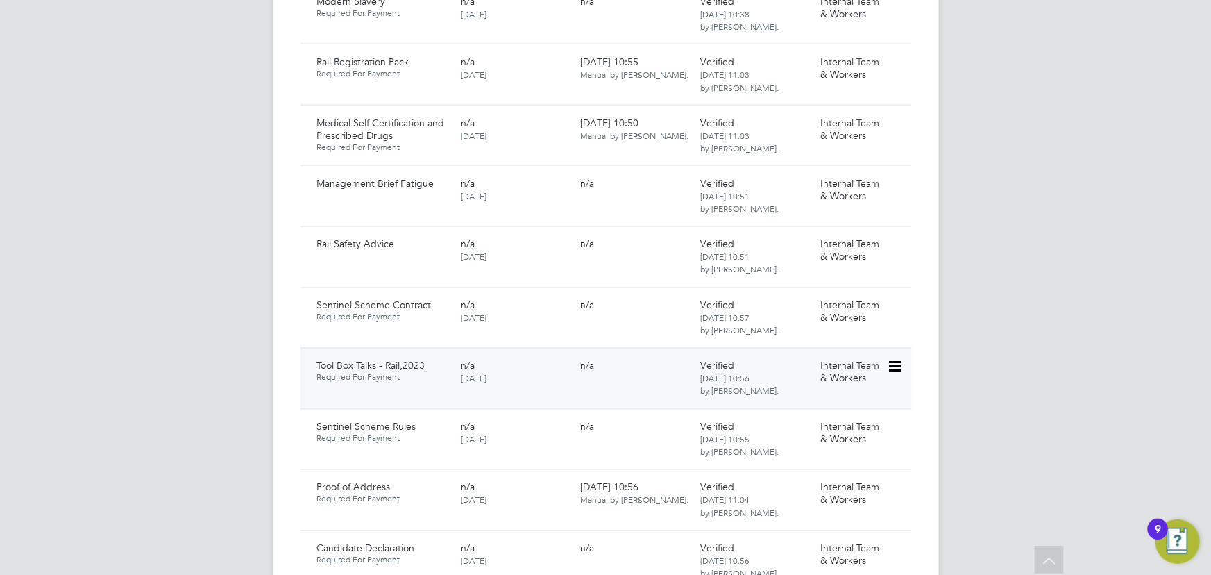
scroll to position [1514, 0]
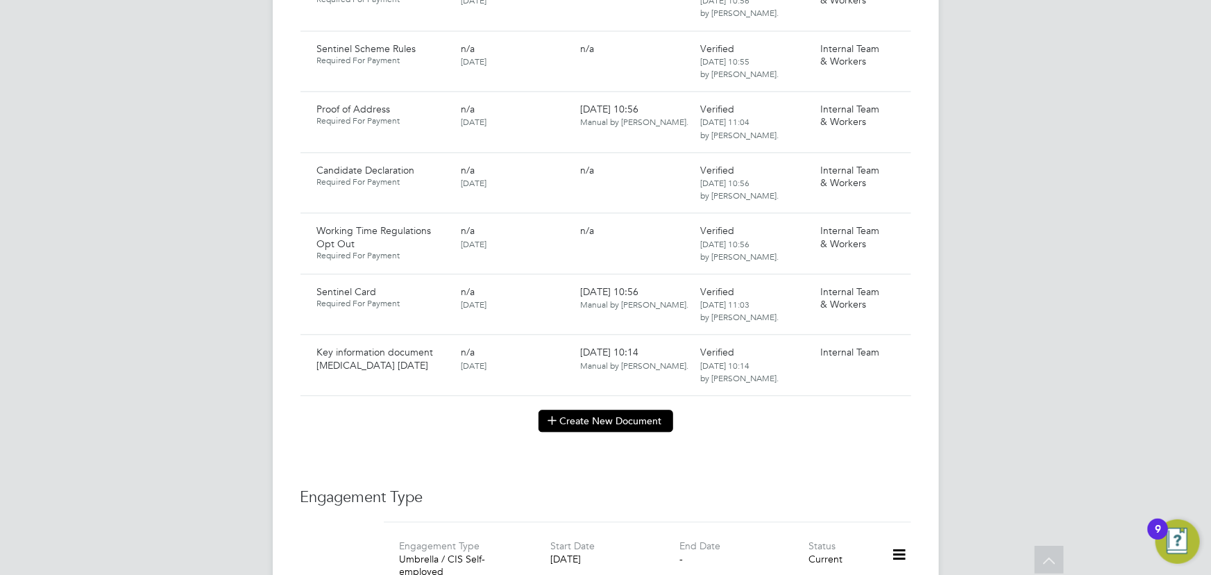
click at [607, 410] on button "Create New Document" at bounding box center [606, 421] width 135 height 22
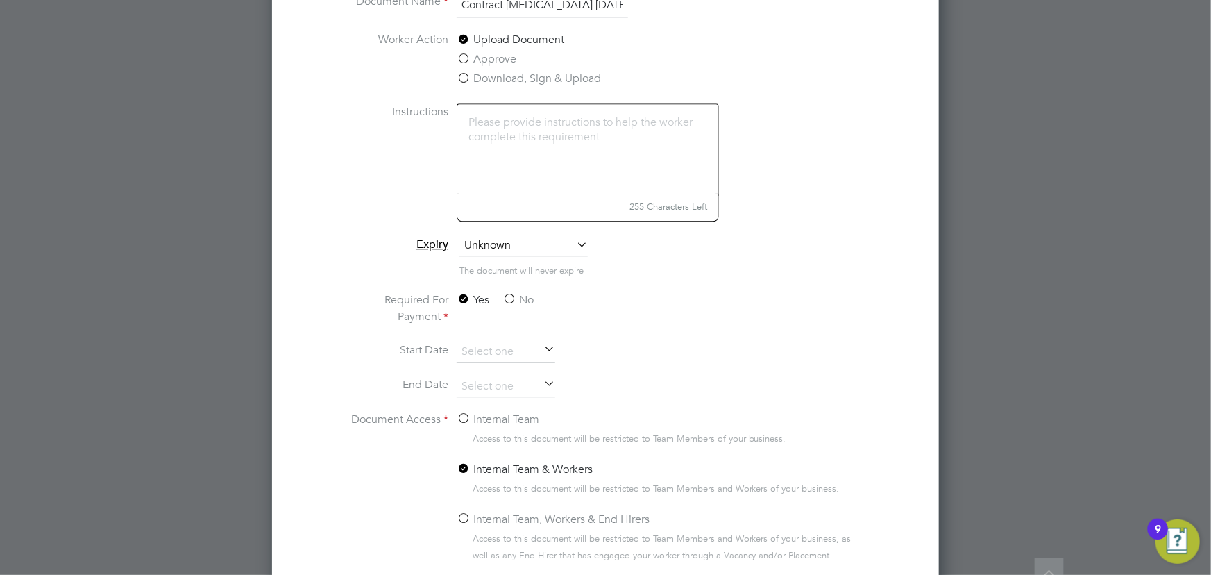
scroll to position [1766, 0]
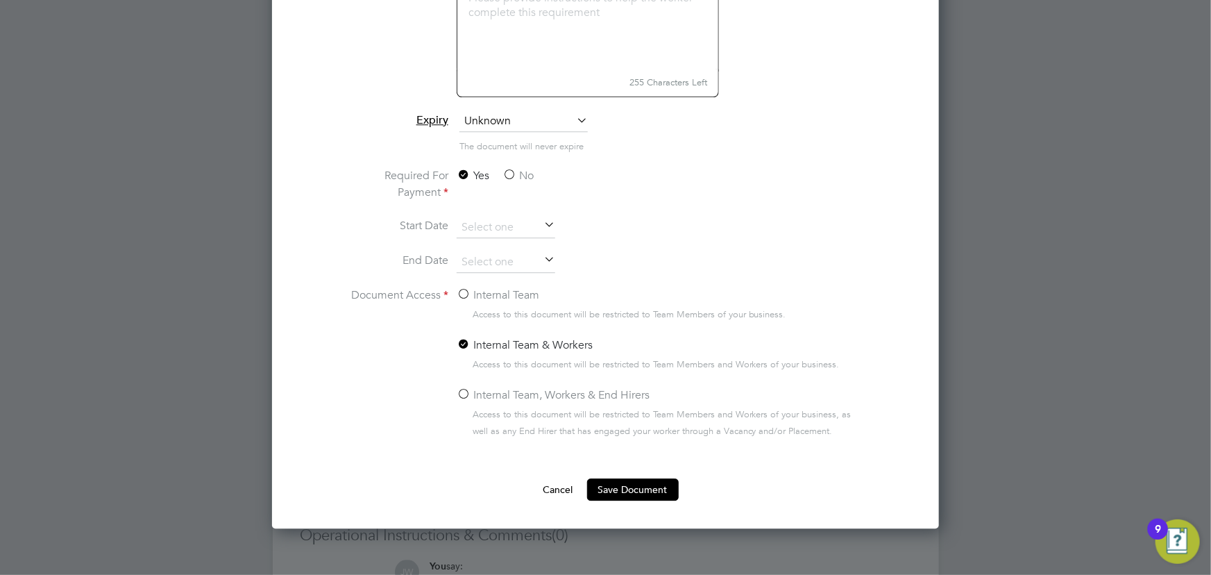
type input "Contract [MEDICAL_DATA] [DATE]"
click at [520, 167] on label "No" at bounding box center [518, 175] width 31 height 17
click at [0, 0] on input "No" at bounding box center [0, 0] width 0 height 0
click at [493, 292] on label "Internal Team" at bounding box center [498, 295] width 83 height 17
click at [0, 0] on input "Internal Team" at bounding box center [0, 0] width 0 height 0
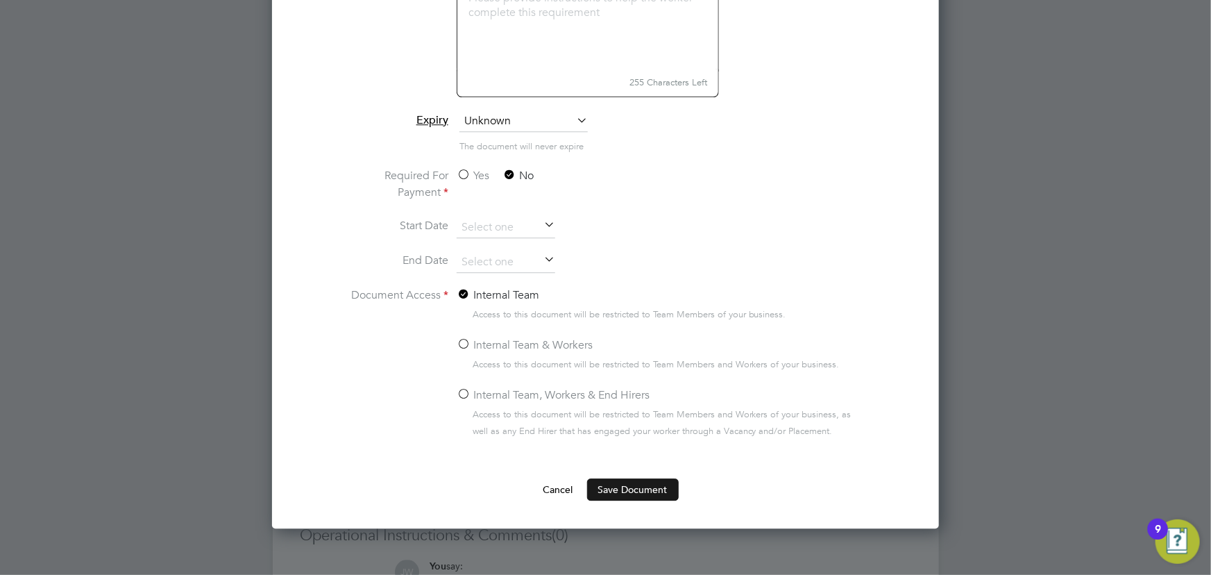
click at [636, 482] on button "Save Document" at bounding box center [633, 489] width 92 height 22
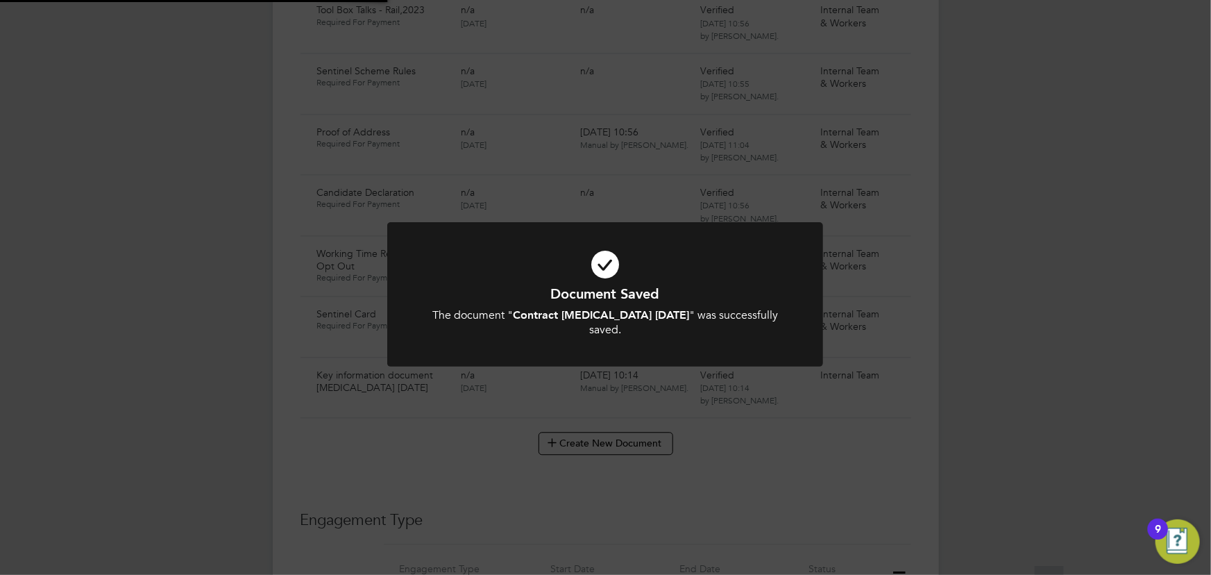
scroll to position [1514, 0]
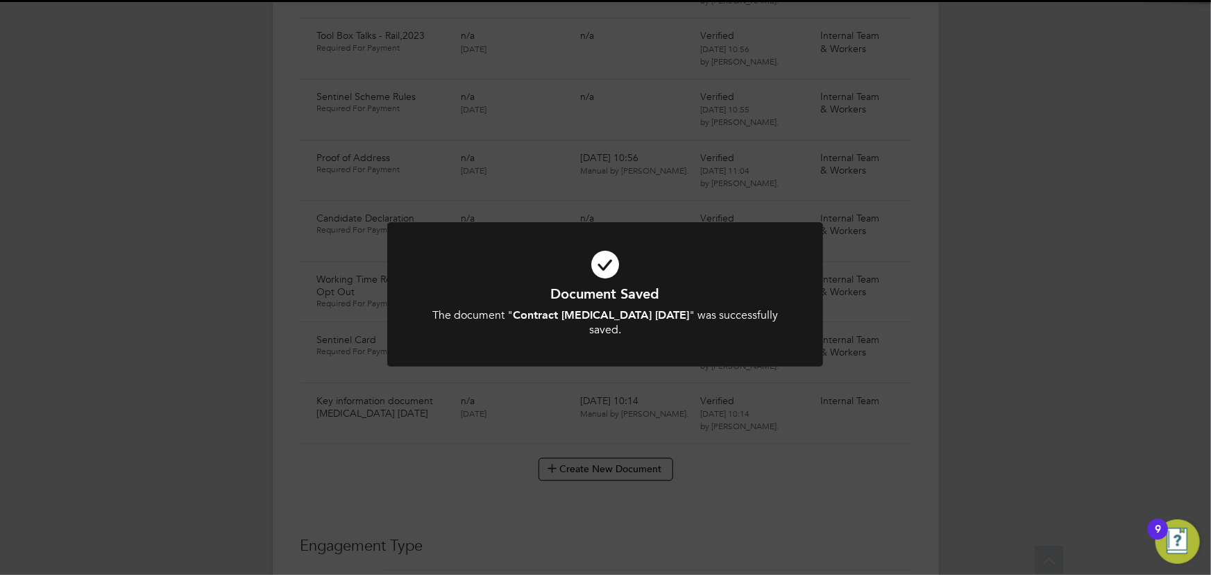
click at [965, 366] on div "Document Saved The document " Contract [MEDICAL_DATA] [DATE] " was successfully…" at bounding box center [605, 287] width 1211 height 575
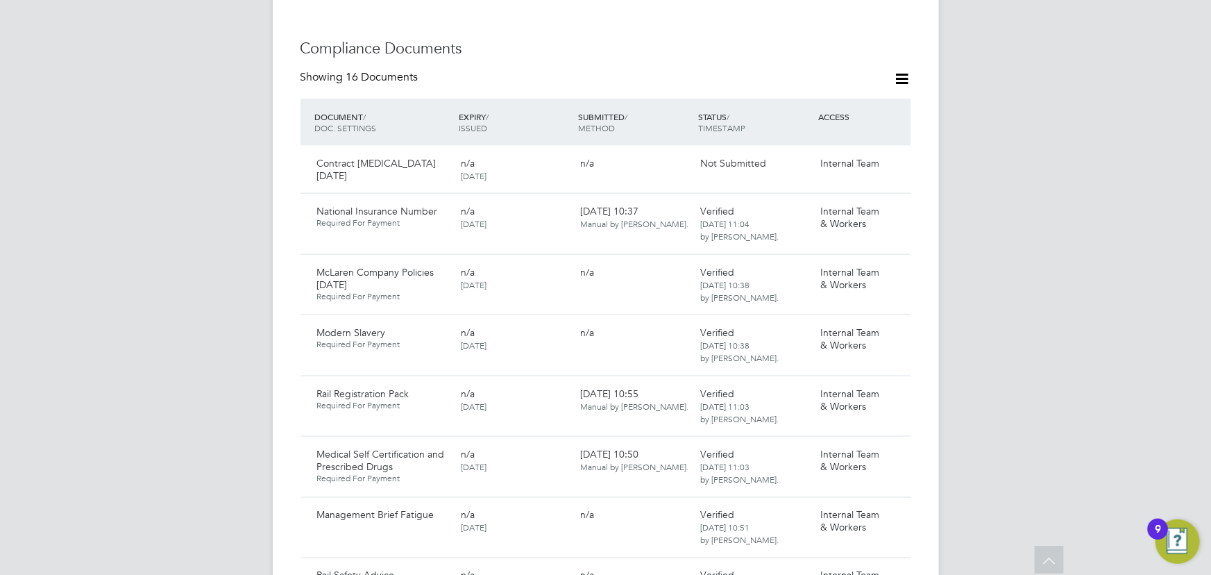
scroll to position [820, 0]
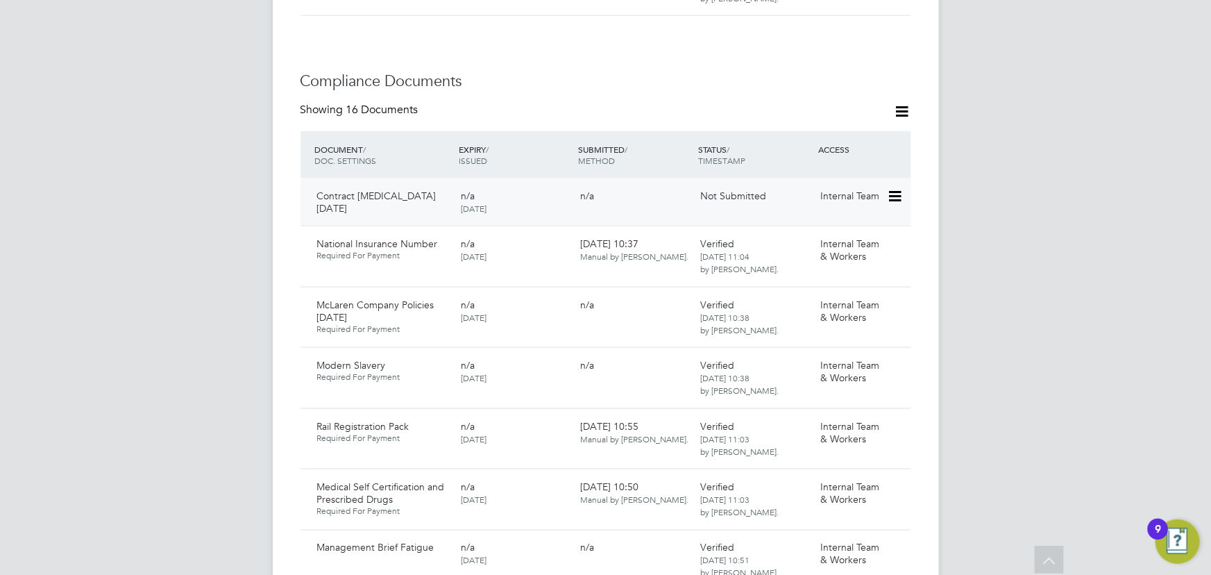
click at [886, 184] on div "Internal Team" at bounding box center [851, 196] width 72 height 24
click at [888, 188] on icon at bounding box center [894, 196] width 14 height 17
click at [849, 228] on li "Submit Document" at bounding box center [852, 233] width 97 height 19
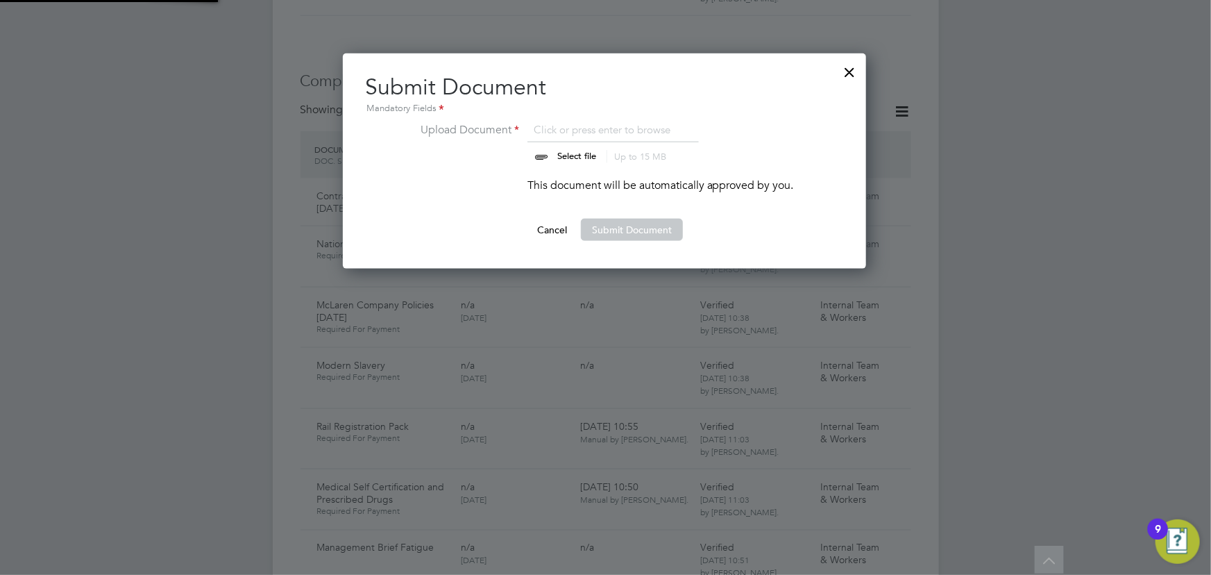
scroll to position [215, 525]
click at [596, 160] on input "file" at bounding box center [590, 142] width 218 height 42
type input "C:\fakepath\Complete_with_Docusign_Candidate_Terms_CIS_O (4).pdf"
click at [640, 229] on button "Submit Document" at bounding box center [632, 230] width 102 height 22
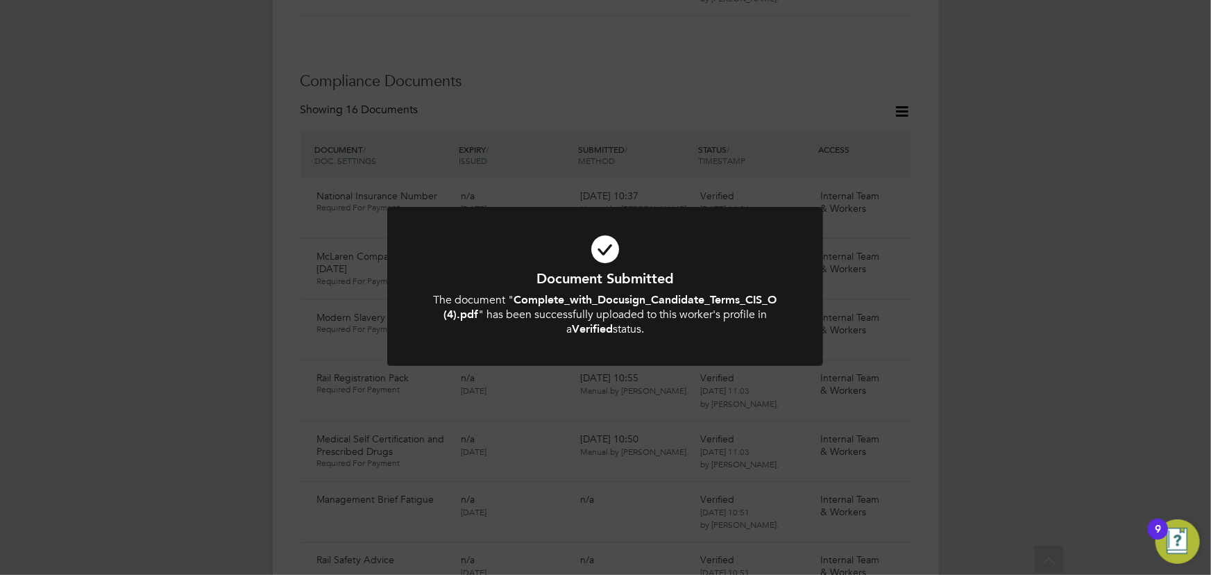
drag, startPoint x: 959, startPoint y: 83, endPoint x: 853, endPoint y: 9, distance: 128.6
click at [959, 82] on div "Document Submitted The document " Complete_with_Docusign_Candidate_Terms_CIS_O …" at bounding box center [605, 287] width 1211 height 575
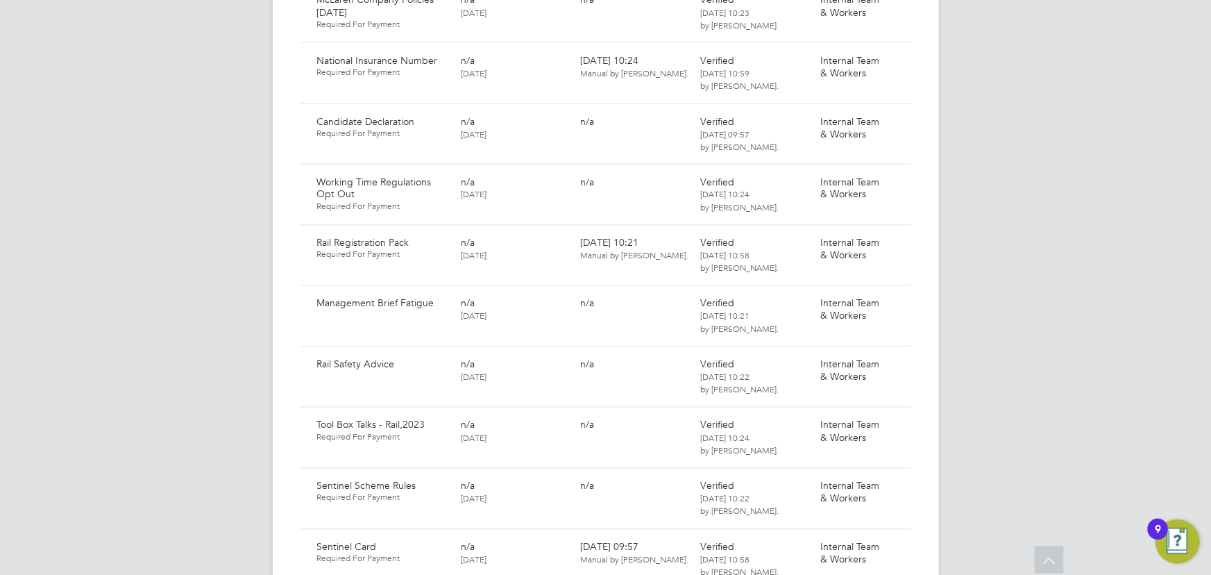
scroll to position [1451, 0]
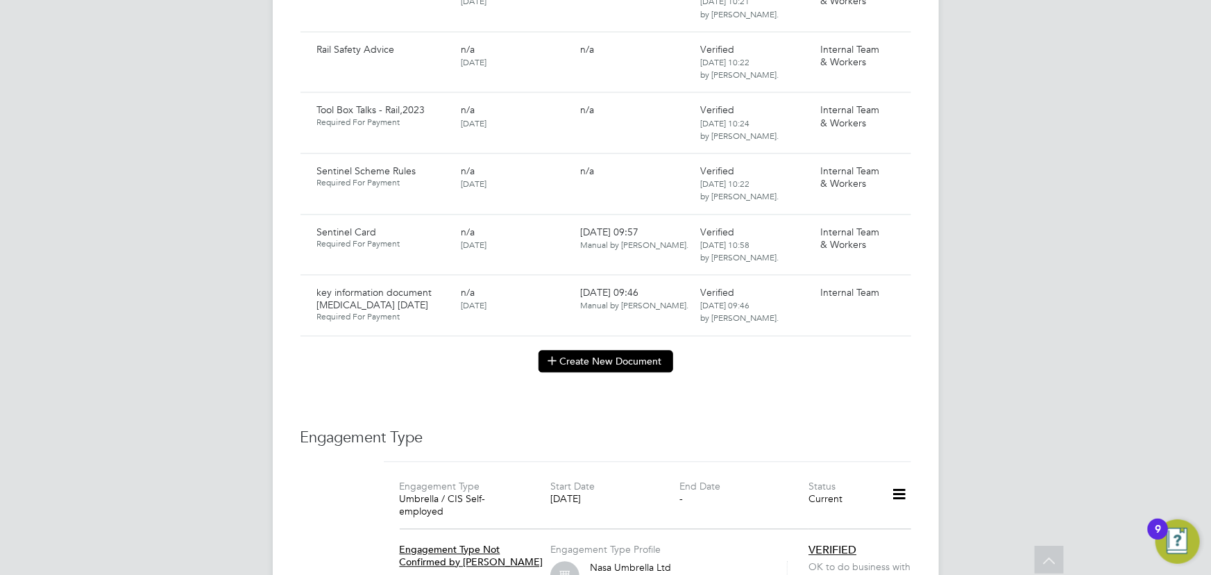
click at [586, 351] on button "Create New Document" at bounding box center [606, 361] width 135 height 22
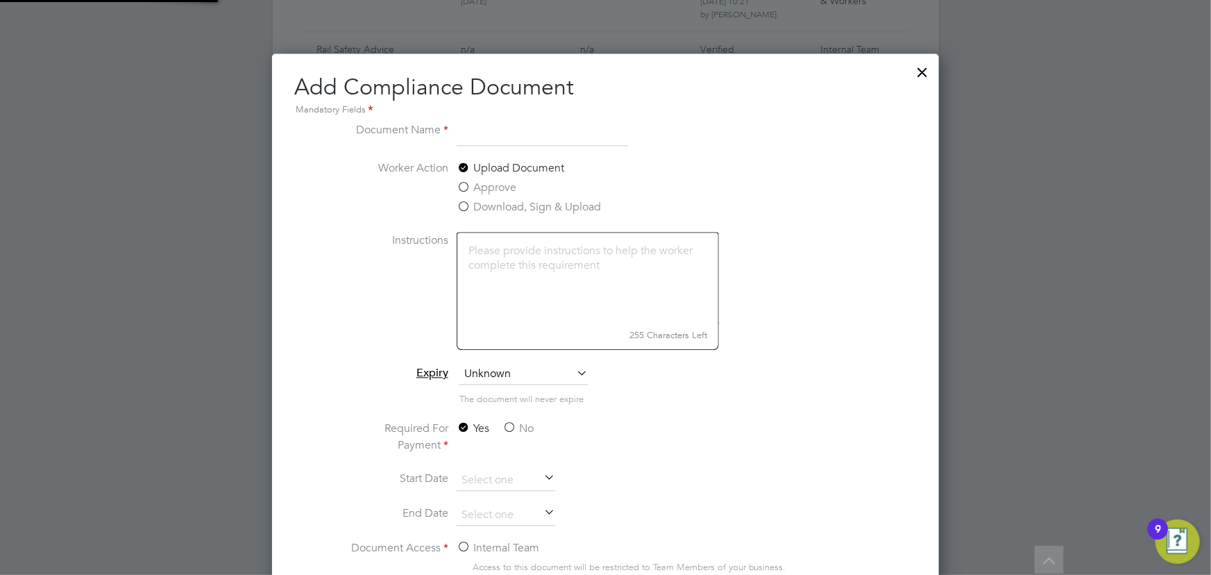
scroll to position [726, 667]
type input "~"
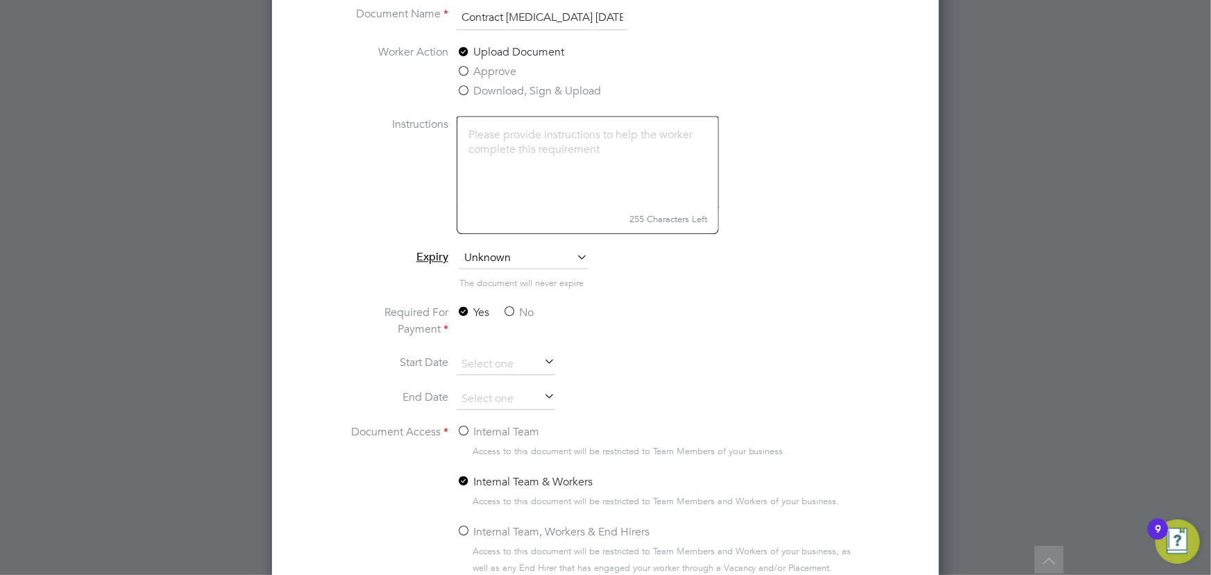
scroll to position [1703, 0]
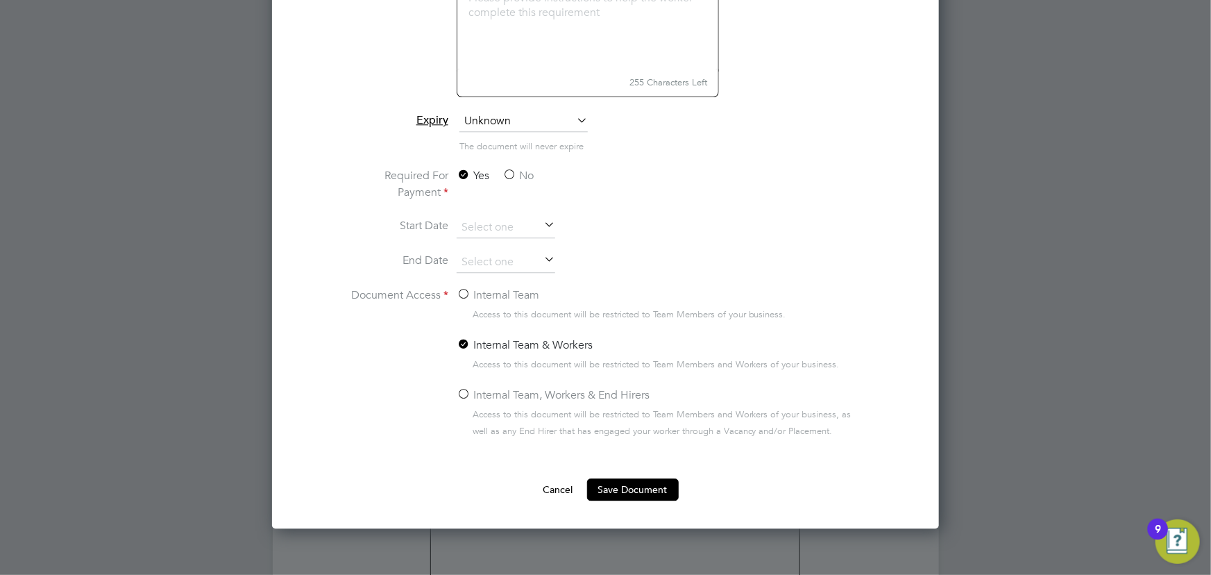
type input "Contract [MEDICAL_DATA] [DATE]"
click at [521, 167] on label "No" at bounding box center [518, 175] width 31 height 17
click at [0, 0] on input "No" at bounding box center [0, 0] width 0 height 0
click at [501, 291] on label "Internal Team" at bounding box center [498, 295] width 83 height 17
click at [0, 0] on input "Internal Team" at bounding box center [0, 0] width 0 height 0
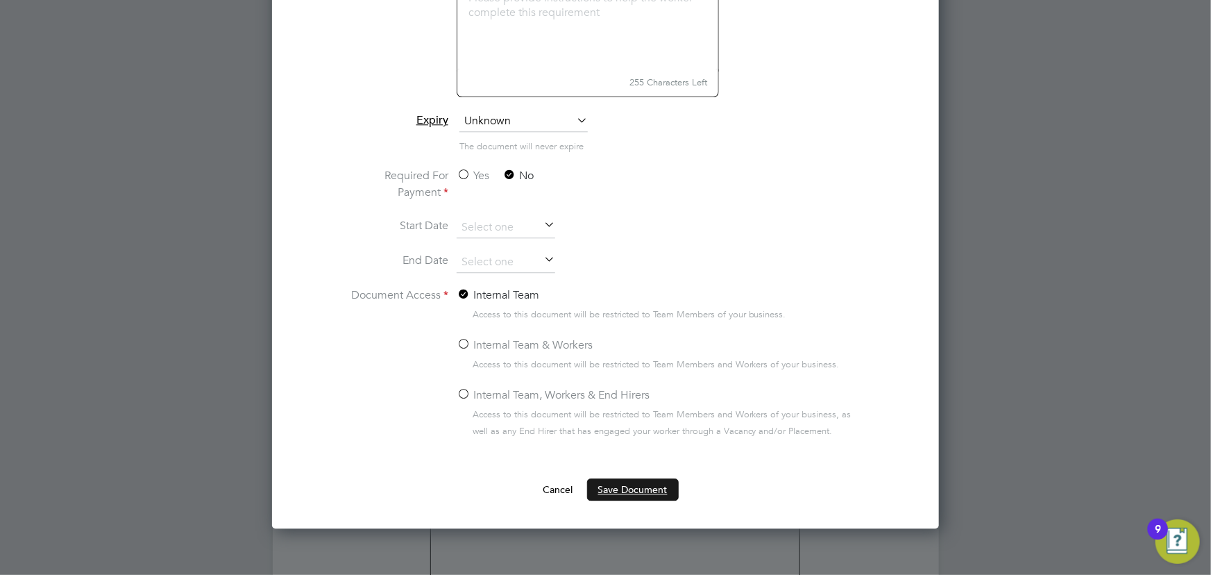
click at [627, 482] on button "Save Document" at bounding box center [633, 489] width 92 height 22
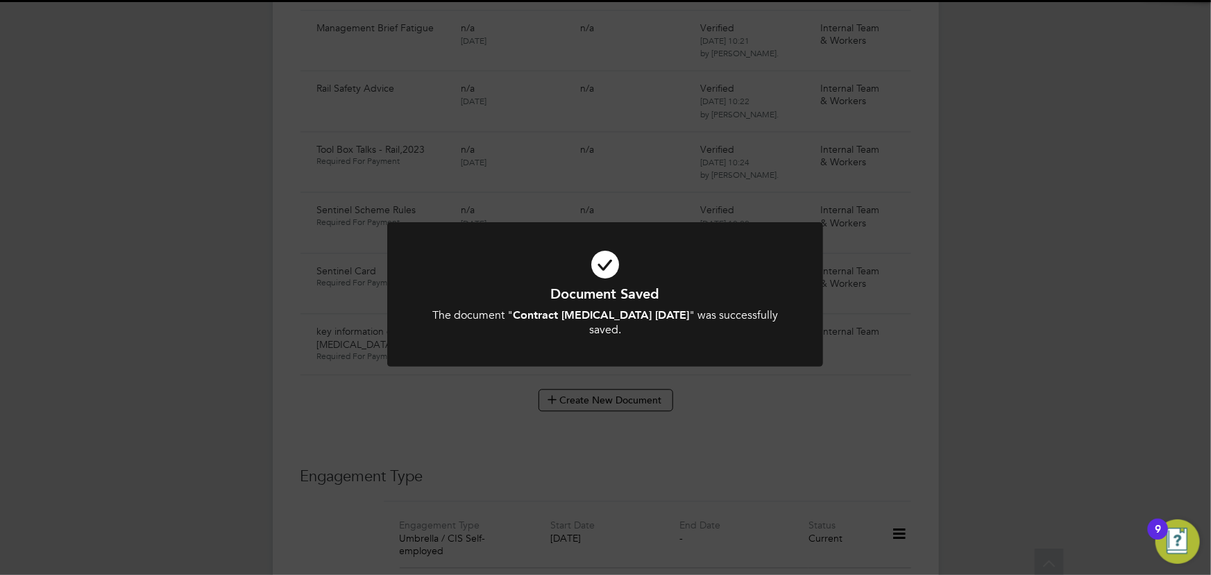
scroll to position [1451, 0]
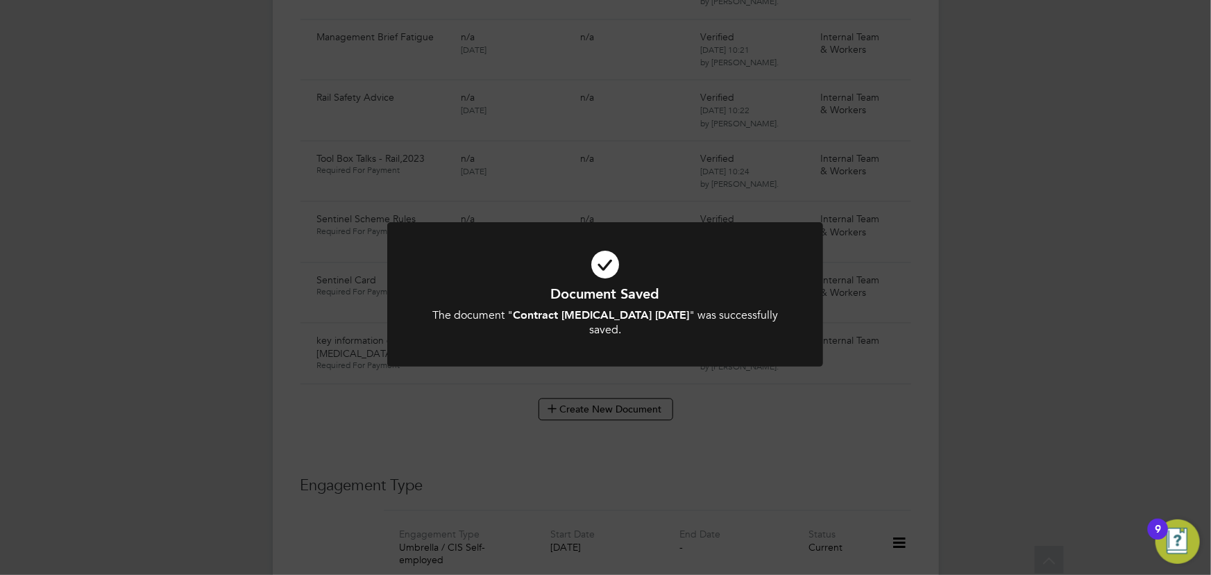
click at [1070, 339] on div "Document Saved The document " Contract [MEDICAL_DATA] [DATE] " was successfully…" at bounding box center [605, 287] width 1211 height 575
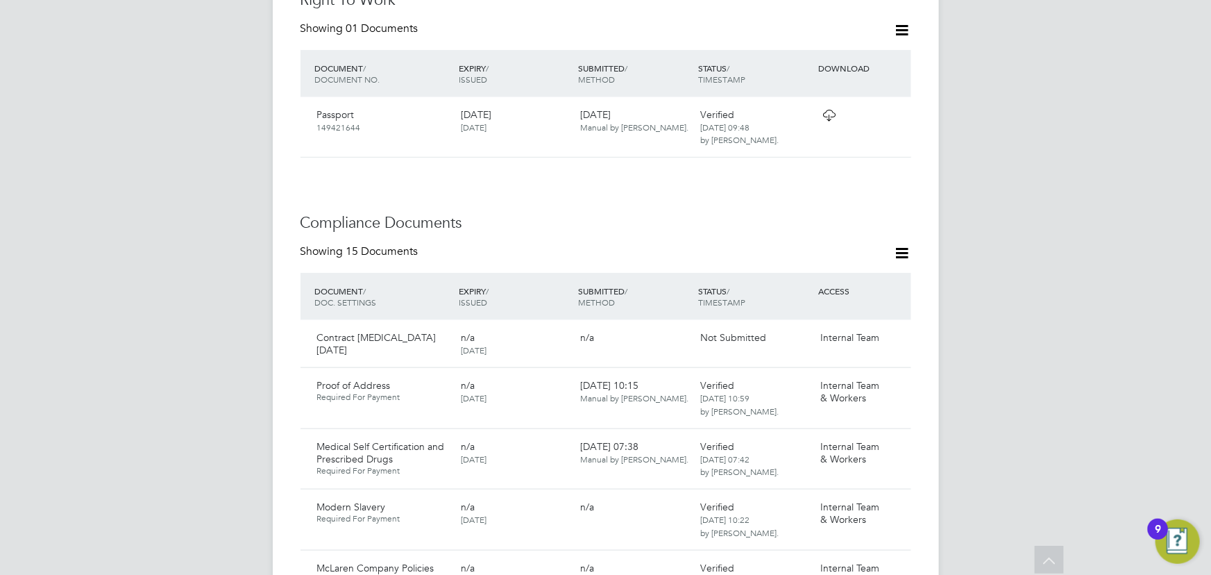
scroll to position [505, 0]
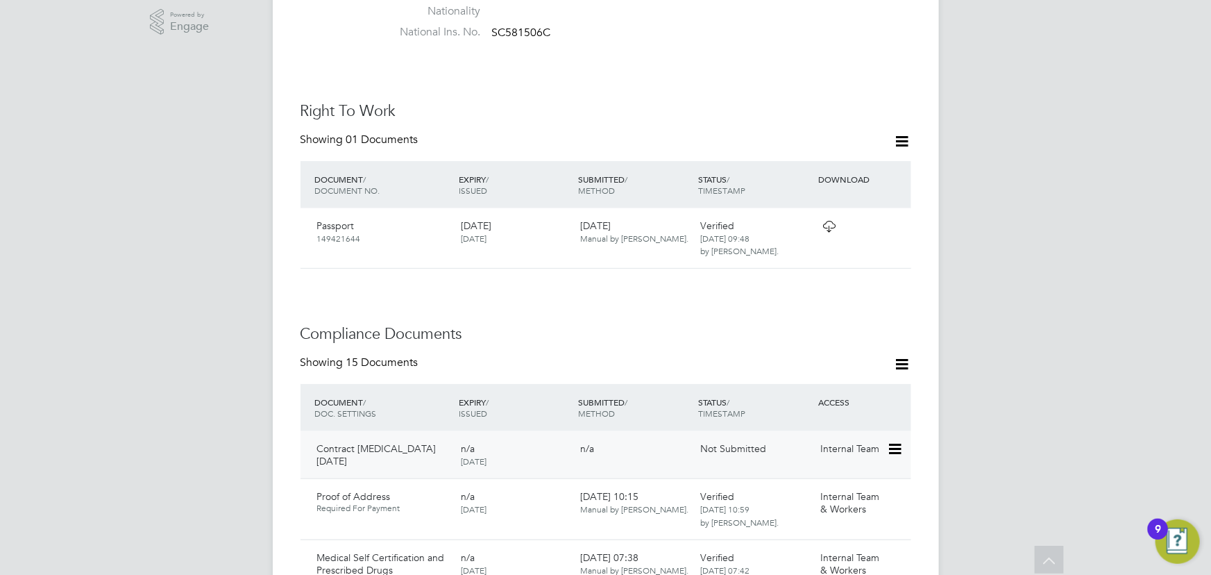
click at [898, 441] on icon at bounding box center [894, 449] width 14 height 17
click at [840, 481] on li "Submit Document" at bounding box center [852, 487] width 97 height 19
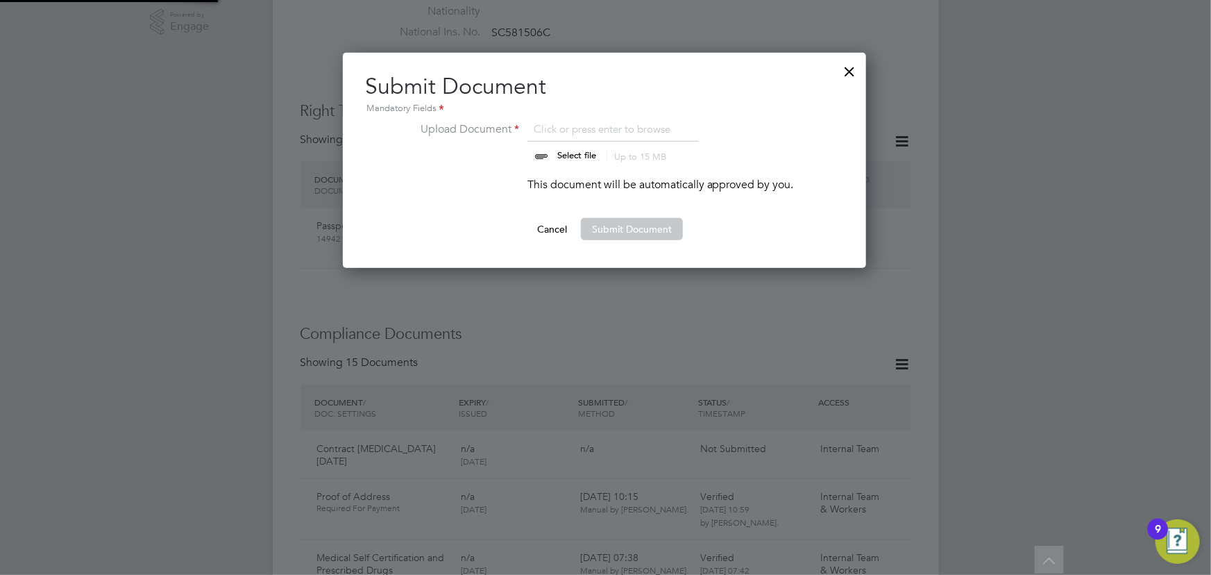
scroll to position [215, 525]
click at [590, 155] on input "file" at bounding box center [590, 142] width 218 height 42
type input "C:\fakepath\Complete_with_Docusign_Candidate_Terms_CIS_M (7).pdf"
click at [621, 233] on button "Submit Document" at bounding box center [632, 229] width 102 height 22
